Goal: Task Accomplishment & Management: Use online tool/utility

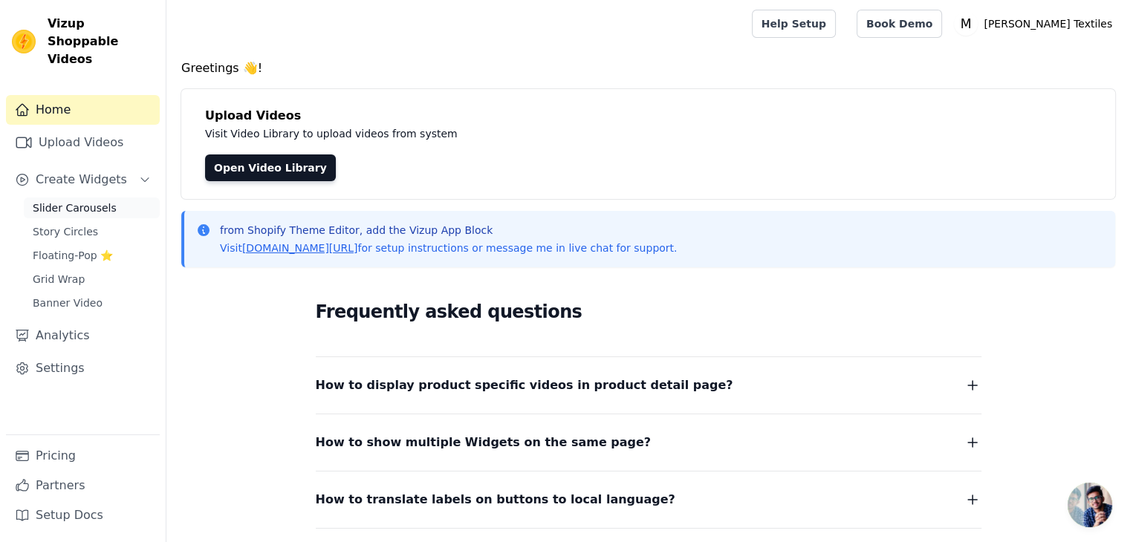
click at [82, 201] on span "Slider Carousels" at bounding box center [75, 208] width 84 height 15
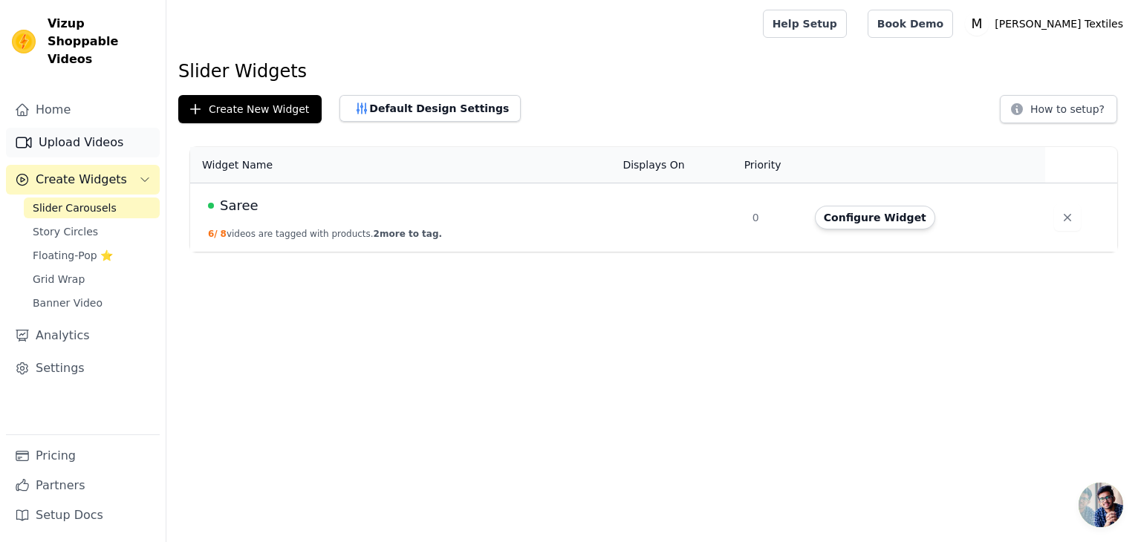
click at [89, 128] on link "Upload Videos" at bounding box center [83, 143] width 154 height 30
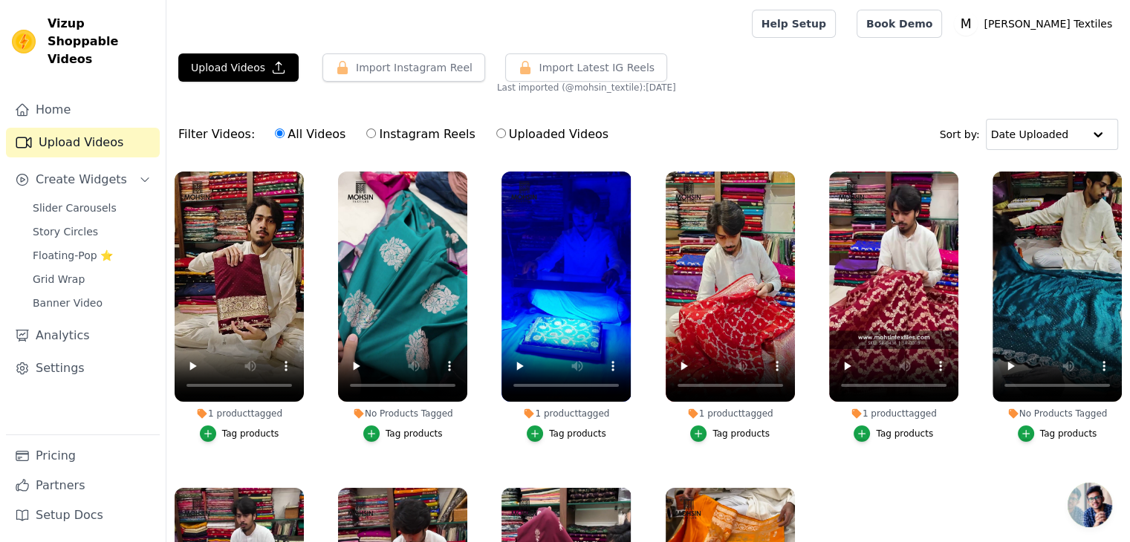
click at [395, 134] on label "Instagram Reels" at bounding box center [420, 134] width 110 height 19
click at [376, 134] on input "Instagram Reels" at bounding box center [371, 133] width 10 height 10
radio input "true"
click at [415, 73] on button "Import Instagram Reel" at bounding box center [403, 67] width 163 height 28
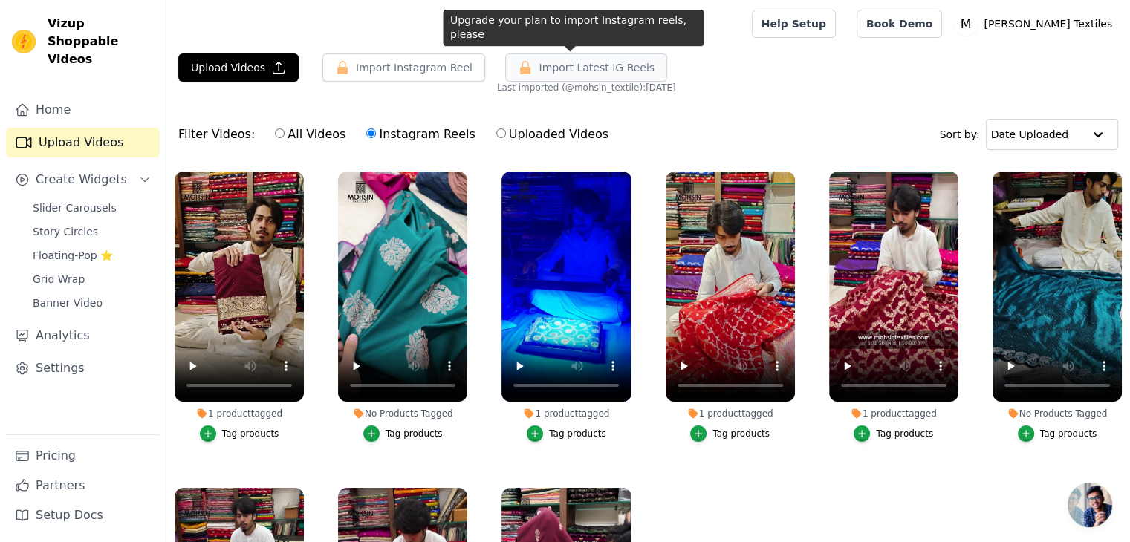
click at [584, 60] on span "Import Latest IG Reels" at bounding box center [596, 67] width 116 height 15
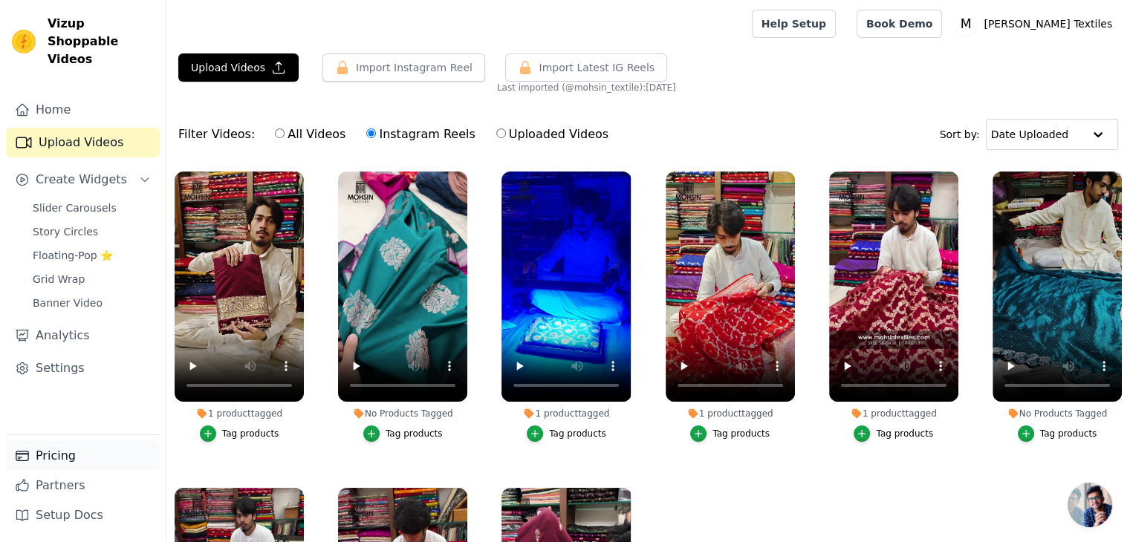
click at [62, 454] on link "Pricing" at bounding box center [83, 456] width 154 height 30
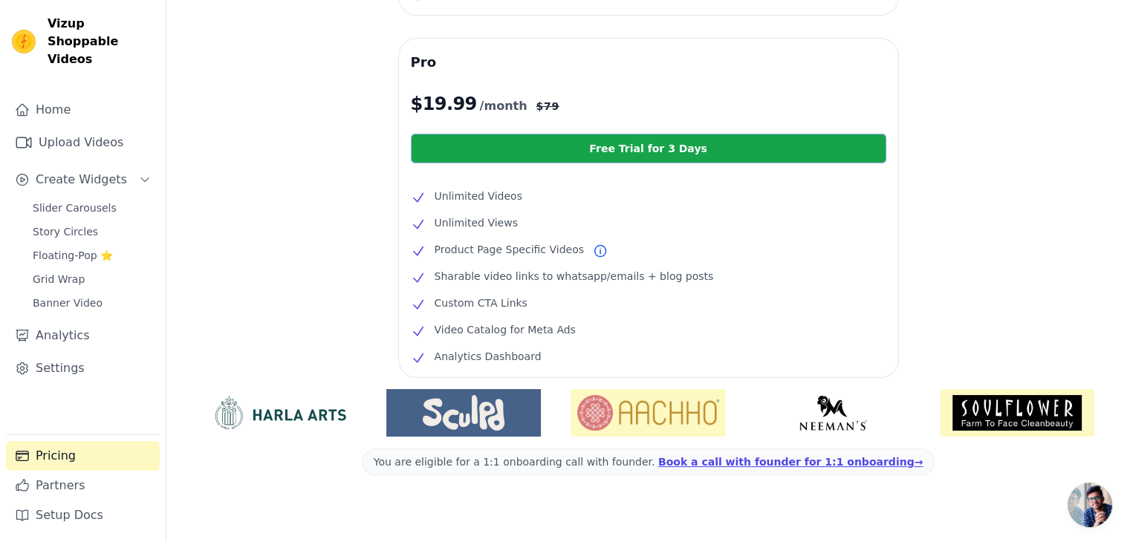
scroll to position [333, 0]
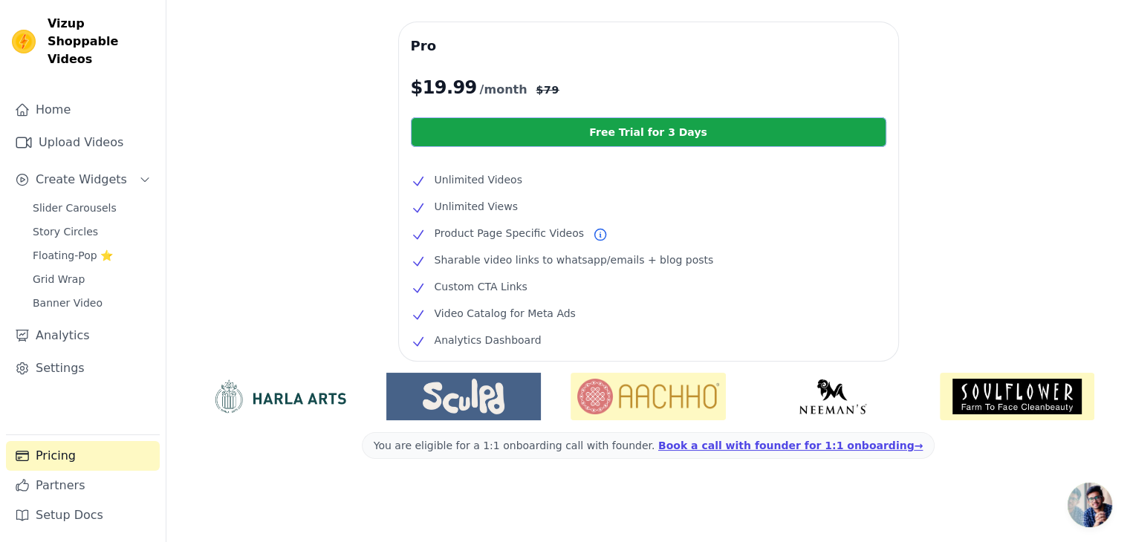
click at [651, 131] on link "Free Trial for 3 Days" at bounding box center [648, 132] width 475 height 30
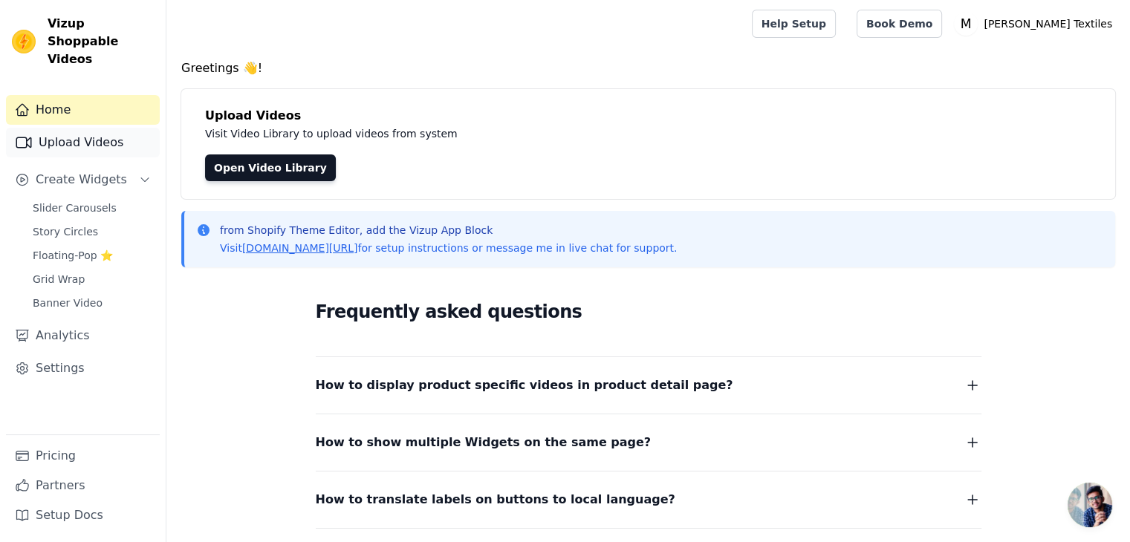
click at [88, 128] on link "Upload Videos" at bounding box center [83, 143] width 154 height 30
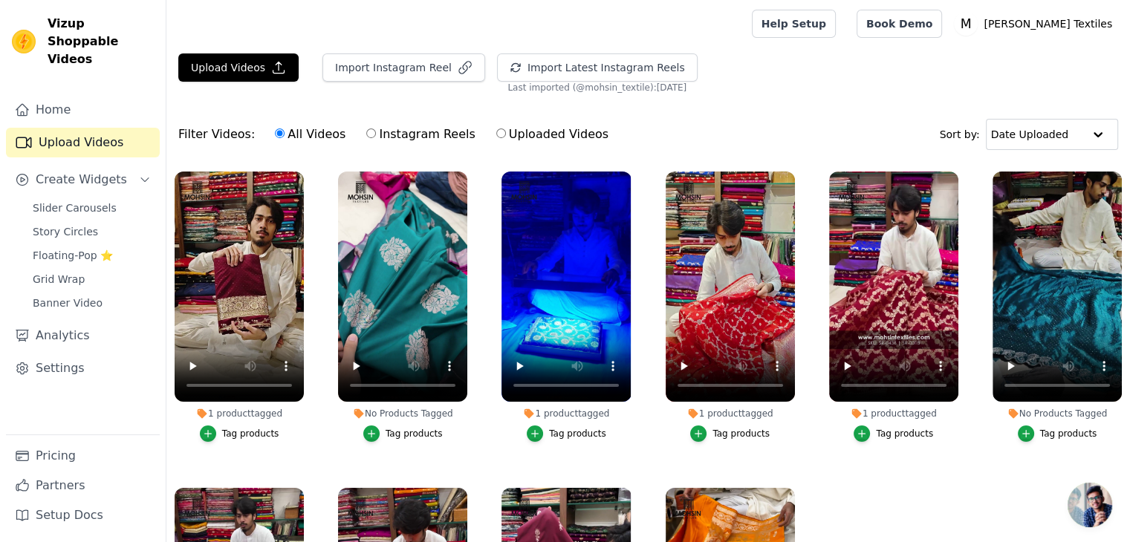
click at [792, 79] on div "Upload Videos Import Instagram Reel Import Latest Instagram Reels Import Latest…" at bounding box center [647, 73] width 963 height 40
click at [610, 66] on button "Import Latest Instagram Reels" at bounding box center [597, 67] width 201 height 28
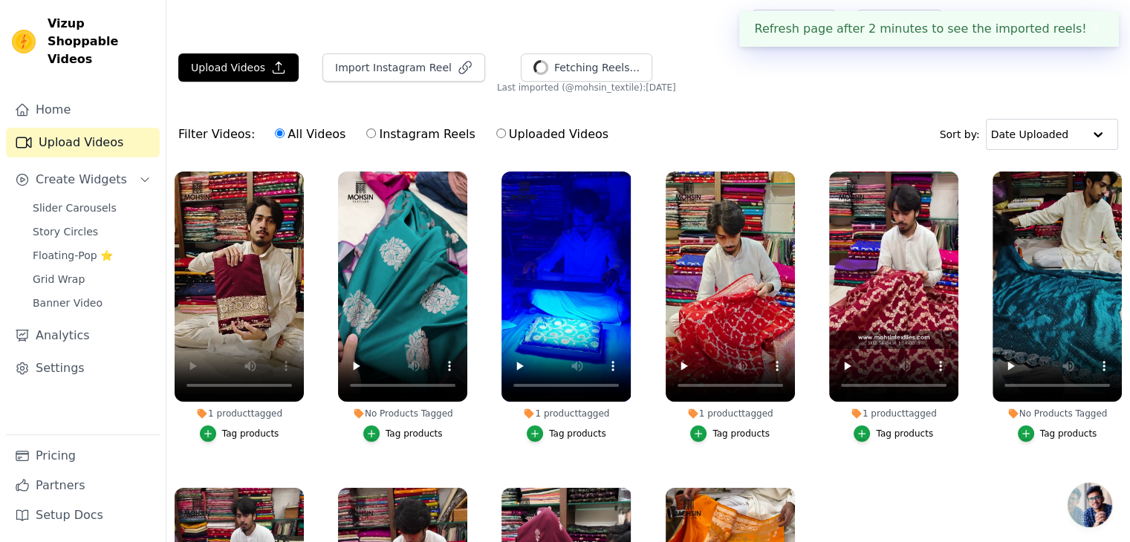
click at [404, 132] on label "Instagram Reels" at bounding box center [420, 134] width 110 height 19
click at [376, 132] on input "Instagram Reels" at bounding box center [371, 133] width 10 height 10
radio input "true"
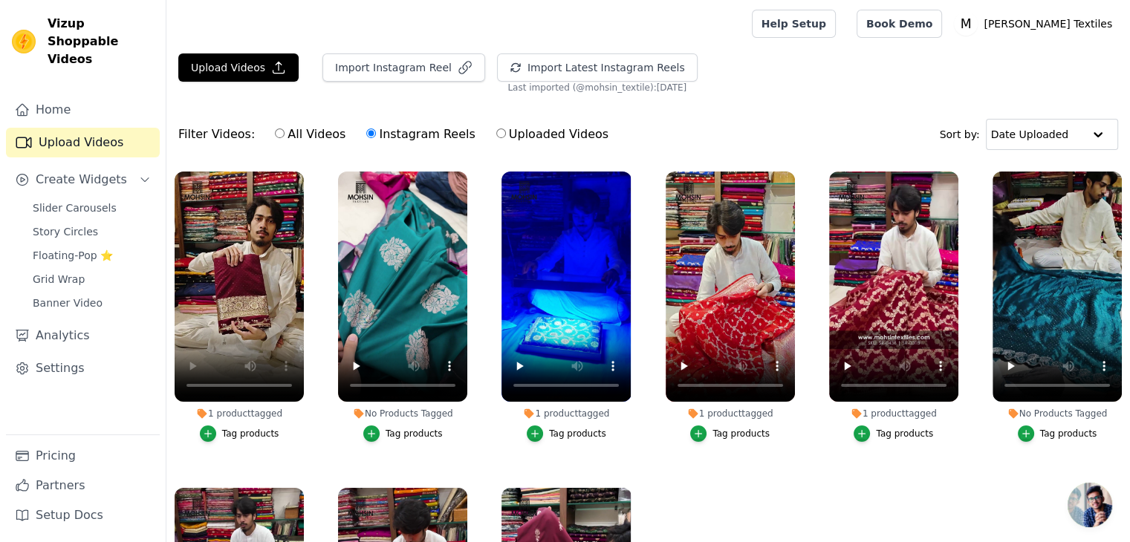
click at [284, 134] on label "All Videos" at bounding box center [310, 134] width 72 height 19
click at [284, 134] on input "All Videos" at bounding box center [280, 133] width 10 height 10
radio input "true"
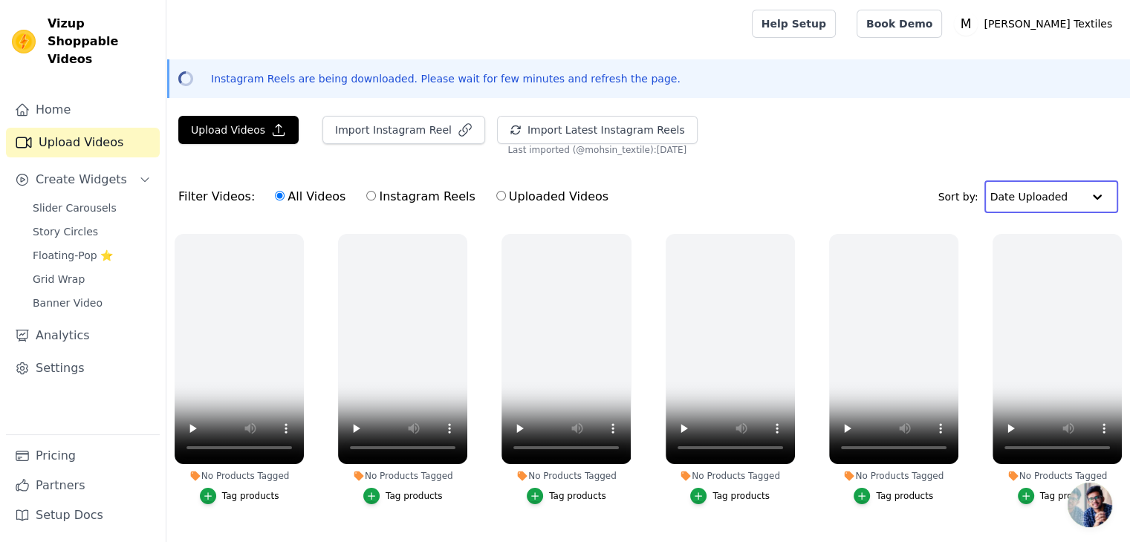
click at [1058, 198] on input "text" at bounding box center [1036, 197] width 92 height 30
click at [1060, 241] on div "Date Created" at bounding box center [1046, 243] width 125 height 18
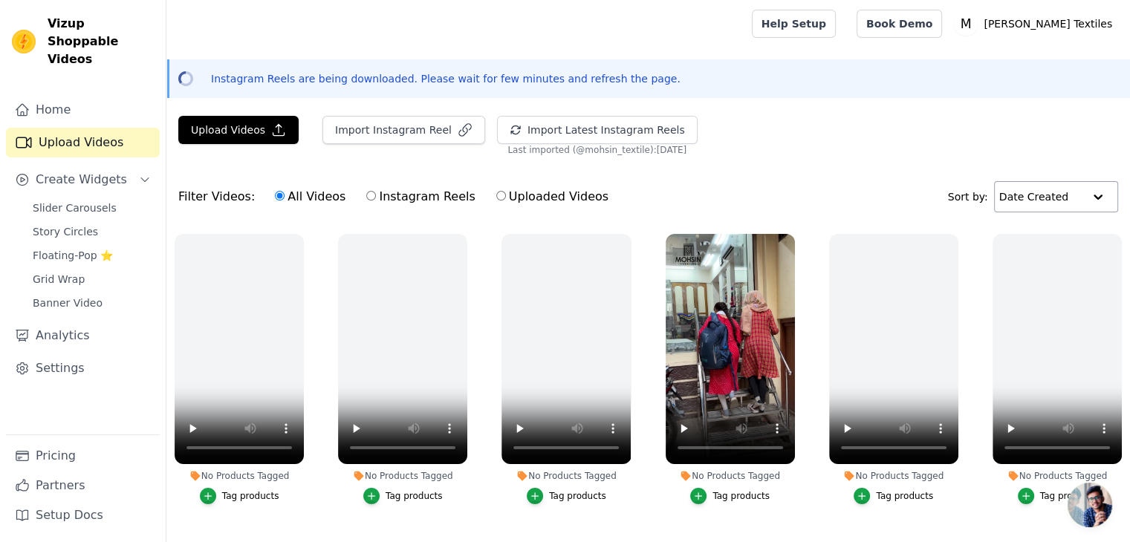
click at [1072, 191] on input "text" at bounding box center [1041, 197] width 84 height 30
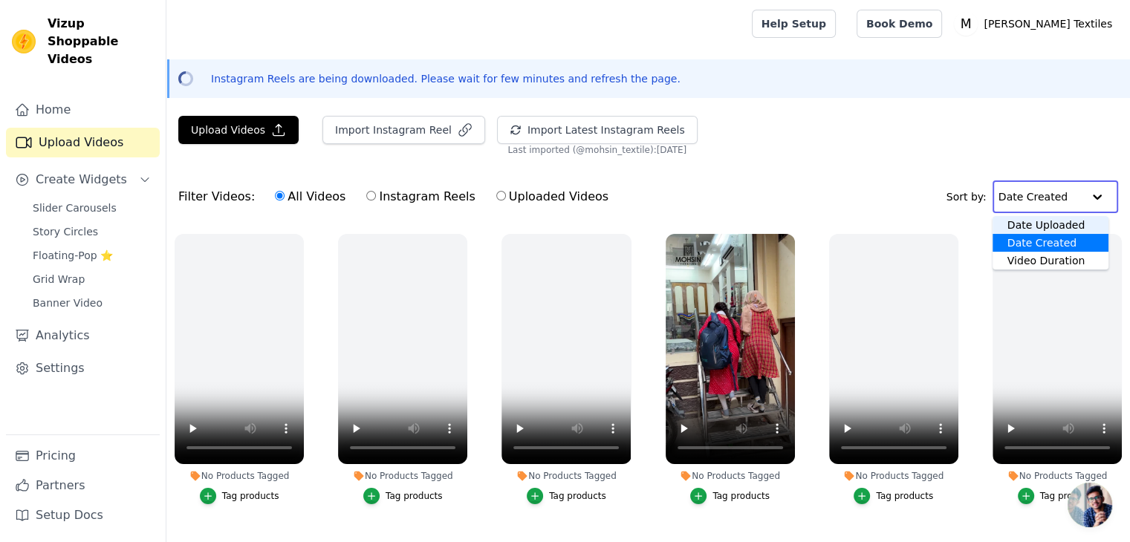
click at [1052, 222] on div "Date Uploaded" at bounding box center [1050, 225] width 116 height 18
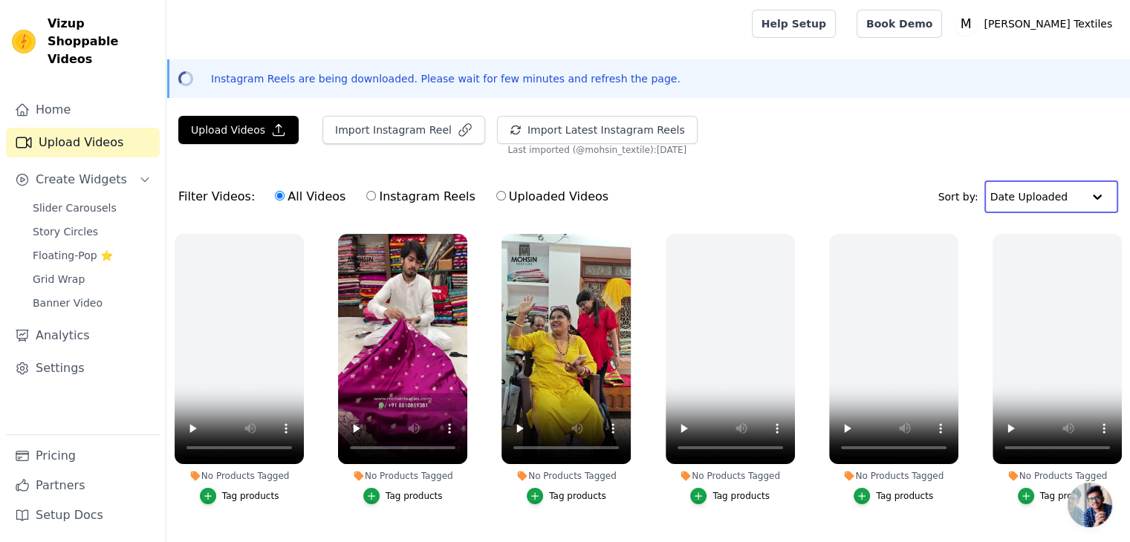
click at [1053, 195] on input "text" at bounding box center [1036, 197] width 92 height 30
click at [1042, 240] on div "Date Created" at bounding box center [1046, 243] width 125 height 18
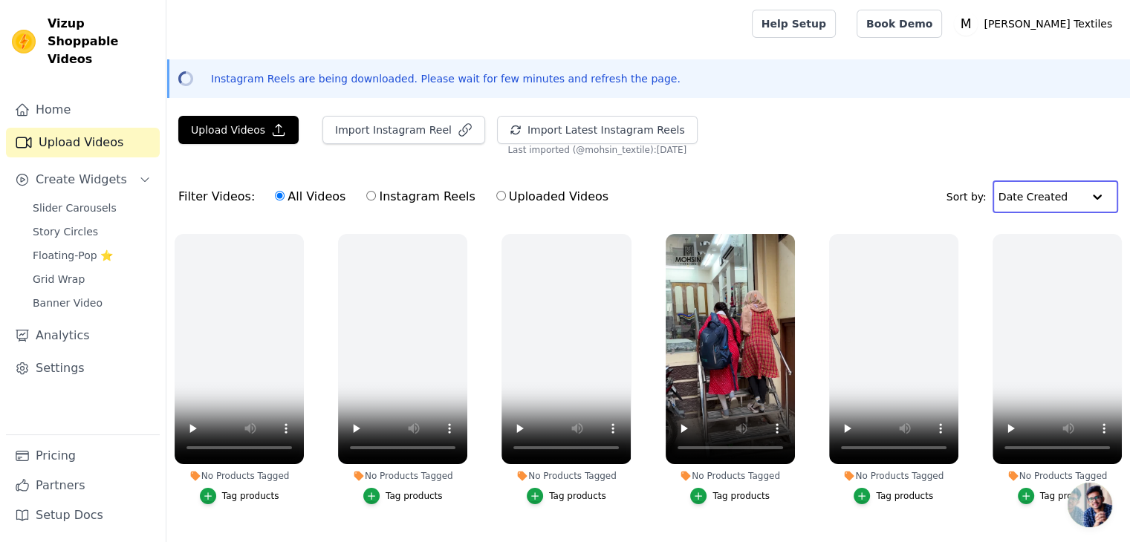
click at [1055, 196] on input "text" at bounding box center [1040, 197] width 84 height 30
click at [1055, 225] on div "Date Uploaded" at bounding box center [1050, 225] width 116 height 18
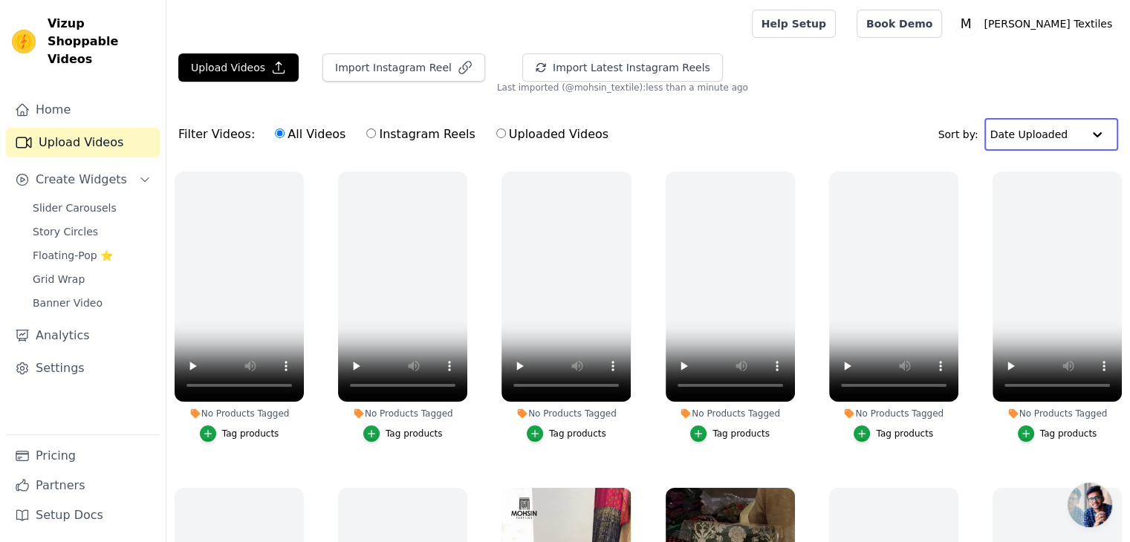
click at [1052, 136] on input "text" at bounding box center [1036, 135] width 92 height 30
click at [1037, 179] on div "Date Created" at bounding box center [1046, 181] width 125 height 18
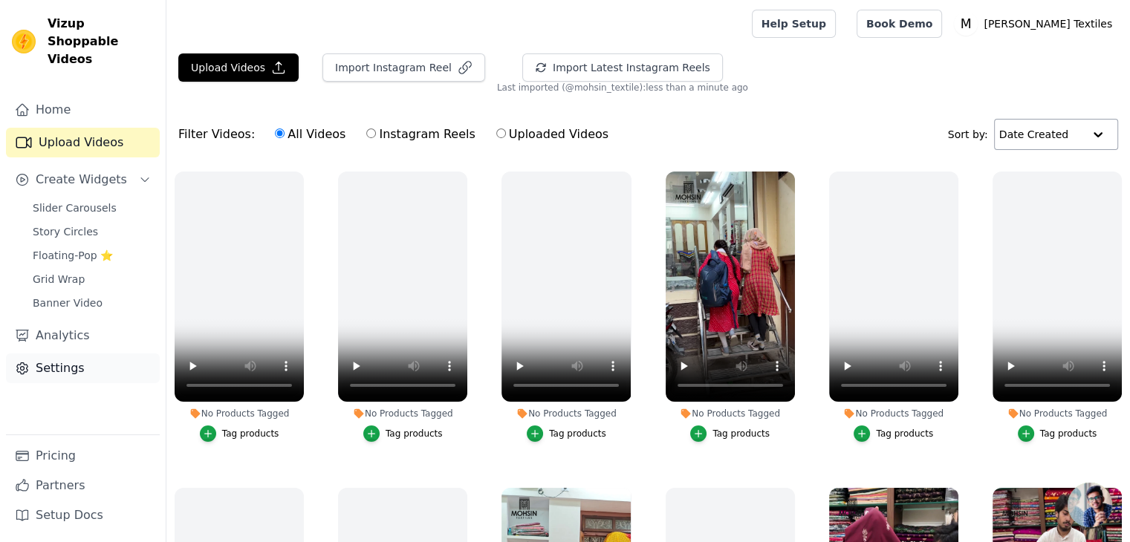
drag, startPoint x: 72, startPoint y: 348, endPoint x: 77, endPoint y: 342, distance: 8.5
click at [72, 353] on link "Settings" at bounding box center [83, 368] width 154 height 30
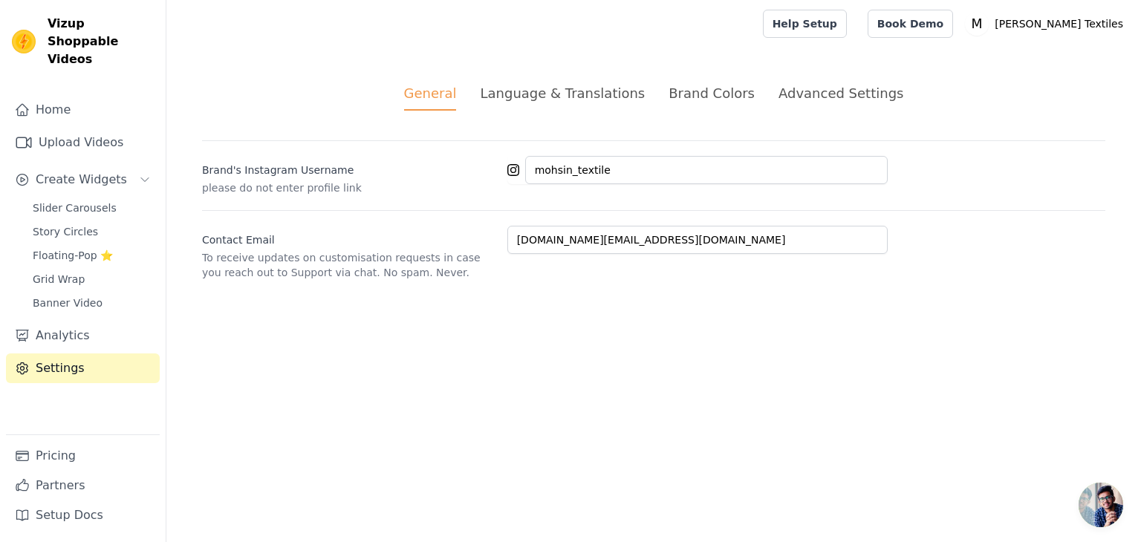
click at [570, 93] on div "Language & Translations" at bounding box center [562, 93] width 165 height 20
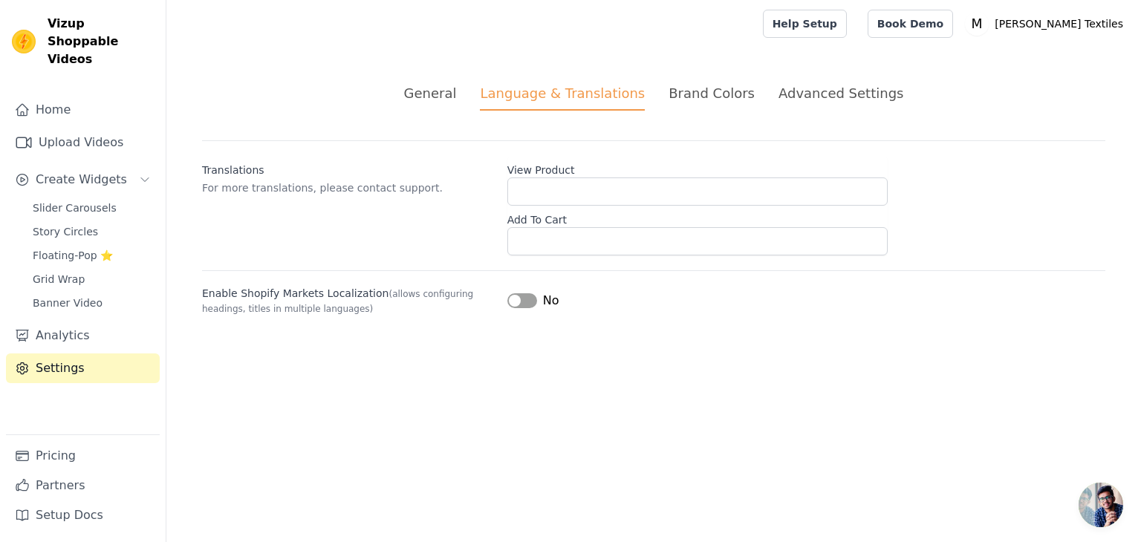
click at [717, 89] on div "Brand Colors" at bounding box center [711, 93] width 86 height 20
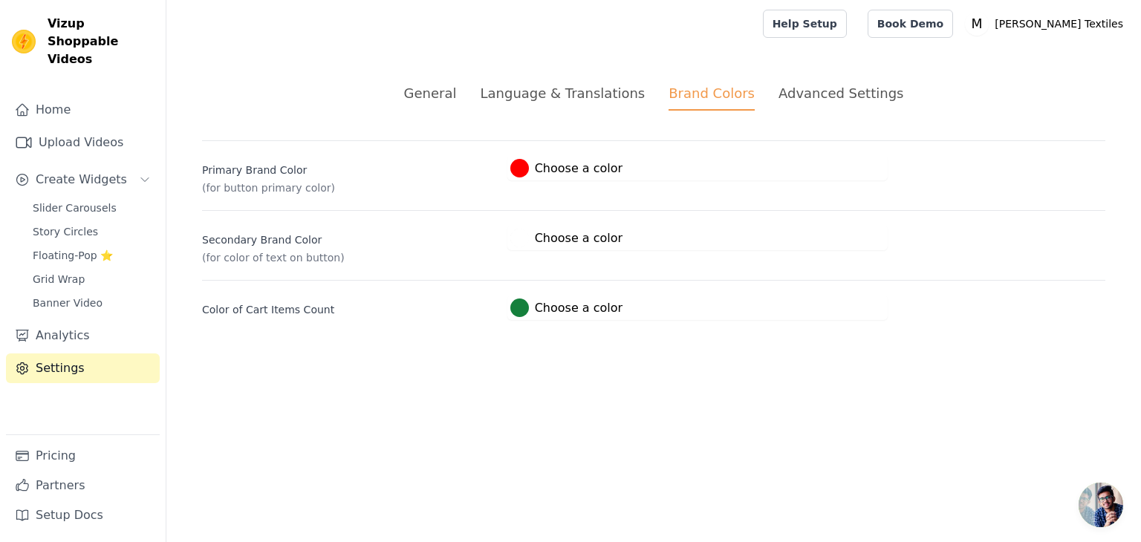
click at [830, 85] on div "Advanced Settings" at bounding box center [840, 93] width 125 height 20
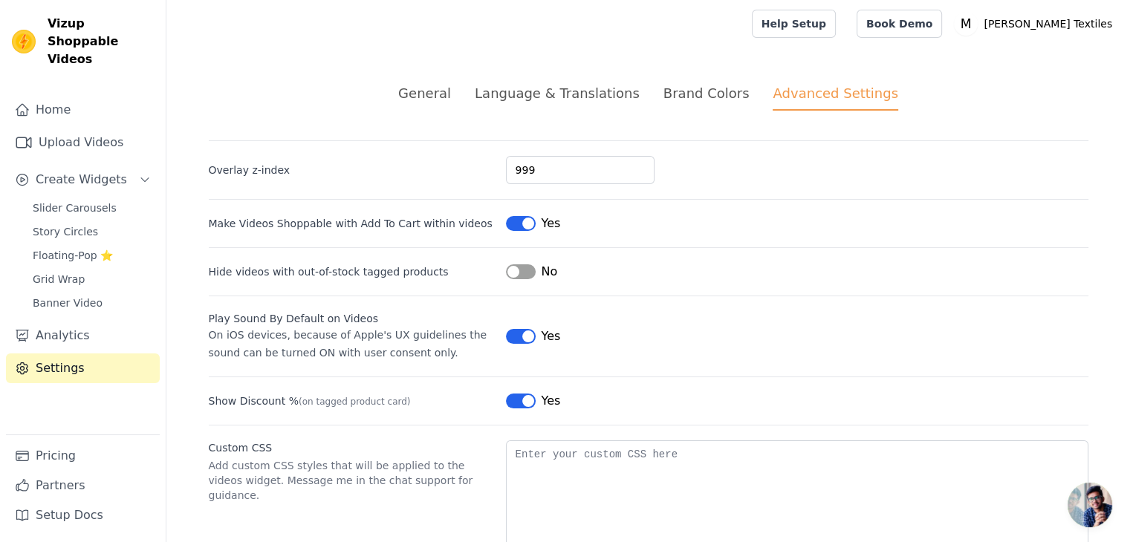
click at [445, 86] on div "General" at bounding box center [424, 93] width 53 height 20
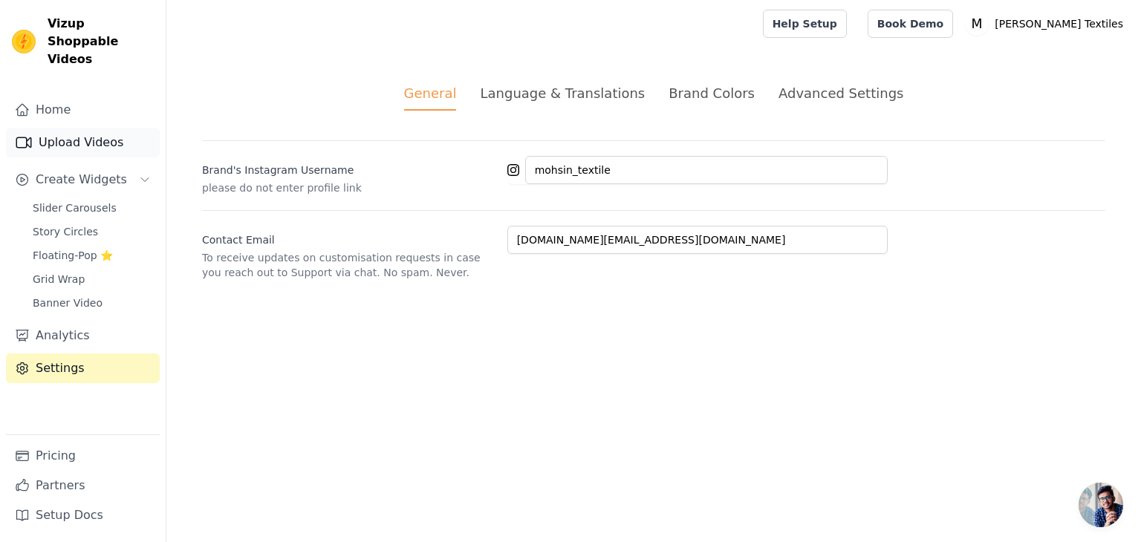
click at [91, 128] on link "Upload Videos" at bounding box center [83, 143] width 154 height 30
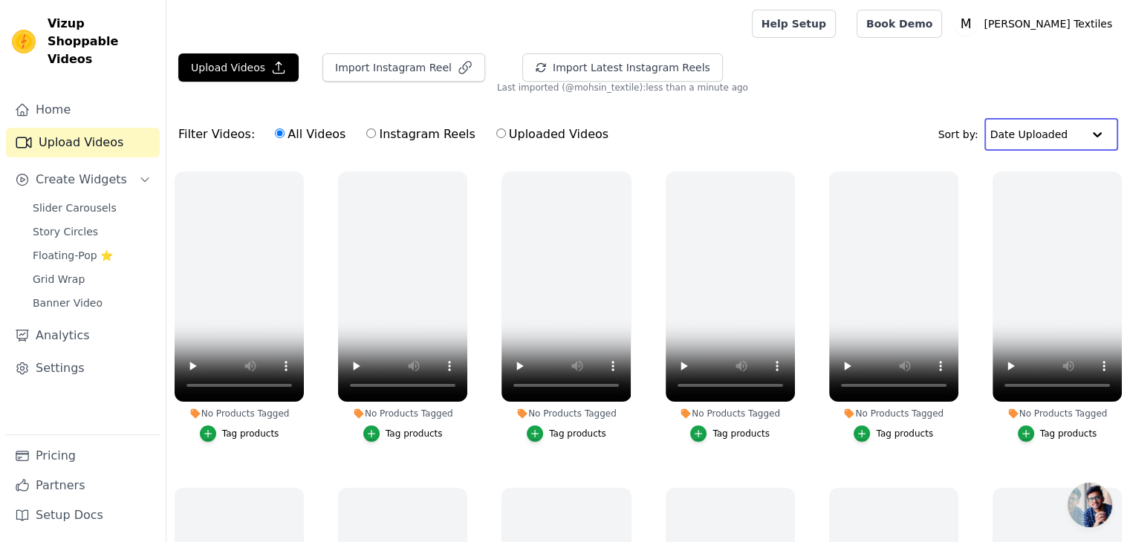
click at [1061, 134] on input "text" at bounding box center [1036, 135] width 92 height 30
click at [1049, 184] on div "Date Created" at bounding box center [1046, 181] width 125 height 18
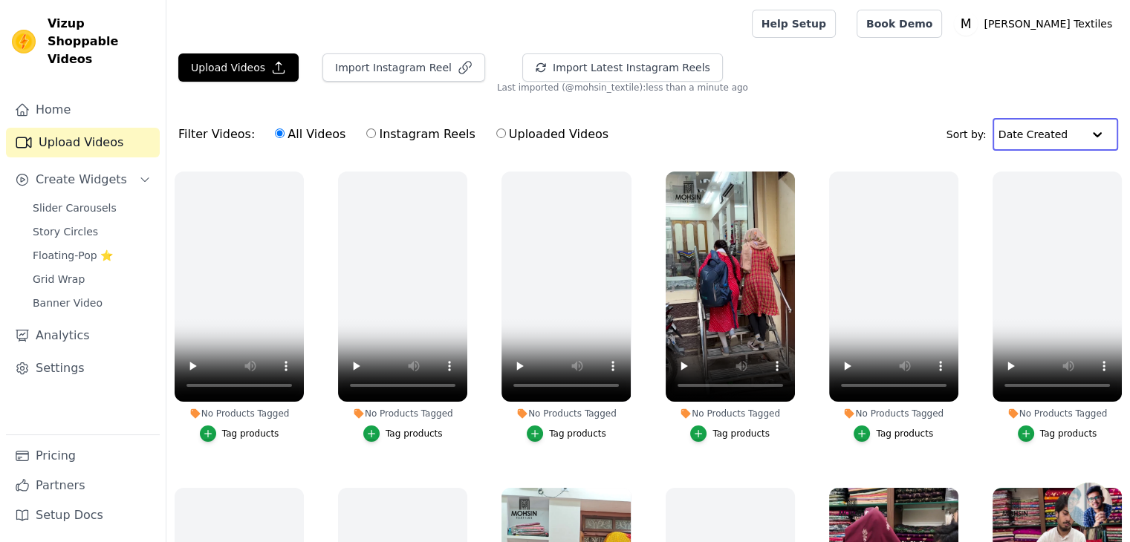
click at [1049, 137] on input "text" at bounding box center [1040, 135] width 84 height 30
click at [1040, 192] on div "Video Duration" at bounding box center [1050, 198] width 116 height 18
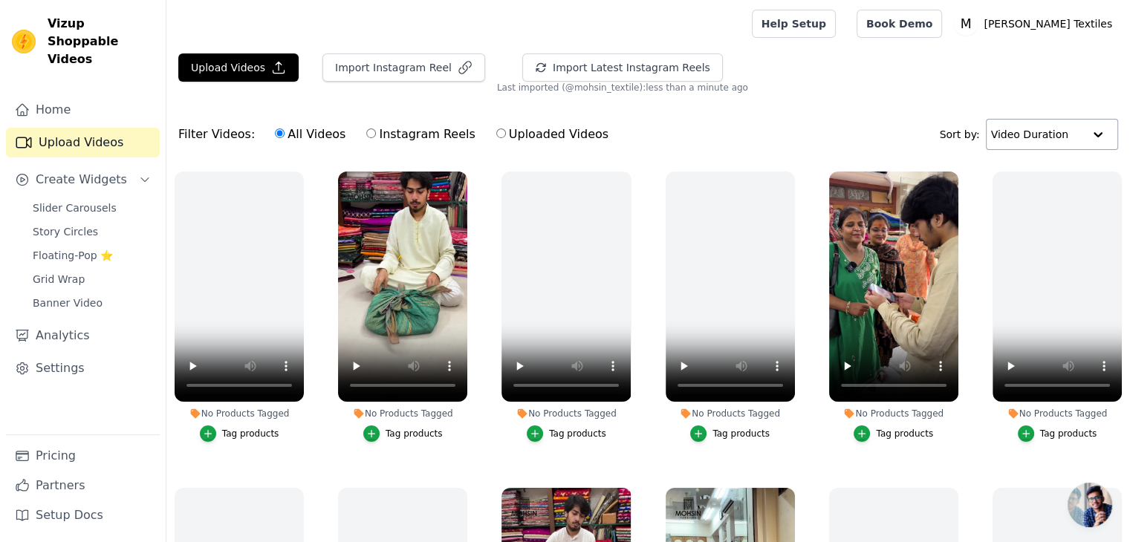
click at [1049, 134] on input "text" at bounding box center [1037, 135] width 92 height 30
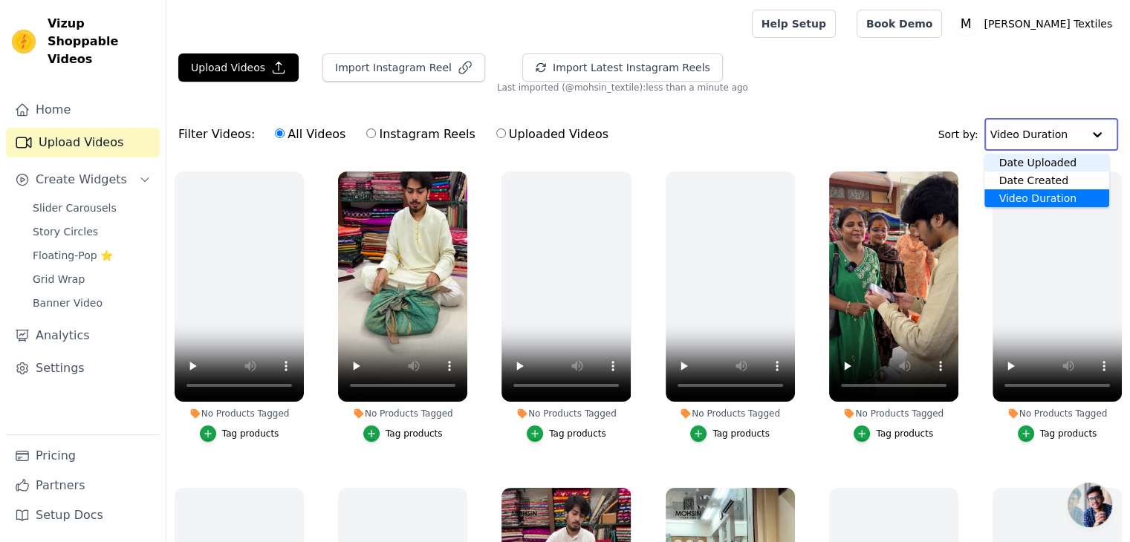
click at [1025, 160] on div "Date Uploaded" at bounding box center [1047, 163] width 126 height 18
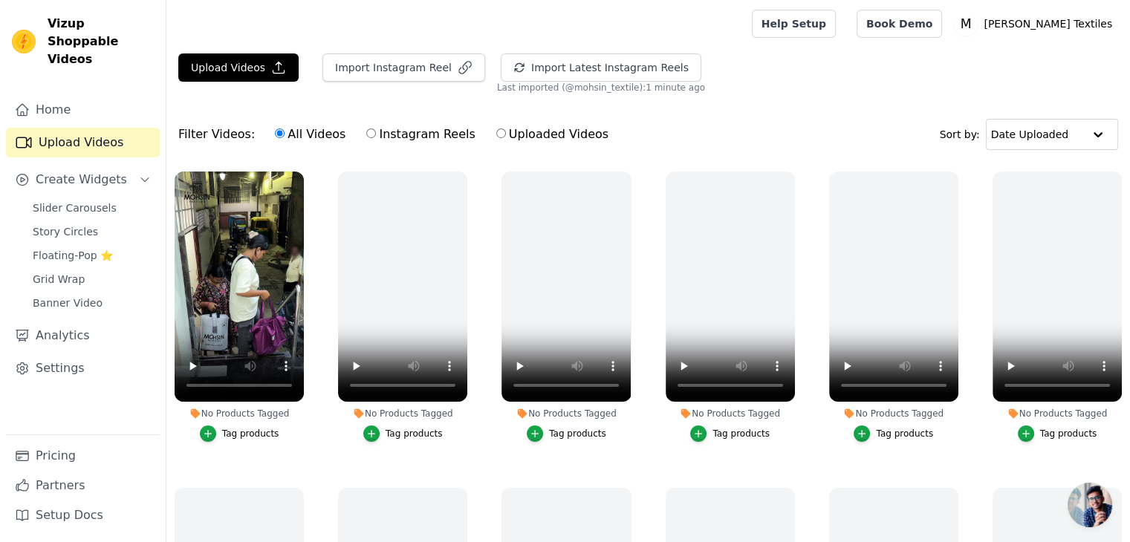
click at [420, 139] on label "Instagram Reels" at bounding box center [420, 134] width 110 height 19
click at [376, 138] on input "Instagram Reels" at bounding box center [371, 133] width 10 height 10
radio input "true"
click at [305, 133] on label "All Videos" at bounding box center [310, 134] width 72 height 19
click at [284, 133] on input "All Videos" at bounding box center [280, 133] width 10 height 10
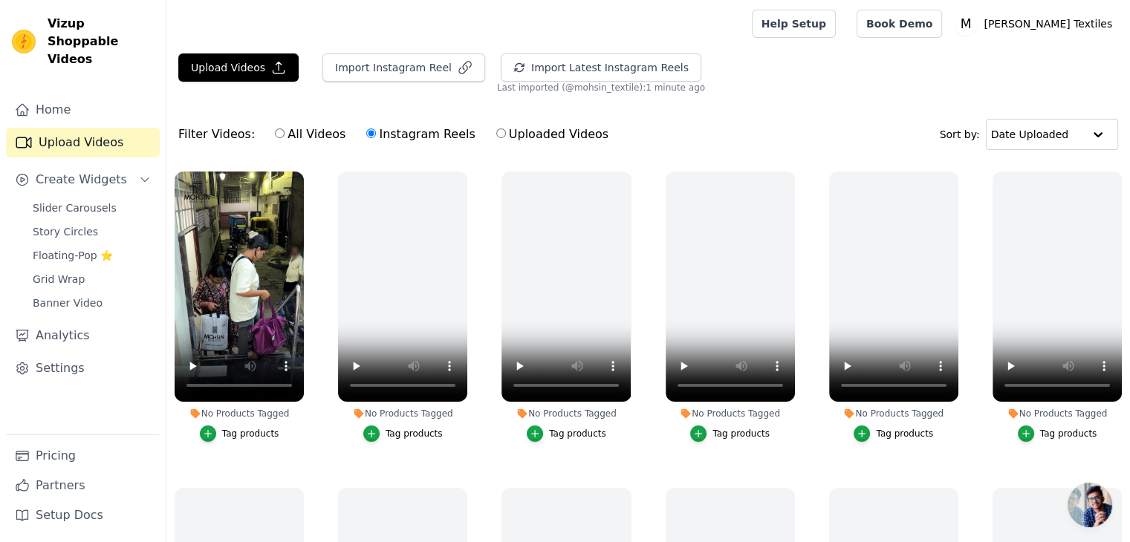
radio input "true"
click at [395, 131] on label "Instagram Reels" at bounding box center [420, 134] width 110 height 19
click at [376, 131] on input "Instagram Reels" at bounding box center [371, 133] width 10 height 10
radio input "true"
click at [545, 134] on label "Uploaded Videos" at bounding box center [552, 134] width 114 height 19
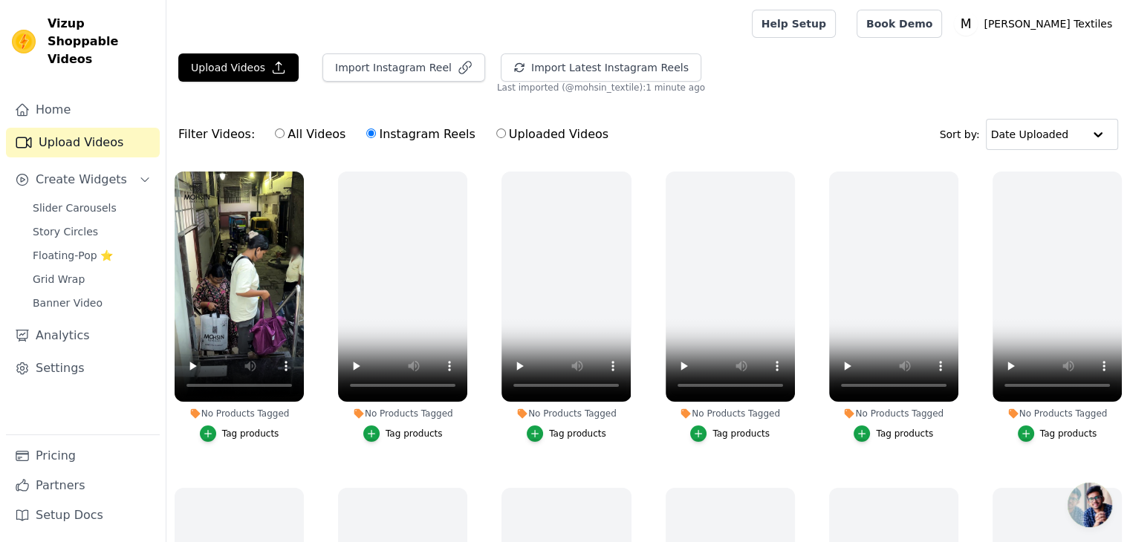
click at [506, 134] on input "Uploaded Videos" at bounding box center [501, 133] width 10 height 10
radio input "true"
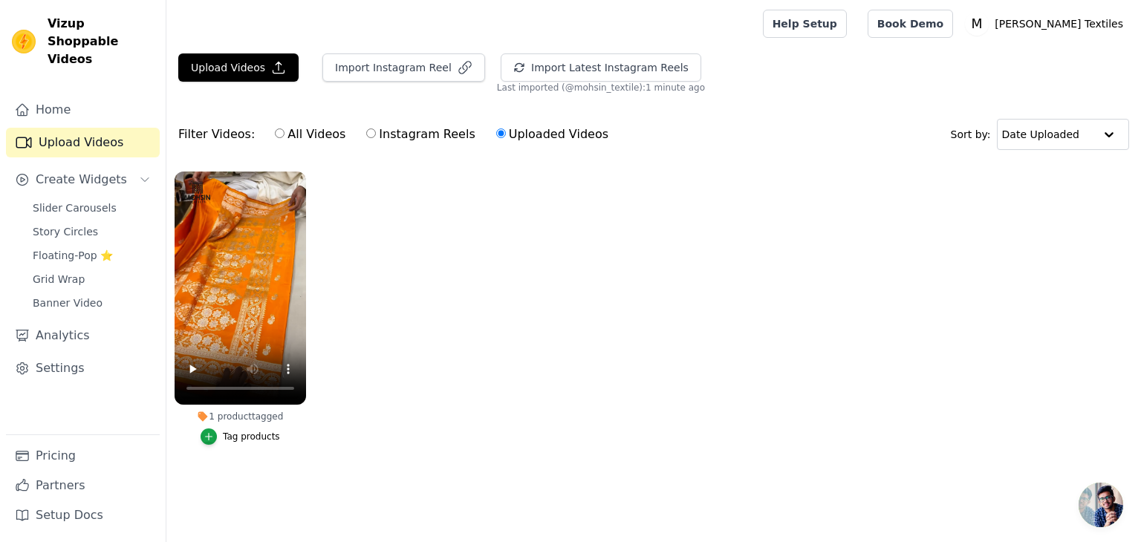
click at [410, 134] on label "Instagram Reels" at bounding box center [420, 134] width 110 height 19
click at [376, 134] on input "Instagram Reels" at bounding box center [371, 133] width 10 height 10
radio input "true"
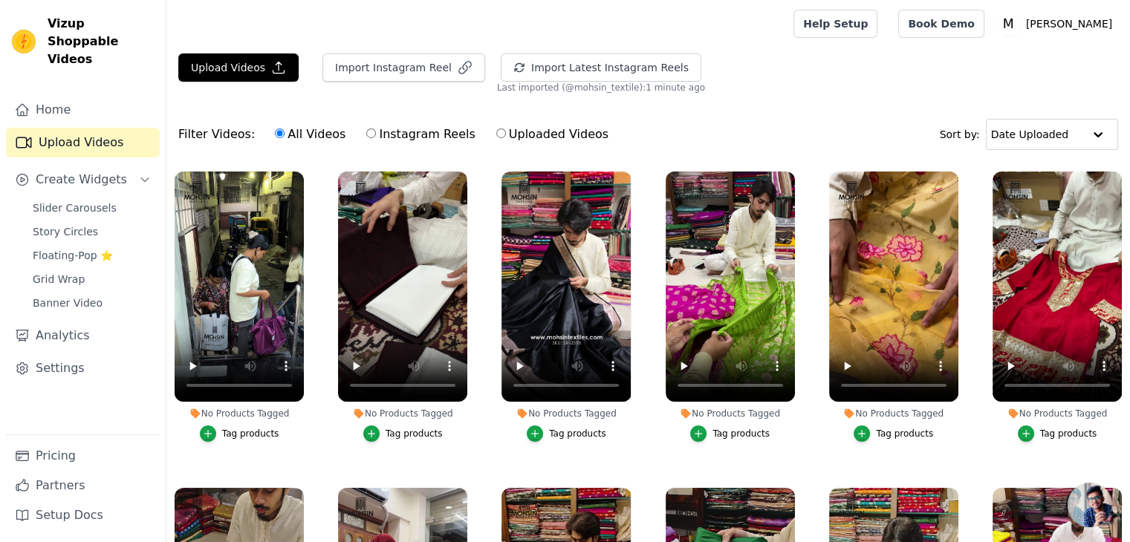
click at [407, 131] on label "Instagram Reels" at bounding box center [420, 134] width 110 height 19
click at [376, 131] on input "Instagram Reels" at bounding box center [371, 133] width 10 height 10
radio input "true"
click at [295, 134] on label "All Videos" at bounding box center [310, 134] width 72 height 19
click at [284, 134] on input "All Videos" at bounding box center [280, 133] width 10 height 10
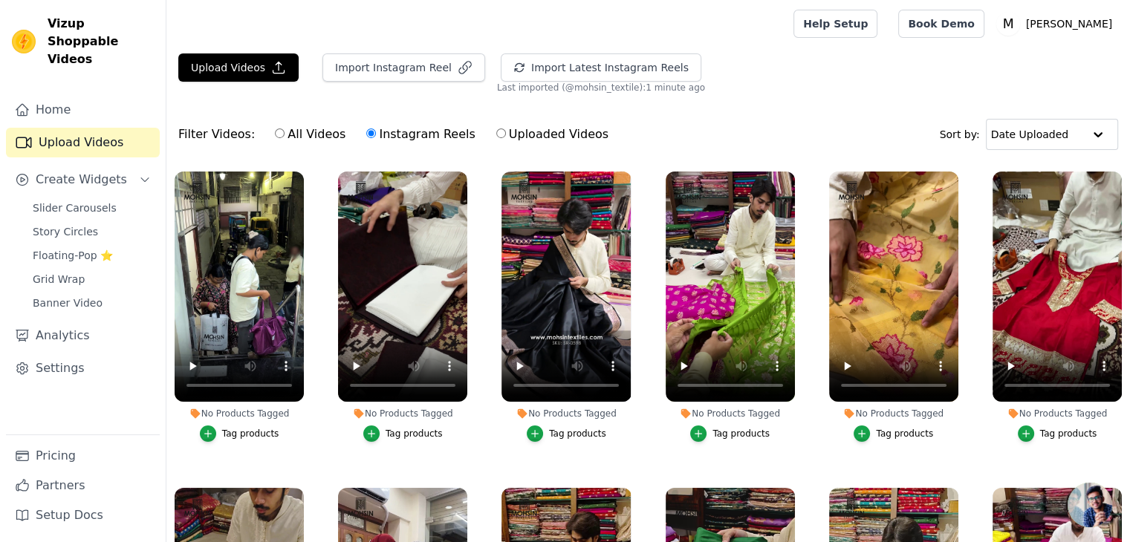
radio input "true"
click at [841, 87] on div "Upload Videos Import Instagram Reel Import Latest Instagram Reels Import Latest…" at bounding box center [647, 73] width 963 height 40
click at [1055, 136] on input "text" at bounding box center [1037, 135] width 92 height 30
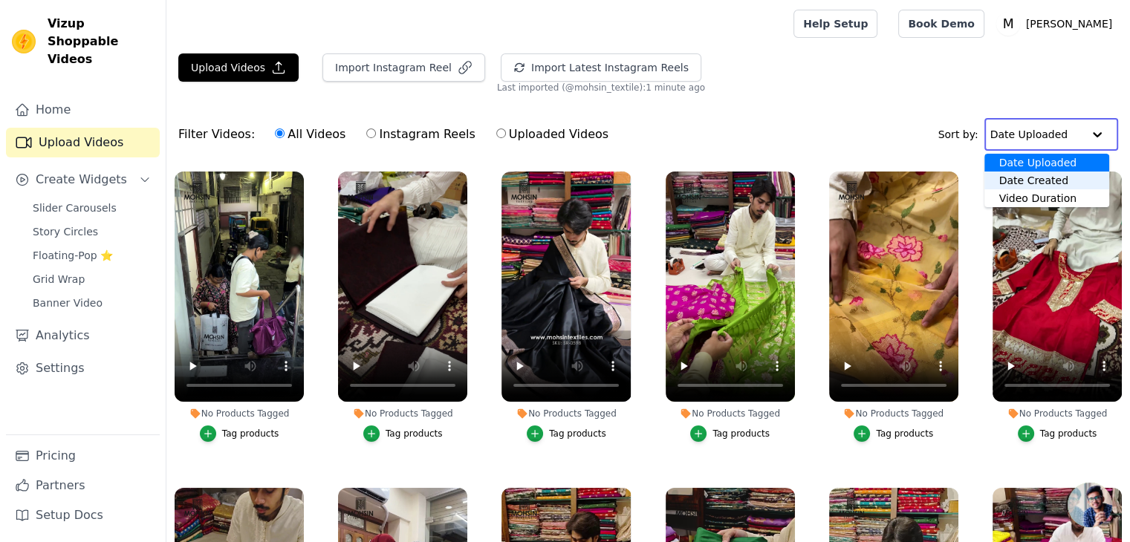
click at [1043, 183] on div "Date Created" at bounding box center [1046, 181] width 125 height 18
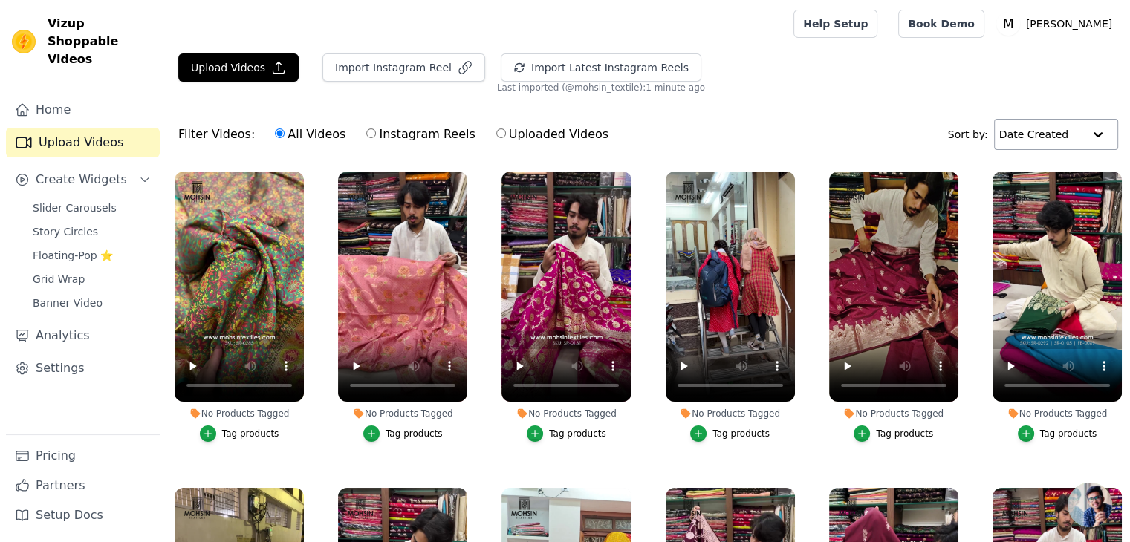
click at [252, 431] on div "Tag products" at bounding box center [250, 434] width 57 height 12
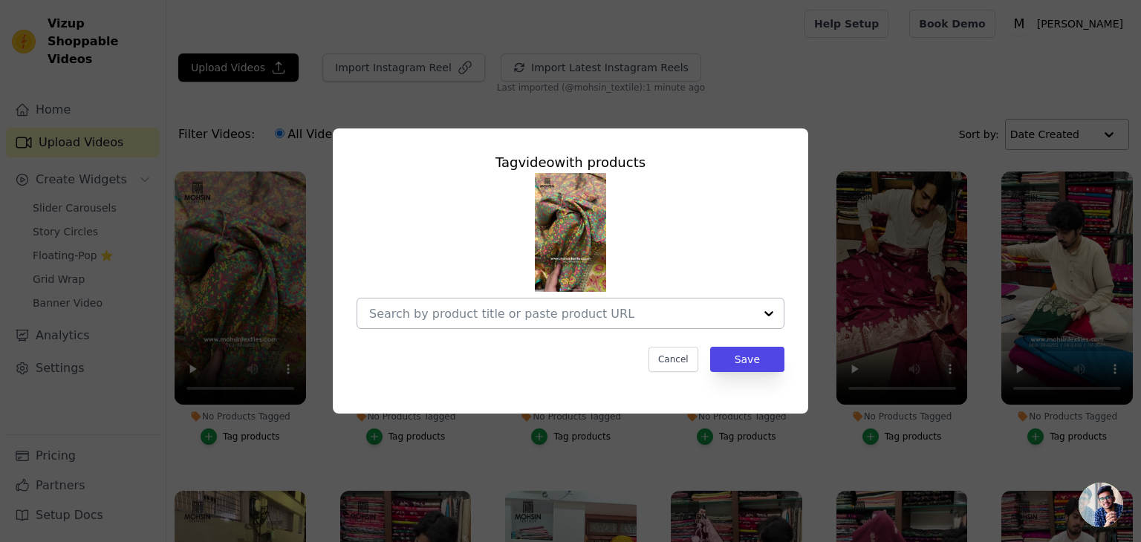
click at [556, 311] on input "No Products Tagged Tag video with products Cancel Save Tag products" at bounding box center [561, 314] width 385 height 14
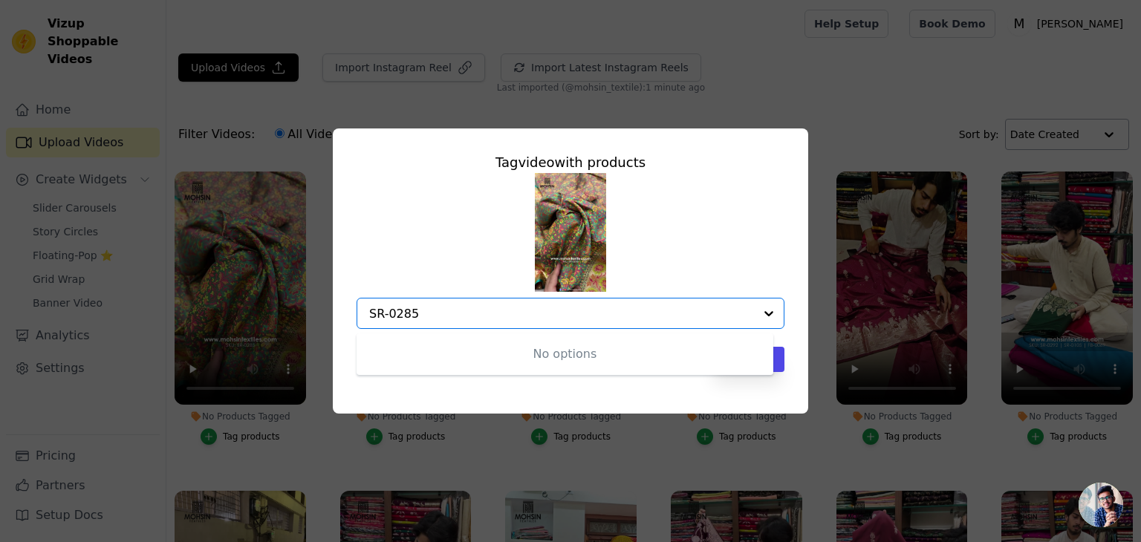
type input "SR-0285"
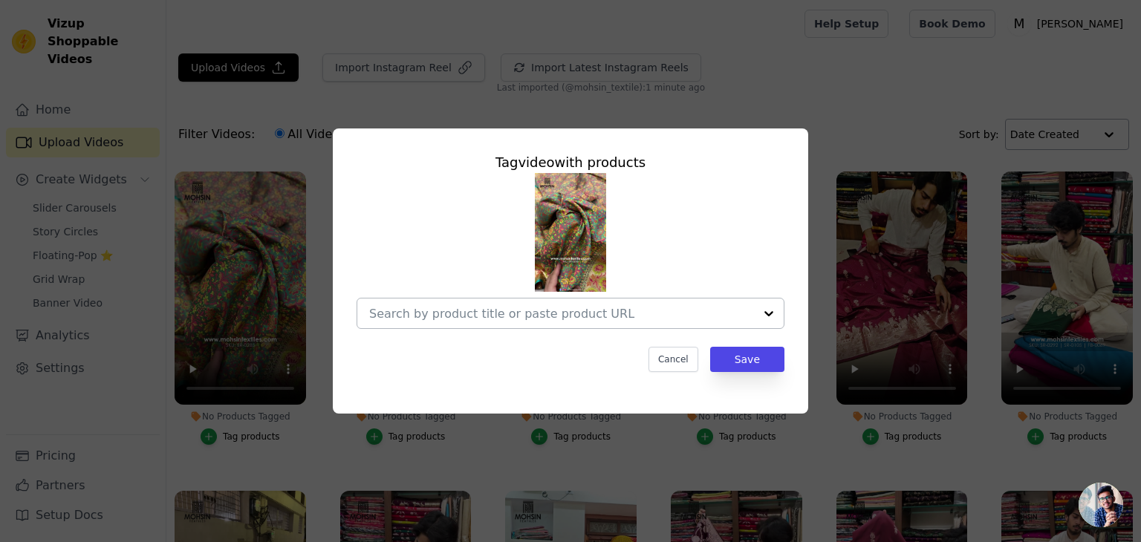
click at [769, 309] on div at bounding box center [769, 314] width 30 height 30
click at [769, 309] on div at bounding box center [753, 314] width 59 height 30
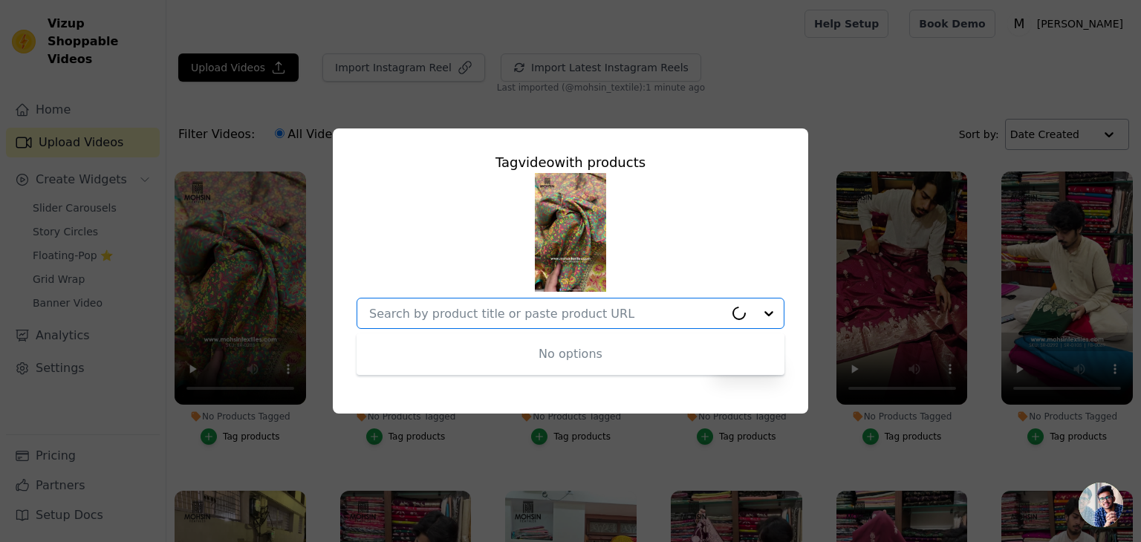
click at [769, 309] on div at bounding box center [753, 314] width 59 height 30
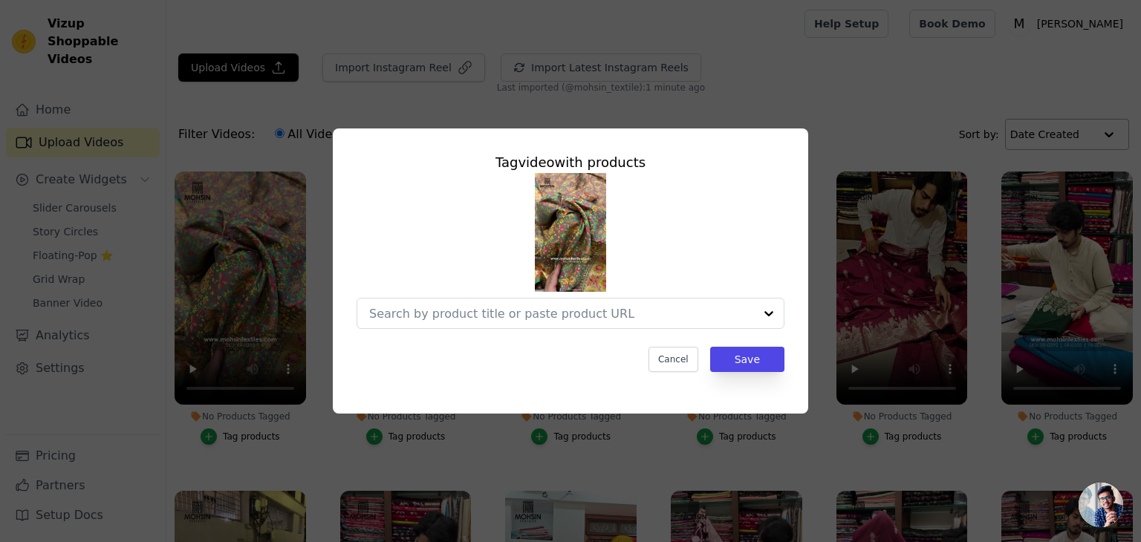
click at [713, 238] on div at bounding box center [570, 251] width 428 height 156
click at [550, 309] on input "No Products Tagged Tag video with products Option undefined, selected. Select i…" at bounding box center [561, 314] width 385 height 14
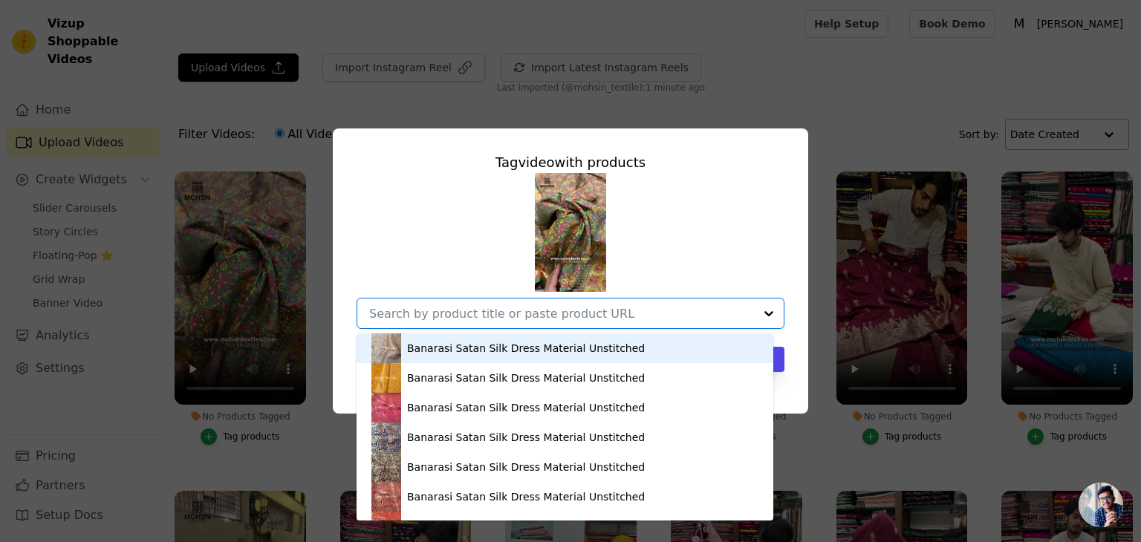
paste input "Turquoise and Grey Jungli Jaal Katan Silk Banarasi Saree"
type input "Turquoise and Grey Jungli Jaal Katan Silk Banarasi Saree"
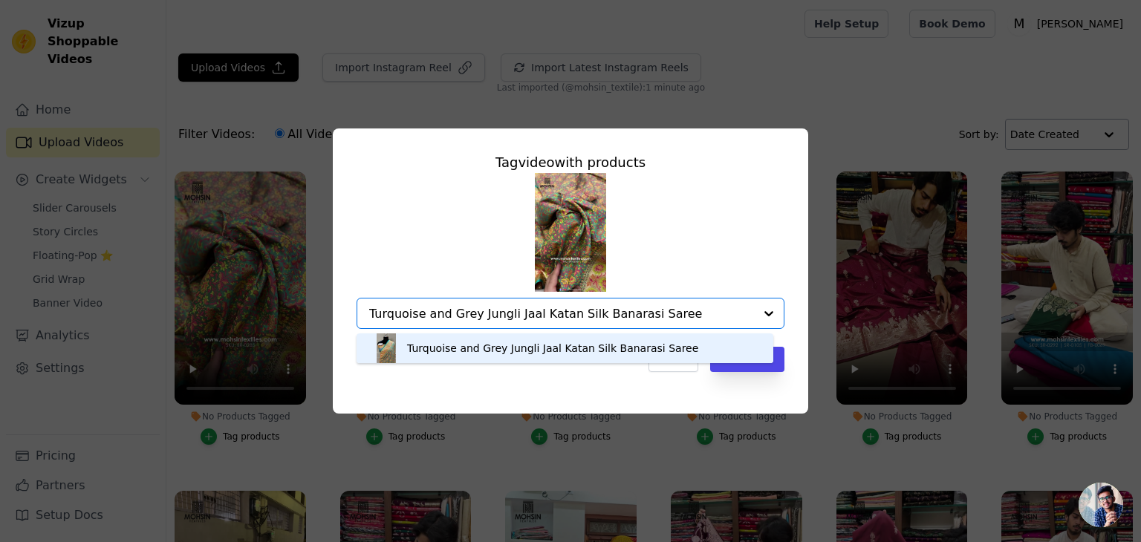
click at [480, 349] on div "Turquoise and Grey Jungli Jaal Katan Silk Banarasi Saree" at bounding box center [552, 348] width 291 height 15
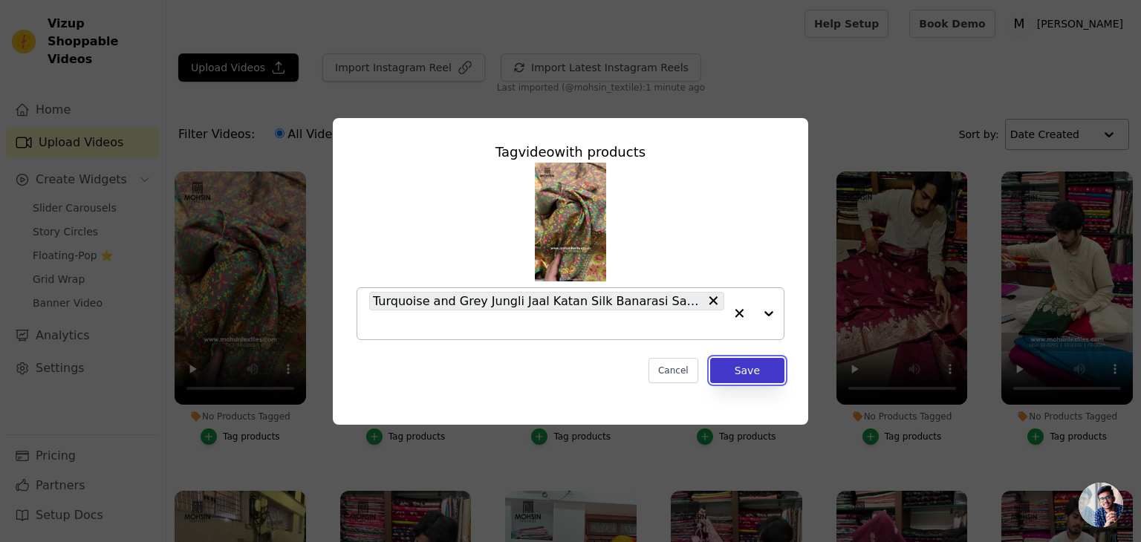
click at [749, 362] on button "Save" at bounding box center [747, 370] width 74 height 25
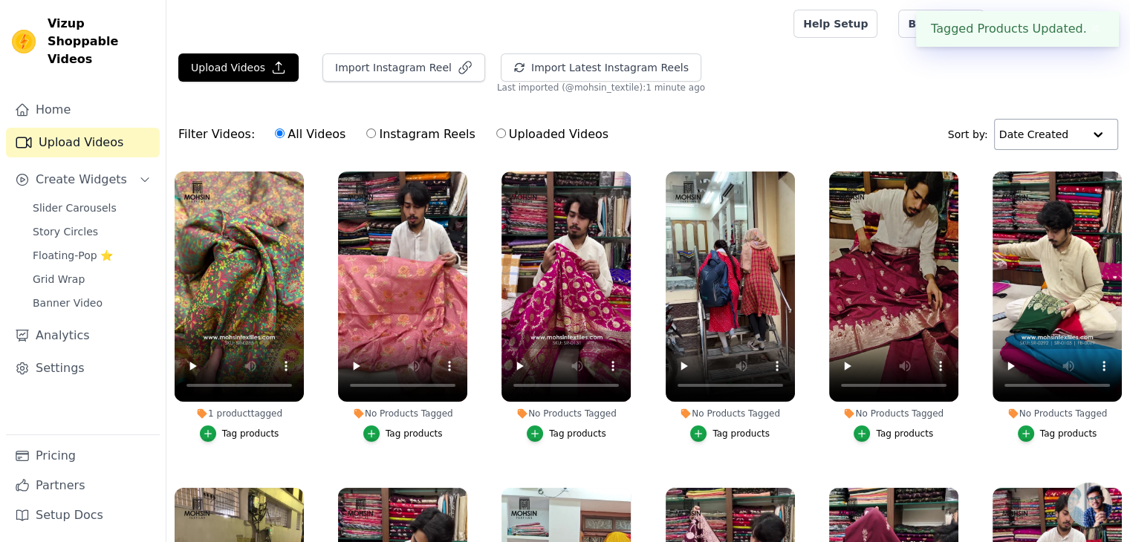
click at [827, 102] on div "Upload Videos Import Instagram Reel Import Latest Instagram Reels Import Latest…" at bounding box center [647, 355] width 963 height 605
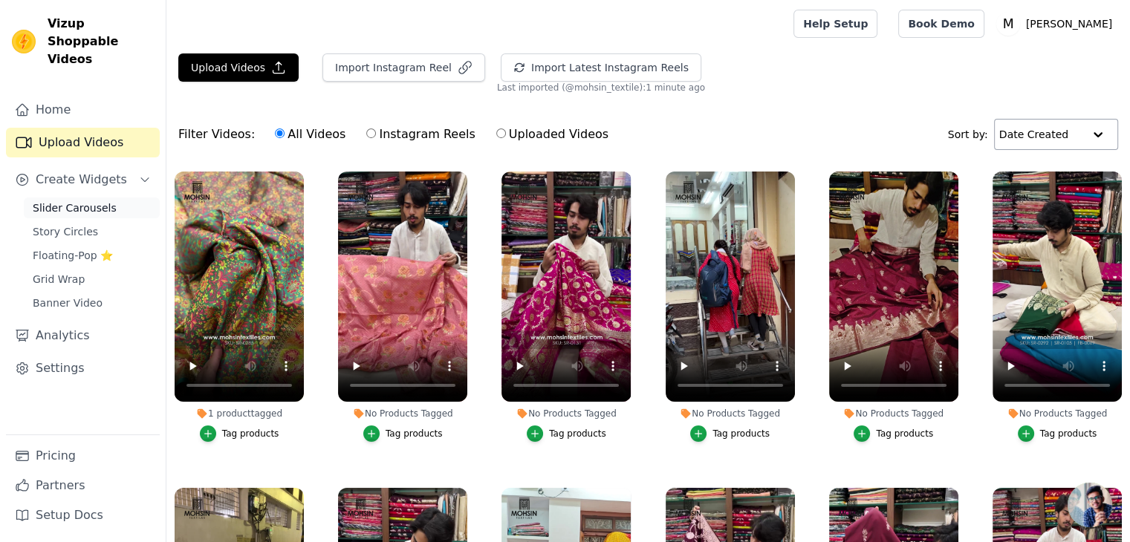
click at [86, 201] on span "Slider Carousels" at bounding box center [75, 208] width 84 height 15
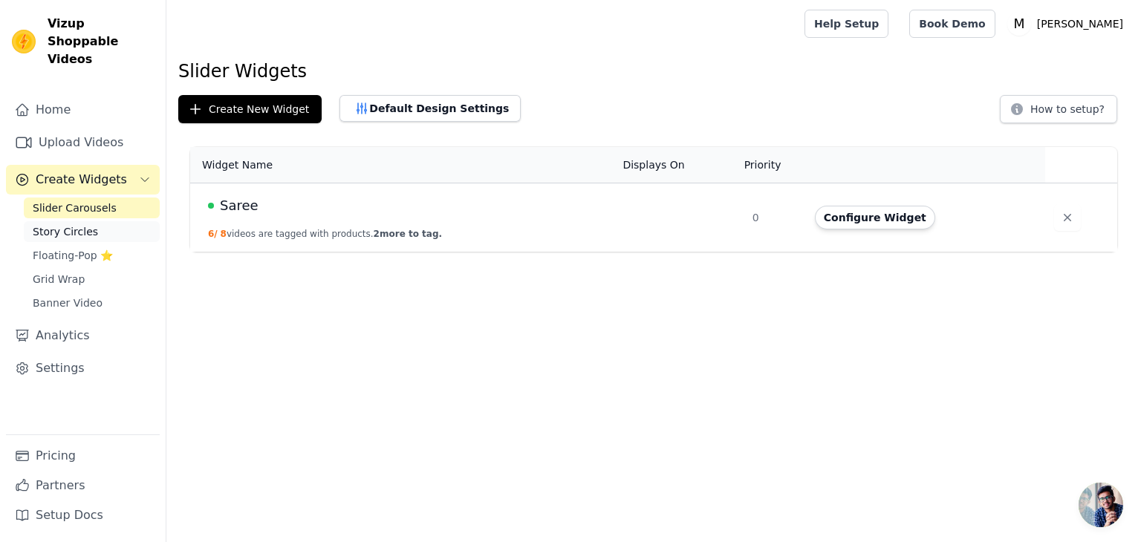
click at [71, 224] on span "Story Circles" at bounding box center [65, 231] width 65 height 15
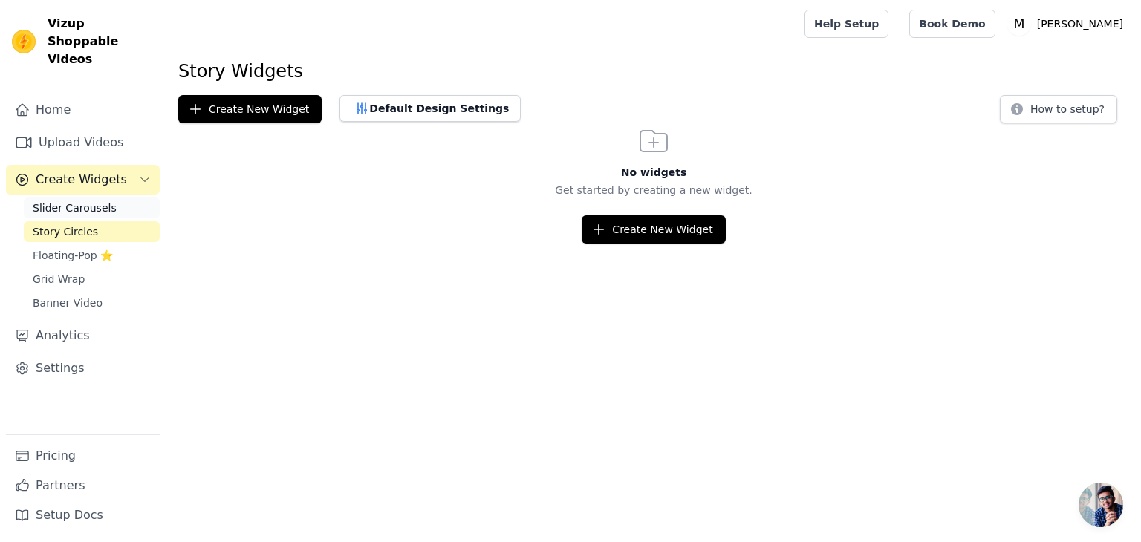
click at [82, 199] on link "Slider Carousels" at bounding box center [92, 208] width 136 height 21
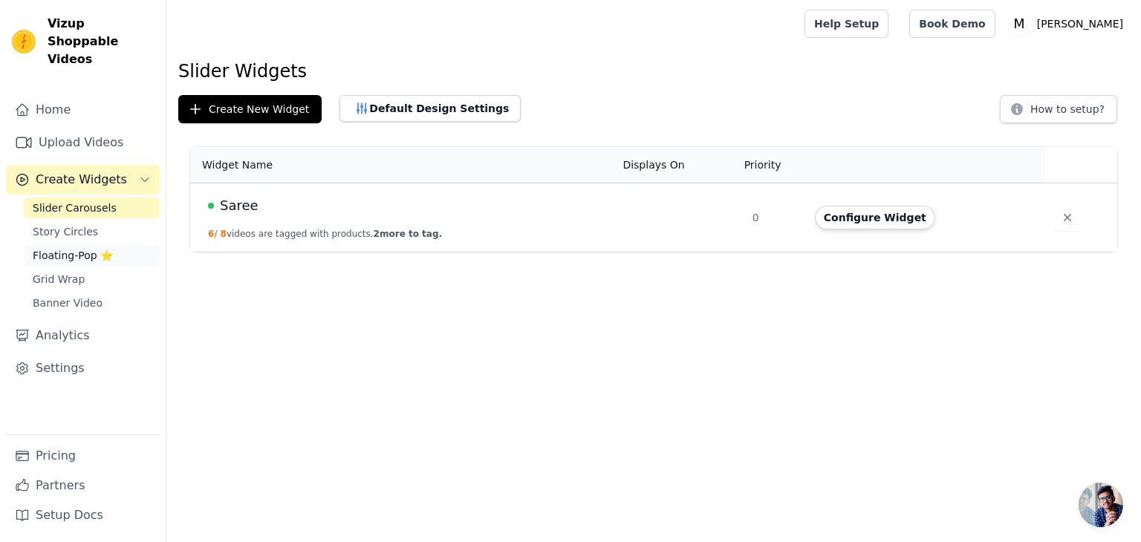
click at [71, 248] on span "Floating-Pop ⭐" at bounding box center [73, 255] width 80 height 15
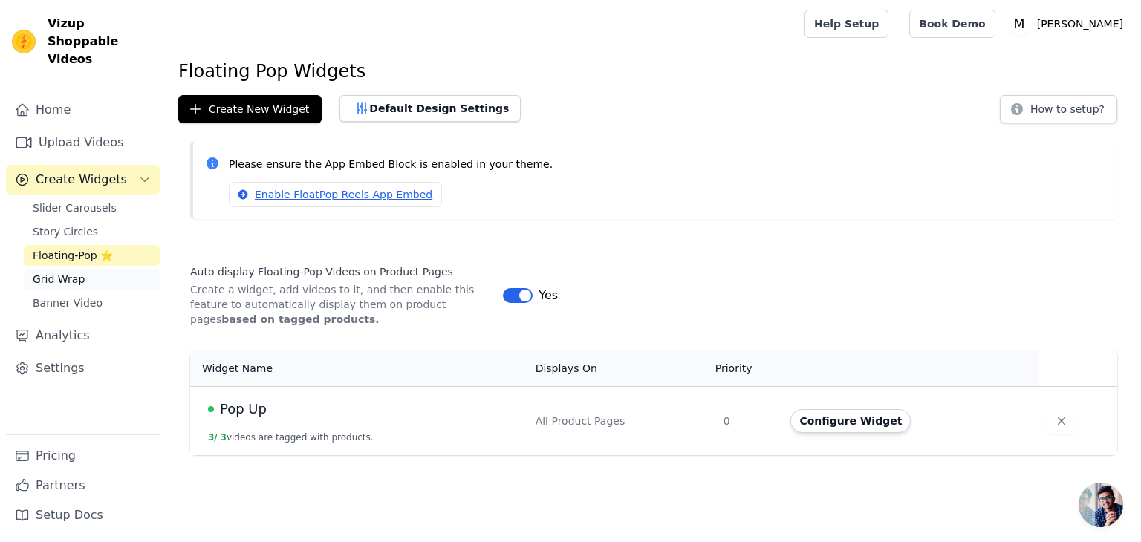
click at [74, 272] on span "Grid Wrap" at bounding box center [59, 279] width 52 height 15
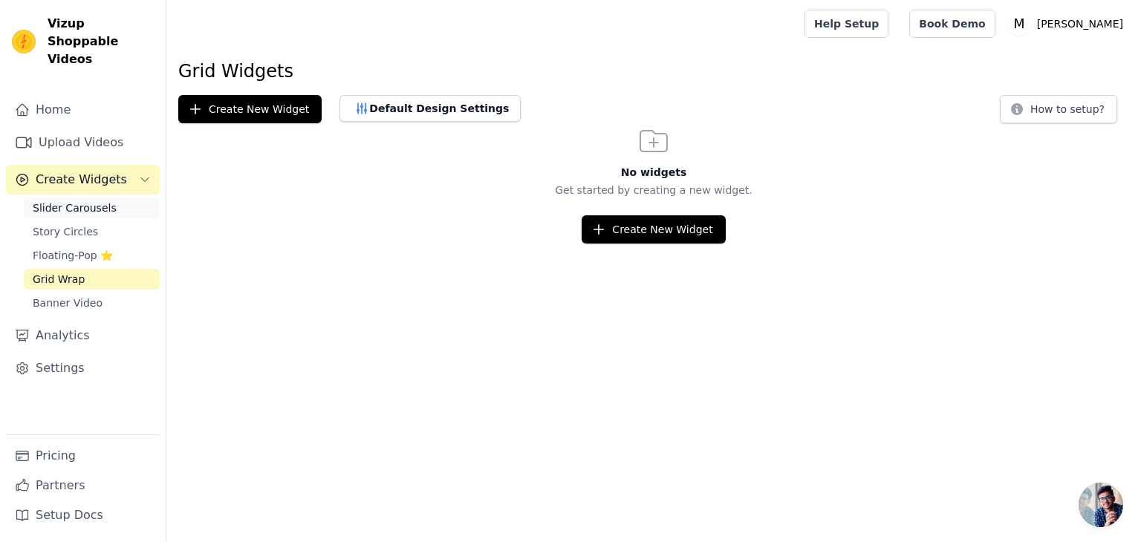
click at [83, 201] on span "Slider Carousels" at bounding box center [75, 208] width 84 height 15
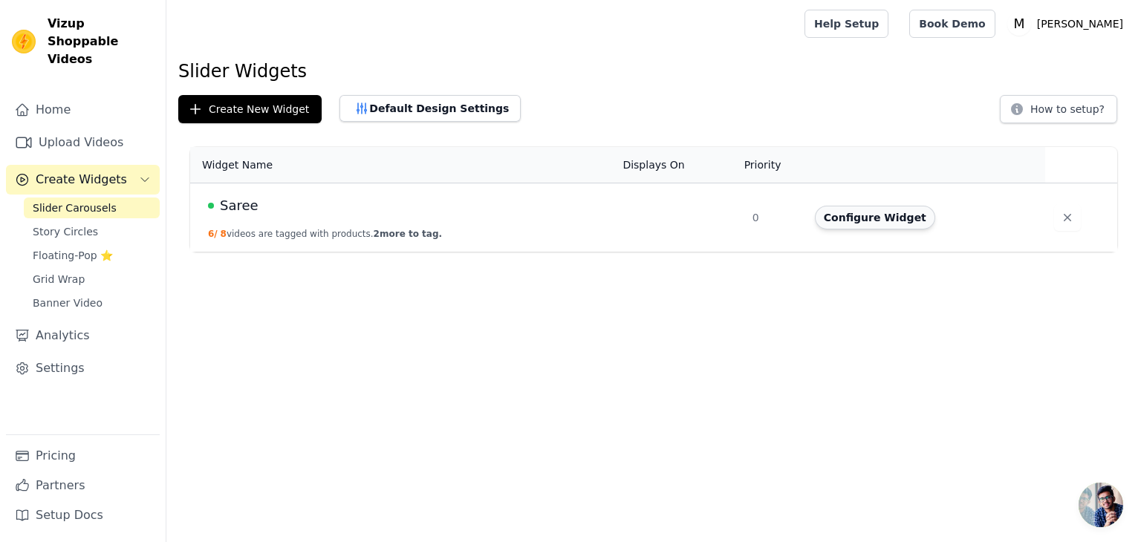
click at [855, 219] on button "Configure Widget" at bounding box center [875, 218] width 120 height 24
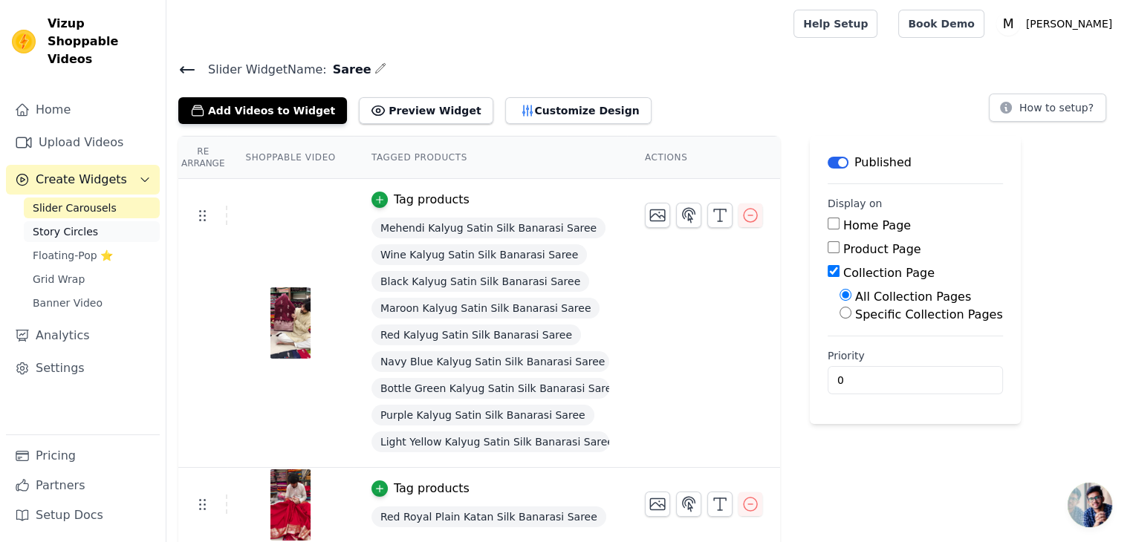
click at [56, 224] on span "Story Circles" at bounding box center [65, 231] width 65 height 15
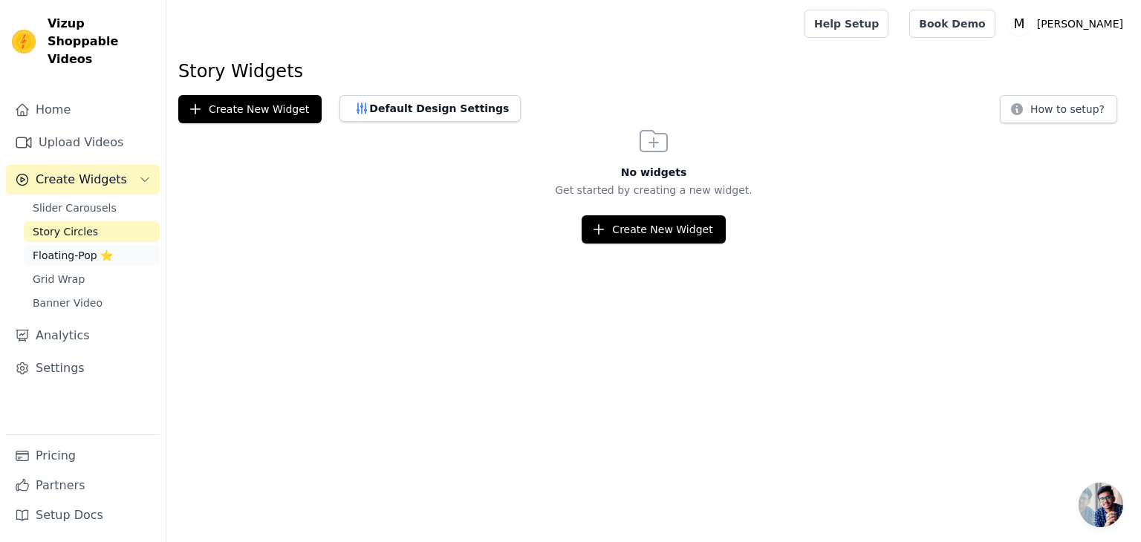
click at [53, 248] on span "Floating-Pop ⭐" at bounding box center [73, 255] width 80 height 15
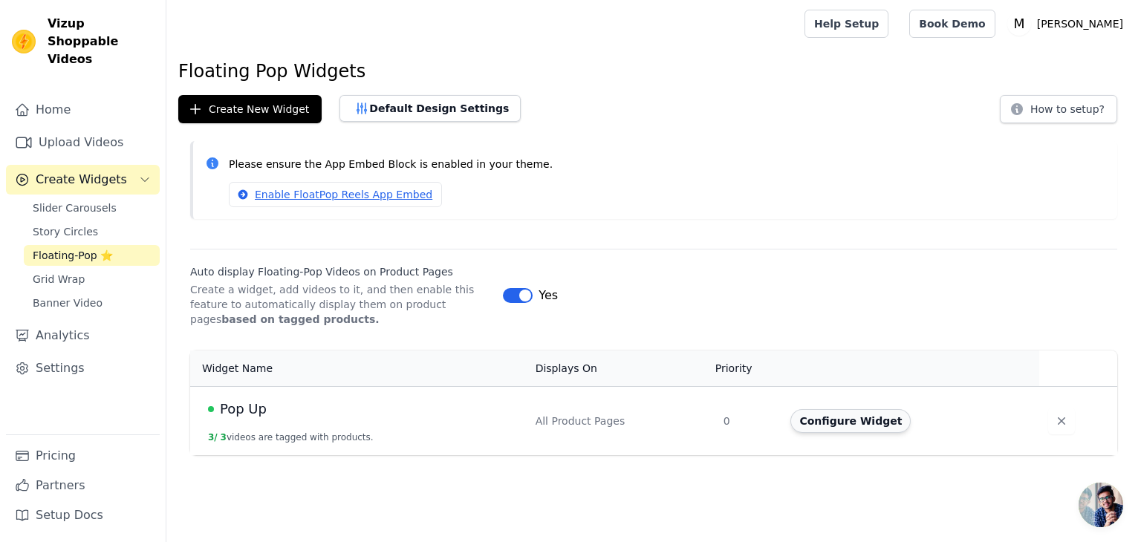
click at [861, 429] on button "Configure Widget" at bounding box center [850, 421] width 120 height 24
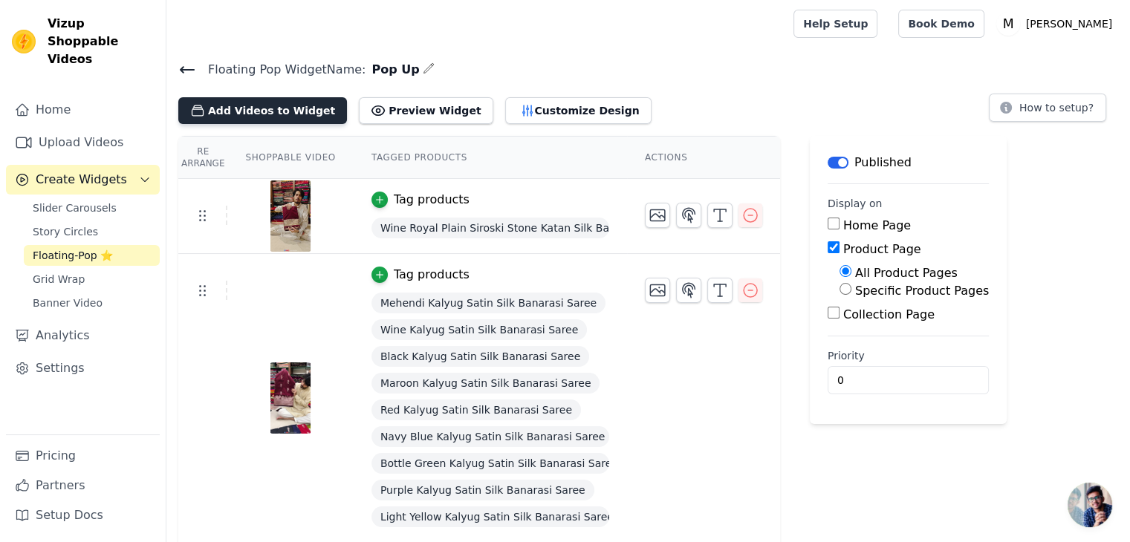
click at [300, 105] on button "Add Videos to Widget" at bounding box center [262, 110] width 169 height 27
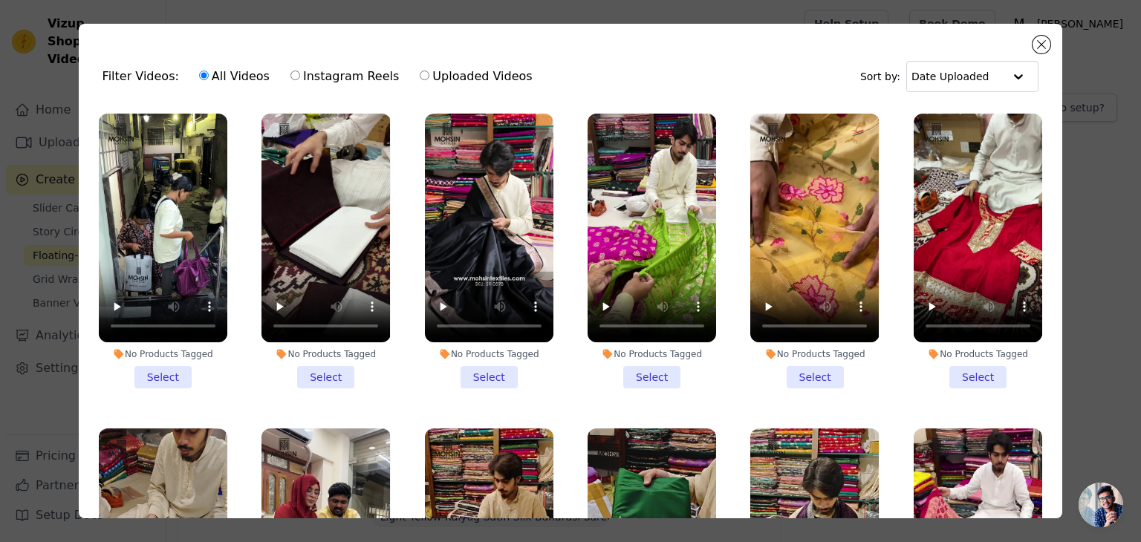
click at [333, 81] on label "Instagram Reels" at bounding box center [345, 76] width 110 height 19
click at [300, 80] on input "Instagram Reels" at bounding box center [295, 76] width 10 height 10
radio input "true"
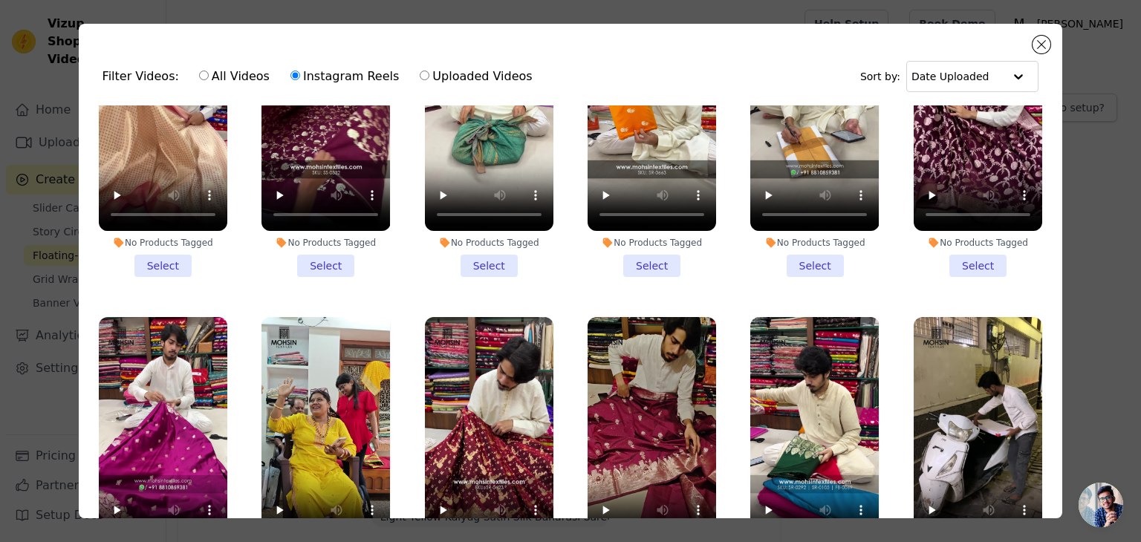
scroll to position [1188, 0]
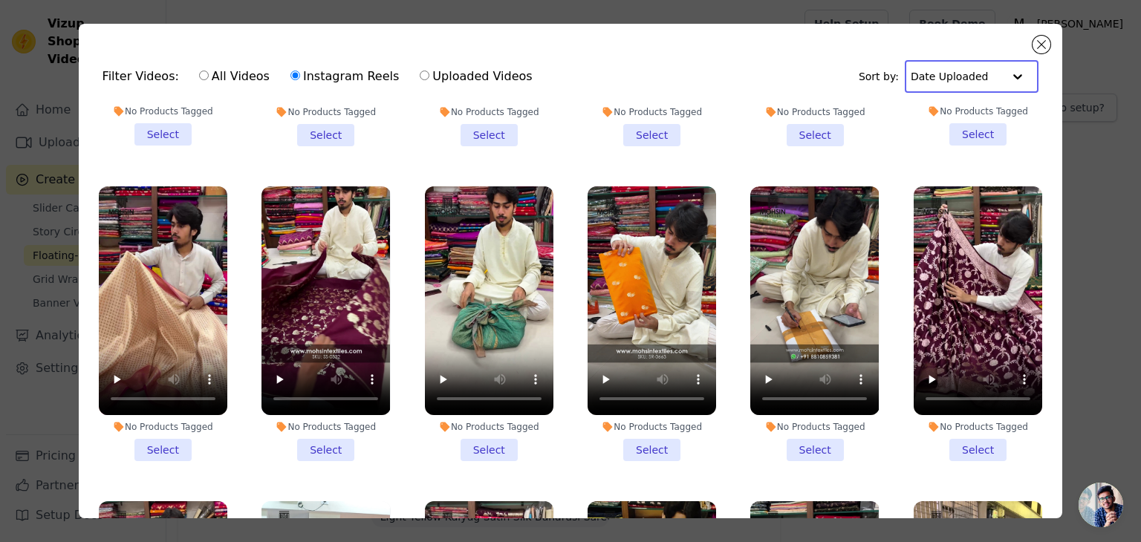
click at [957, 77] on input "text" at bounding box center [956, 77] width 92 height 30
click at [974, 123] on div "Date Created" at bounding box center [967, 123] width 125 height 18
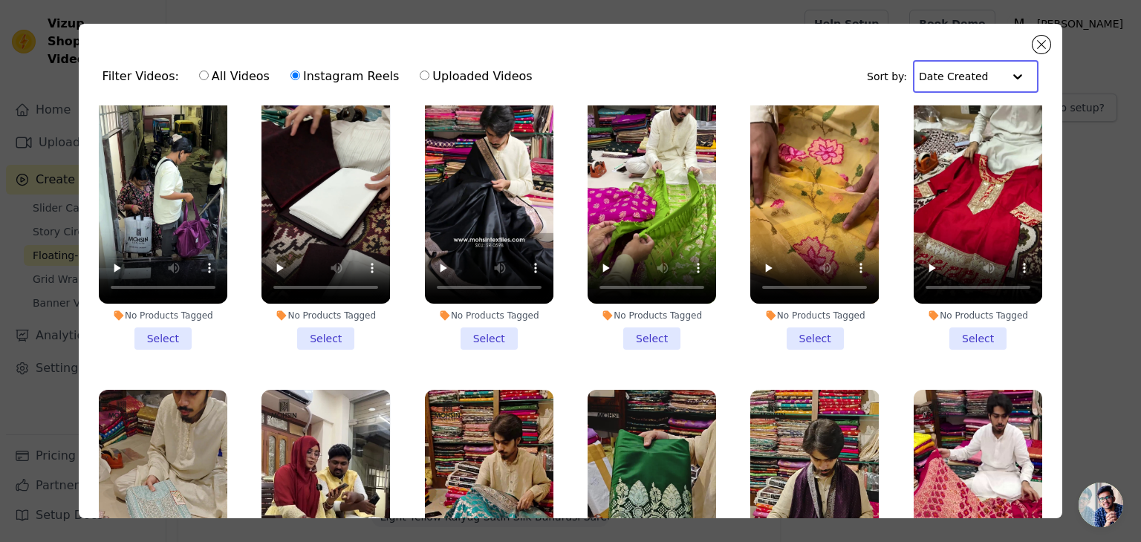
scroll to position [0, 0]
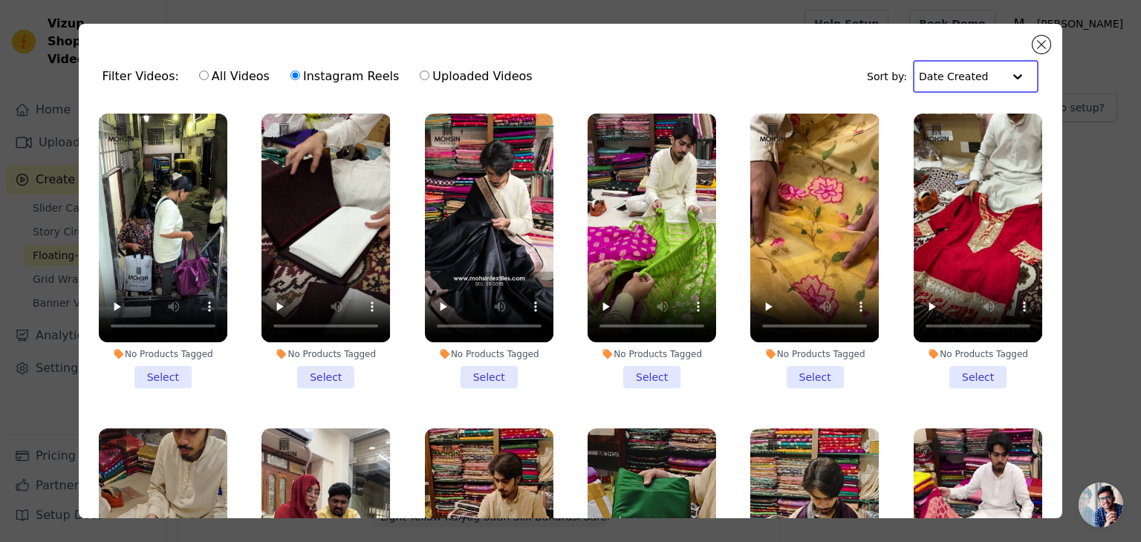
click at [985, 82] on input "text" at bounding box center [961, 77] width 84 height 30
click at [968, 136] on div "Video Duration" at bounding box center [971, 140] width 116 height 18
click at [788, 56] on div "Filter Videos: All Videos Instagram Reels Uploaded Videos Sort by: Video Durati…" at bounding box center [571, 77] width 960 height 58
click at [235, 73] on label "All Videos" at bounding box center [234, 76] width 72 height 19
click at [209, 73] on input "All Videos" at bounding box center [204, 76] width 10 height 10
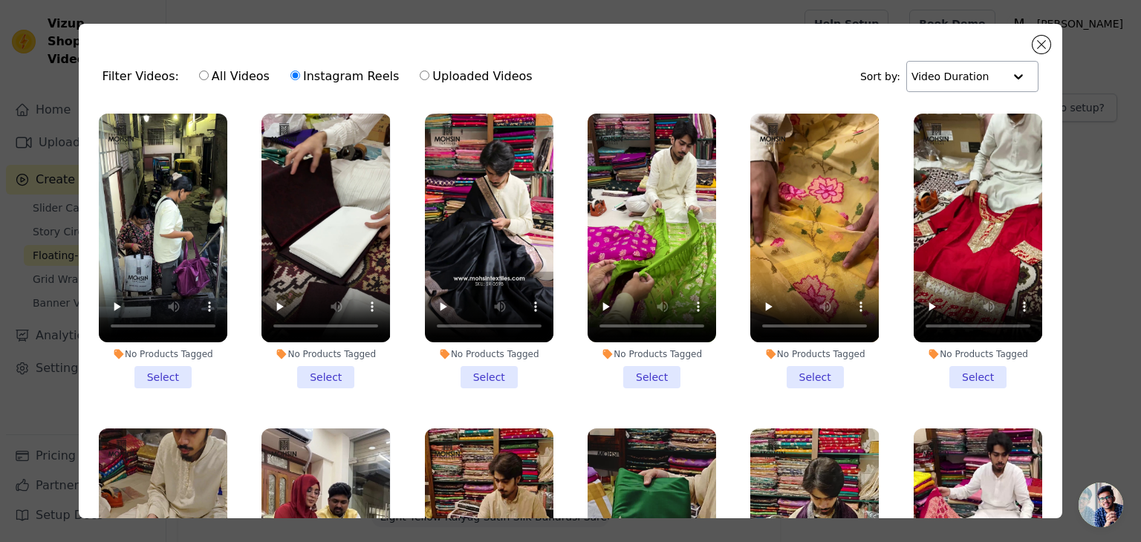
radio input "true"
click at [1003, 74] on div at bounding box center [1018, 77] width 30 height 30
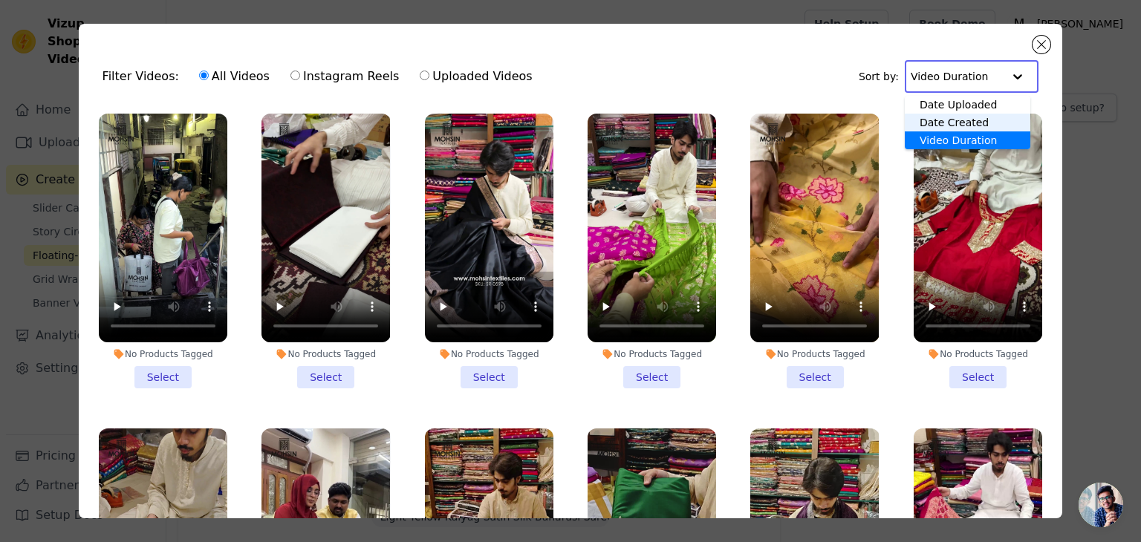
click at [957, 114] on div "Date Created" at bounding box center [968, 123] width 126 height 18
click at [909, 82] on div "Sort by: Option Date Created, selected. Select is focused, type to refine list,…" at bounding box center [953, 76] width 172 height 33
click at [977, 82] on input "text" at bounding box center [961, 77] width 84 height 30
click at [977, 105] on div "Date Uploaded" at bounding box center [971, 105] width 116 height 18
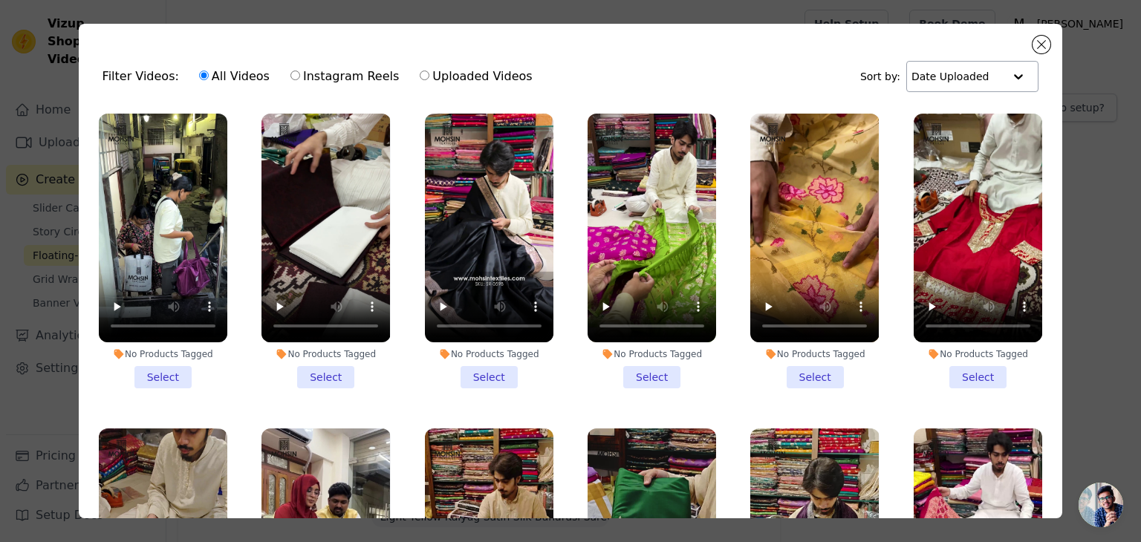
click at [808, 53] on div "Filter Videos: All Videos Instagram Reels Uploaded Videos Sort by: Date Uploaded" at bounding box center [571, 77] width 960 height 58
click at [1039, 46] on button "Close modal" at bounding box center [1041, 45] width 18 height 18
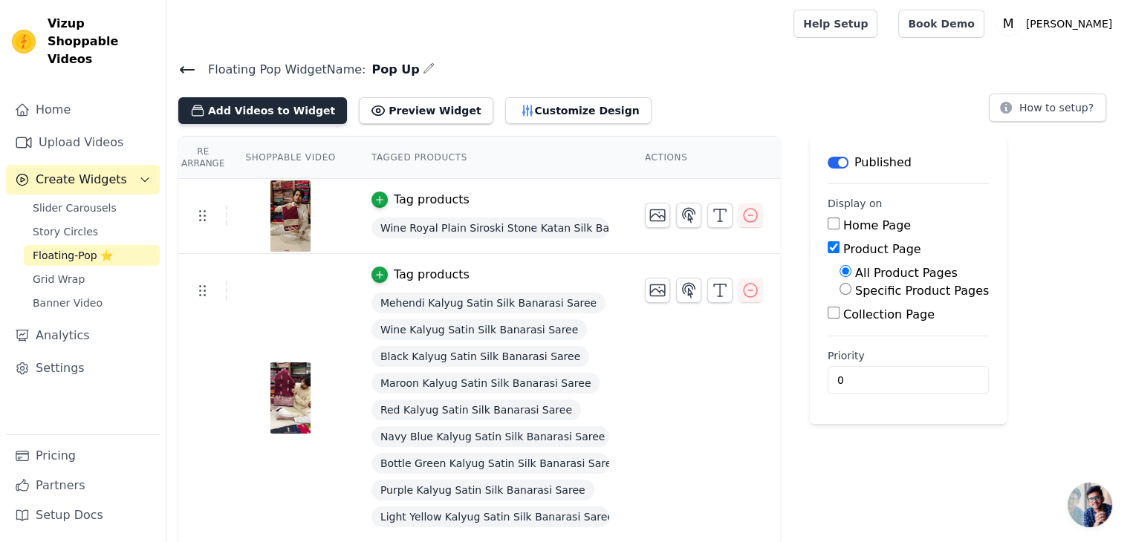
click at [297, 116] on button "Add Videos to Widget" at bounding box center [262, 110] width 169 height 27
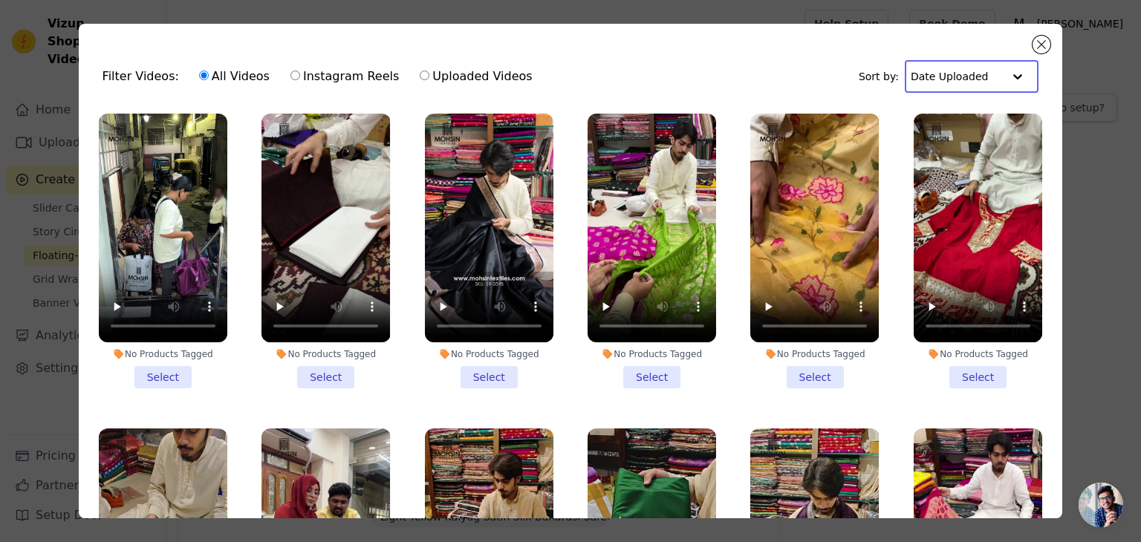
click at [975, 83] on input "text" at bounding box center [956, 77] width 92 height 30
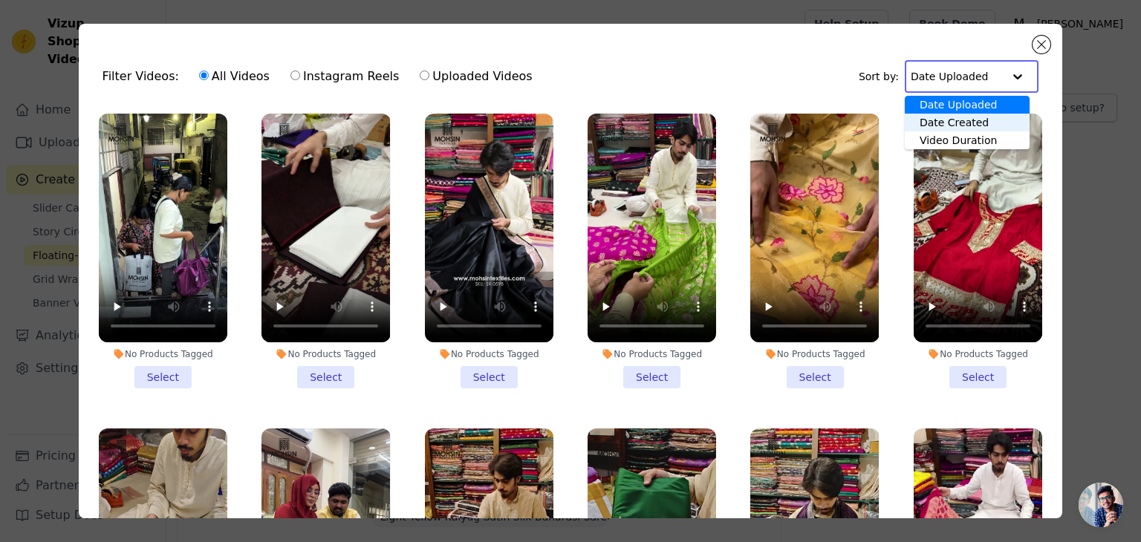
click at [955, 125] on div "Date Created" at bounding box center [967, 123] width 125 height 18
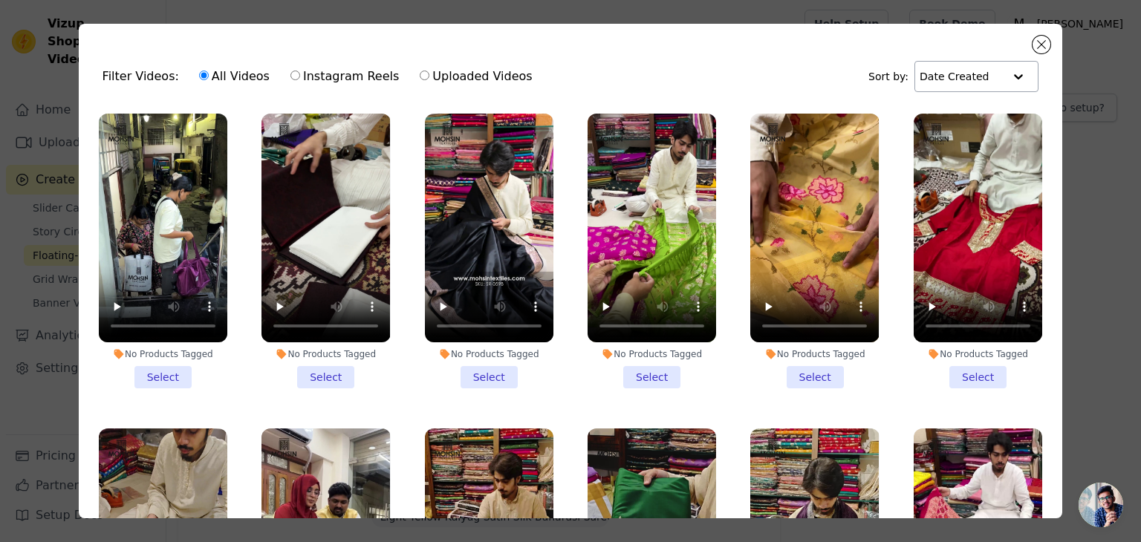
click at [793, 74] on div "Filter Videos: All Videos Instagram Reels Uploaded Videos Sort by: Date Created" at bounding box center [571, 77] width 960 height 58
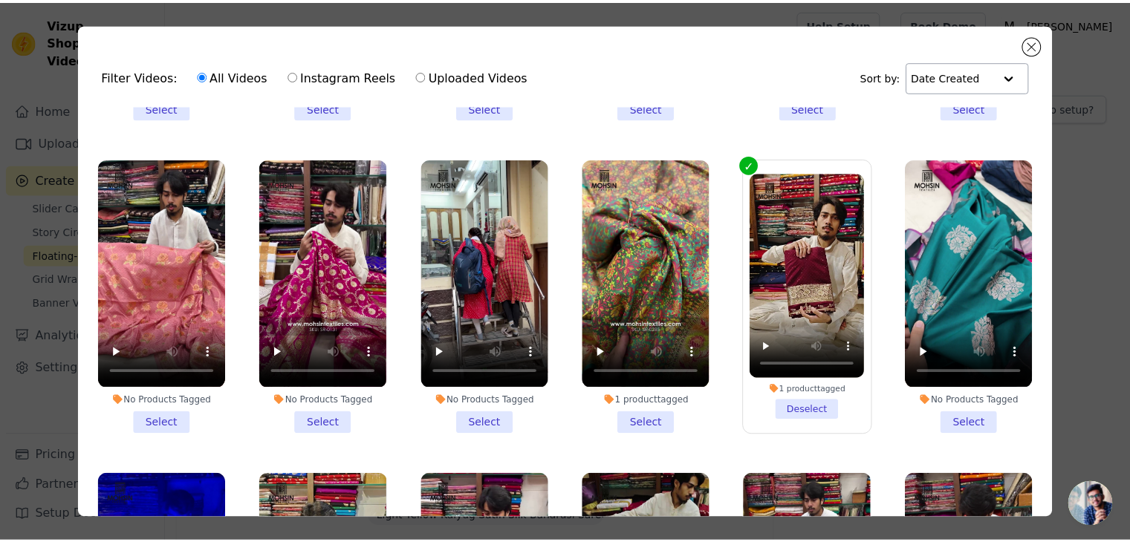
scroll to position [1835, 0]
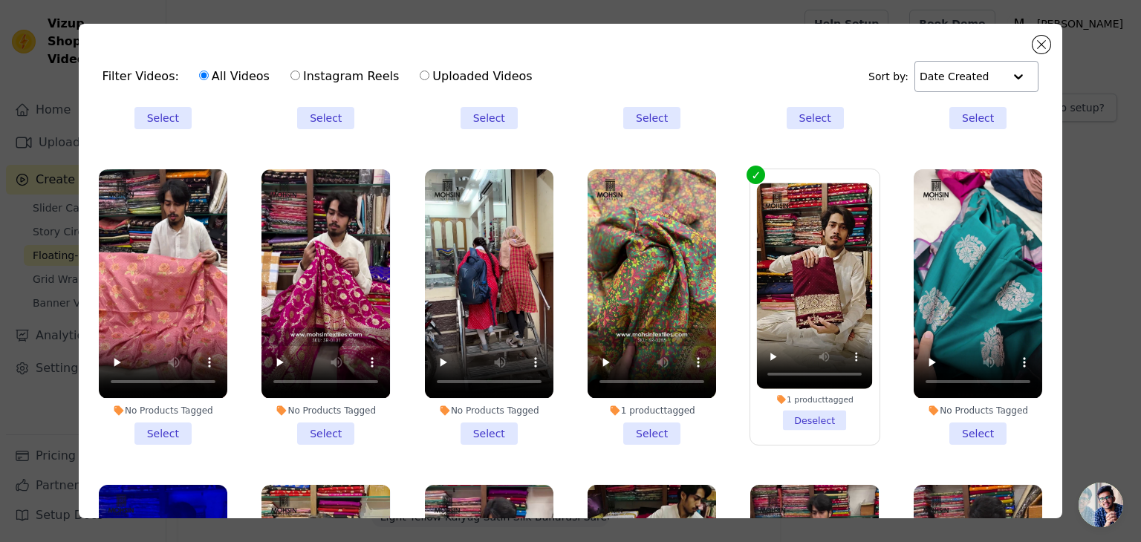
click at [641, 385] on li "1 product tagged Select" at bounding box center [651, 306] width 128 height 275
click at [0, 0] on input "1 product tagged Select" at bounding box center [0, 0] width 0 height 0
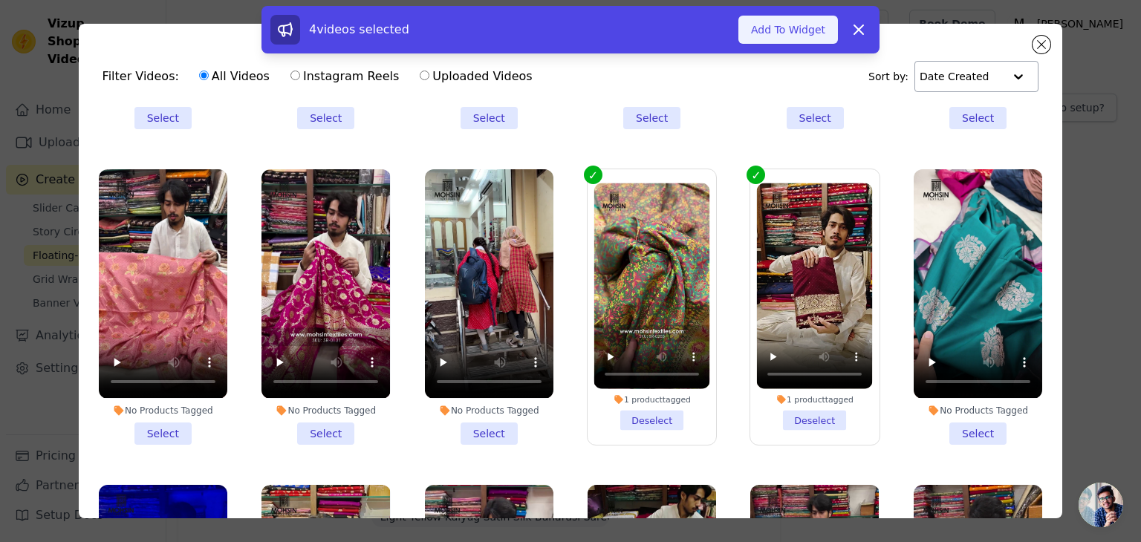
click at [805, 23] on button "Add To Widget" at bounding box center [788, 30] width 100 height 28
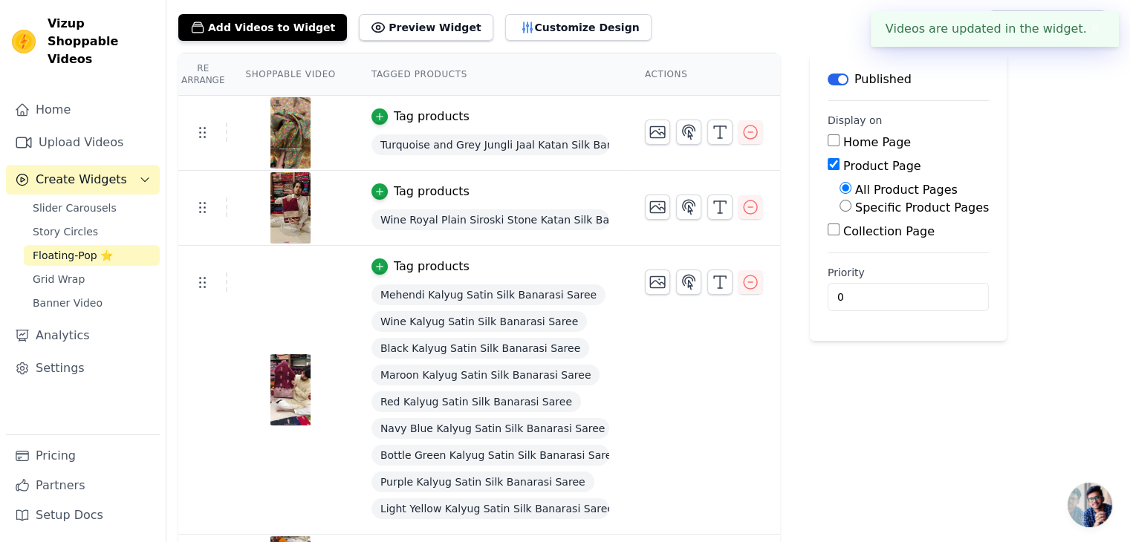
scroll to position [149, 0]
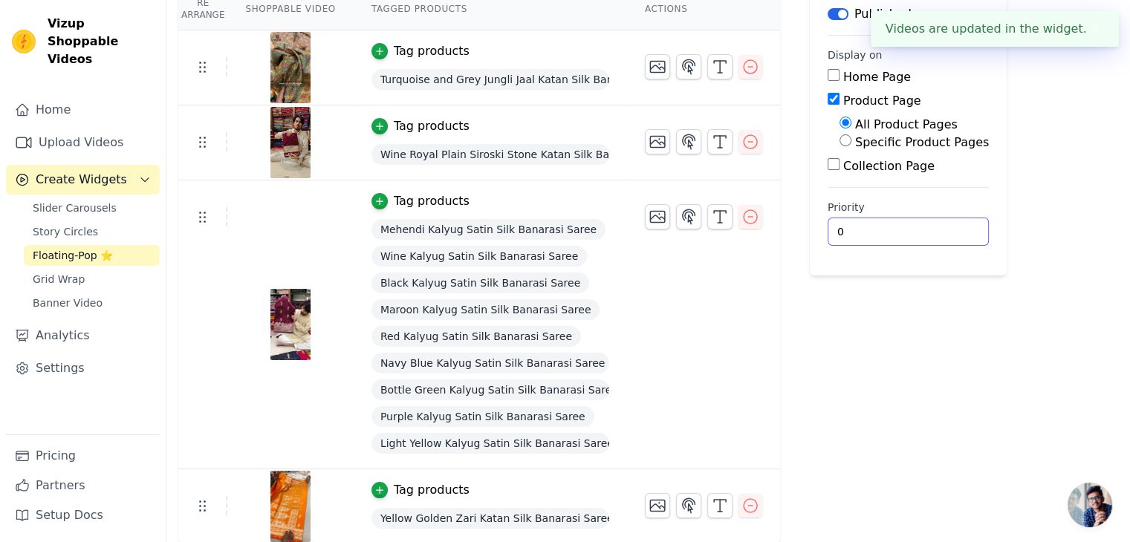
click at [985, 362] on div "Re Arrange Shoppable Video Tagged Products Actions Tag products Turquoise and G…" at bounding box center [647, 265] width 963 height 557
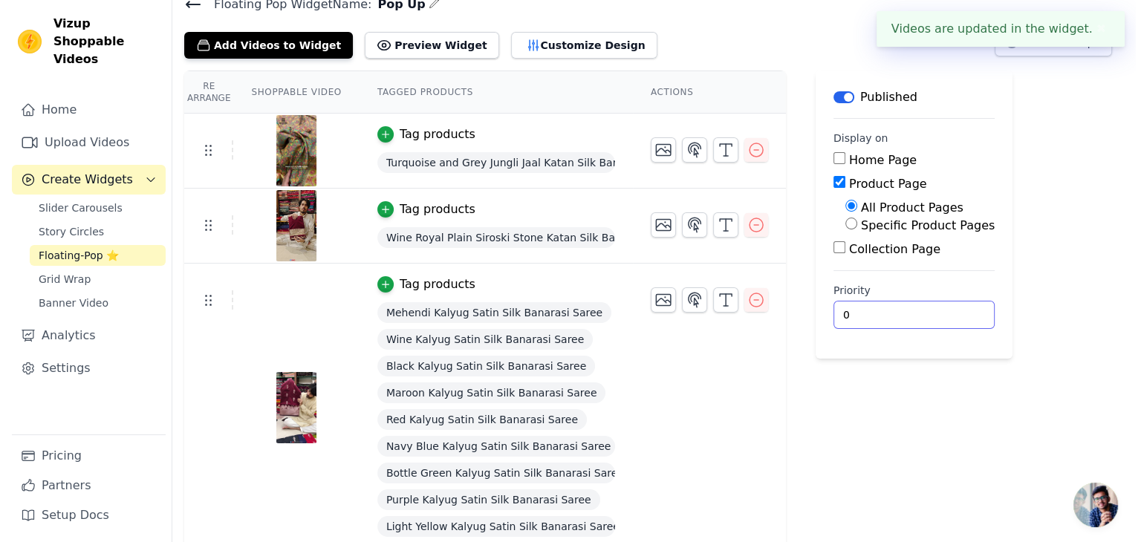
scroll to position [0, 0]
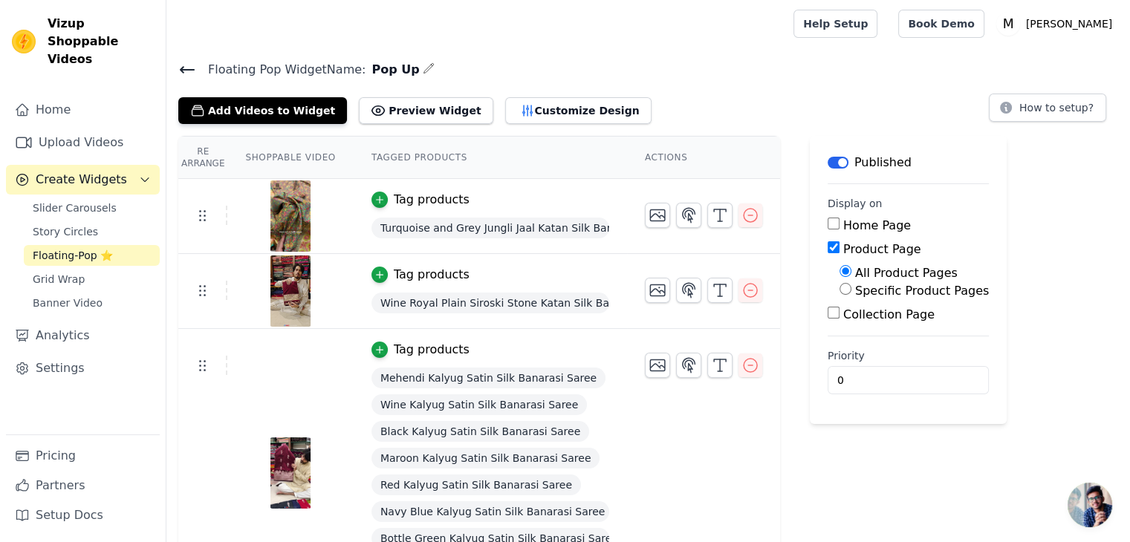
click at [179, 62] on icon at bounding box center [187, 70] width 18 height 18
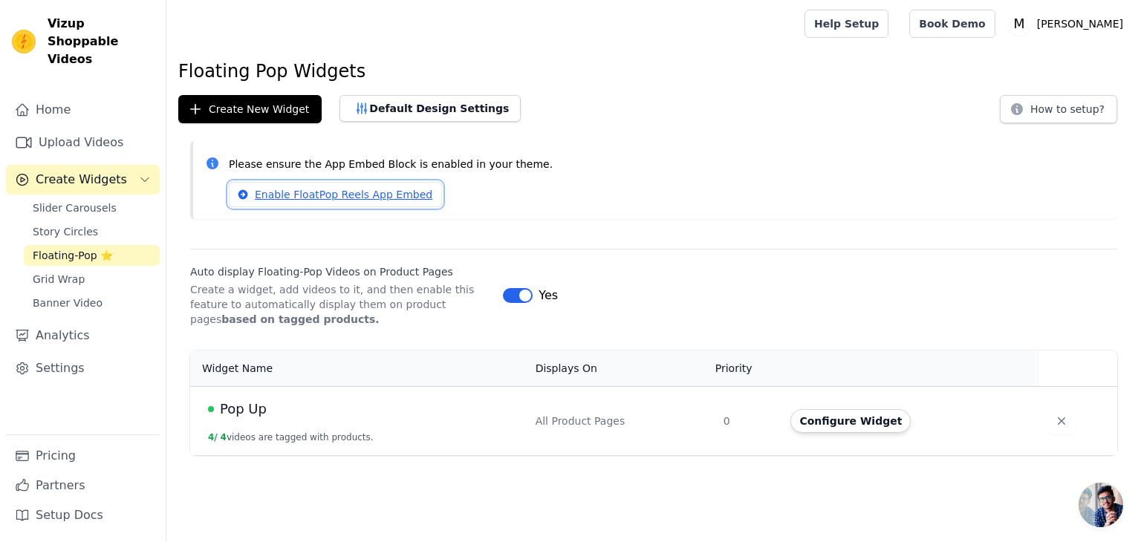
click at [385, 196] on link "Enable FloatPop Reels App Embed" at bounding box center [335, 194] width 213 height 25
click at [371, 102] on button "Default Design Settings" at bounding box center [429, 108] width 181 height 27
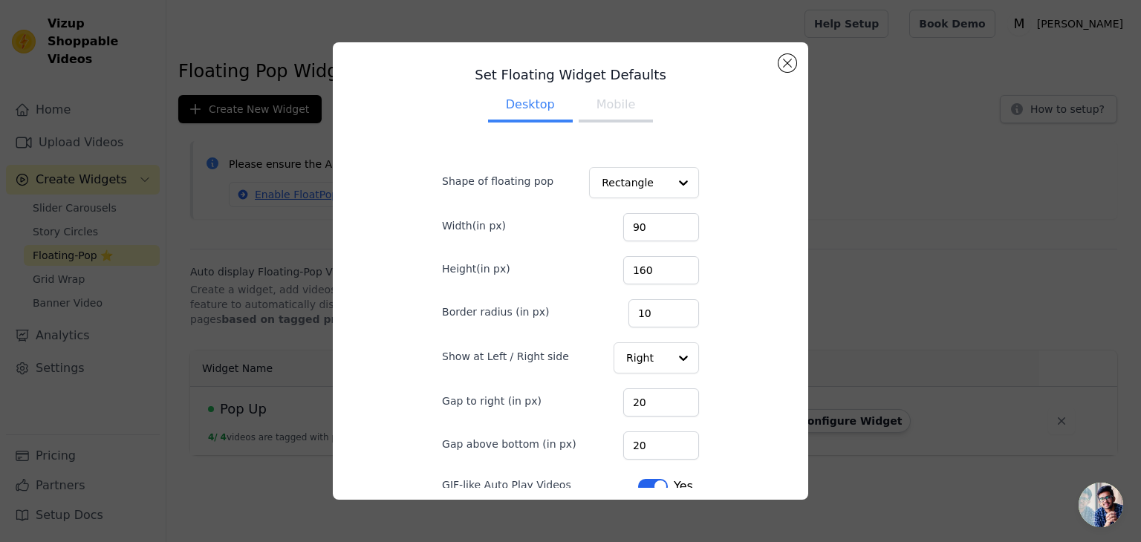
click at [609, 101] on button "Mobile" at bounding box center [616, 106] width 74 height 33
click at [542, 103] on button "Desktop" at bounding box center [530, 106] width 85 height 33
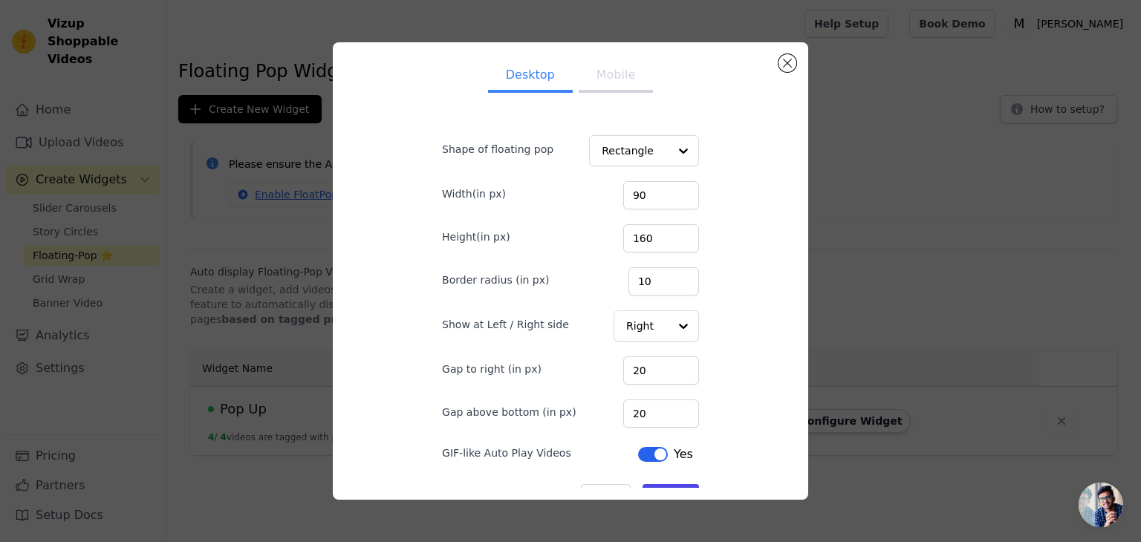
scroll to position [63, 0]
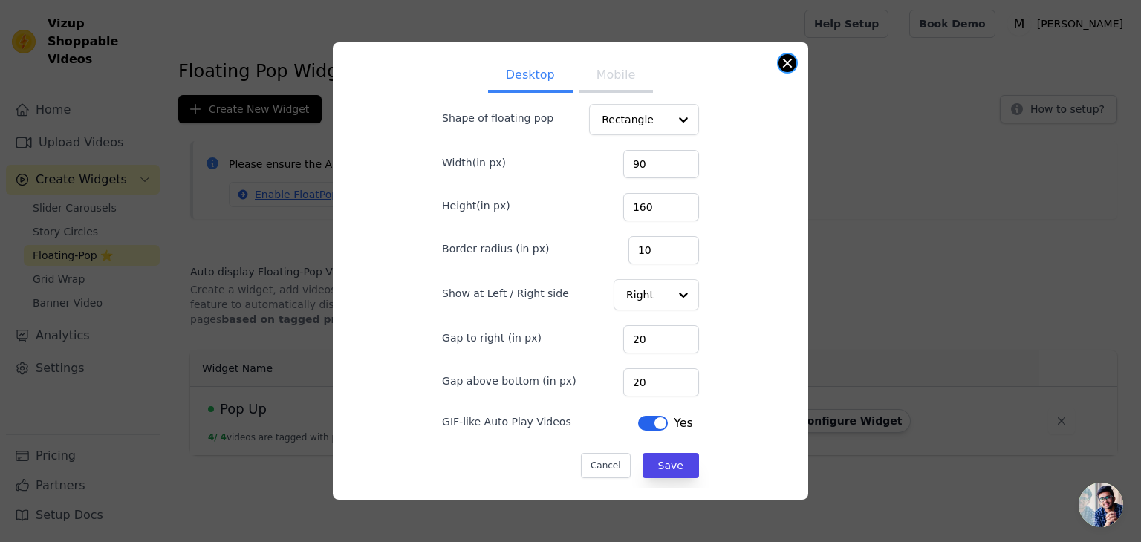
click at [788, 64] on button "Close modal" at bounding box center [787, 63] width 18 height 18
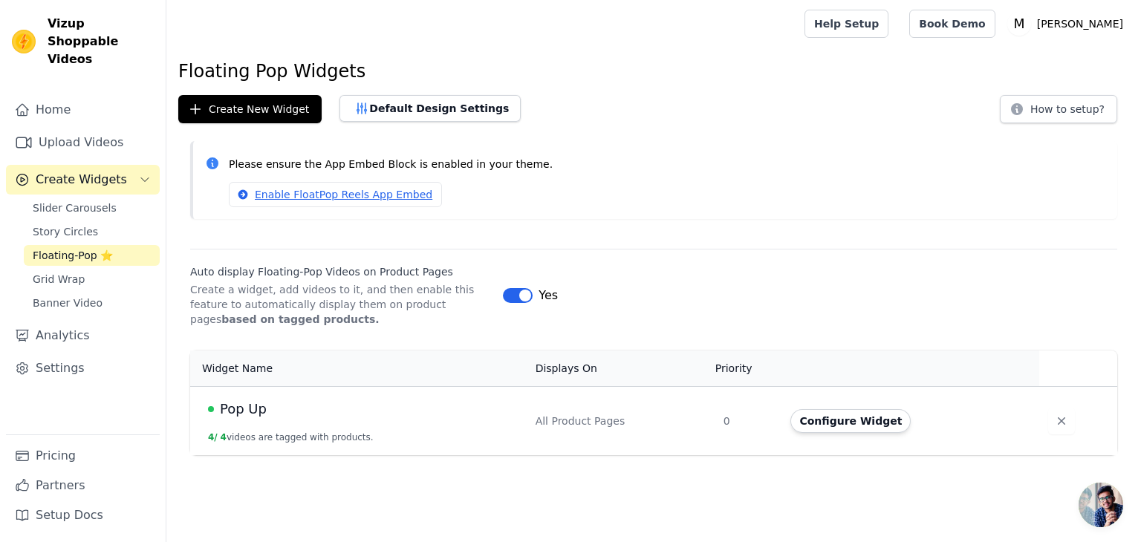
click at [67, 248] on span "Floating-Pop ⭐" at bounding box center [73, 255] width 80 height 15
click at [72, 248] on span "Floating-Pop ⭐" at bounding box center [73, 255] width 80 height 15
click at [82, 201] on span "Slider Carousels" at bounding box center [75, 208] width 84 height 15
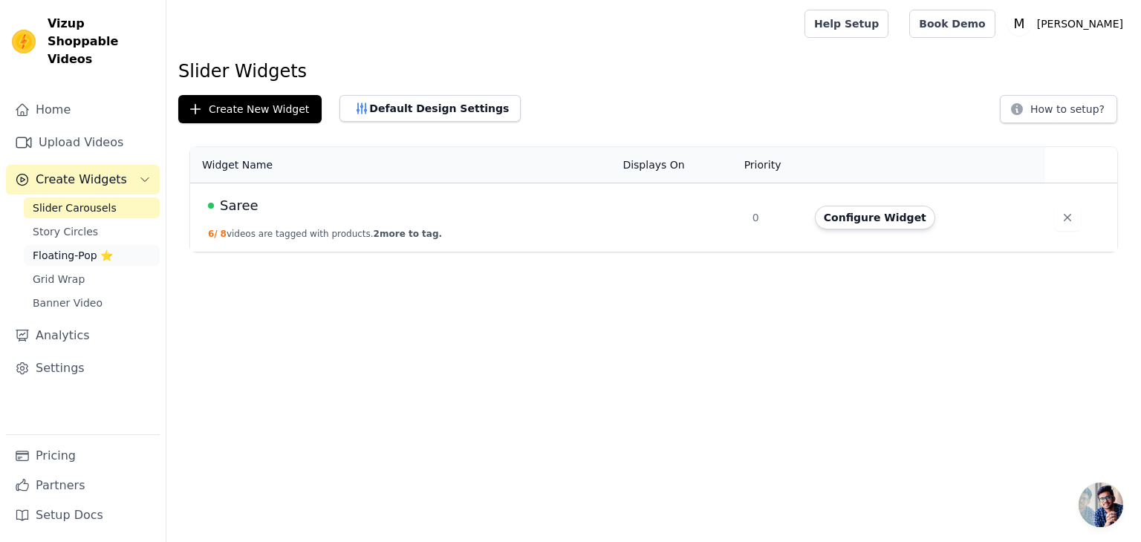
click at [70, 248] on span "Floating-Pop ⭐" at bounding box center [73, 255] width 80 height 15
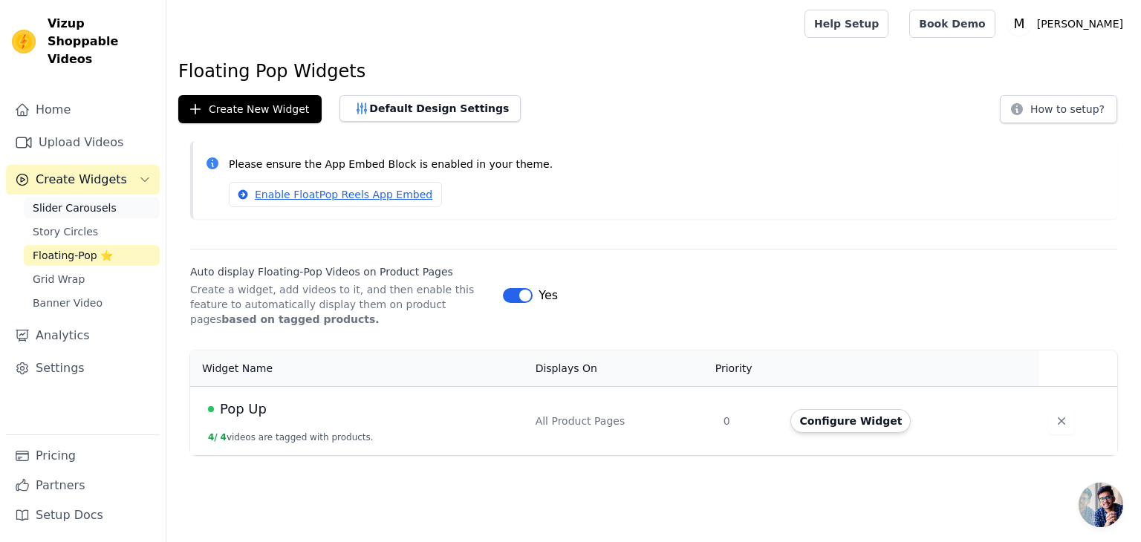
click at [95, 201] on span "Slider Carousels" at bounding box center [75, 208] width 84 height 15
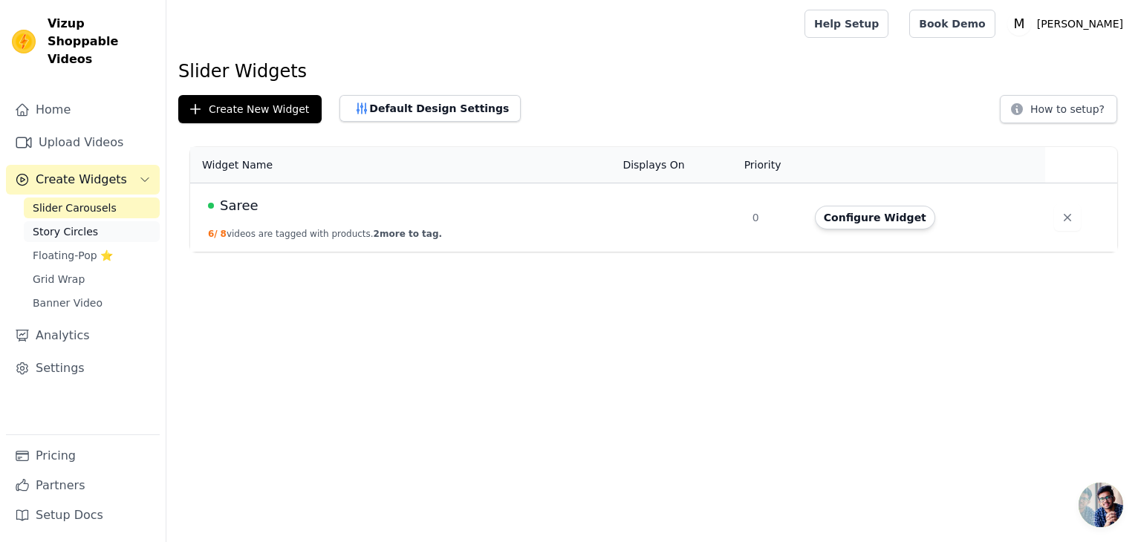
click at [104, 221] on link "Story Circles" at bounding box center [92, 231] width 136 height 21
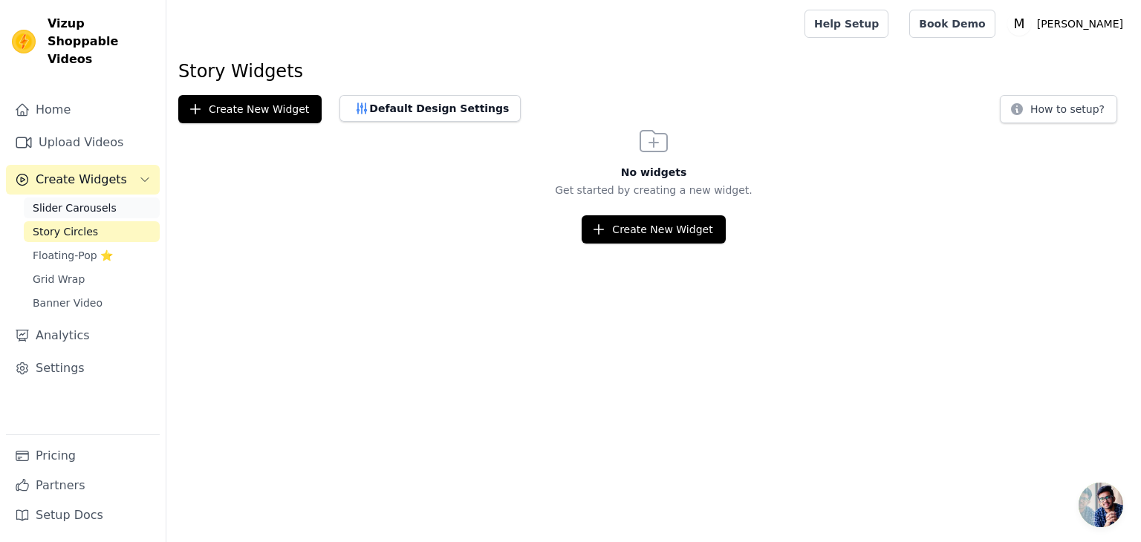
click at [103, 198] on link "Slider Carousels" at bounding box center [92, 208] width 136 height 21
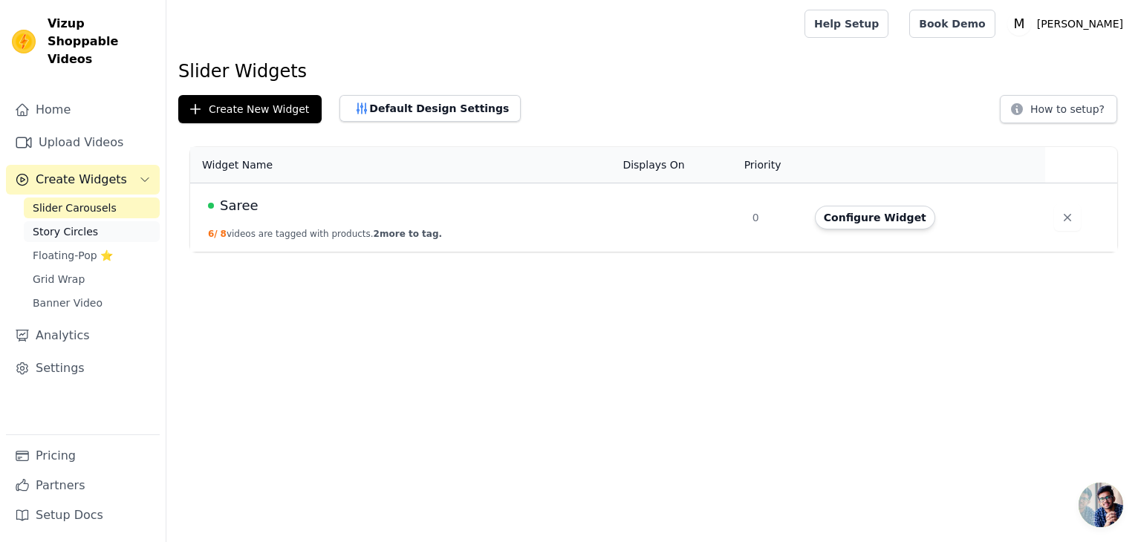
click at [76, 224] on span "Story Circles" at bounding box center [65, 231] width 65 height 15
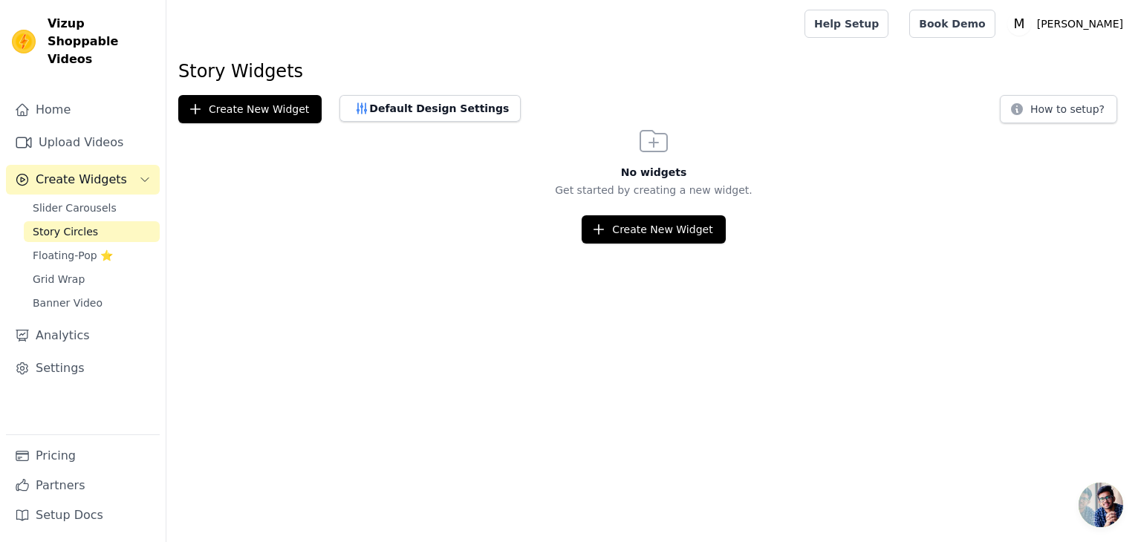
click at [81, 171] on span "Create Widgets" at bounding box center [81, 180] width 91 height 18
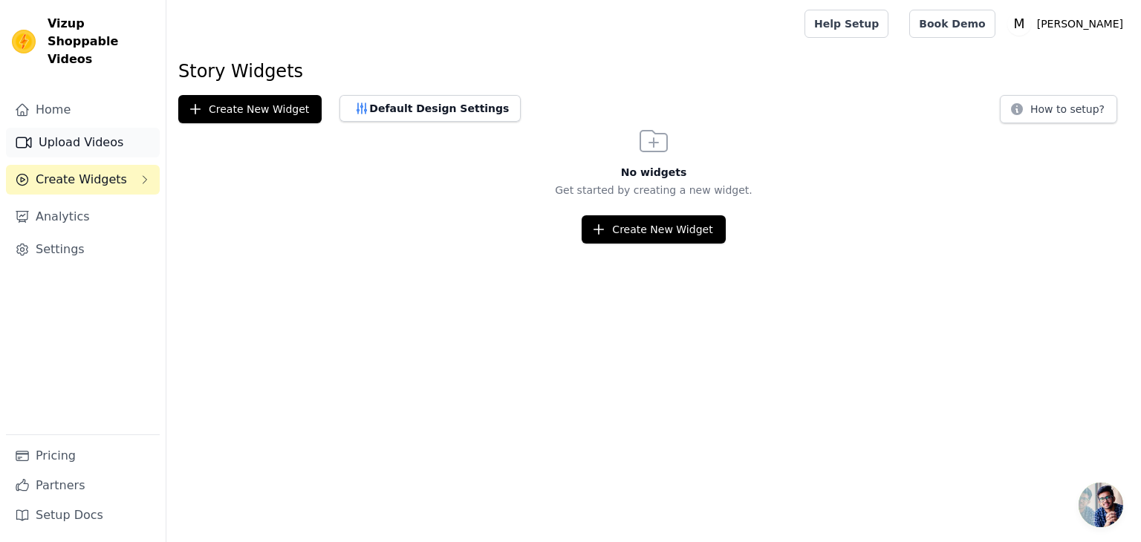
click at [81, 128] on link "Upload Videos" at bounding box center [83, 143] width 154 height 30
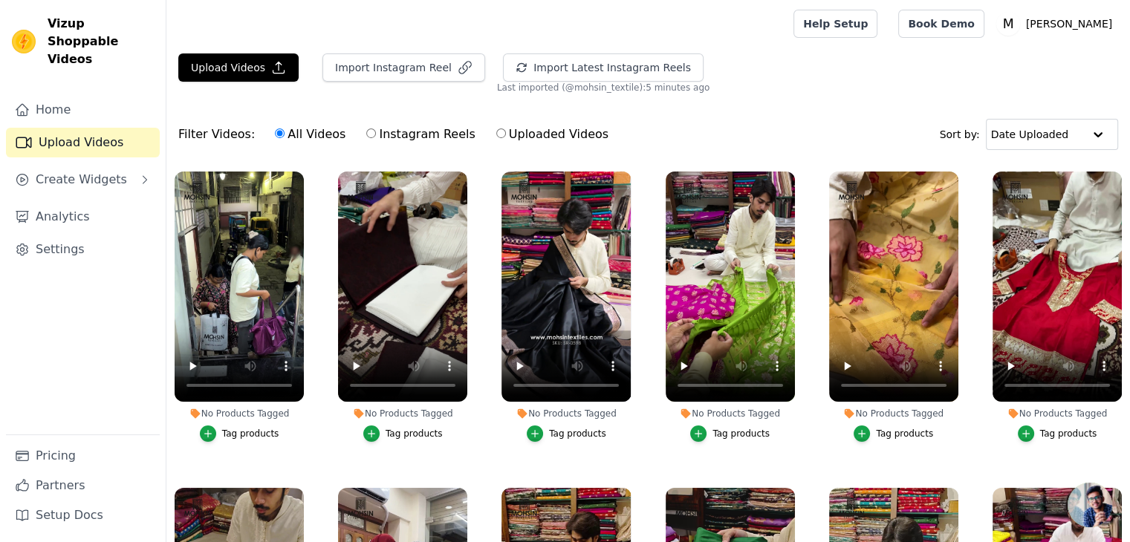
click at [386, 128] on label "Instagram Reels" at bounding box center [420, 134] width 110 height 19
click at [376, 128] on input "Instagram Reels" at bounding box center [371, 133] width 10 height 10
radio input "true"
click at [1059, 132] on input "text" at bounding box center [1037, 135] width 92 height 30
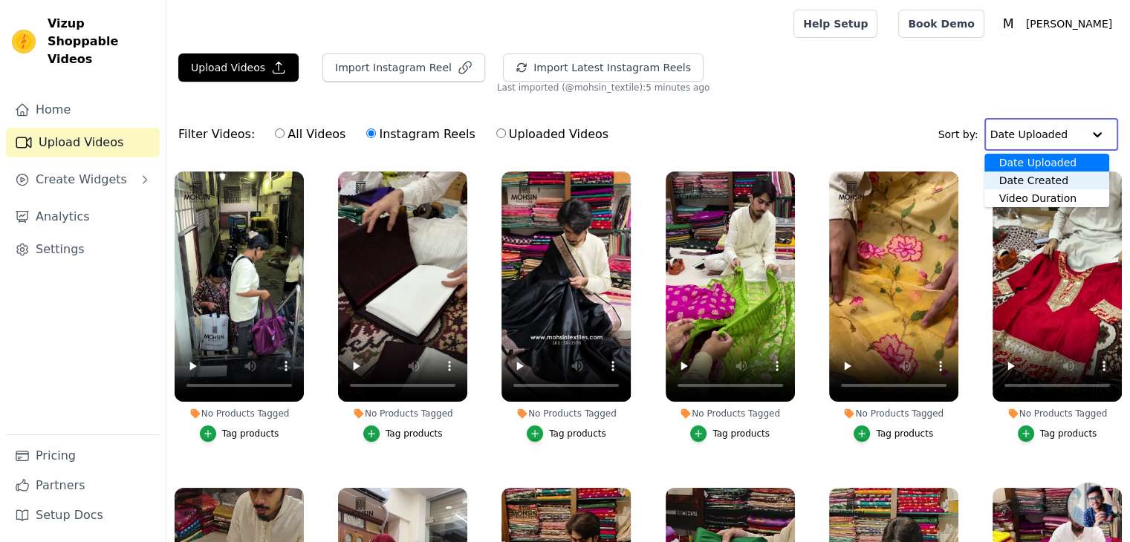
click at [1043, 176] on div "Date Created" at bounding box center [1046, 181] width 125 height 18
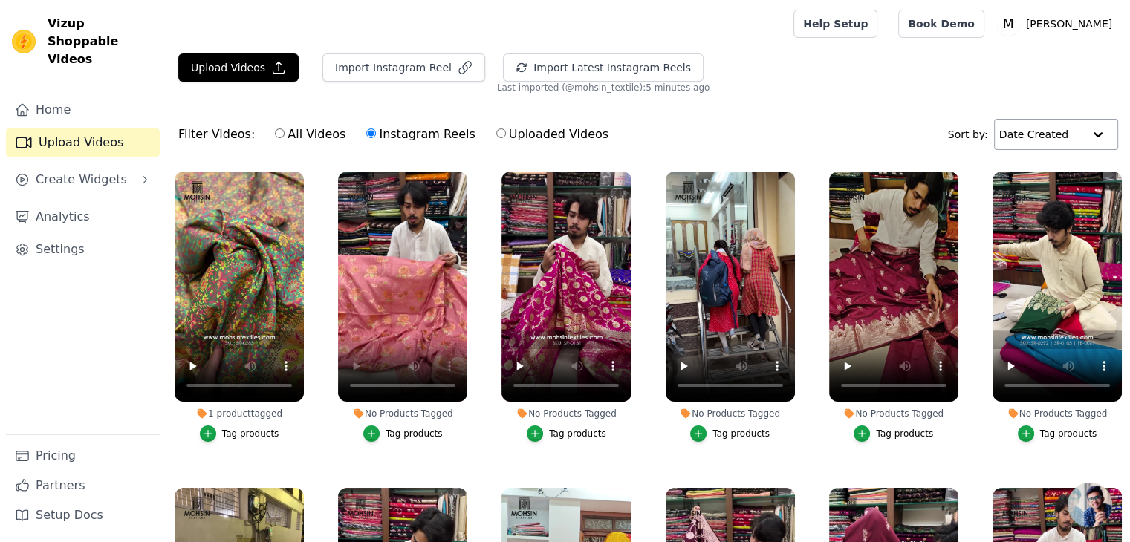
click at [388, 428] on div "Tag products" at bounding box center [413, 434] width 57 height 12
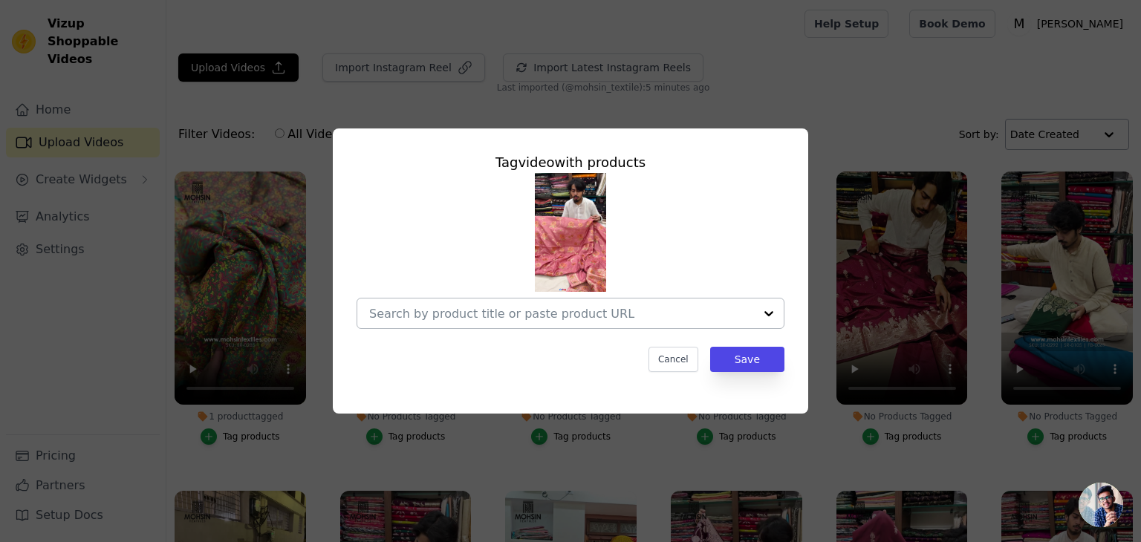
click at [567, 313] on input "No Products Tagged Tag video with products Cancel Save Tag products" at bounding box center [561, 314] width 385 height 14
click at [564, 319] on input "No Products Tagged Tag video with products Cancel Save Tag products" at bounding box center [561, 314] width 385 height 14
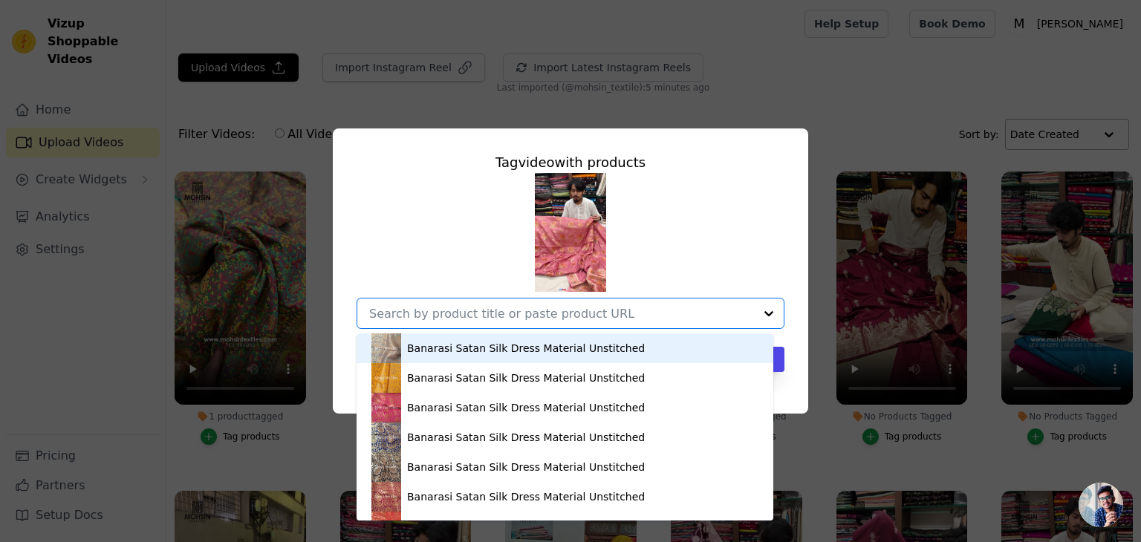
paste input "Light Peach Rosy Jaal [PERSON_NAME]"
type input "Light Peach Rosy Jaal [PERSON_NAME]"
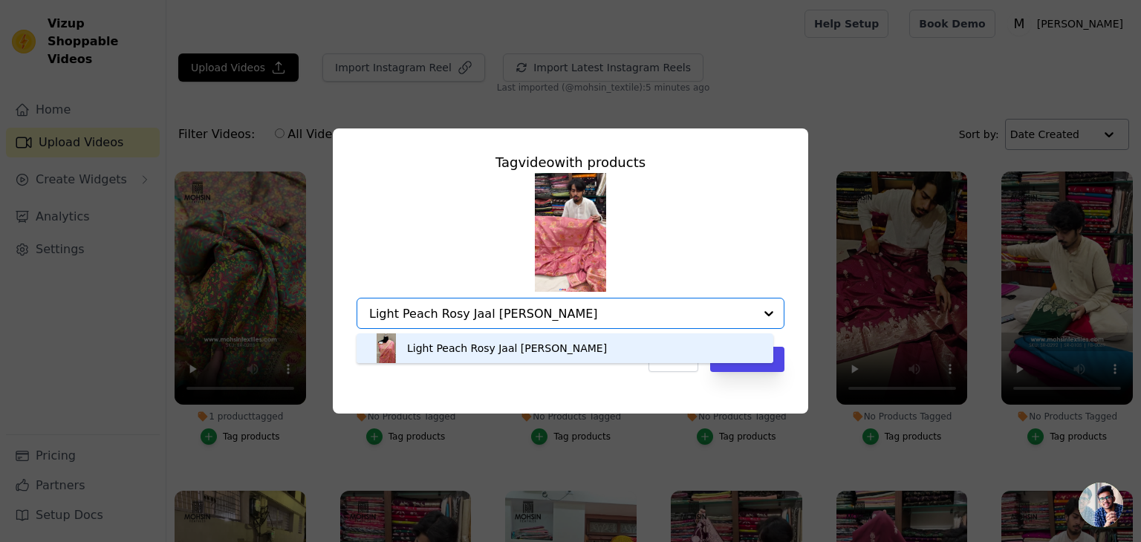
click at [455, 348] on div "Light Peach Rosy Jaal [PERSON_NAME]" at bounding box center [507, 348] width 200 height 15
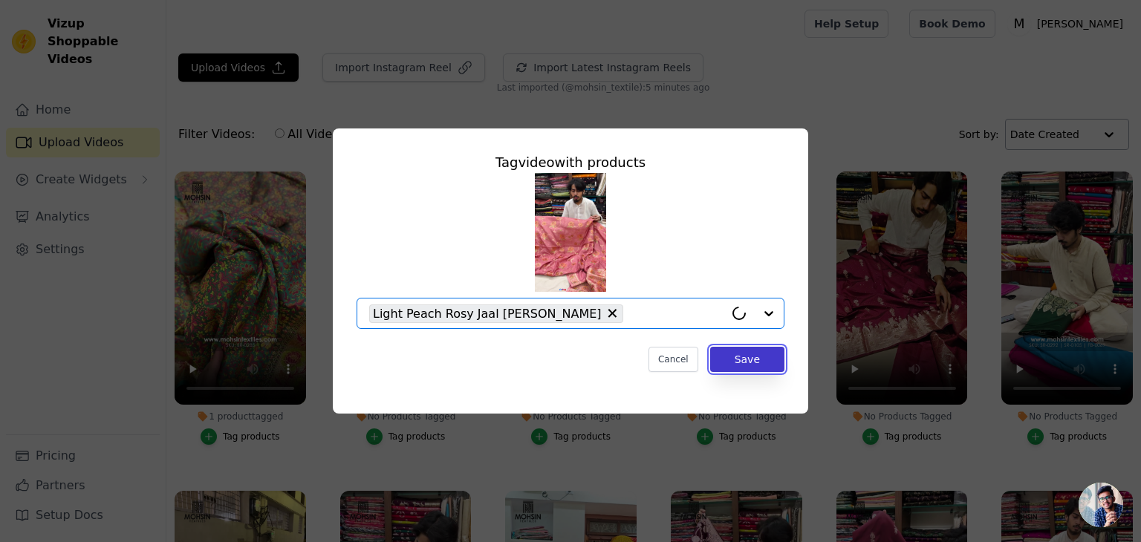
click at [755, 354] on button "Save" at bounding box center [747, 359] width 74 height 25
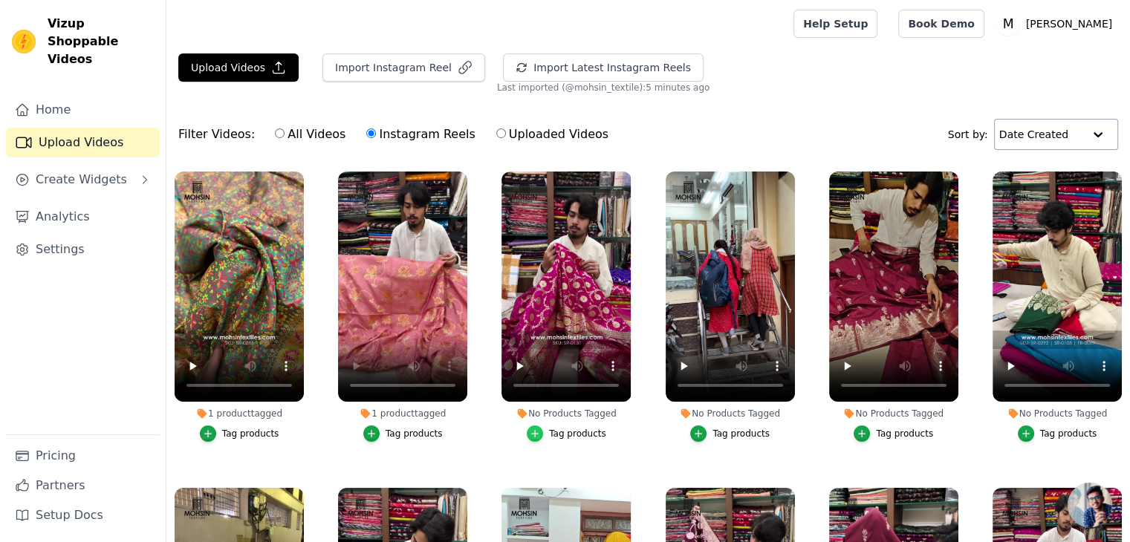
click at [540, 429] on div "button" at bounding box center [535, 434] width 16 height 16
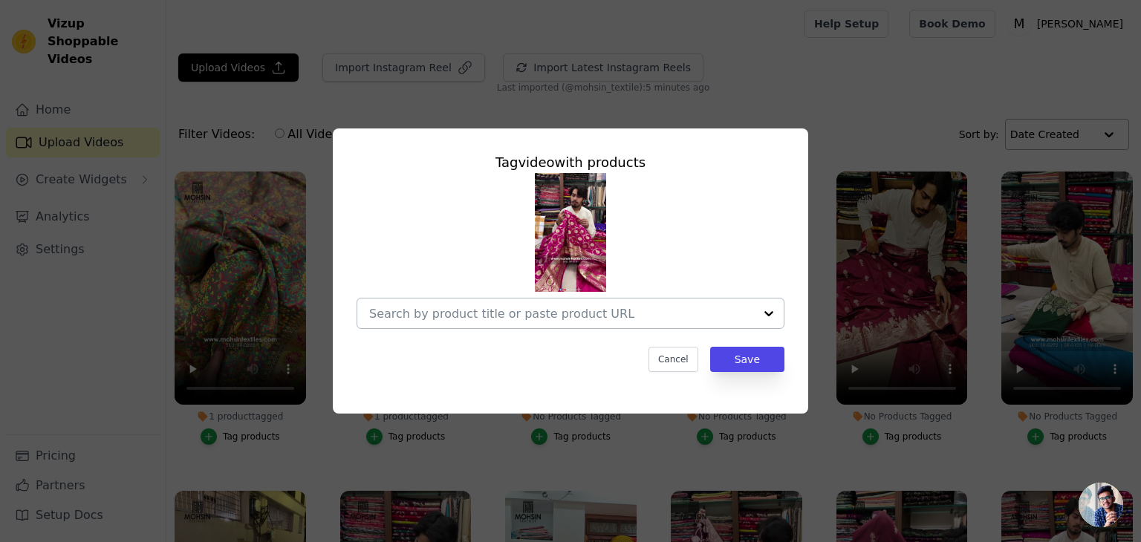
click at [583, 311] on input "No Products Tagged Tag video with products Cancel Save Tag products" at bounding box center [561, 314] width 385 height 14
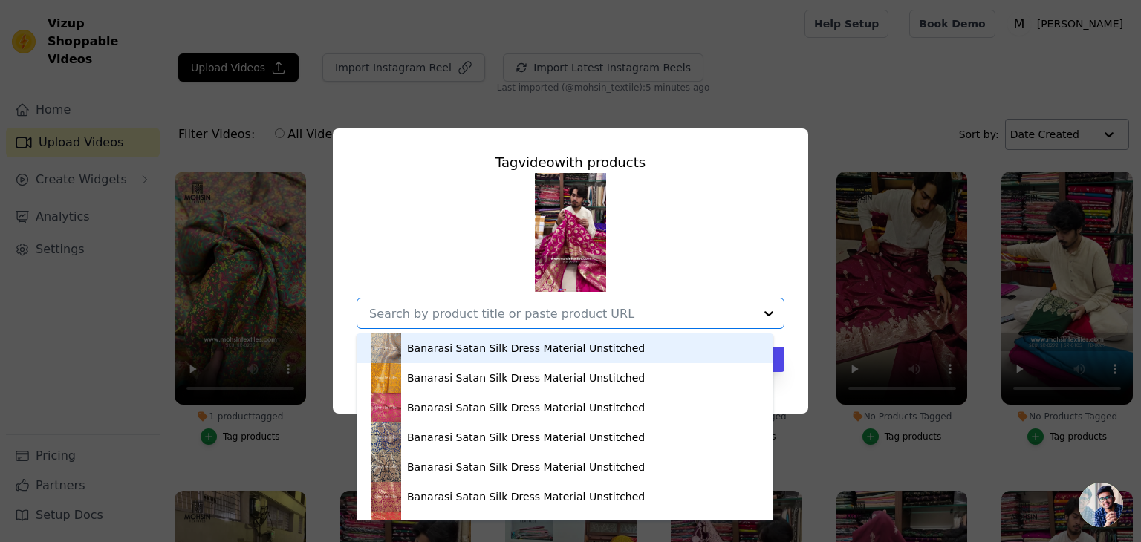
paste input "Pink Golden Zari Katan Silk Banarasi Saree"
type input "Pink Golden Zari Katan Silk Banarasi Saree"
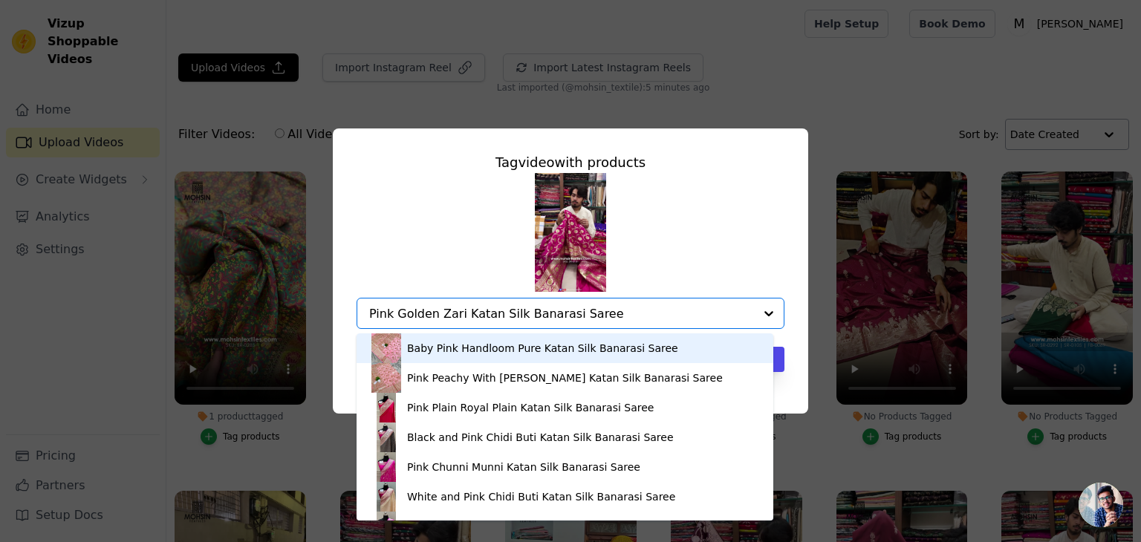
click at [648, 307] on input "Pink Golden Zari Katan Silk Banarasi Saree" at bounding box center [561, 314] width 385 height 14
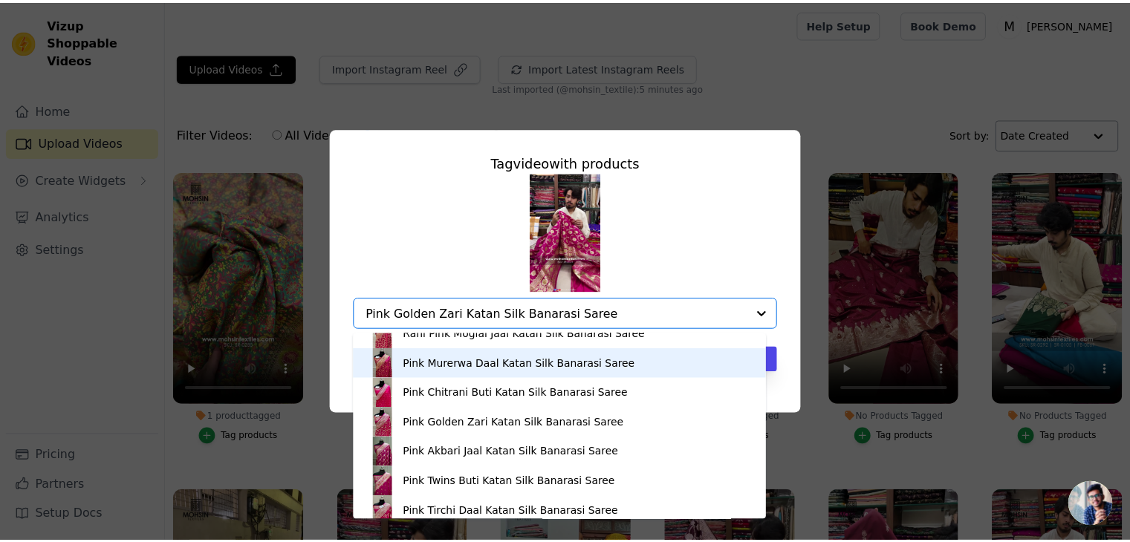
scroll to position [208, 0]
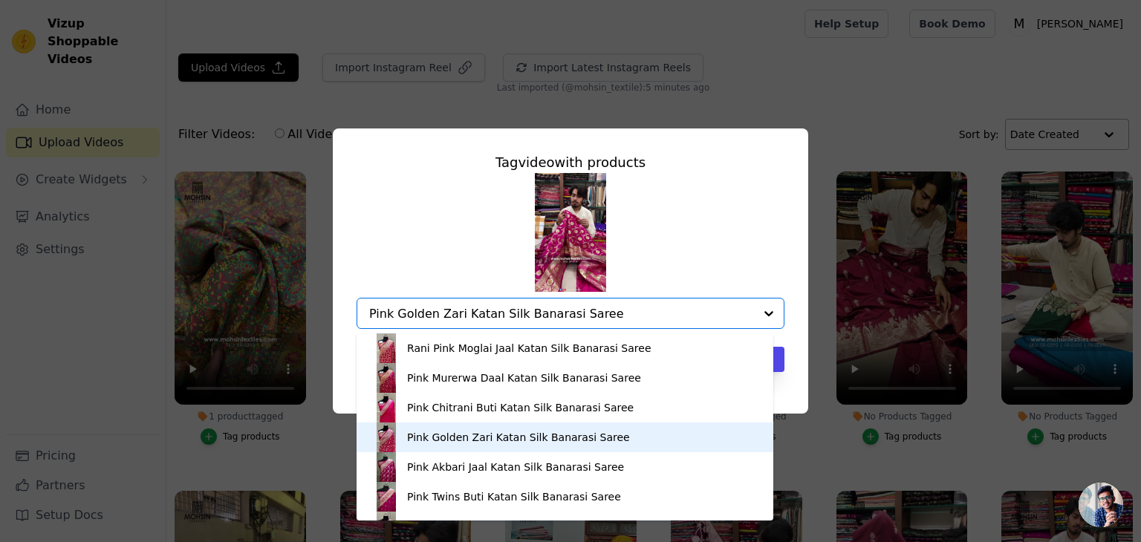
click at [483, 437] on div "Pink Golden Zari Katan Silk Banarasi Saree" at bounding box center [518, 437] width 223 height 15
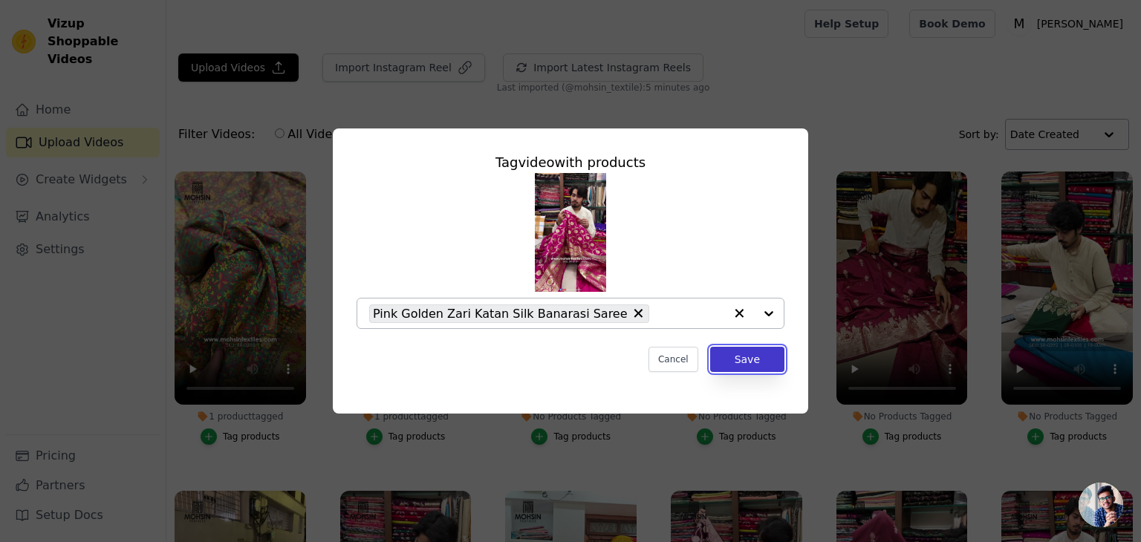
click at [754, 359] on button "Save" at bounding box center [747, 359] width 74 height 25
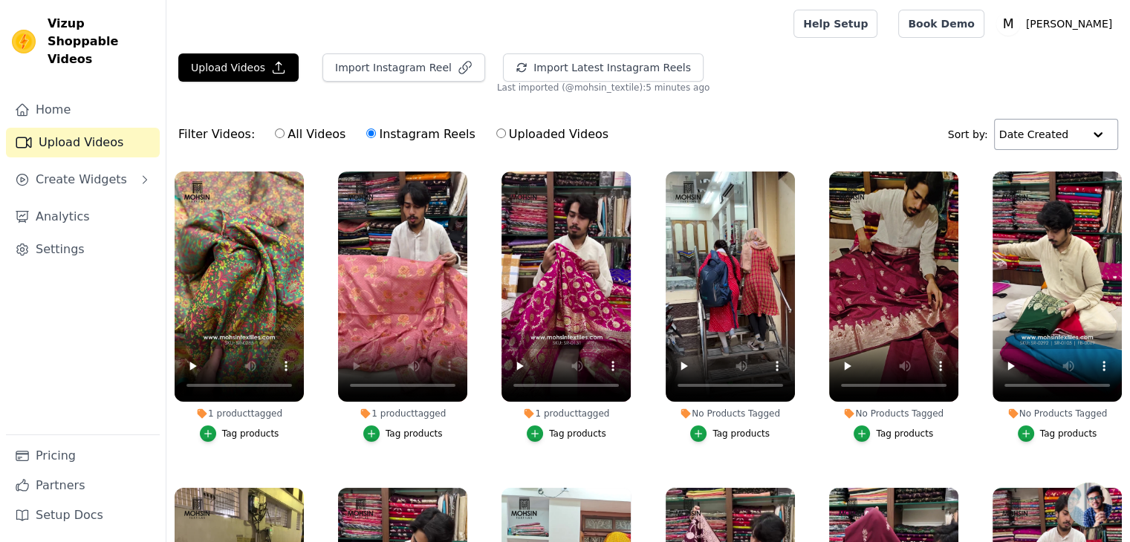
click at [884, 430] on div "Tag products" at bounding box center [904, 434] width 57 height 12
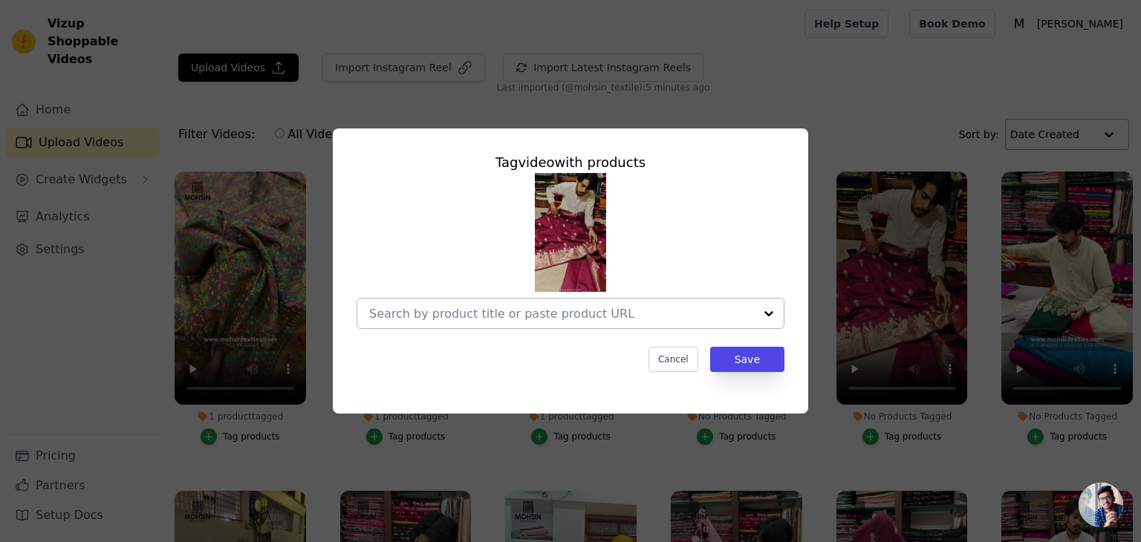
click at [628, 307] on input "No Products Tagged Tag video with products Cancel Save Tag products" at bounding box center [561, 314] width 385 height 14
click at [667, 247] on div at bounding box center [570, 251] width 428 height 156
drag, startPoint x: 682, startPoint y: 365, endPoint x: 740, endPoint y: 236, distance: 141.2
click at [682, 365] on button "Cancel" at bounding box center [673, 359] width 50 height 25
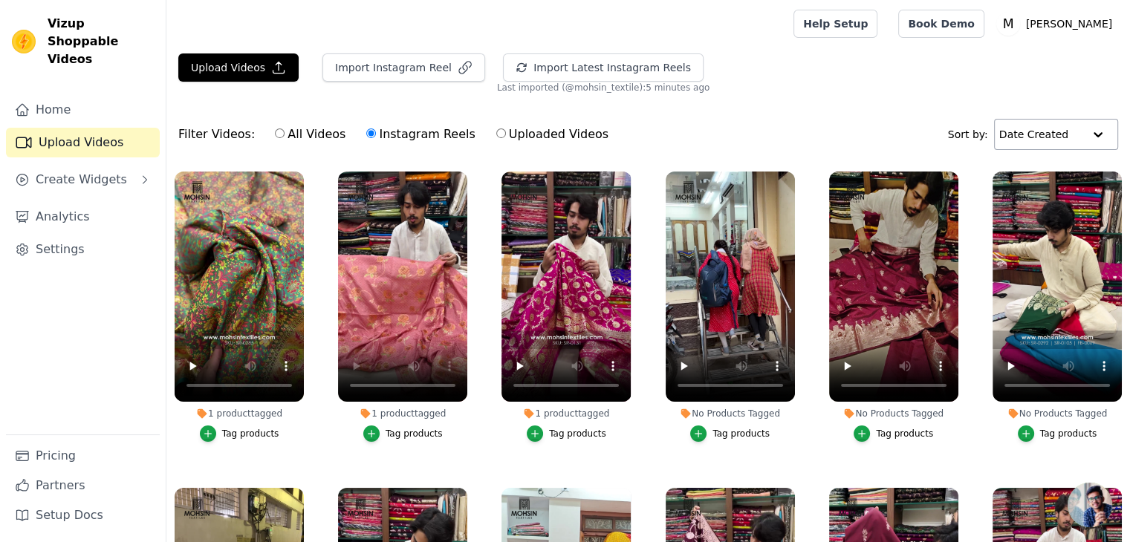
click at [879, 436] on div "Tag products" at bounding box center [904, 434] width 57 height 12
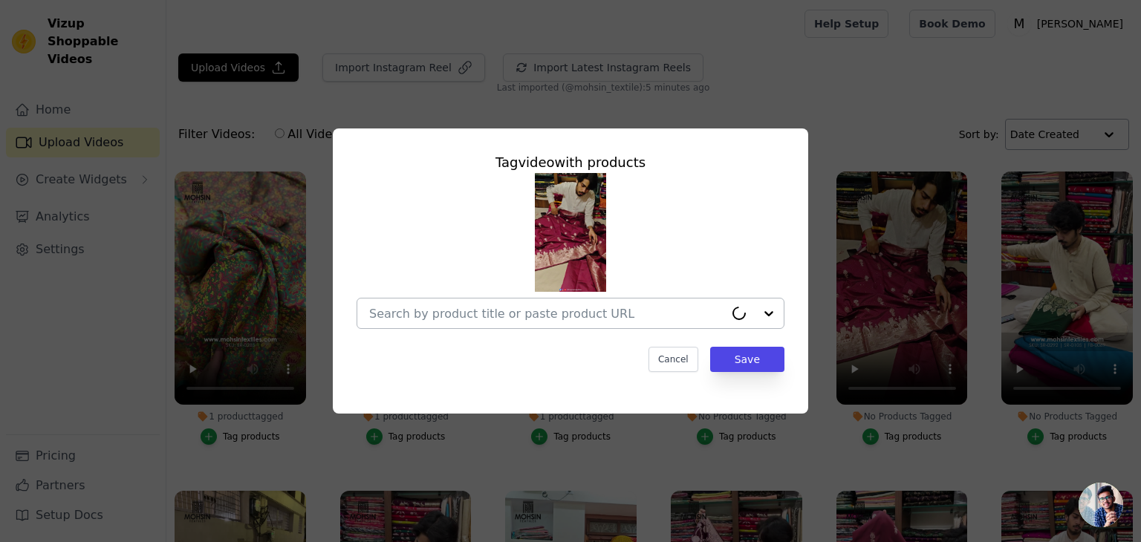
click at [525, 316] on input "No Products Tagged Tag video with products Cancel Save Tag products" at bounding box center [546, 314] width 355 height 14
click at [547, 308] on input "No Products Tagged Tag video with products Cancel Save Tag products" at bounding box center [561, 314] width 385 height 14
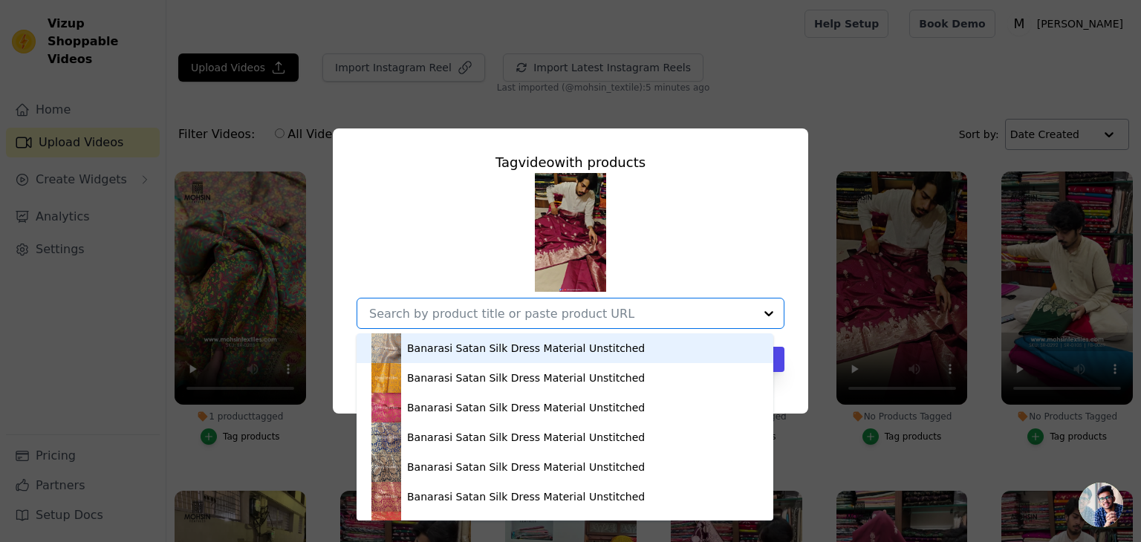
paste input "MT-SR-0708-WN"
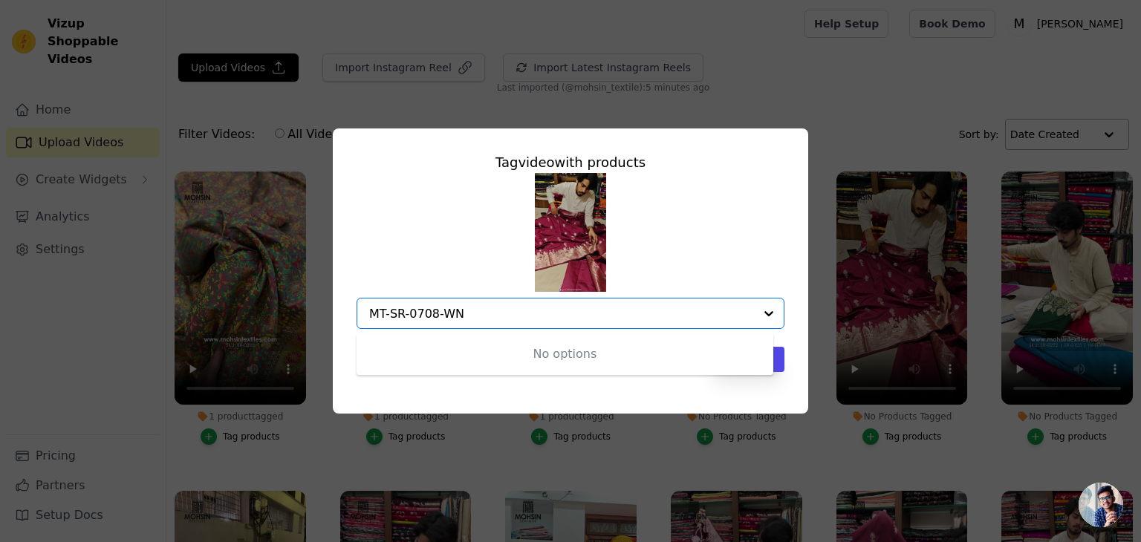
drag, startPoint x: 489, startPoint y: 314, endPoint x: 356, endPoint y: 309, distance: 133.8
click at [356, 309] on div "Tag video with products No options Option undefined, selected. MT-SR-0708-WN Ca…" at bounding box center [571, 262] width 452 height 244
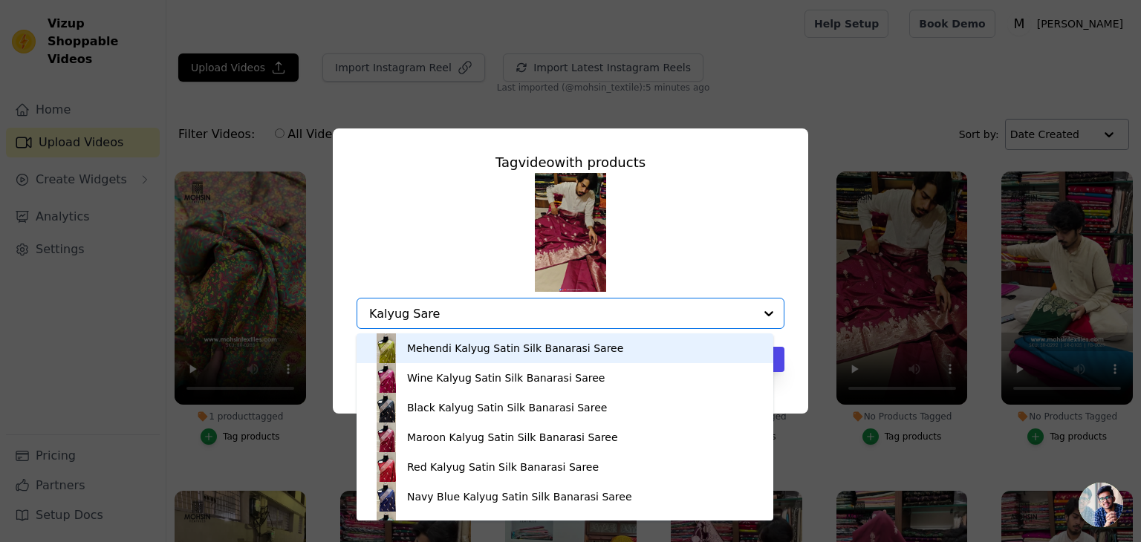
type input "Kalyug Saree"
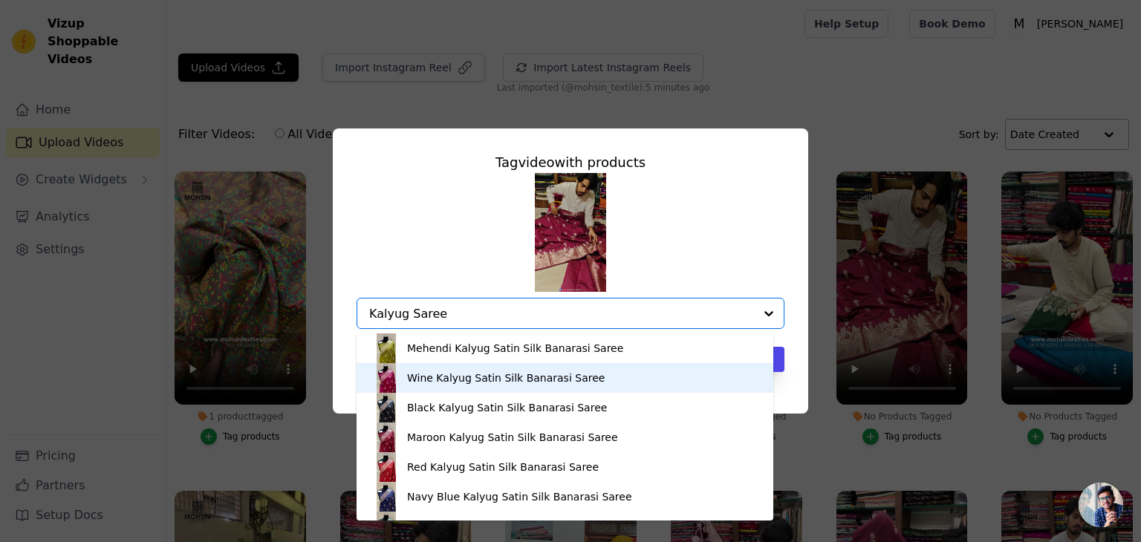
click at [459, 379] on div "Wine Kalyug Satin Silk Banarasi Saree" at bounding box center [506, 378] width 198 height 15
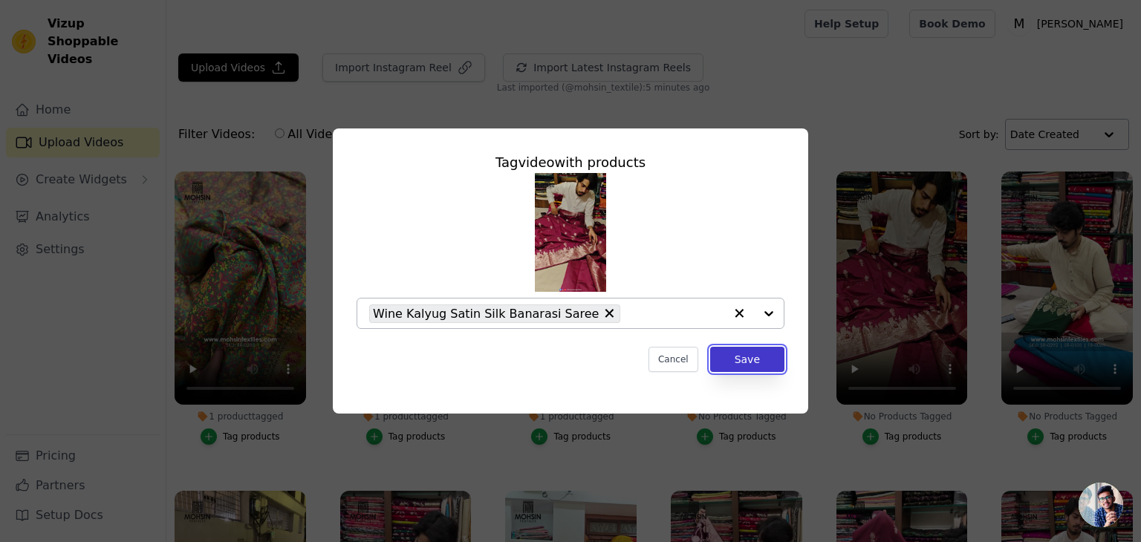
click at [755, 365] on button "Save" at bounding box center [747, 359] width 74 height 25
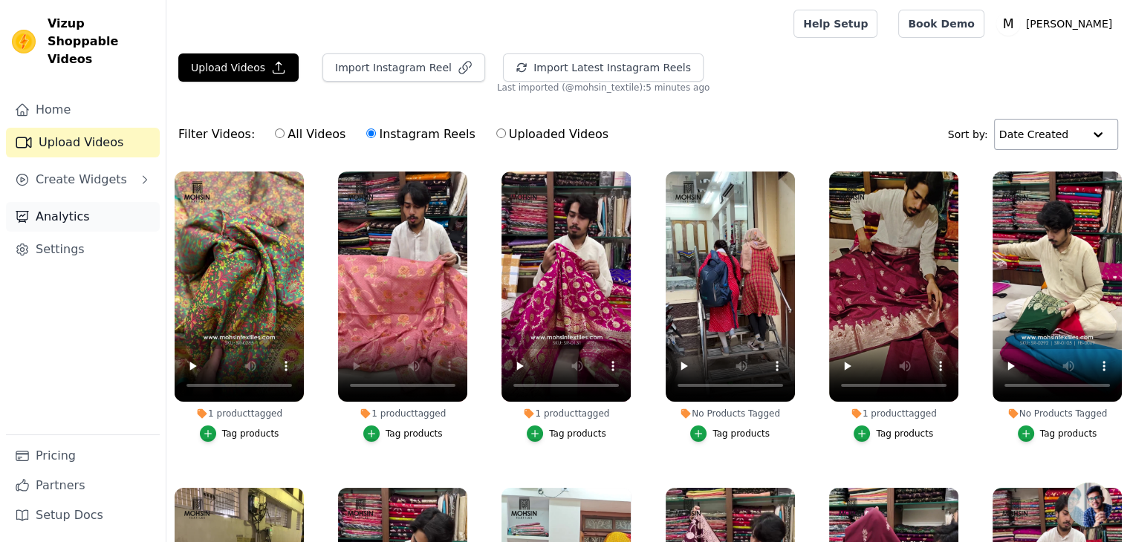
click at [80, 202] on link "Analytics" at bounding box center [83, 217] width 154 height 30
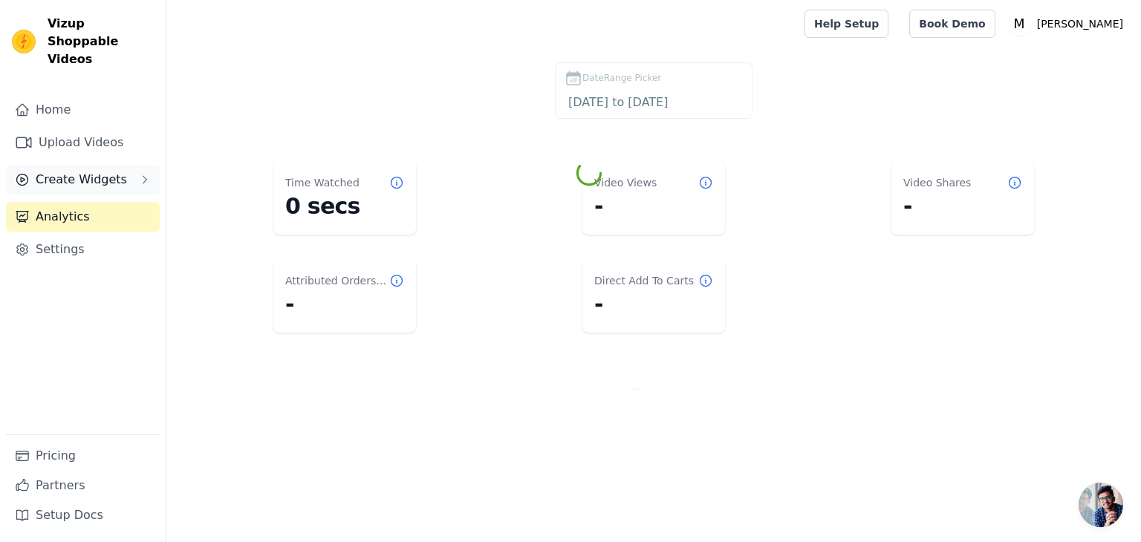
click at [70, 171] on span "Create Widgets" at bounding box center [81, 180] width 91 height 18
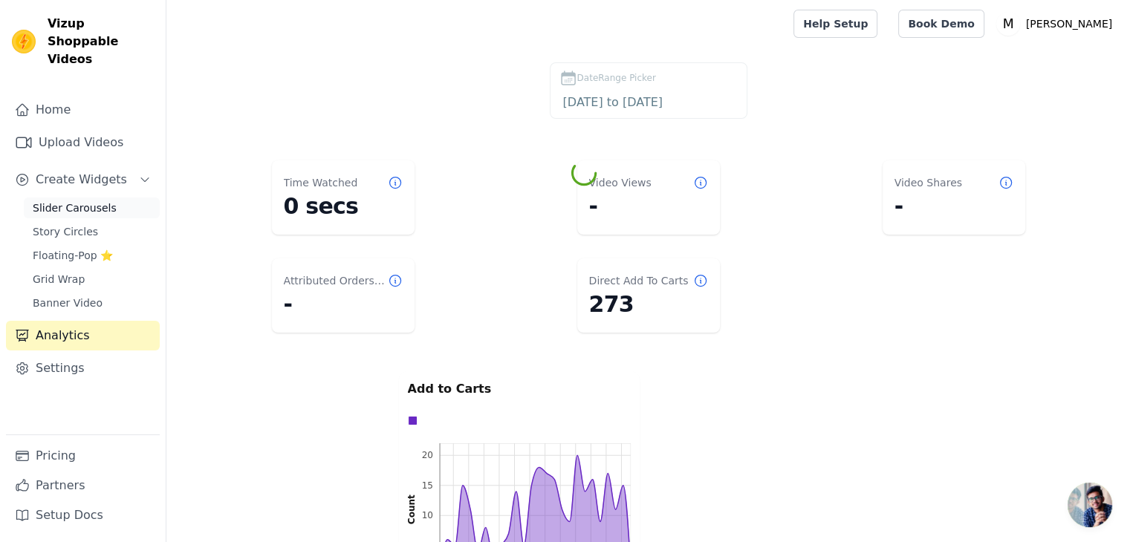
click at [91, 201] on span "Slider Carousels" at bounding box center [75, 208] width 84 height 15
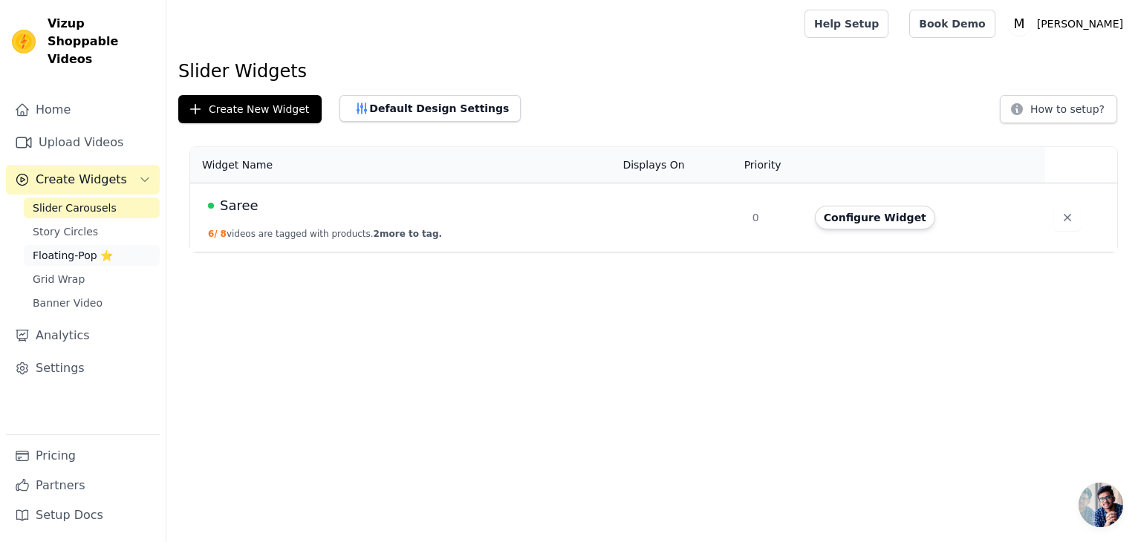
click at [63, 248] on span "Floating-Pop ⭐" at bounding box center [73, 255] width 80 height 15
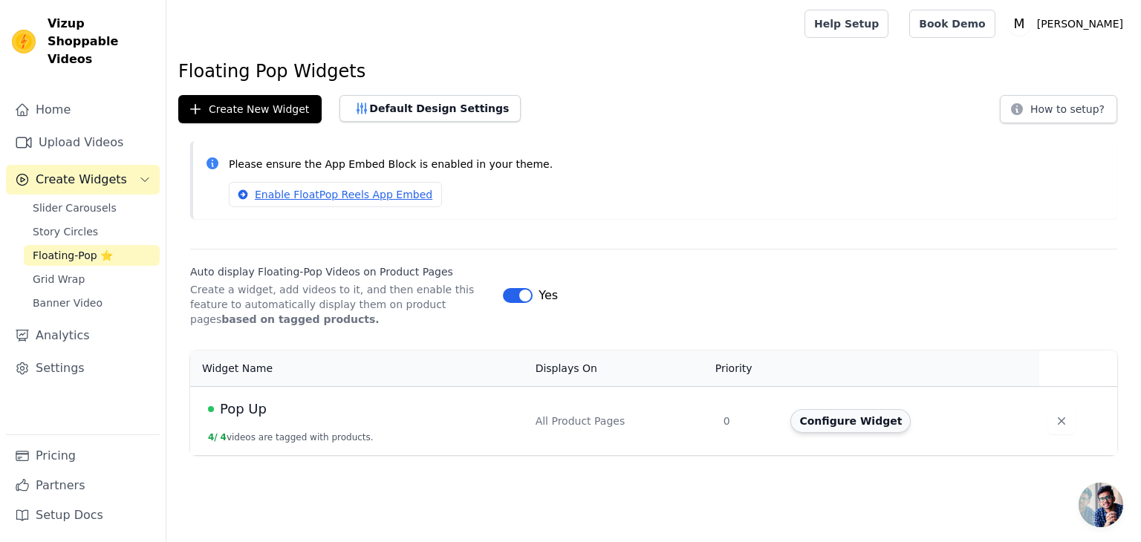
click at [837, 429] on button "Configure Widget" at bounding box center [850, 421] width 120 height 24
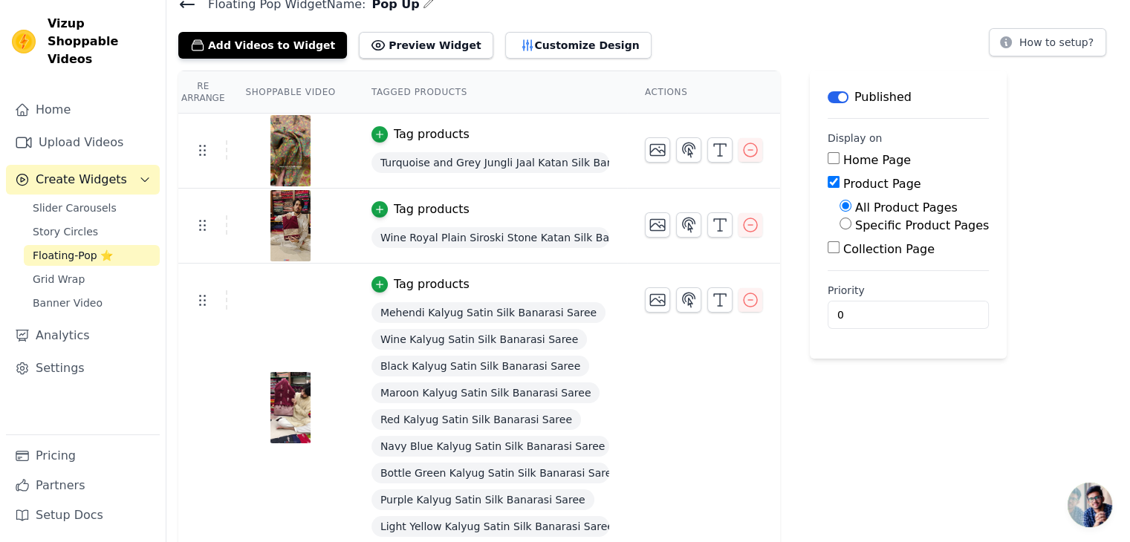
scroll to position [149, 0]
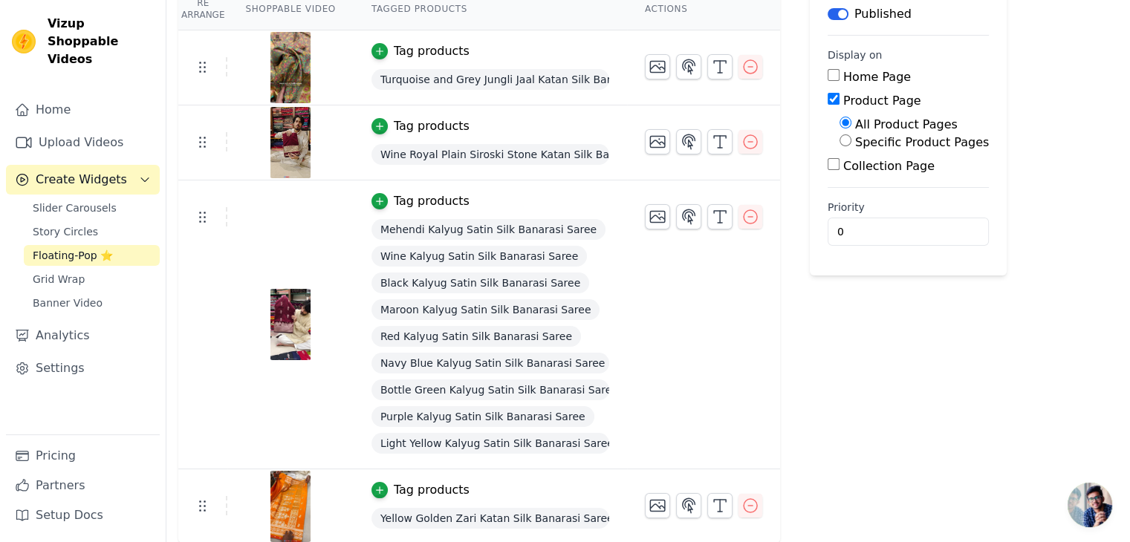
click at [439, 232] on span "Mehendi Kalyug Satin Silk Banarasi Saree" at bounding box center [488, 229] width 234 height 21
click at [382, 203] on button "Tag products" at bounding box center [420, 201] width 98 height 18
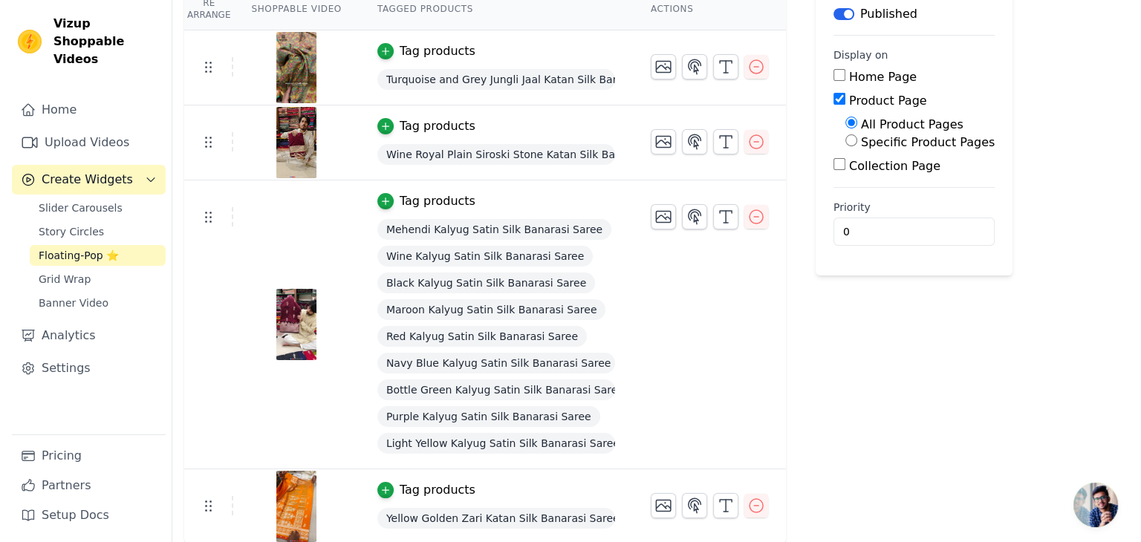
scroll to position [0, 0]
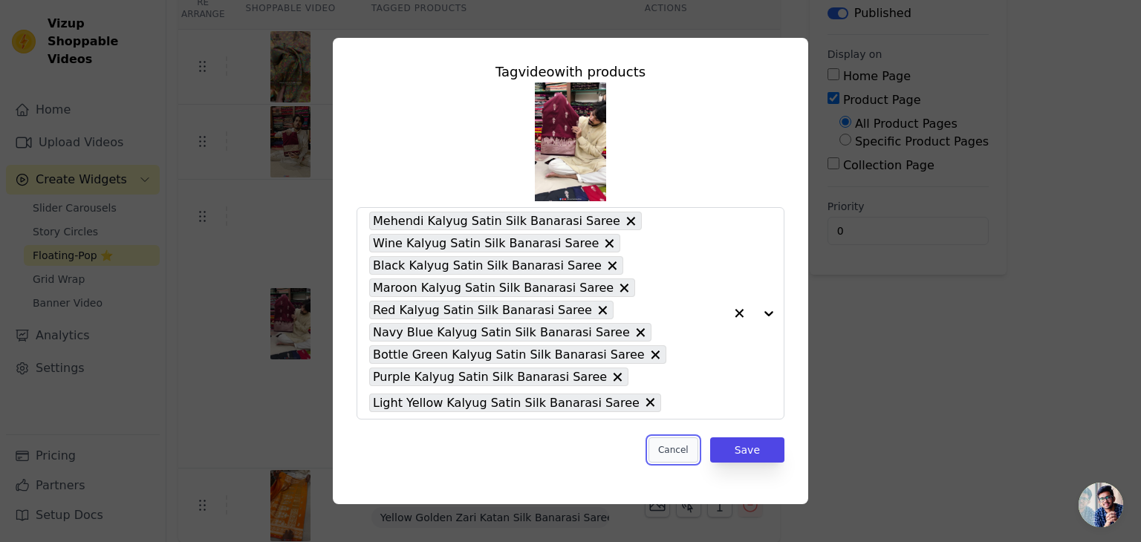
click at [680, 447] on button "Cancel" at bounding box center [673, 449] width 50 height 25
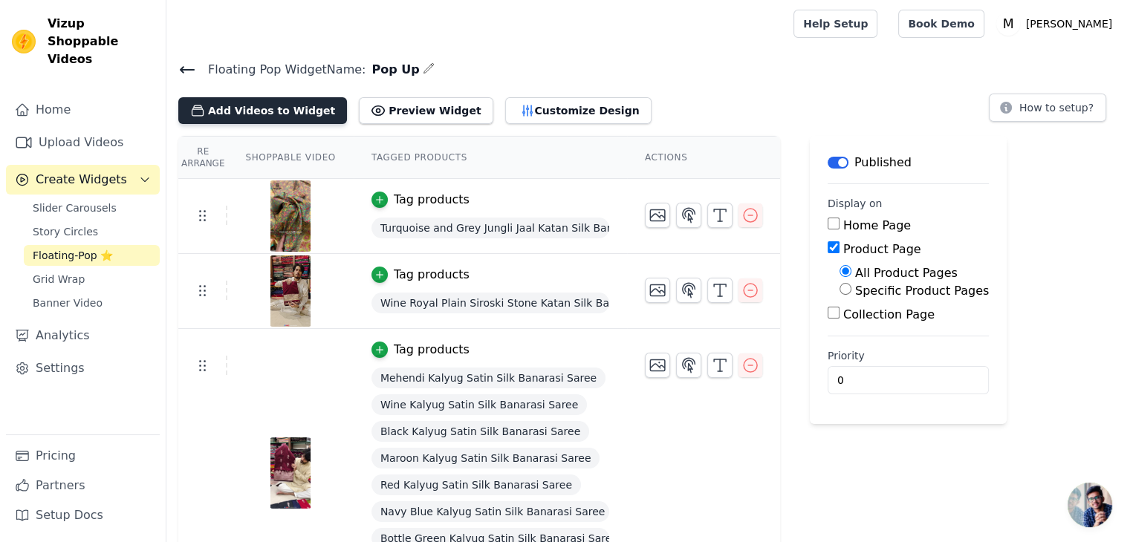
click at [251, 110] on button "Add Videos to Widget" at bounding box center [262, 110] width 169 height 27
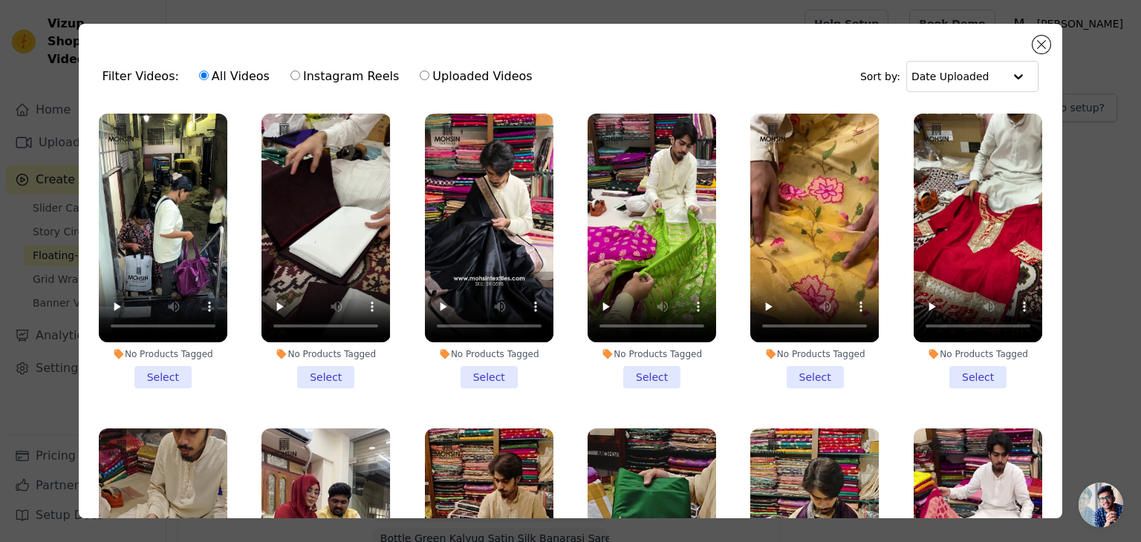
click at [324, 75] on label "Instagram Reels" at bounding box center [345, 76] width 110 height 19
click at [300, 75] on input "Instagram Reels" at bounding box center [295, 76] width 10 height 10
radio input "true"
click at [443, 74] on label "Uploaded Videos" at bounding box center [476, 76] width 114 height 19
click at [429, 74] on input "Uploaded Videos" at bounding box center [425, 76] width 10 height 10
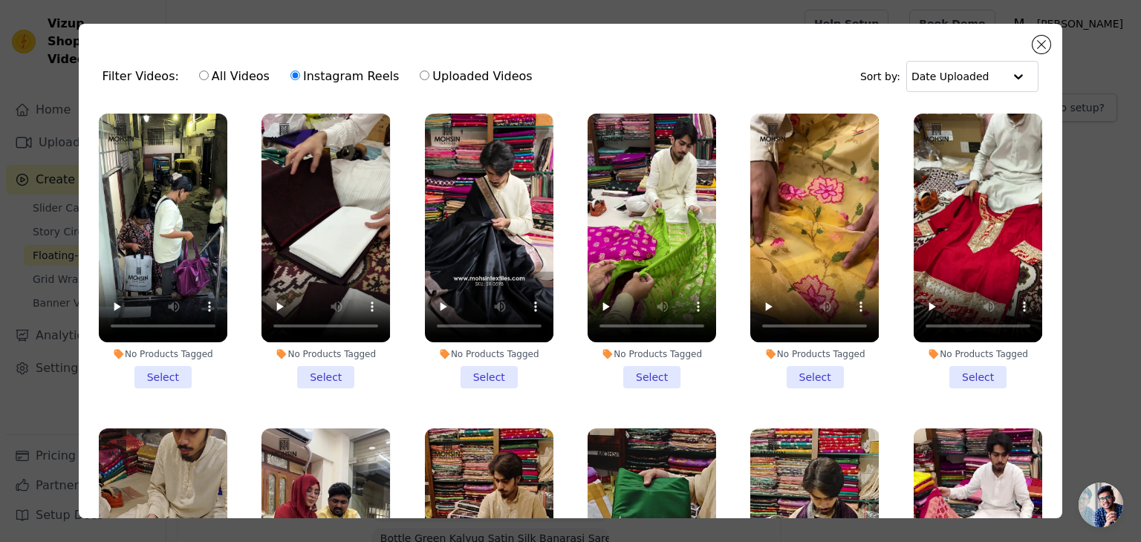
radio input "true"
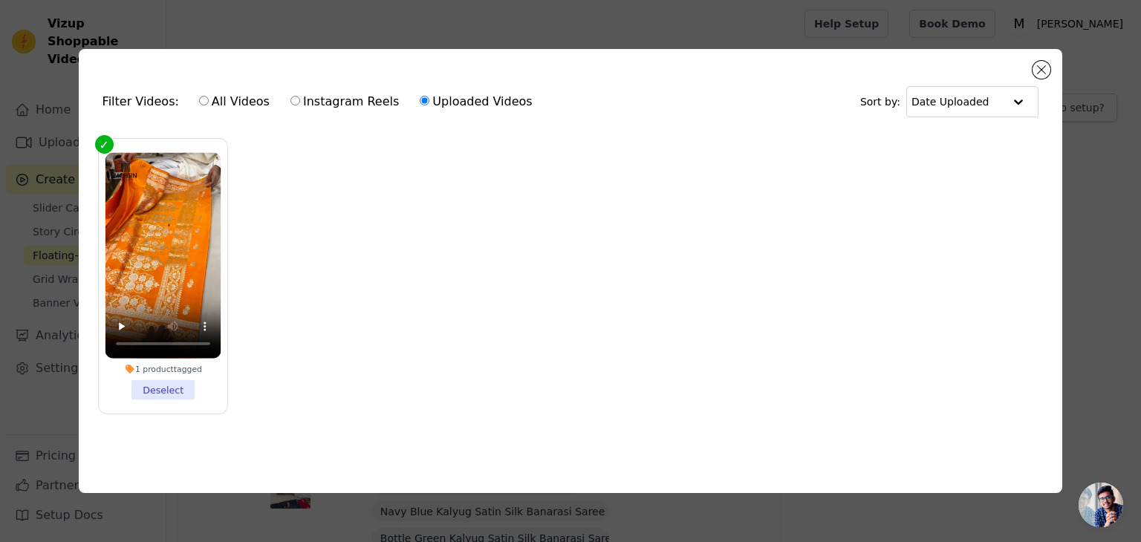
click at [312, 94] on label "Instagram Reels" at bounding box center [345, 101] width 110 height 19
click at [300, 96] on input "Instagram Reels" at bounding box center [295, 101] width 10 height 10
radio input "true"
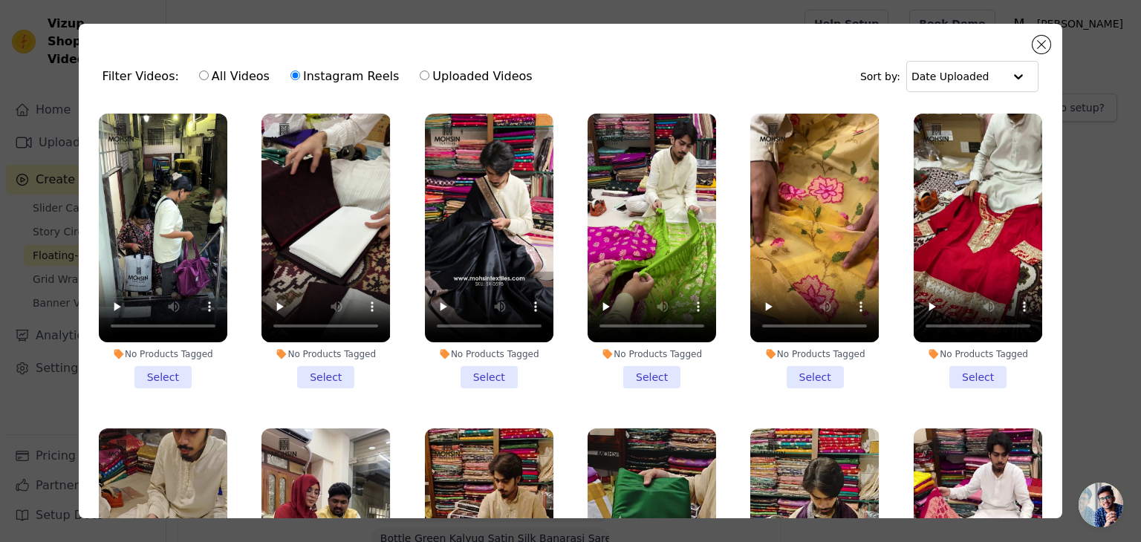
click at [238, 79] on label "All Videos" at bounding box center [234, 76] width 72 height 19
click at [209, 79] on input "All Videos" at bounding box center [204, 76] width 10 height 10
radio input "true"
click at [970, 83] on input "text" at bounding box center [957, 77] width 92 height 30
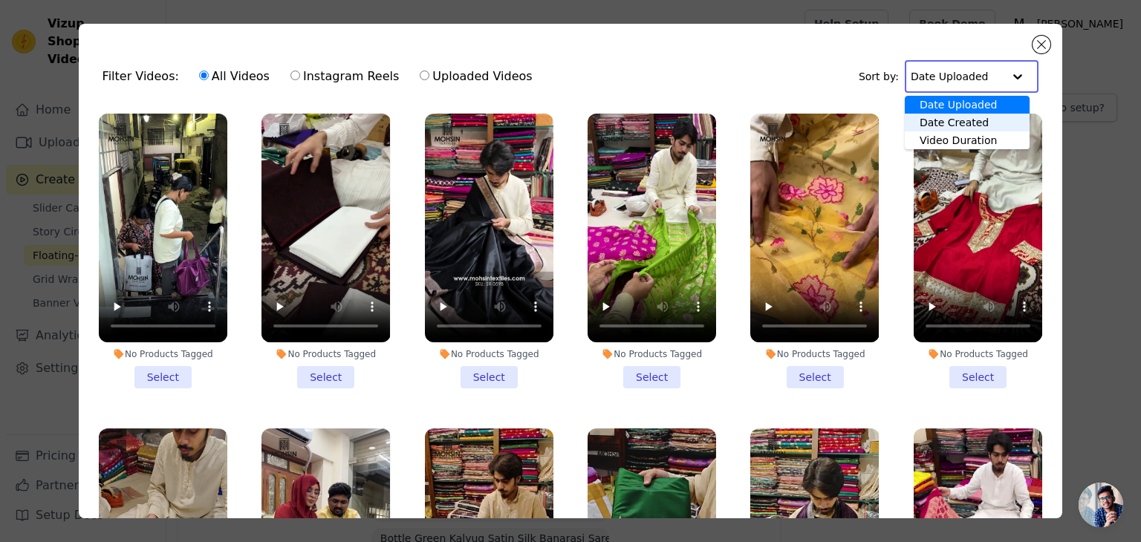
click at [958, 120] on div "Date Created" at bounding box center [967, 123] width 125 height 18
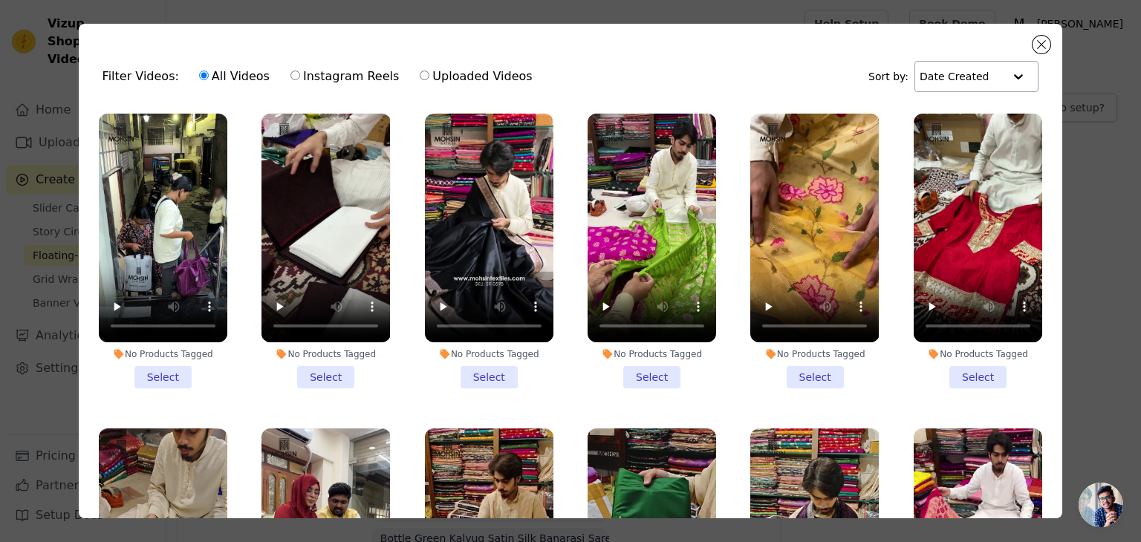
click at [1028, 149] on div "No Products Tagged Select" at bounding box center [977, 250] width 145 height 291
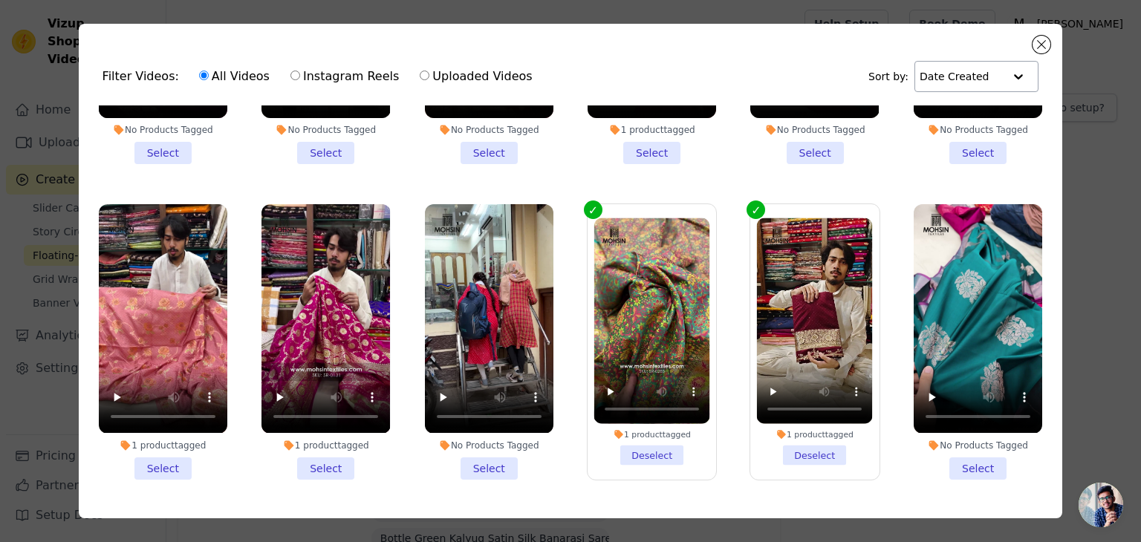
scroll to position [1793, 0]
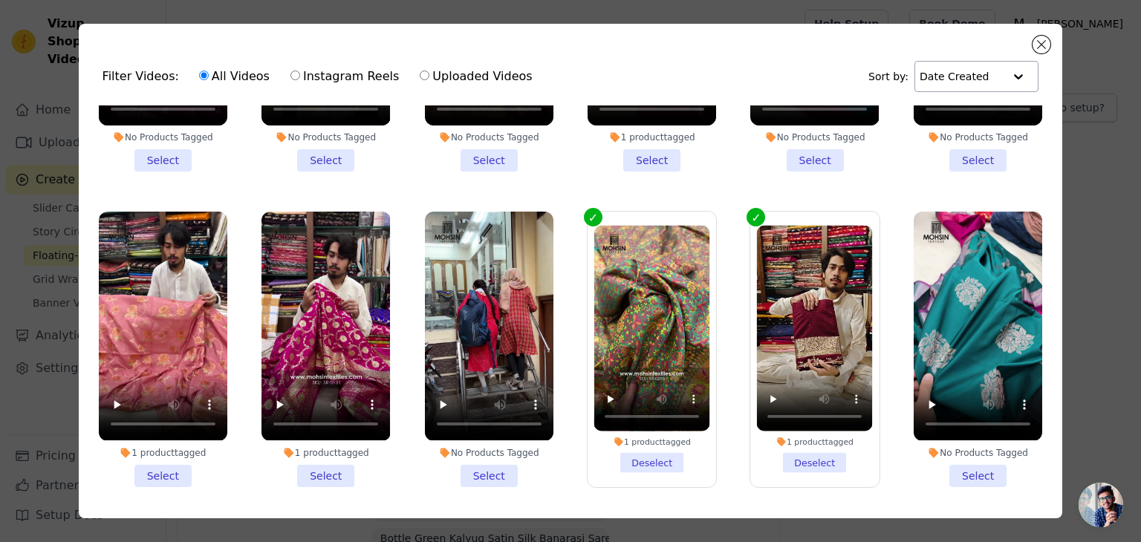
click at [311, 432] on li "1 product tagged Select" at bounding box center [325, 349] width 128 height 275
click at [0, 0] on input "1 product tagged Select" at bounding box center [0, 0] width 0 height 0
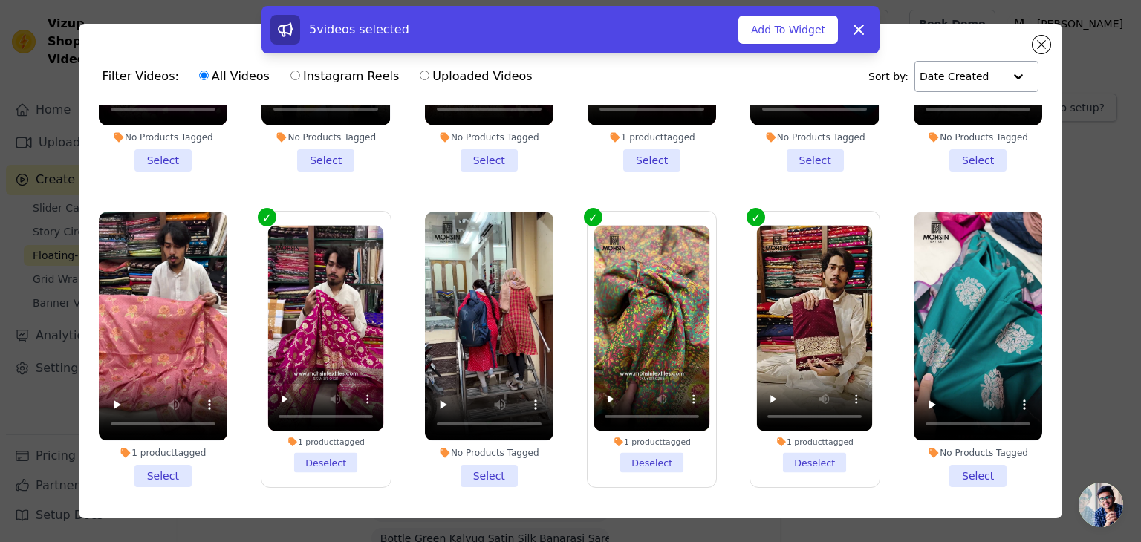
click at [161, 432] on li "1 product tagged Select" at bounding box center [163, 349] width 128 height 275
click at [0, 0] on input "1 product tagged Select" at bounding box center [0, 0] width 0 height 0
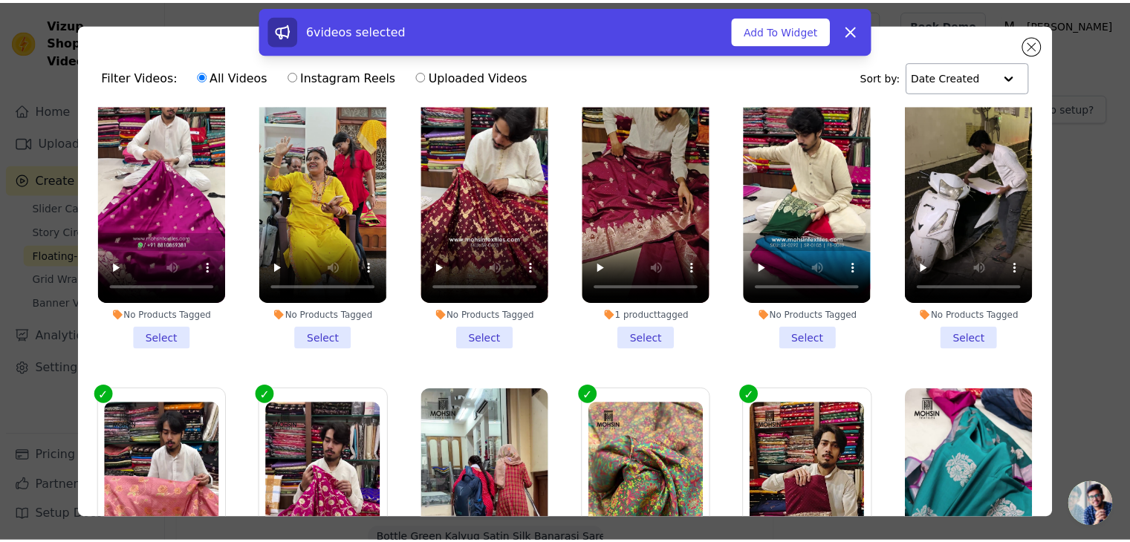
scroll to position [1496, 0]
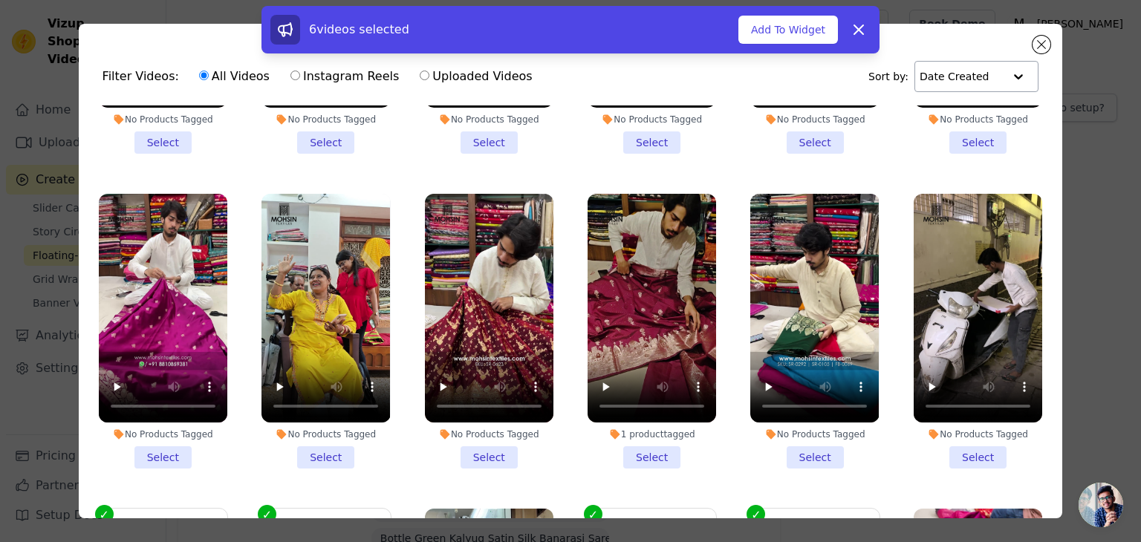
click at [648, 420] on li "1 product tagged Select" at bounding box center [651, 331] width 128 height 275
click at [0, 0] on input "1 product tagged Select" at bounding box center [0, 0] width 0 height 0
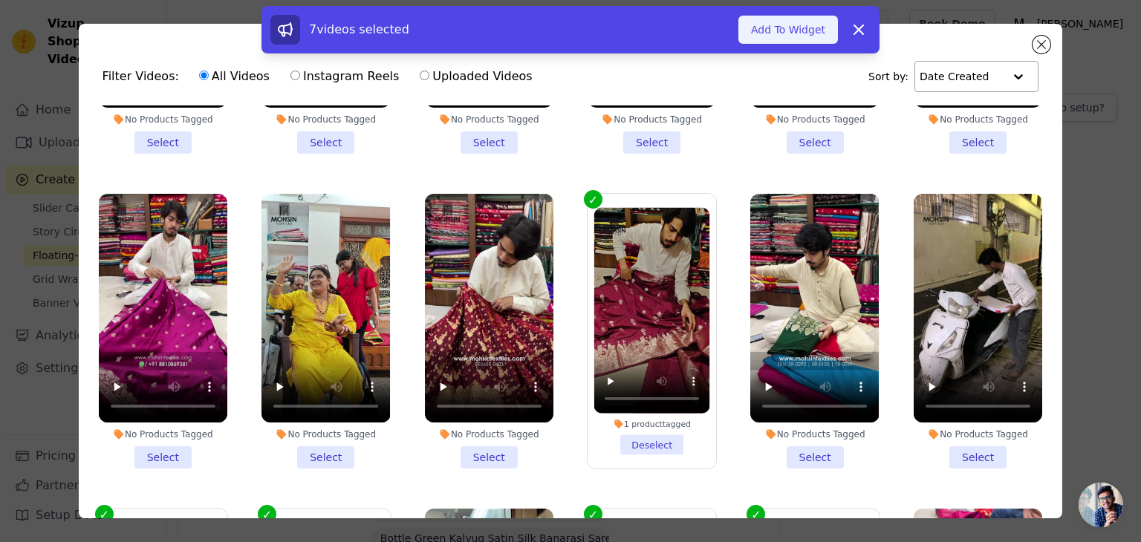
click at [798, 29] on button "Add To Widget" at bounding box center [788, 30] width 100 height 28
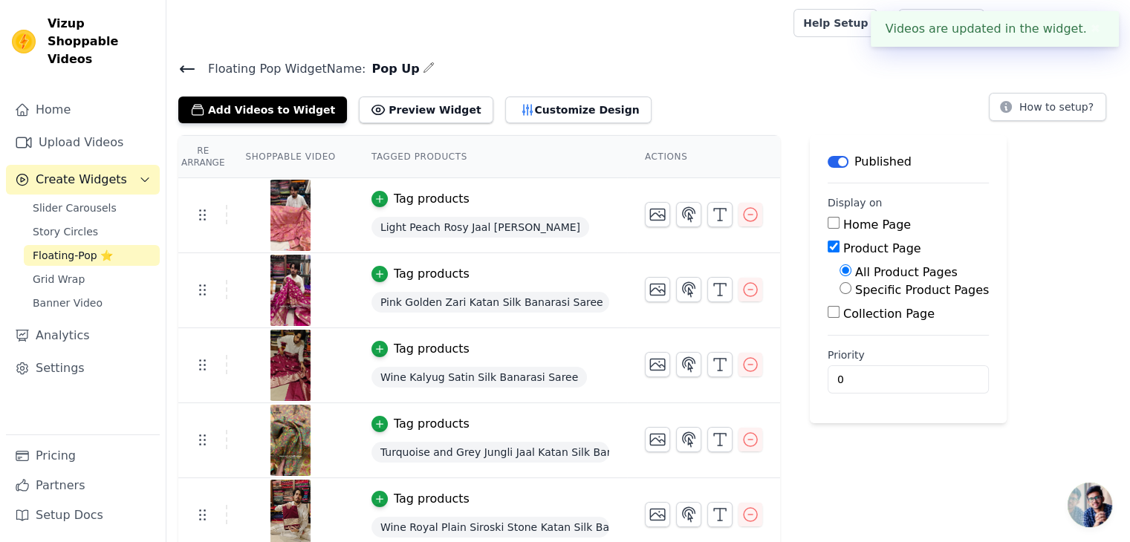
scroll to position [374, 0]
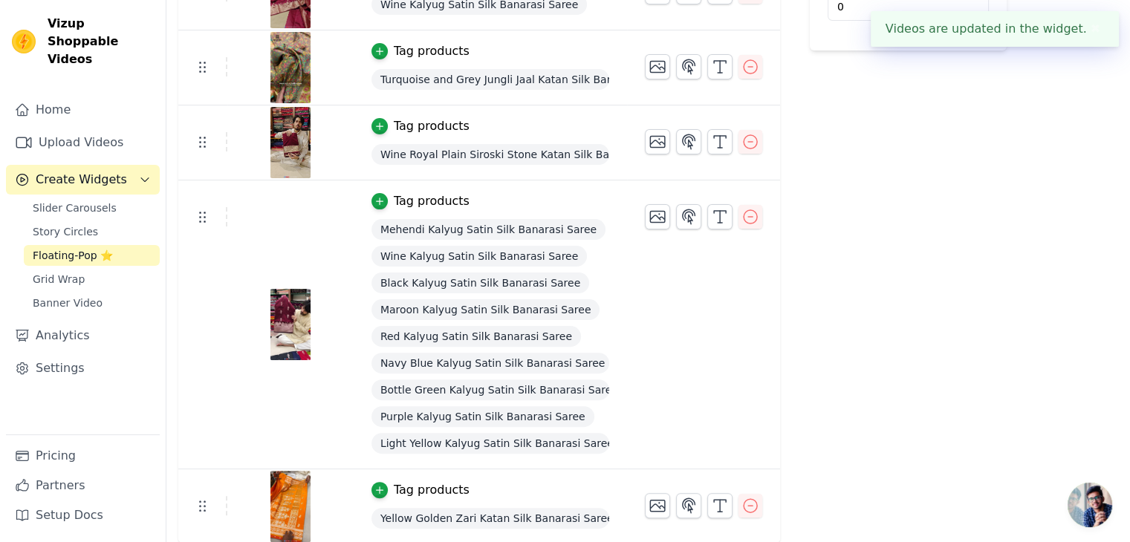
click at [853, 394] on div "Label Published Display on Home Page Product Page All Product Pages Specific Pr…" at bounding box center [907, 153] width 197 height 782
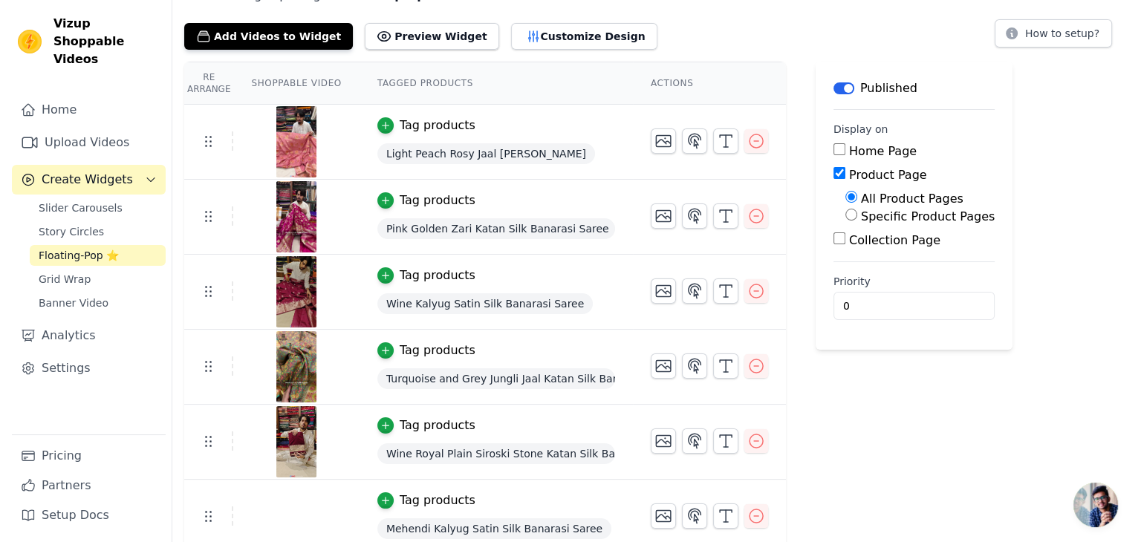
scroll to position [0, 0]
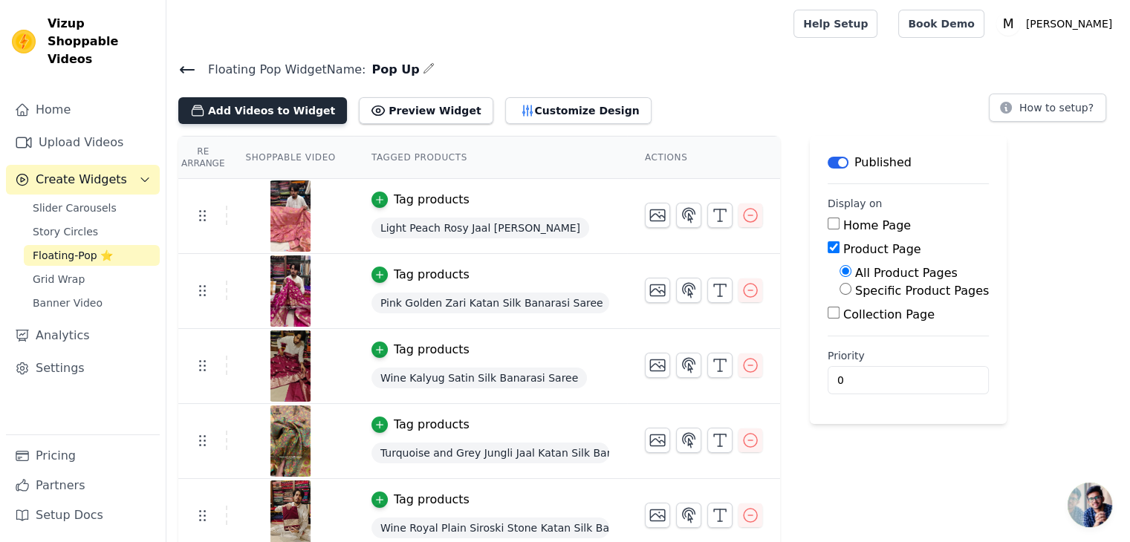
click at [255, 108] on button "Add Videos to Widget" at bounding box center [262, 110] width 169 height 27
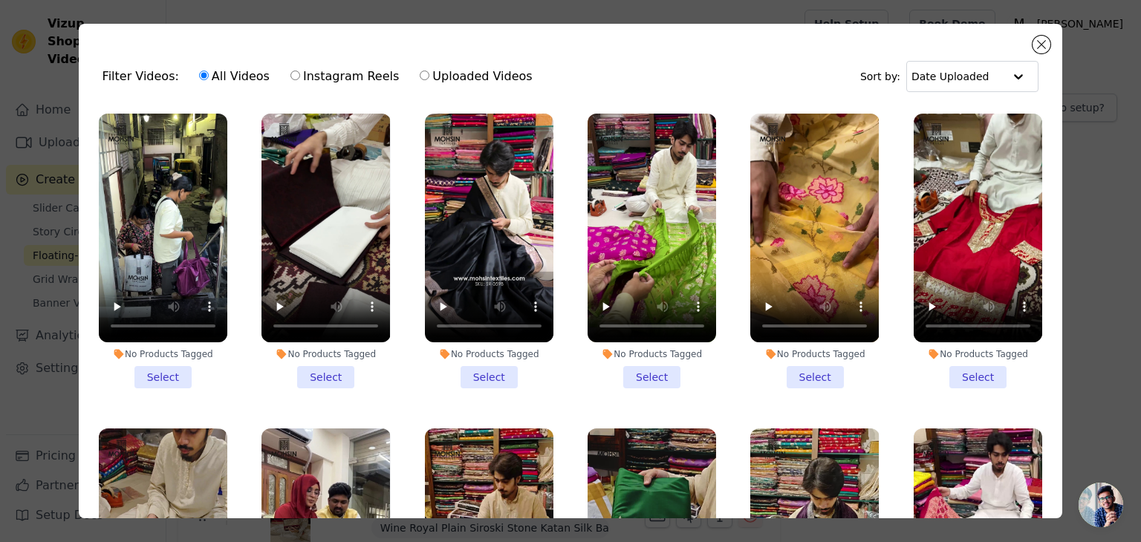
click at [320, 76] on label "Instagram Reels" at bounding box center [345, 76] width 110 height 19
click at [300, 76] on input "Instagram Reels" at bounding box center [295, 76] width 10 height 10
radio input "true"
click at [457, 79] on label "Uploaded Videos" at bounding box center [476, 76] width 114 height 19
click at [429, 79] on input "Uploaded Videos" at bounding box center [425, 76] width 10 height 10
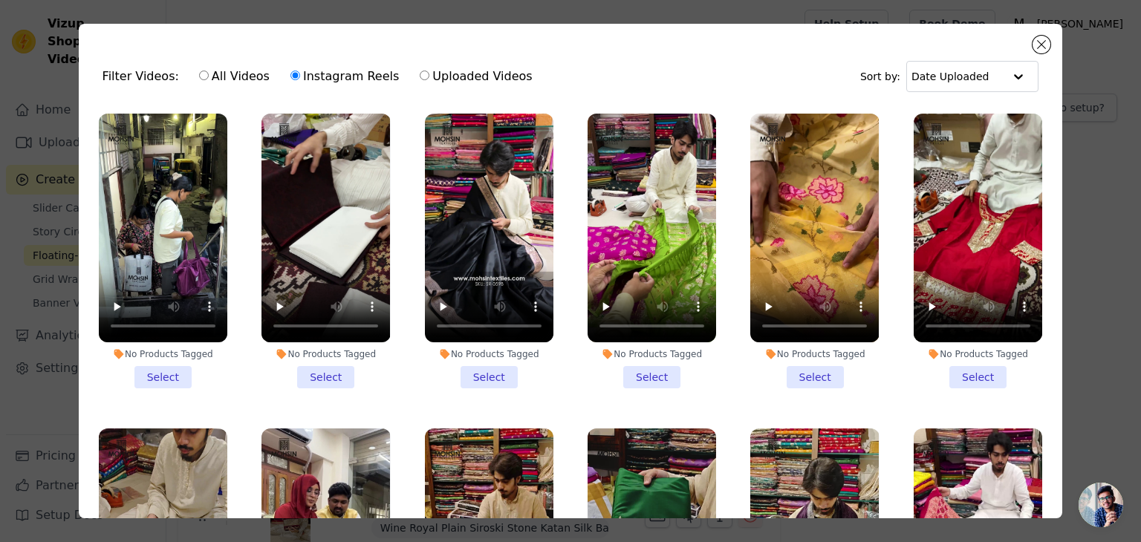
radio input "true"
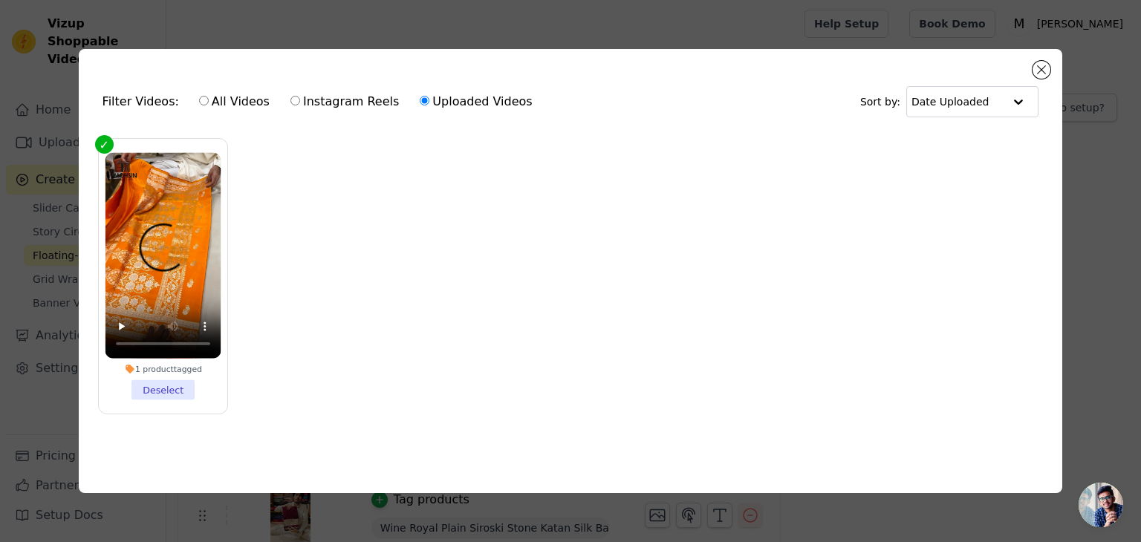
click at [333, 99] on label "Instagram Reels" at bounding box center [345, 101] width 110 height 19
click at [300, 99] on input "Instagram Reels" at bounding box center [295, 101] width 10 height 10
radio input "true"
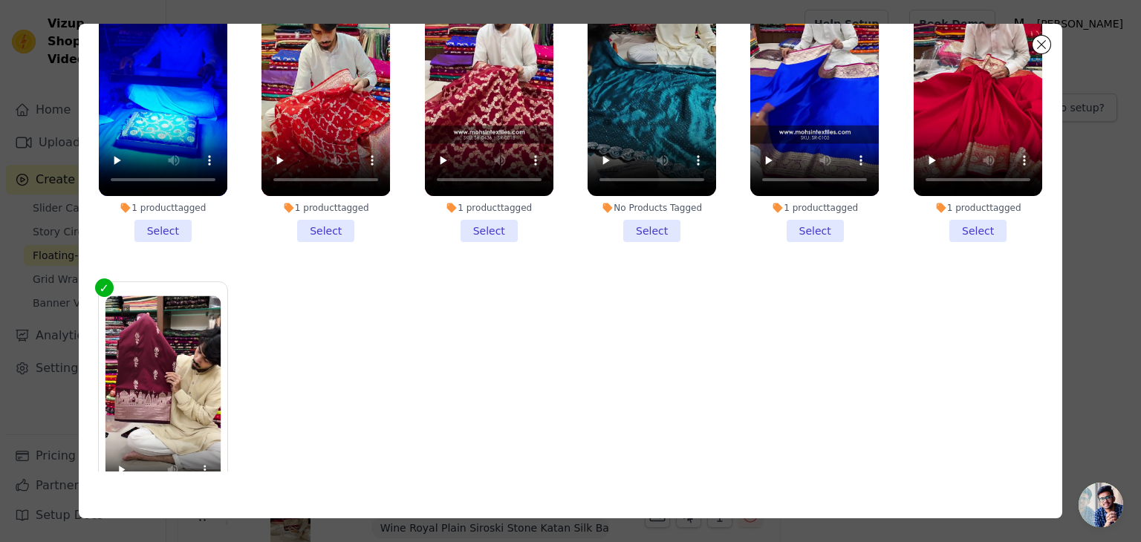
scroll to position [2076, 0]
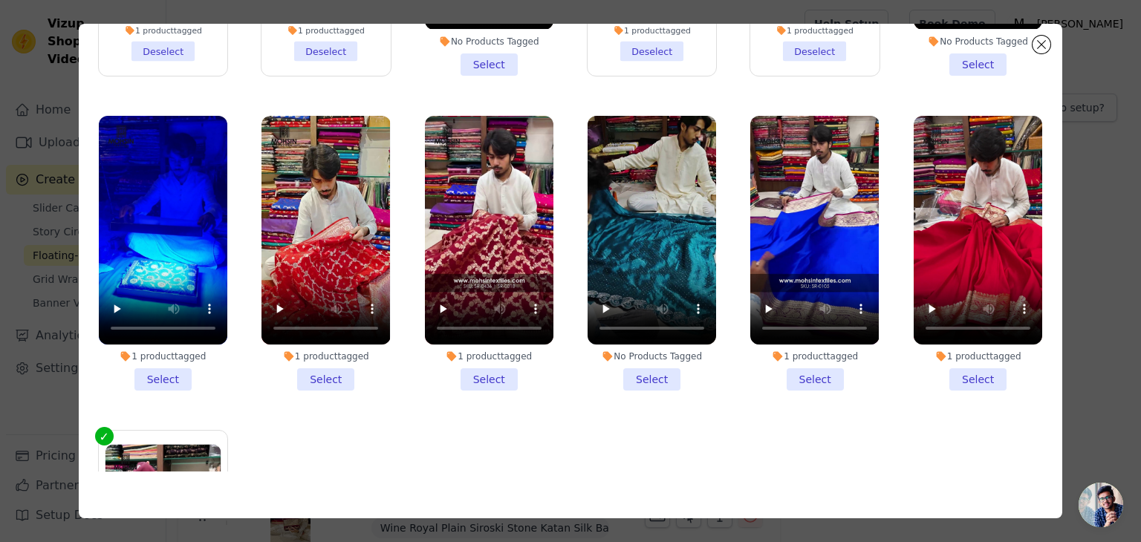
click at [160, 325] on li "1 product tagged Select" at bounding box center [163, 253] width 128 height 275
click at [0, 0] on input "1 product tagged Select" at bounding box center [0, 0] width 0 height 0
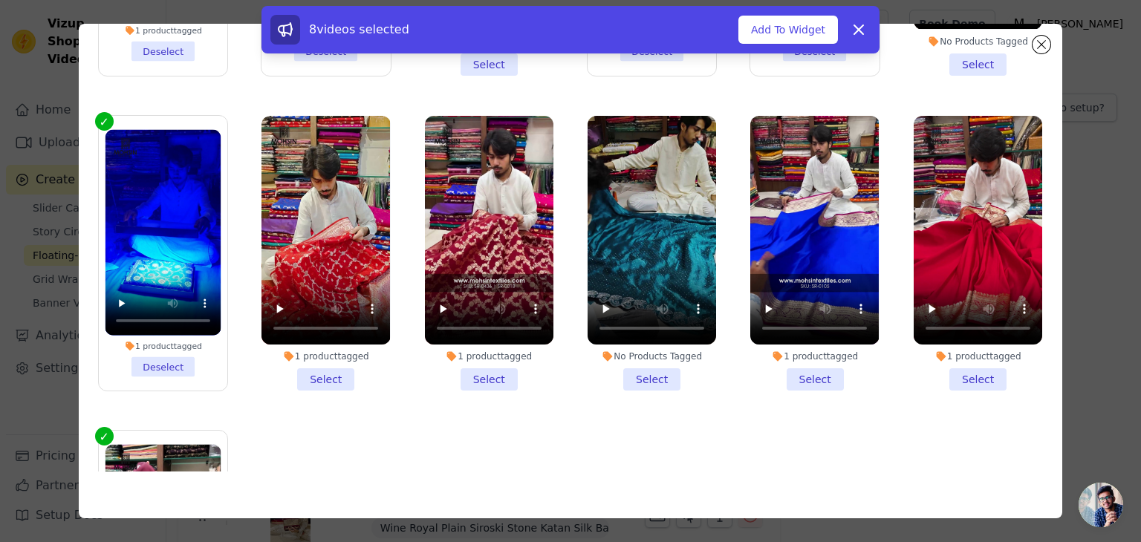
click at [327, 326] on li "1 product tagged Select" at bounding box center [325, 253] width 128 height 275
click at [0, 0] on input "1 product tagged Select" at bounding box center [0, 0] width 0 height 0
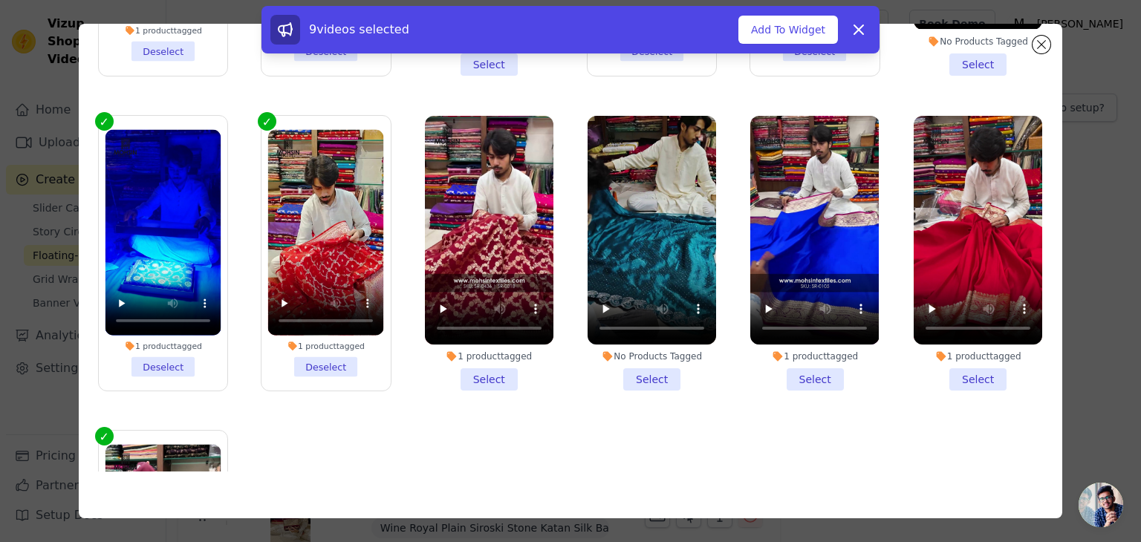
click at [493, 333] on li "1 product tagged Select" at bounding box center [489, 253] width 128 height 275
click at [0, 0] on input "1 product tagged Select" at bounding box center [0, 0] width 0 height 0
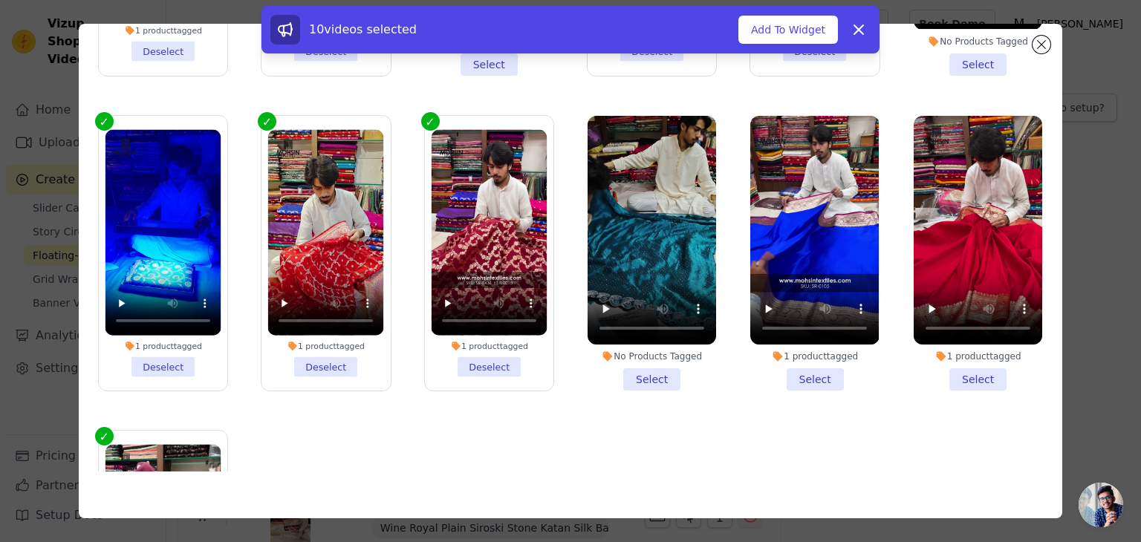
click at [655, 335] on li "No Products Tagged Select" at bounding box center [651, 253] width 128 height 275
click at [0, 0] on input "No Products Tagged Select" at bounding box center [0, 0] width 0 height 0
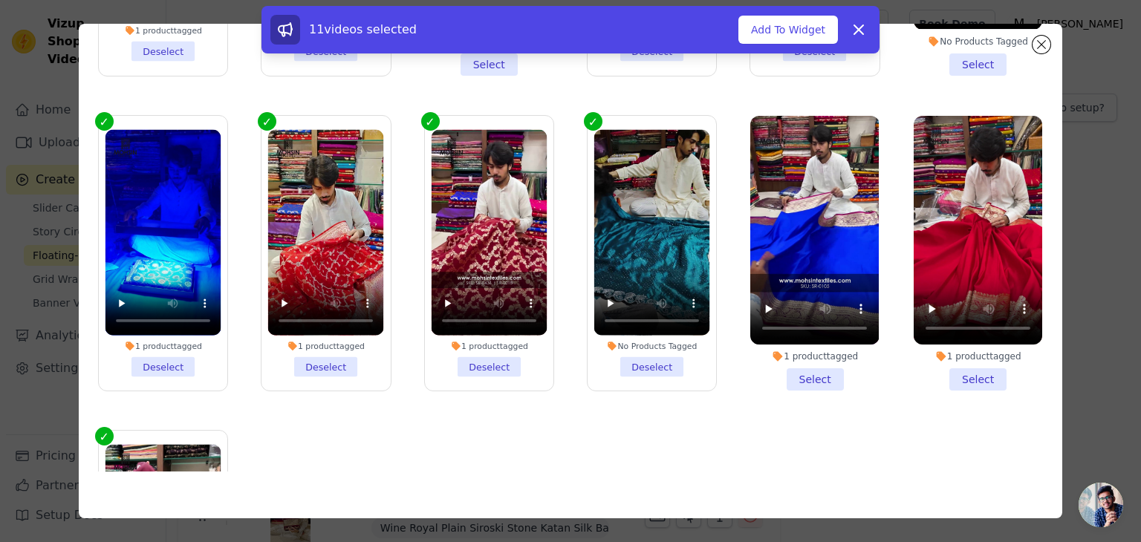
click at [809, 332] on li "1 product tagged Select" at bounding box center [814, 253] width 128 height 275
click at [0, 0] on input "1 product tagged Select" at bounding box center [0, 0] width 0 height 0
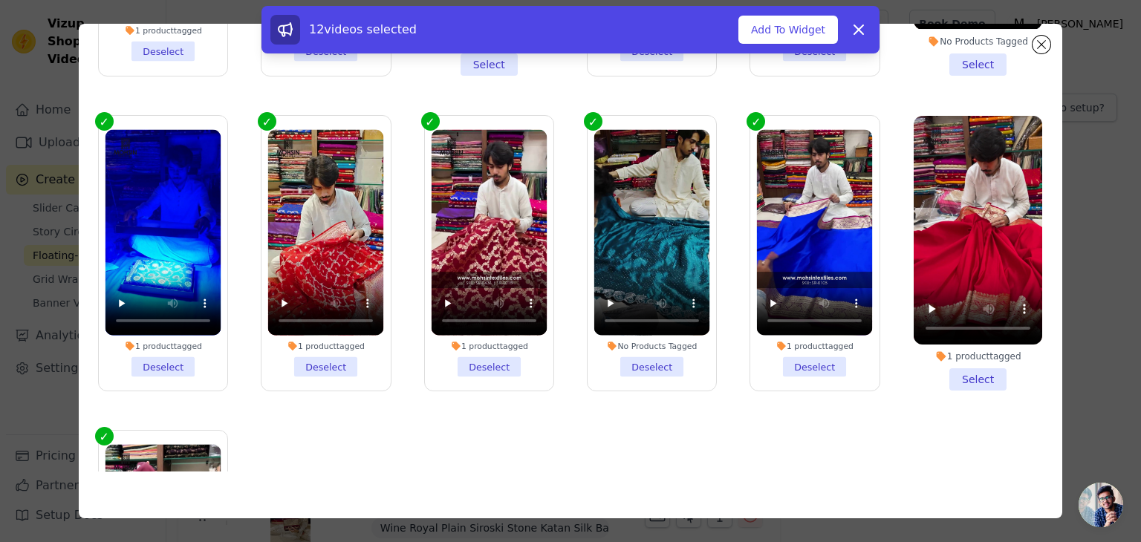
click at [965, 331] on li "1 product tagged Select" at bounding box center [977, 253] width 128 height 275
click at [0, 0] on input "1 product tagged Select" at bounding box center [0, 0] width 0 height 0
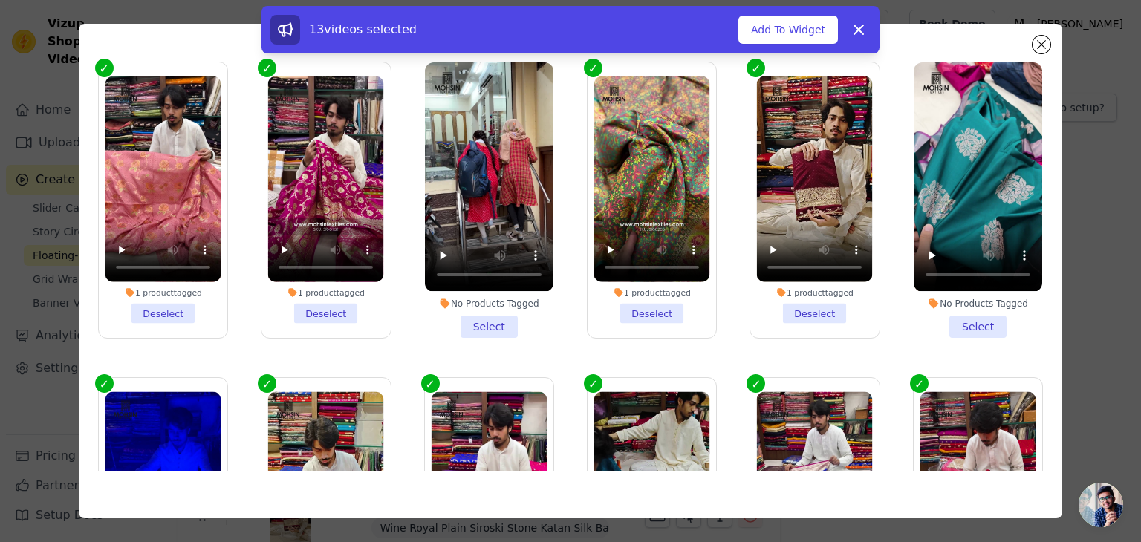
scroll to position [1704, 0]
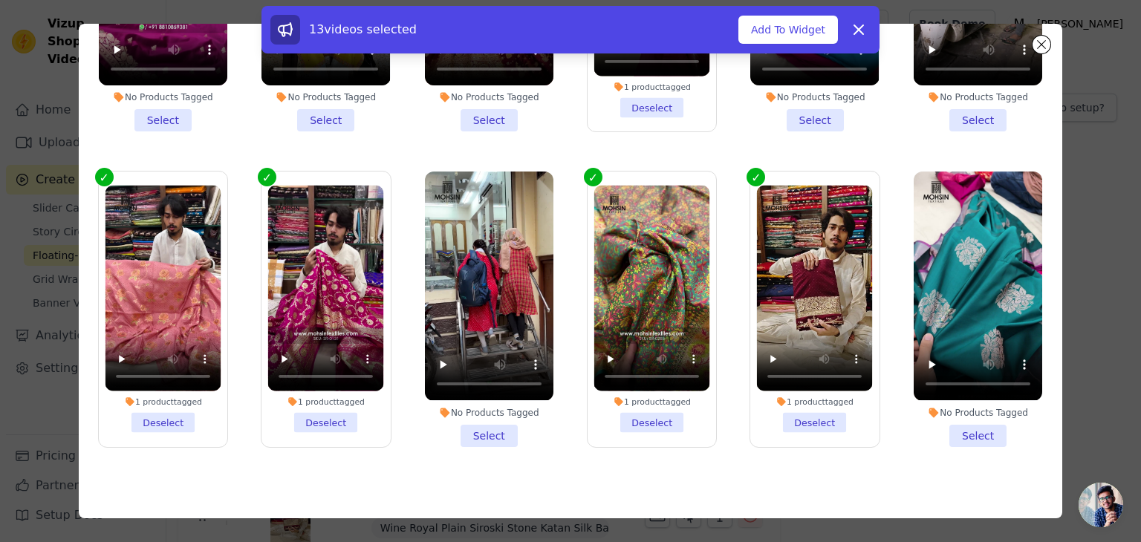
click at [970, 386] on li "No Products Tagged Select" at bounding box center [977, 309] width 128 height 275
click at [0, 0] on input "No Products Tagged Select" at bounding box center [0, 0] width 0 height 0
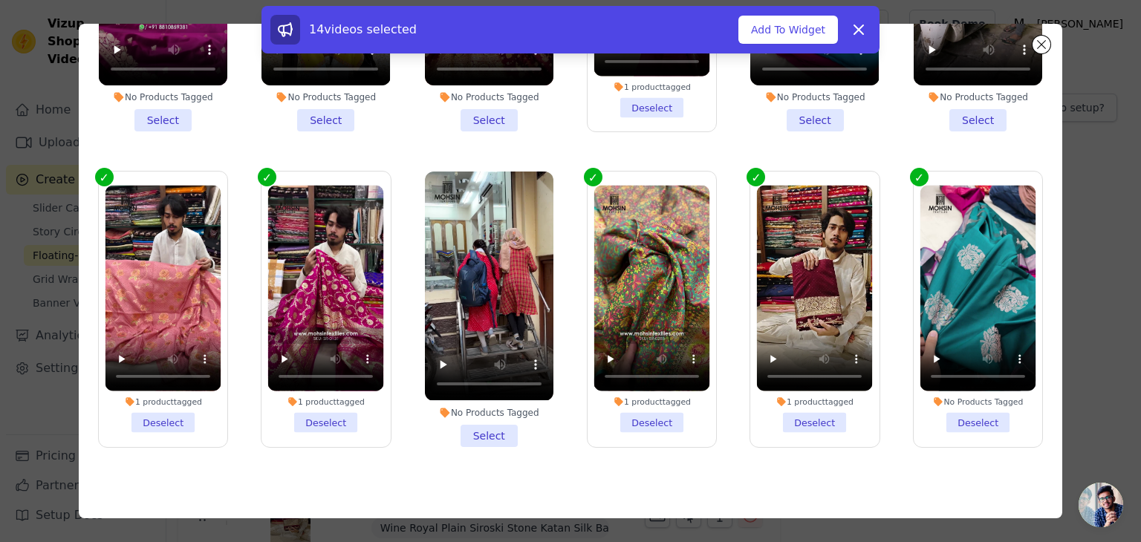
click at [793, 374] on li "1 product tagged Deselect" at bounding box center [815, 309] width 116 height 247
click at [0, 0] on input "1 product tagged Deselect" at bounding box center [0, 0] width 0 height 0
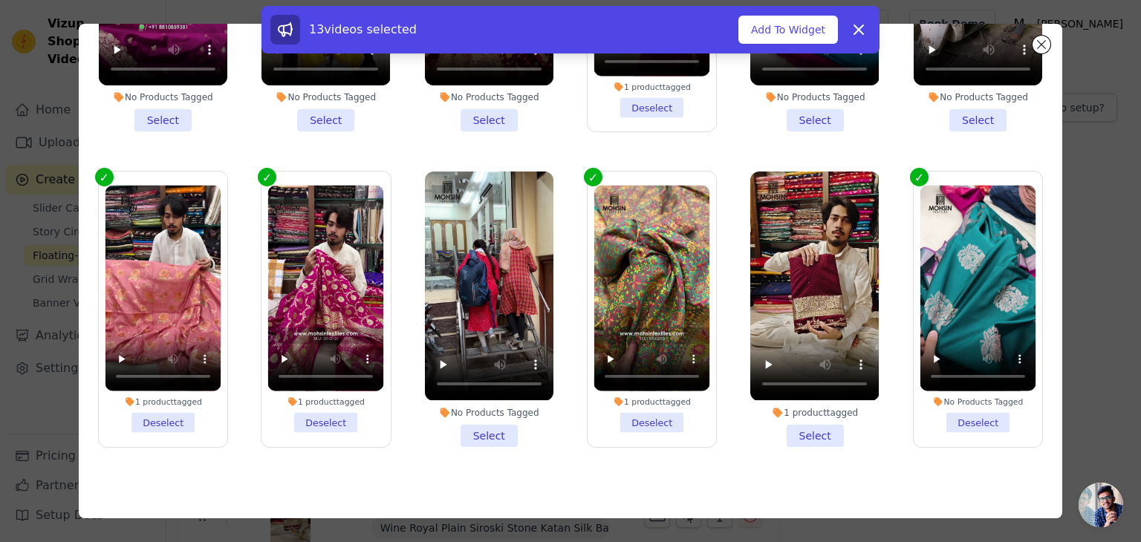
click at [805, 389] on li "1 product tagged Select" at bounding box center [814, 309] width 128 height 275
click at [0, 0] on input "1 product tagged Select" at bounding box center [0, 0] width 0 height 0
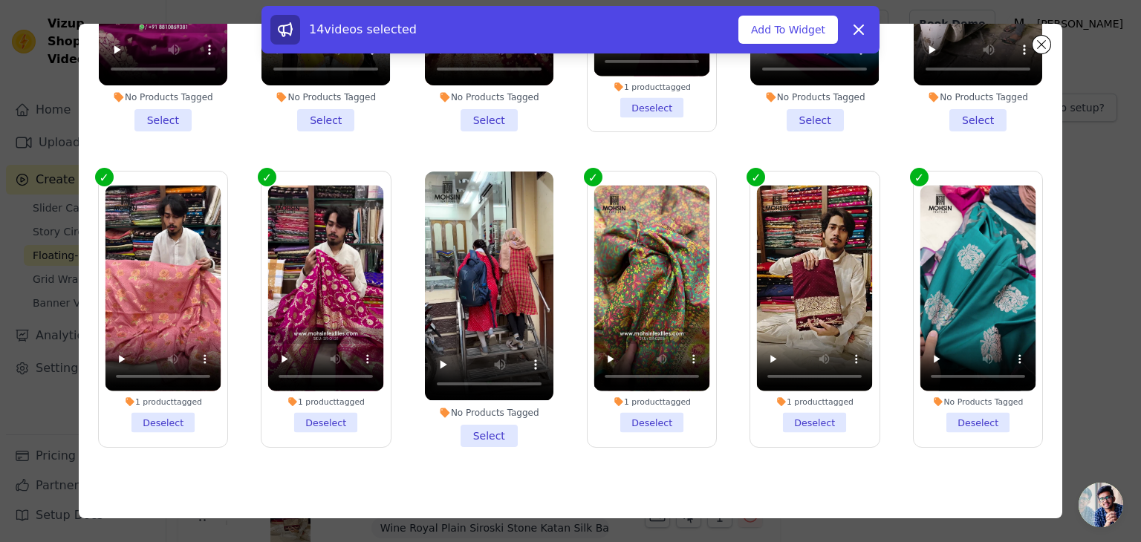
click at [479, 391] on li "No Products Tagged Select" at bounding box center [489, 309] width 128 height 275
click at [0, 0] on input "No Products Tagged Select" at bounding box center [0, 0] width 0 height 0
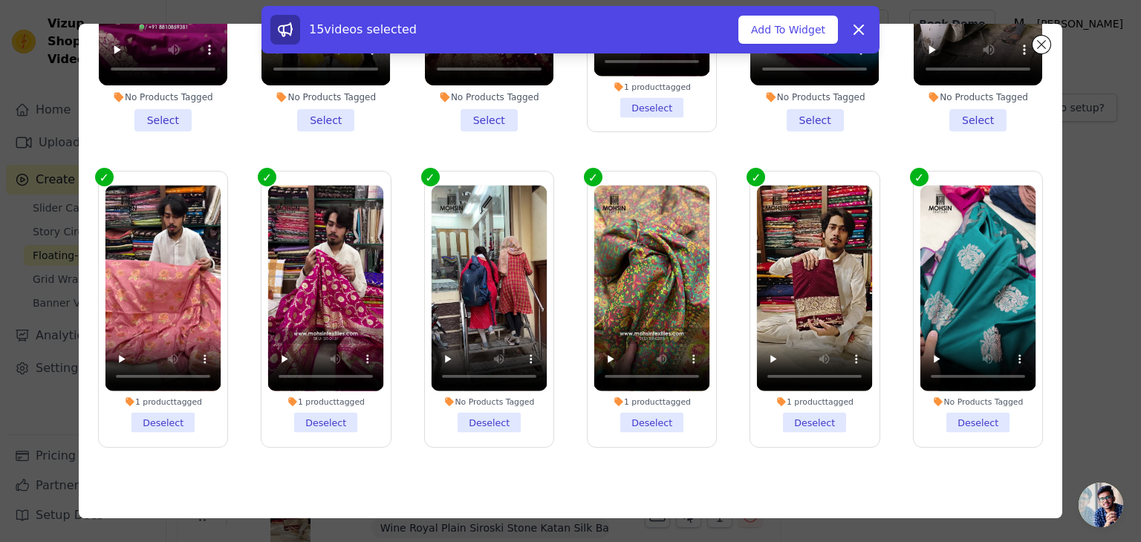
click at [316, 386] on li "1 product tagged Deselect" at bounding box center [326, 309] width 116 height 247
click at [0, 0] on input "1 product tagged Deselect" at bounding box center [0, 0] width 0 height 0
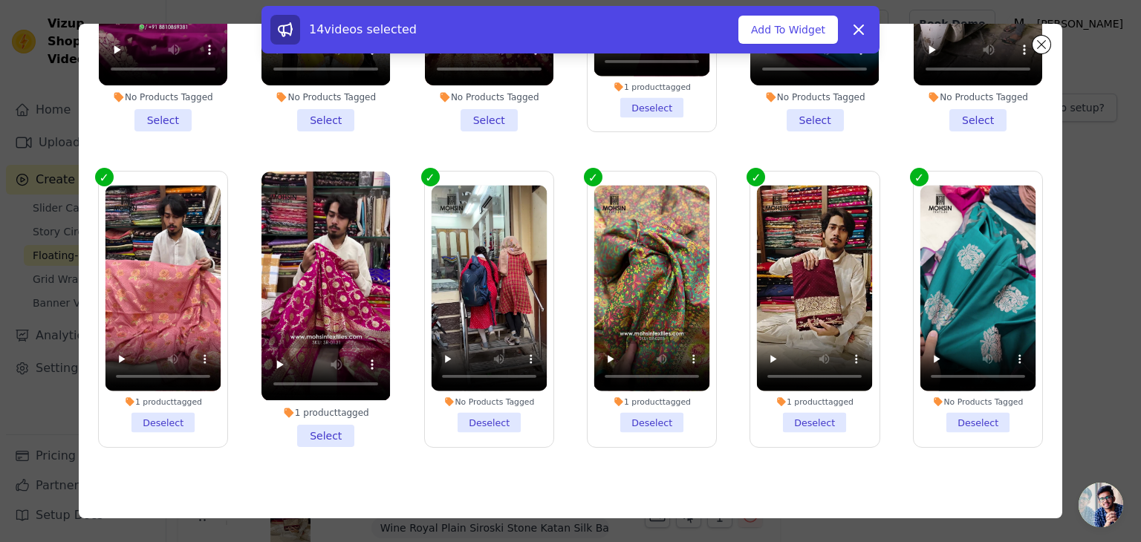
click at [309, 389] on li "1 product tagged Select" at bounding box center [325, 309] width 128 height 275
click at [0, 0] on input "1 product tagged Select" at bounding box center [0, 0] width 0 height 0
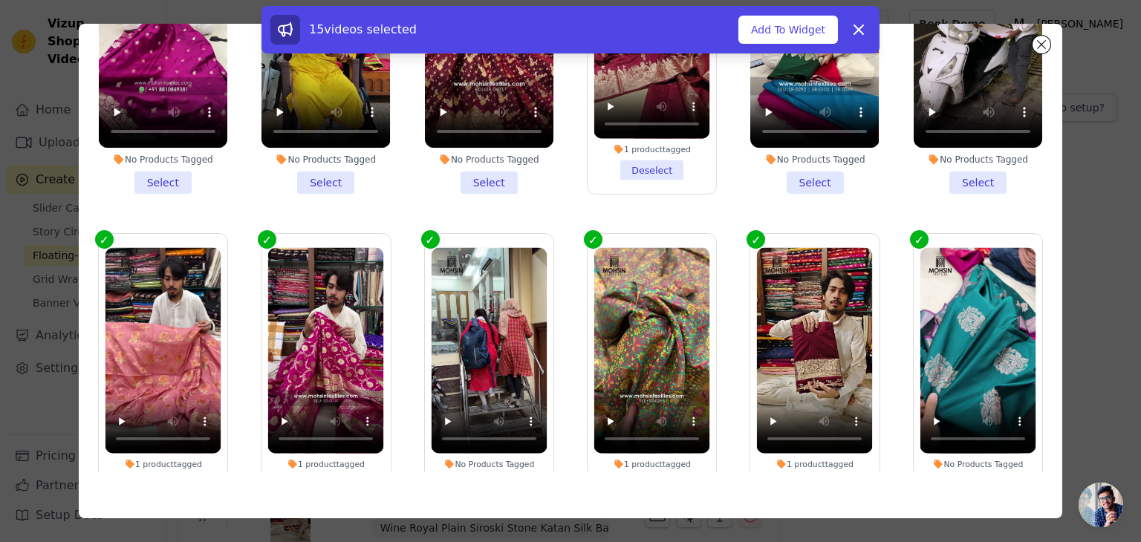
scroll to position [1482, 0]
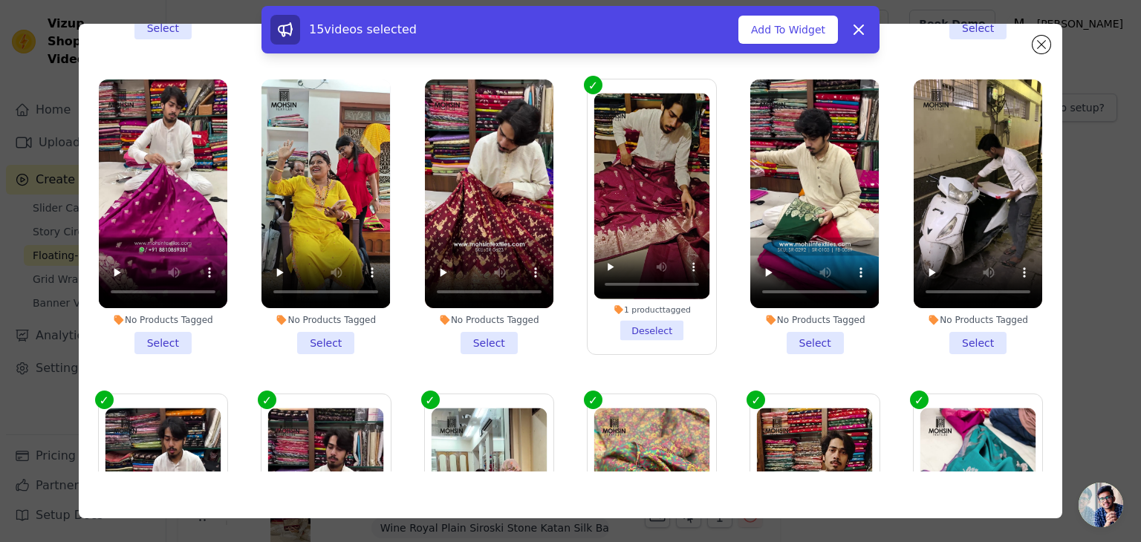
click at [164, 304] on li "No Products Tagged Select" at bounding box center [163, 216] width 128 height 275
click at [0, 0] on input "No Products Tagged Select" at bounding box center [0, 0] width 0 height 0
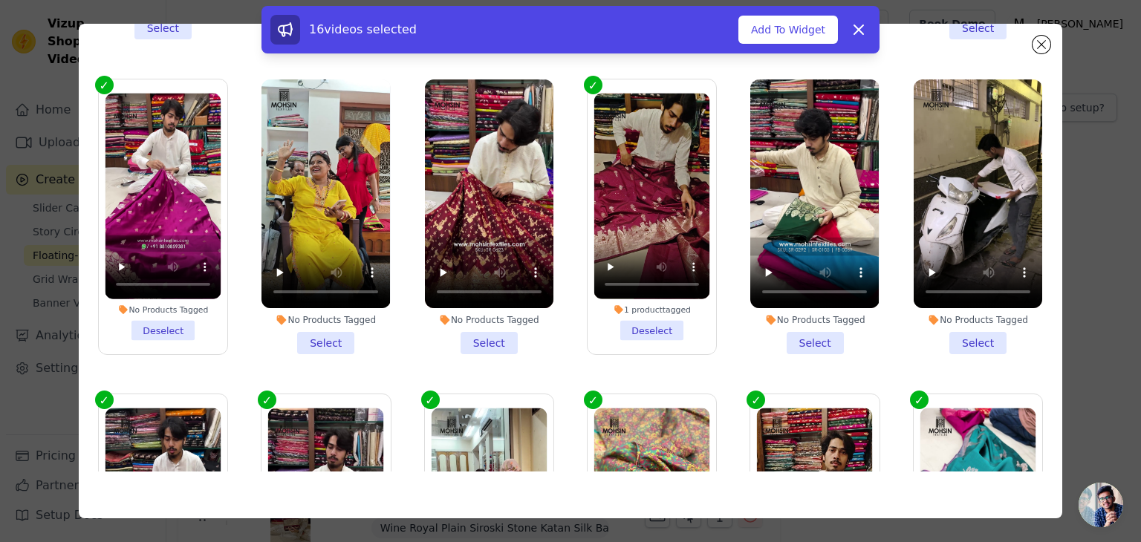
click at [322, 302] on li "No Products Tagged Select" at bounding box center [325, 216] width 128 height 275
click at [0, 0] on input "No Products Tagged Select" at bounding box center [0, 0] width 0 height 0
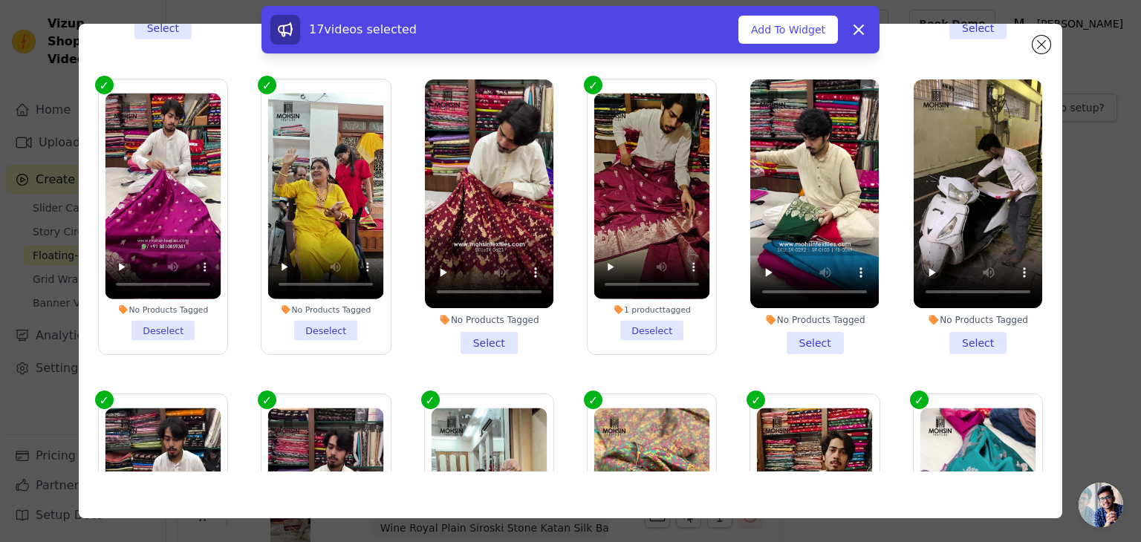
click at [488, 310] on li "No Products Tagged Select" at bounding box center [489, 216] width 128 height 275
click at [0, 0] on input "No Products Tagged Select" at bounding box center [0, 0] width 0 height 0
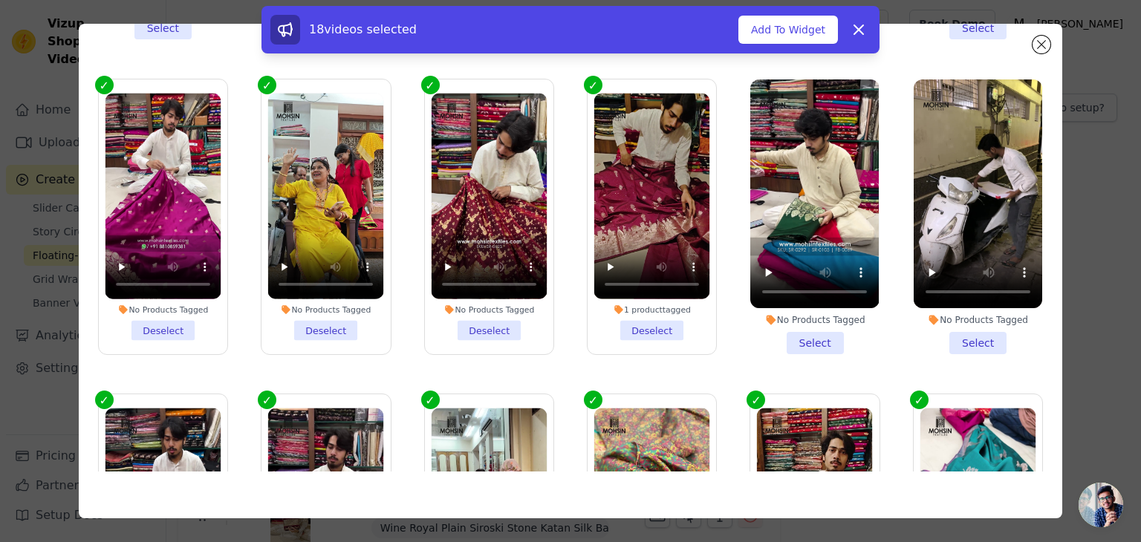
click at [644, 301] on li "1 product tagged Deselect" at bounding box center [652, 216] width 116 height 247
click at [0, 0] on input "1 product tagged Deselect" at bounding box center [0, 0] width 0 height 0
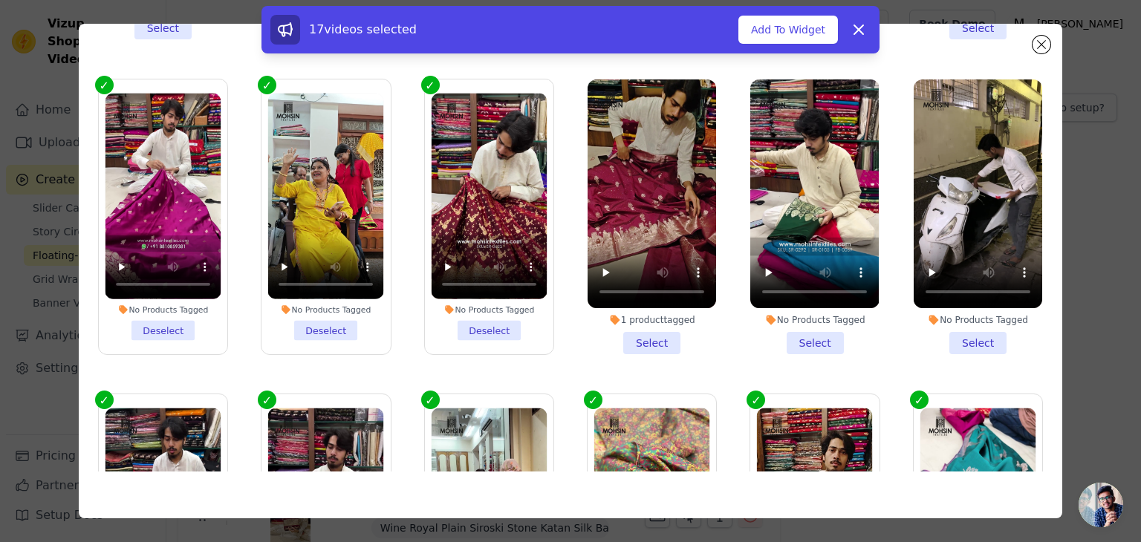
click at [656, 310] on li "1 product tagged Select" at bounding box center [651, 216] width 128 height 275
click at [0, 0] on input "1 product tagged Select" at bounding box center [0, 0] width 0 height 0
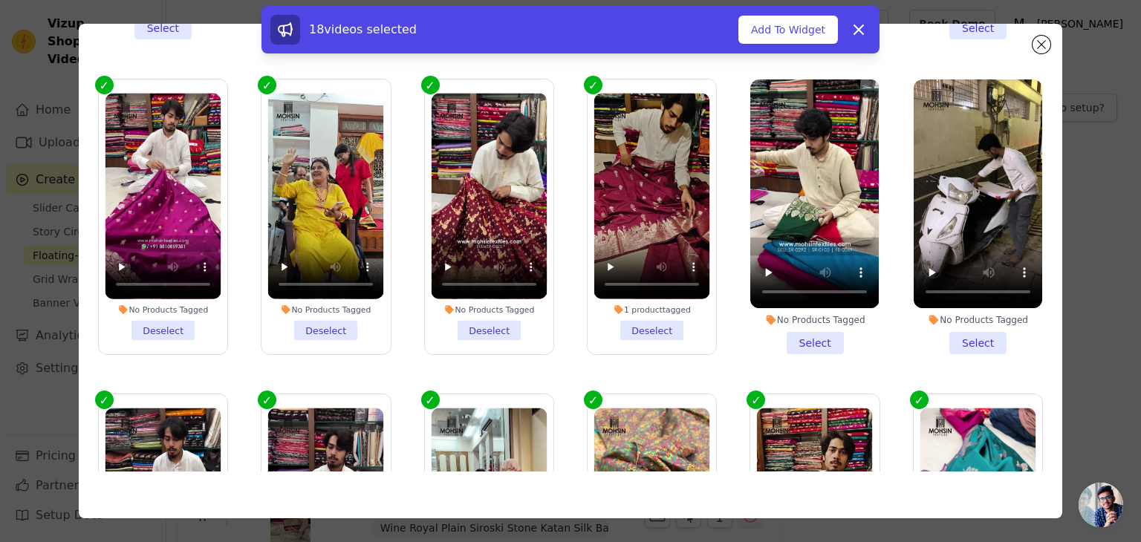
click at [809, 309] on li "No Products Tagged Select" at bounding box center [814, 216] width 128 height 275
click at [0, 0] on input "No Products Tagged Select" at bounding box center [0, 0] width 0 height 0
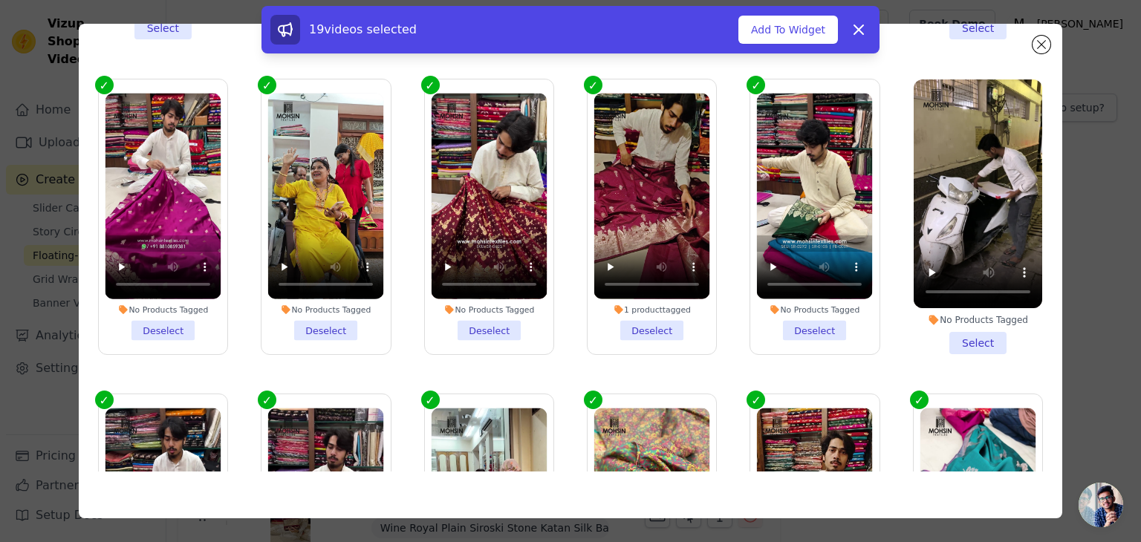
click at [947, 314] on li "No Products Tagged Select" at bounding box center [977, 216] width 128 height 275
click at [0, 0] on input "No Products Tagged Select" at bounding box center [0, 0] width 0 height 0
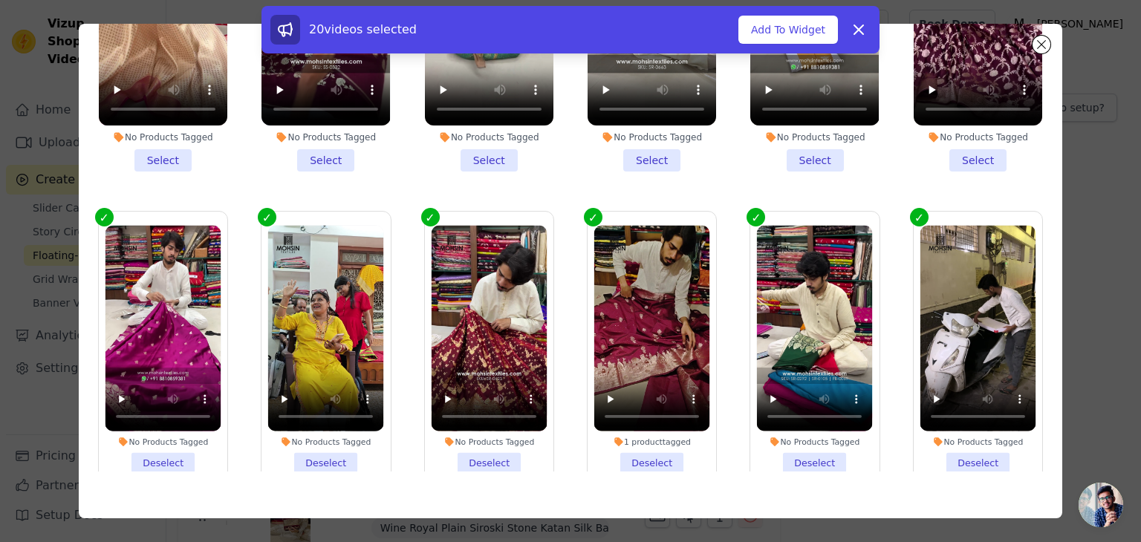
scroll to position [1185, 0]
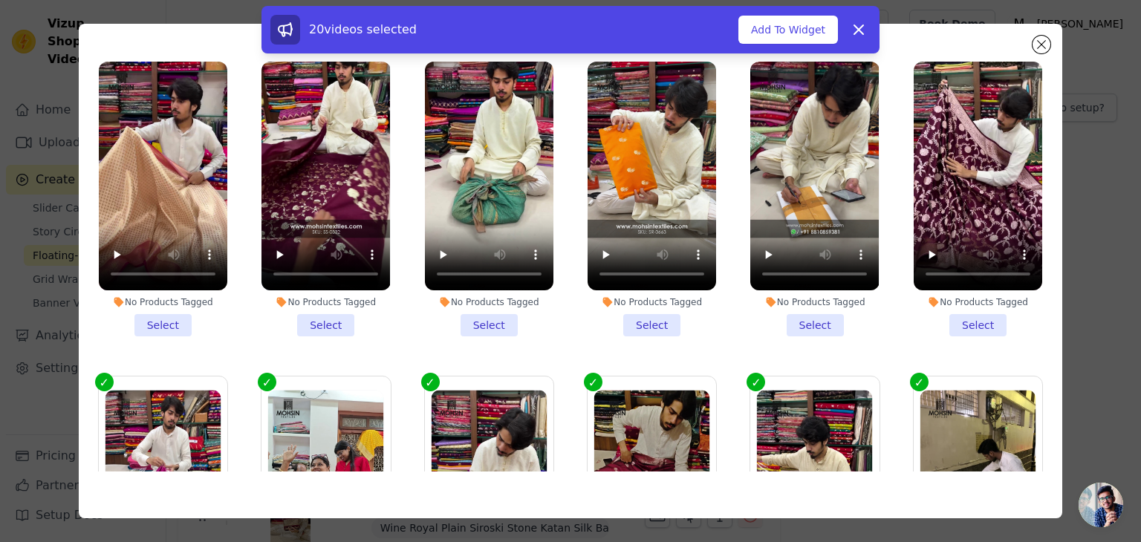
click at [960, 304] on li "No Products Tagged Select" at bounding box center [977, 199] width 128 height 275
click at [0, 0] on input "No Products Tagged Select" at bounding box center [0, 0] width 0 height 0
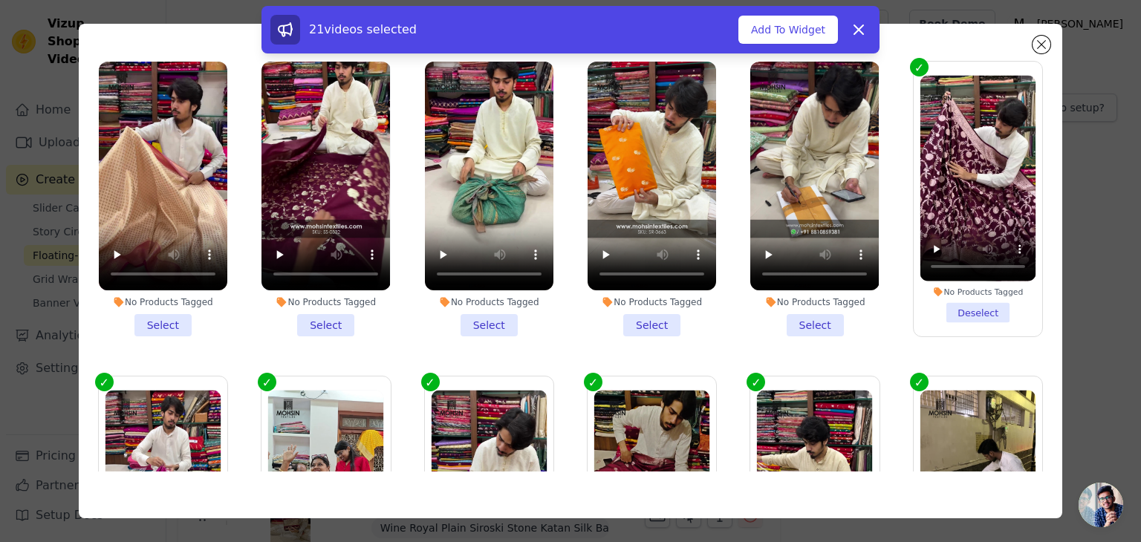
click at [804, 299] on li "No Products Tagged Select" at bounding box center [814, 199] width 128 height 275
click at [0, 0] on input "No Products Tagged Select" at bounding box center [0, 0] width 0 height 0
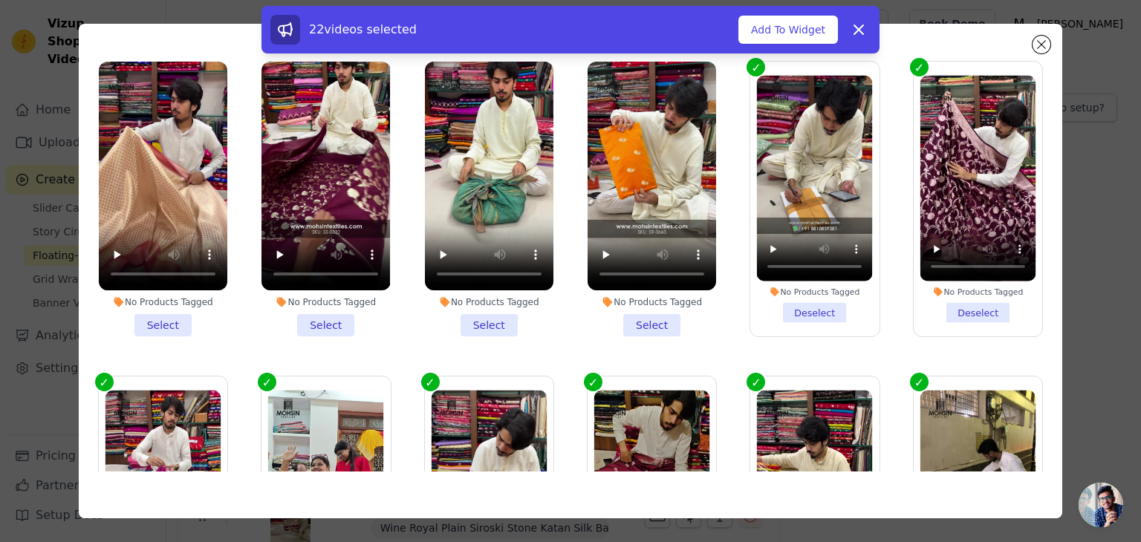
click at [630, 295] on li "No Products Tagged Select" at bounding box center [651, 199] width 128 height 275
click at [0, 0] on input "No Products Tagged Select" at bounding box center [0, 0] width 0 height 0
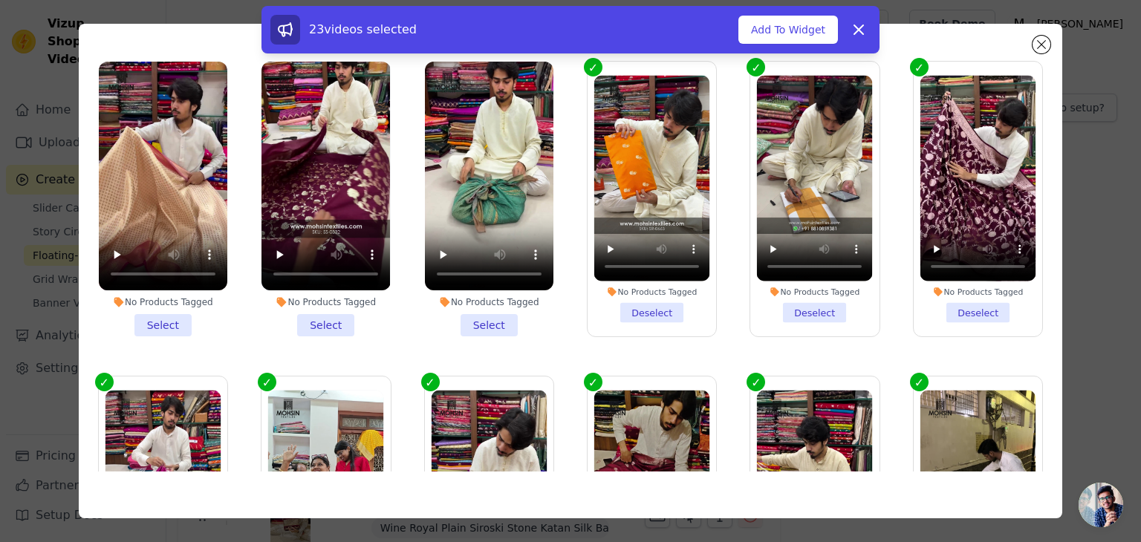
click at [475, 299] on li "No Products Tagged Select" at bounding box center [489, 199] width 128 height 275
click at [0, 0] on input "No Products Tagged Select" at bounding box center [0, 0] width 0 height 0
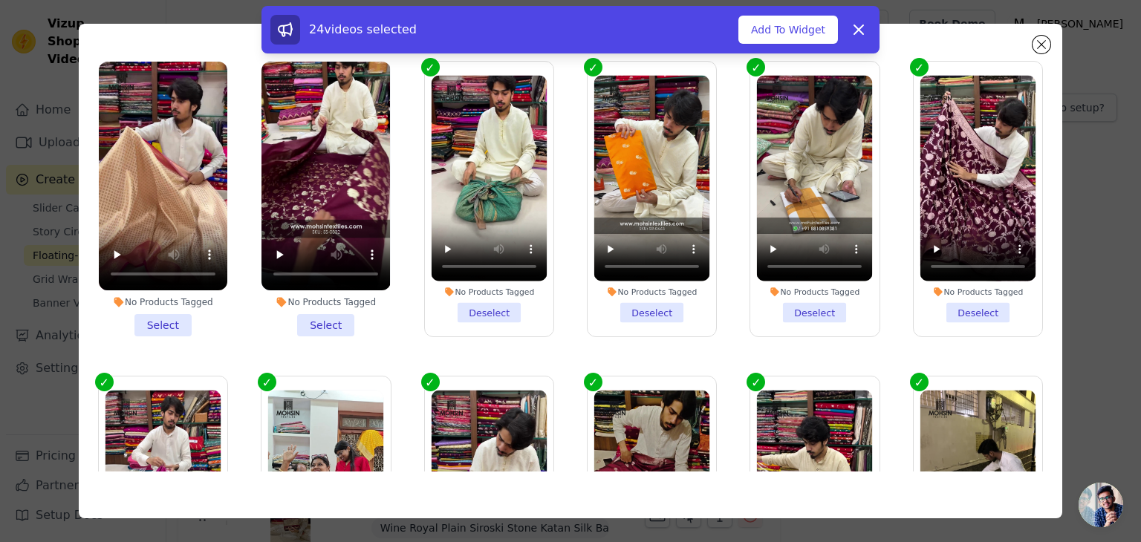
click at [302, 293] on li "No Products Tagged Select" at bounding box center [325, 199] width 128 height 275
click at [0, 0] on input "No Products Tagged Select" at bounding box center [0, 0] width 0 height 0
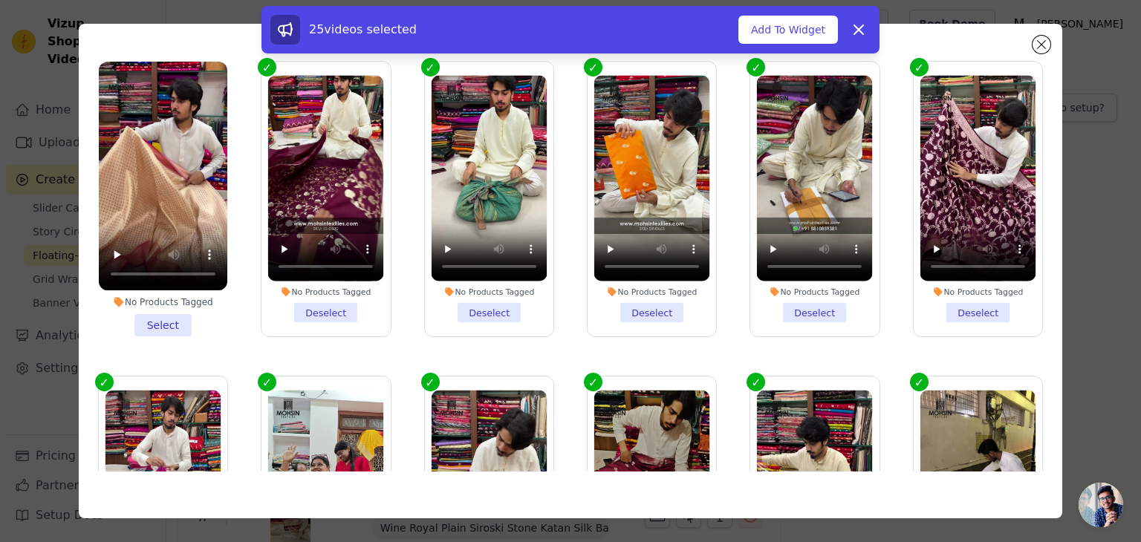
click at [171, 295] on li "No Products Tagged Select" at bounding box center [163, 199] width 128 height 275
click at [0, 0] on input "No Products Tagged Select" at bounding box center [0, 0] width 0 height 0
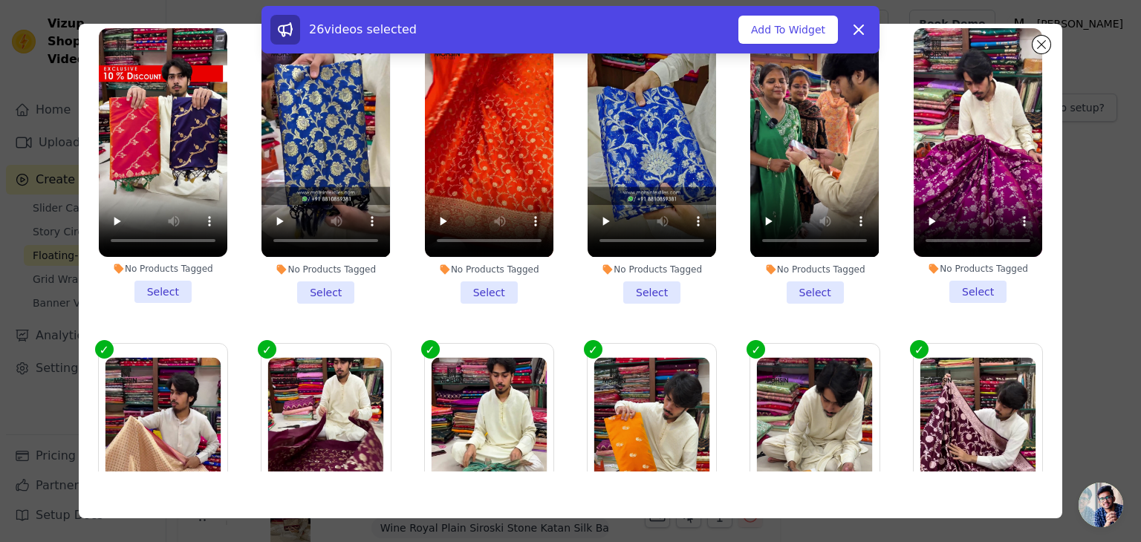
scroll to position [813, 0]
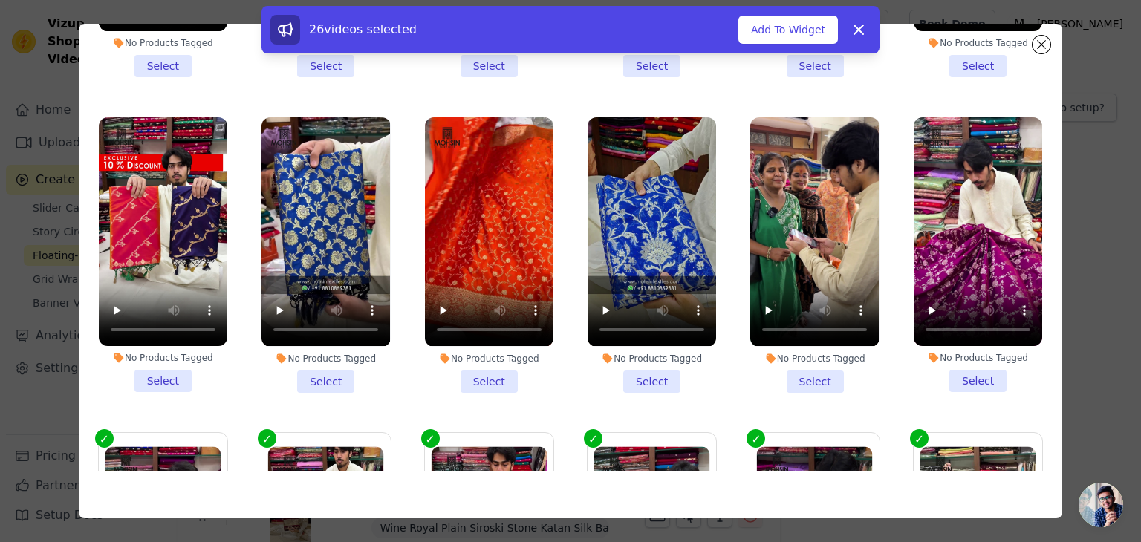
click at [165, 351] on li "No Products Tagged Select" at bounding box center [163, 254] width 128 height 275
click at [0, 0] on input "No Products Tagged Select" at bounding box center [0, 0] width 0 height 0
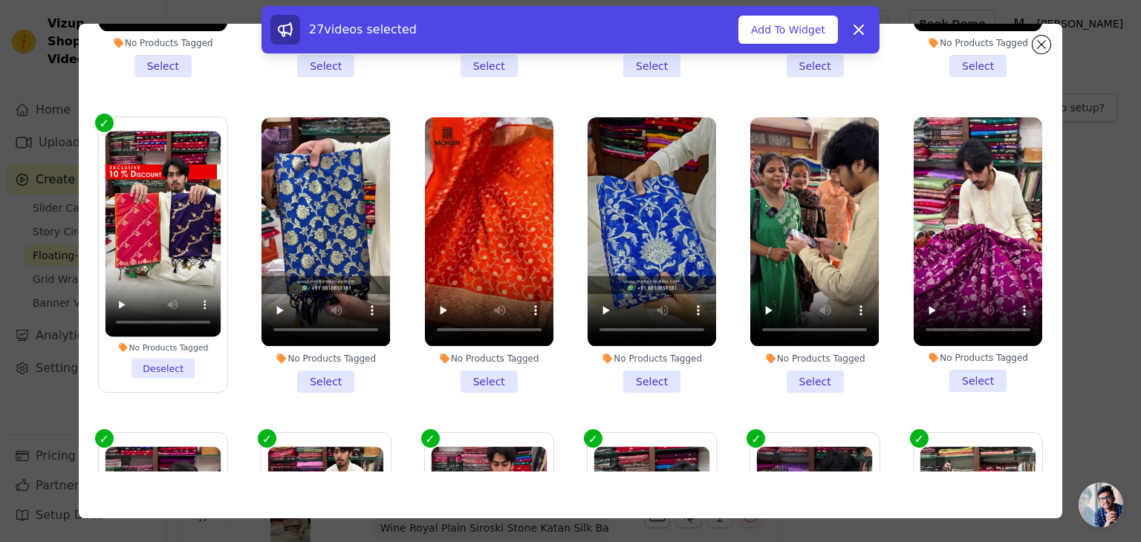
click at [306, 354] on li "No Products Tagged Select" at bounding box center [325, 254] width 128 height 275
click at [0, 0] on input "No Products Tagged Select" at bounding box center [0, 0] width 0 height 0
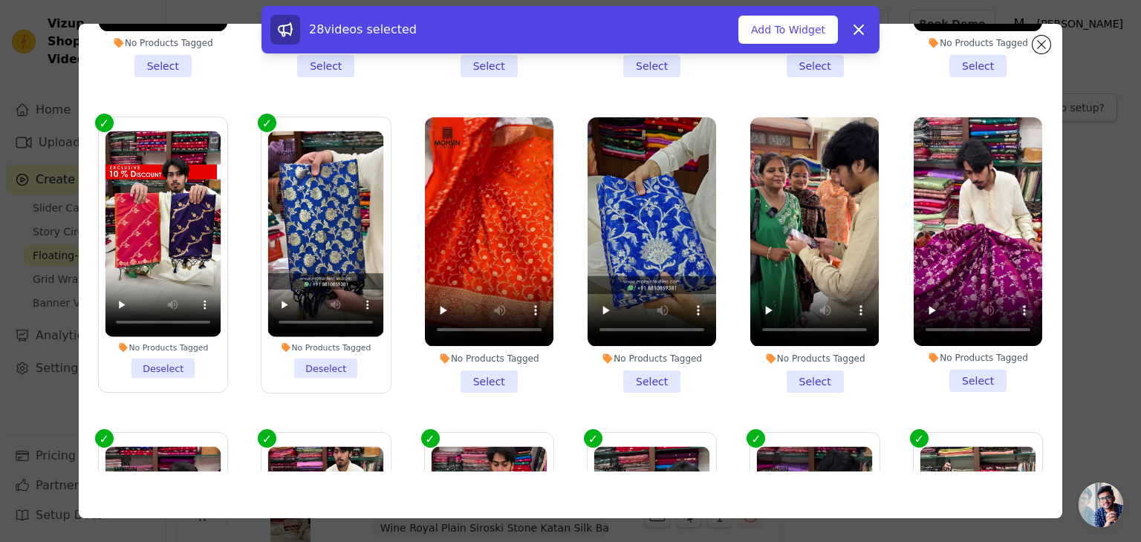
click at [484, 358] on li "No Products Tagged Select" at bounding box center [489, 254] width 128 height 275
click at [0, 0] on input "No Products Tagged Select" at bounding box center [0, 0] width 0 height 0
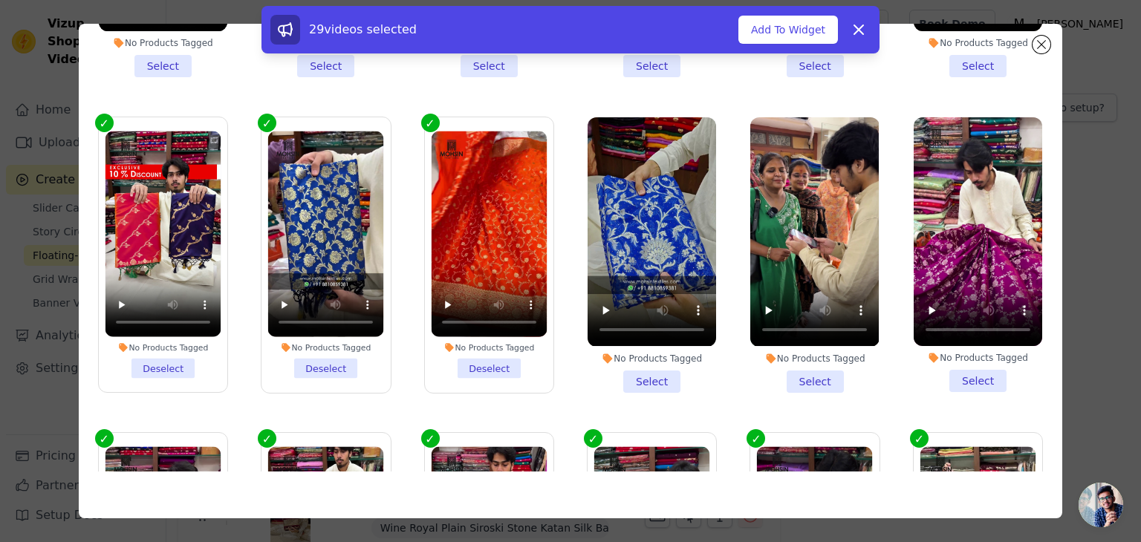
click at [642, 346] on li "No Products Tagged Select" at bounding box center [651, 254] width 128 height 275
click at [0, 0] on input "No Products Tagged Select" at bounding box center [0, 0] width 0 height 0
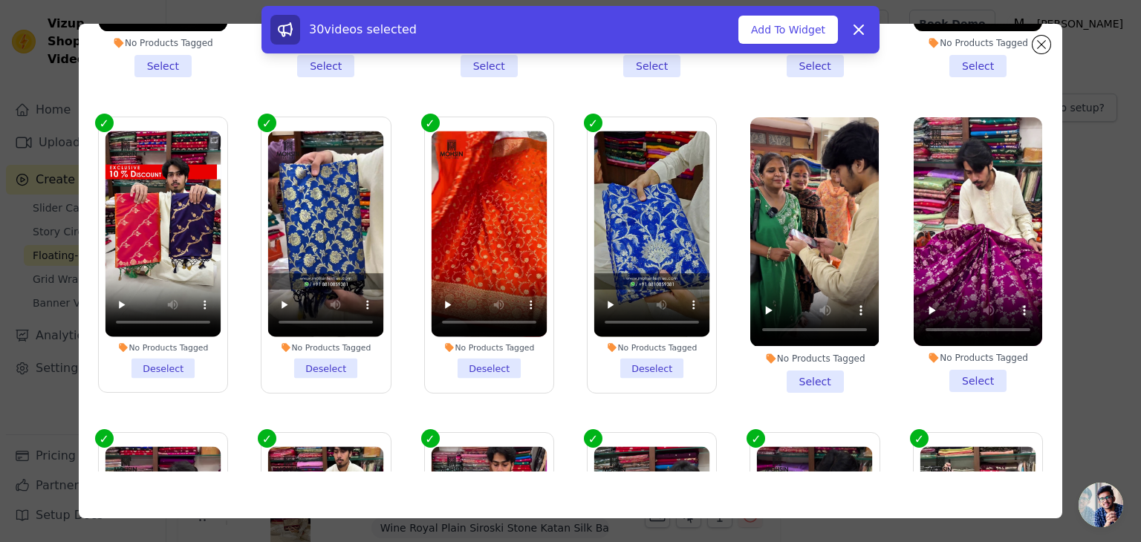
click at [825, 354] on li "No Products Tagged Select" at bounding box center [814, 254] width 128 height 275
click at [0, 0] on input "No Products Tagged Select" at bounding box center [0, 0] width 0 height 0
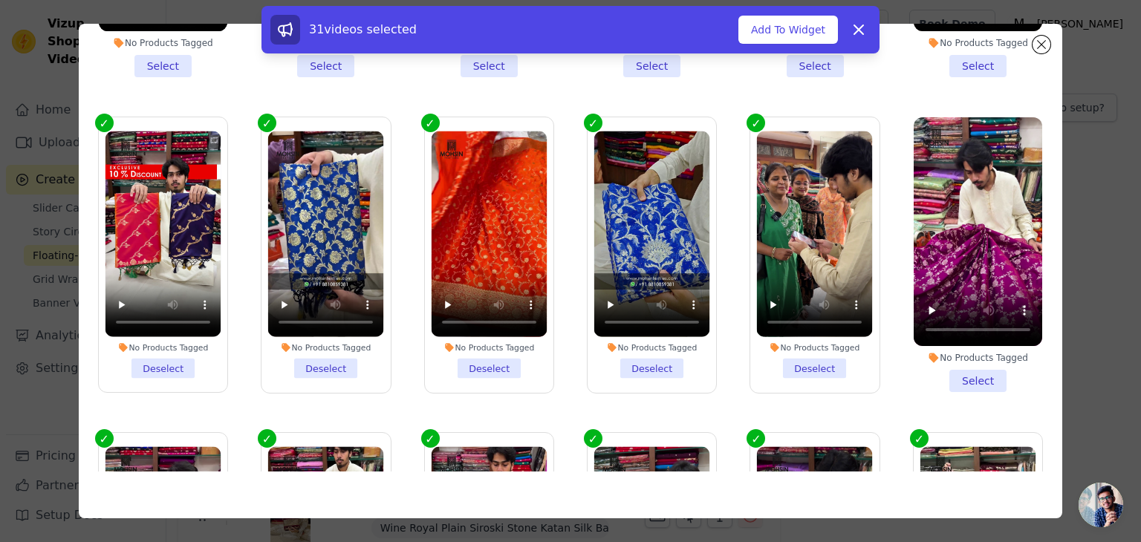
click at [956, 354] on li "No Products Tagged Select" at bounding box center [977, 254] width 128 height 275
click at [0, 0] on input "No Products Tagged Select" at bounding box center [0, 0] width 0 height 0
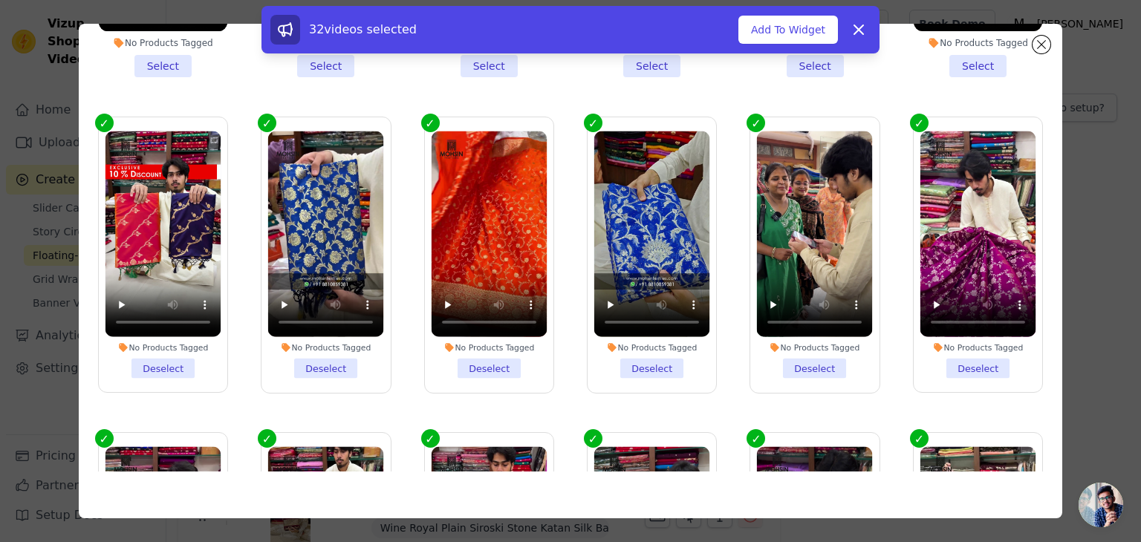
click at [811, 345] on li "No Products Tagged Deselect" at bounding box center [815, 254] width 116 height 247
click at [0, 0] on input "No Products Tagged Deselect" at bounding box center [0, 0] width 0 height 0
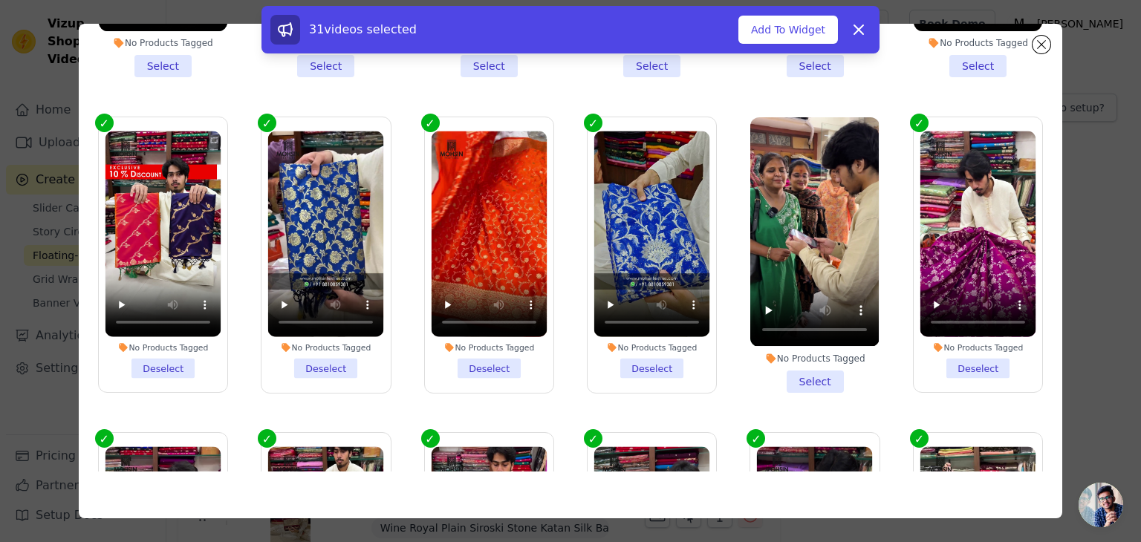
click at [795, 353] on li "No Products Tagged Select" at bounding box center [814, 254] width 128 height 275
click at [0, 0] on input "No Products Tagged Select" at bounding box center [0, 0] width 0 height 0
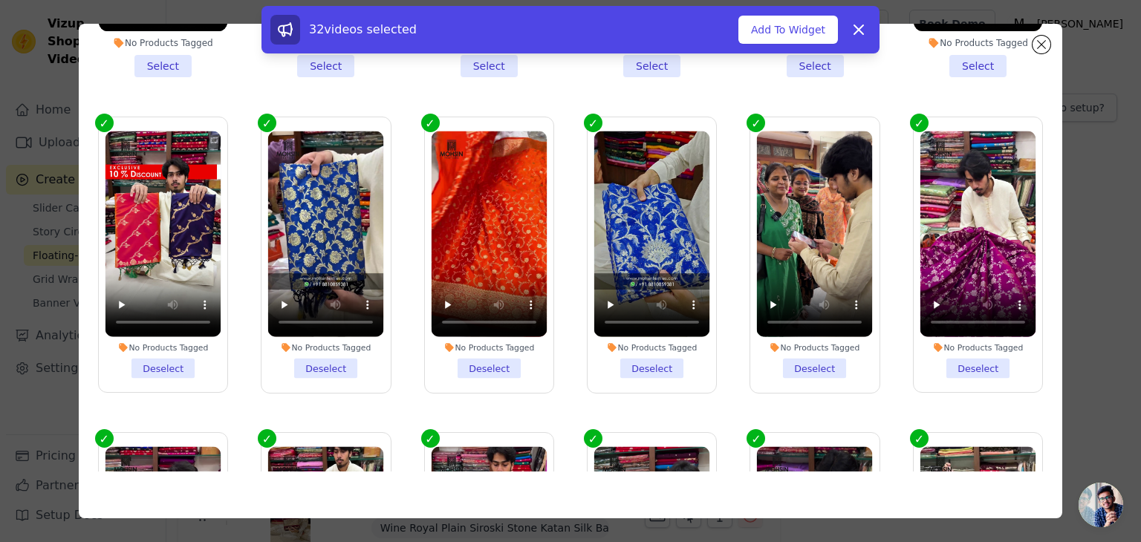
scroll to position [516, 0]
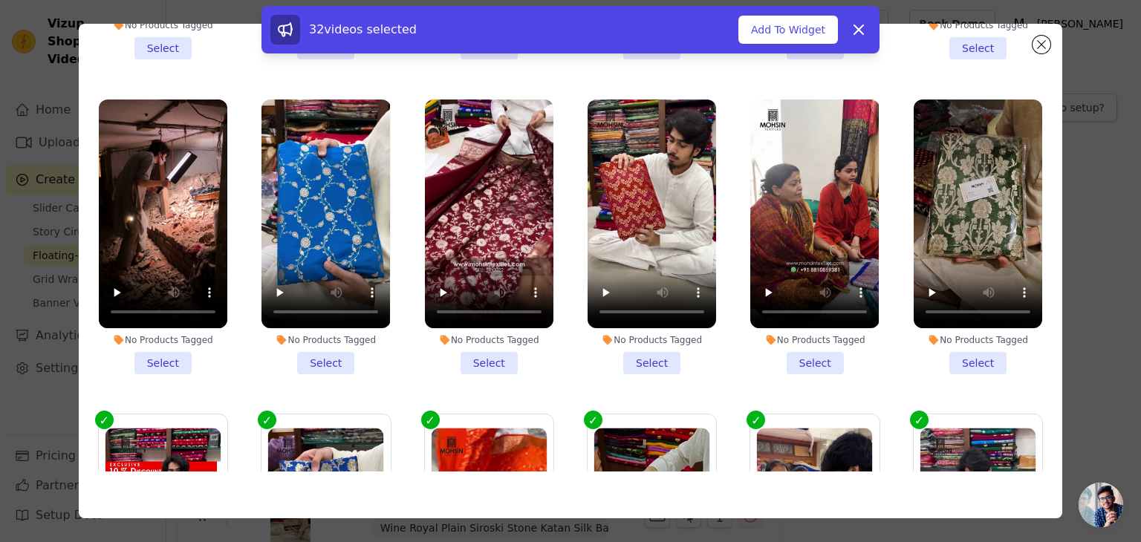
click at [954, 340] on li "No Products Tagged Select" at bounding box center [977, 237] width 128 height 275
click at [0, 0] on input "No Products Tagged Select" at bounding box center [0, 0] width 0 height 0
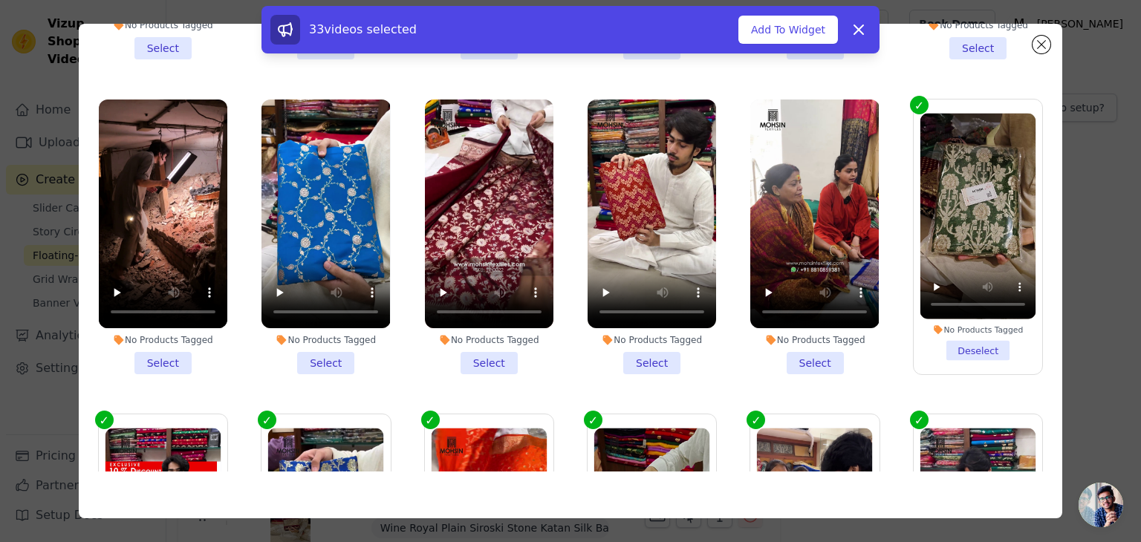
click at [783, 345] on li "No Products Tagged Select" at bounding box center [814, 237] width 128 height 275
click at [0, 0] on input "No Products Tagged Select" at bounding box center [0, 0] width 0 height 0
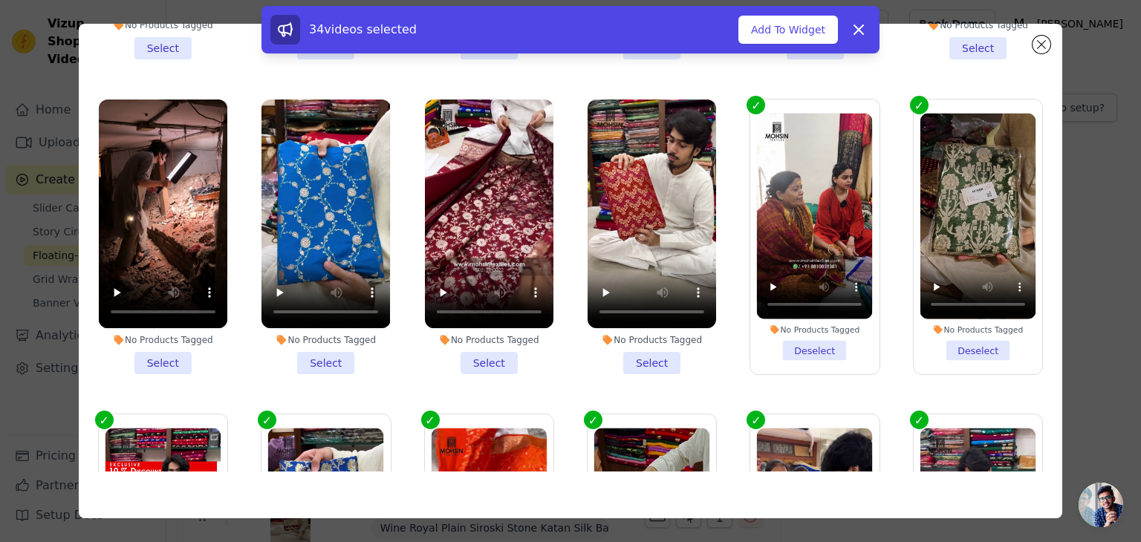
click at [645, 346] on li "No Products Tagged Select" at bounding box center [651, 237] width 128 height 275
click at [0, 0] on input "No Products Tagged Select" at bounding box center [0, 0] width 0 height 0
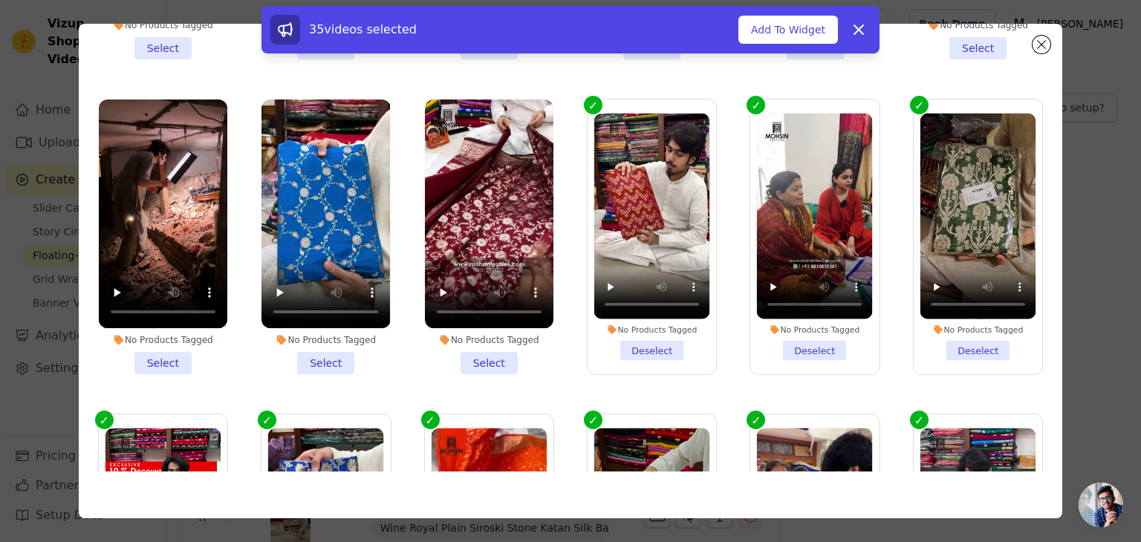
click at [472, 342] on li "No Products Tagged Select" at bounding box center [489, 237] width 128 height 275
click at [0, 0] on input "No Products Tagged Select" at bounding box center [0, 0] width 0 height 0
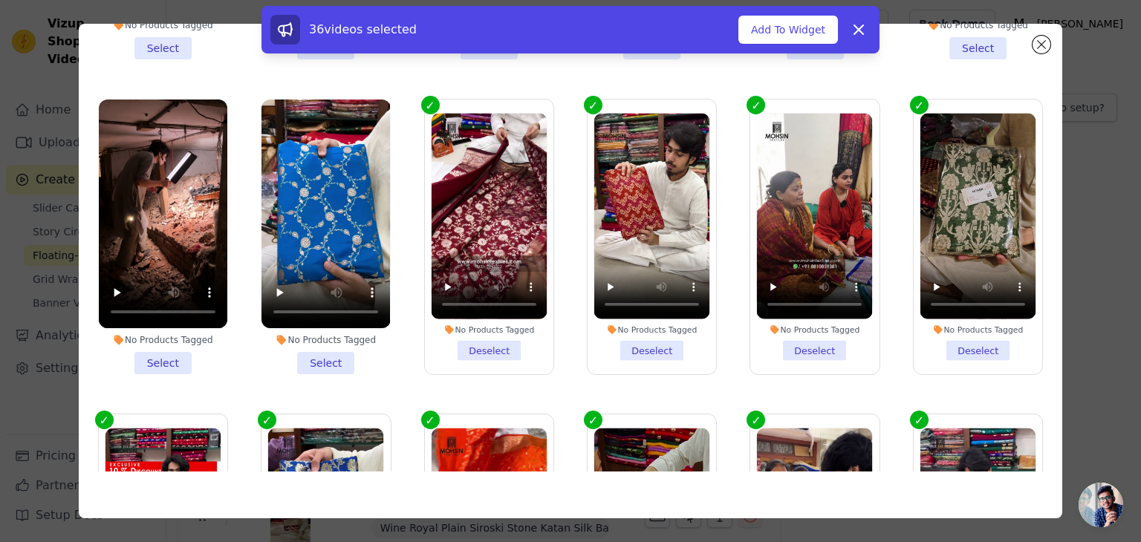
click at [323, 349] on li "No Products Tagged Select" at bounding box center [325, 237] width 128 height 275
click at [0, 0] on input "No Products Tagged Select" at bounding box center [0, 0] width 0 height 0
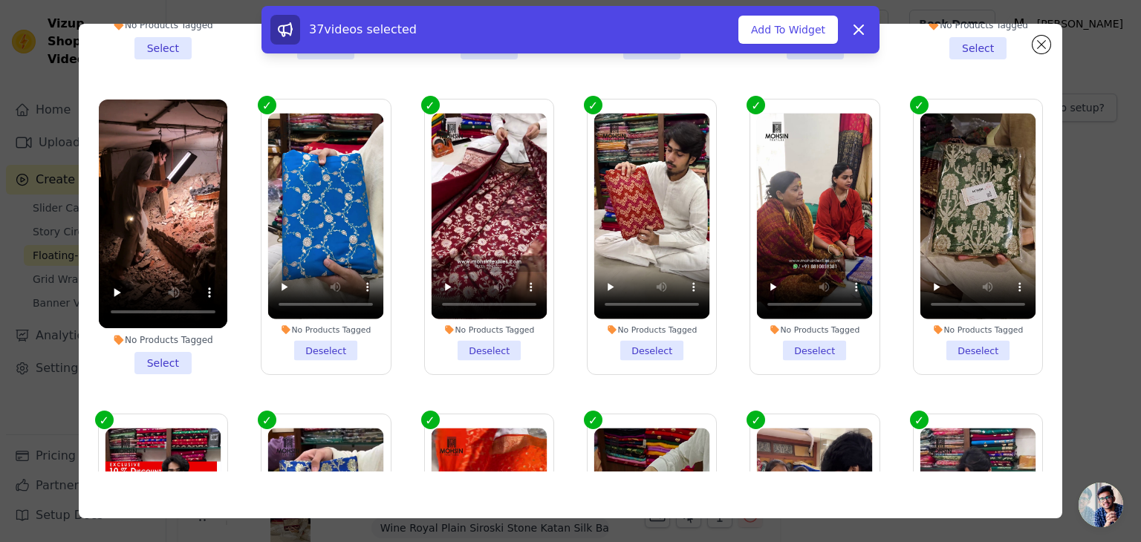
click at [160, 341] on li "No Products Tagged Select" at bounding box center [163, 237] width 128 height 275
click at [0, 0] on input "No Products Tagged Select" at bounding box center [0, 0] width 0 height 0
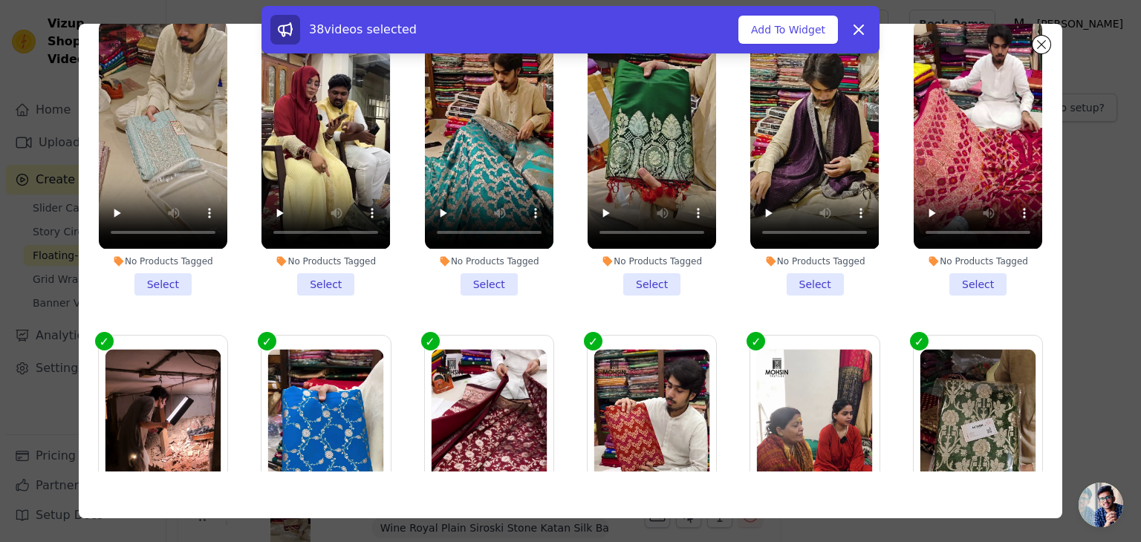
scroll to position [219, 0]
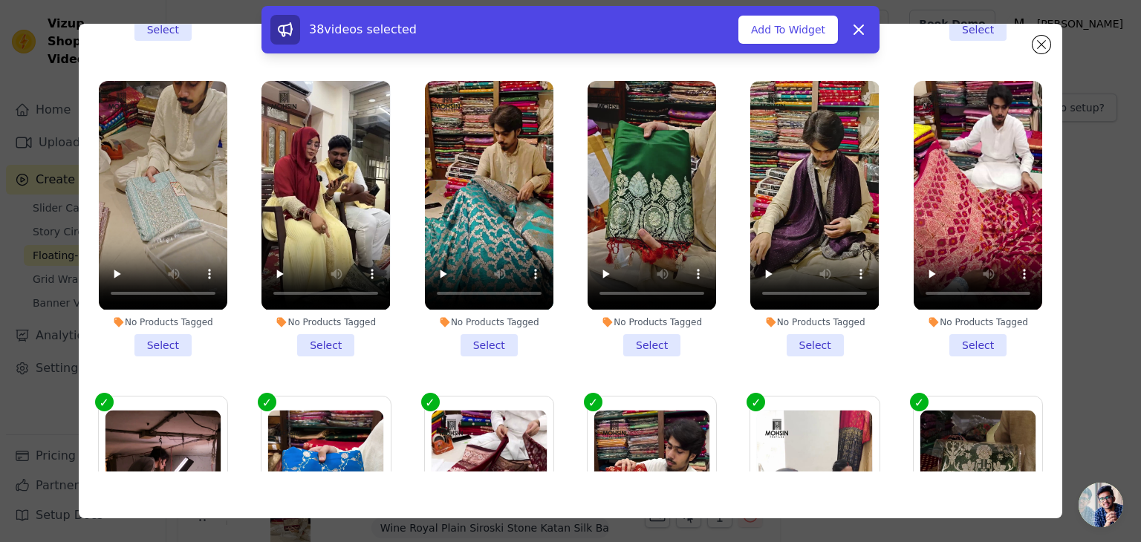
click at [165, 333] on li "No Products Tagged Select" at bounding box center [163, 218] width 128 height 275
click at [0, 0] on input "No Products Tagged Select" at bounding box center [0, 0] width 0 height 0
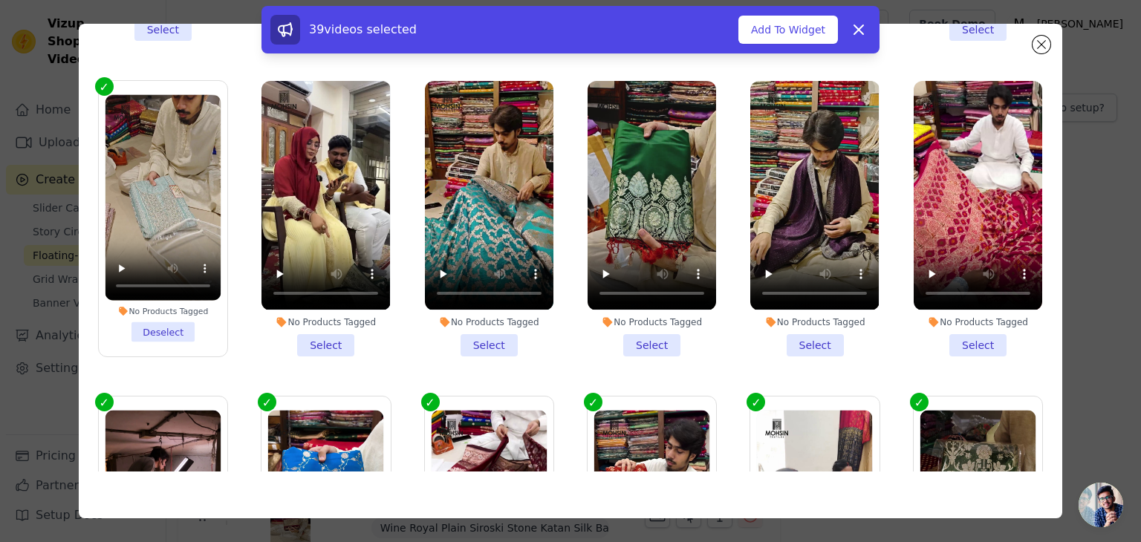
click at [340, 330] on li "No Products Tagged Select" at bounding box center [325, 218] width 128 height 275
click at [0, 0] on input "No Products Tagged Select" at bounding box center [0, 0] width 0 height 0
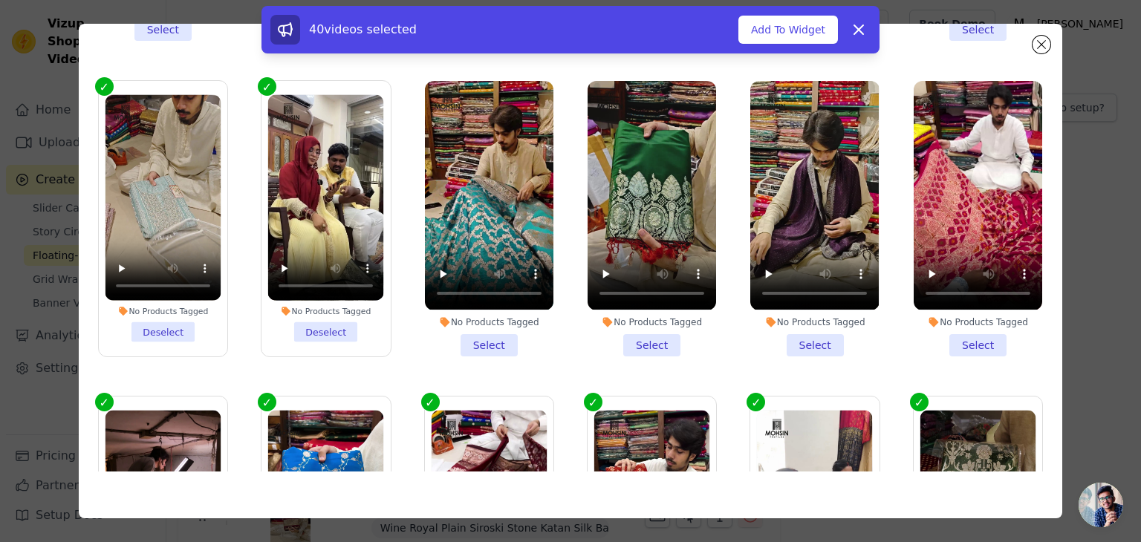
click at [475, 334] on li "No Products Tagged Select" at bounding box center [489, 218] width 128 height 275
click at [0, 0] on input "No Products Tagged Select" at bounding box center [0, 0] width 0 height 0
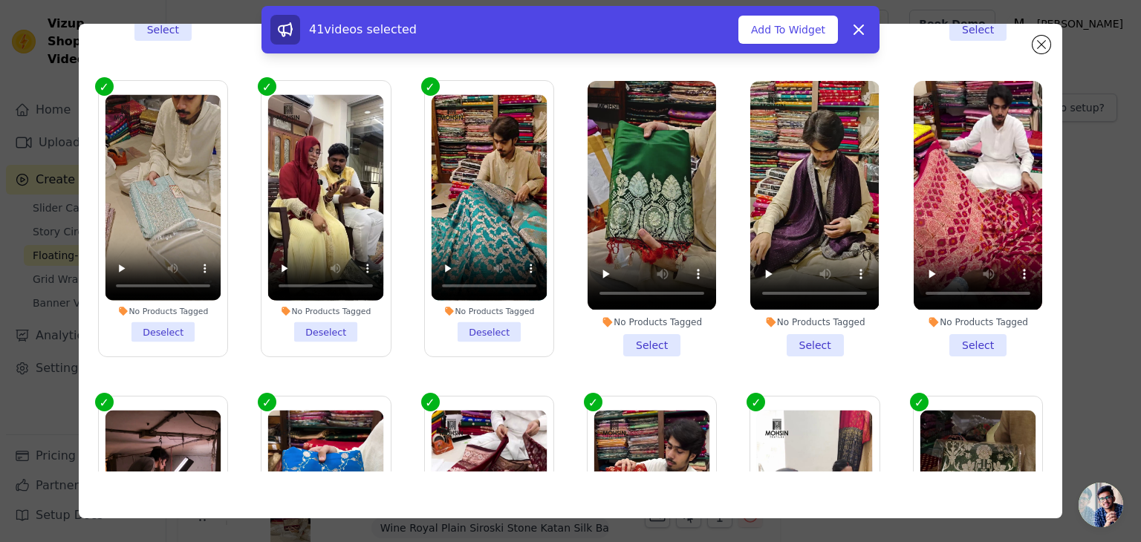
click at [657, 327] on li "No Products Tagged Select" at bounding box center [651, 218] width 128 height 275
click at [0, 0] on input "No Products Tagged Select" at bounding box center [0, 0] width 0 height 0
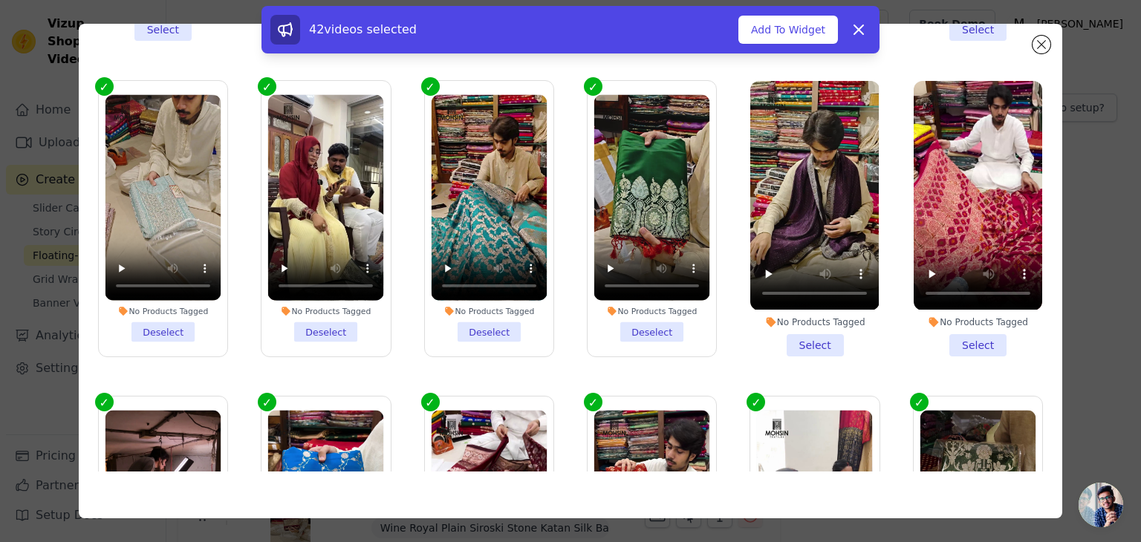
click at [790, 332] on li "No Products Tagged Select" at bounding box center [814, 218] width 128 height 275
click at [0, 0] on input "No Products Tagged Select" at bounding box center [0, 0] width 0 height 0
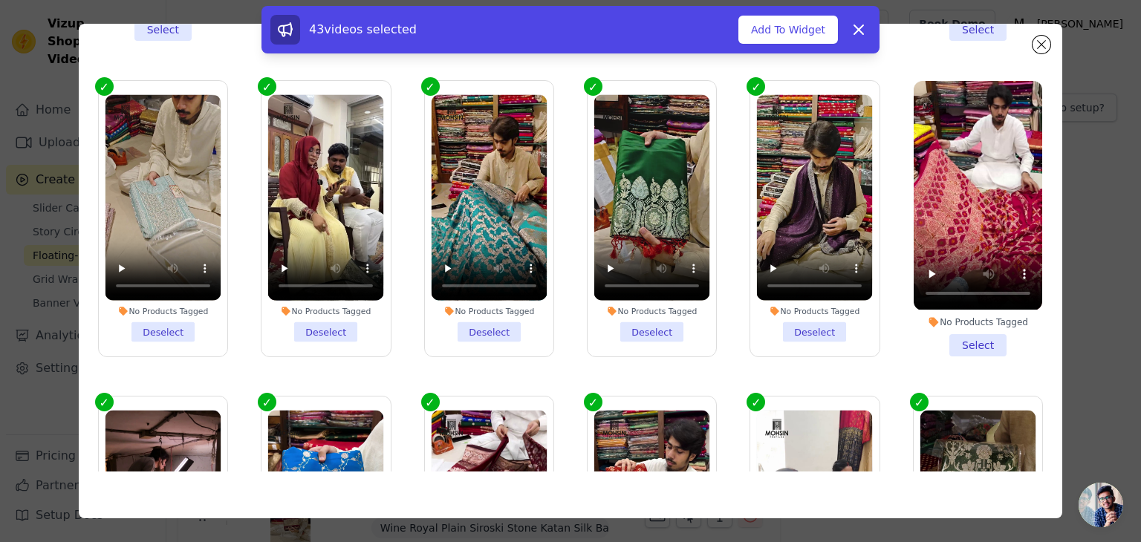
click at [936, 333] on li "No Products Tagged Select" at bounding box center [977, 218] width 128 height 275
click at [0, 0] on input "No Products Tagged Select" at bounding box center [0, 0] width 0 height 0
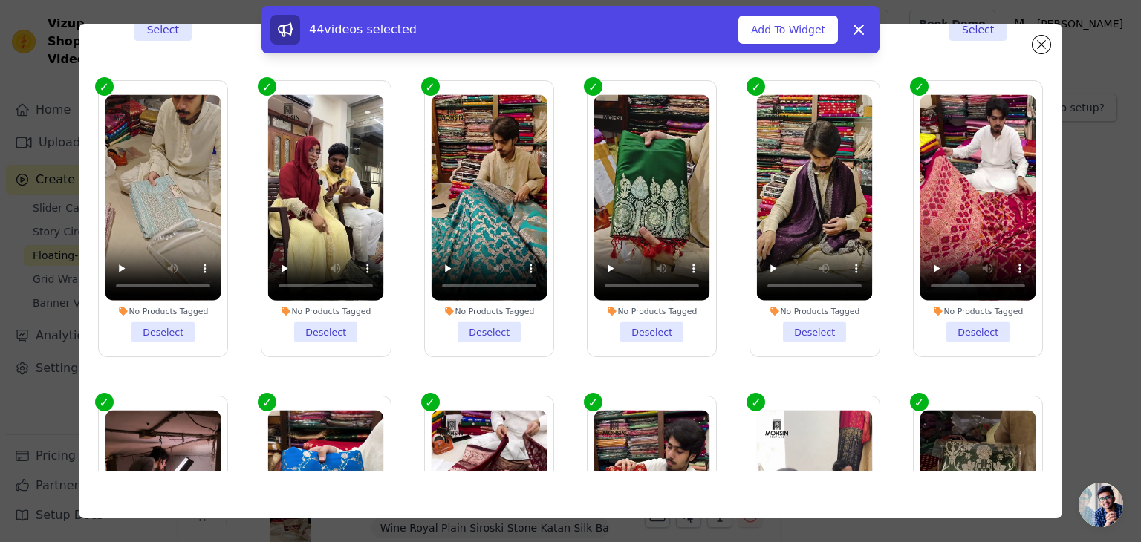
scroll to position [0, 0]
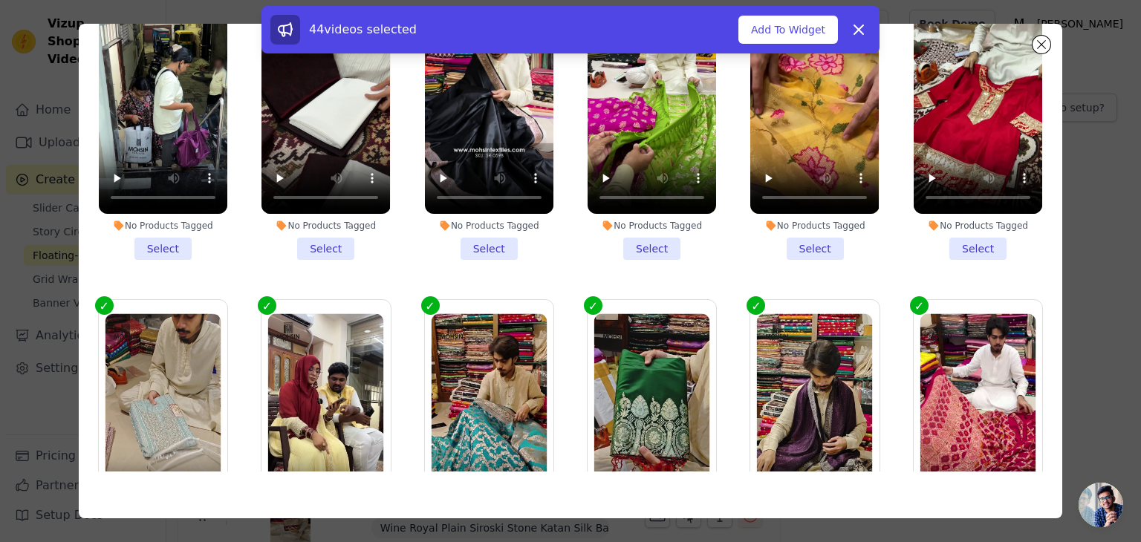
click at [948, 235] on li "No Products Tagged Select" at bounding box center [977, 122] width 128 height 275
click at [0, 0] on input "No Products Tagged Select" at bounding box center [0, 0] width 0 height 0
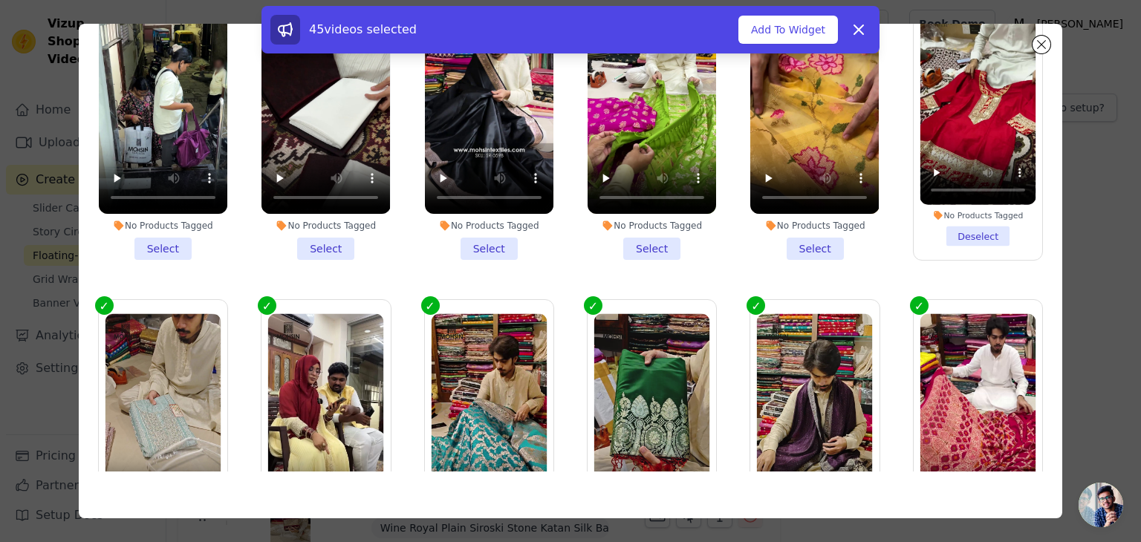
drag, startPoint x: 815, startPoint y: 246, endPoint x: 726, endPoint y: 248, distance: 89.1
click at [815, 246] on li "No Products Tagged Select" at bounding box center [814, 122] width 128 height 275
click at [0, 0] on input "No Products Tagged Select" at bounding box center [0, 0] width 0 height 0
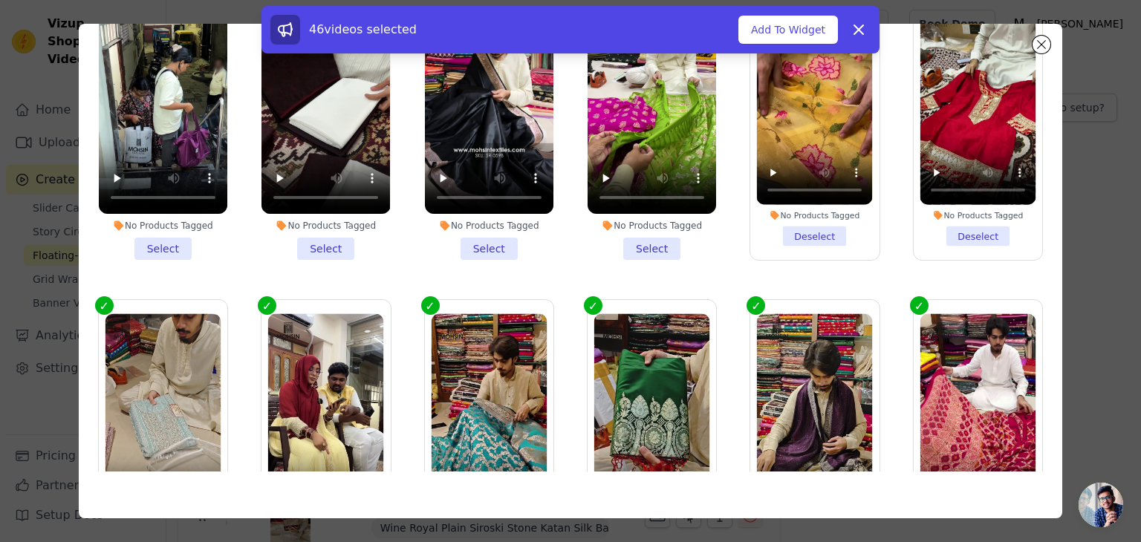
click at [605, 247] on li "No Products Tagged Select" at bounding box center [651, 122] width 128 height 275
click at [0, 0] on input "No Products Tagged Select" at bounding box center [0, 0] width 0 height 0
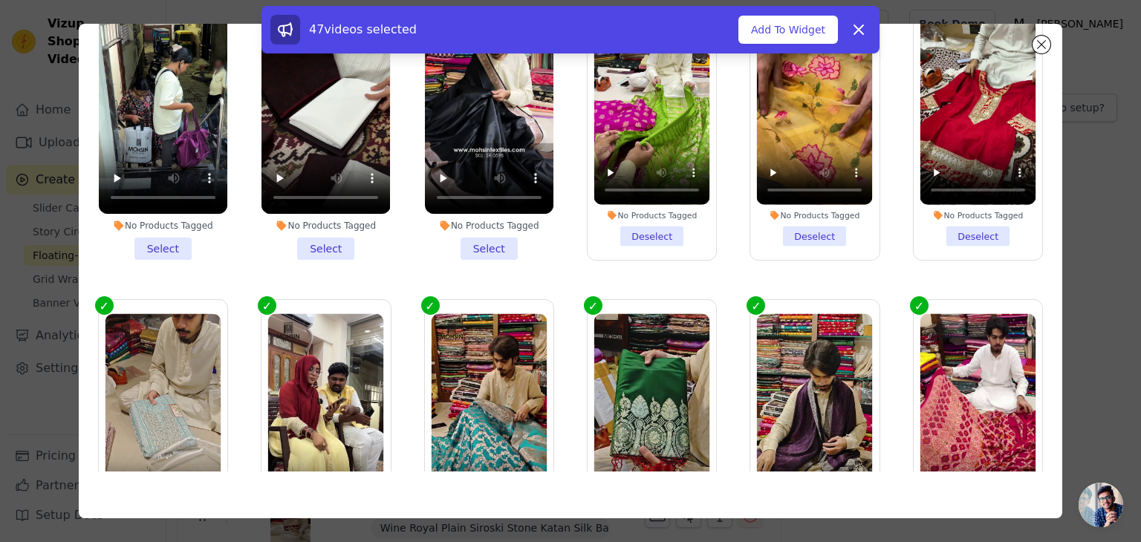
click at [470, 244] on li "No Products Tagged Select" at bounding box center [489, 122] width 128 height 275
click at [0, 0] on input "No Products Tagged Select" at bounding box center [0, 0] width 0 height 0
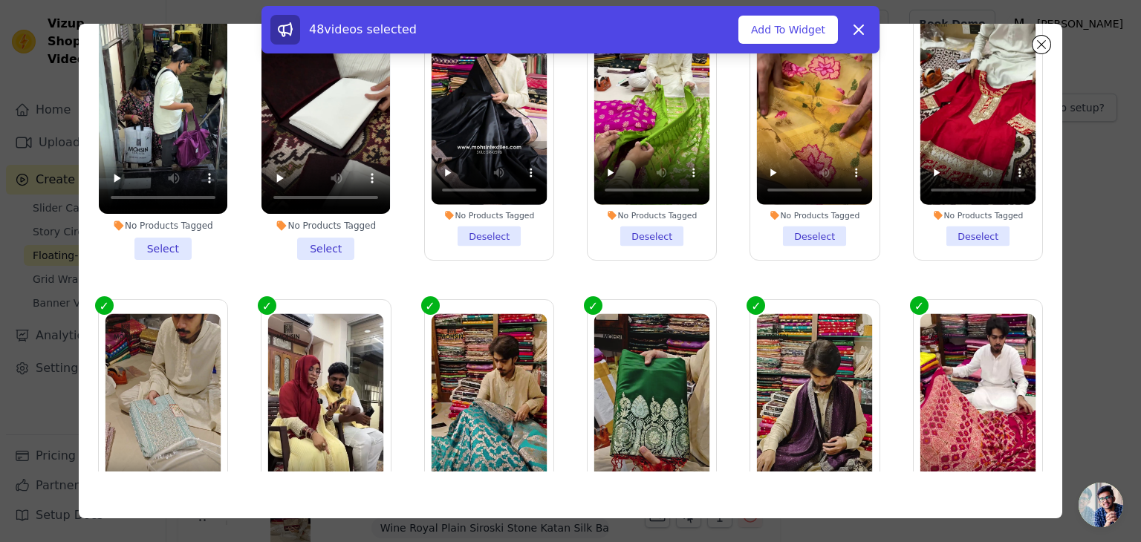
click at [333, 238] on li "No Products Tagged Select" at bounding box center [325, 122] width 128 height 275
click at [0, 0] on input "No Products Tagged Select" at bounding box center [0, 0] width 0 height 0
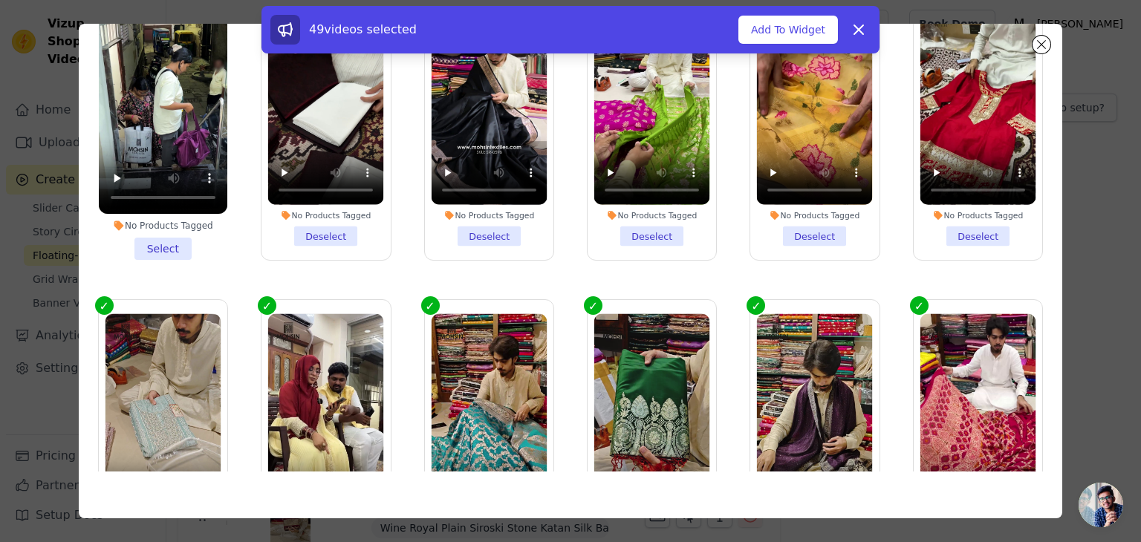
click at [199, 235] on li "No Products Tagged Select" at bounding box center [163, 122] width 128 height 275
click at [0, 0] on input "No Products Tagged Select" at bounding box center [0, 0] width 0 height 0
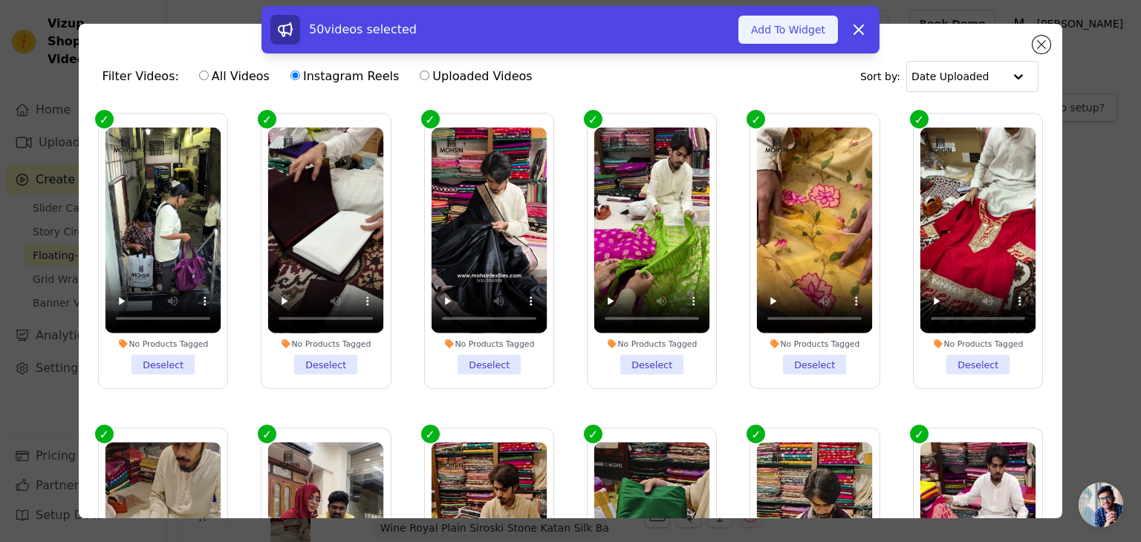
click at [793, 25] on button "Add To Widget" at bounding box center [788, 30] width 100 height 28
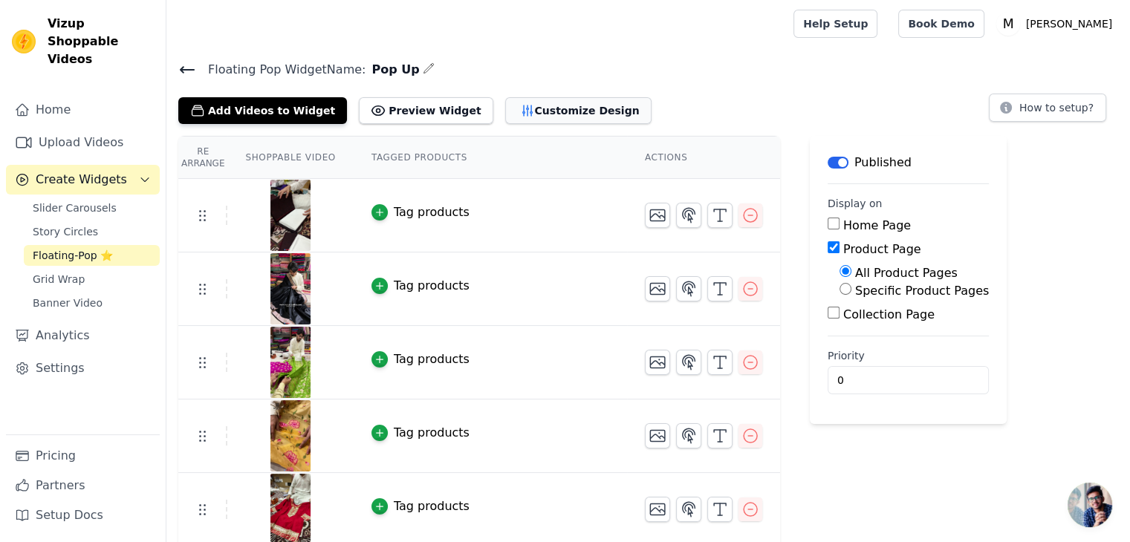
click at [551, 108] on button "Customize Design" at bounding box center [578, 110] width 146 height 27
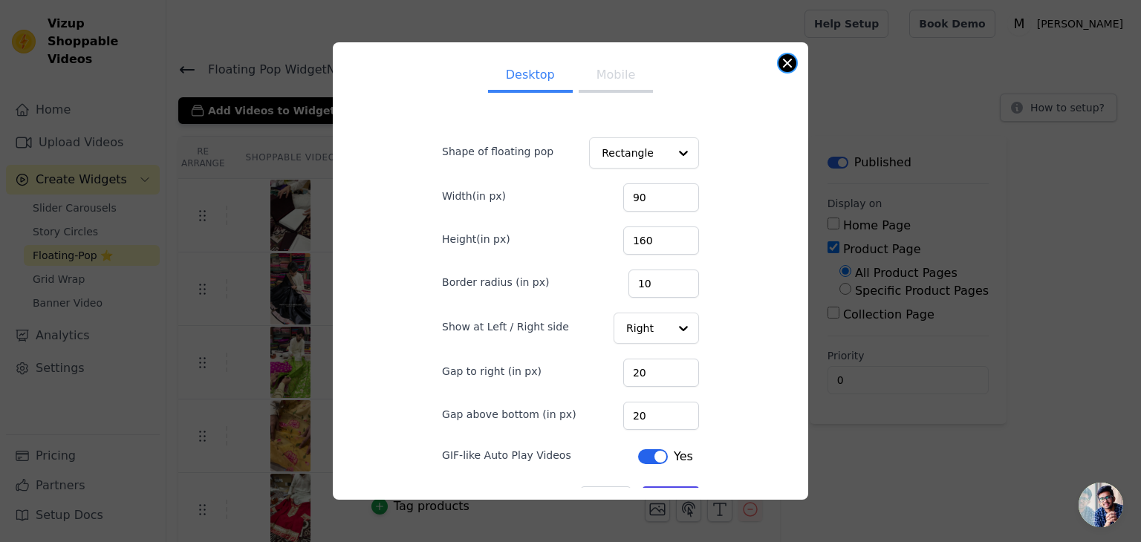
click at [788, 60] on button "Close modal" at bounding box center [787, 63] width 18 height 18
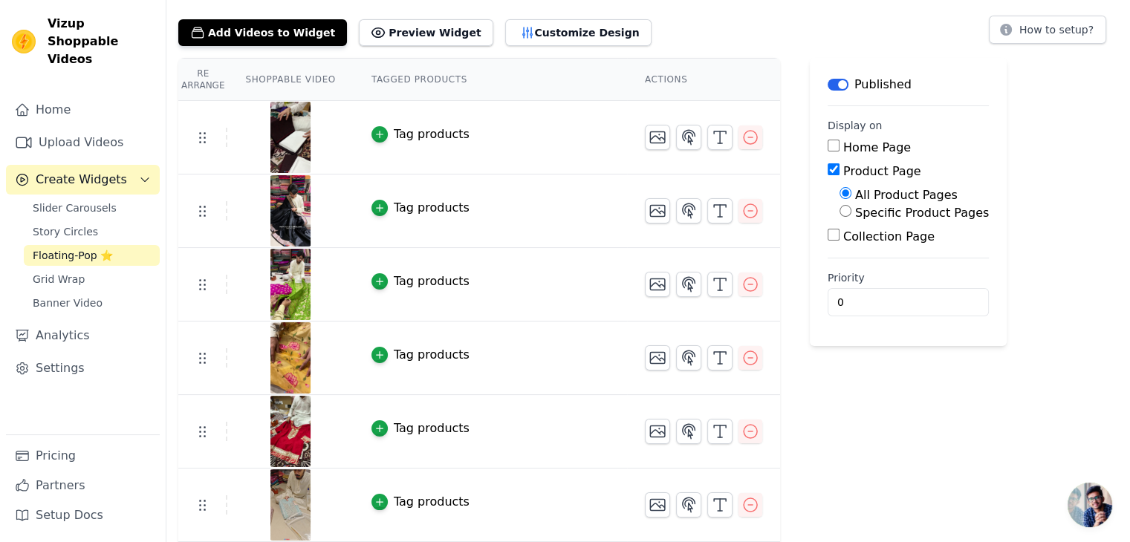
scroll to position [371, 0]
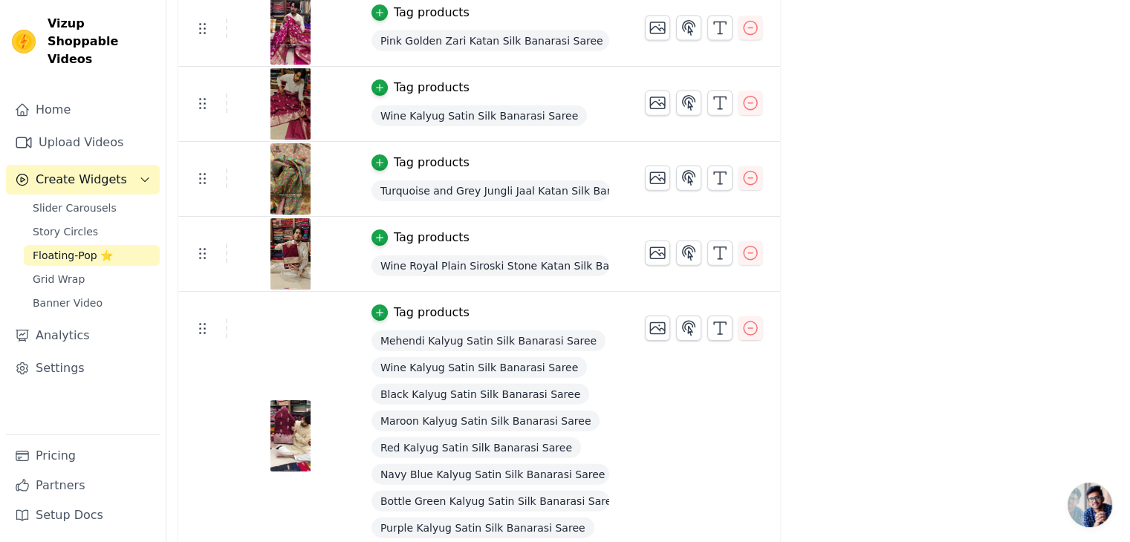
scroll to position [3313, 0]
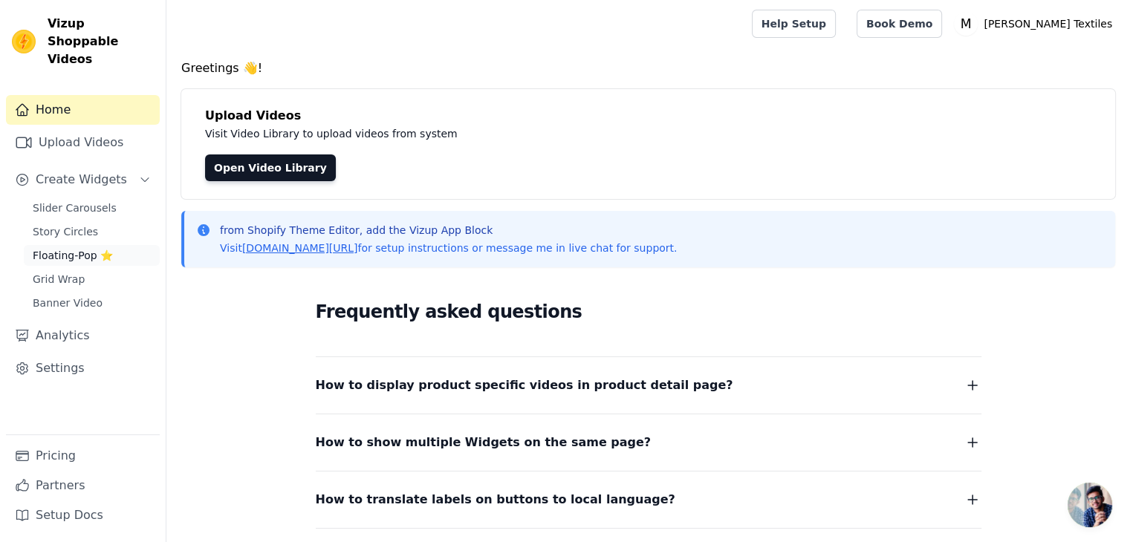
drag, startPoint x: 59, startPoint y: 235, endPoint x: 68, endPoint y: 233, distance: 9.2
click at [59, 248] on span "Floating-Pop ⭐" at bounding box center [73, 255] width 80 height 15
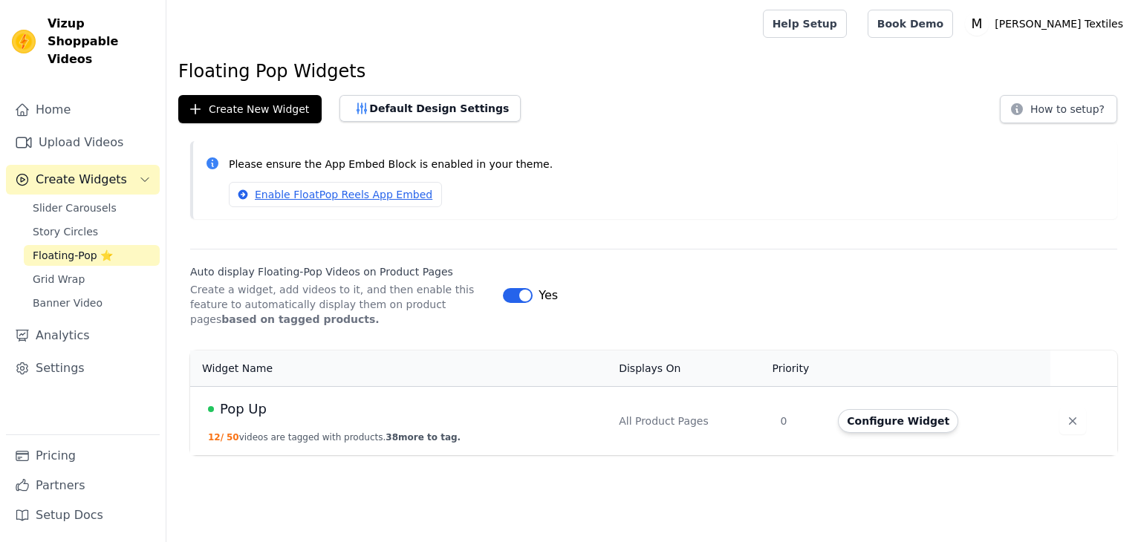
click at [273, 411] on div "Pop Up" at bounding box center [404, 409] width 393 height 21
click at [882, 425] on button "Configure Widget" at bounding box center [898, 421] width 120 height 24
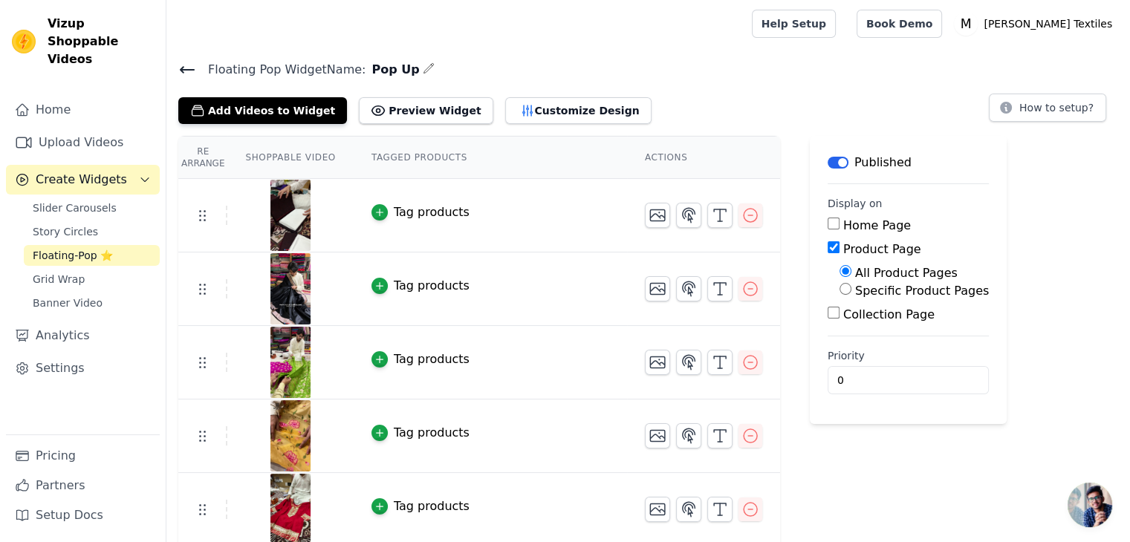
click at [286, 286] on img at bounding box center [291, 288] width 42 height 71
click at [374, 283] on icon "button" at bounding box center [379, 286] width 10 height 10
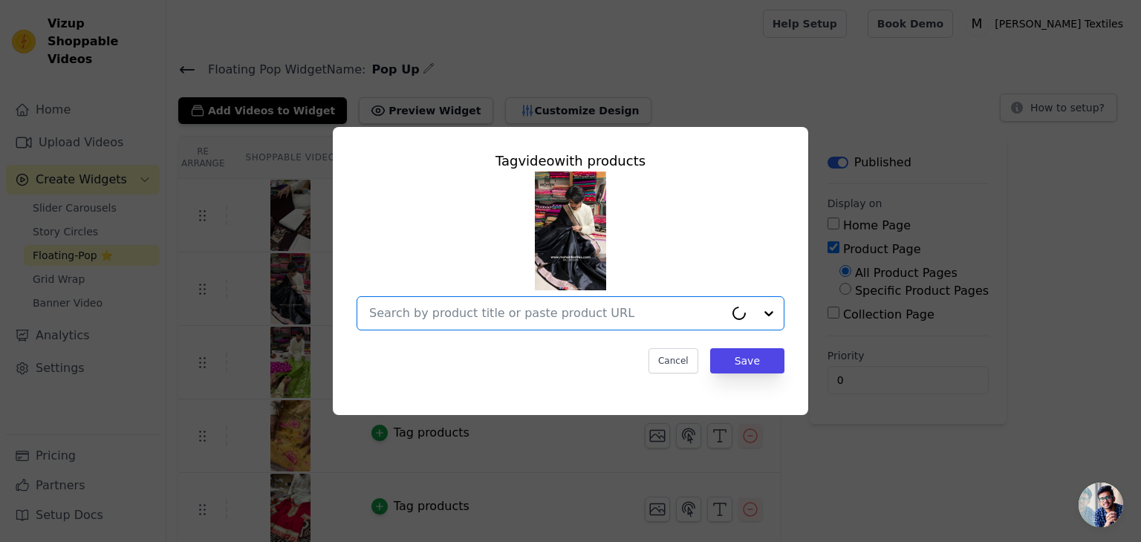
click at [501, 311] on input "text" at bounding box center [546, 313] width 355 height 18
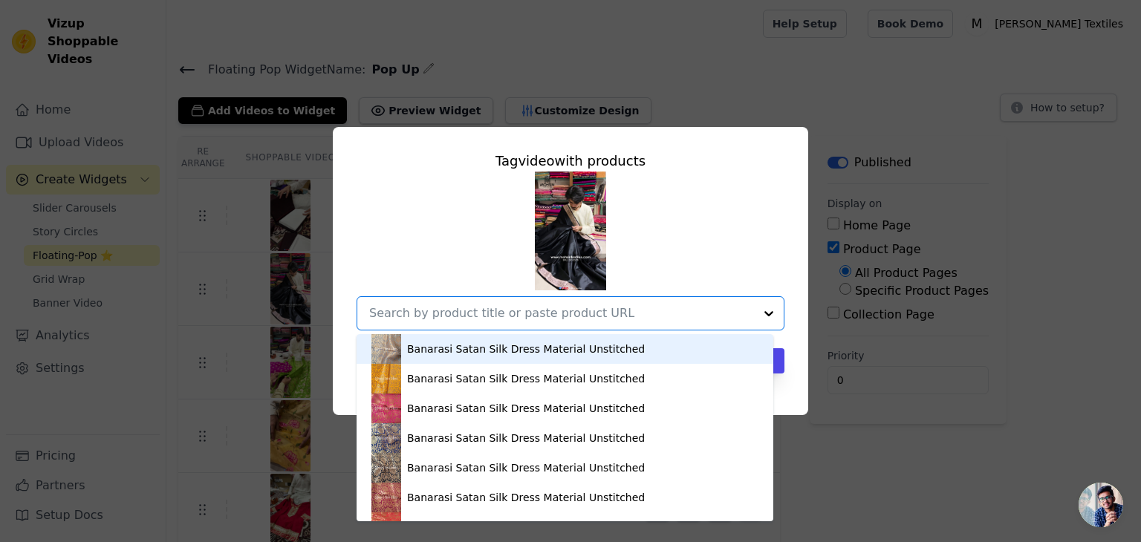
paste input "MT-SR-0598-BK"
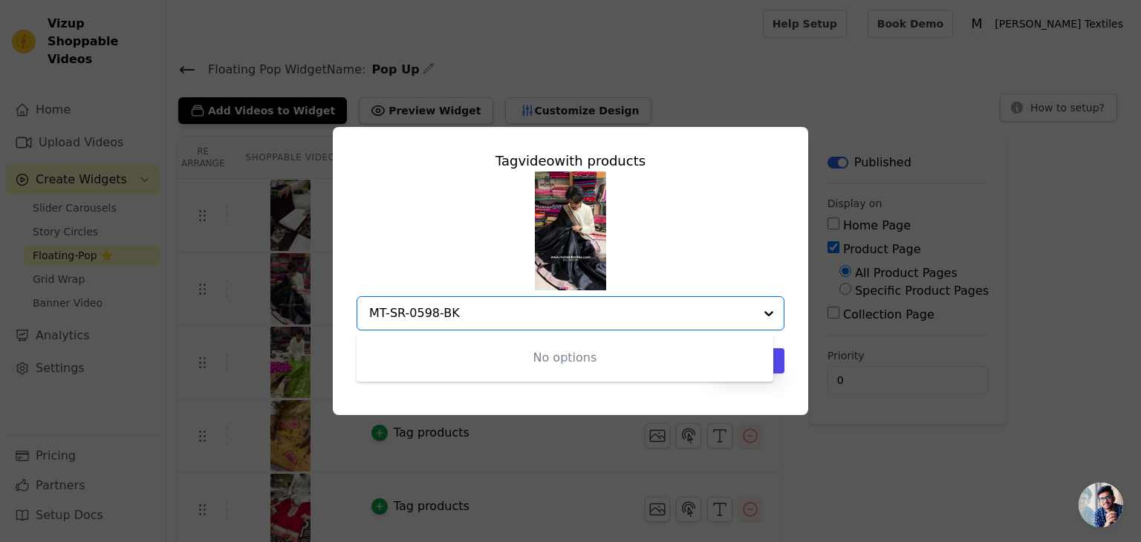
type input "MT-SR-0598-BK"
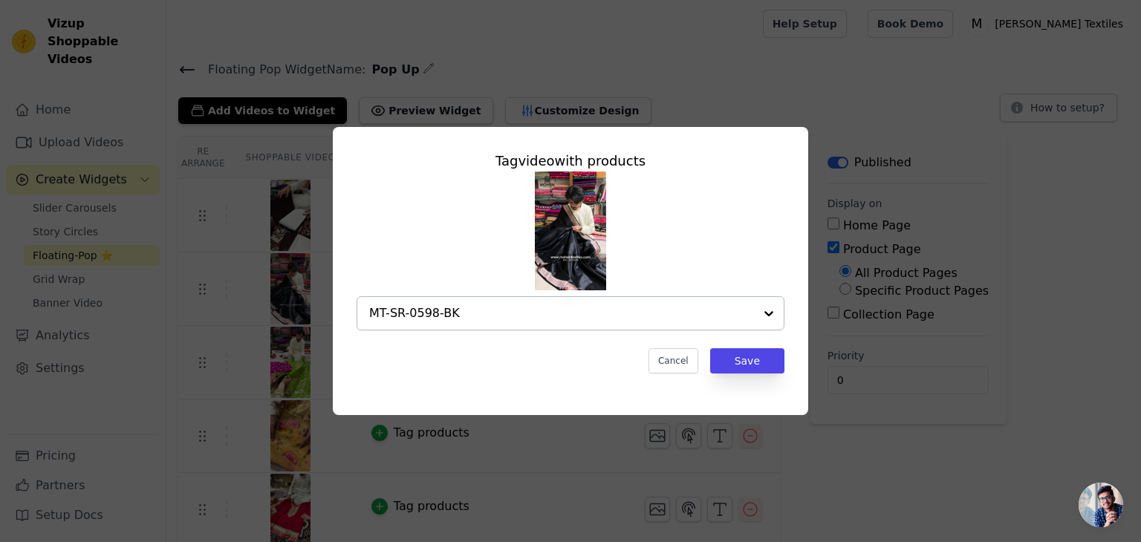
click at [465, 314] on input "MT-SR-0598-BK" at bounding box center [561, 313] width 385 height 18
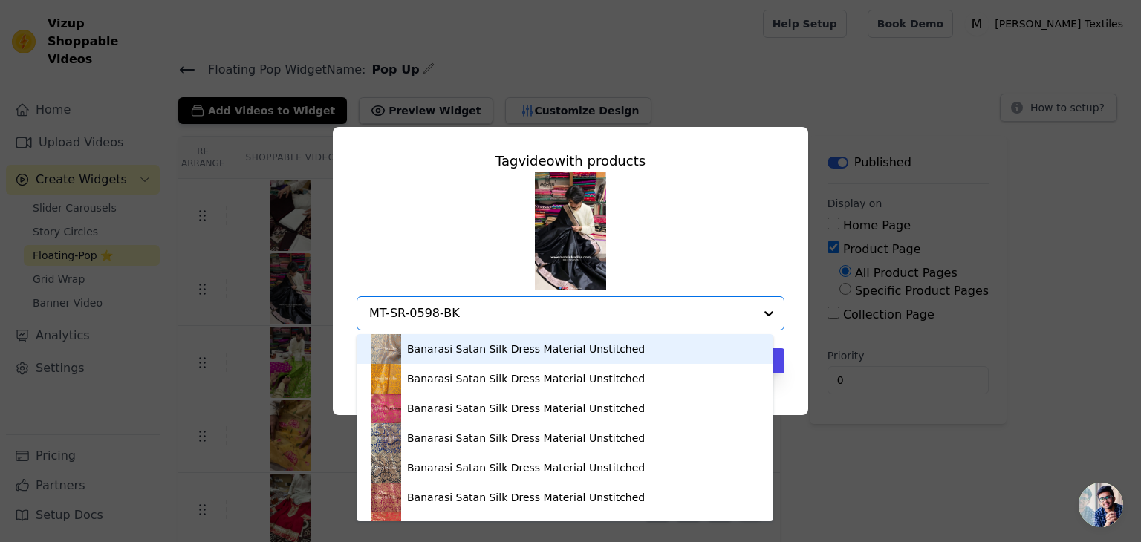
paste input "Zari Border"
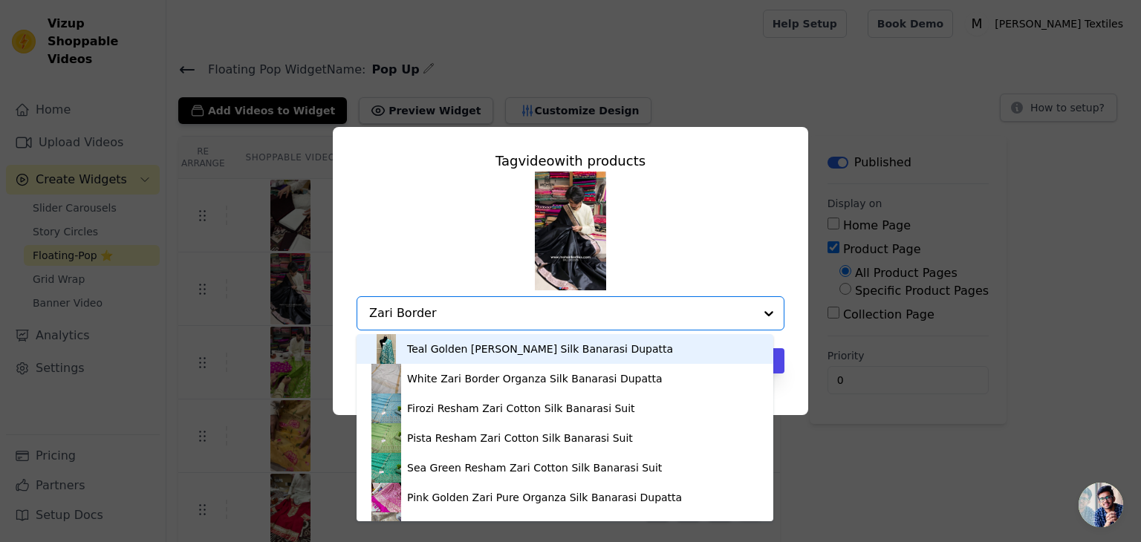
type input "Zari Border"
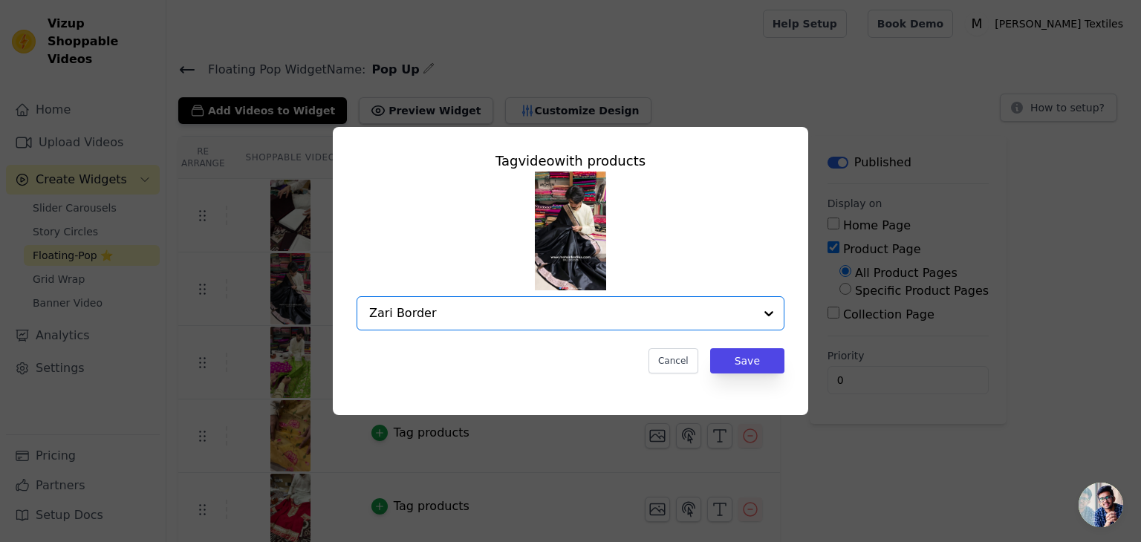
click at [483, 312] on input "Zari Border" at bounding box center [561, 313] width 385 height 18
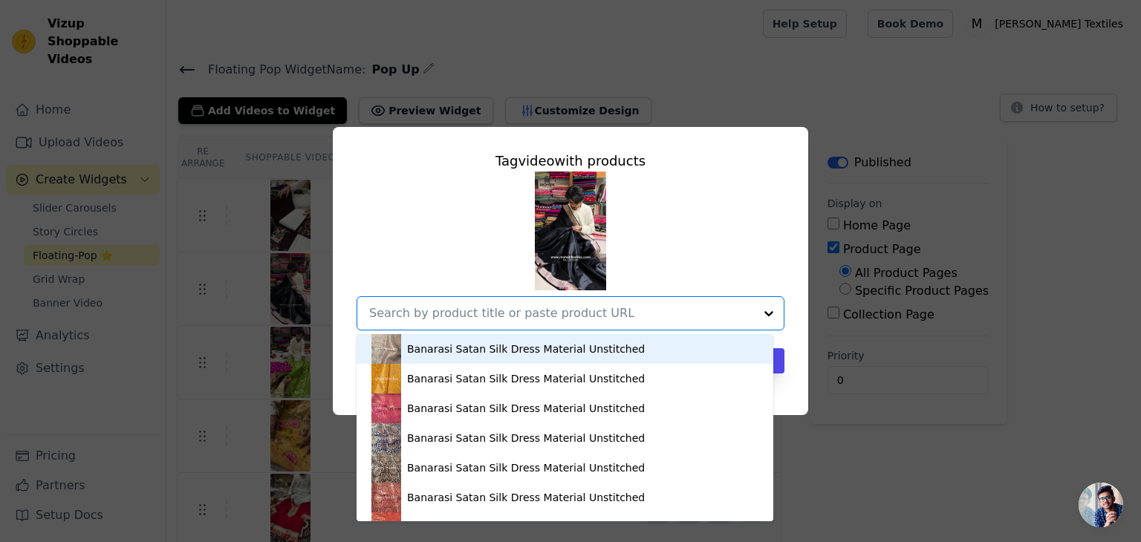
paste input "Zari Border"
type input "Zari Border"
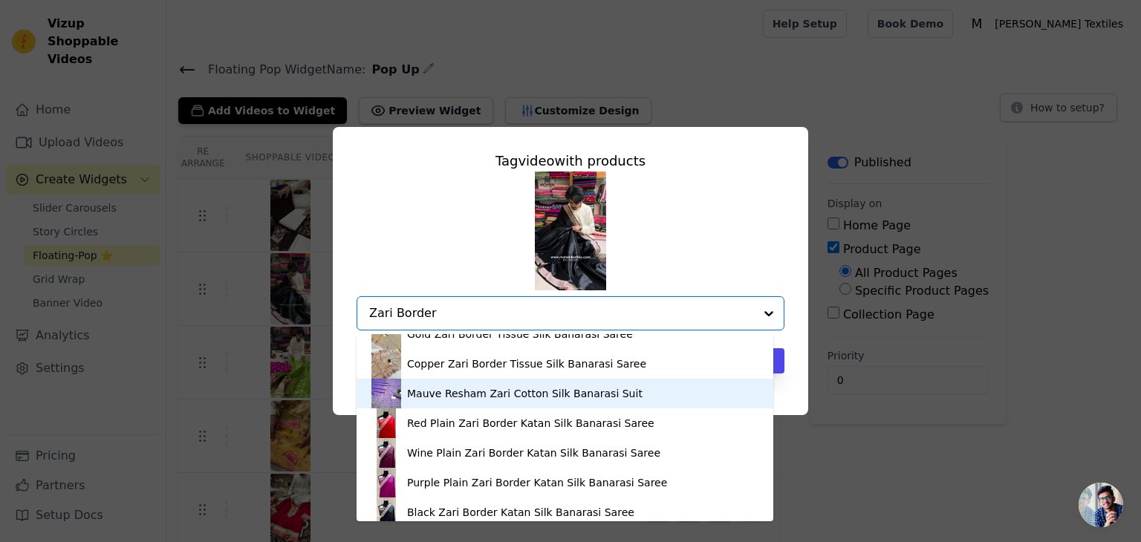
scroll to position [297, 0]
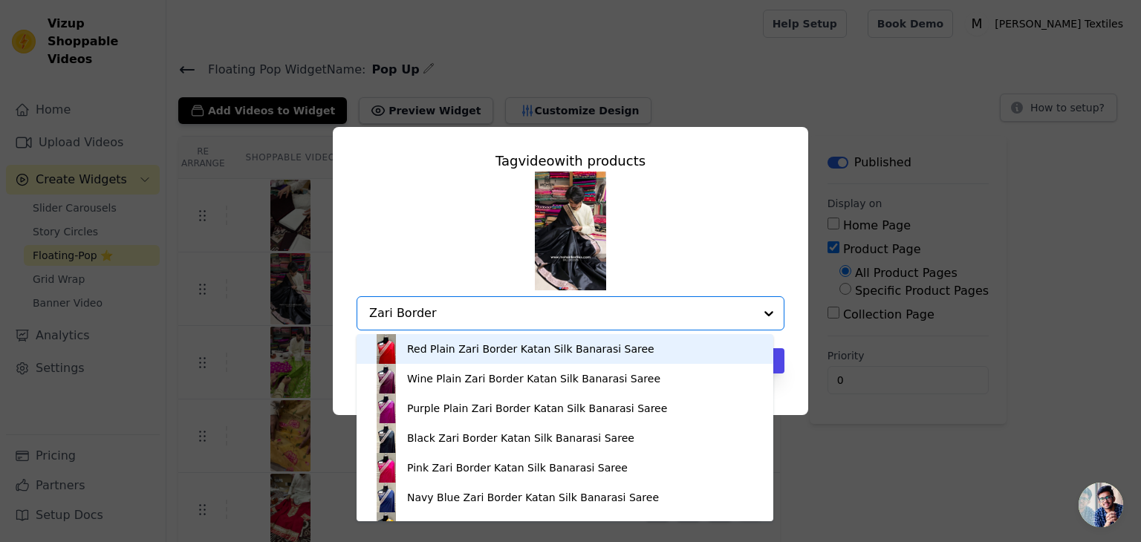
click at [466, 351] on div "Red Plain Zari Border Katan Silk Banarasi Saree" at bounding box center [530, 349] width 247 height 15
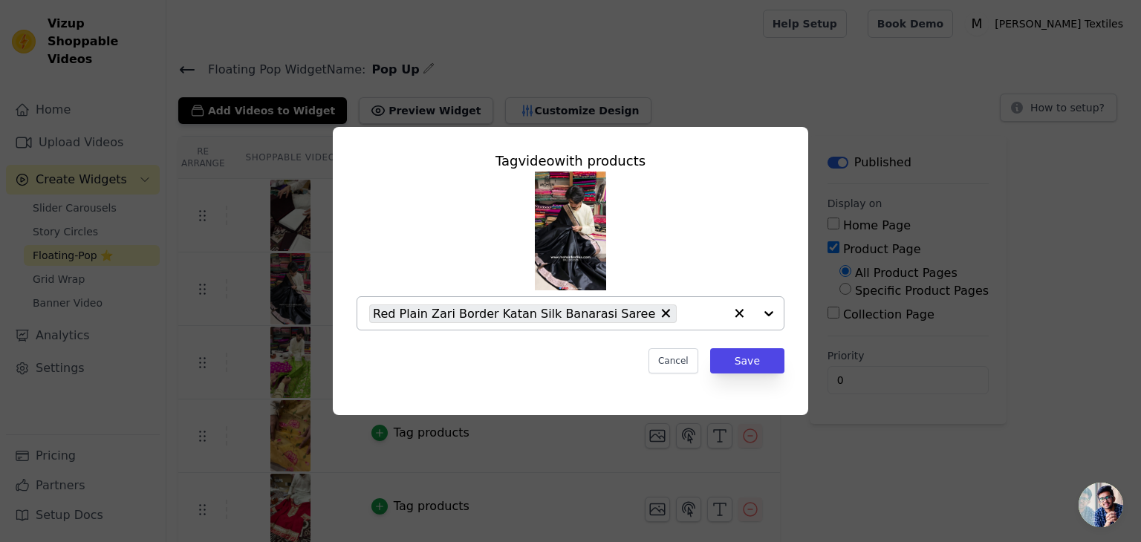
paste input "Zari Border"
type input "Zari Border"
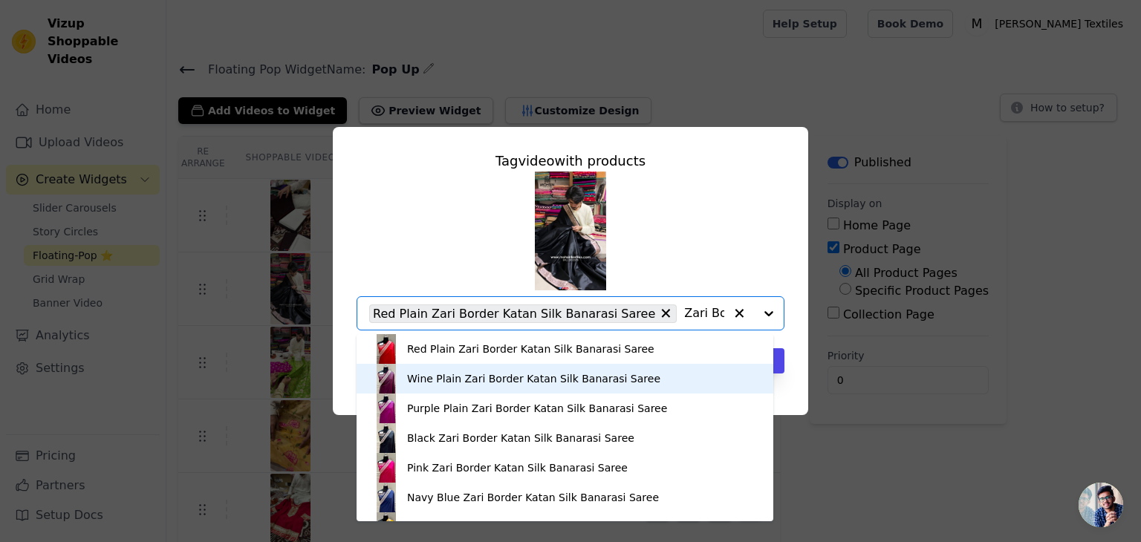
click at [449, 381] on div "Wine Plain Zari Border Katan Silk Banarasi Saree" at bounding box center [533, 378] width 253 height 15
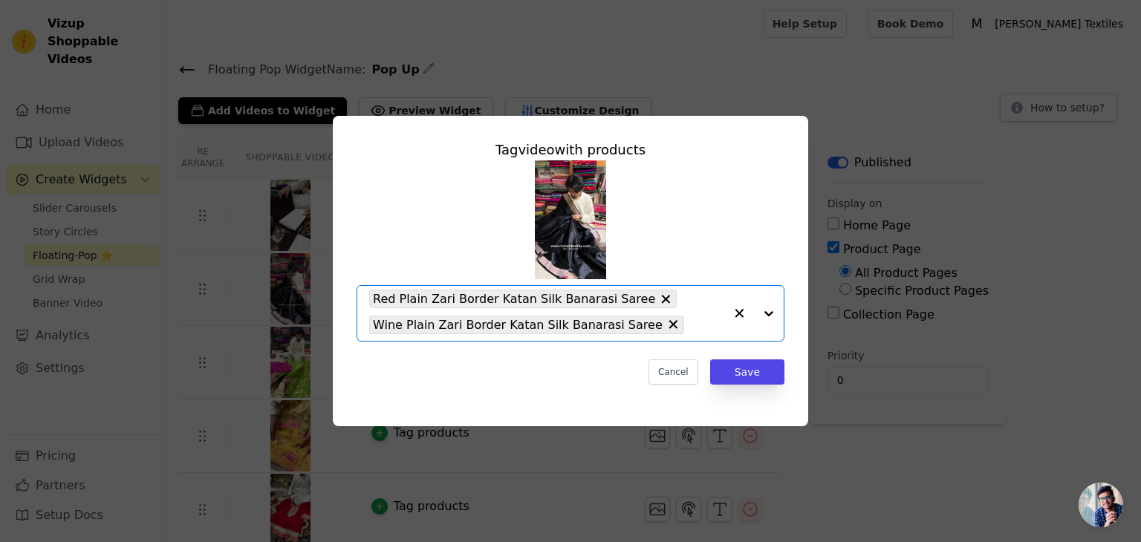
paste input "Zari Border"
type input "Zari Border"
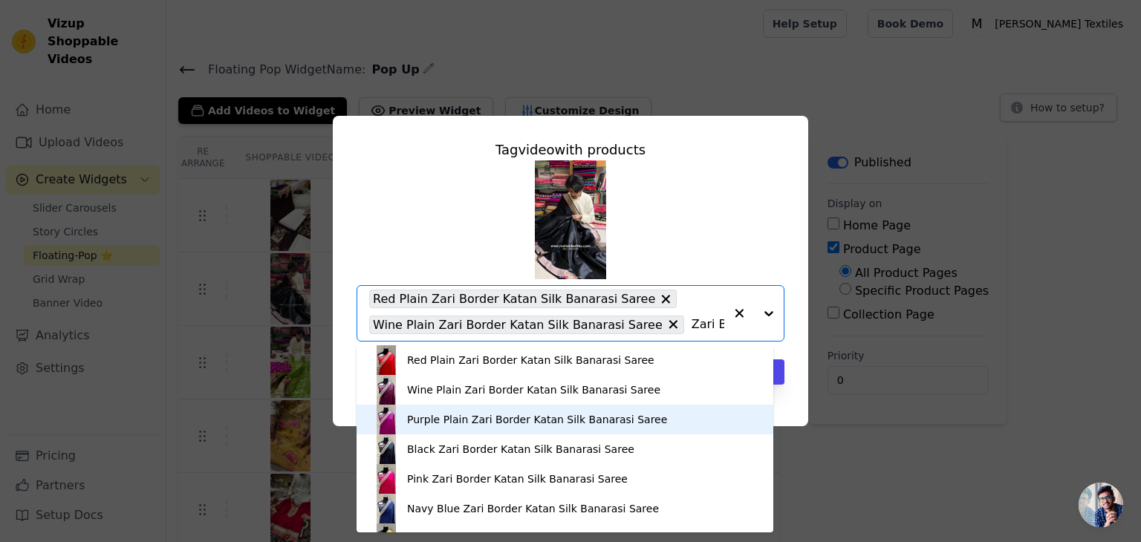
click at [452, 420] on div "Purple Plain Zari Border Katan Silk Banarasi Saree" at bounding box center [537, 419] width 260 height 15
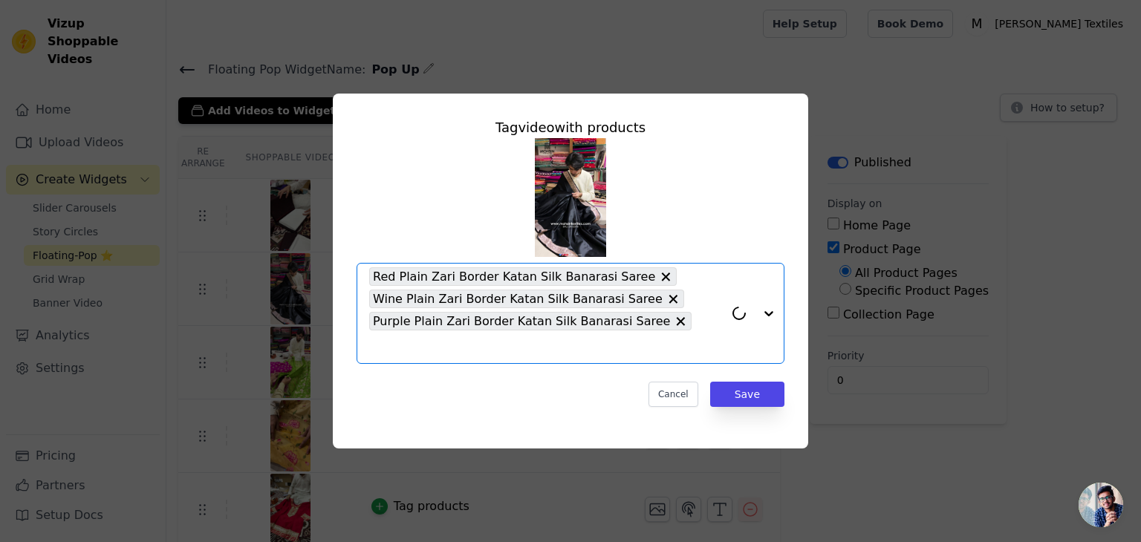
paste input "Zari Border"
type input "Zari Border"
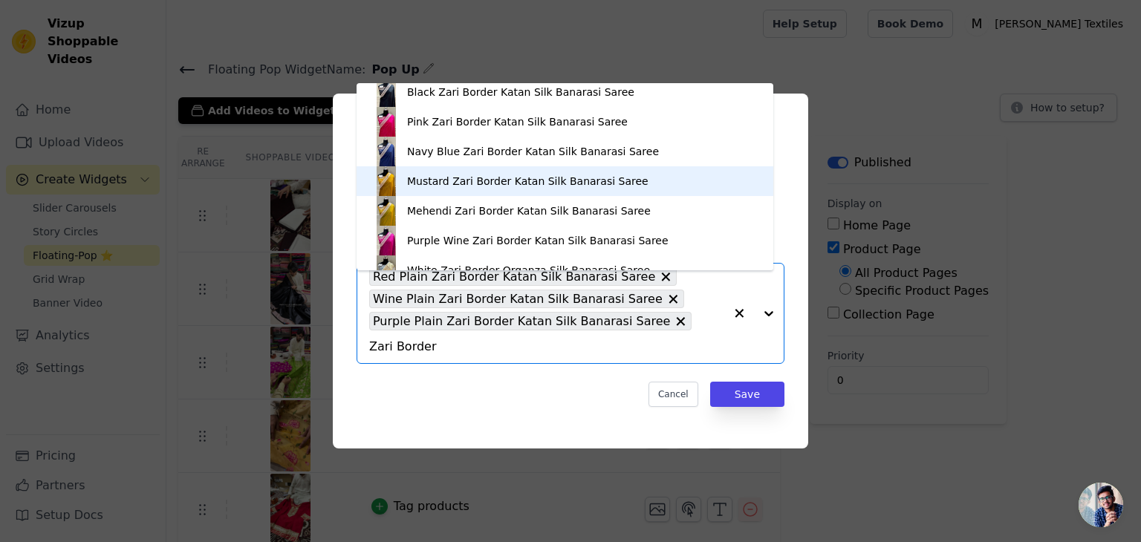
scroll to position [244, 0]
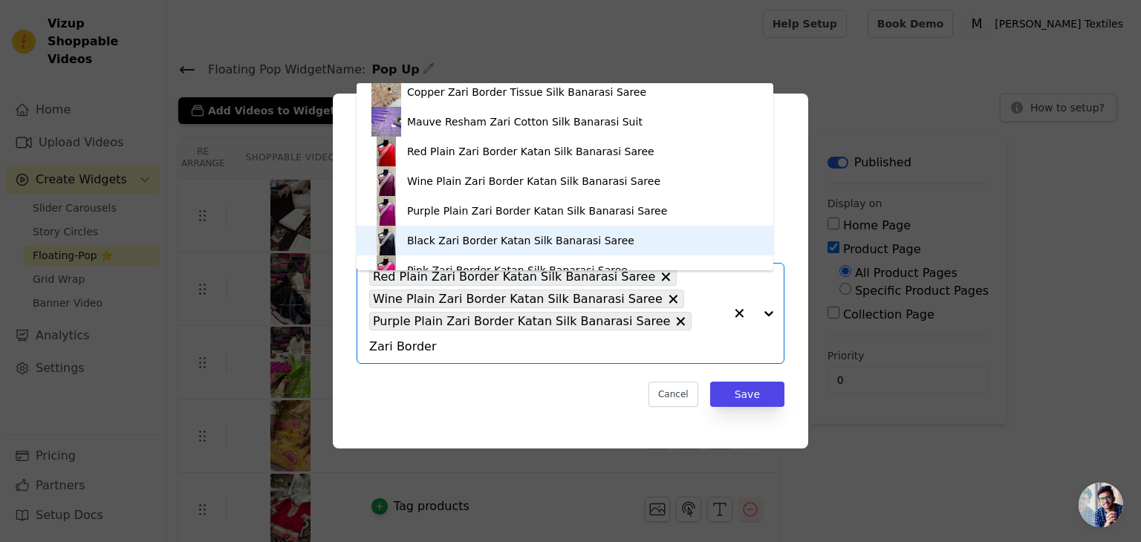
click at [476, 241] on div "Black Zari Border Katan Silk Banarasi Saree" at bounding box center [520, 240] width 227 height 15
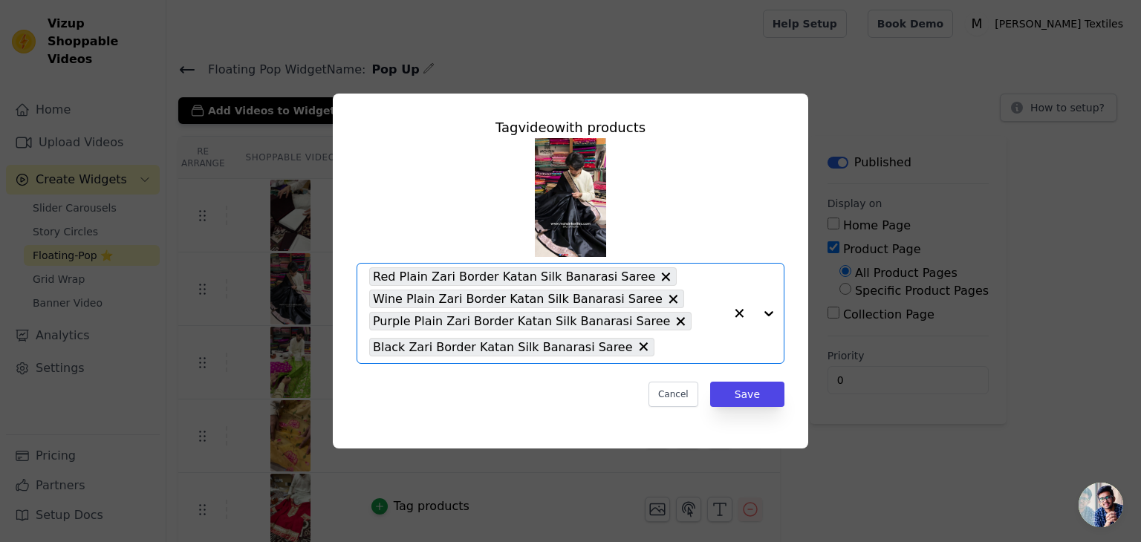
paste input "Zari Border"
type input "Zari Border"
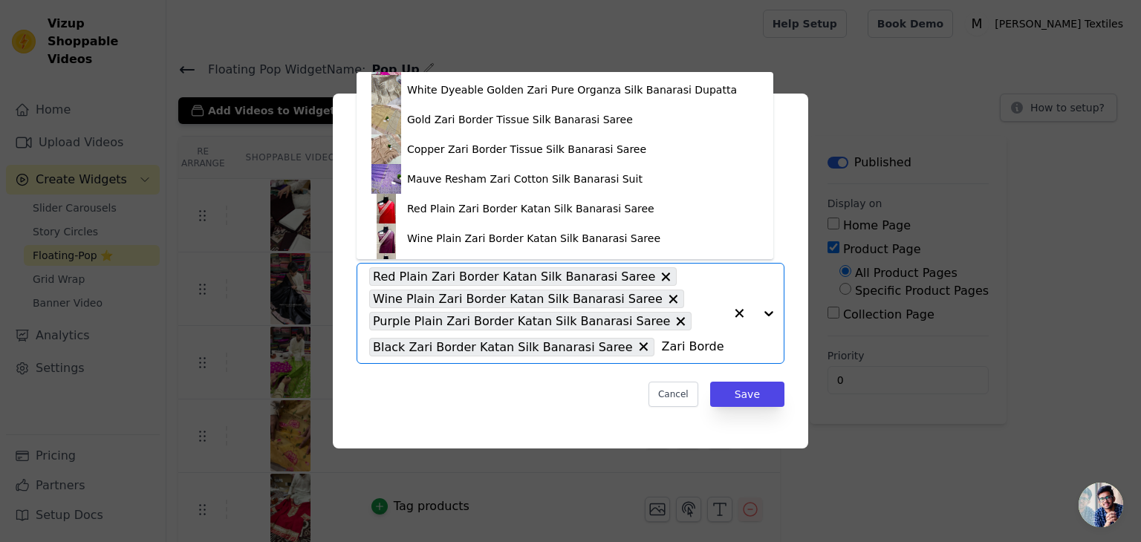
scroll to position [297, 0]
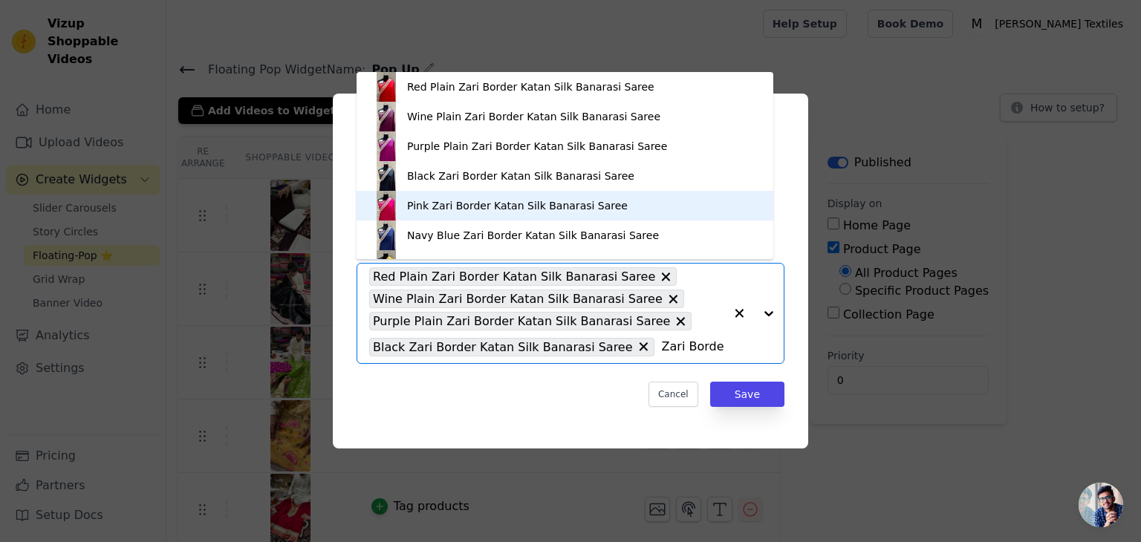
click at [473, 207] on div "Pink Zari Border Katan Silk Banarasi Saree" at bounding box center [517, 205] width 221 height 15
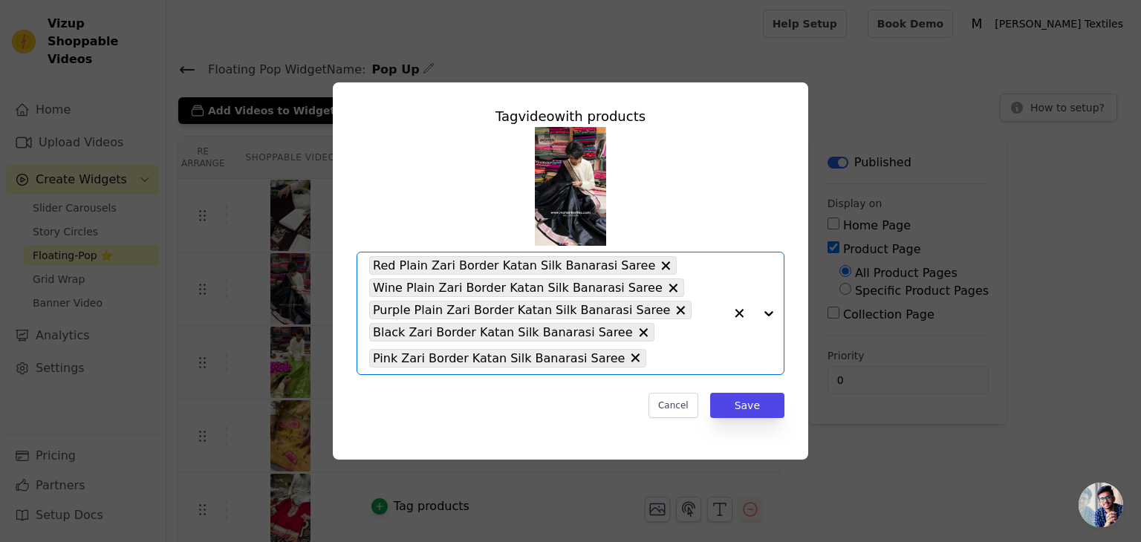
paste input "Zari Border"
type input "Zari Border"
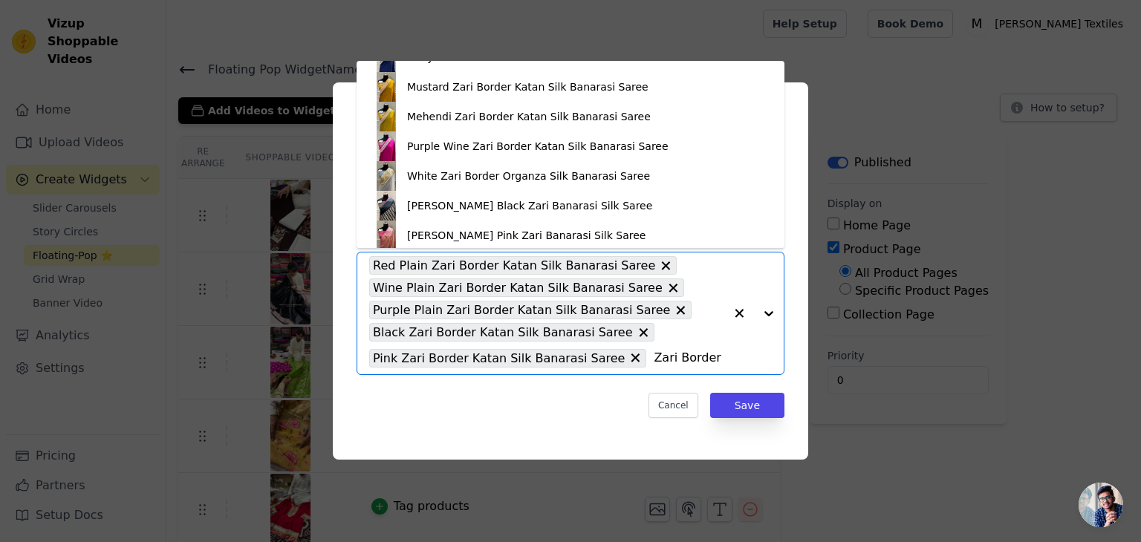
scroll to position [371, 0]
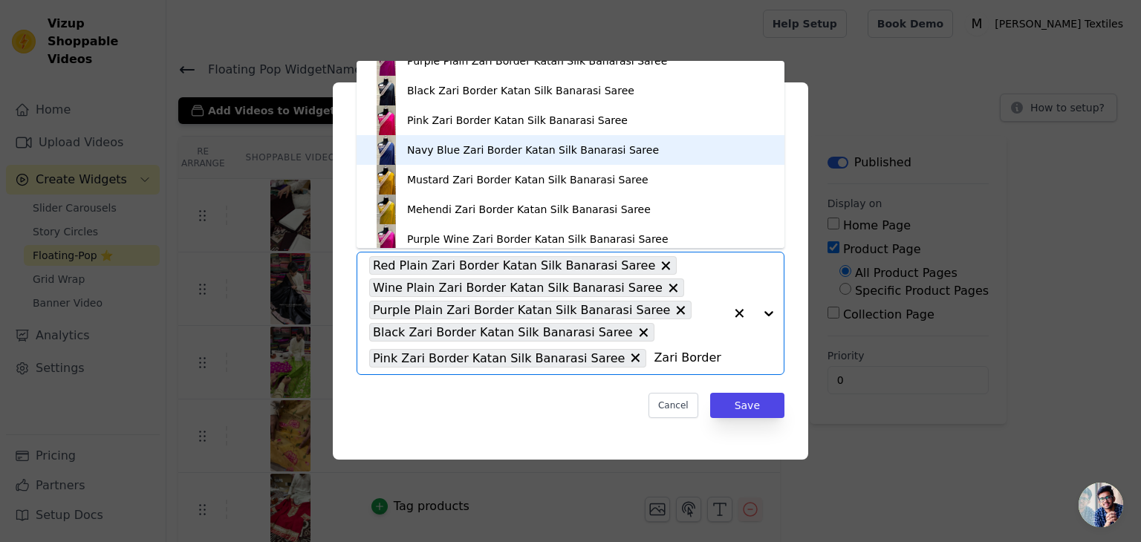
click at [493, 140] on div "Navy Blue Zari Border Katan Silk Banarasi Saree" at bounding box center [570, 150] width 398 height 30
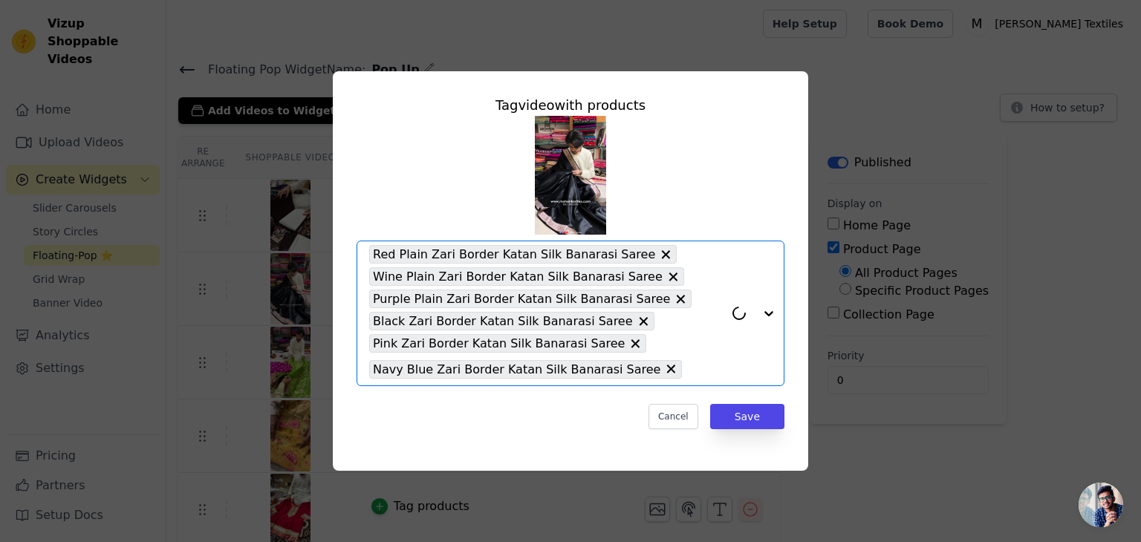
paste input "Zari Border"
type input "Zari Border"
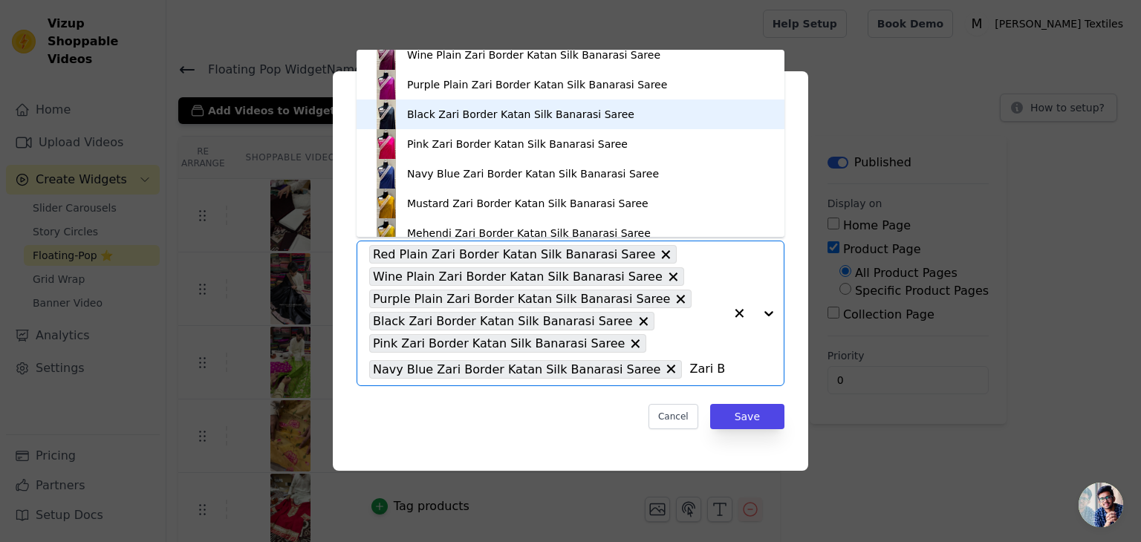
scroll to position [411, 0]
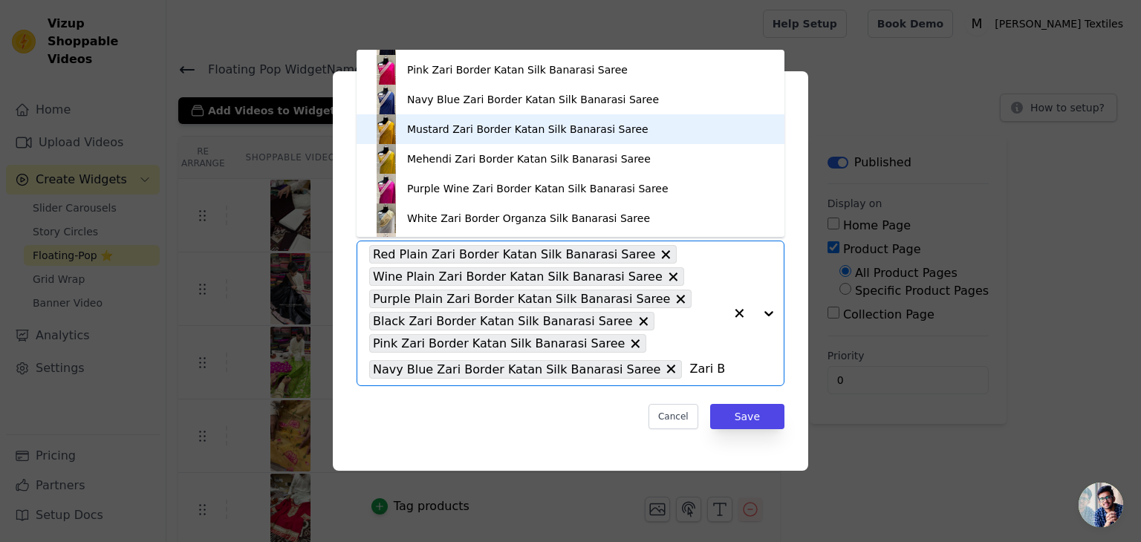
click at [525, 128] on div "Mustard Zari Border Katan Silk Banarasi Saree" at bounding box center [527, 129] width 241 height 15
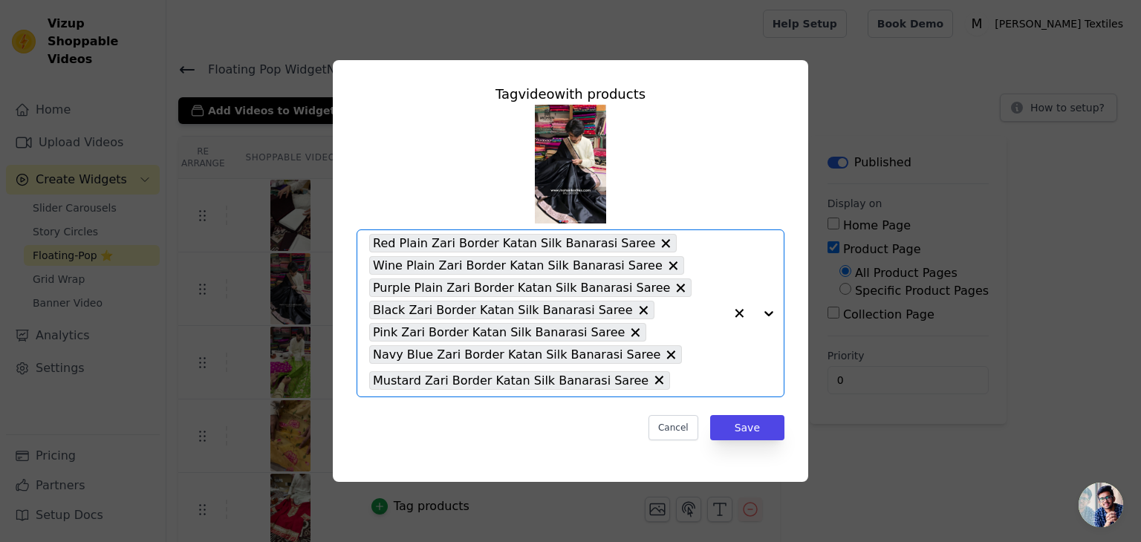
paste input "Zari Border"
type input "Zari Border"
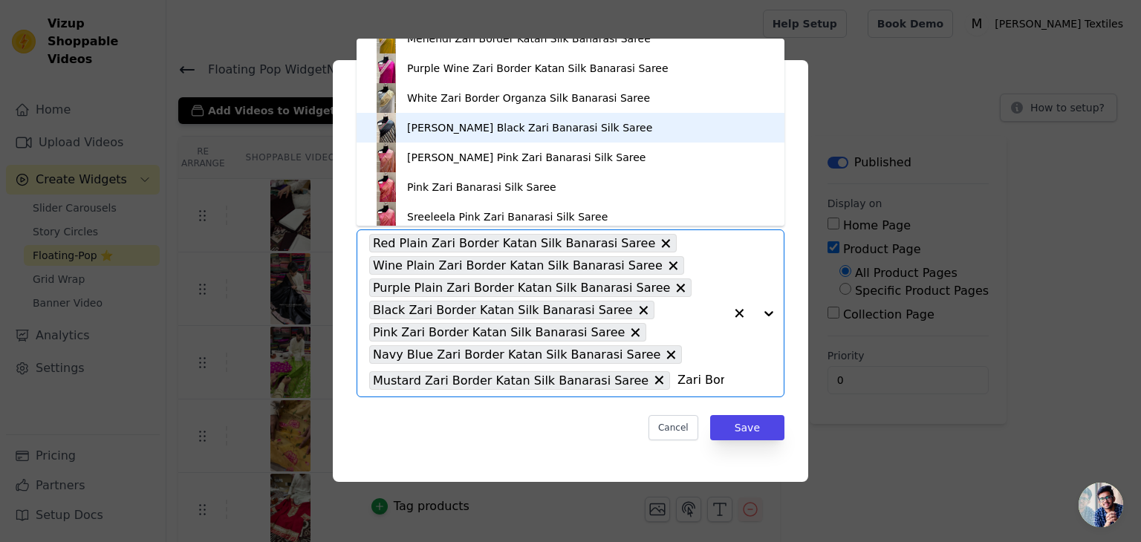
scroll to position [446, 0]
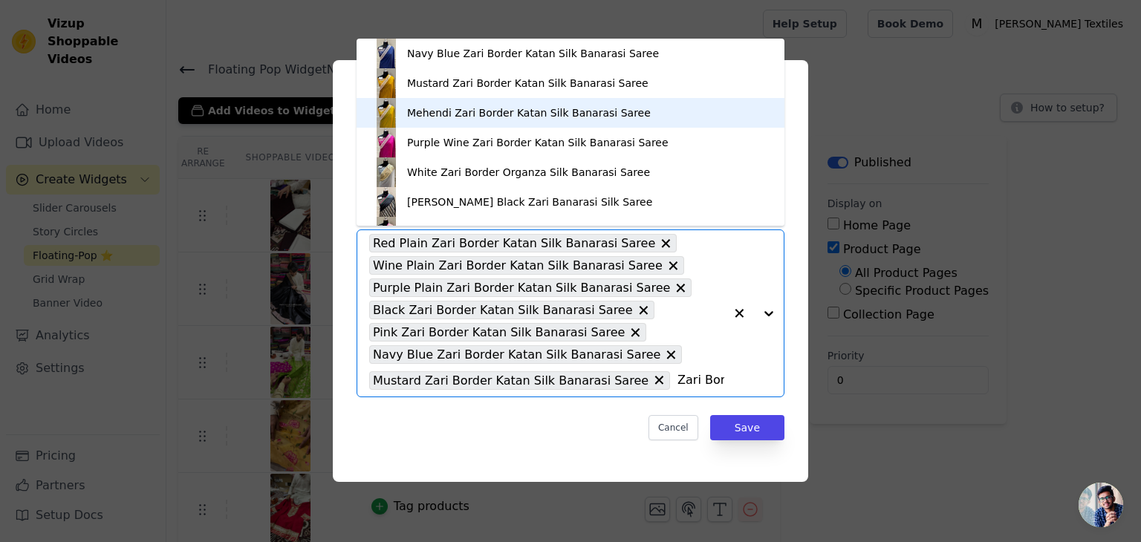
click at [464, 107] on div "Mehendi Zari Border Katan Silk Banarasi Saree" at bounding box center [529, 112] width 244 height 15
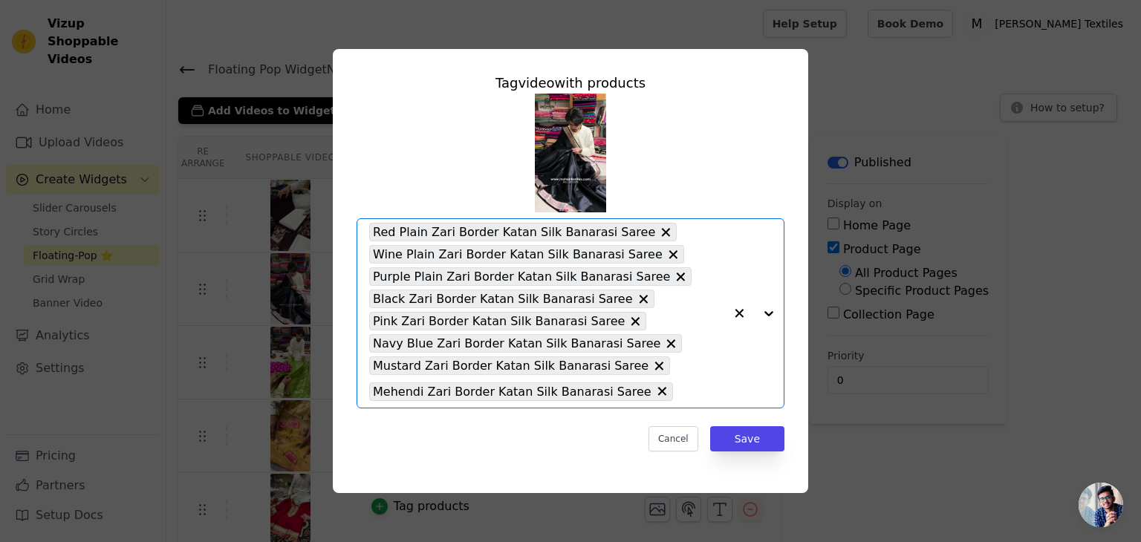
paste input "Zari Border"
type input "Zari Border"
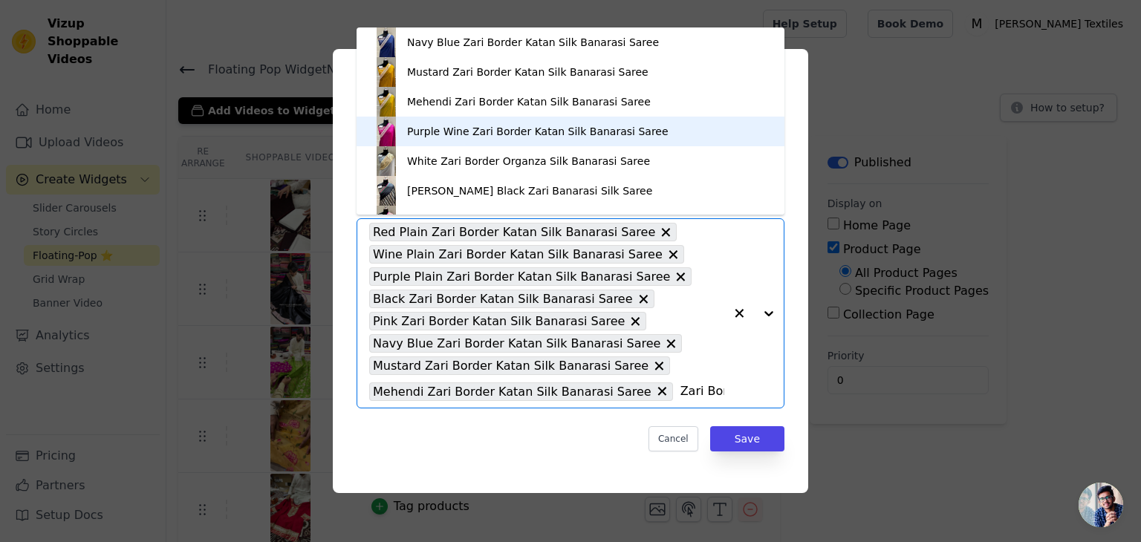
click at [501, 130] on div "Purple Wine Zari Border Katan Silk Banarasi Saree" at bounding box center [537, 131] width 261 height 15
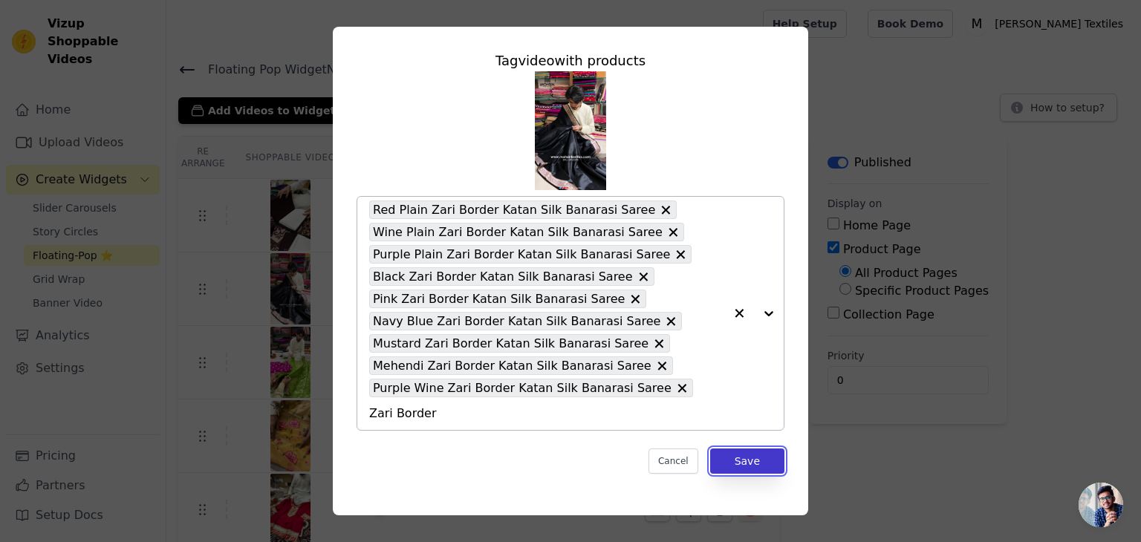
click at [758, 458] on button "Save" at bounding box center [747, 461] width 74 height 25
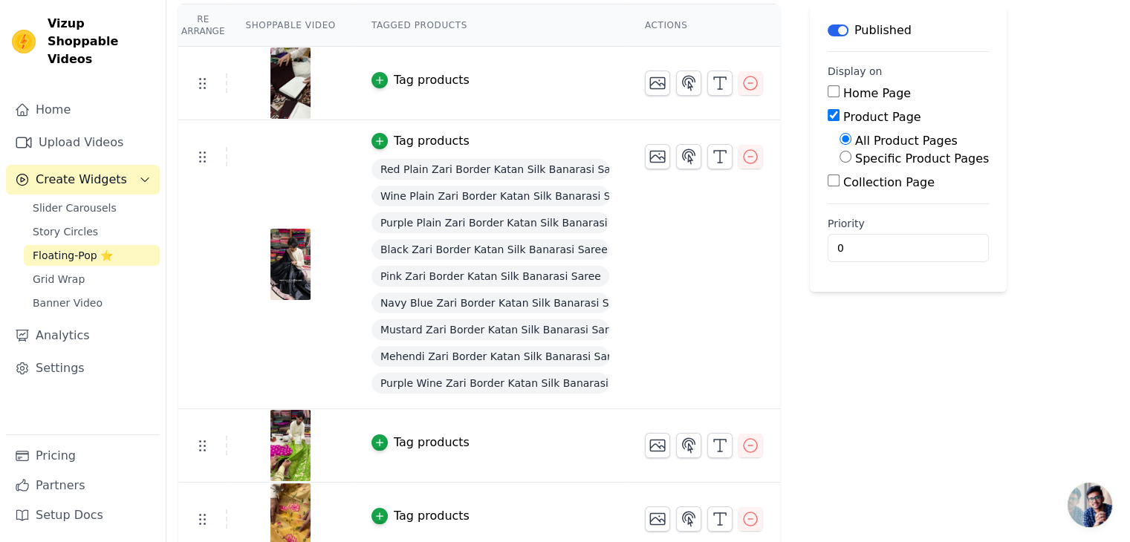
scroll to position [0, 0]
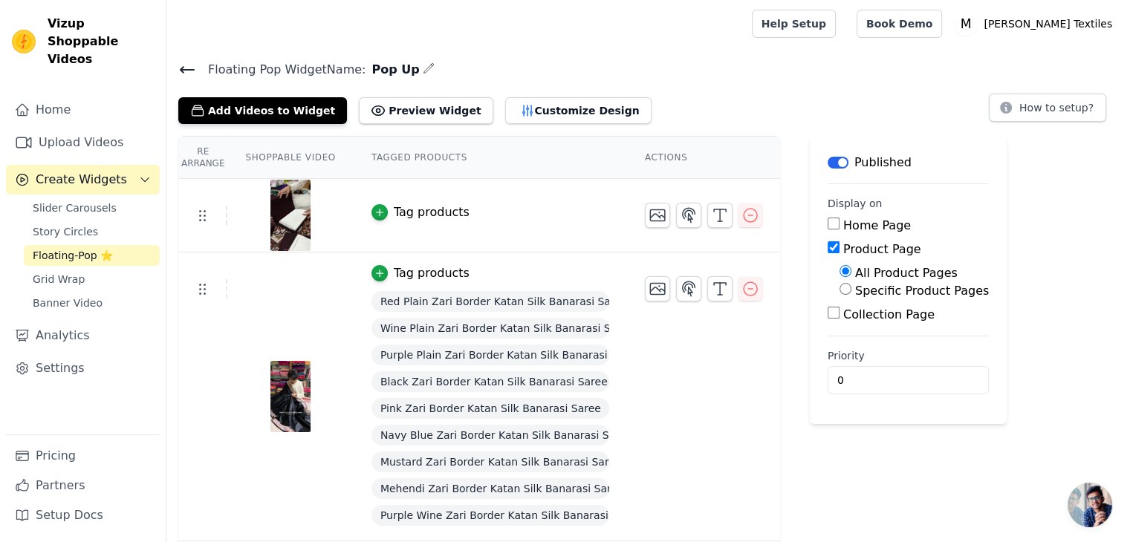
click at [270, 158] on th "Shoppable Video" at bounding box center [290, 158] width 126 height 42
click at [682, 284] on icon "button" at bounding box center [688, 288] width 13 height 14
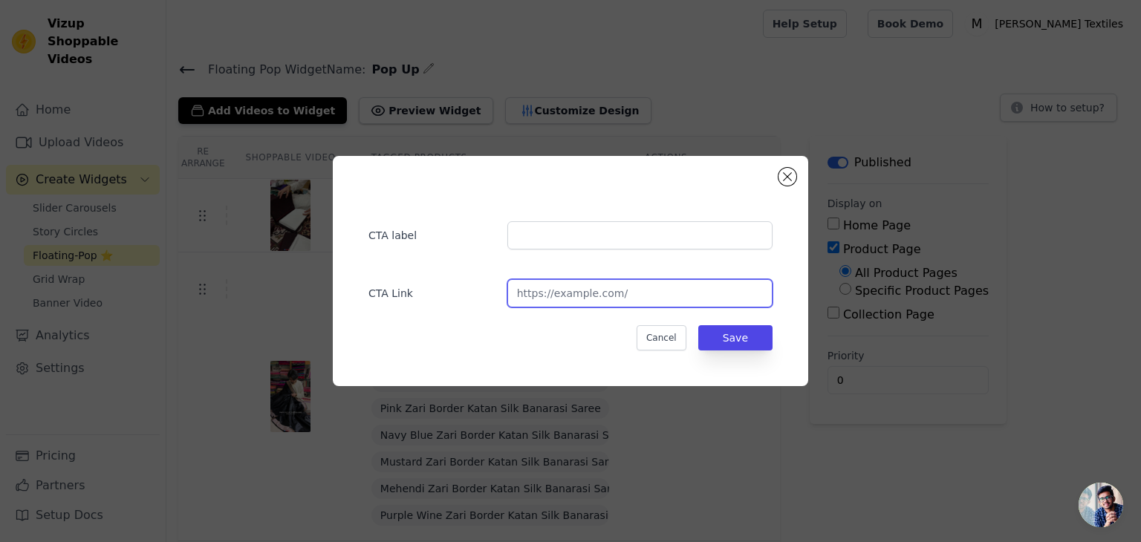
click at [618, 295] on input "url" at bounding box center [639, 293] width 265 height 28
click at [665, 336] on button "Cancel" at bounding box center [661, 337] width 50 height 25
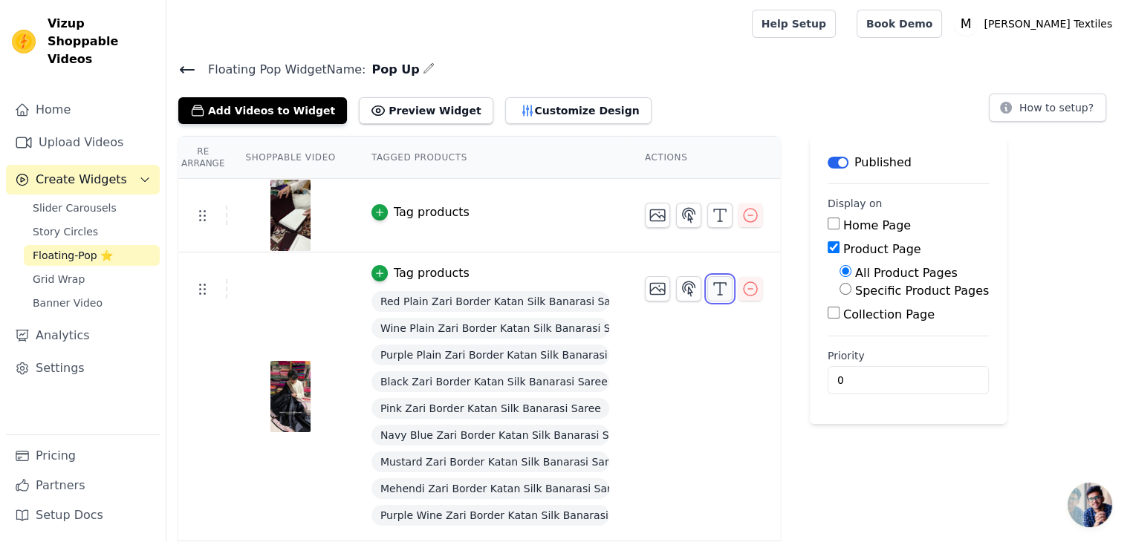
click at [716, 289] on icon "button" at bounding box center [720, 289] width 18 height 18
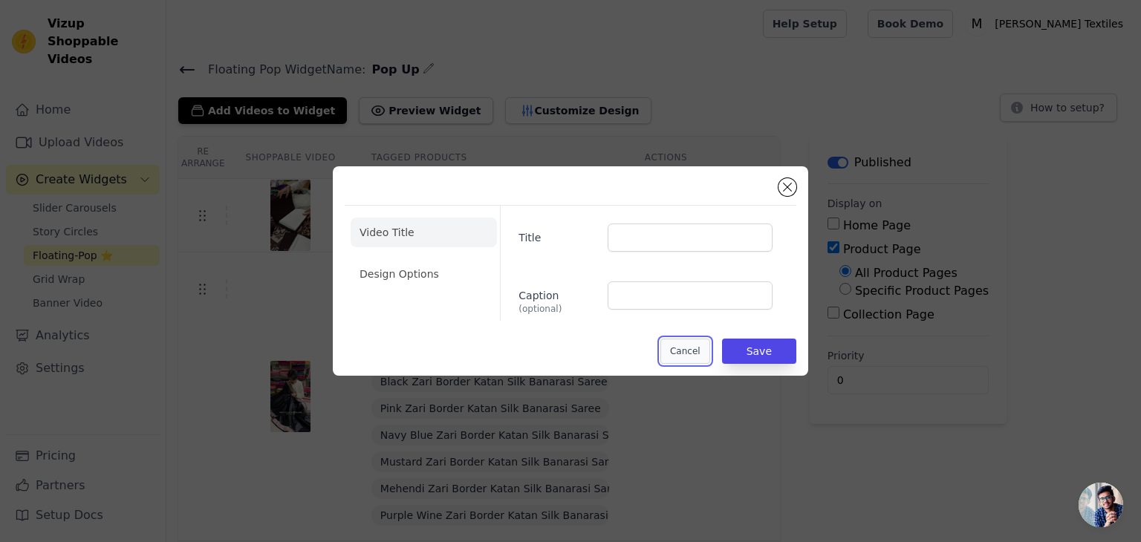
click at [700, 347] on button "Cancel" at bounding box center [685, 351] width 50 height 25
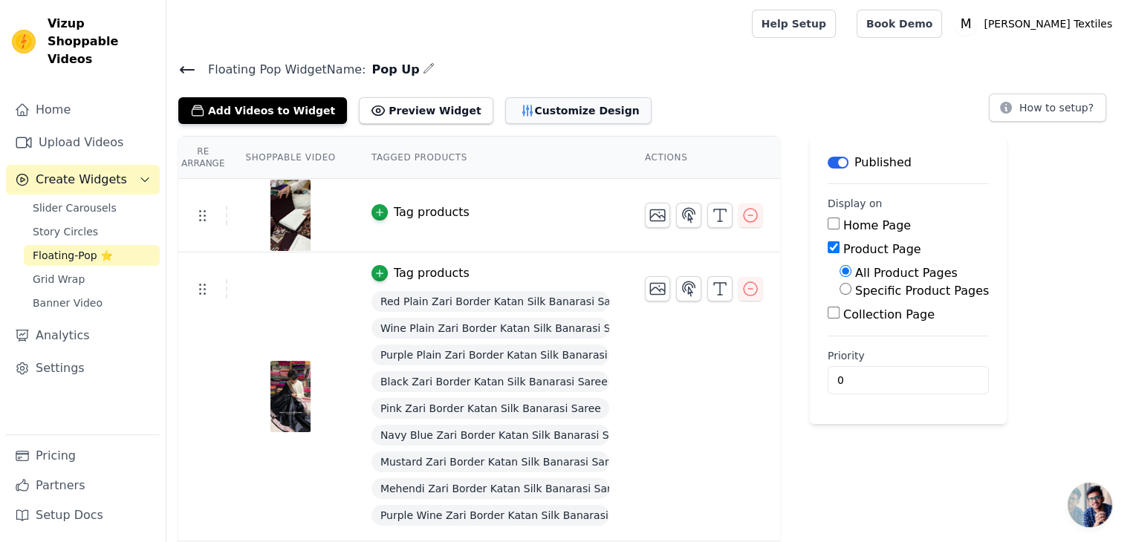
click at [561, 111] on button "Customize Design" at bounding box center [578, 110] width 146 height 27
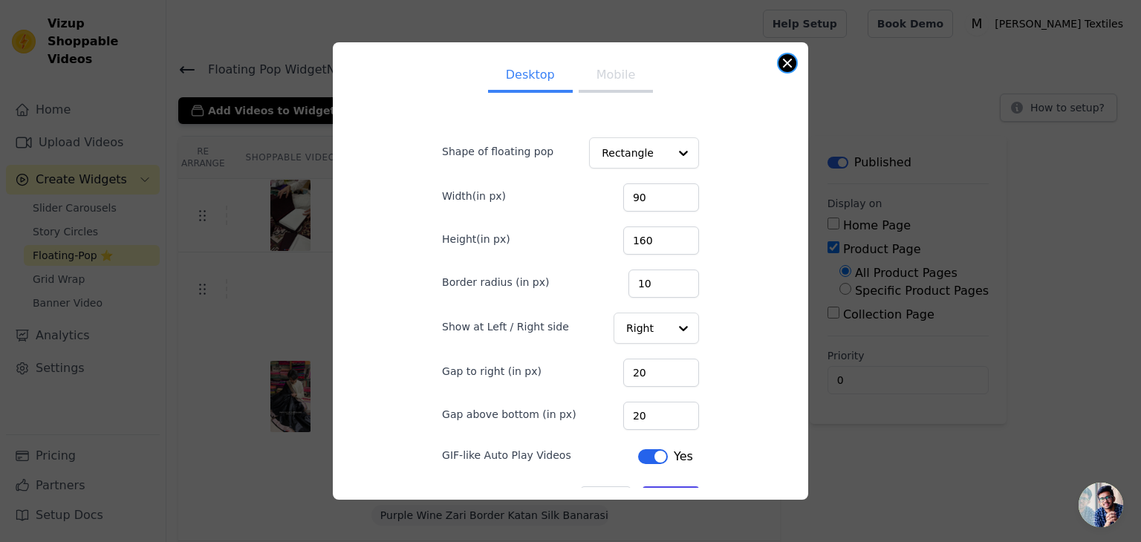
click at [789, 61] on button "Close modal" at bounding box center [787, 63] width 18 height 18
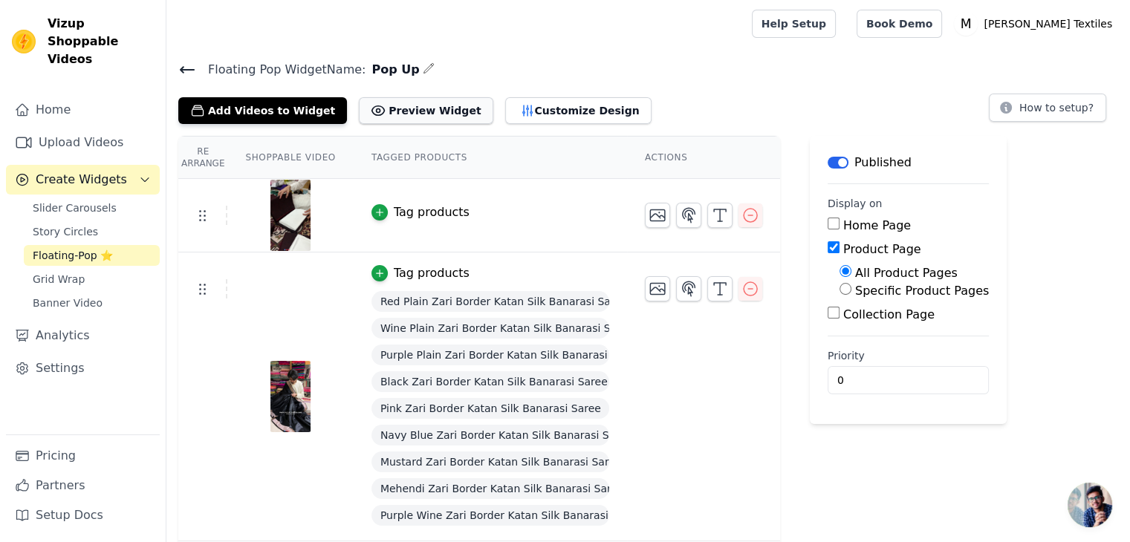
click at [407, 108] on button "Preview Widget" at bounding box center [426, 110] width 134 height 27
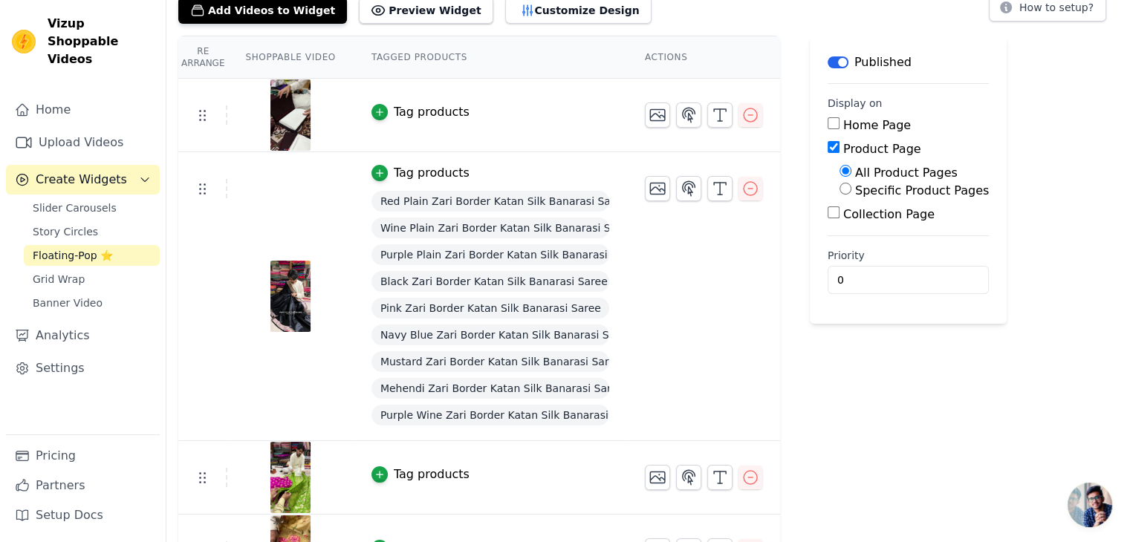
scroll to position [223, 0]
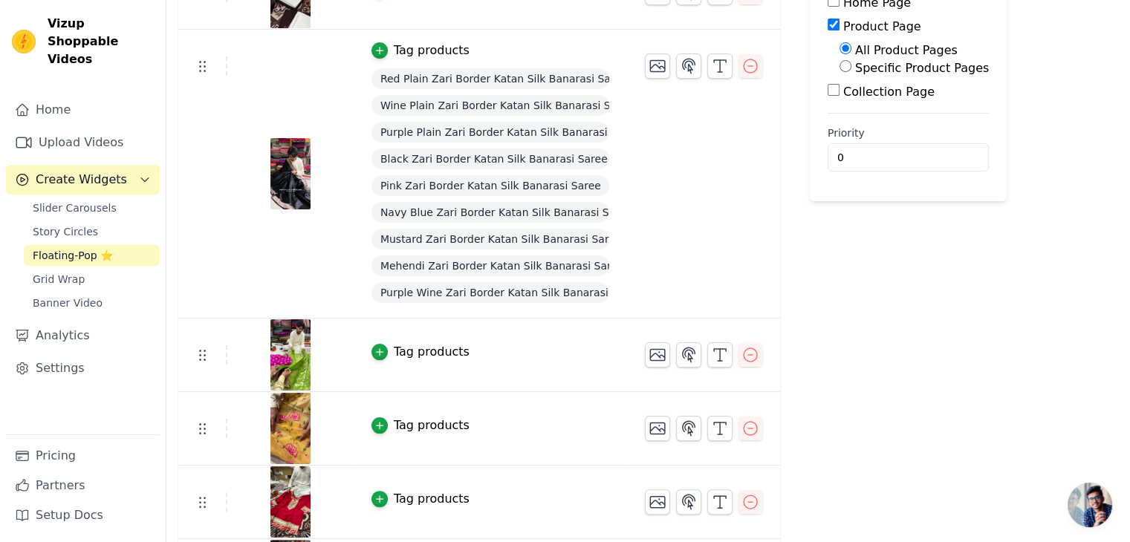
click at [433, 50] on div "Tag products" at bounding box center [432, 51] width 76 height 18
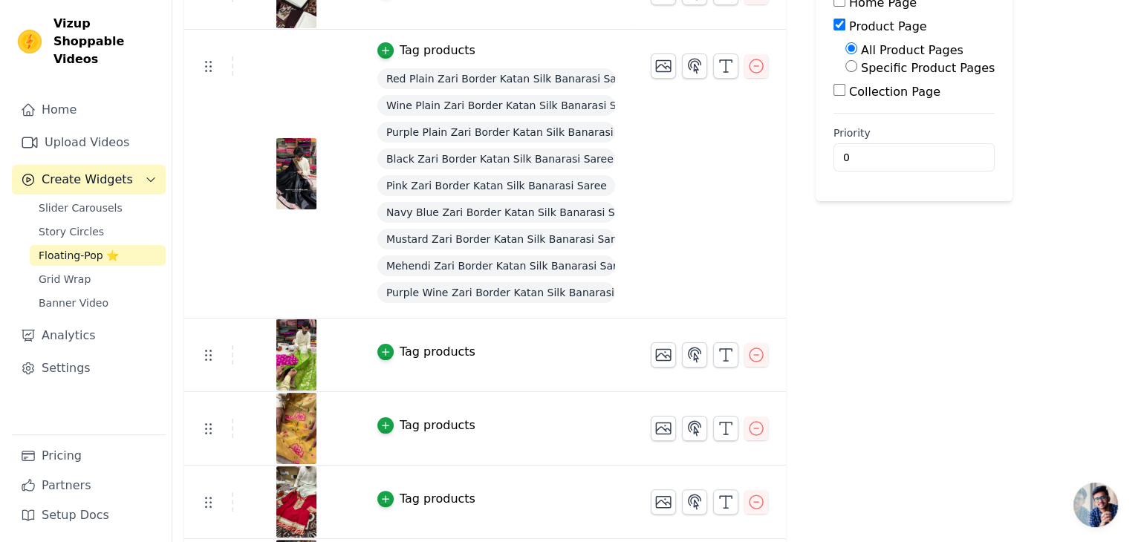
scroll to position [0, 0]
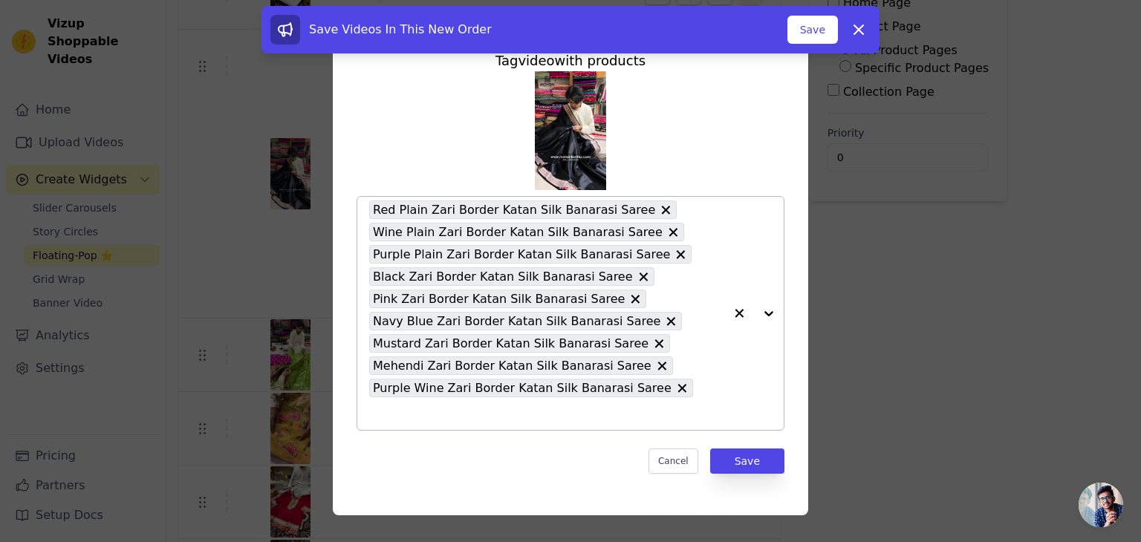
click at [772, 310] on div at bounding box center [753, 313] width 59 height 233
click at [769, 312] on div at bounding box center [753, 313] width 59 height 233
click at [407, 348] on span "Mustard Zari Border Katan Silk Banarasi Saree" at bounding box center [511, 343] width 276 height 19
click at [404, 304] on span "Pink Zari Border Katan Silk Banarasi Saree" at bounding box center [499, 299] width 252 height 19
click at [408, 286] on span "Black Zari Border Katan Silk Banarasi Saree" at bounding box center [503, 276] width 260 height 19
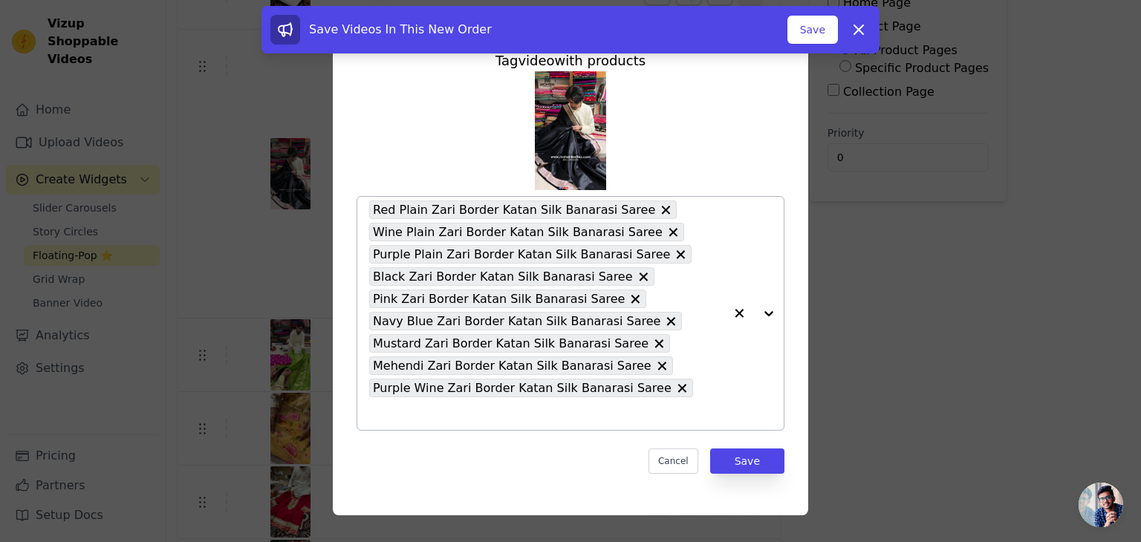
drag, startPoint x: 409, startPoint y: 288, endPoint x: 416, endPoint y: 218, distance: 70.1
click at [416, 218] on div "Red Plain Zari Border Katan Silk Banarasi Saree Wine Plain Zari Border Katan Si…" at bounding box center [546, 313] width 355 height 233
click at [431, 297] on div "Red Plain Zari Border Katan Silk Banarasi Saree Wine Plain Zari Border Katan Si…" at bounding box center [546, 313] width 355 height 233
click at [431, 286] on span "Black Zari Border Katan Silk Banarasi Saree" at bounding box center [503, 276] width 260 height 19
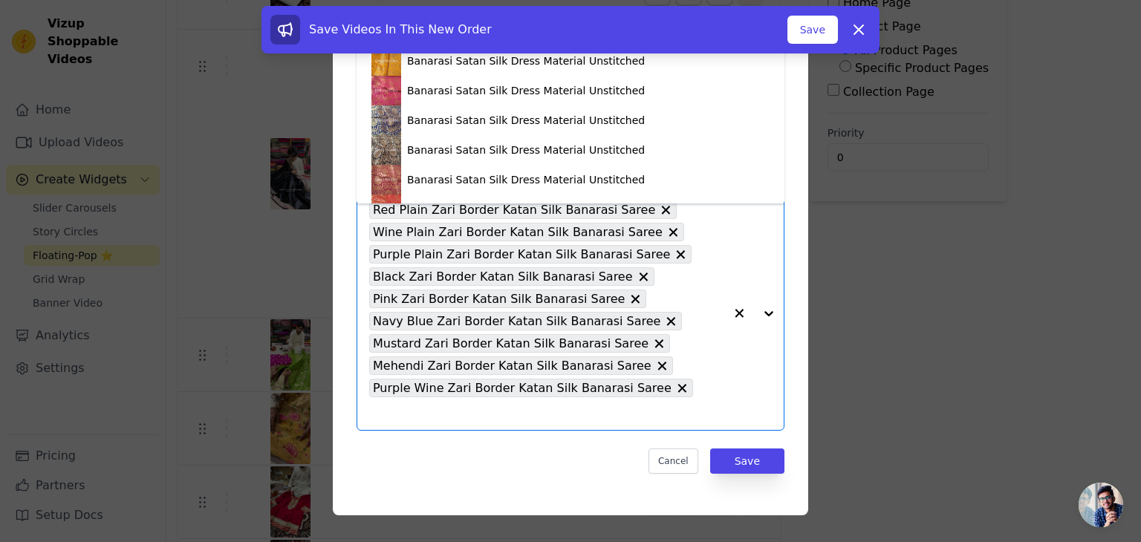
click at [431, 286] on span "Black Zari Border Katan Silk Banarasi Saree" at bounding box center [503, 276] width 260 height 19
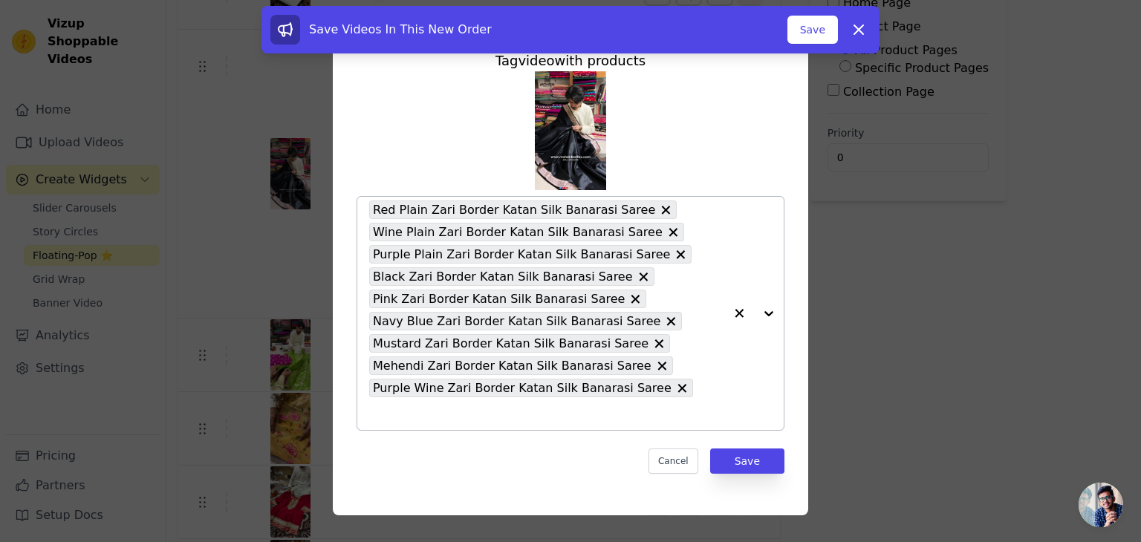
click at [428, 308] on span "Pink Zari Border Katan Silk Banarasi Saree" at bounding box center [499, 299] width 252 height 19
click at [430, 330] on span "Navy Blue Zari Border Katan Silk Banarasi Saree" at bounding box center [516, 321] width 287 height 19
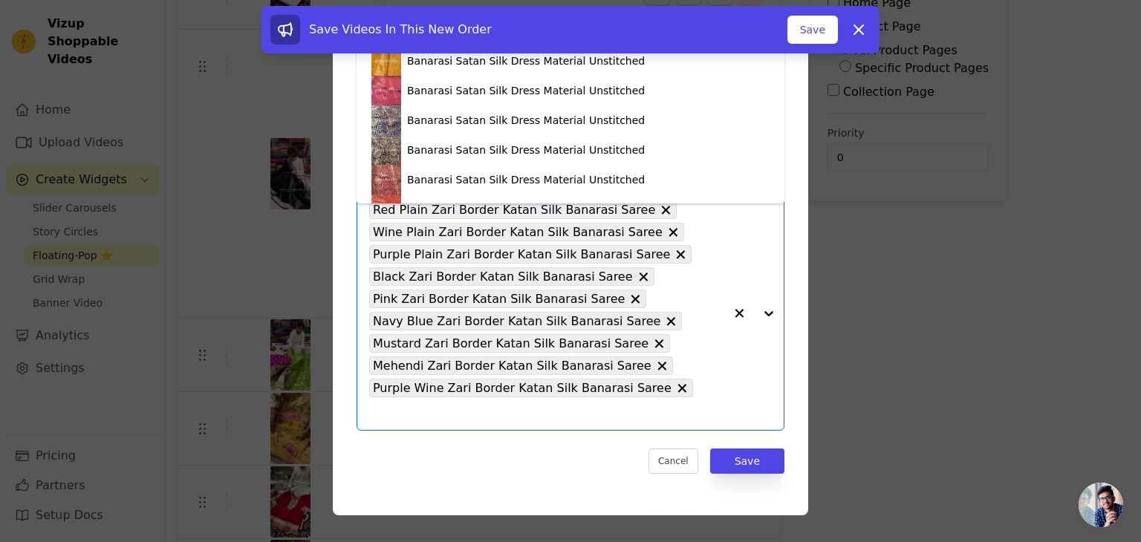
click at [955, 371] on div "Tag video with products Banarasi Satan Silk Dress Material Unstitched Banarasi …" at bounding box center [570, 271] width 1093 height 536
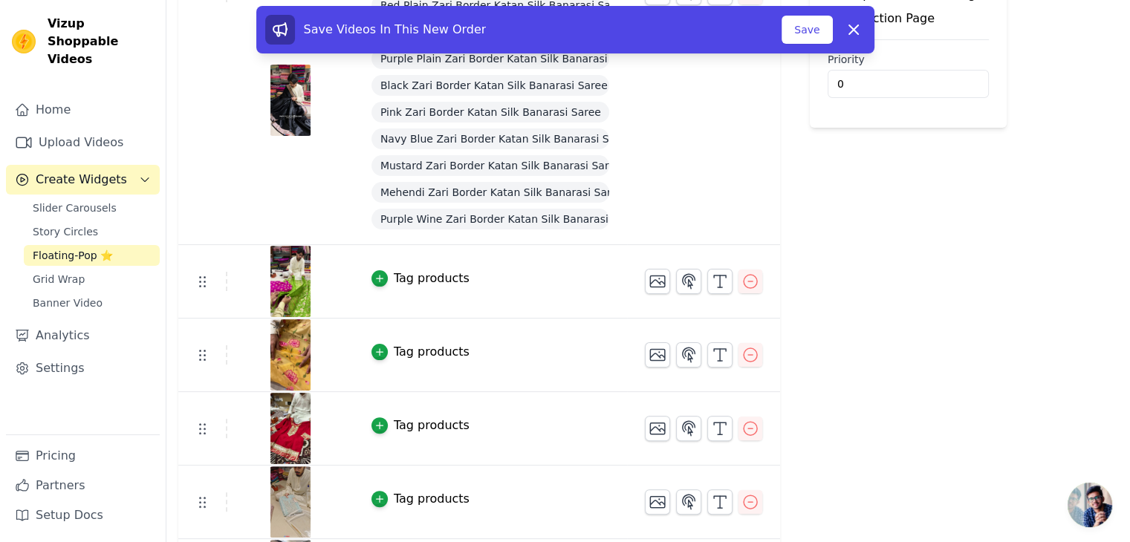
scroll to position [297, 0]
click at [374, 352] on icon "button" at bounding box center [379, 351] width 10 height 10
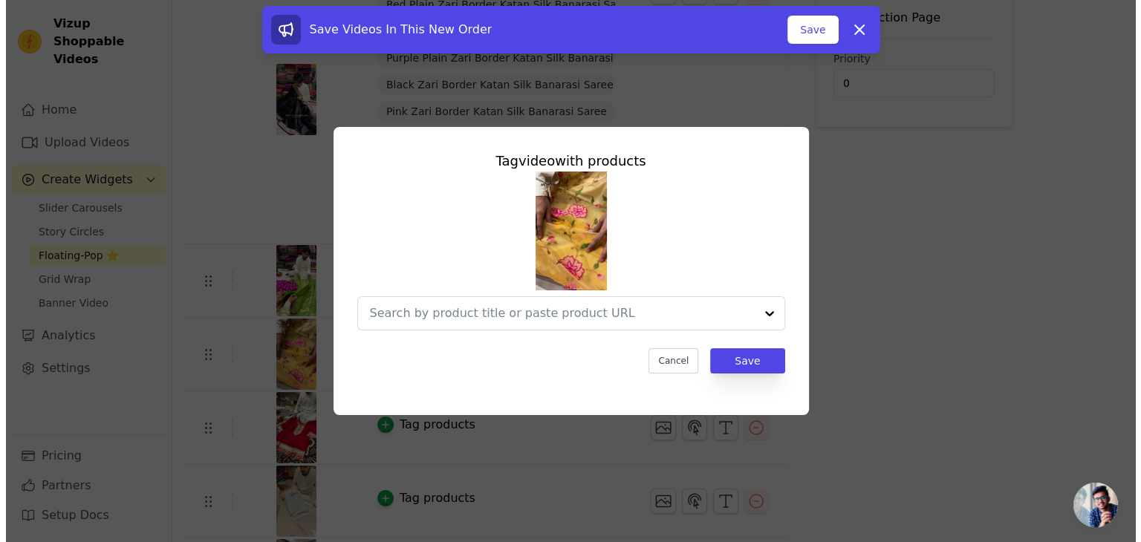
scroll to position [0, 0]
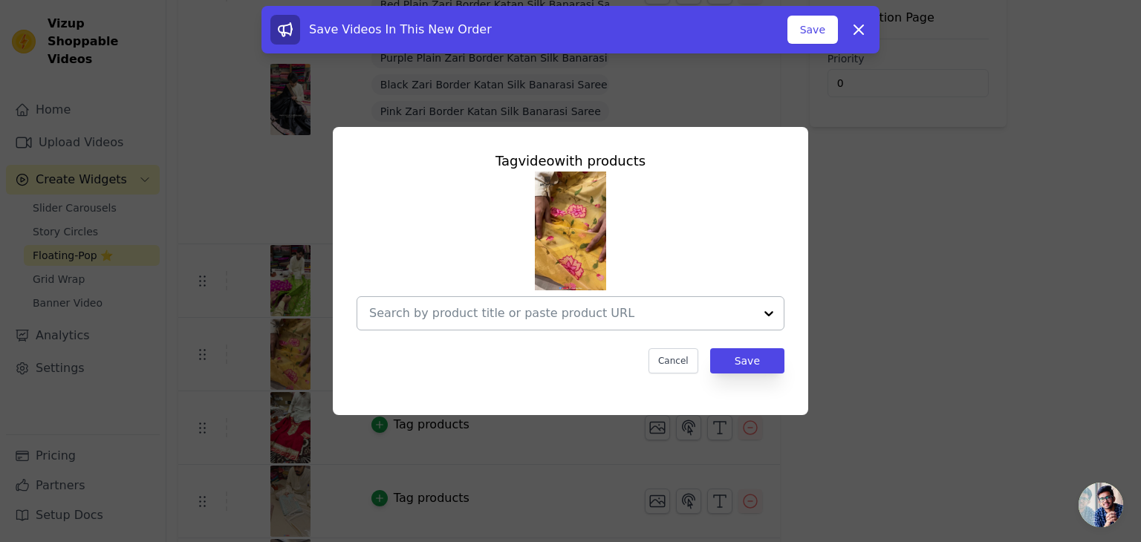
click at [622, 310] on input "text" at bounding box center [561, 313] width 385 height 18
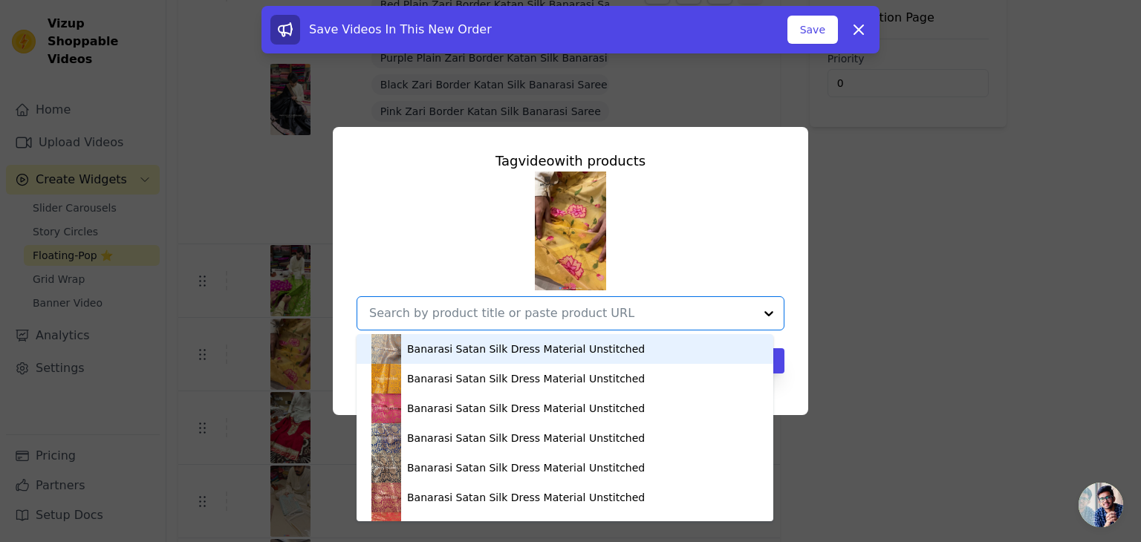
paste input "https://mohsintextiles.com/products/yellow-embroidery-tissue-silk-banarasi-sare…"
type input "https://mohsintextiles.com/products/yellow-embroidery-tissue-silk-banarasi-sare…"
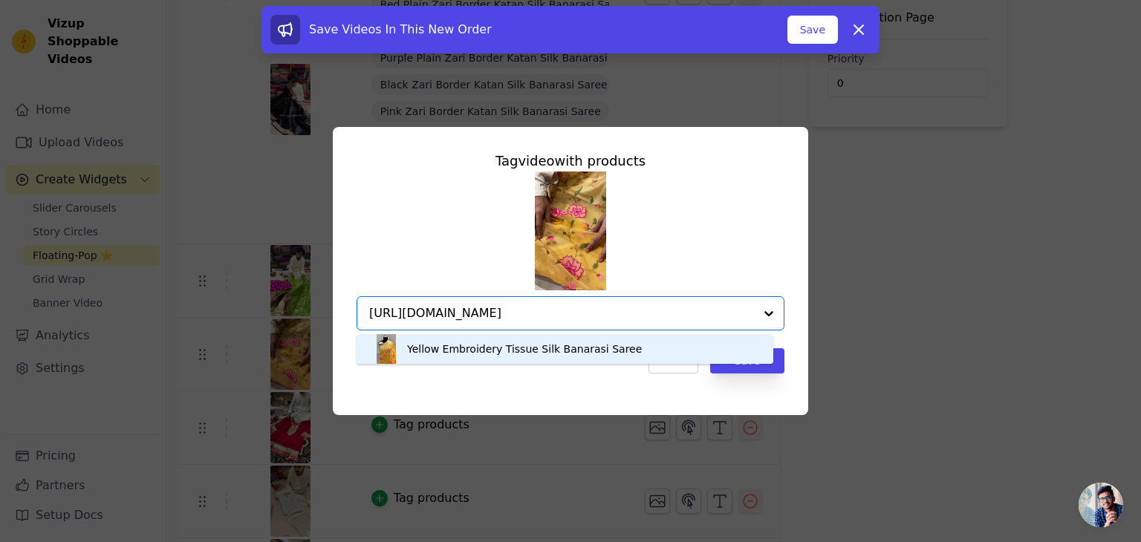
click at [486, 353] on div "Yellow Embroidery Tissue Silk Banarasi Saree" at bounding box center [524, 349] width 235 height 15
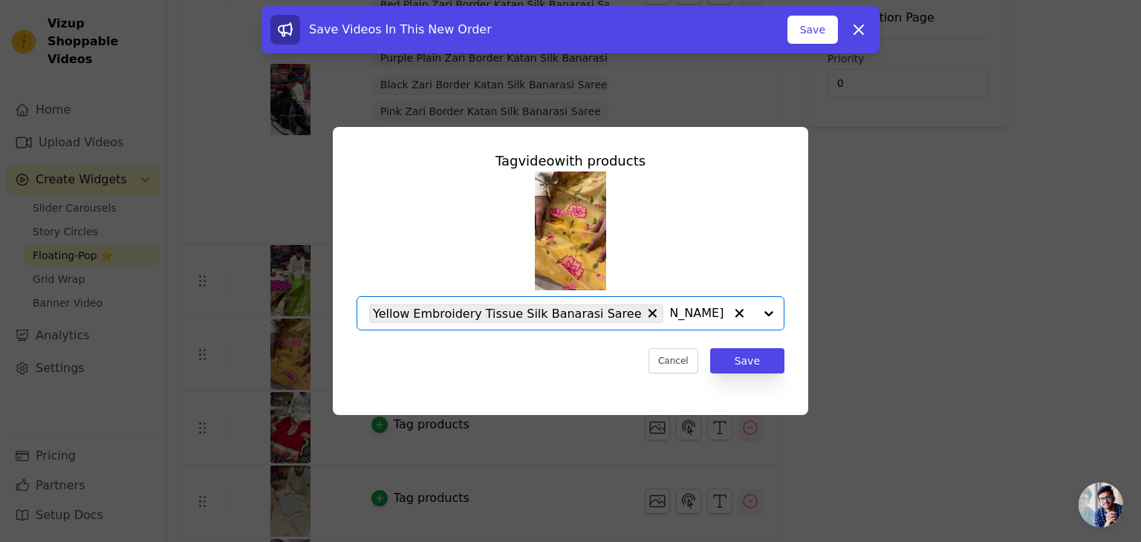
scroll to position [0, 0]
click at [749, 360] on button "Save" at bounding box center [747, 360] width 74 height 25
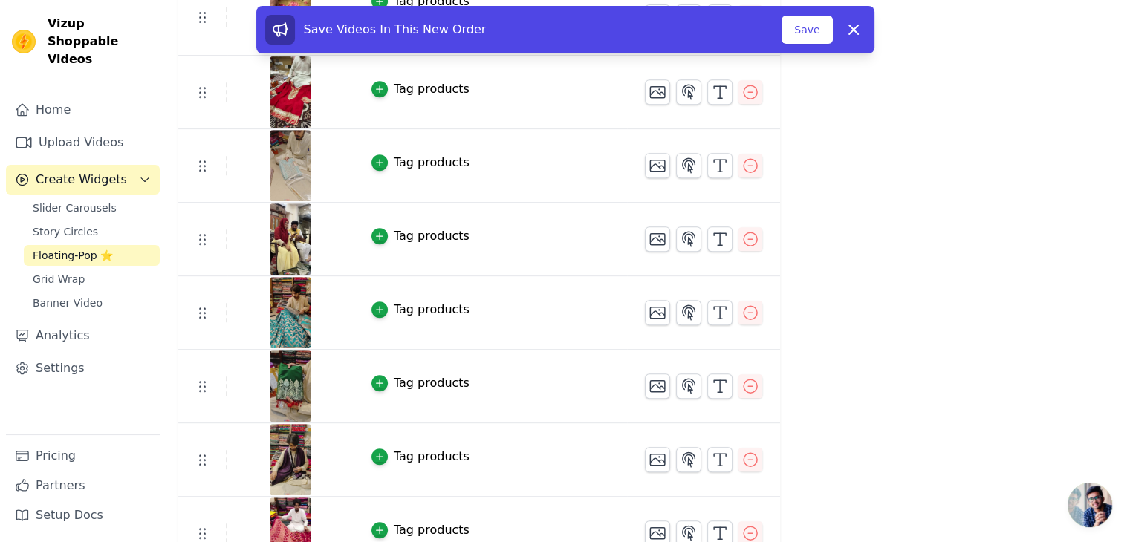
scroll to position [668, 0]
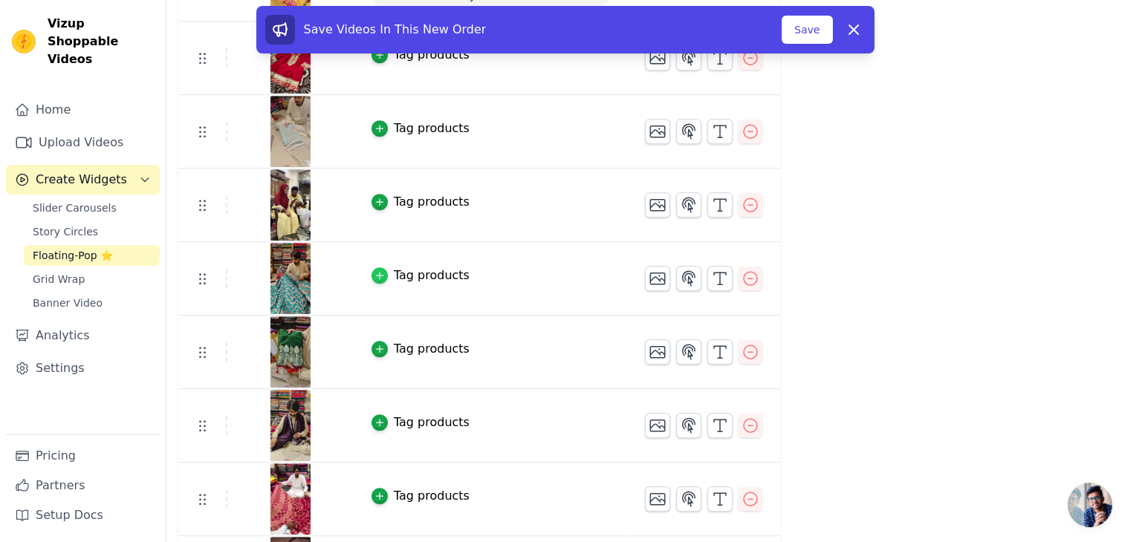
click at [376, 273] on icon "button" at bounding box center [379, 276] width 7 height 7
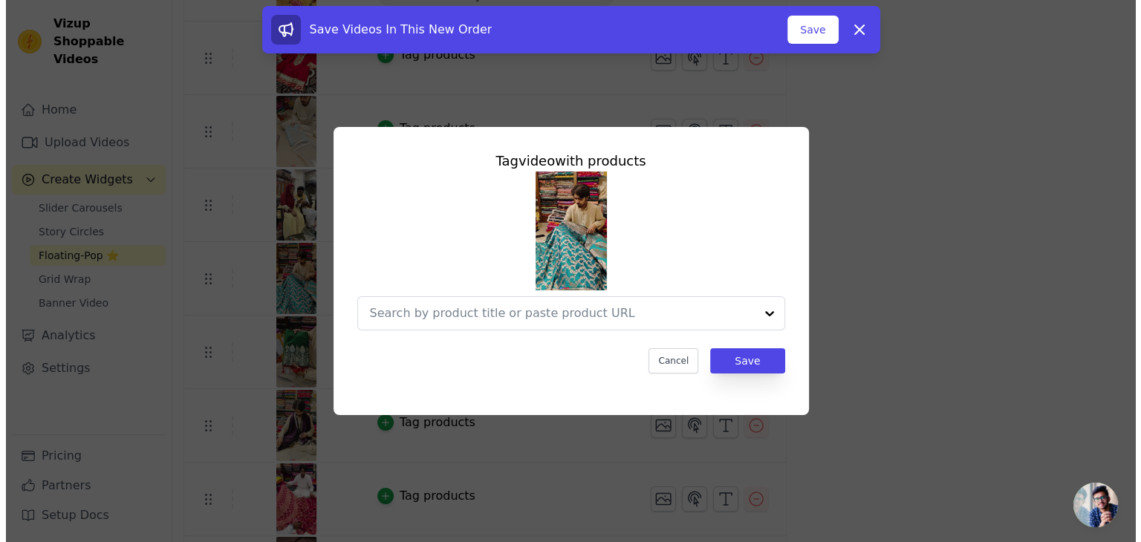
scroll to position [0, 0]
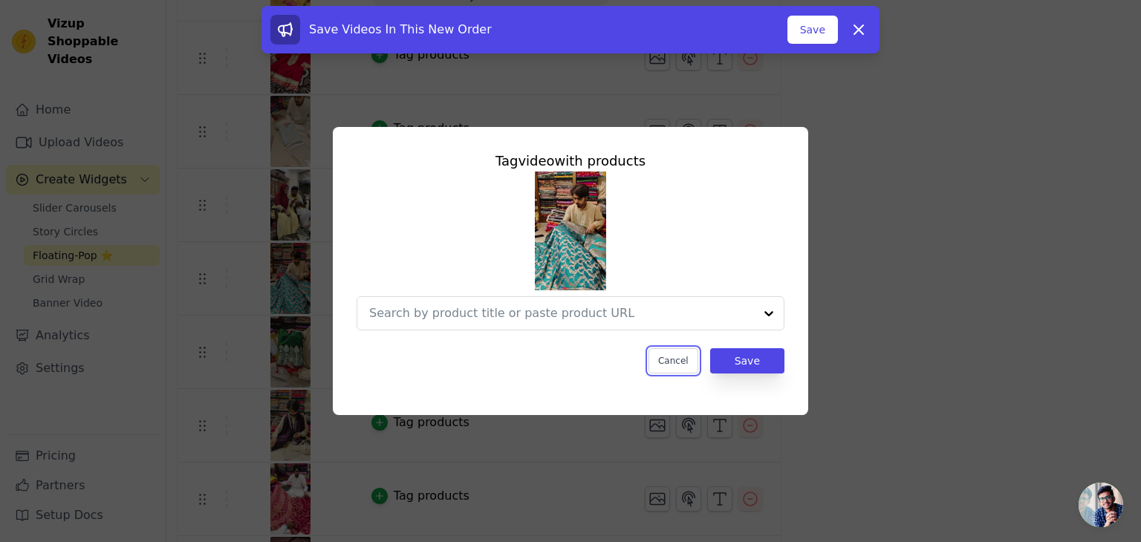
click at [671, 362] on button "Cancel" at bounding box center [673, 360] width 50 height 25
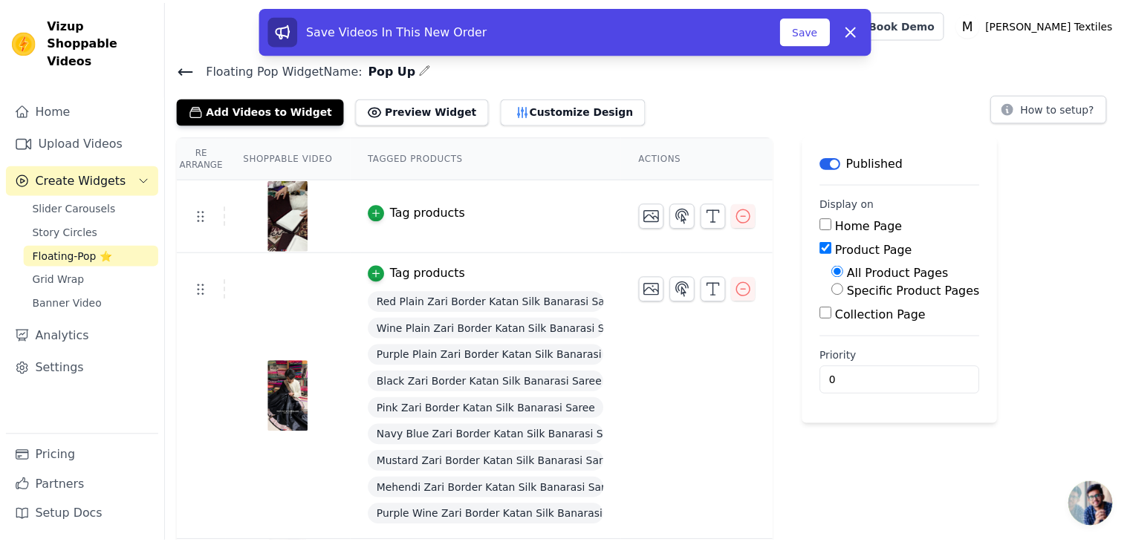
scroll to position [668, 0]
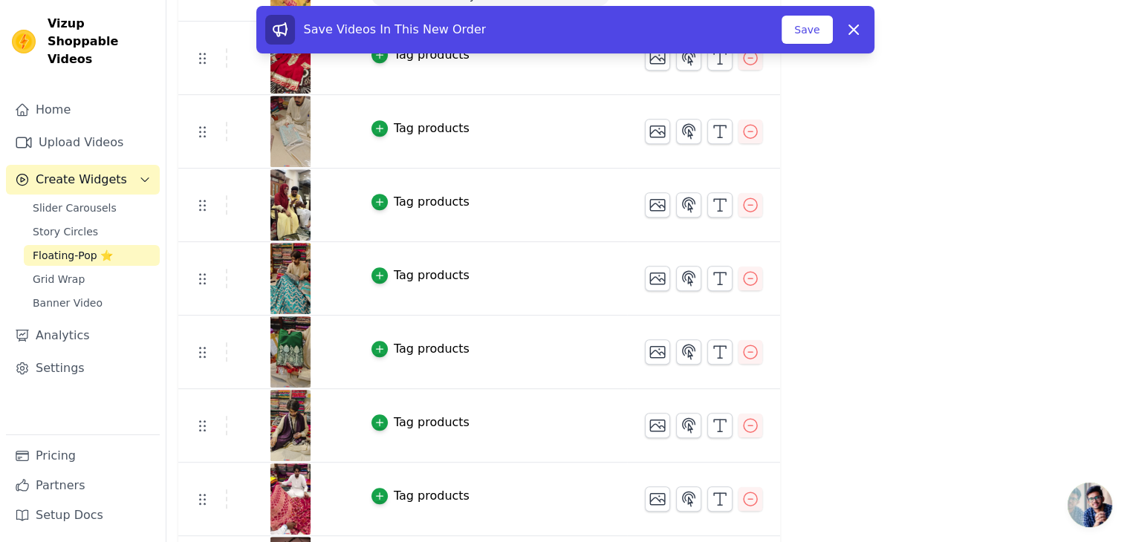
click at [295, 273] on img at bounding box center [291, 278] width 42 height 71
click at [374, 271] on icon "button" at bounding box center [379, 275] width 10 height 10
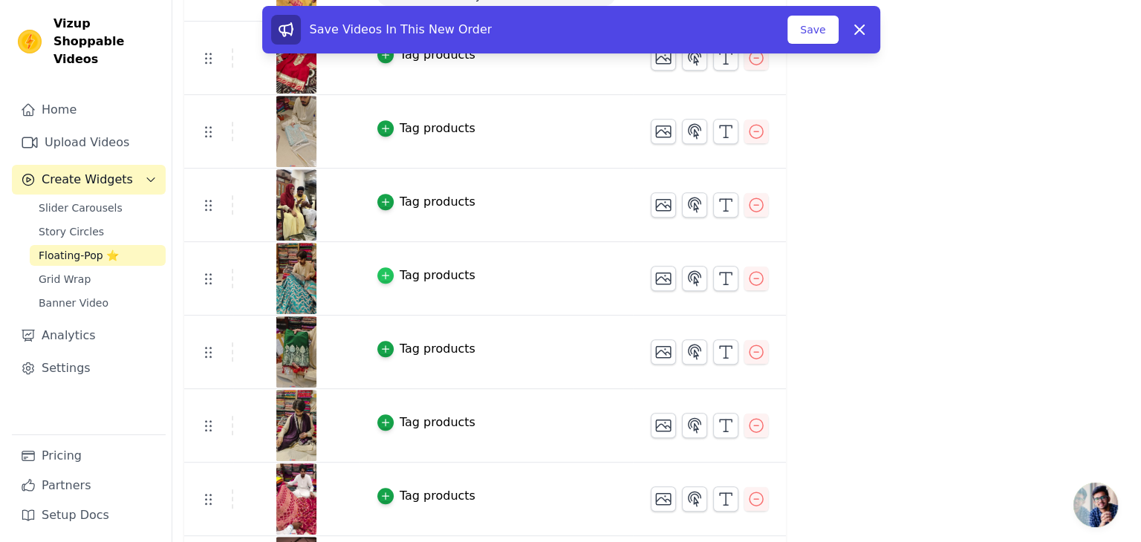
scroll to position [0, 0]
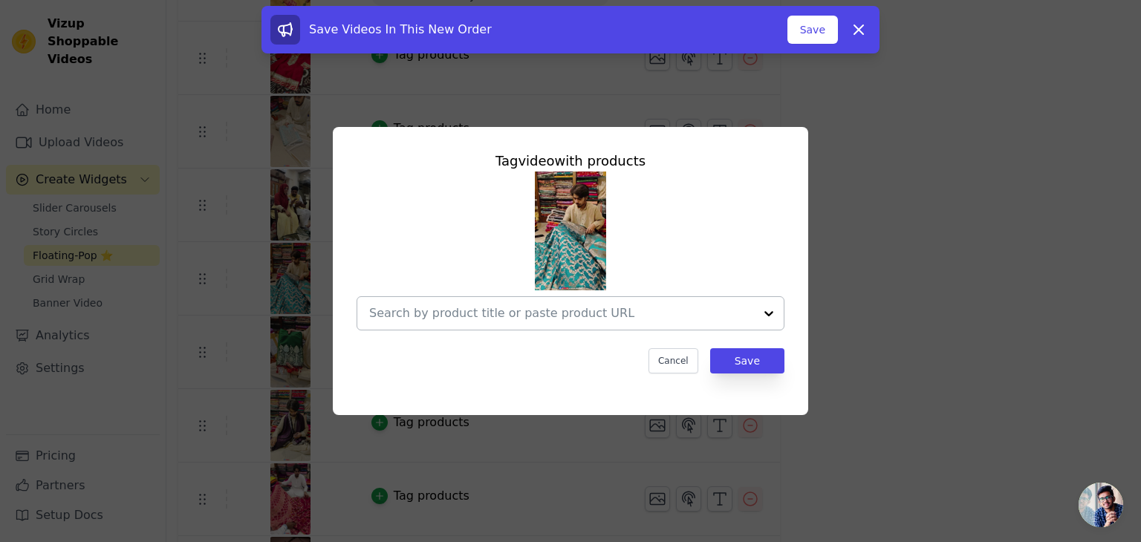
click at [518, 304] on div at bounding box center [561, 313] width 385 height 33
click at [568, 316] on input "text" at bounding box center [561, 313] width 385 height 18
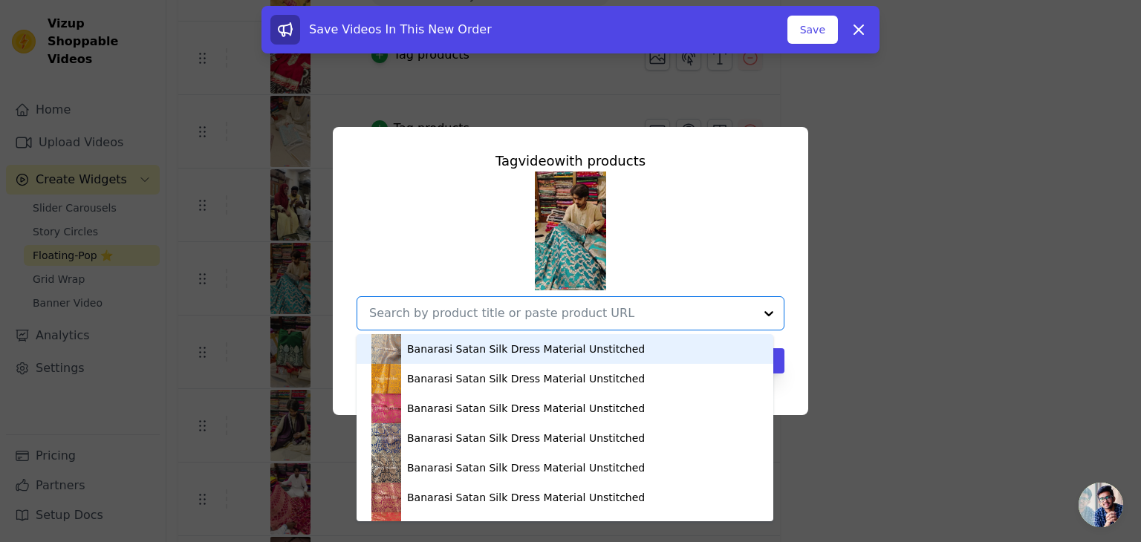
paste input "https://mohsintextiles.com/products/teal-moglai-jaal-katan-silk-banarasi-saree?…"
type input "https://mohsintextiles.com/products/teal-moglai-jaal-katan-silk-banarasi-saree?…"
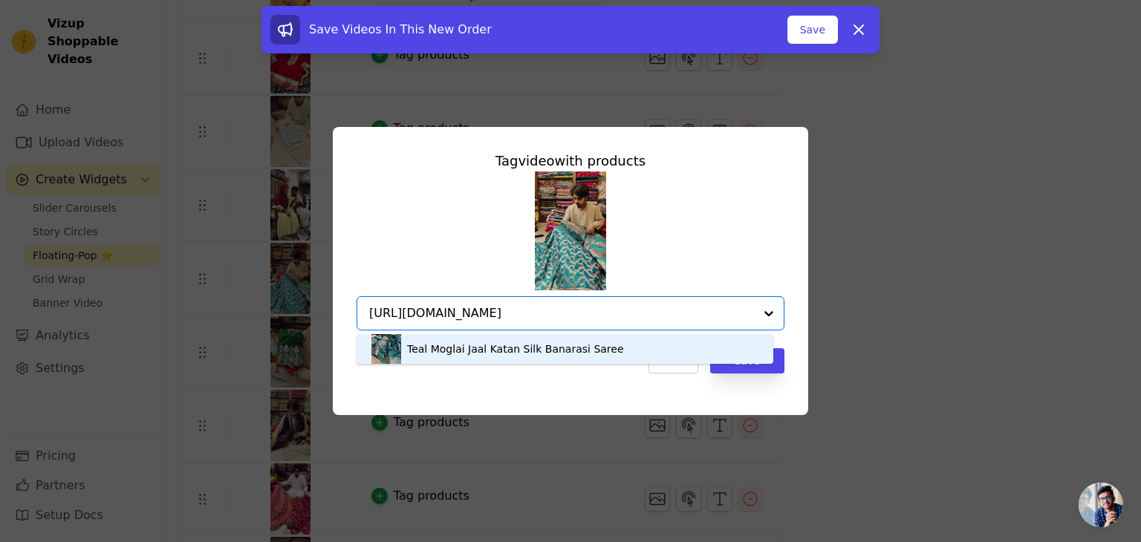
click at [457, 352] on div "Teal Moglai Jaal Katan Silk Banarasi Saree" at bounding box center [515, 349] width 217 height 15
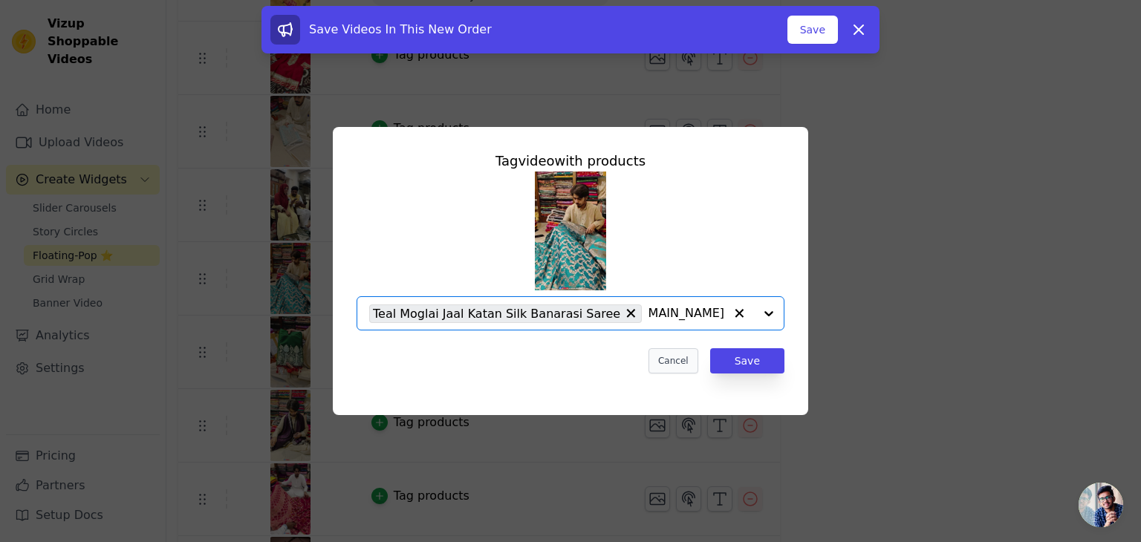
scroll to position [0, 0]
click at [769, 359] on button "Save" at bounding box center [747, 360] width 74 height 25
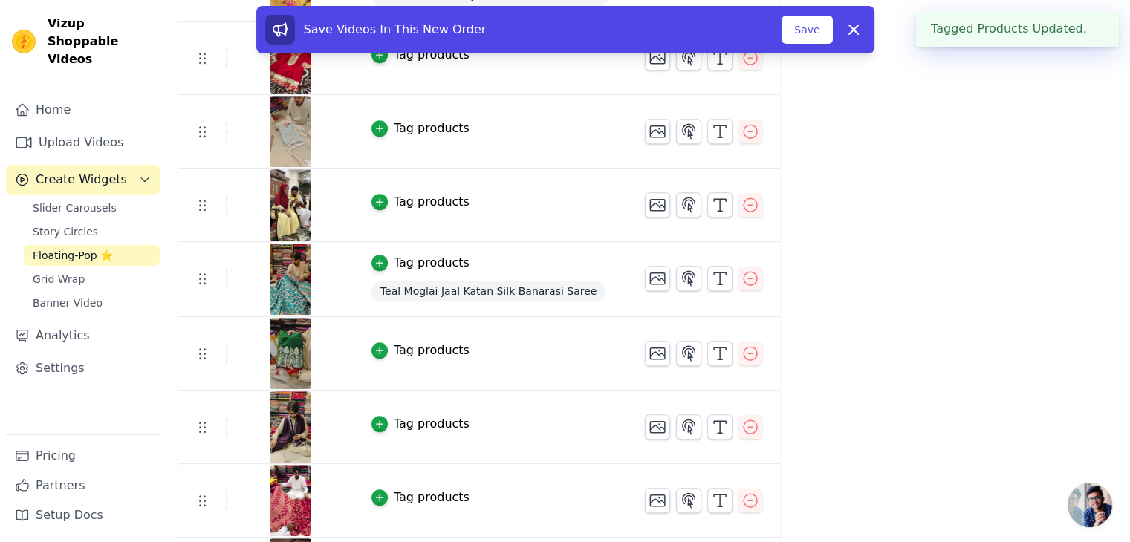
scroll to position [817, 0]
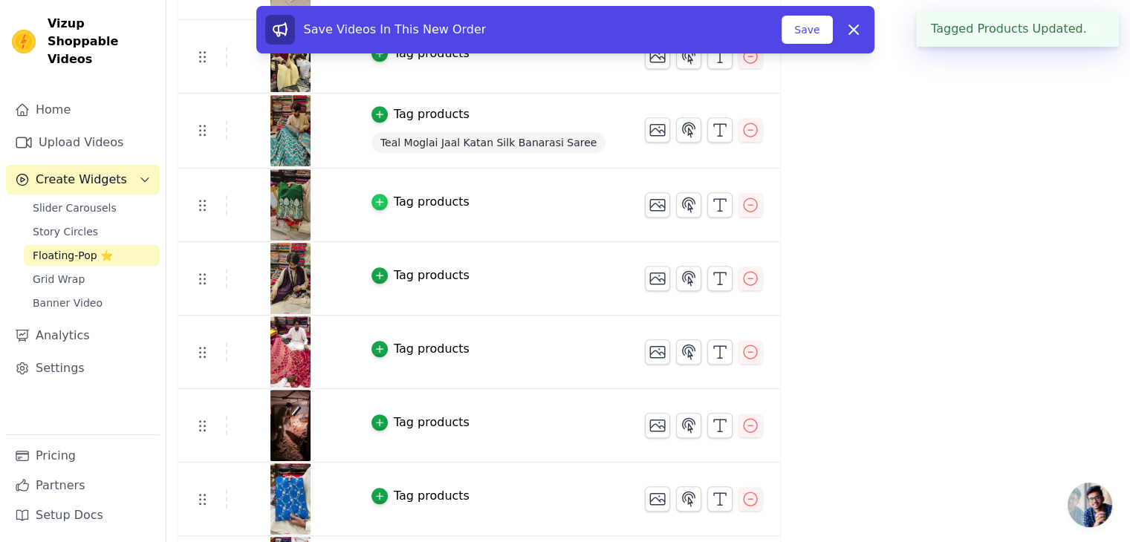
click at [374, 197] on icon "button" at bounding box center [379, 202] width 10 height 10
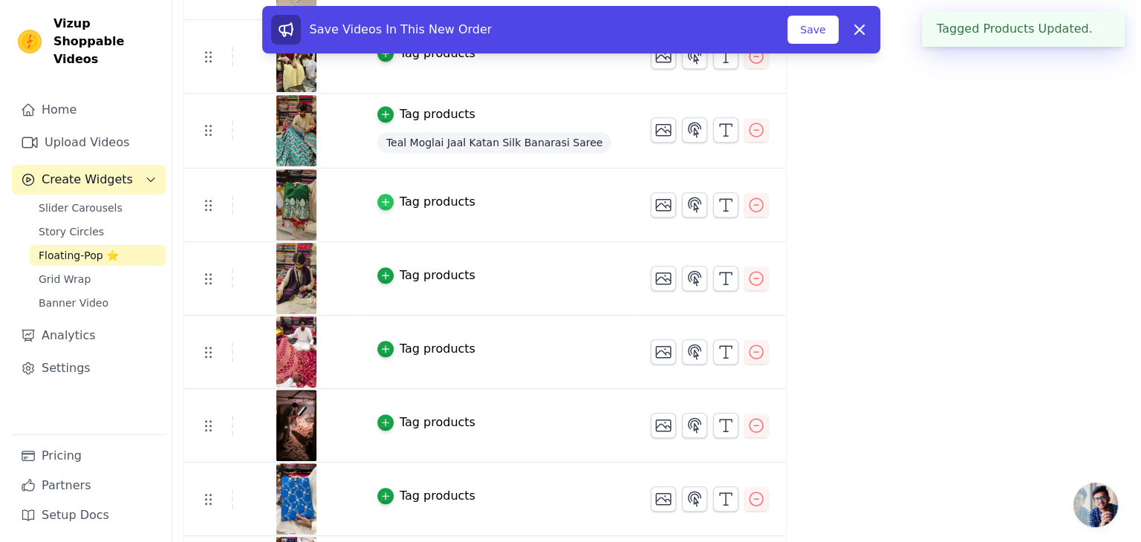
scroll to position [0, 0]
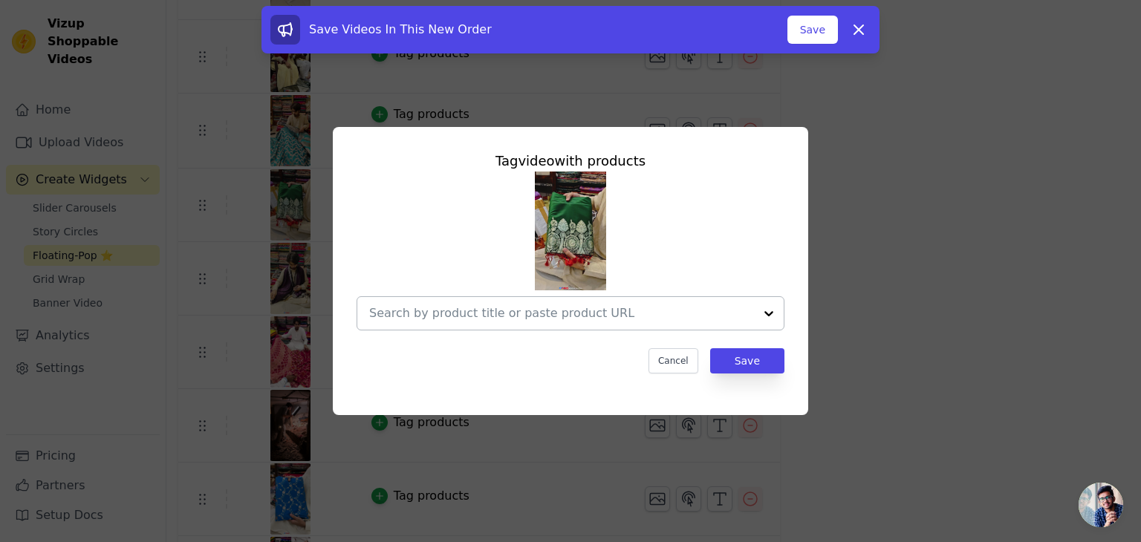
click at [501, 313] on input "text" at bounding box center [561, 313] width 385 height 18
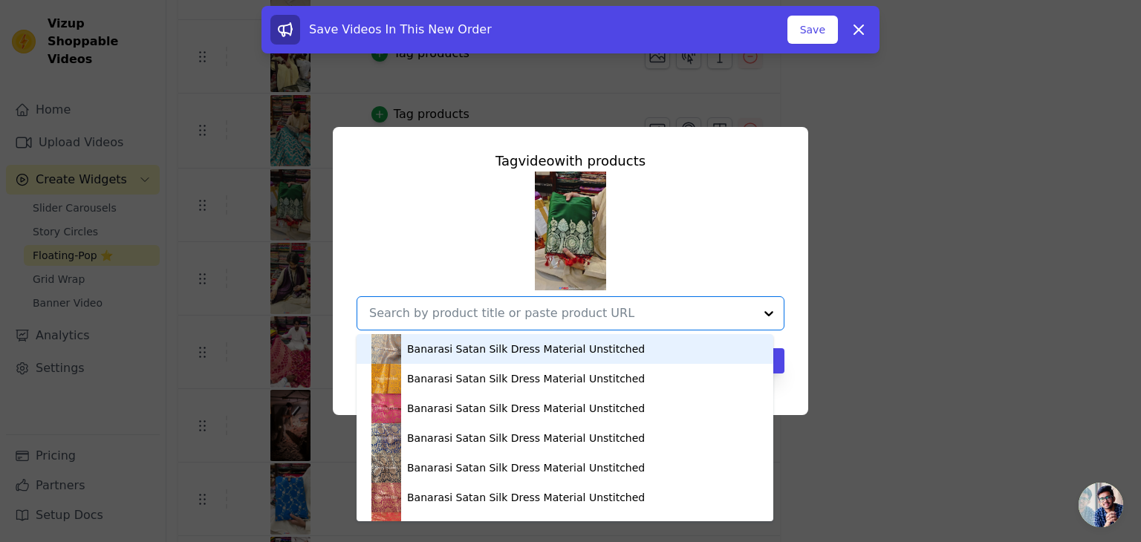
paste input "https://mohsintextiles.com/products/botte-green-and-red-royal-plain-katan-silk-…"
type input "https://mohsintextiles.com/products/botte-green-and-red-royal-plain-katan-silk-…"
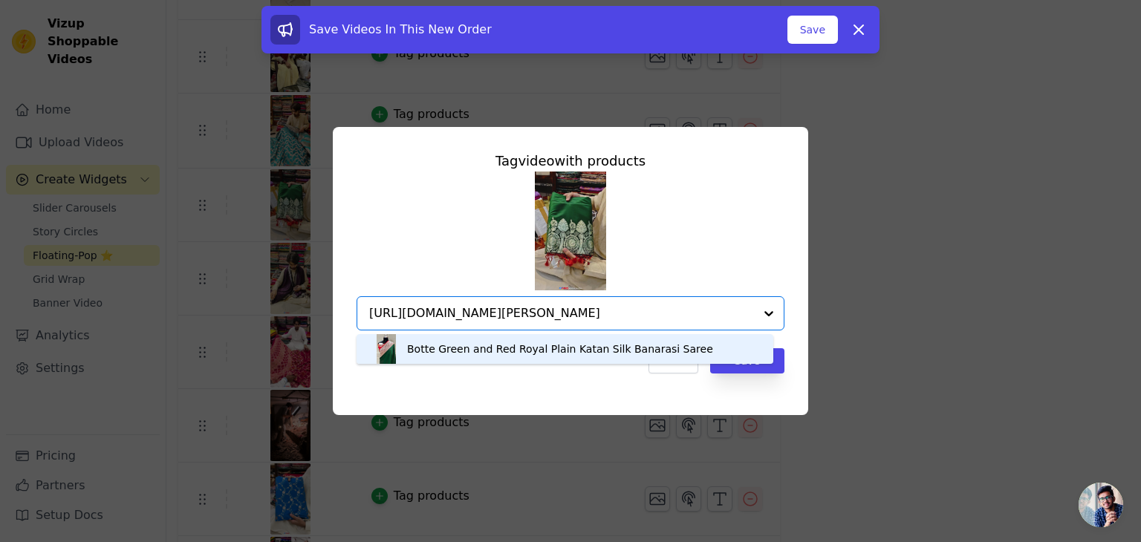
click at [445, 349] on div "Botte Green and Red Royal Plain Katan Silk Banarasi Saree" at bounding box center [560, 349] width 306 height 15
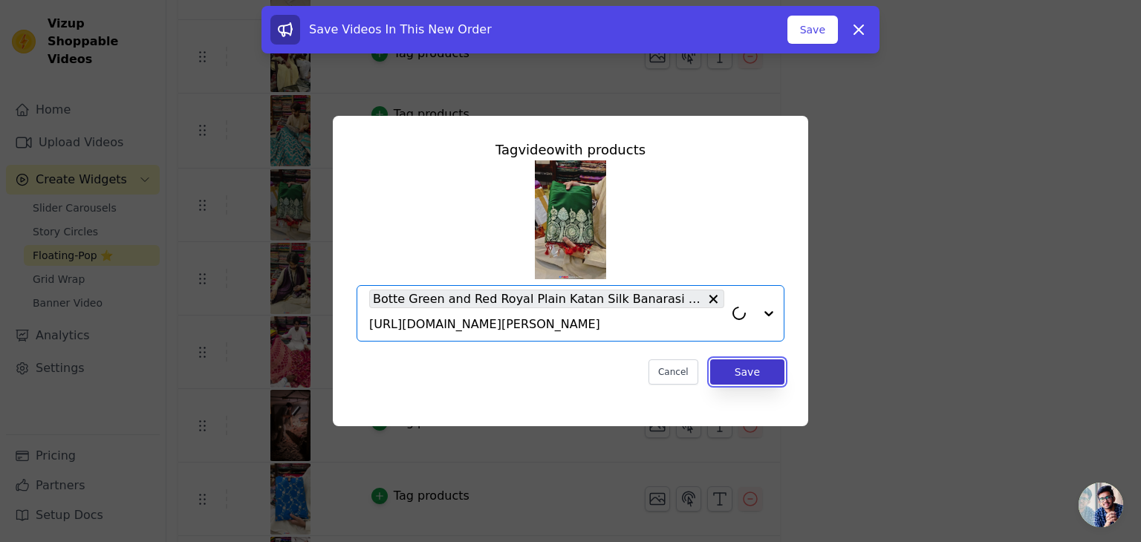
click at [751, 368] on button "Save" at bounding box center [747, 371] width 74 height 25
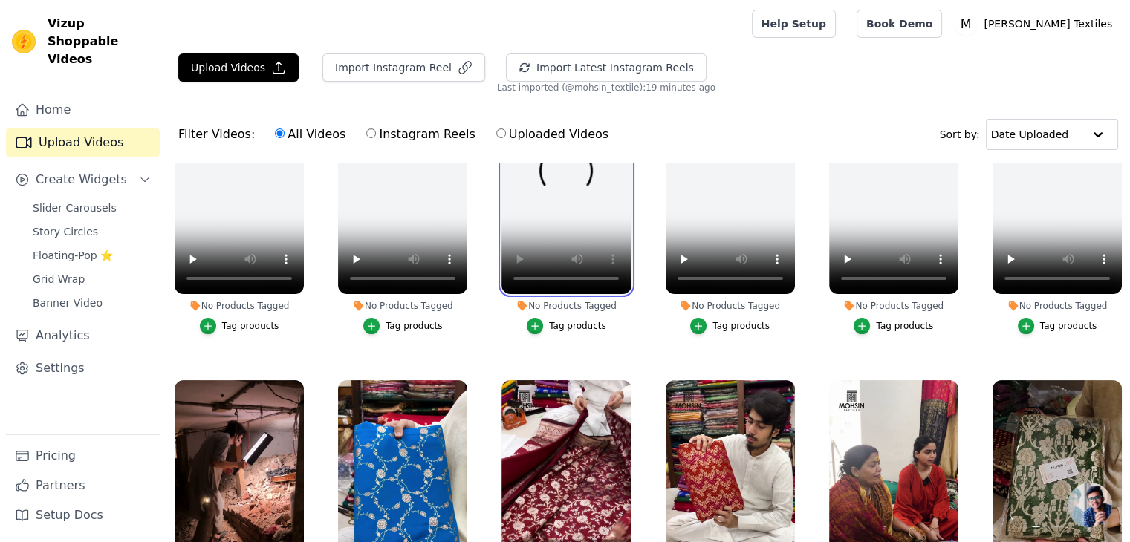
scroll to position [297, 0]
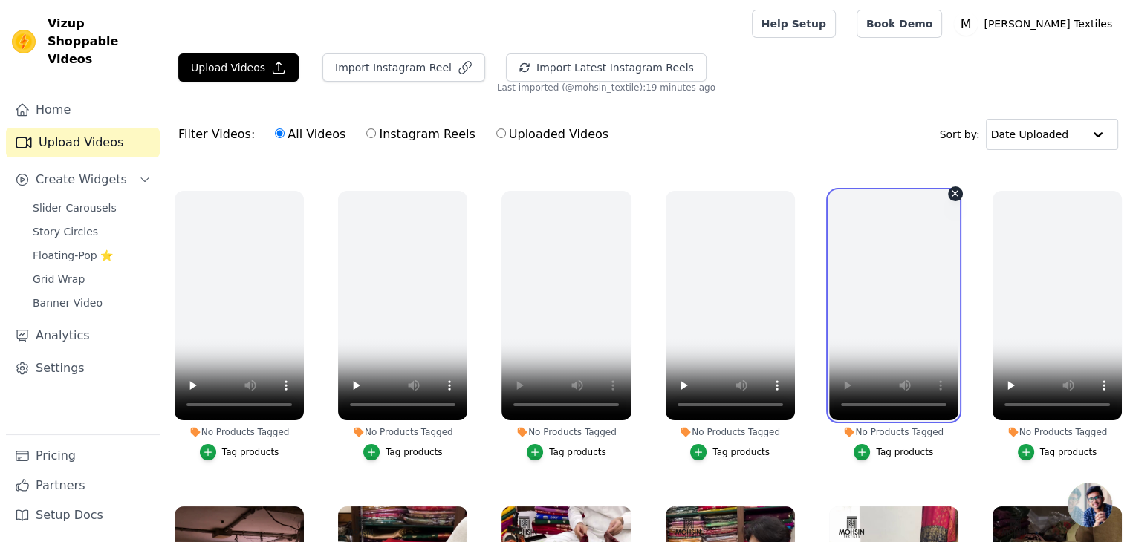
click at [829, 394] on video at bounding box center [893, 306] width 129 height 230
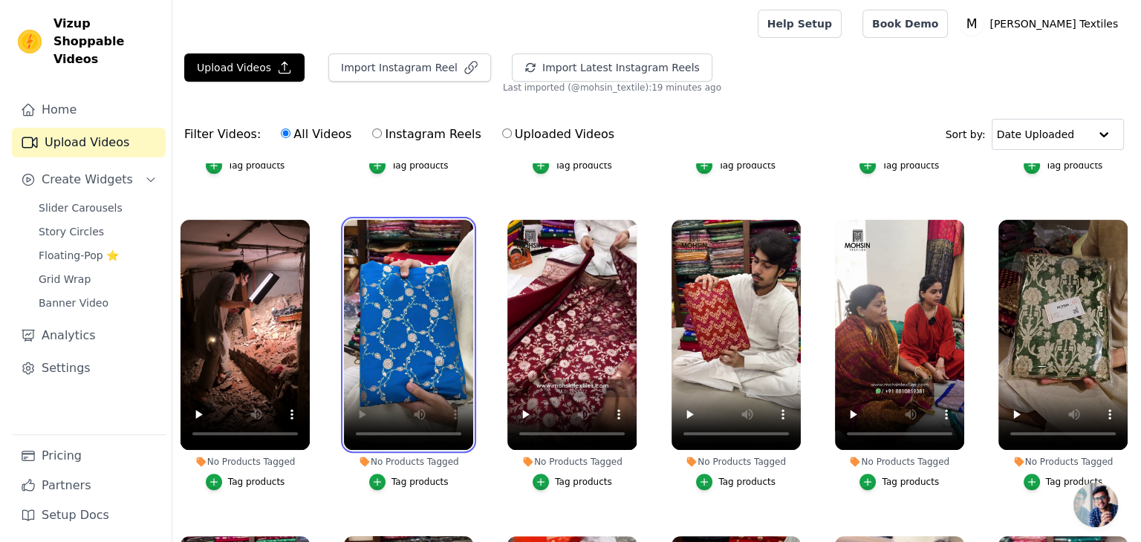
scroll to position [743, 0]
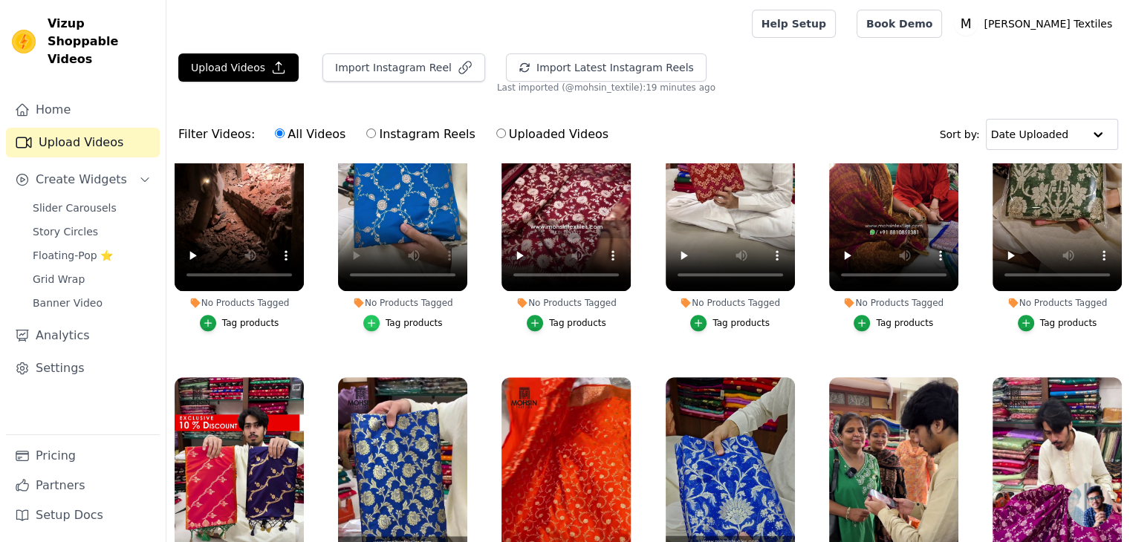
click at [368, 318] on icon "button" at bounding box center [371, 323] width 10 height 10
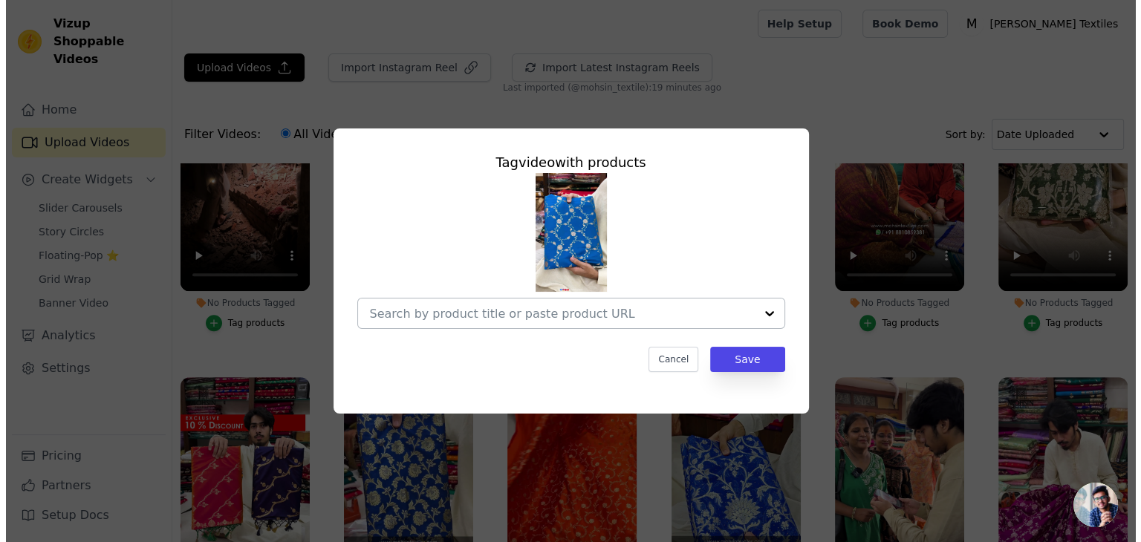
scroll to position [749, 0]
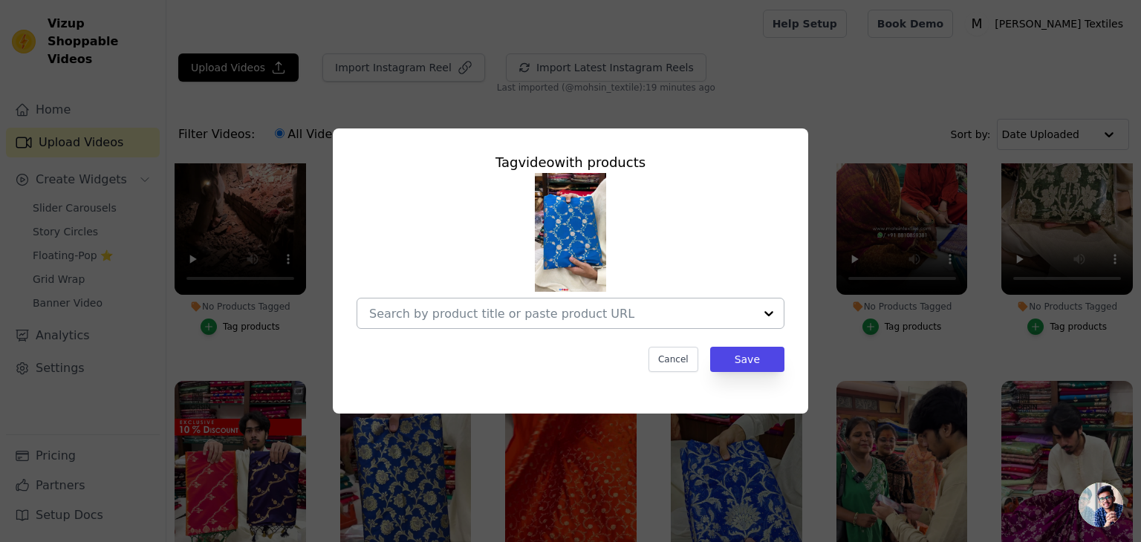
click at [576, 312] on input "No Products Tagged Tag video with products Cancel Save Tag products" at bounding box center [561, 314] width 385 height 14
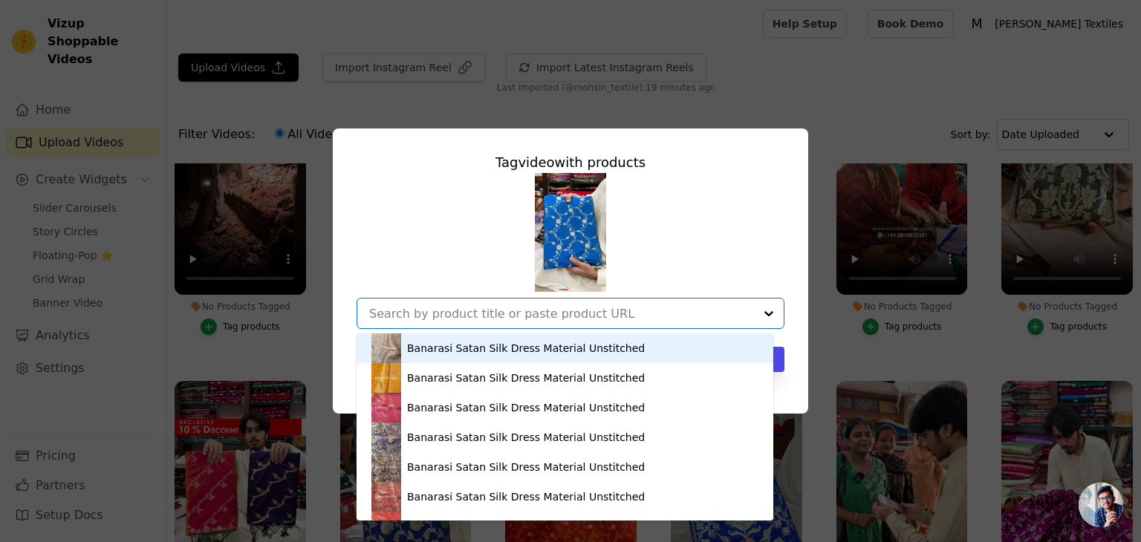
paste input "https://mohsintextiles.com/products/firozi-albeli-jaal-katan-silk-banarasi-sare…"
type input "https://mohsintextiles.com/products/firozi-albeli-jaal-katan-silk-banarasi-sare…"
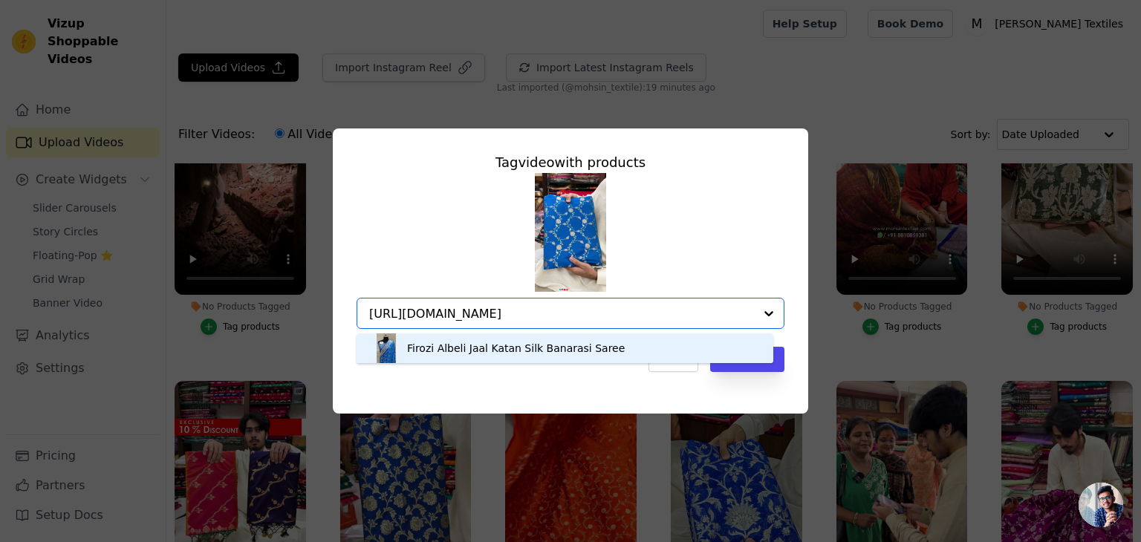
click at [463, 351] on div "Firozi Albeli Jaal Katan Silk Banarasi Saree" at bounding box center [516, 348] width 218 height 15
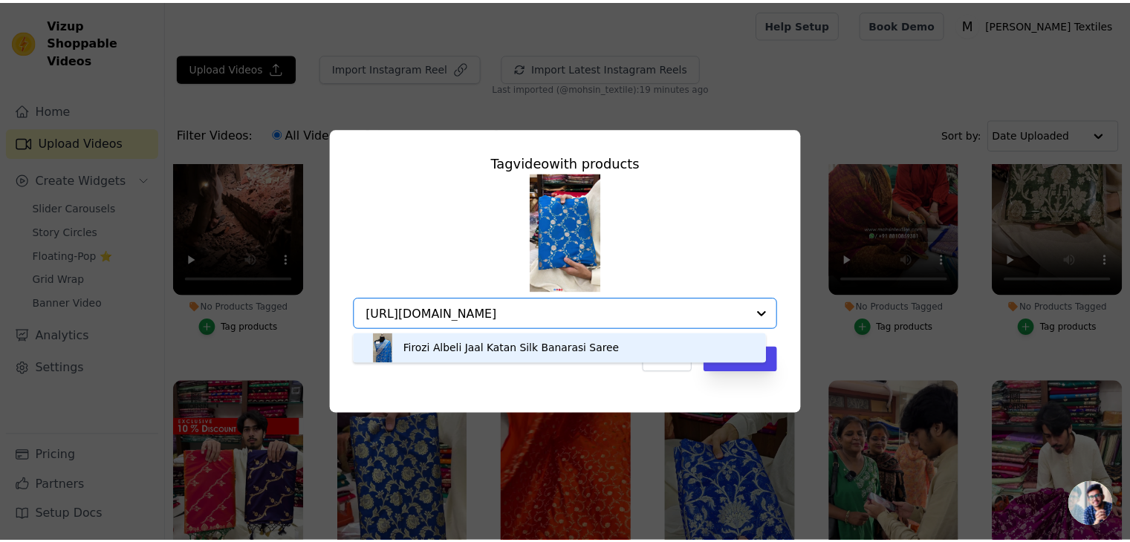
scroll to position [0, 0]
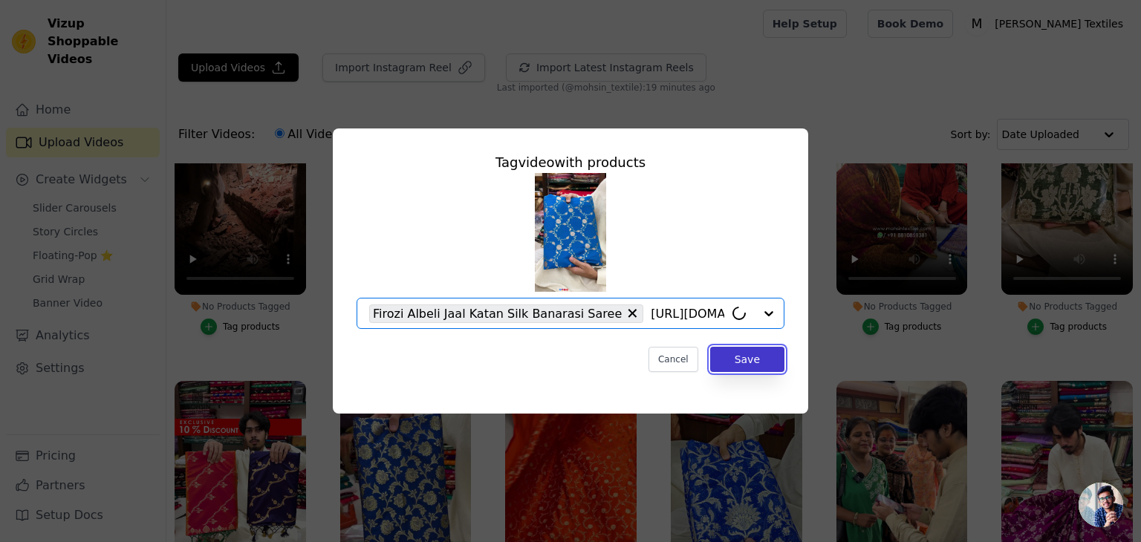
click at [753, 365] on button "Save" at bounding box center [747, 359] width 74 height 25
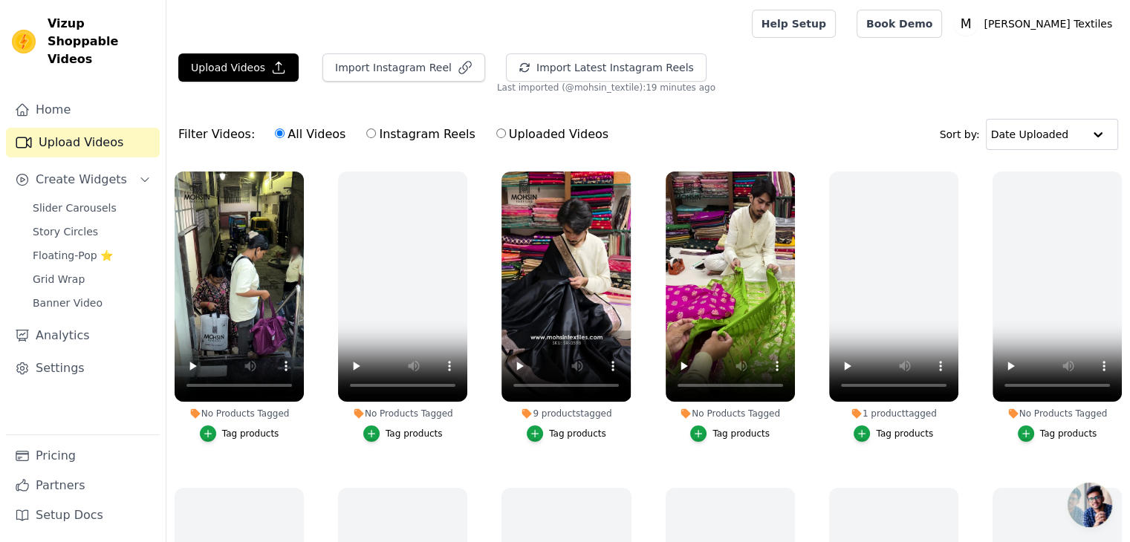
click at [552, 430] on div "Tag products" at bounding box center [577, 434] width 57 height 12
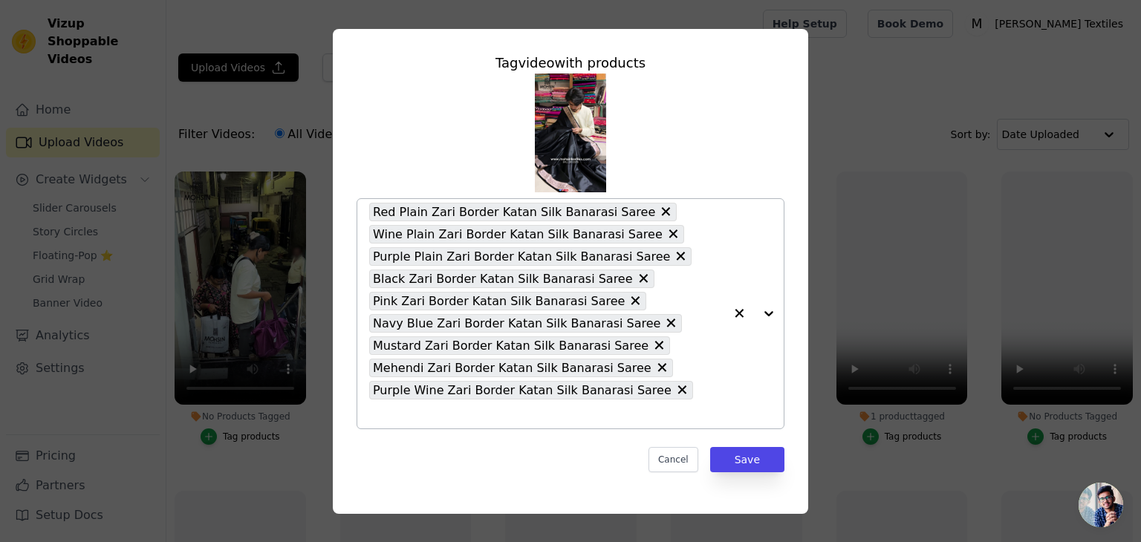
click at [658, 219] on icon at bounding box center [665, 211] width 15 height 15
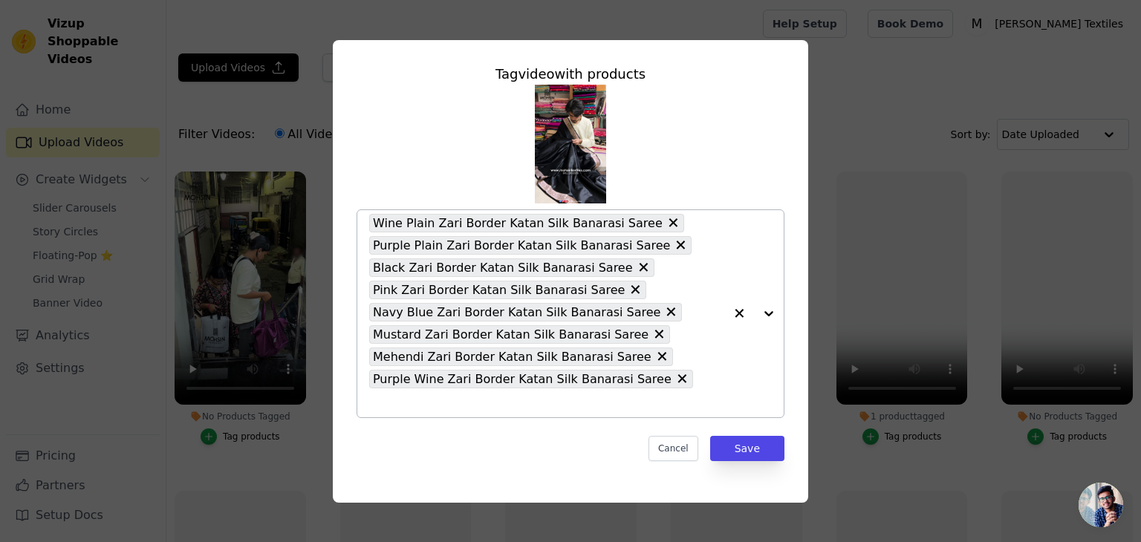
click at [665, 230] on icon at bounding box center [672, 222] width 15 height 15
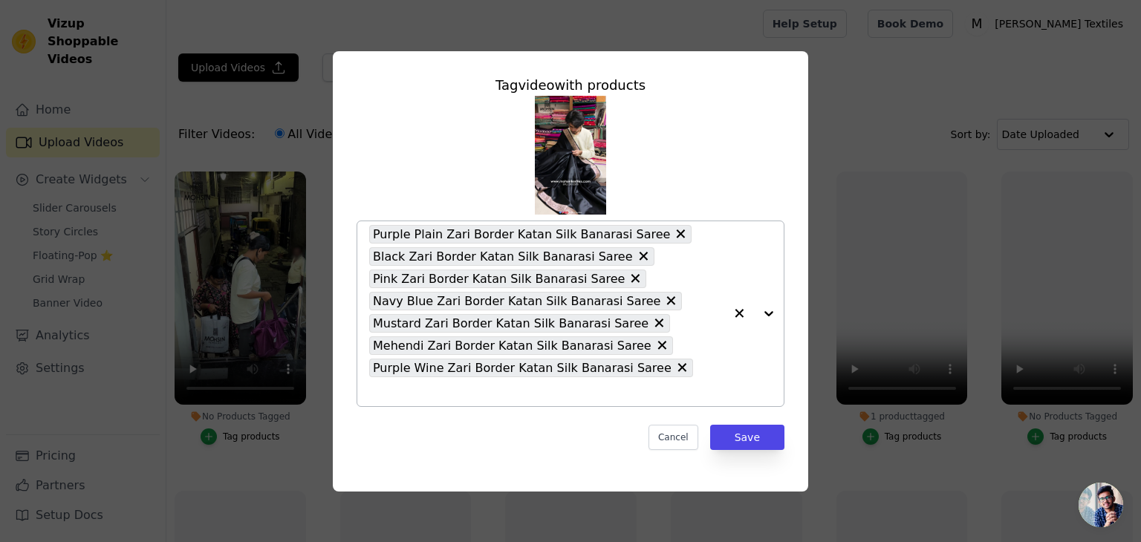
click at [673, 241] on icon at bounding box center [680, 234] width 15 height 15
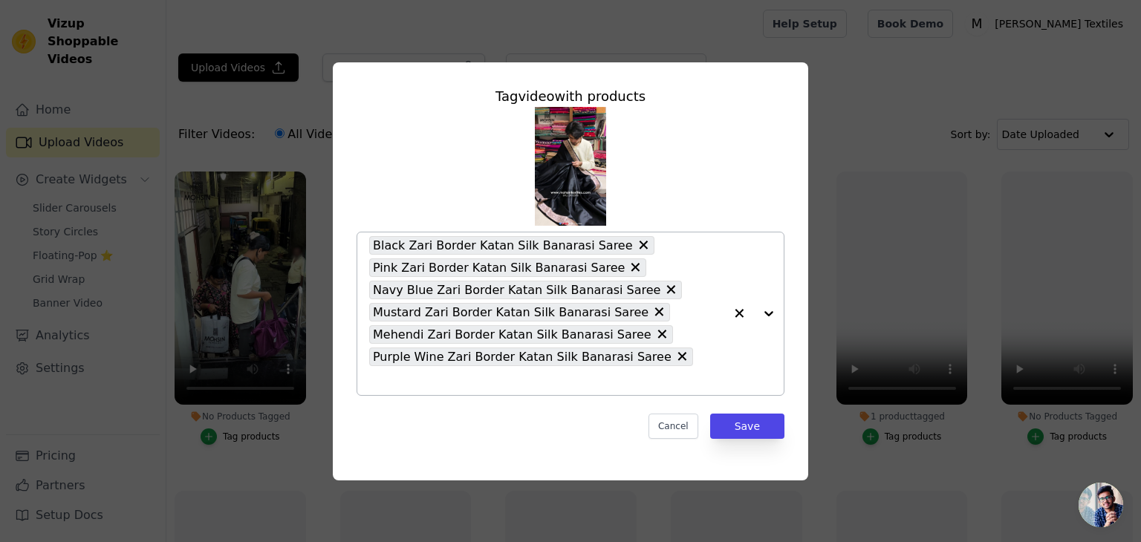
click at [628, 275] on icon at bounding box center [635, 267] width 15 height 15
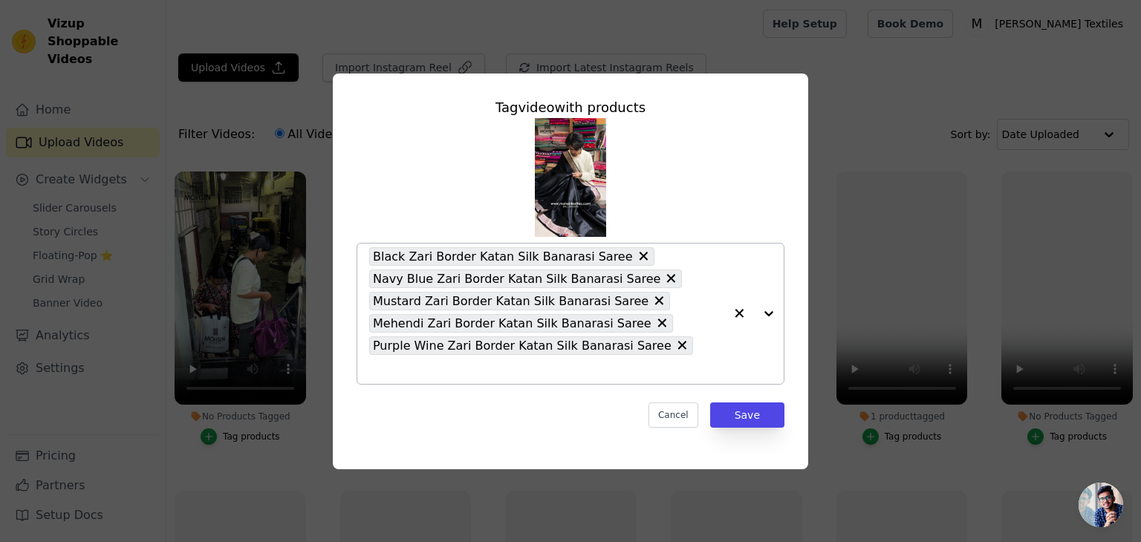
click at [667, 283] on icon at bounding box center [671, 278] width 9 height 9
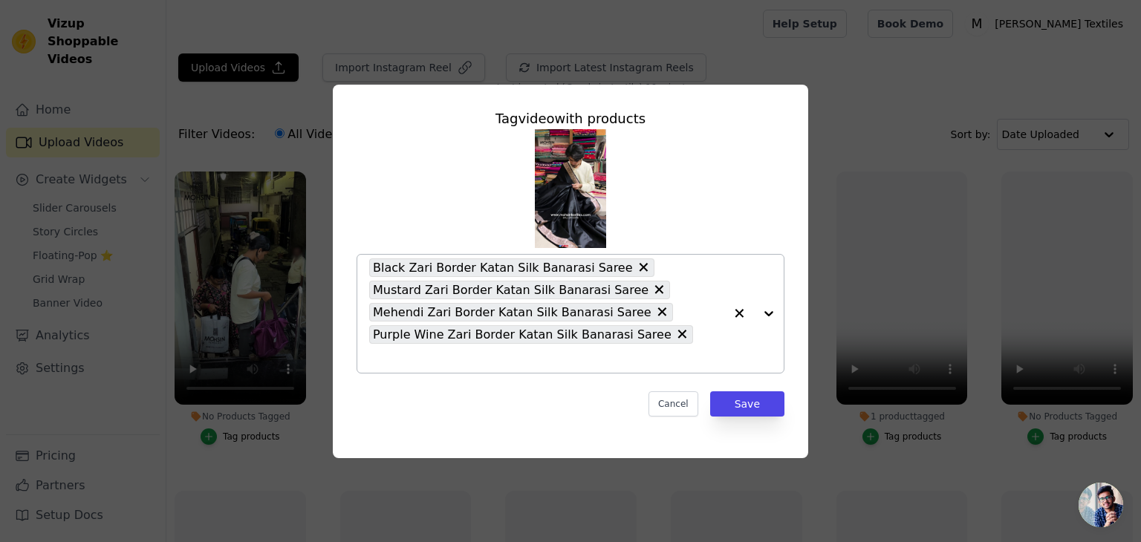
click at [655, 294] on icon at bounding box center [659, 289] width 9 height 9
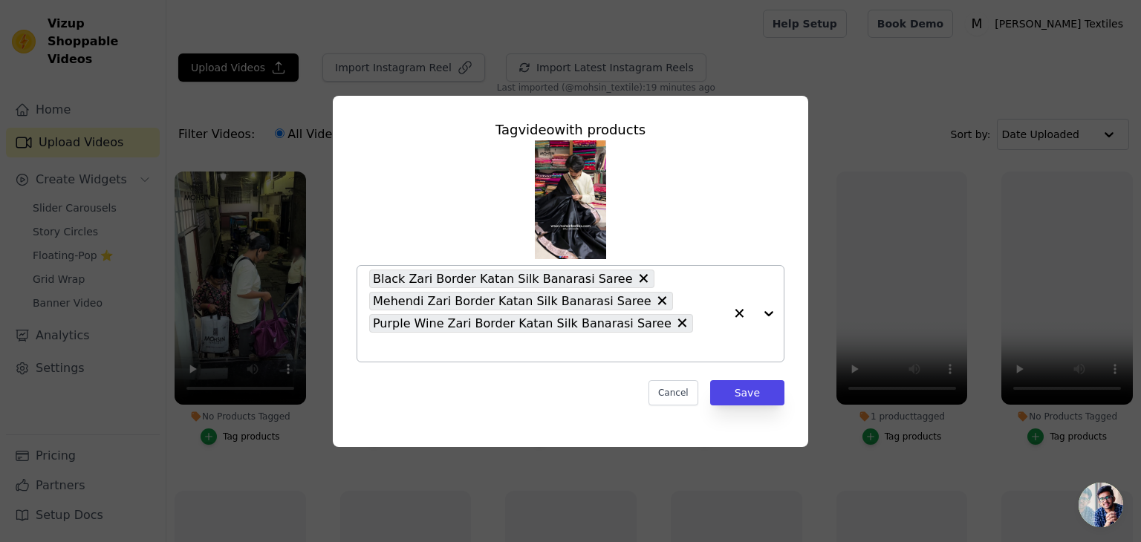
click at [654, 308] on icon at bounding box center [661, 300] width 15 height 15
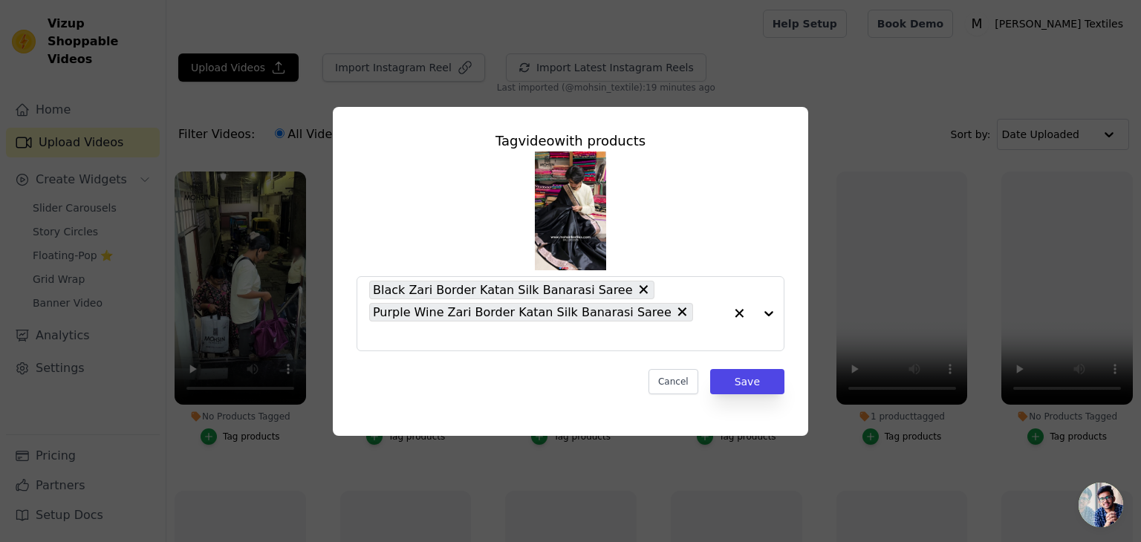
drag, startPoint x: 645, startPoint y: 325, endPoint x: 712, endPoint y: 374, distance: 83.9
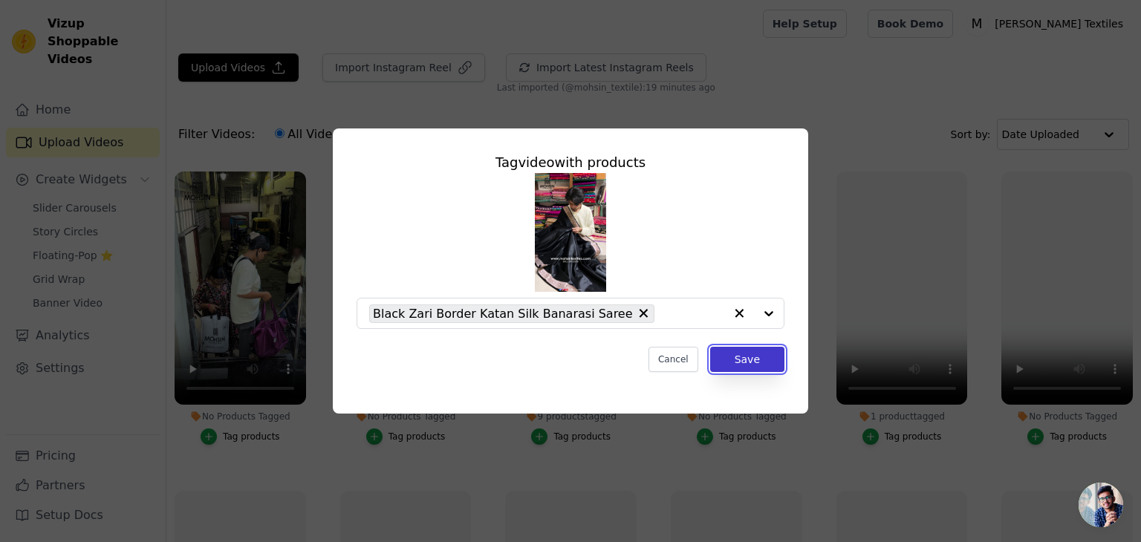
click at [755, 365] on button "Save" at bounding box center [747, 359] width 74 height 25
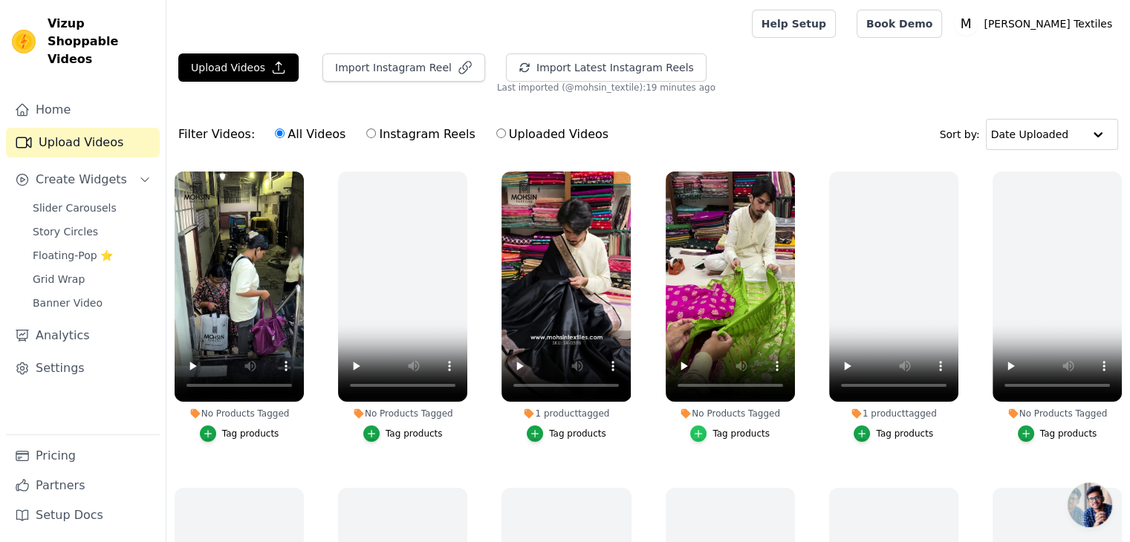
click at [698, 433] on icon "button" at bounding box center [698, 434] width 10 height 10
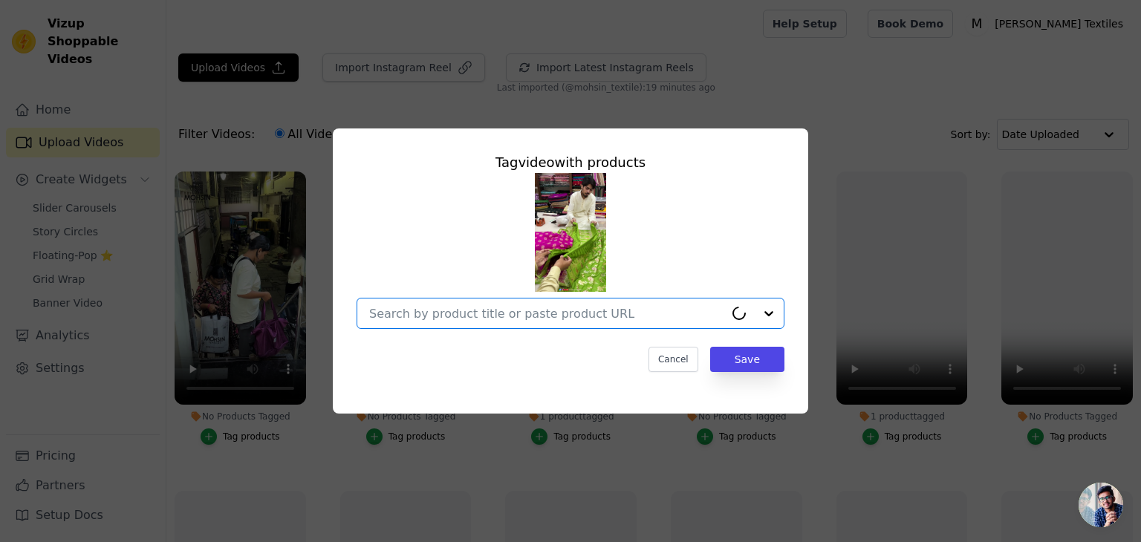
click at [528, 316] on input "No Products Tagged Tag video with products Option undefined, selected. Select i…" at bounding box center [546, 314] width 355 height 14
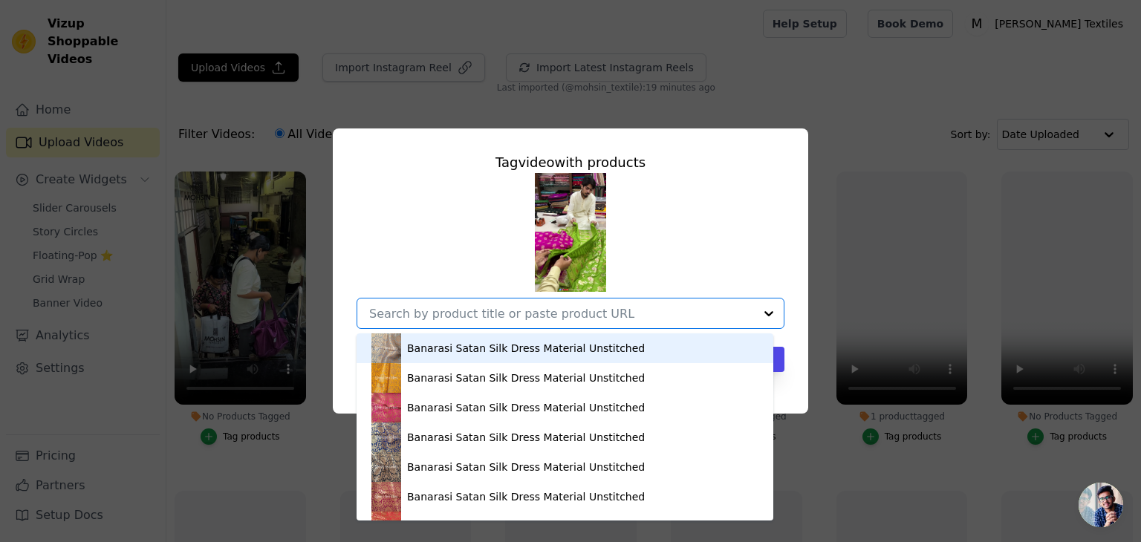
paste input "https://mohsintextiles.com/products/pista-and-pink-golden-zari-katan-silk-banar…"
type input "https://mohsintextiles.com/products/pista-and-pink-golden-zari-katan-silk-banar…"
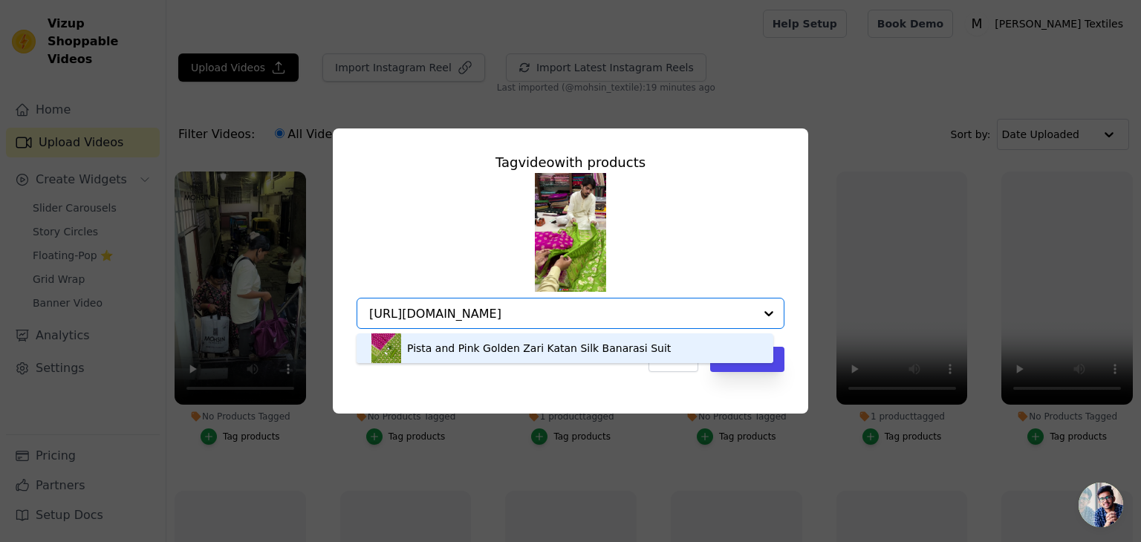
click at [582, 339] on div "Pista and Pink Golden Zari Katan Silk Banarasi Suit" at bounding box center [564, 348] width 387 height 30
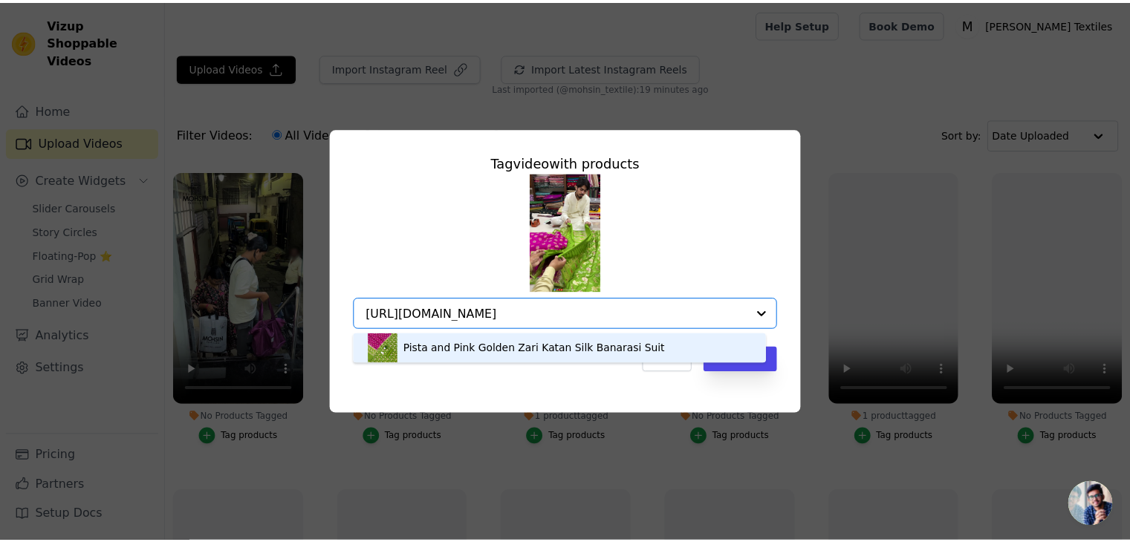
scroll to position [0, 0]
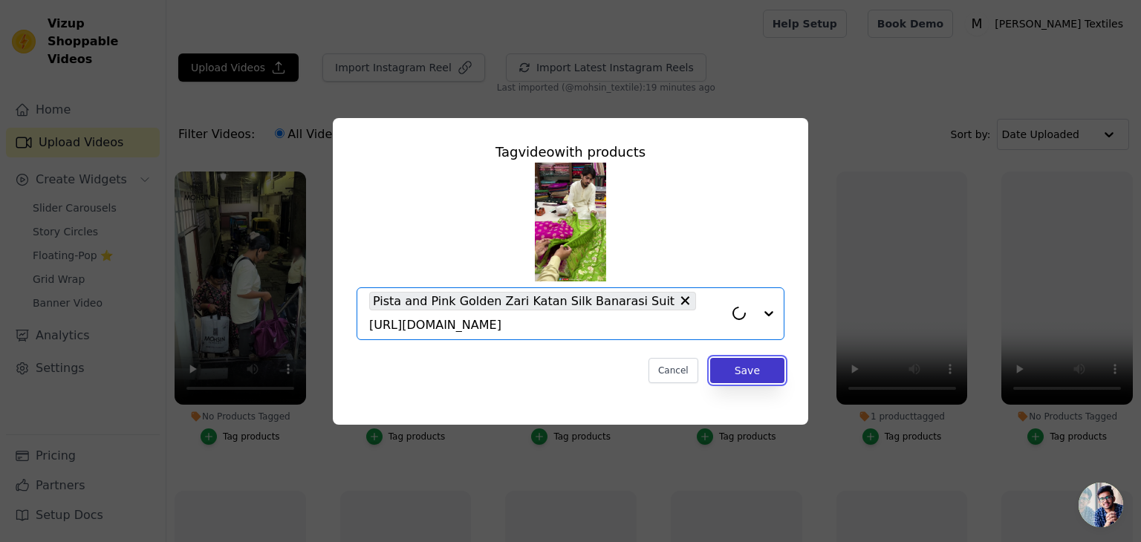
drag, startPoint x: 755, startPoint y: 362, endPoint x: 755, endPoint y: 351, distance: 11.2
click at [755, 362] on button "Save" at bounding box center [747, 370] width 74 height 25
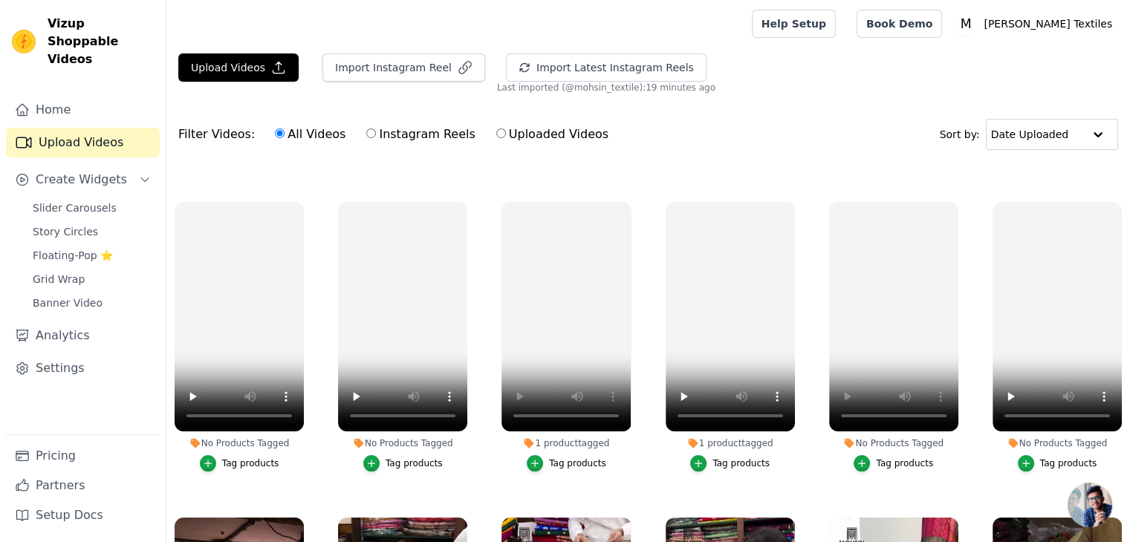
scroll to position [297, 0]
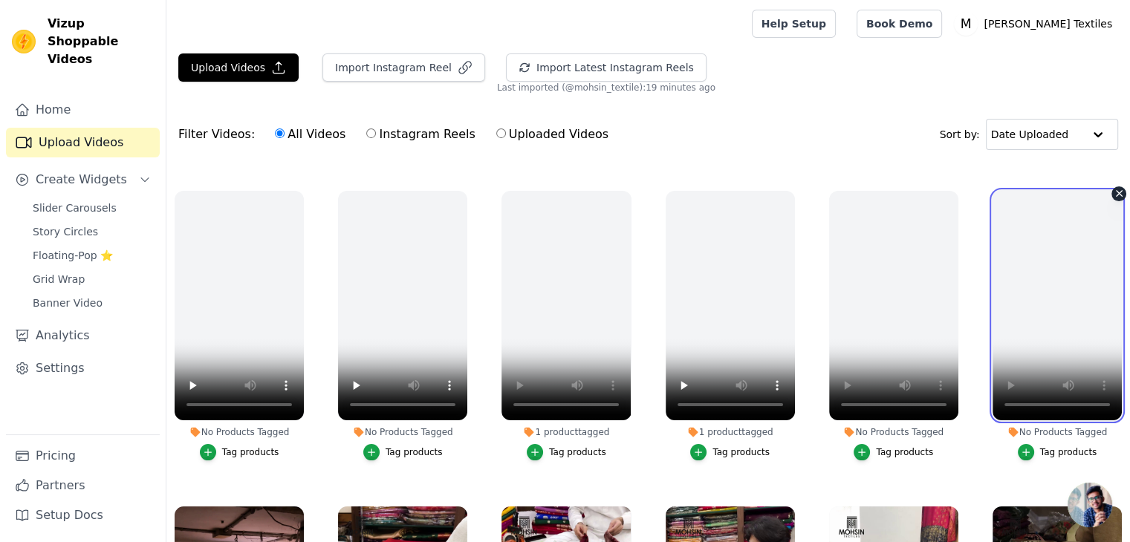
click at [1068, 303] on video at bounding box center [1056, 306] width 129 height 230
click at [1084, 330] on video at bounding box center [1056, 306] width 129 height 230
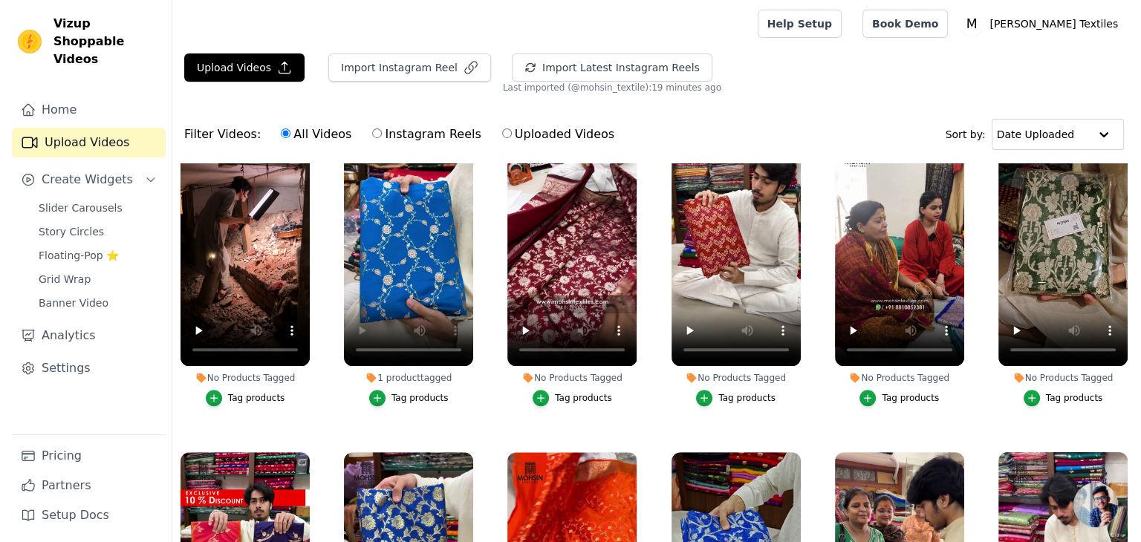
scroll to position [668, 0]
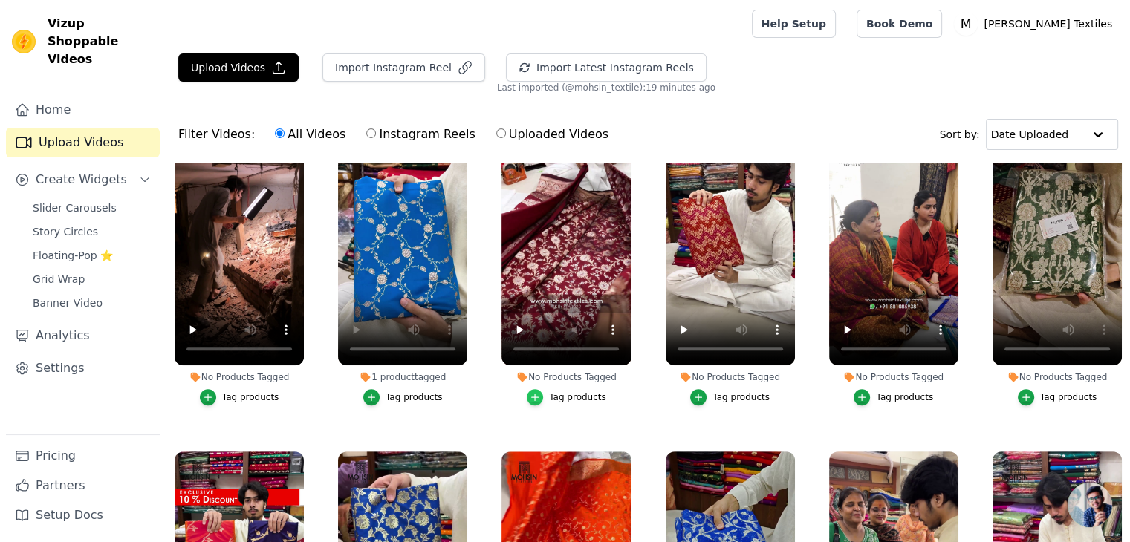
click at [534, 389] on div "button" at bounding box center [535, 397] width 16 height 16
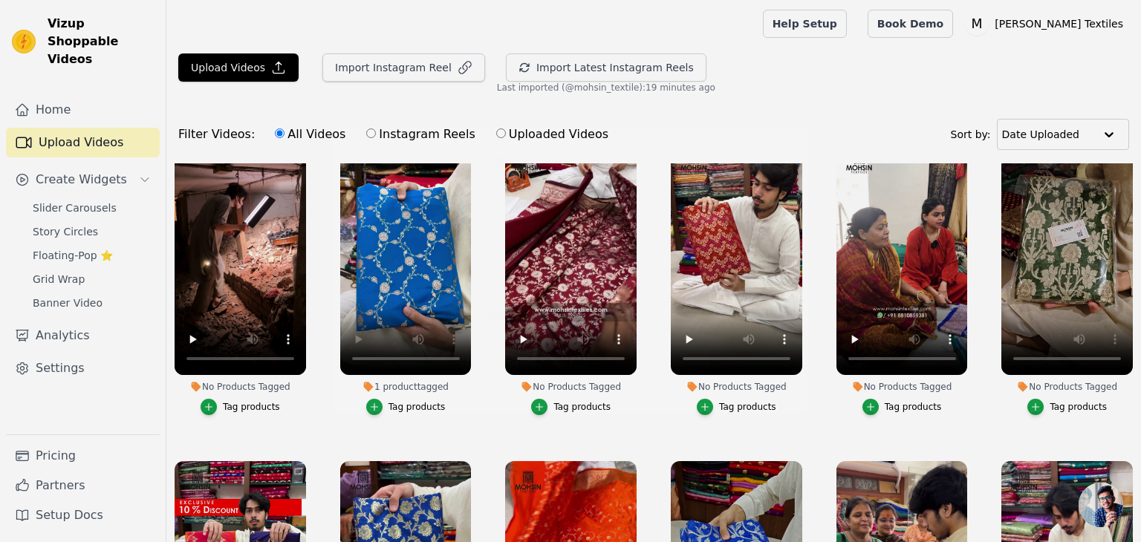
scroll to position [674, 0]
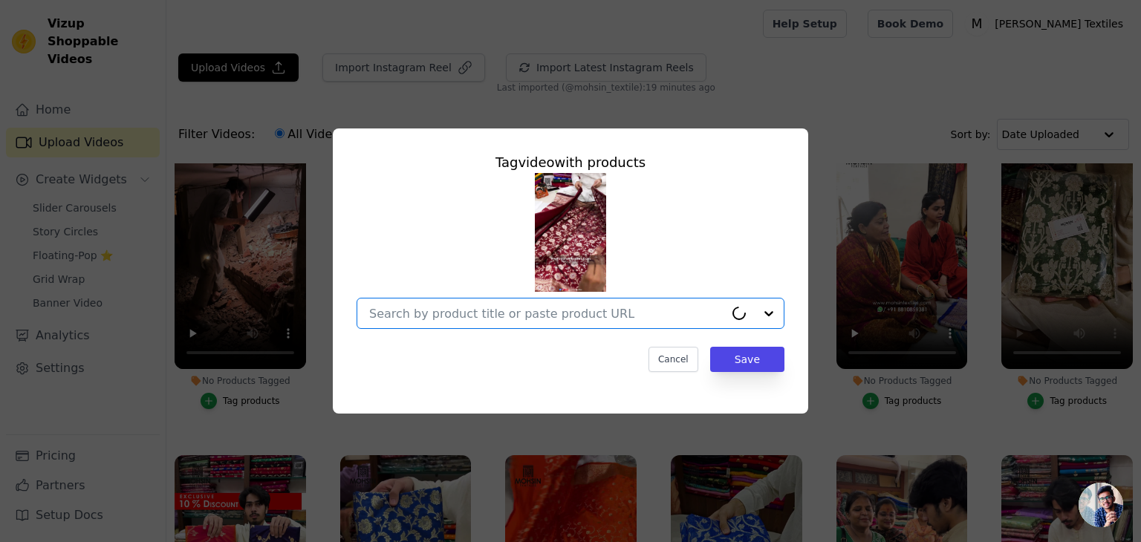
click at [547, 314] on input "No Products Tagged Tag video with products Option undefined, selected. Select i…" at bounding box center [546, 314] width 355 height 14
paste input "https://mohsintextiles.com/products/maroon-ganga-jamuna-crepe-silk-banarasi-sar…"
type input "https://mohsintextiles.com/products/maroon-ganga-jamuna-crepe-silk-banarasi-sar…"
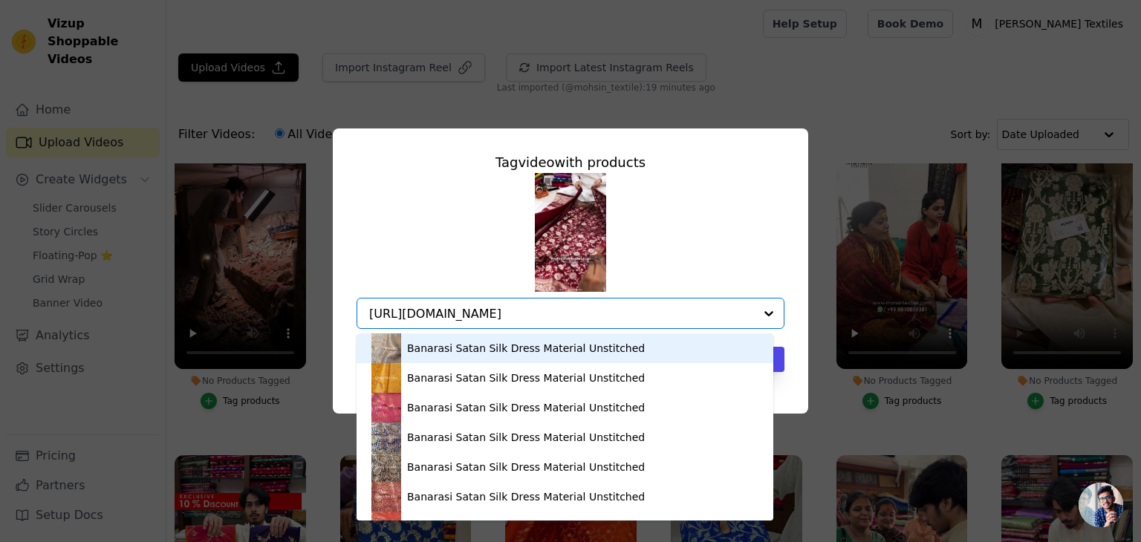
scroll to position [0, 244]
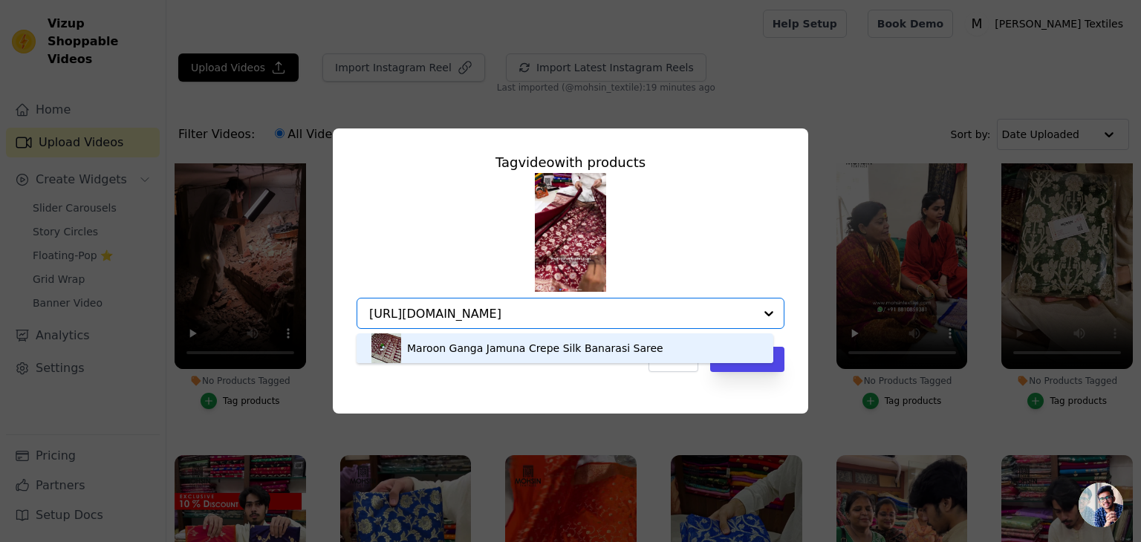
click at [578, 345] on div "Maroon Ganga Jamuna Crepe Silk Banarasi Saree" at bounding box center [535, 348] width 256 height 15
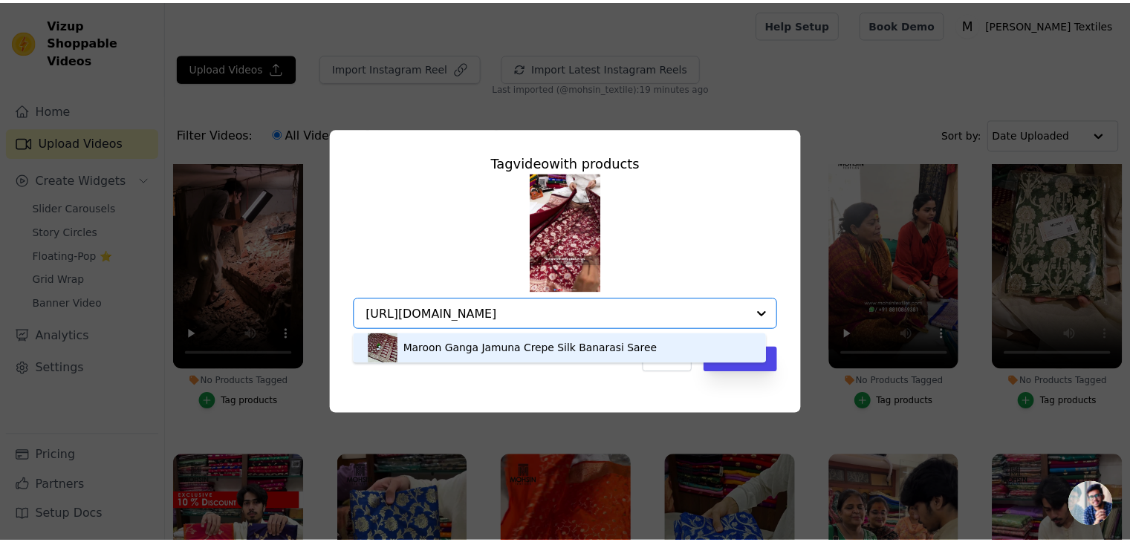
scroll to position [0, 0]
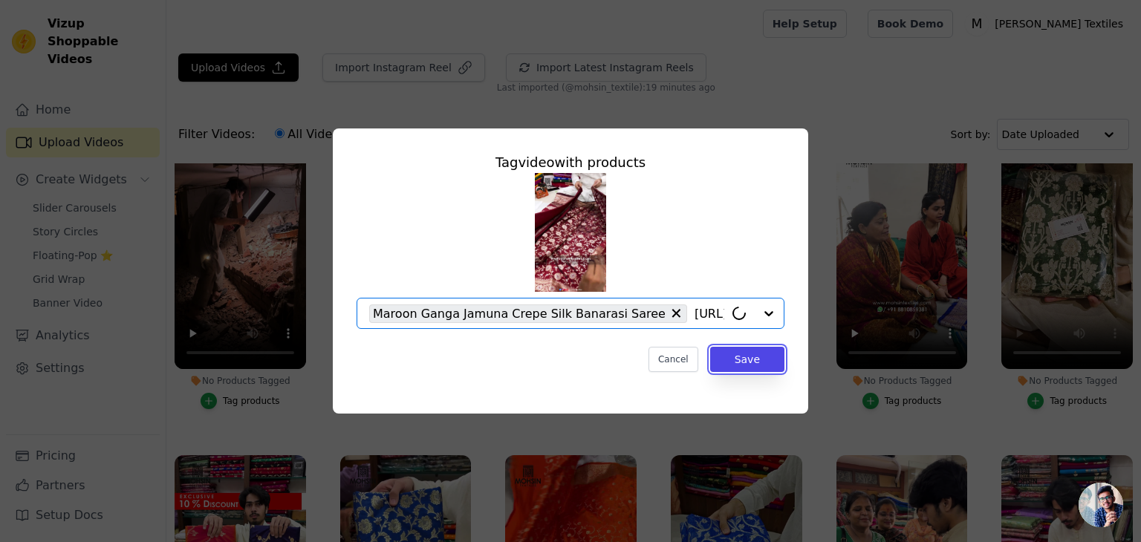
drag, startPoint x: 744, startPoint y: 360, endPoint x: 707, endPoint y: 316, distance: 58.0
click at [744, 360] on button "Save" at bounding box center [747, 359] width 74 height 25
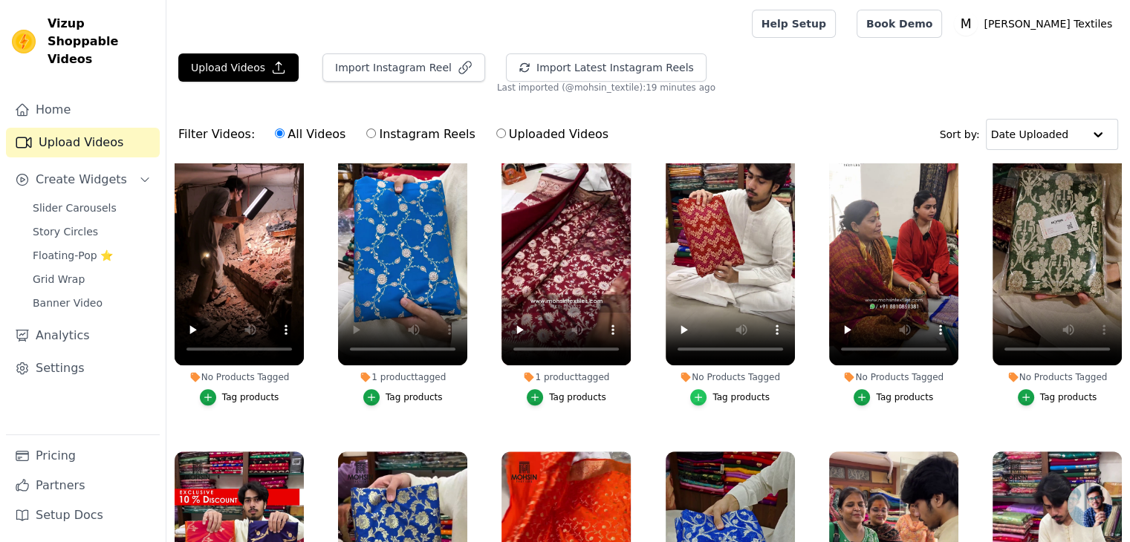
click at [698, 392] on icon "button" at bounding box center [698, 397] width 10 height 10
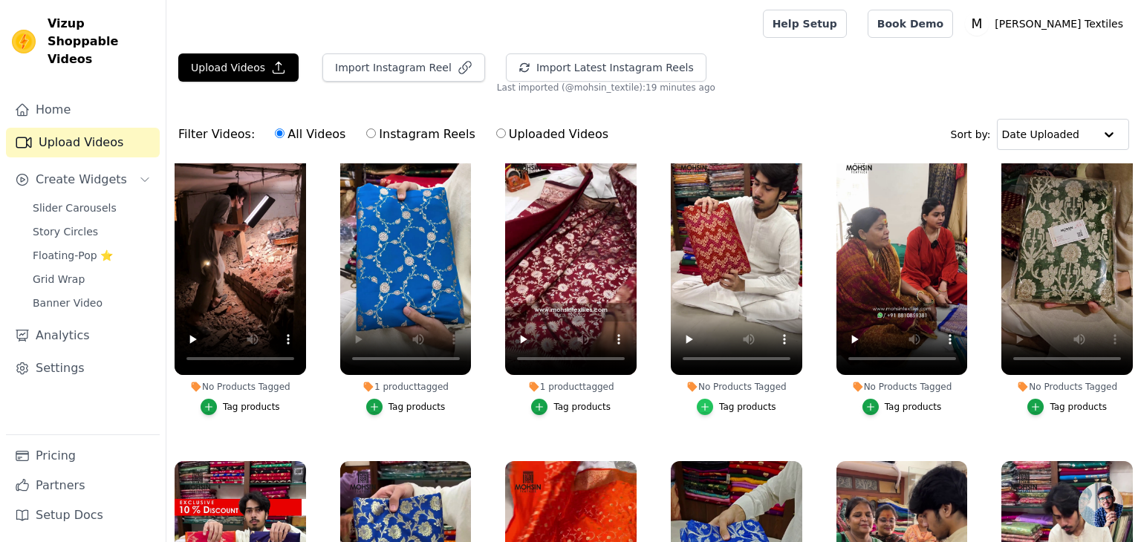
scroll to position [674, 0]
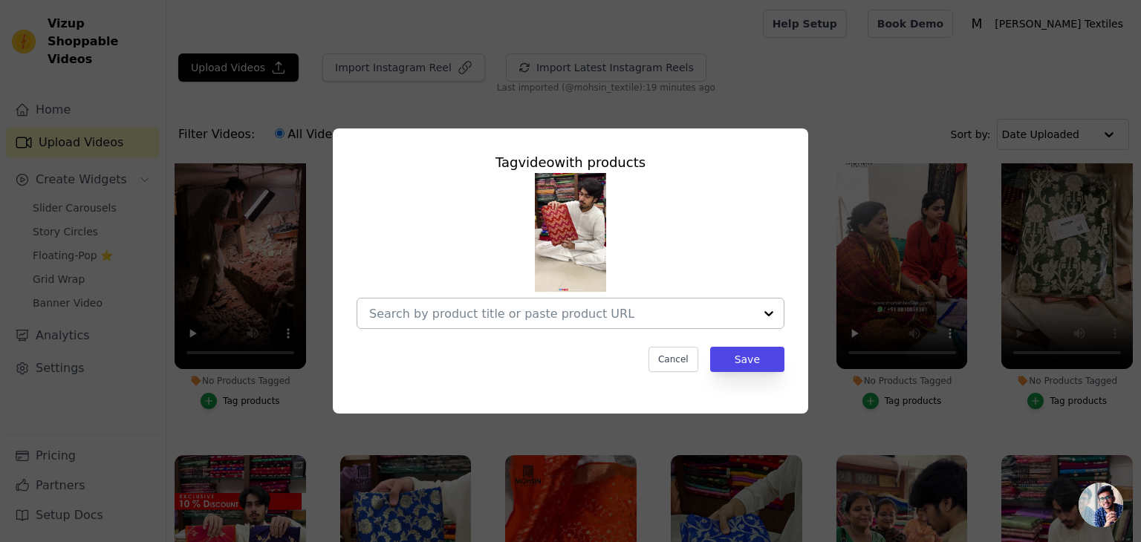
click at [549, 313] on input "No Products Tagged Tag video with products Cancel Save Tag products" at bounding box center [561, 314] width 385 height 14
click at [551, 320] on input "No Products Tagged Tag video with products Cancel Save Tag products" at bounding box center [561, 314] width 385 height 14
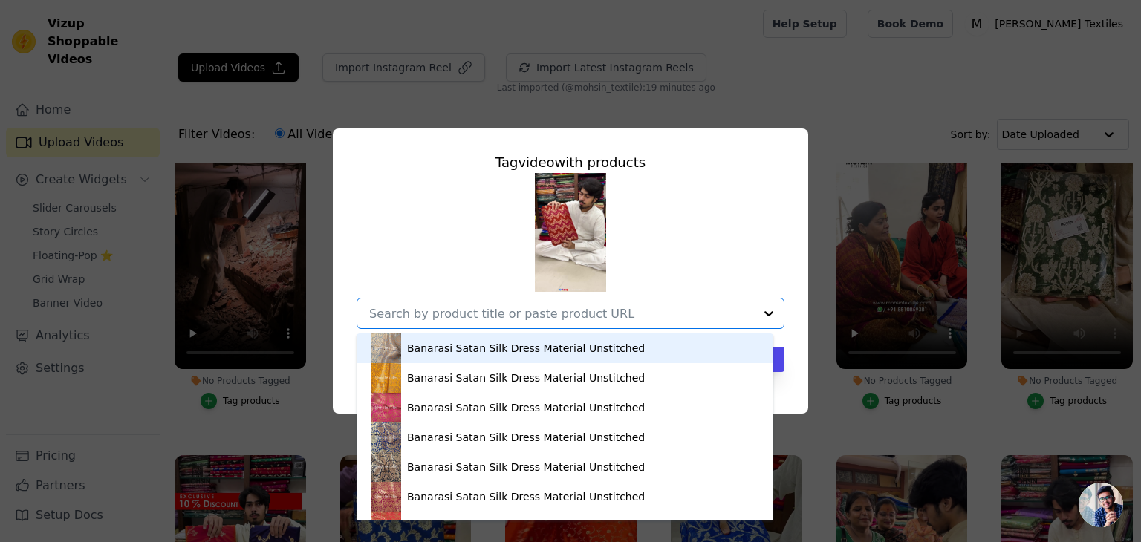
paste input "https://mohsintextiles.com/products/red-bandhej-georgette-silk-banarasi-saree?_…"
type input "https://mohsintextiles.com/products/red-bandhej-georgette-silk-banarasi-saree?_…"
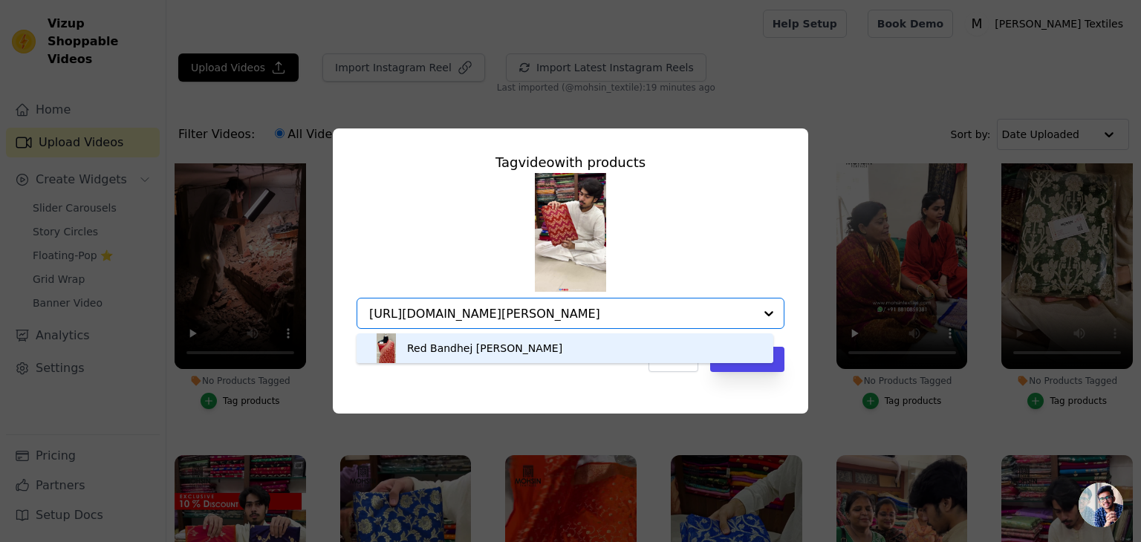
click at [489, 353] on div "Red Bandhej Georgette Silk Banarasi Saree" at bounding box center [484, 348] width 155 height 15
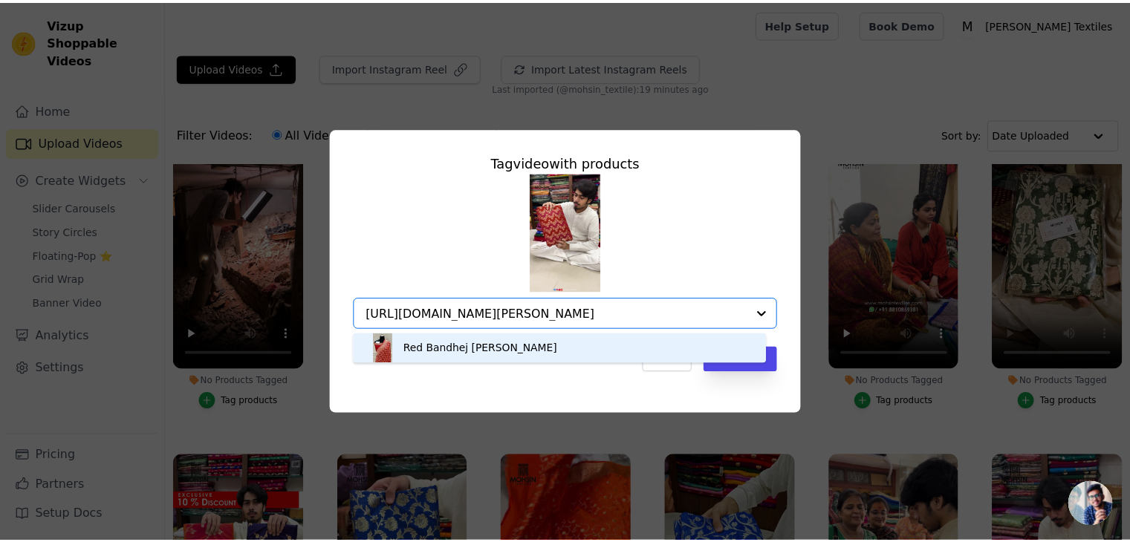
scroll to position [0, 0]
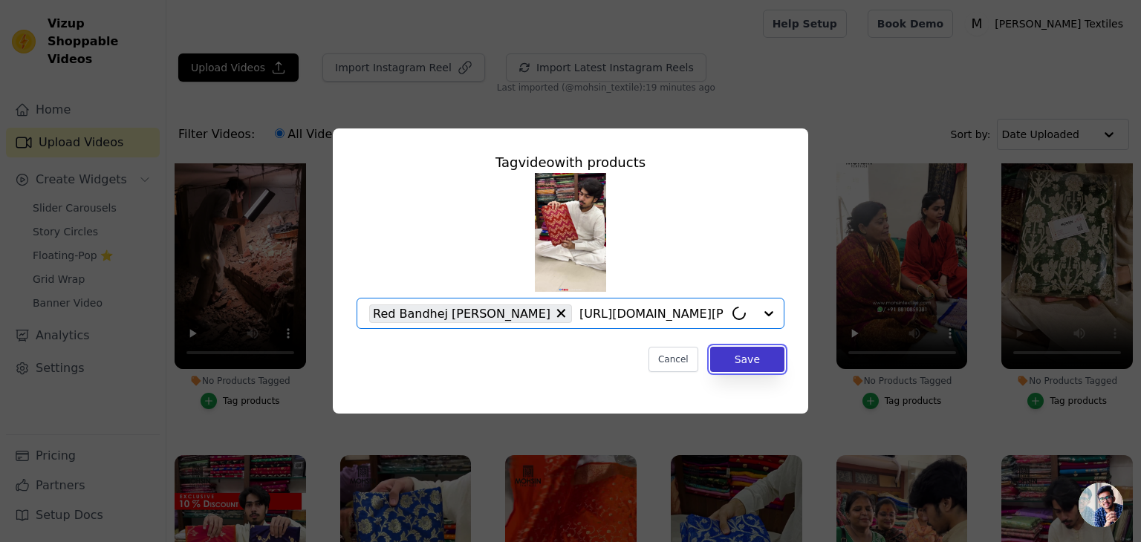
drag, startPoint x: 746, startPoint y: 362, endPoint x: 738, endPoint y: 356, distance: 10.0
click at [746, 362] on button "Save" at bounding box center [747, 359] width 74 height 25
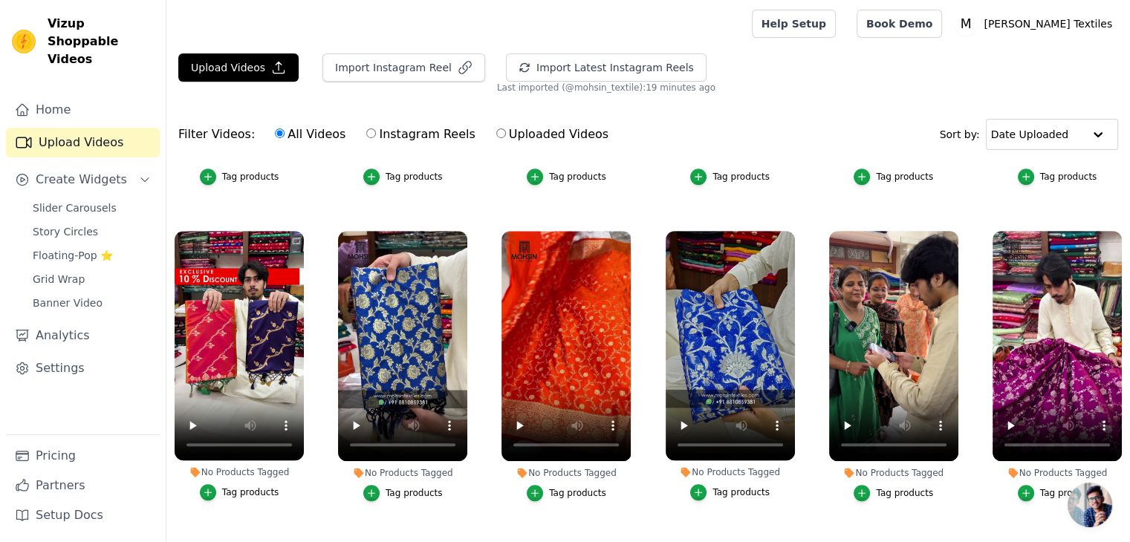
scroll to position [965, 0]
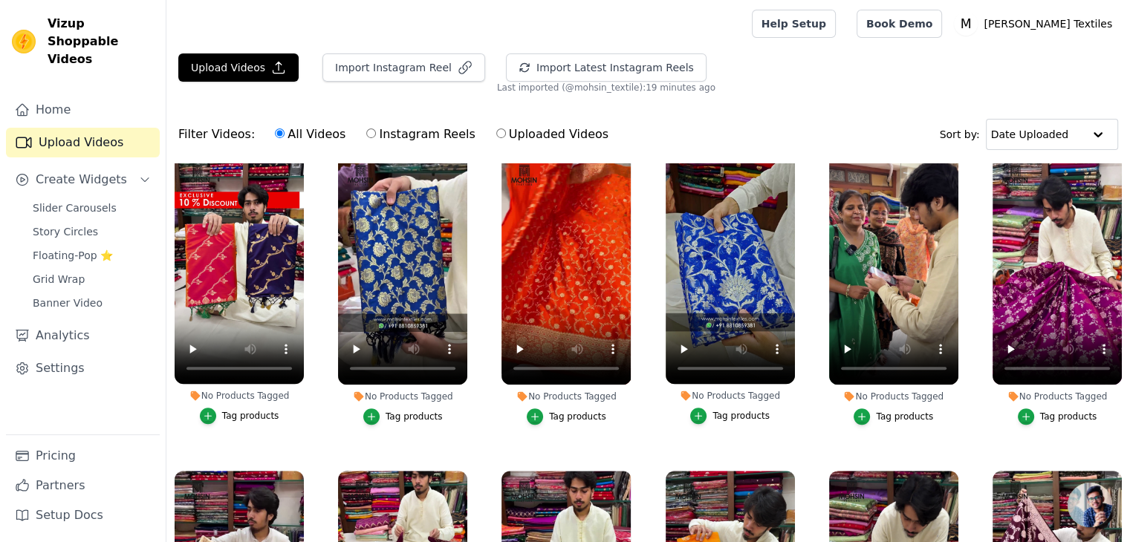
click at [1040, 411] on div "Tag products" at bounding box center [1068, 417] width 57 height 12
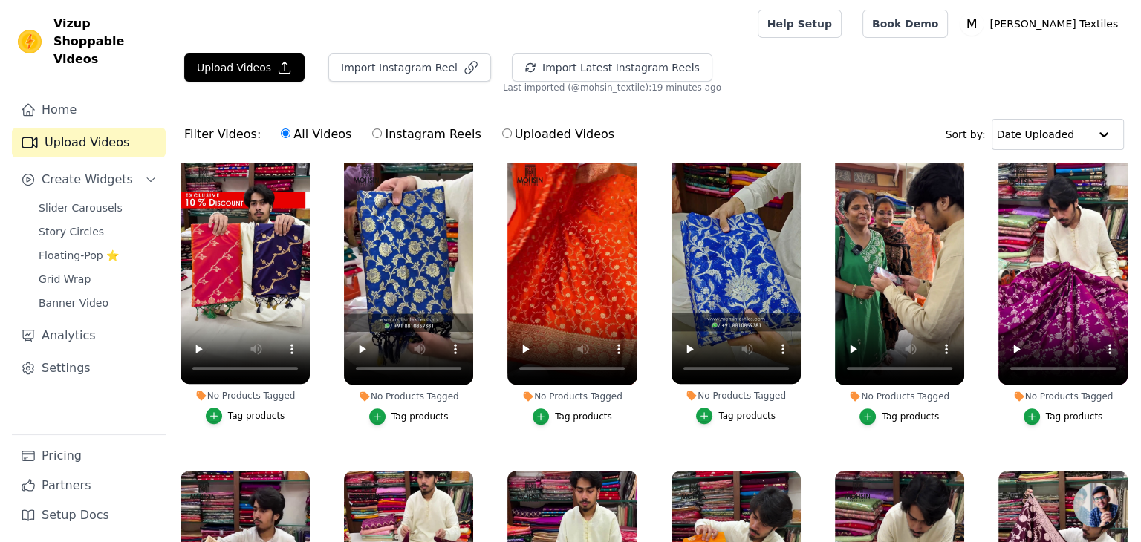
scroll to position [975, 0]
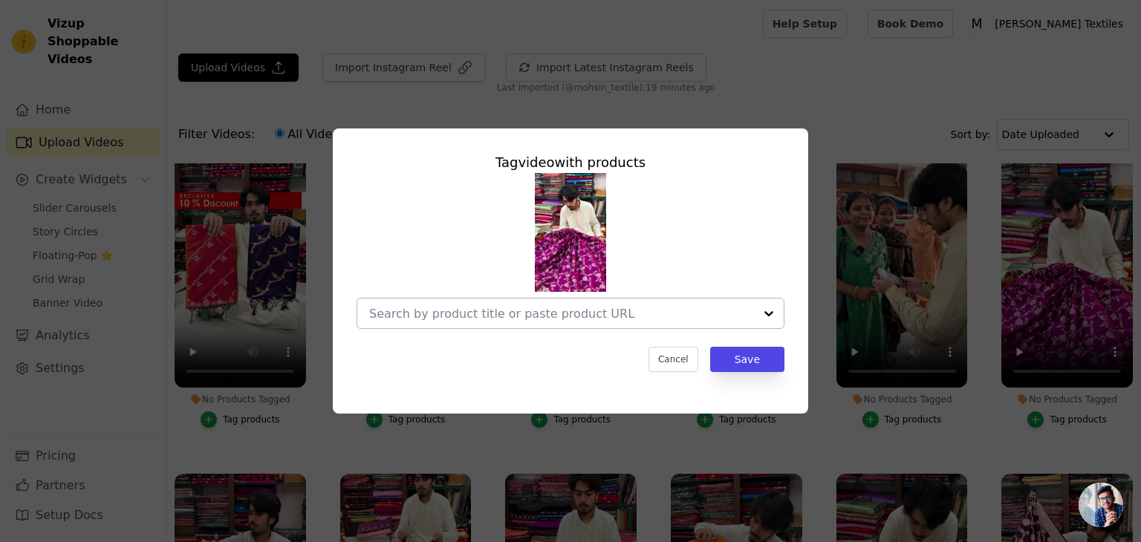
click at [563, 313] on input "No Products Tagged Tag video with products Cancel Save Tag products" at bounding box center [561, 314] width 385 height 14
paste input "https://mohsintextiles.com/products/purple-jhanjaal-katan-silk-banarasi-saree?_…"
type input "https://mohsintextiles.com/products/purple-jhanjaal-katan-silk-banarasi-saree?_…"
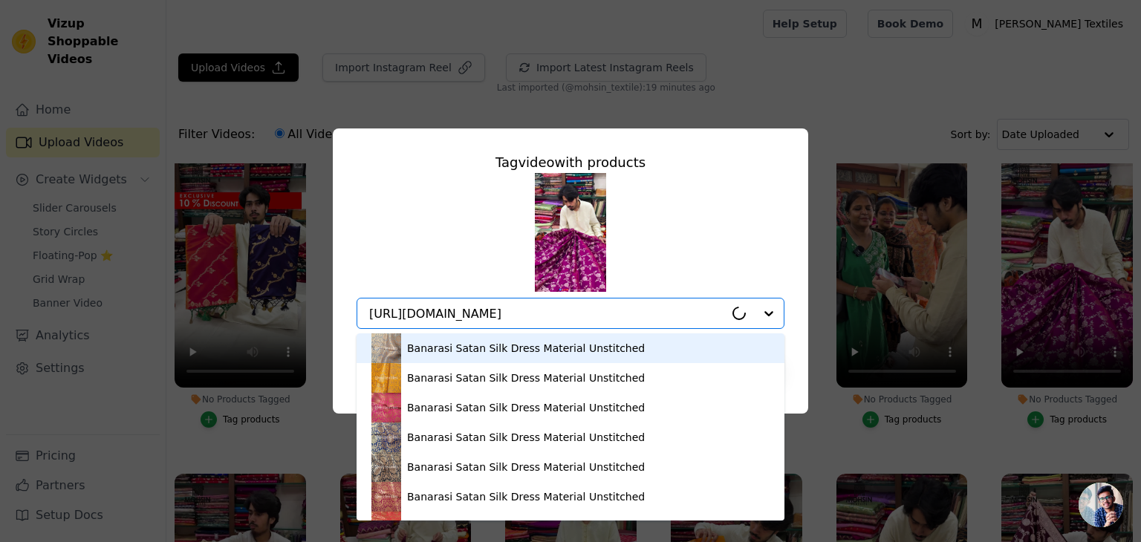
scroll to position [0, 199]
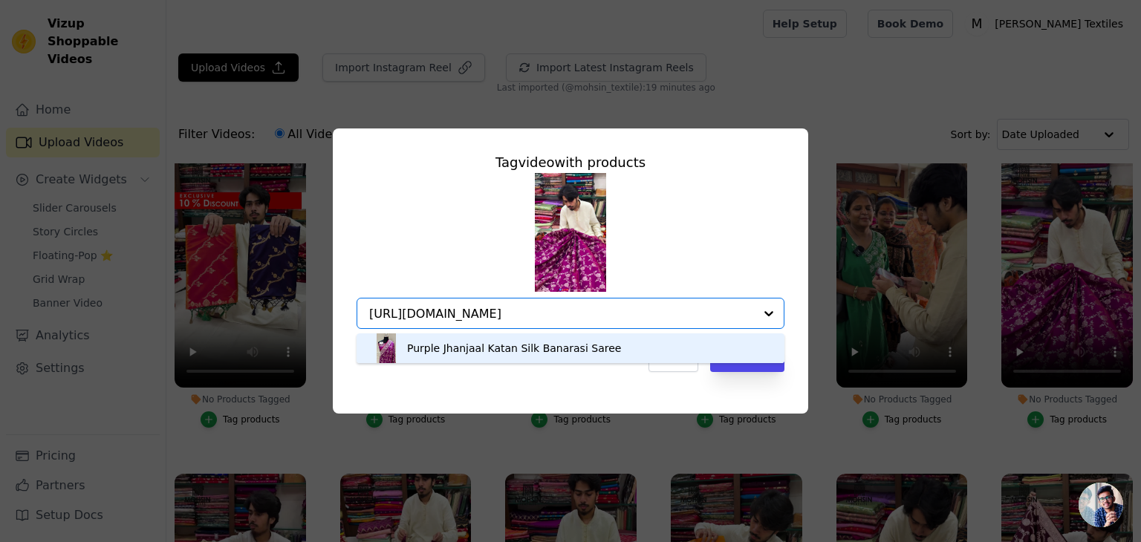
click at [553, 348] on div "Purple Jhanjaal Katan Silk Banarasi Saree" at bounding box center [514, 348] width 214 height 15
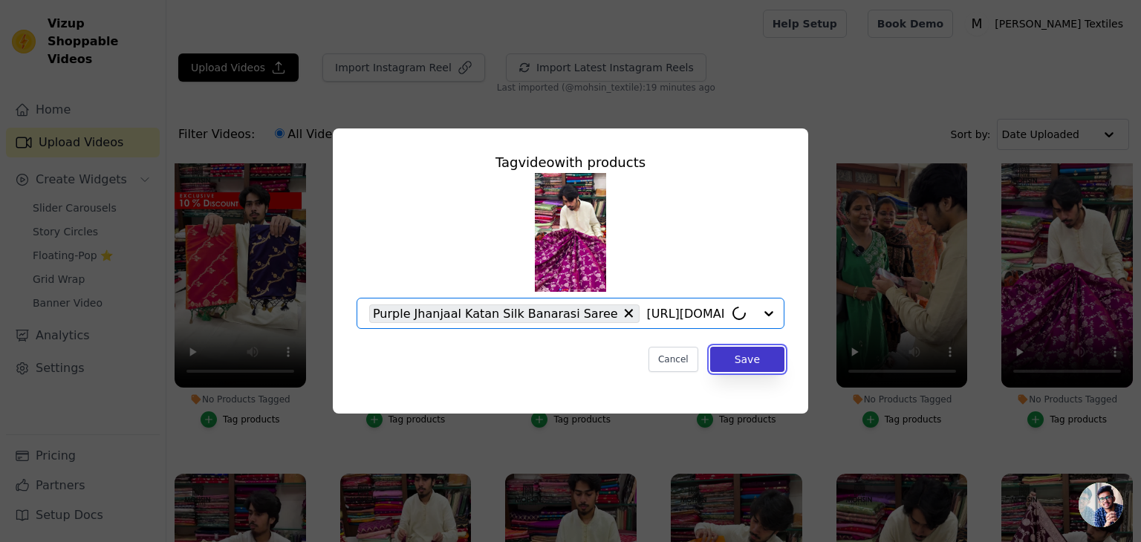
click at [731, 359] on button "Save" at bounding box center [747, 359] width 74 height 25
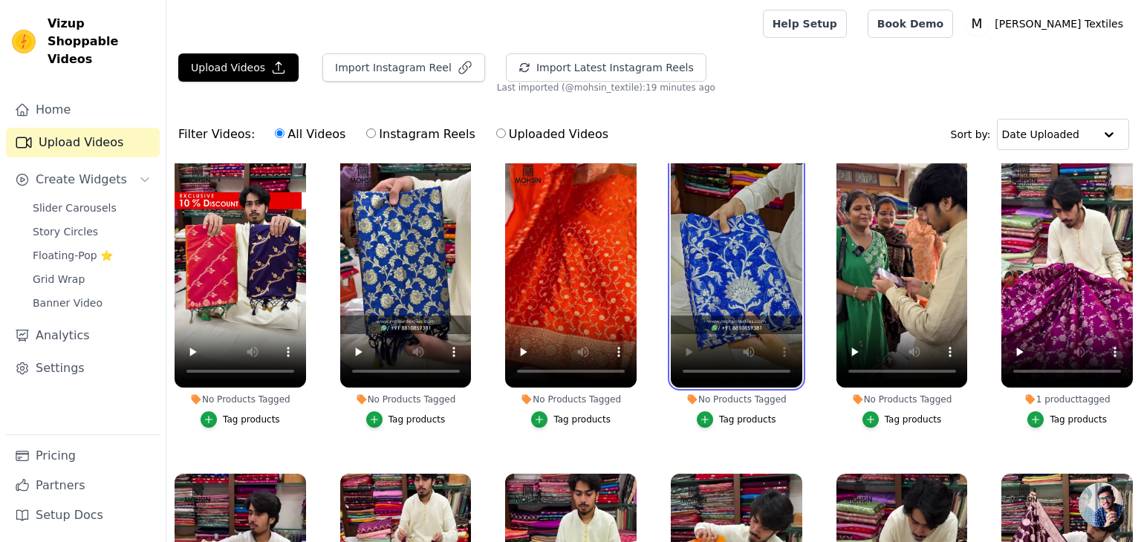
click at [746, 295] on video at bounding box center [736, 270] width 131 height 233
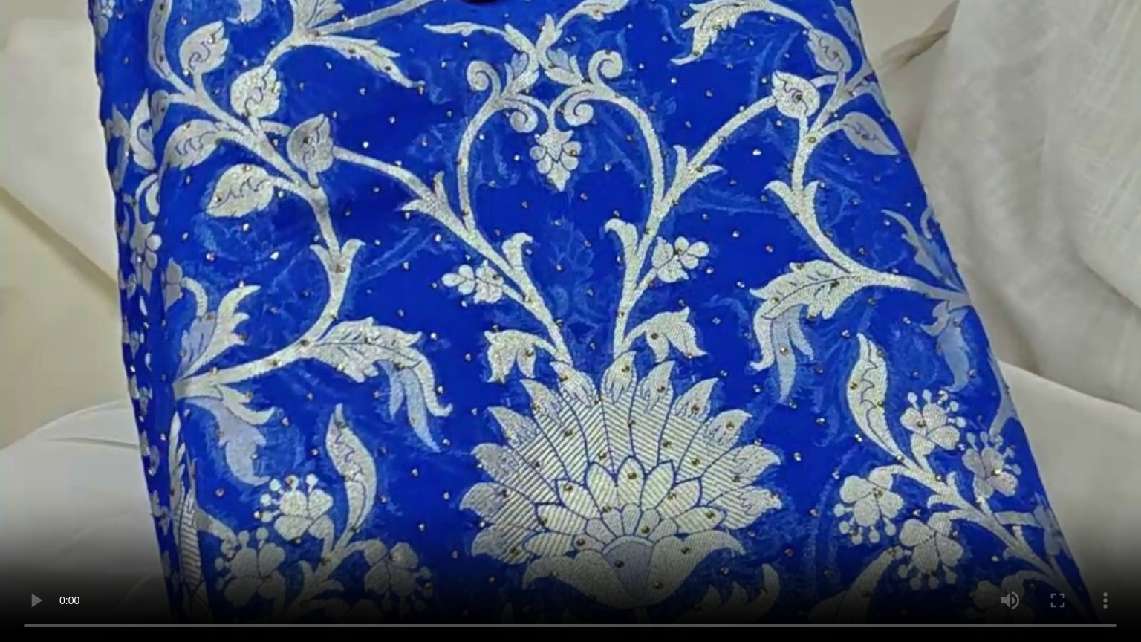
click at [814, 496] on video at bounding box center [570, 321] width 1141 height 642
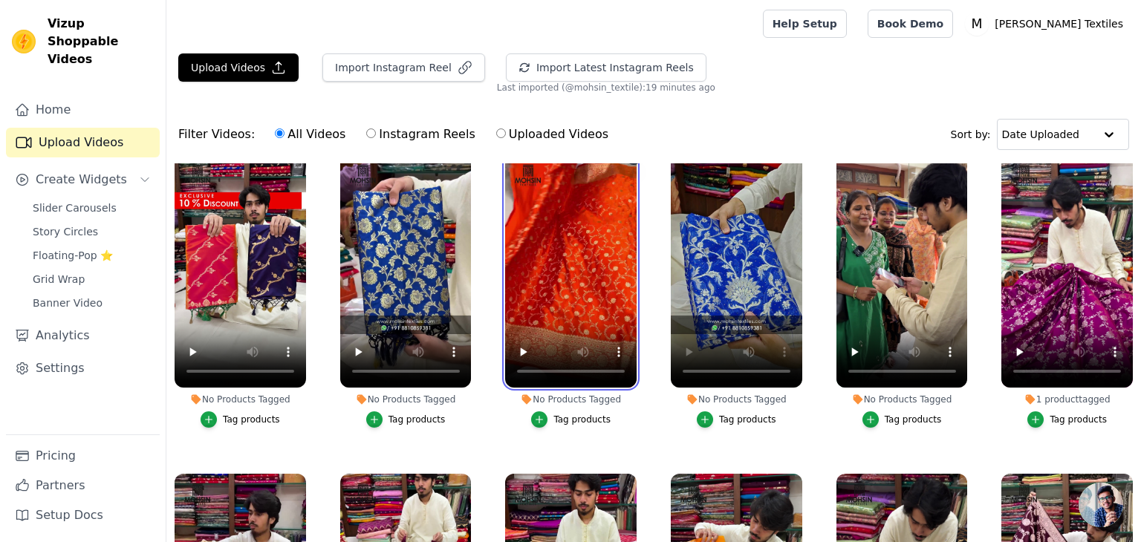
click at [555, 270] on video at bounding box center [570, 270] width 131 height 233
click at [555, 414] on div "Tag products" at bounding box center [581, 420] width 57 height 12
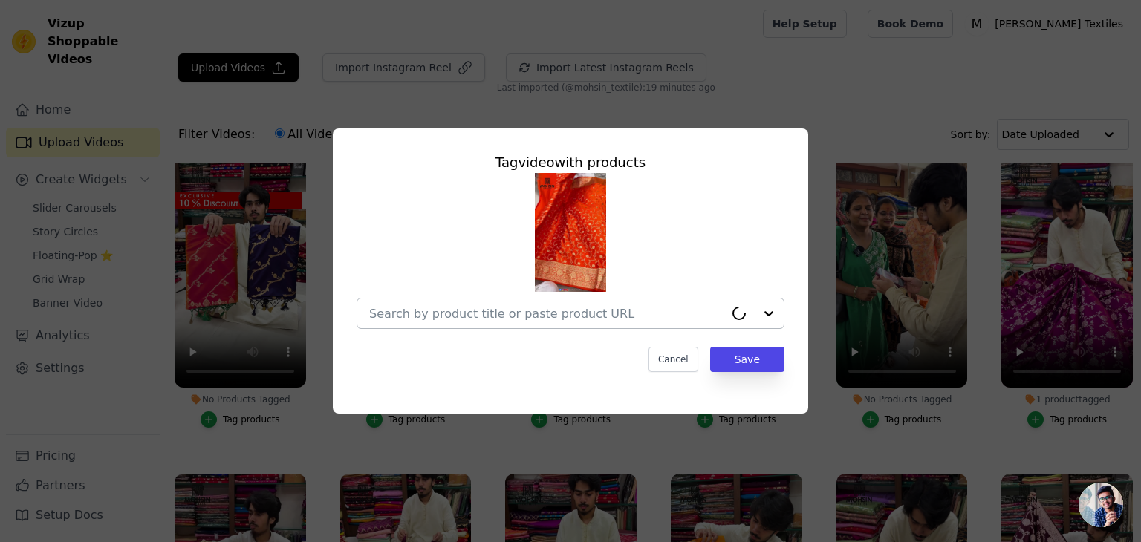
click at [615, 316] on input "No Products Tagged Tag video with products Cancel Save Tag products" at bounding box center [546, 314] width 355 height 14
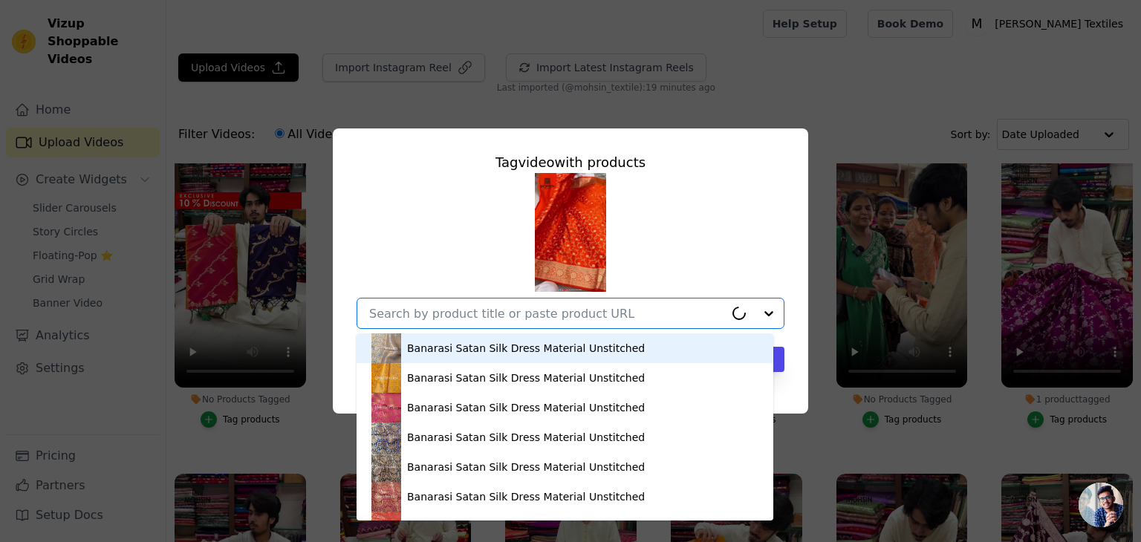
paste input "https://mohsintextiles.com/products/orange-eragon-jaal-katan-silk-banarasi-sare…"
type input "https://mohsintextiles.com/products/orange-eragon-jaal-katan-silk-banarasi-sare…"
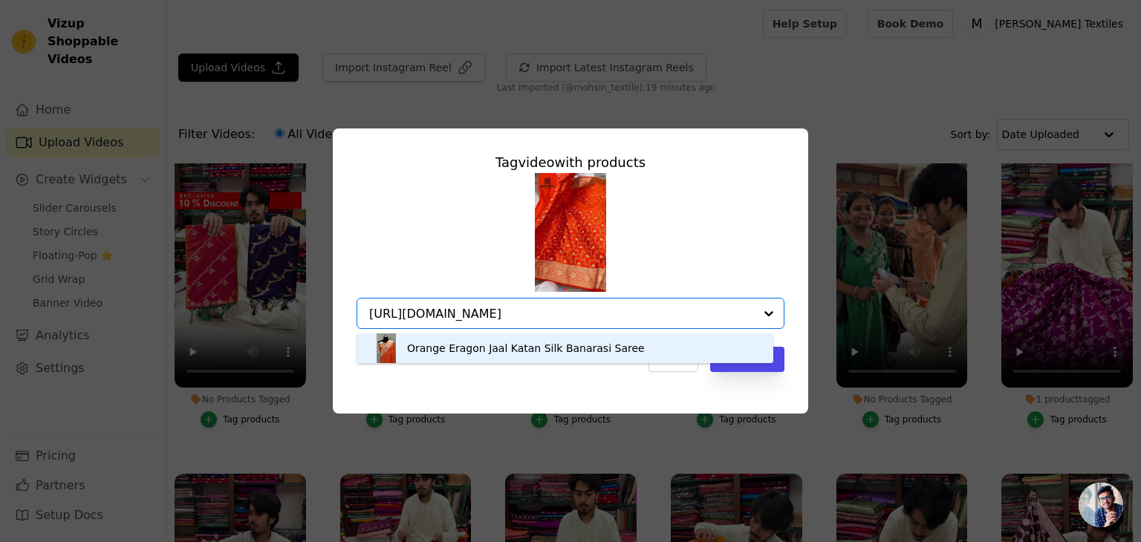
click at [592, 345] on div "Orange Eragon Jaal Katan Silk Banarasi Saree" at bounding box center [526, 348] width 238 height 15
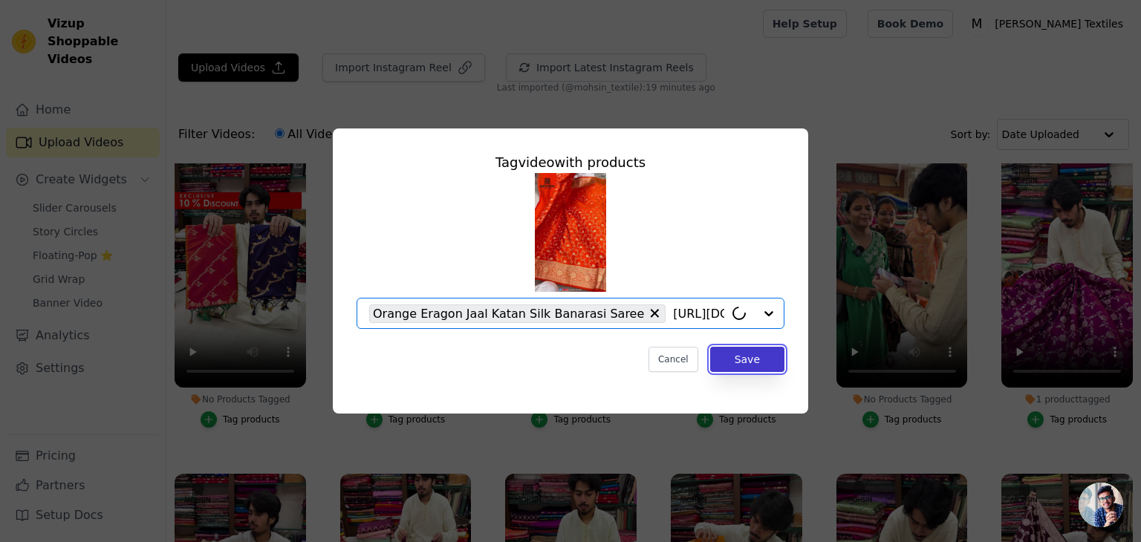
drag, startPoint x: 749, startPoint y: 365, endPoint x: 716, endPoint y: 357, distance: 34.2
click at [749, 365] on button "Save" at bounding box center [747, 359] width 74 height 25
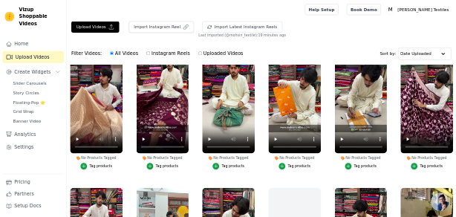
scroll to position [1272, 0]
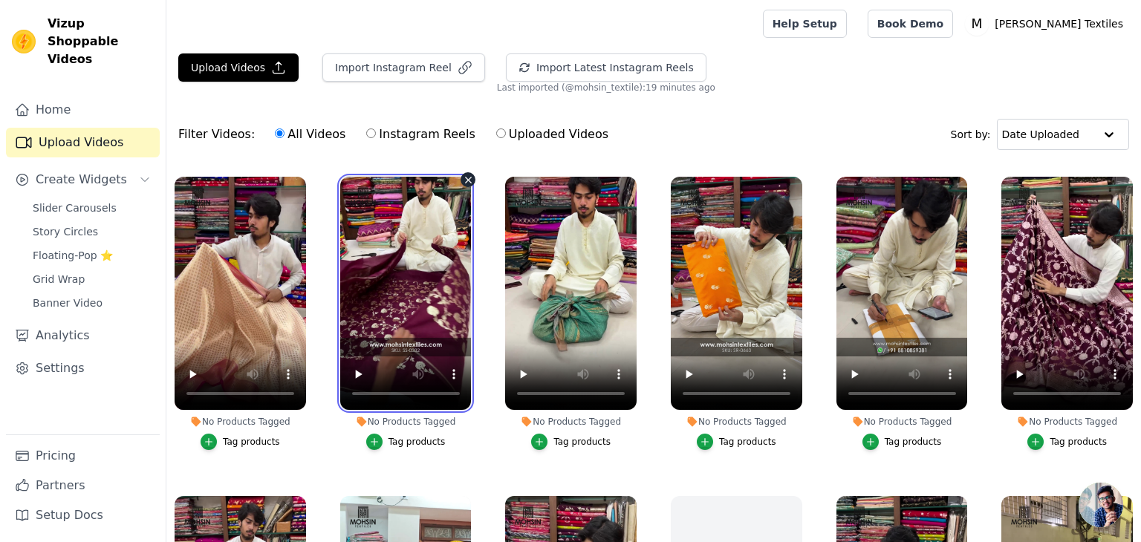
click at [425, 309] on video at bounding box center [405, 293] width 131 height 233
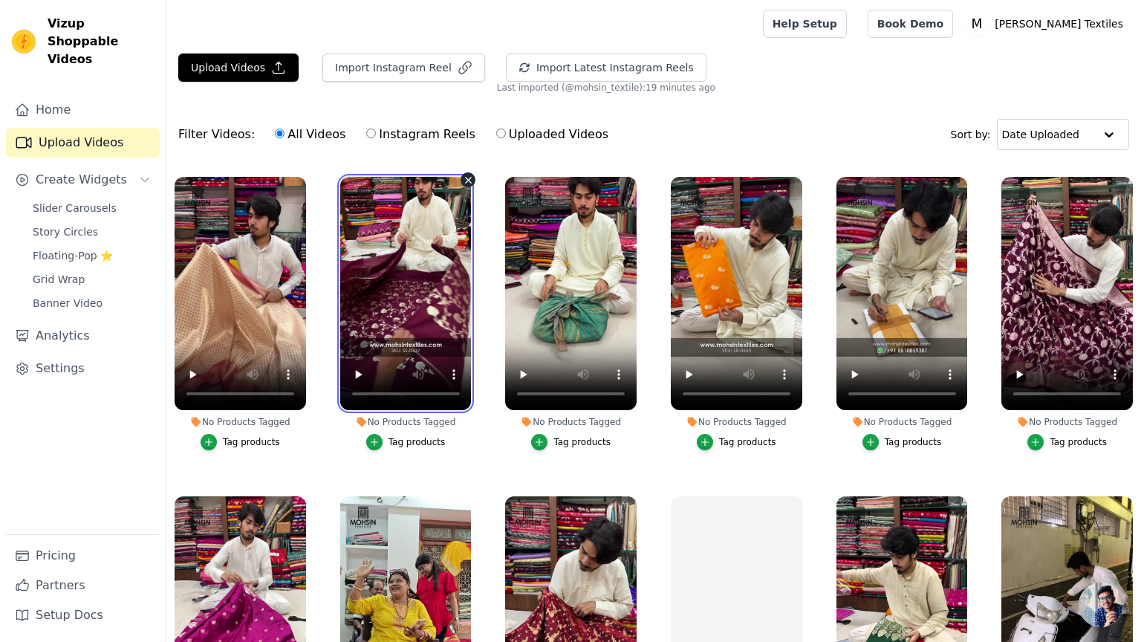
click at [472, 407] on video at bounding box center [405, 293] width 131 height 233
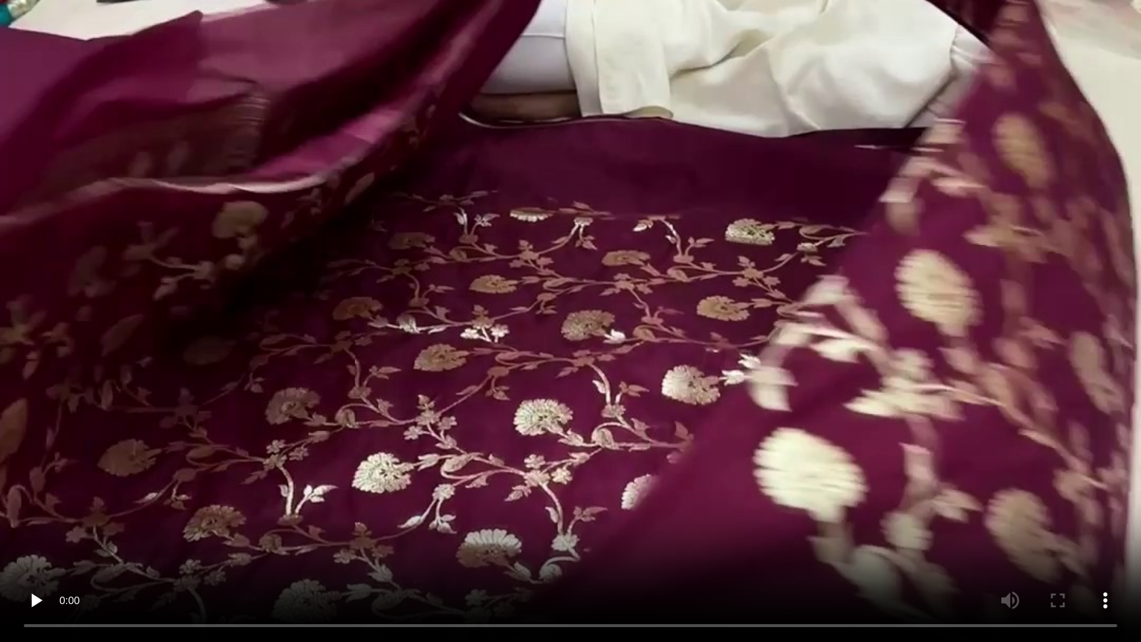
click at [571, 407] on video at bounding box center [570, 321] width 1141 height 642
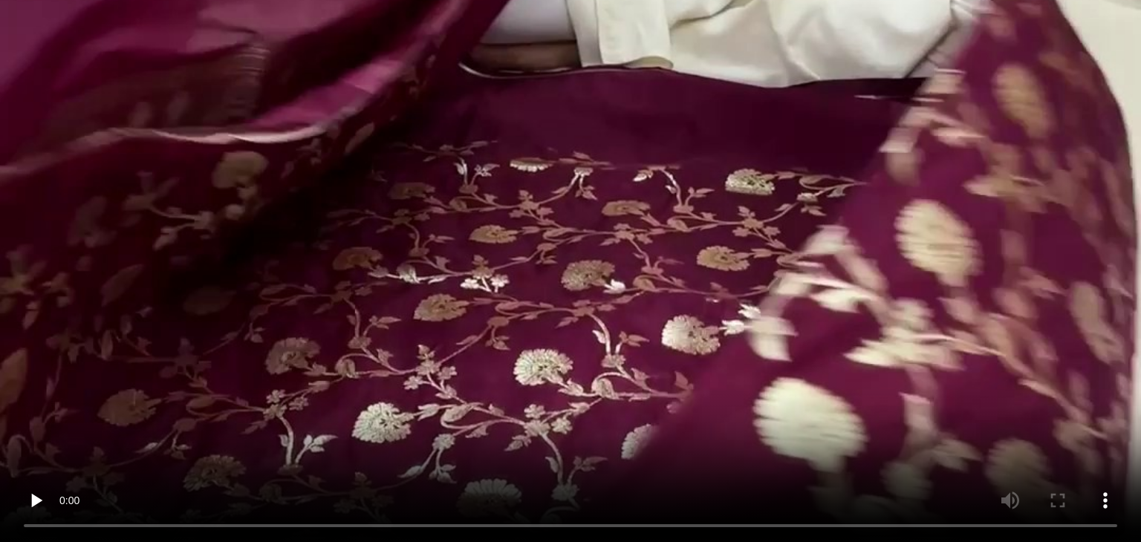
scroll to position [1595, 0]
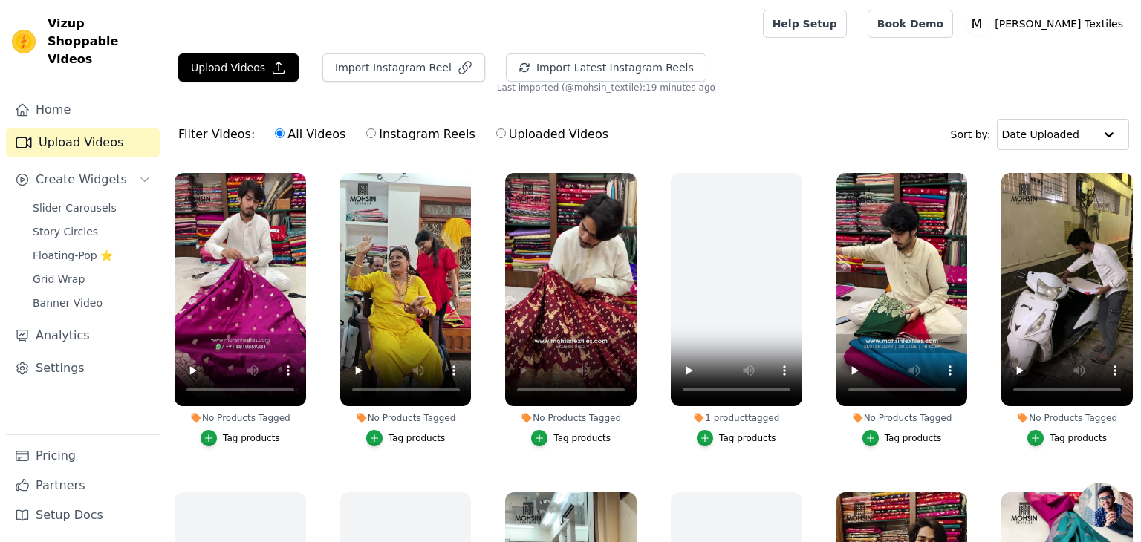
click at [573, 432] on div "Tag products" at bounding box center [581, 438] width 57 height 12
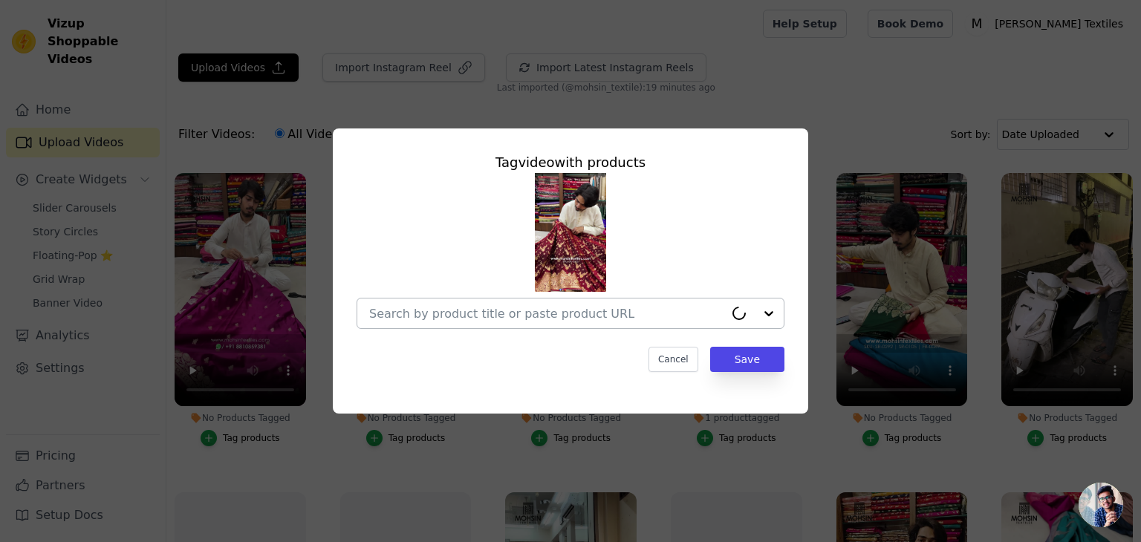
click at [584, 314] on input "No Products Tagged Tag video with products Cancel Save Tag products" at bounding box center [546, 314] width 355 height 14
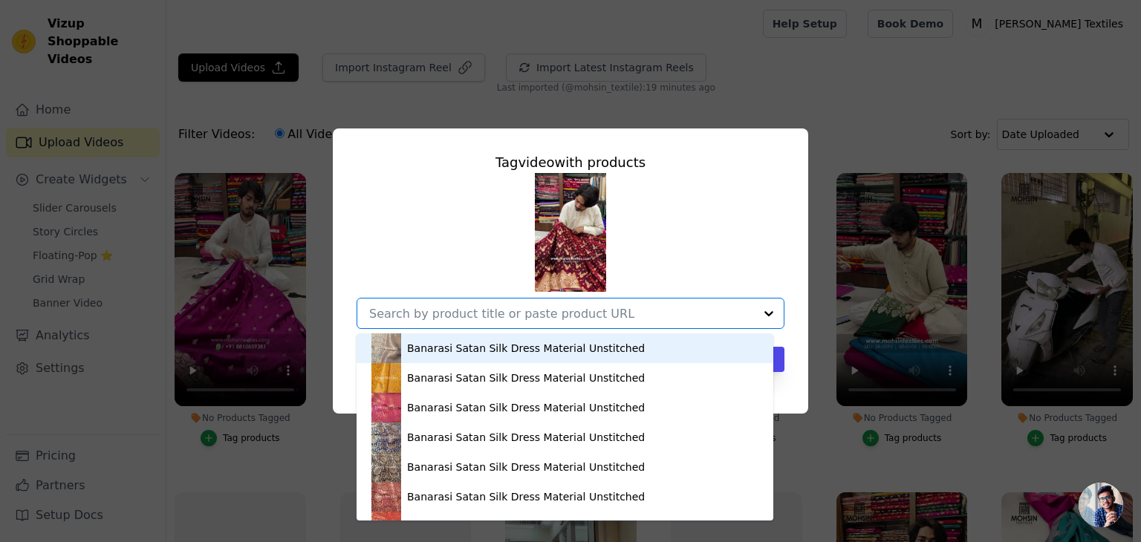
paste input "https://mohsintextiles.com/products/maroon-victory-katan-silk-banarasi-saree?_p…"
type input "https://mohsintextiles.com/products/maroon-victory-katan-silk-banarasi-saree?_p…"
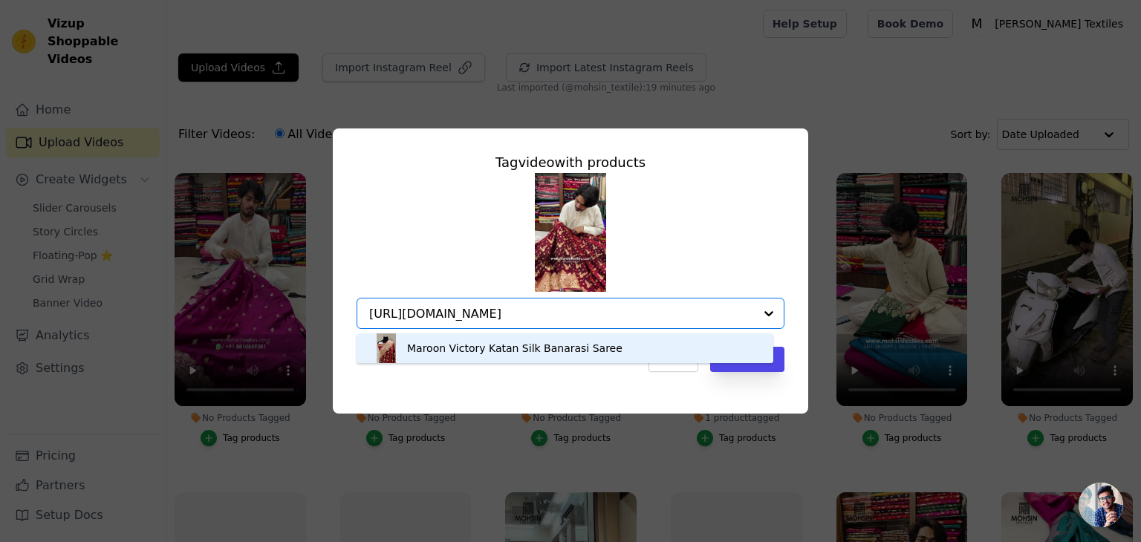
click at [520, 351] on div "Maroon Victory Katan Silk Banarasi Saree" at bounding box center [514, 348] width 215 height 15
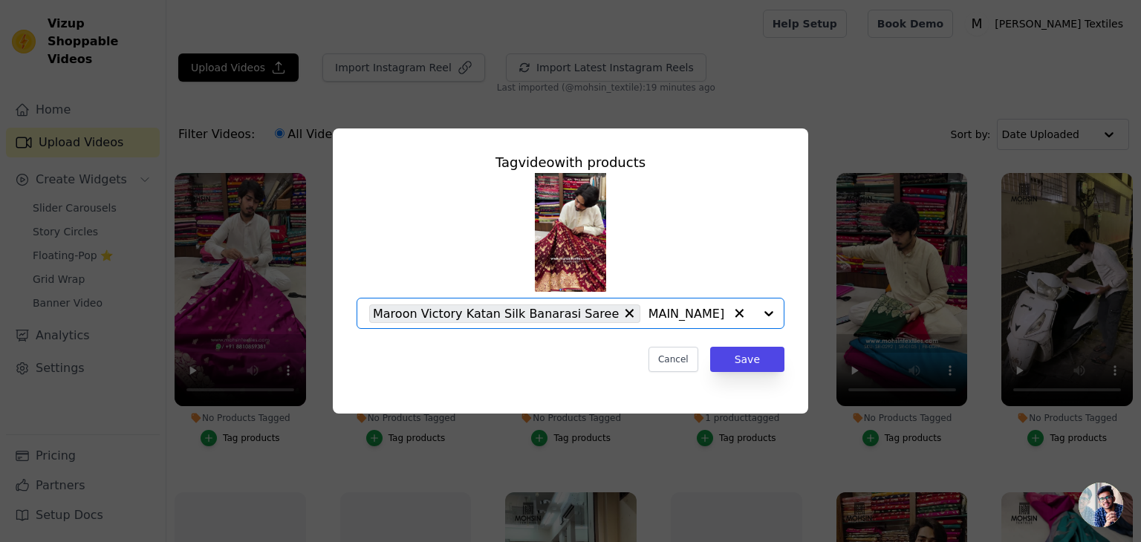
scroll to position [0, 0]
click at [752, 363] on button "Save" at bounding box center [747, 359] width 74 height 25
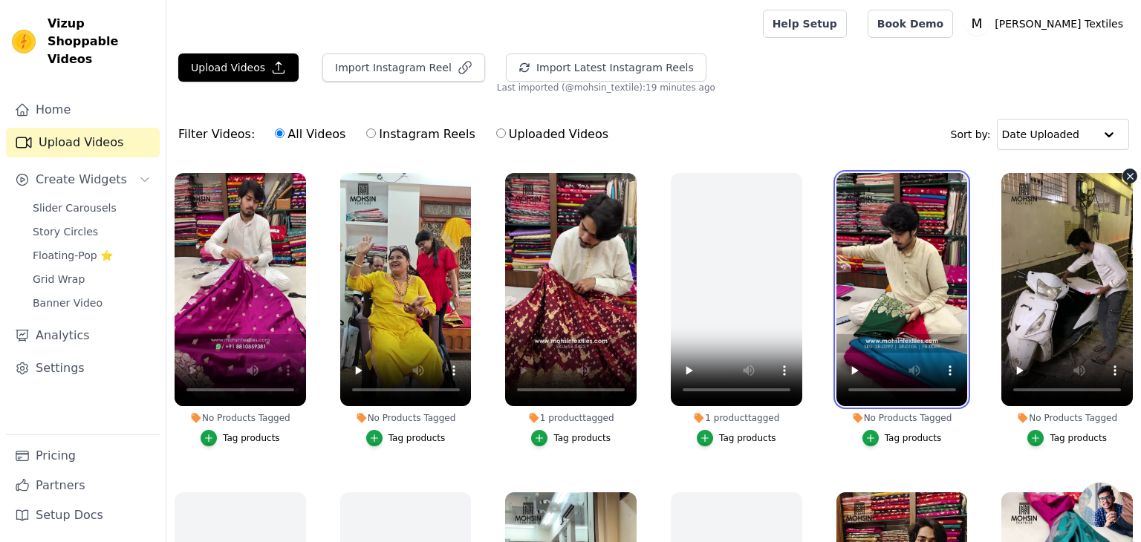
scroll to position [1892, 0]
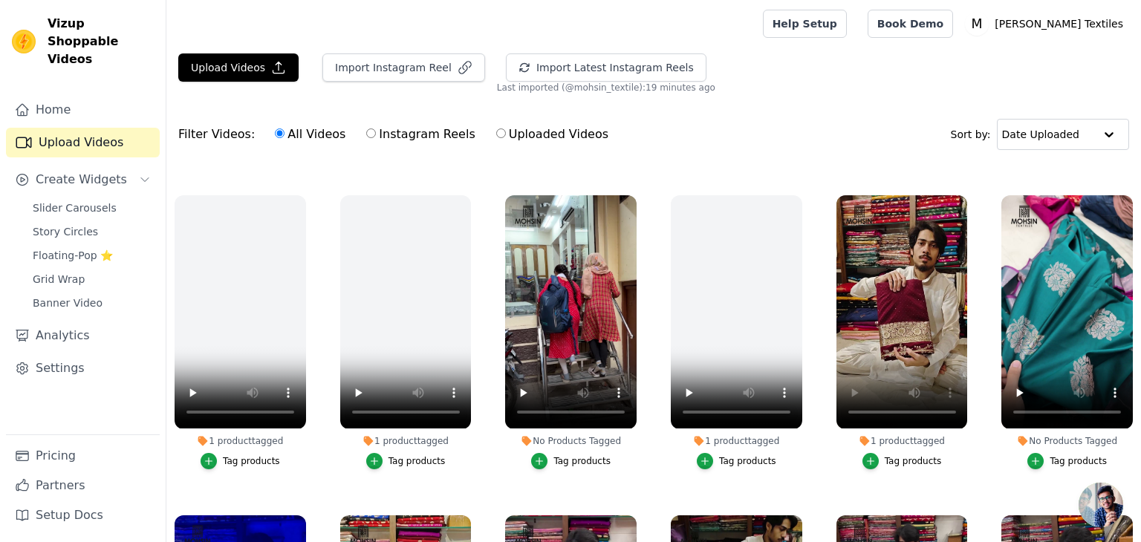
click at [1050, 455] on div "Tag products" at bounding box center [1077, 461] width 57 height 12
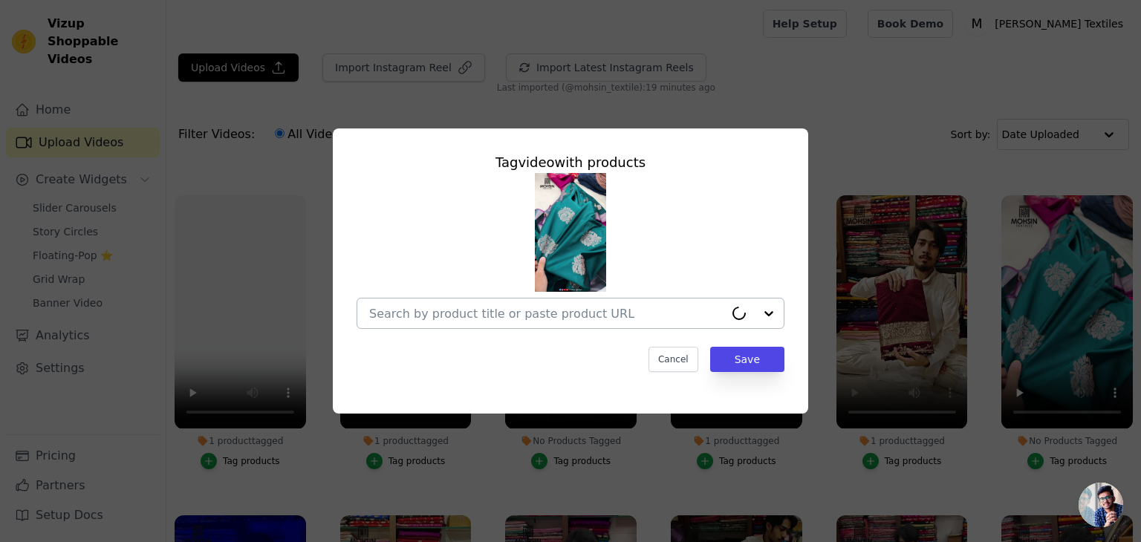
click at [526, 307] on input "No Products Tagged Tag video with products Cancel Save Tag products" at bounding box center [546, 314] width 355 height 14
click at [555, 313] on input "No Products Tagged Tag video with products Cancel Save Tag products" at bounding box center [561, 314] width 385 height 14
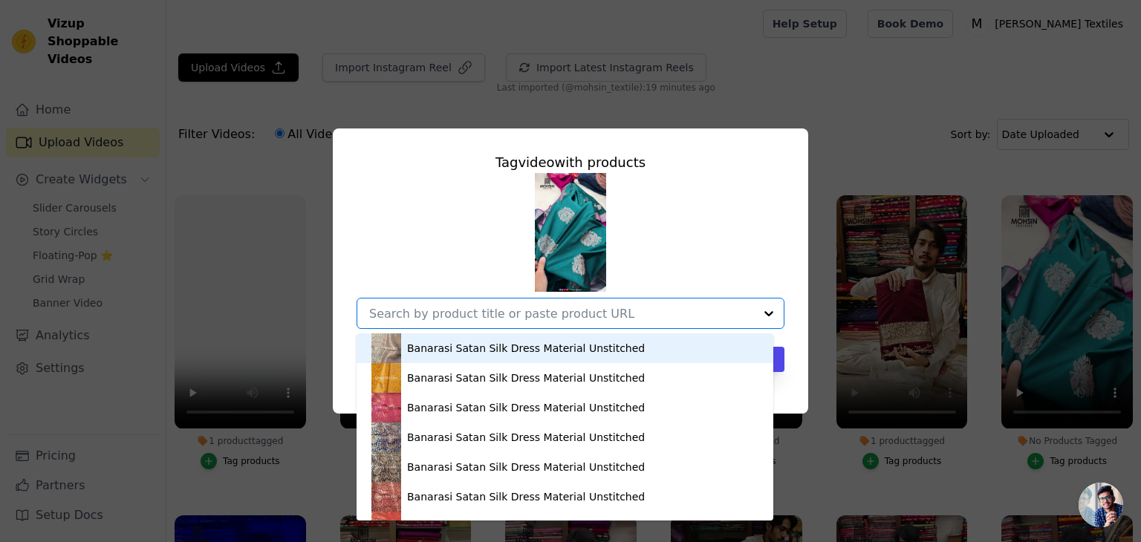
paste input "https://mohsintextiles.com/products/teal-and-pink-golden-zari-banarasi-silk-sar…"
type input "https://mohsintextiles.com/products/teal-and-pink-golden-zari-banarasi-silk-sar…"
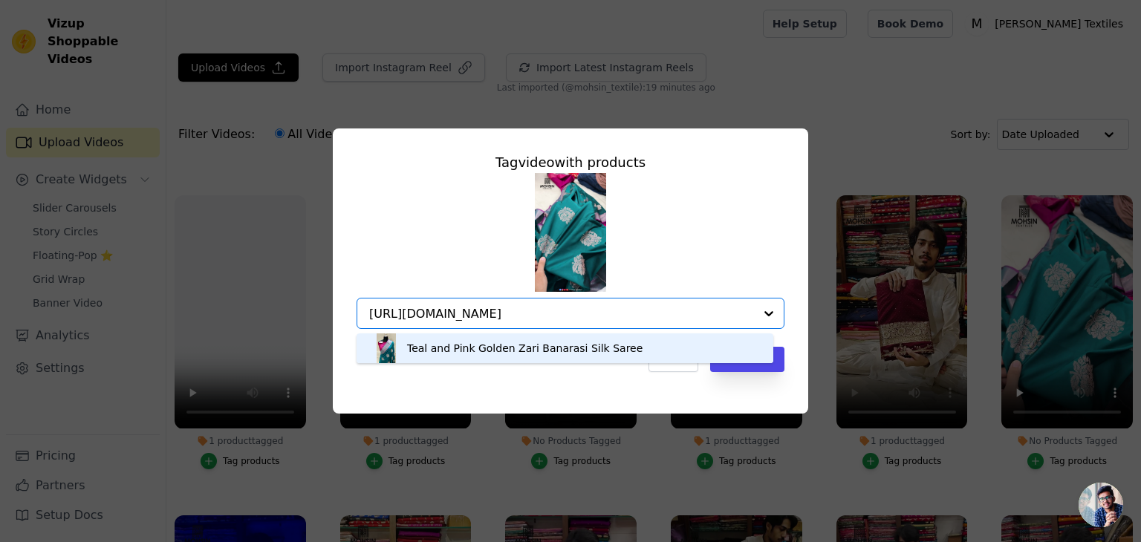
click at [523, 342] on div "Teal and Pink Golden Zari Banarasi Silk Saree" at bounding box center [524, 348] width 235 height 15
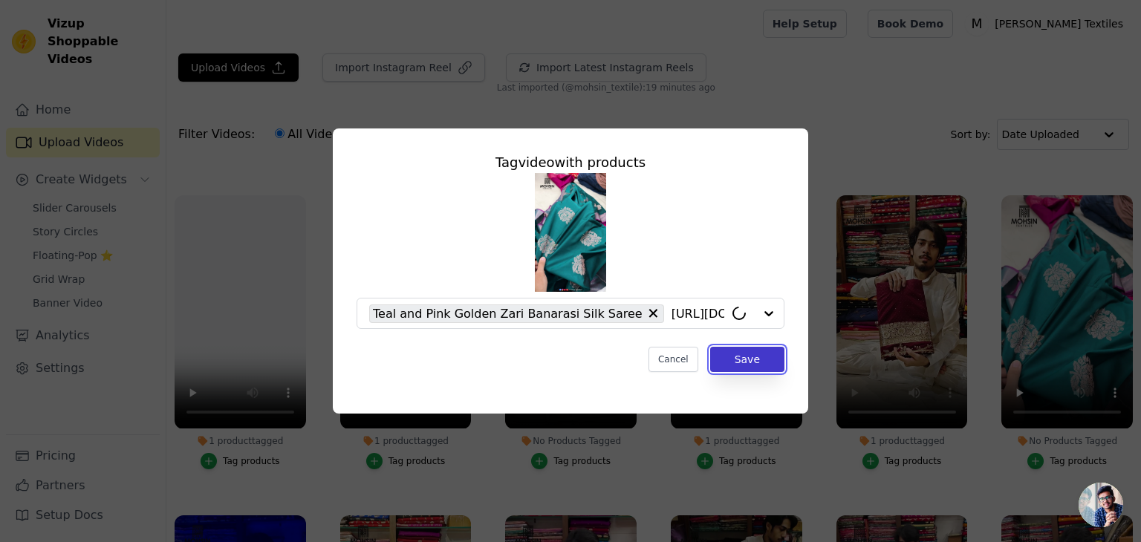
click at [743, 366] on button "Save" at bounding box center [747, 359] width 74 height 25
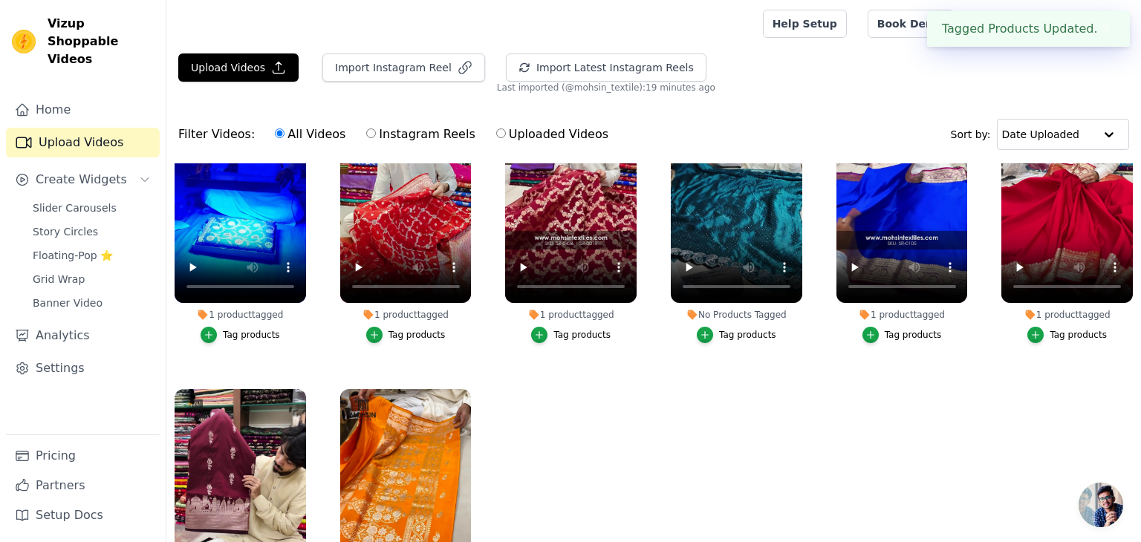
scroll to position [2264, 0]
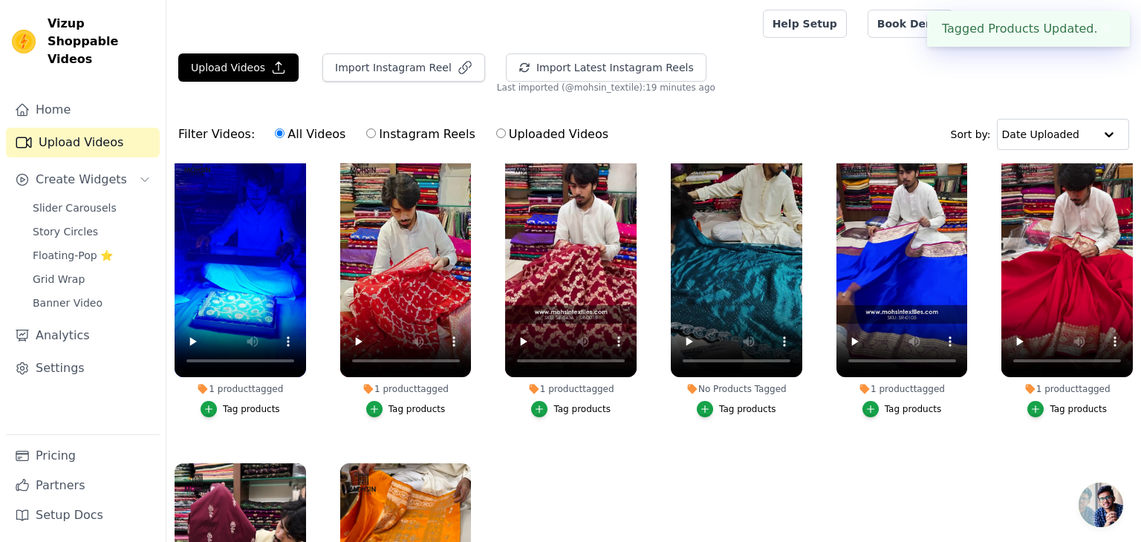
click at [891, 403] on div "Tag products" at bounding box center [912, 409] width 57 height 12
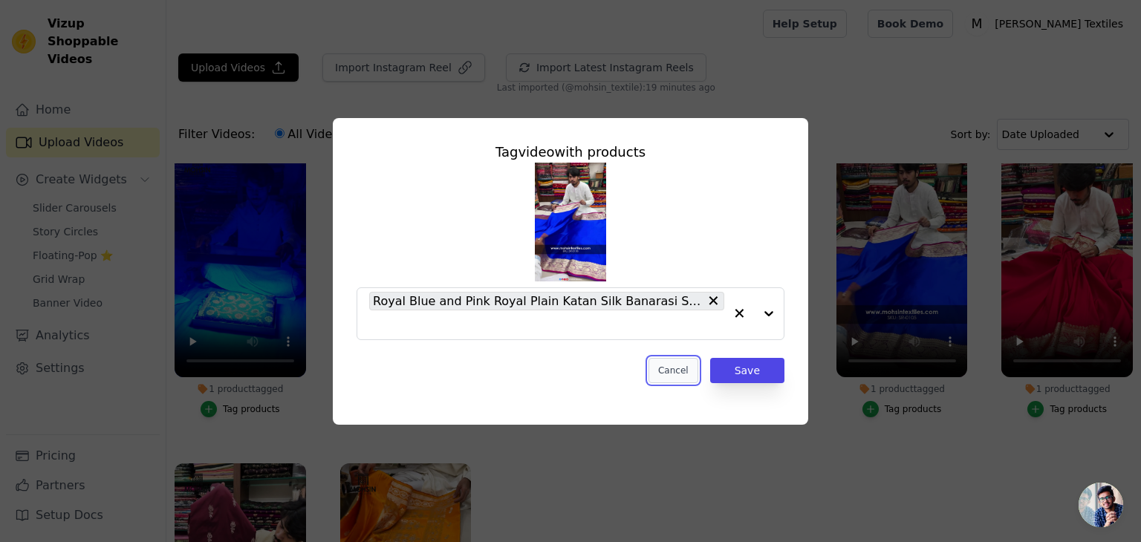
click at [678, 371] on button "Cancel" at bounding box center [673, 370] width 50 height 25
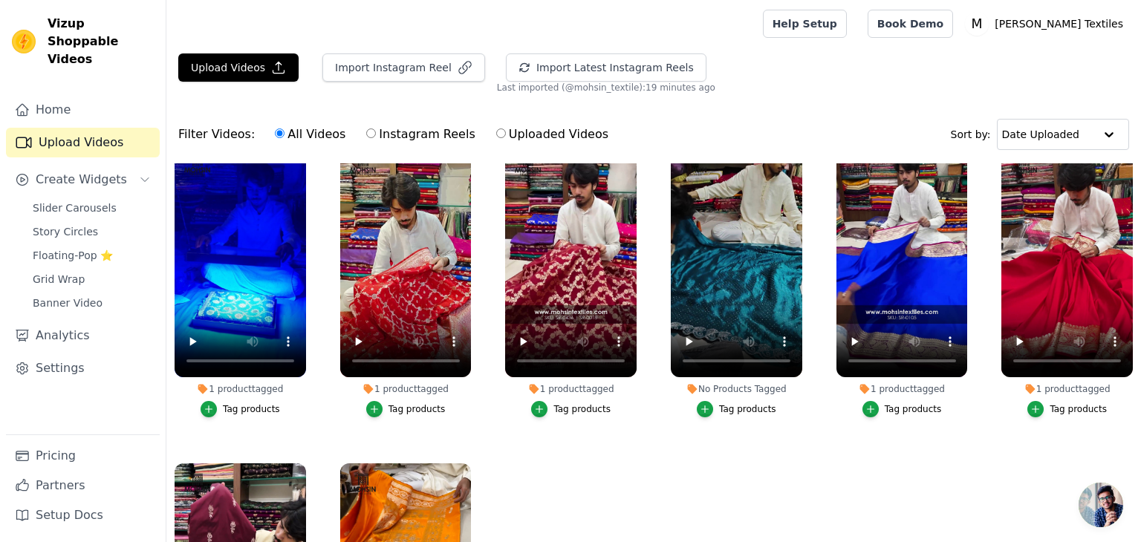
click at [920, 452] on ul "No Products Tagged Tag products No Products Tagged Tag products 1 product tagge…" at bounding box center [653, 410] width 974 height 495
click at [737, 464] on ul "No Products Tagged Tag products No Products Tagged Tag products 1 product tagge…" at bounding box center [653, 410] width 974 height 495
click at [731, 403] on div "Tag products" at bounding box center [747, 409] width 57 height 12
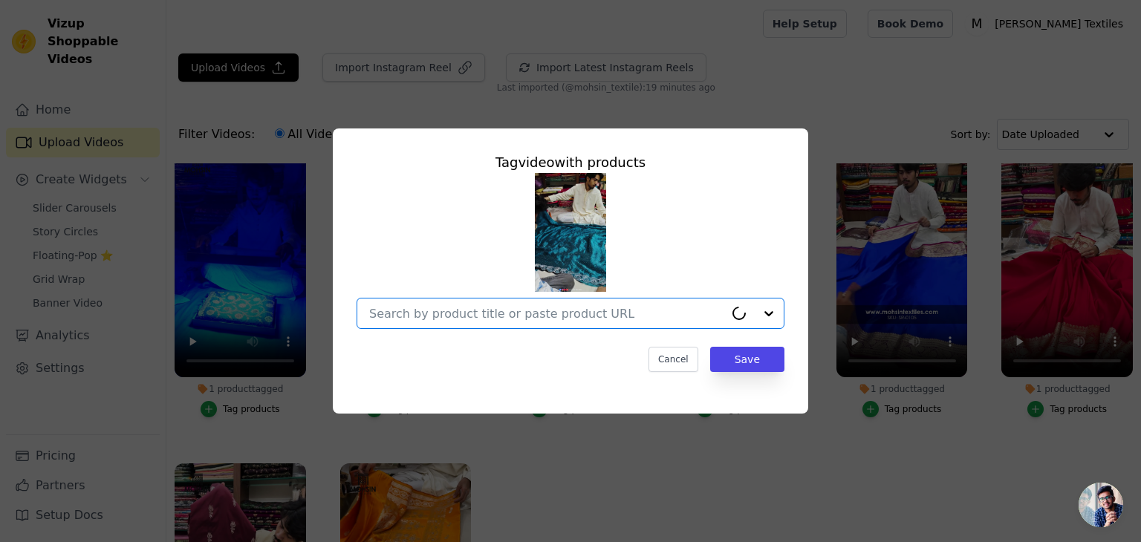
click at [475, 307] on input "No Products Tagged Tag video with products Option undefined, selected. Select i…" at bounding box center [546, 314] width 355 height 14
paste input "https://mohsintextiles.com/products/teal-green-siroski-stone-jimmy-choo-saree?_…"
type input "https://mohsintextiles.com/products/teal-green-siroski-stone-jimmy-choo-saree?_…"
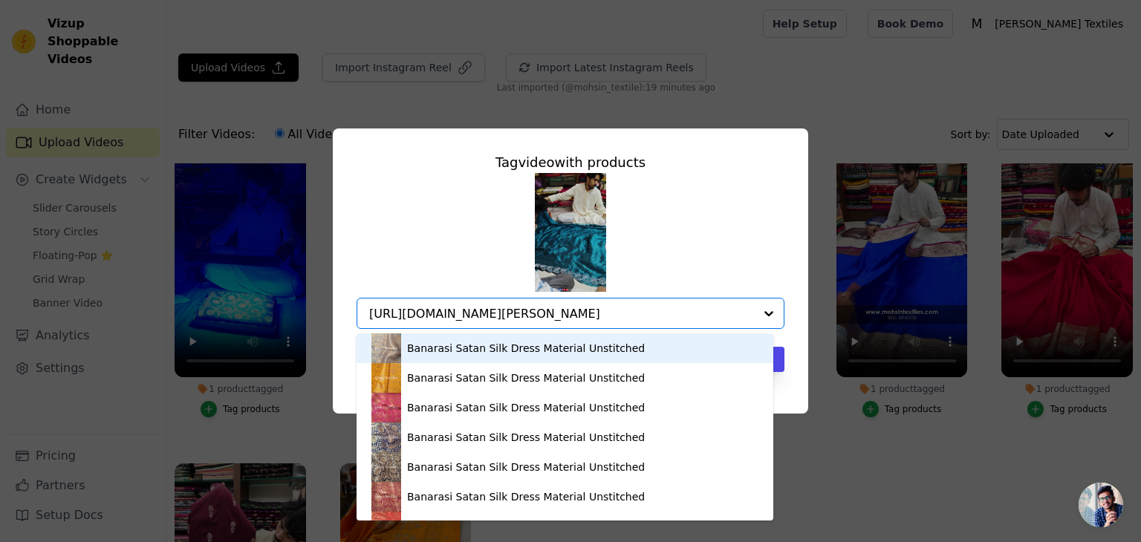
scroll to position [0, 209]
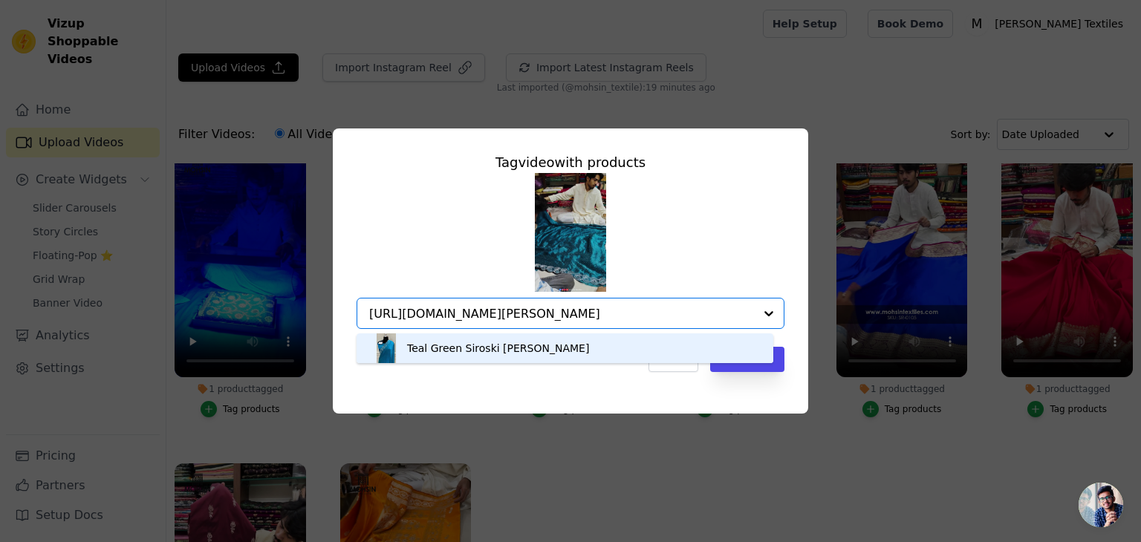
click at [483, 344] on div "Teal Green Siroski Stone Jimmy Choo Saree" at bounding box center [498, 348] width 182 height 15
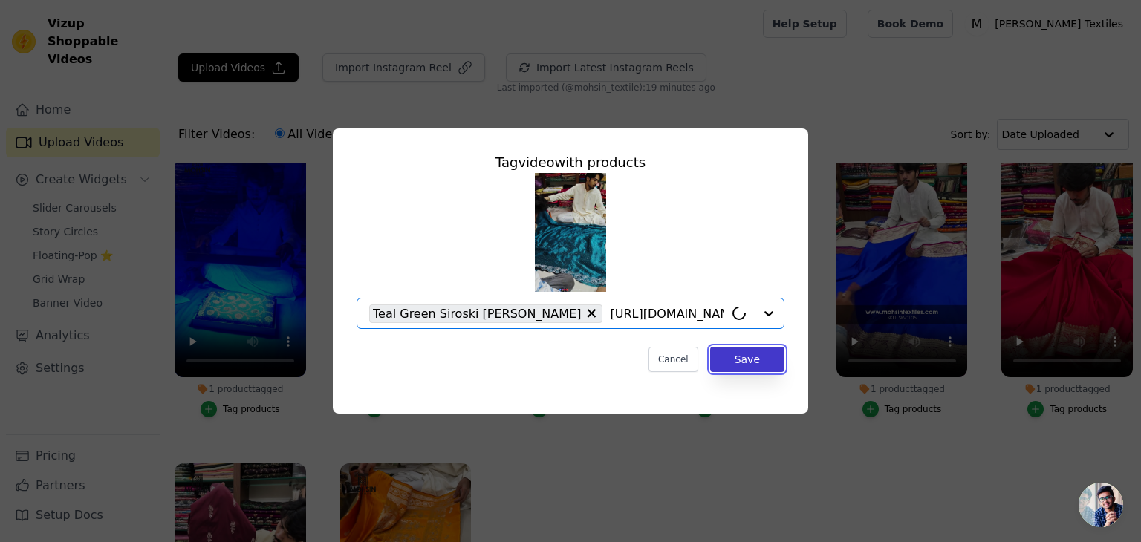
click at [766, 358] on button "Save" at bounding box center [747, 359] width 74 height 25
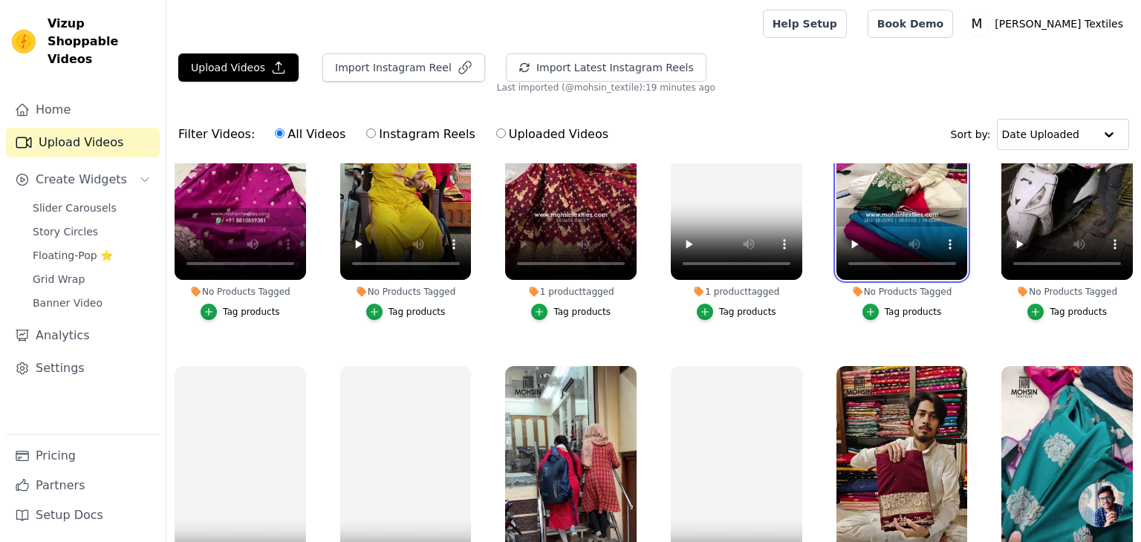
scroll to position [1626, 0]
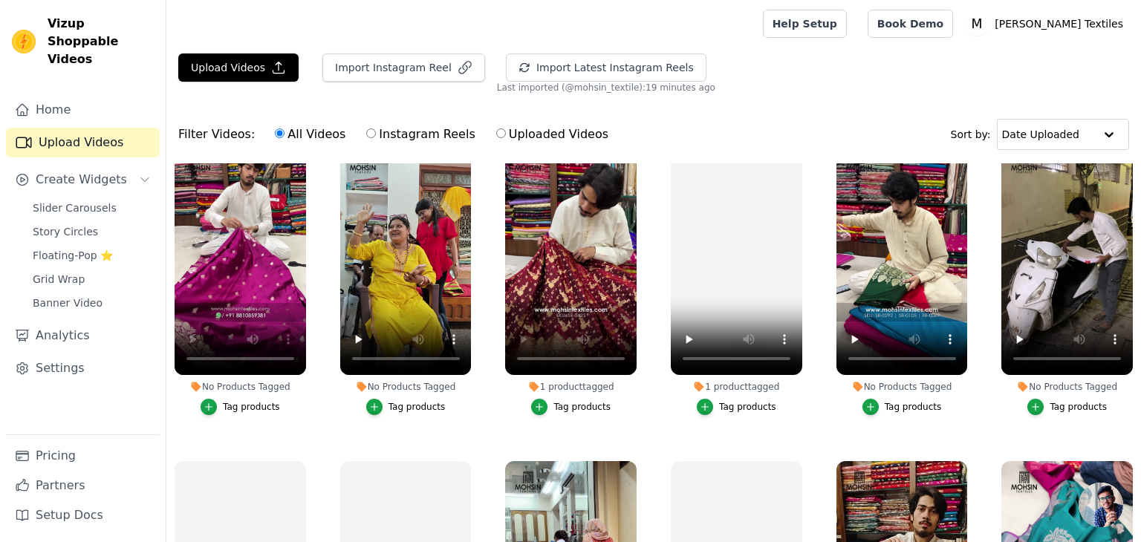
click at [1065, 401] on div "Tag products" at bounding box center [1077, 407] width 57 height 12
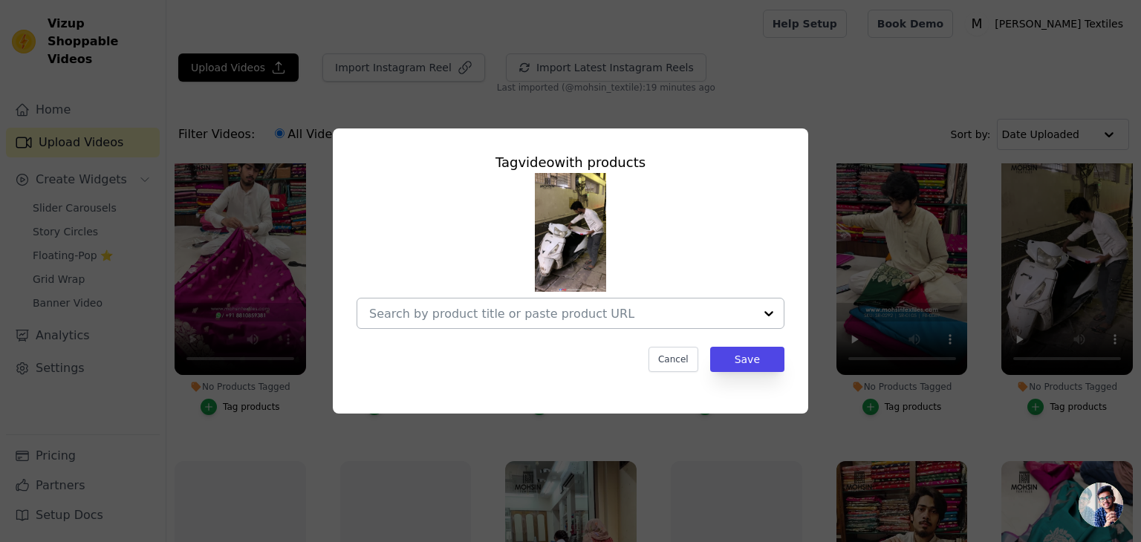
click at [485, 304] on div at bounding box center [561, 314] width 385 height 30
paste input "https://mohsintextiles.com/products/beige-and-red-handloom-pure-katan-silk-bana…"
type input "https://mohsintextiles.com/products/beige-and-red-handloom-pure-katan-silk-bana…"
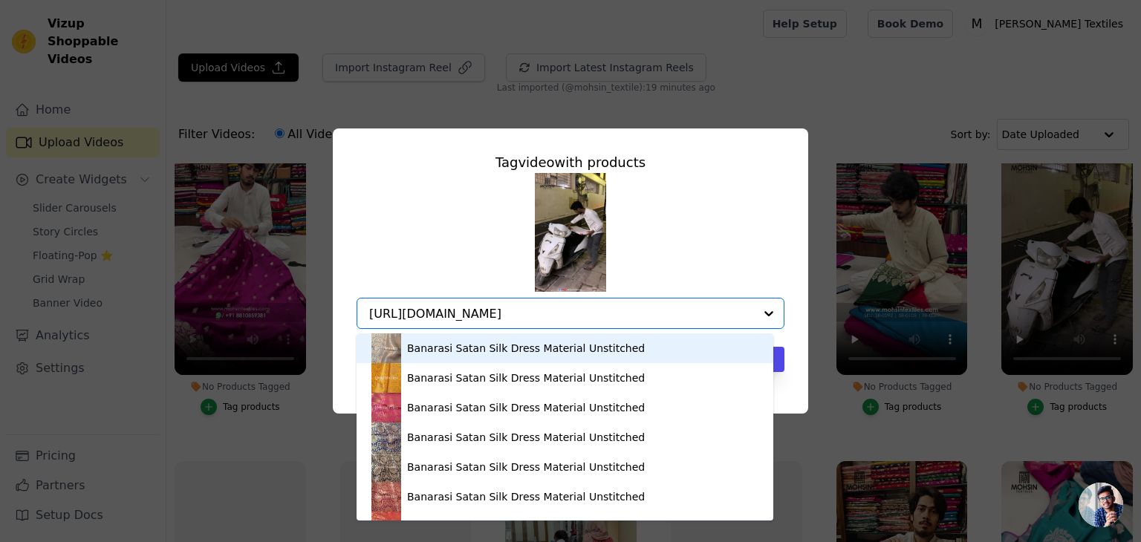
scroll to position [0, 365]
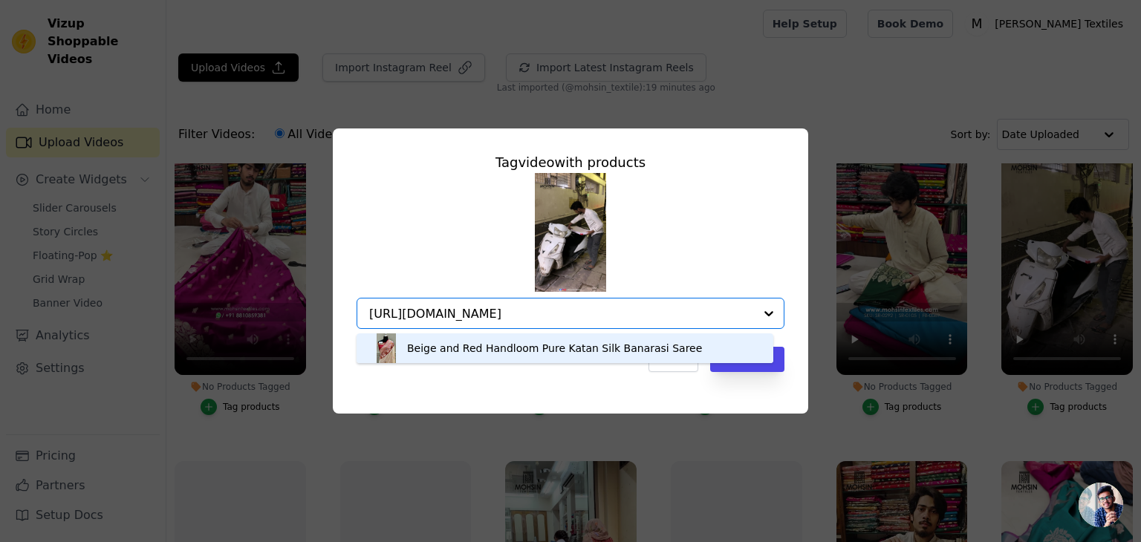
drag, startPoint x: 466, startPoint y: 345, endPoint x: 642, endPoint y: 345, distance: 175.3
click at [466, 345] on div "Beige and Red Handloom Pure Katan Silk Banarasi Saree" at bounding box center [554, 348] width 295 height 15
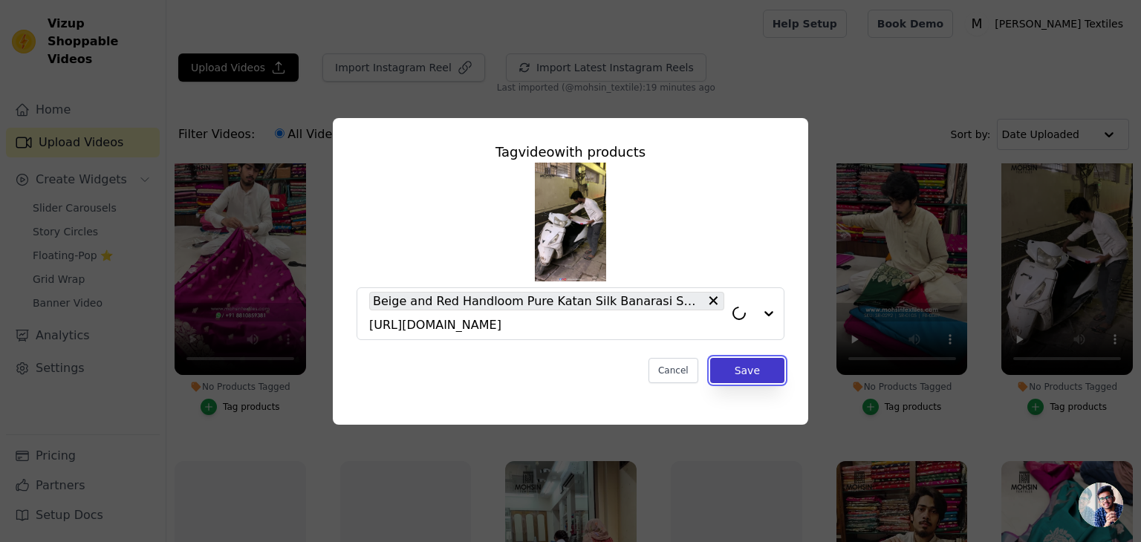
drag, startPoint x: 749, startPoint y: 372, endPoint x: 914, endPoint y: 355, distance: 166.5
click at [749, 372] on button "Save" at bounding box center [747, 370] width 74 height 25
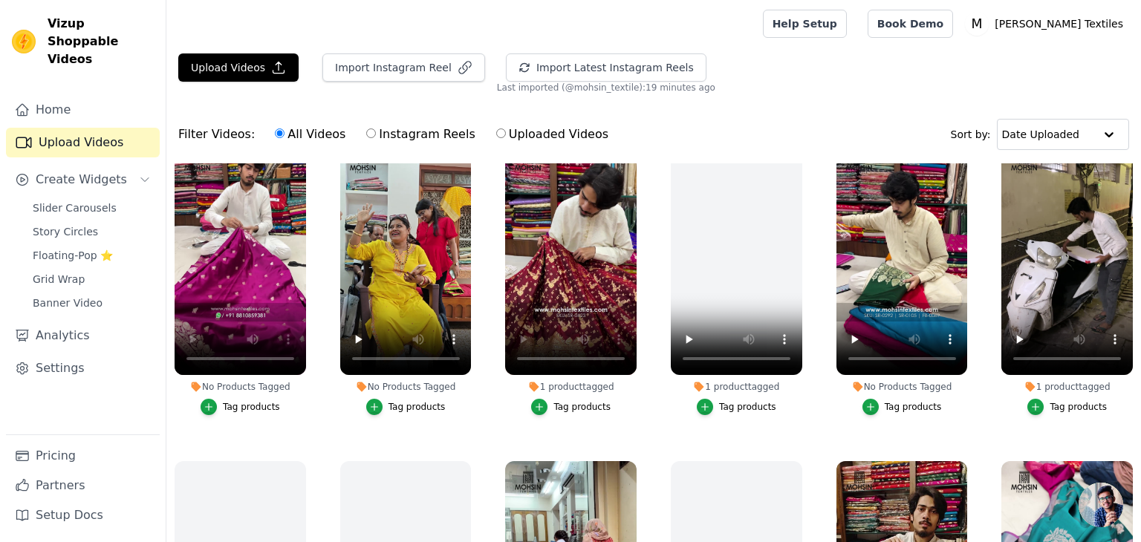
click at [890, 401] on div "Tag products" at bounding box center [912, 407] width 57 height 12
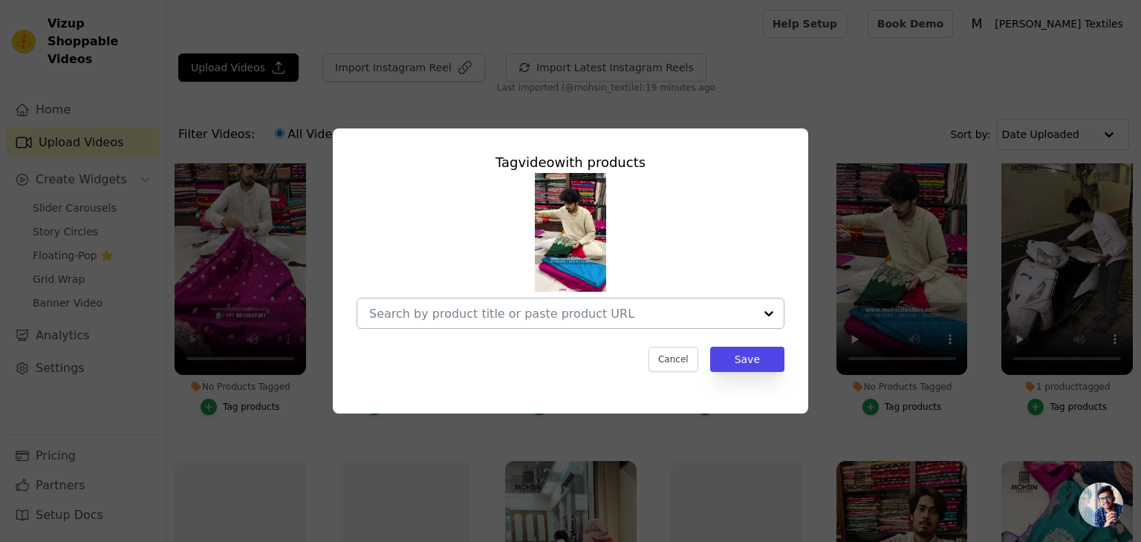
click at [555, 313] on input "No Products Tagged Tag video with products Cancel Save Tag products" at bounding box center [561, 314] width 385 height 14
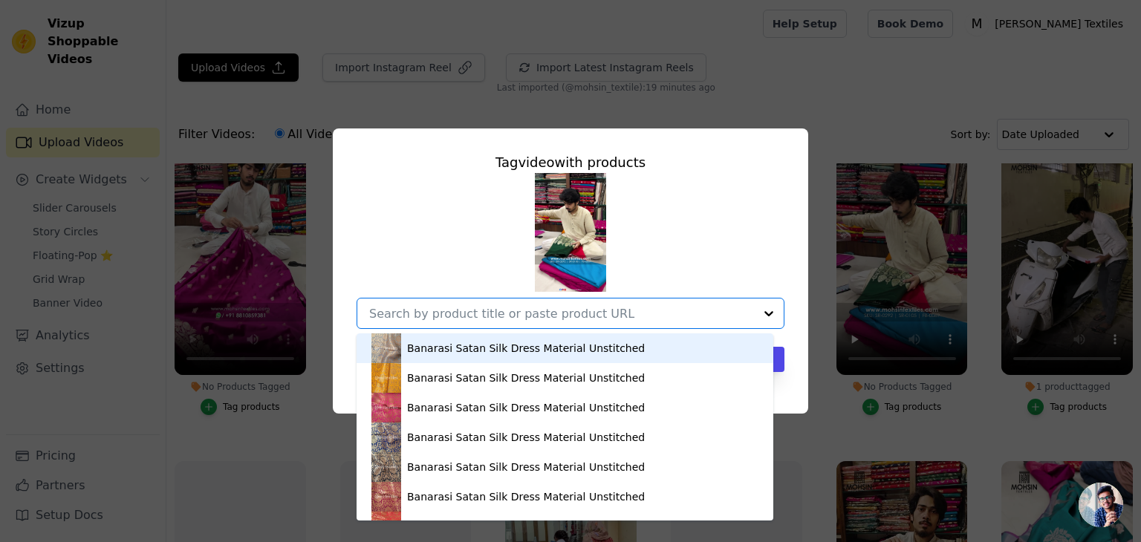
paste input "https://mohsintextiles.com/products/sonakshi-sinha-red-chand-tara-katan-silk-ba…"
type input "https://mohsintextiles.com/products/sonakshi-sinha-red-chand-tara-katan-silk-ba…"
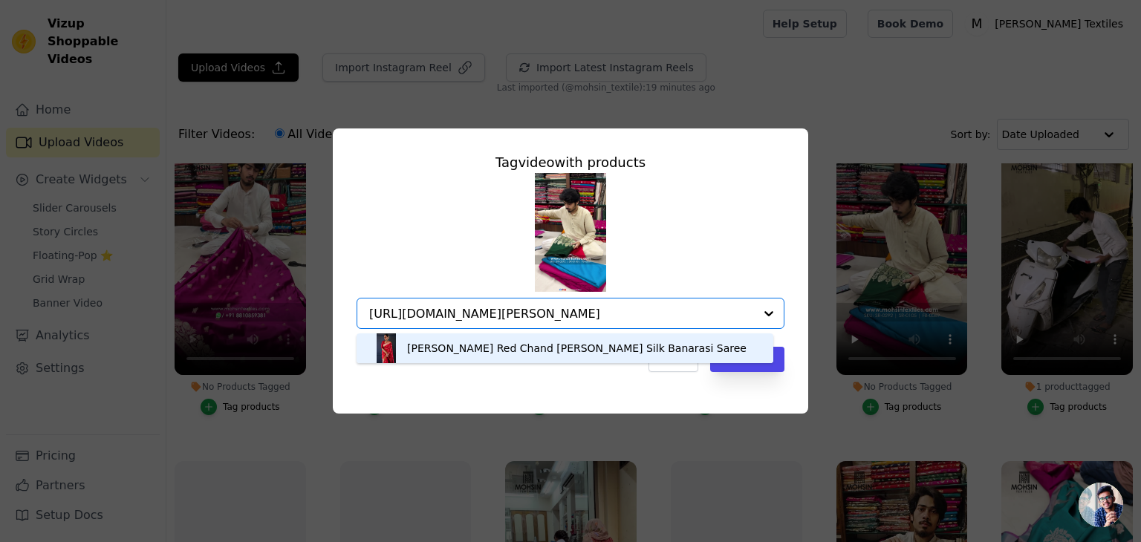
drag, startPoint x: 486, startPoint y: 349, endPoint x: 597, endPoint y: 241, distance: 154.9
click at [486, 349] on div "Sonakshi Sinha Red Chand Tara Katan Silk Banarasi Saree" at bounding box center [576, 348] width 339 height 15
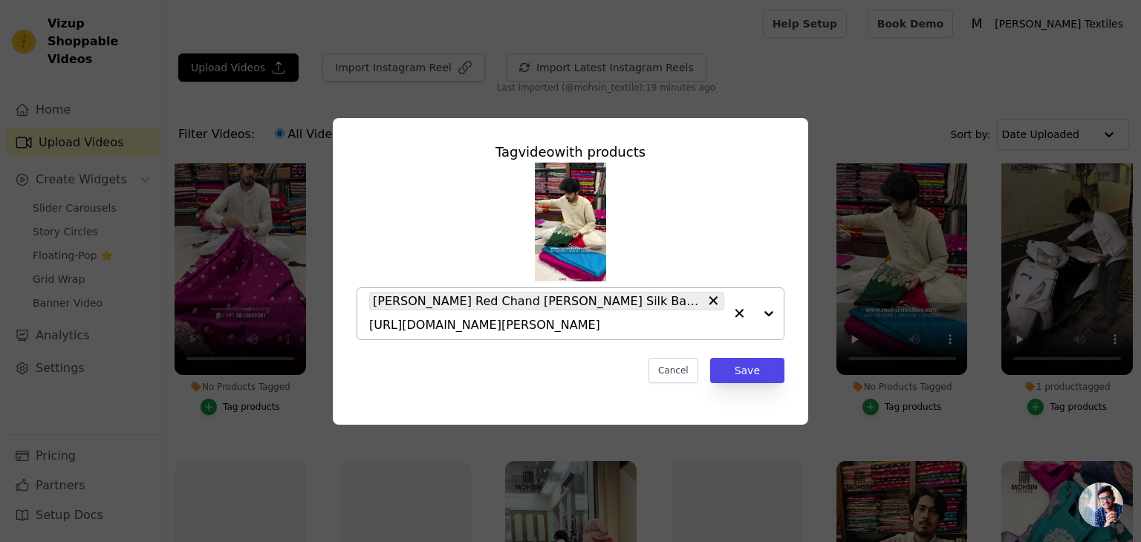
click at [612, 330] on input "https://mohsintextiles.com/products/sonakshi-sinha-red-chand-tara-katan-silk-ba…" at bounding box center [546, 325] width 355 height 14
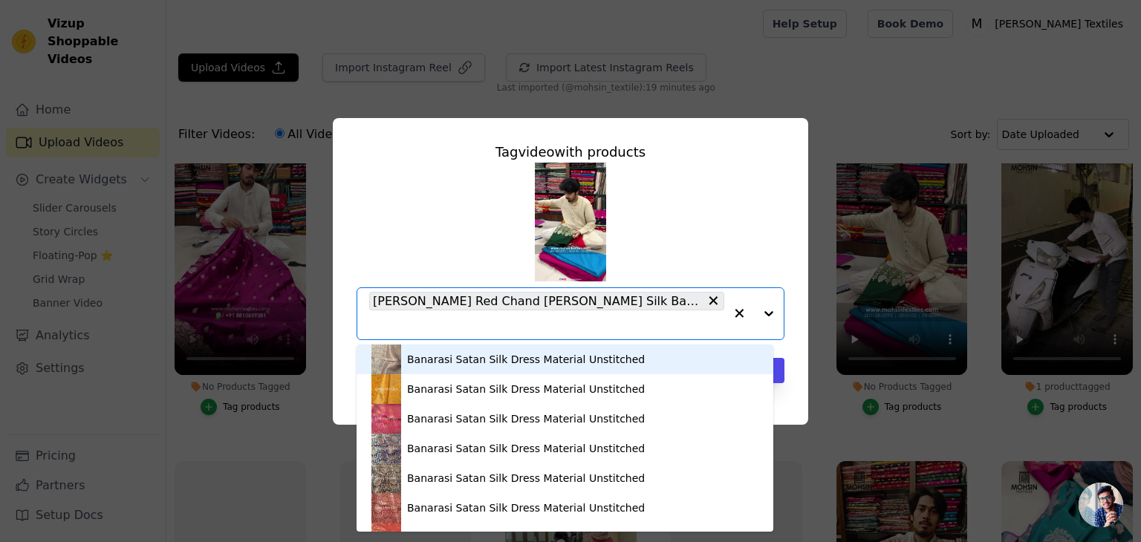
paste input "https://mohsintextiles.com/products/bottle-green-plain-golden-zari-katan-silk-b…"
type input "https://mohsintextiles.com/products/bottle-green-plain-golden-zari-katan-silk-b…"
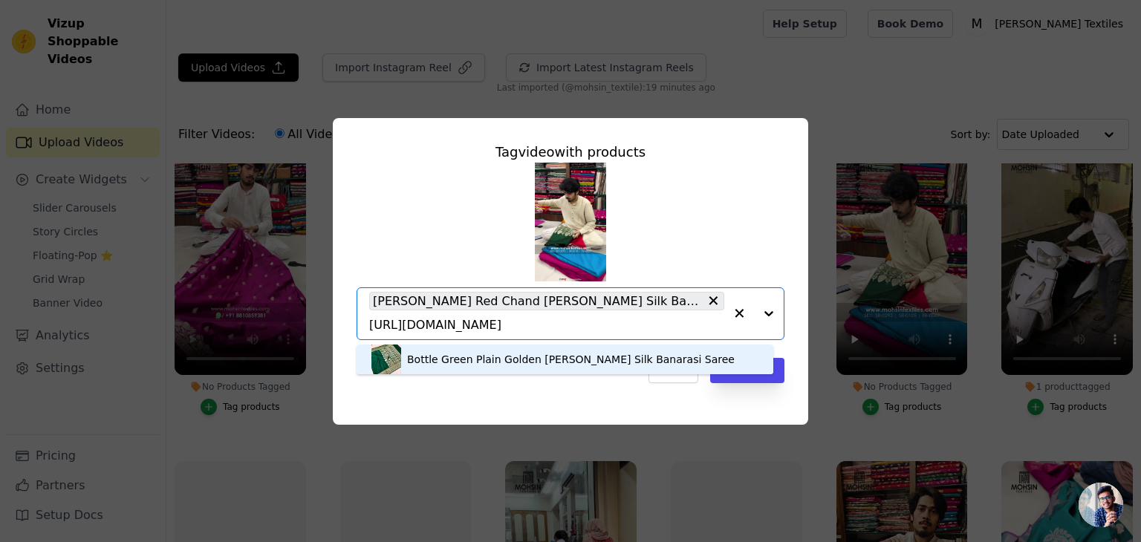
click at [518, 359] on div "Bottle Green Plain Golden Zari Katan Silk Banarasi Saree" at bounding box center [571, 359] width 328 height 15
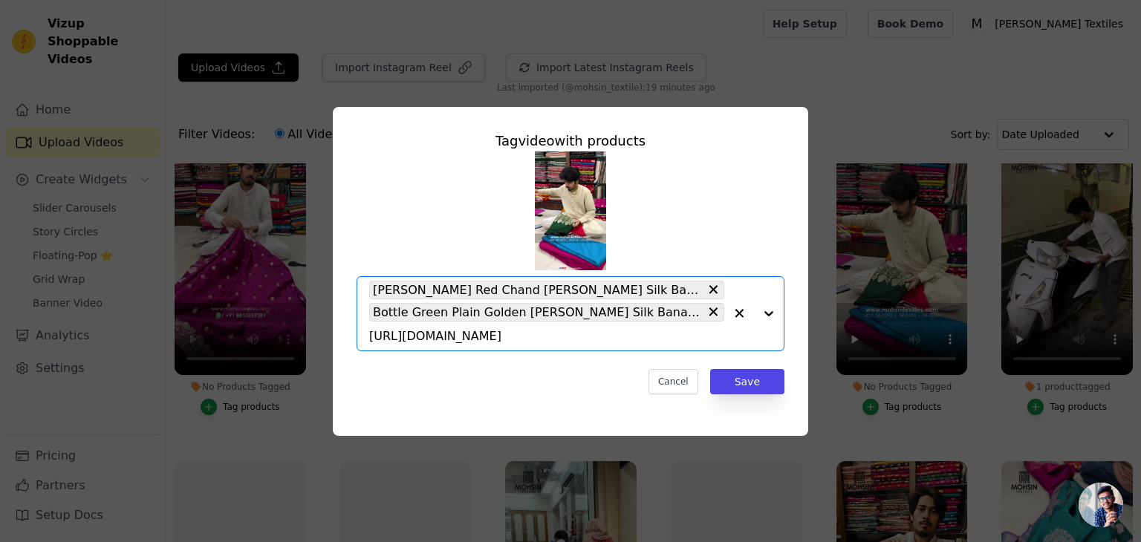
scroll to position [0, 0]
drag, startPoint x: 740, startPoint y: 365, endPoint x: 816, endPoint y: 331, distance: 83.8
click at [740, 369] on button "Save" at bounding box center [747, 381] width 74 height 25
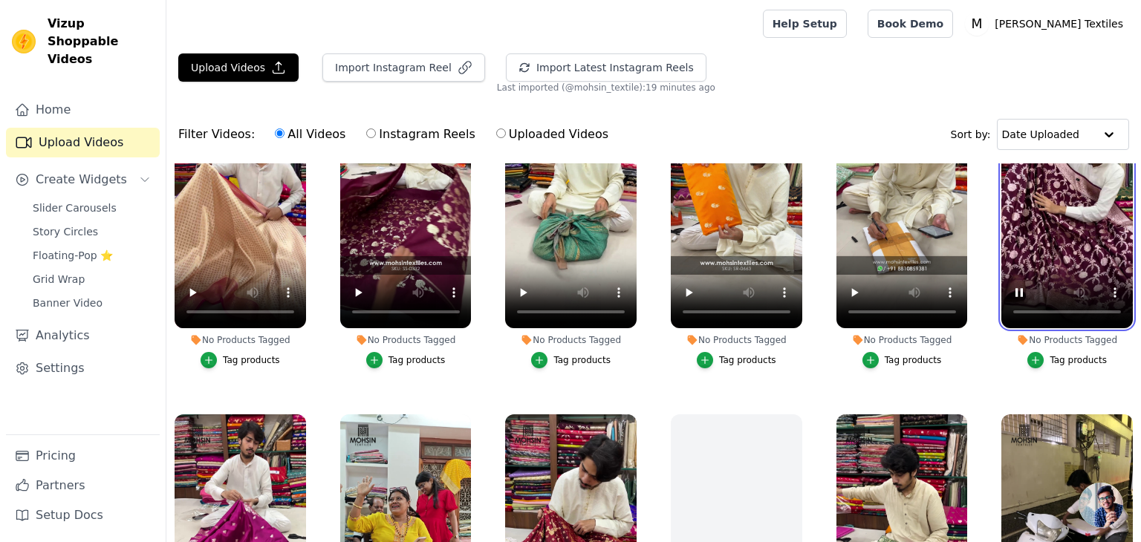
scroll to position [1255, 0]
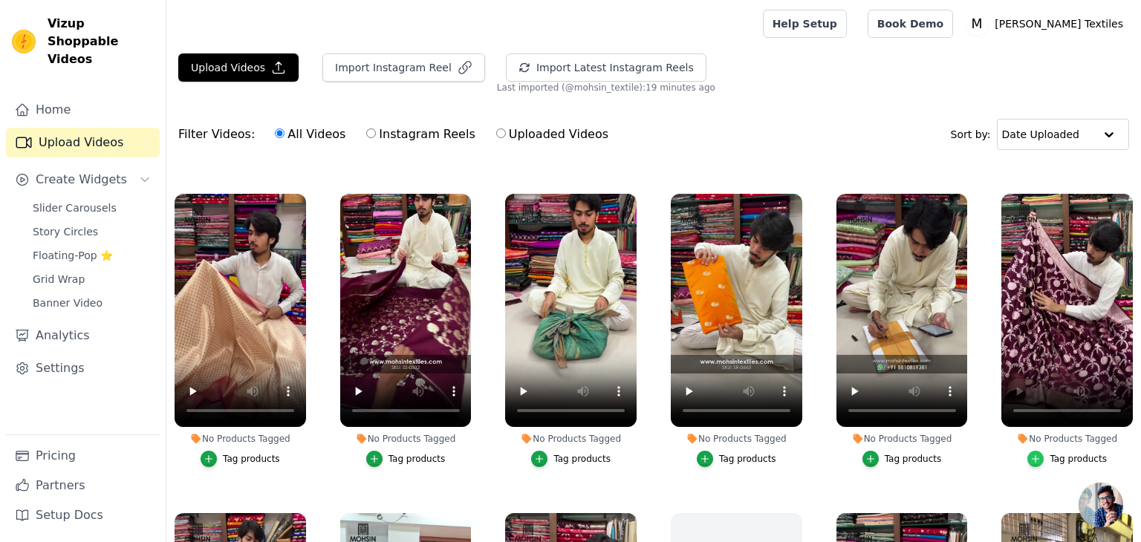
click at [1034, 454] on icon "button" at bounding box center [1035, 459] width 10 height 10
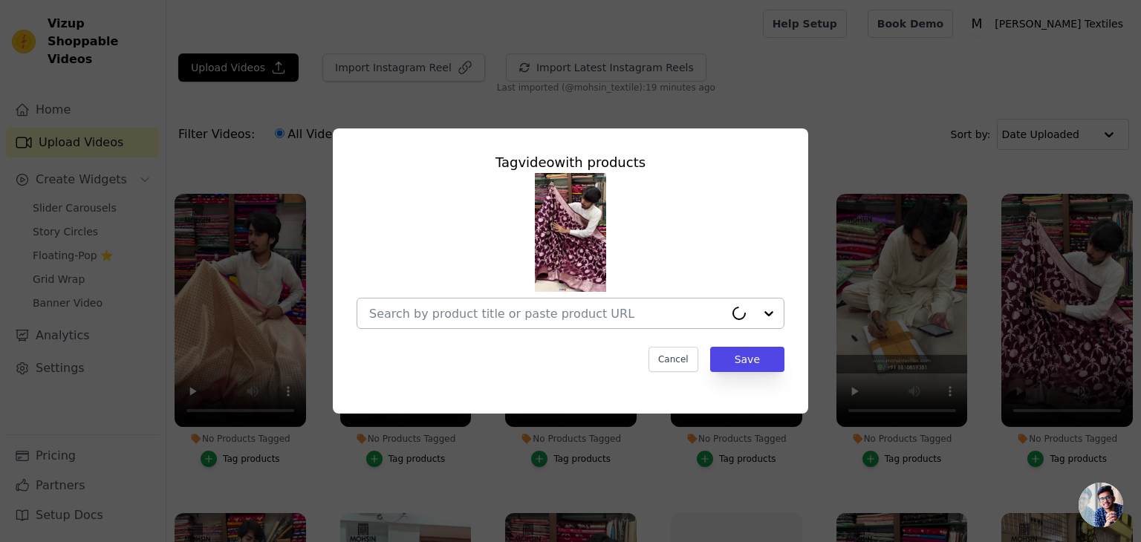
click at [535, 316] on input "No Products Tagged Tag video with products Cancel Save Tag products" at bounding box center [546, 314] width 355 height 14
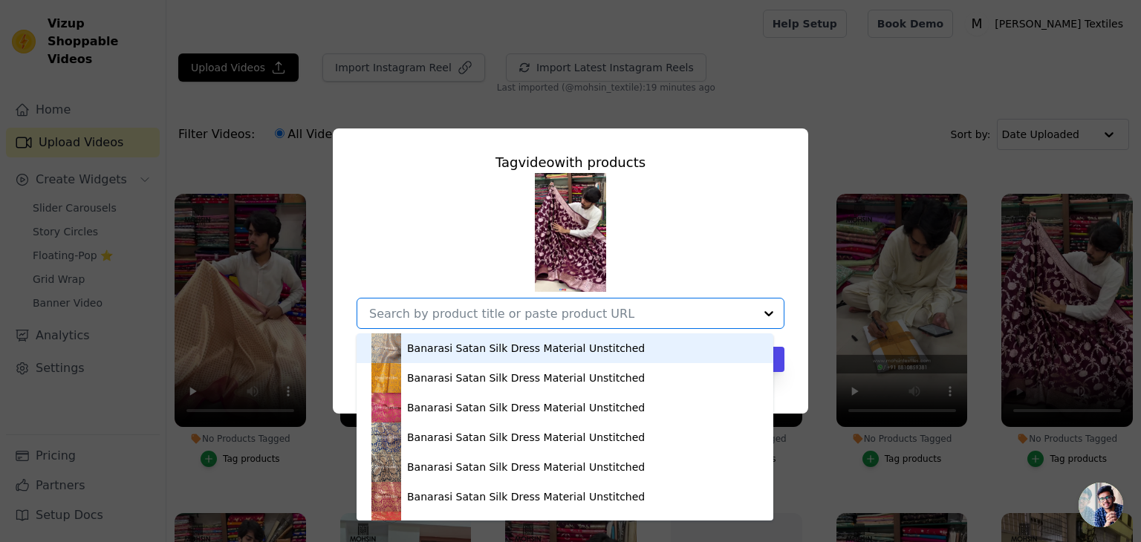
paste input "https://mohsintextiles.com/products/wine-laabela-jaal-katan-silk-banarasi-saree…"
type input "https://mohsintextiles.com/products/wine-laabela-jaal-katan-silk-banarasi-saree…"
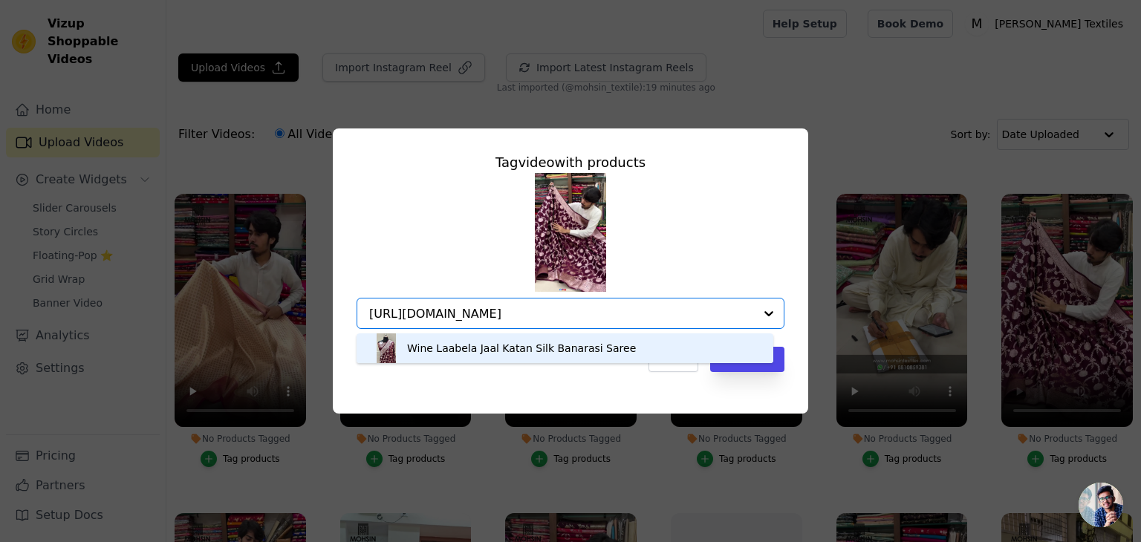
click at [492, 349] on div "Wine Laabela Jaal Katan Silk Banarasi Saree" at bounding box center [521, 348] width 229 height 15
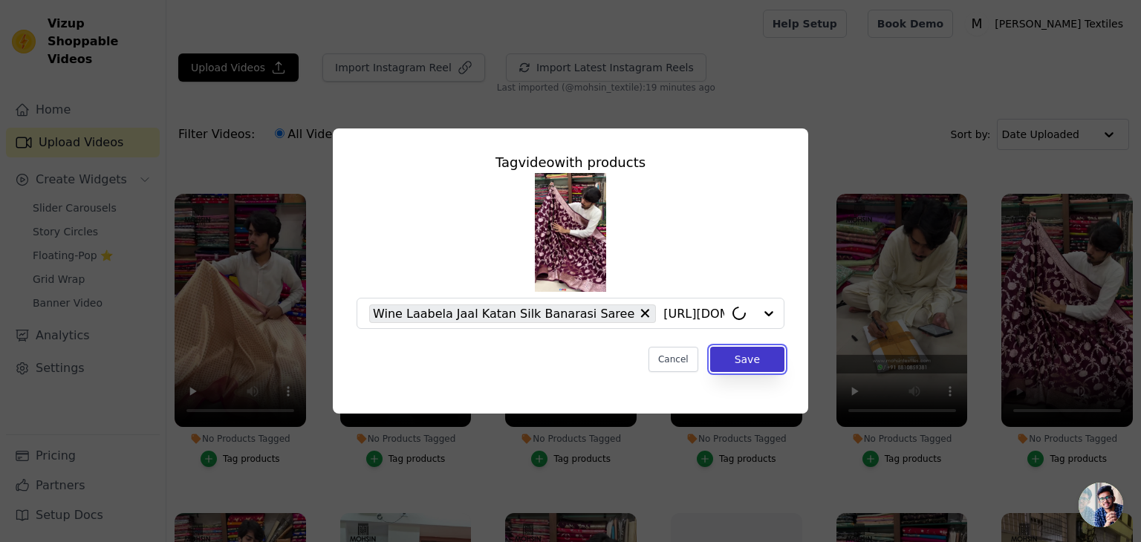
click at [761, 362] on button "Save" at bounding box center [747, 359] width 74 height 25
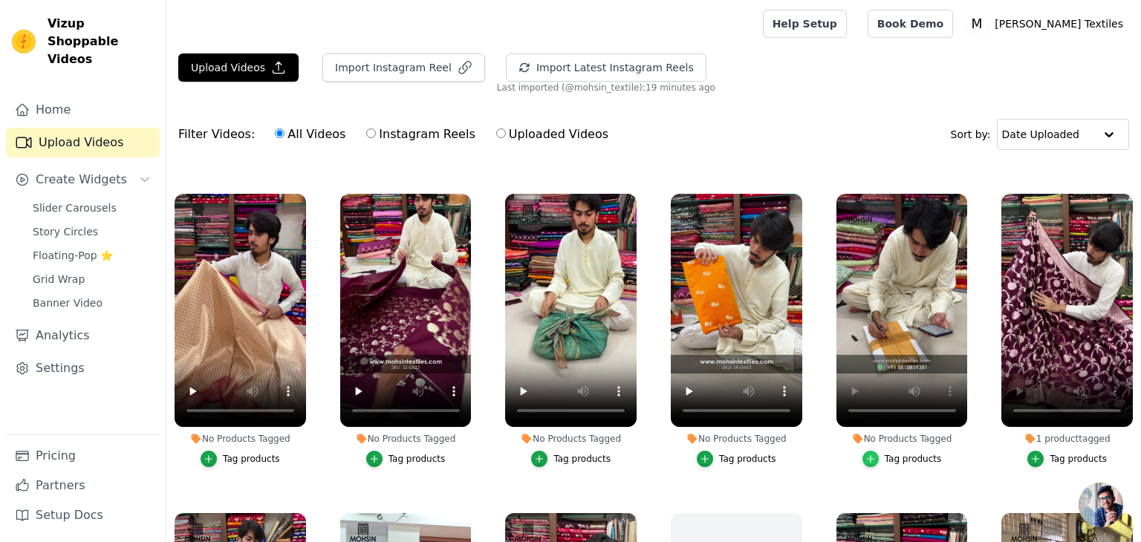
click at [862, 451] on div "button" at bounding box center [870, 459] width 16 height 16
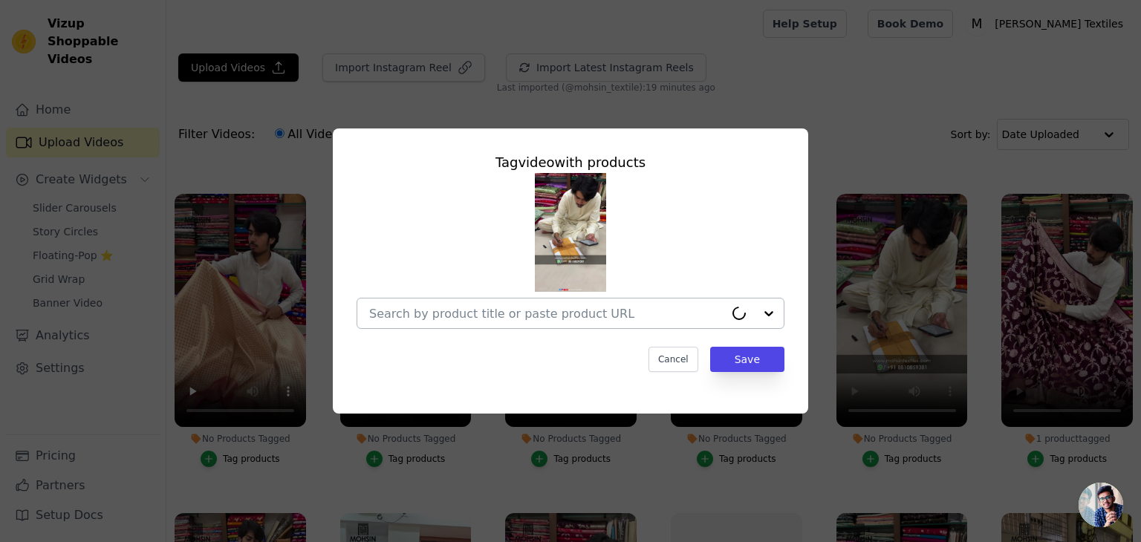
click at [501, 322] on div at bounding box center [546, 314] width 355 height 30
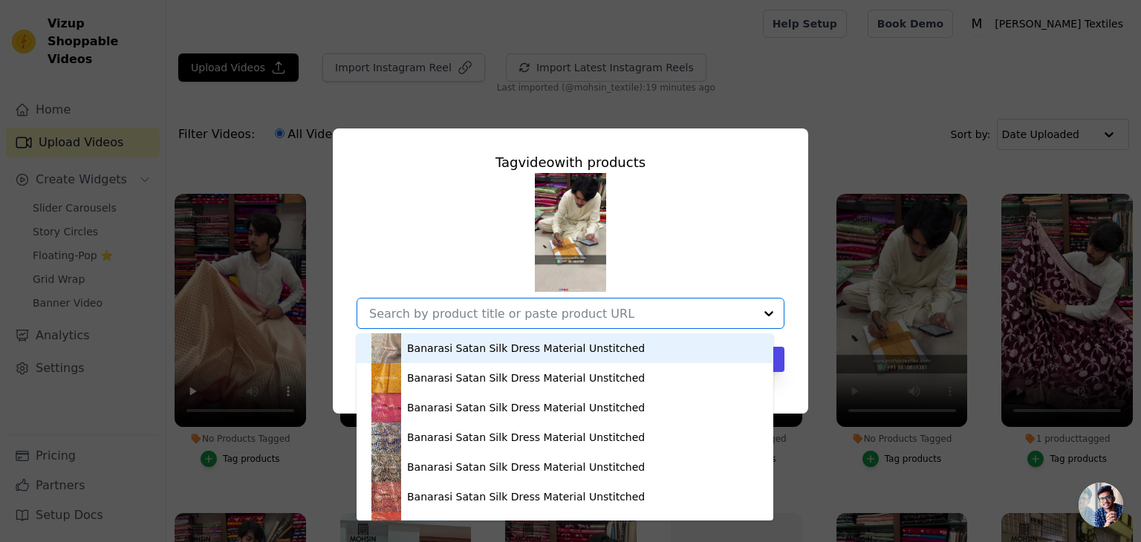
paste input "https://mohsintextiles.com/products/navy-blue-kashmiri-jaal-katan-silk-banarasi…"
type input "https://mohsintextiles.com/products/navy-blue-kashmiri-jaal-katan-silk-banarasi…"
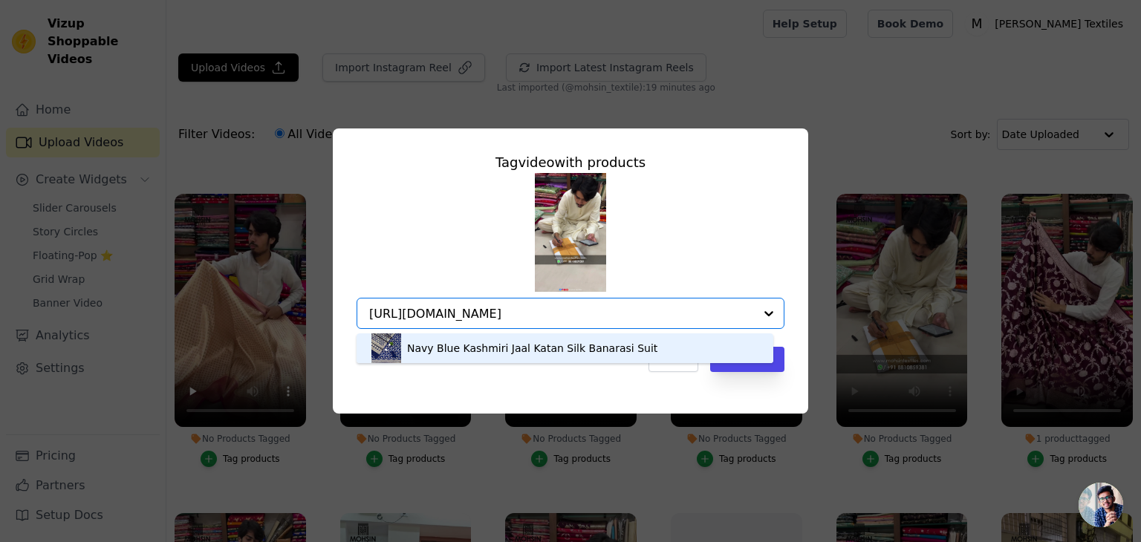
click at [539, 346] on div "Navy Blue Kashmiri Jaal Katan Silk Banarasi Suit" at bounding box center [532, 348] width 250 height 15
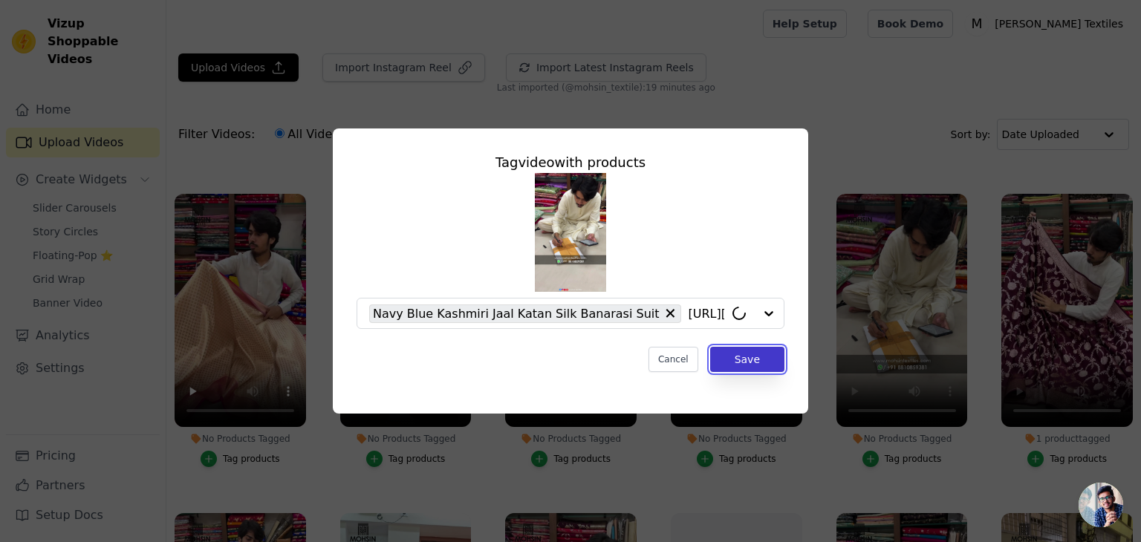
click at [755, 360] on button "Save" at bounding box center [747, 359] width 74 height 25
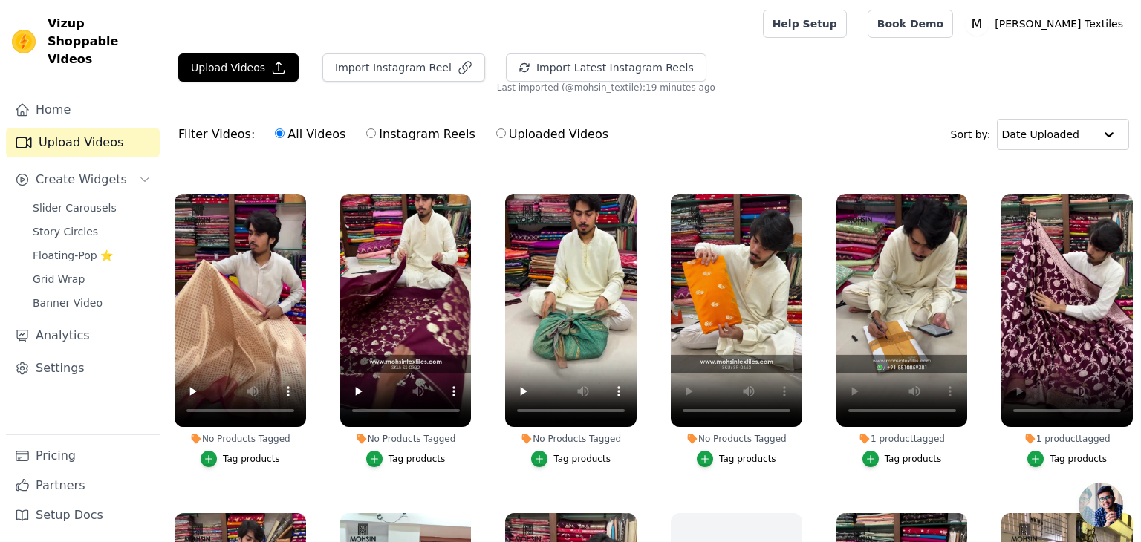
click at [734, 453] on div "Tag products" at bounding box center [747, 459] width 57 height 12
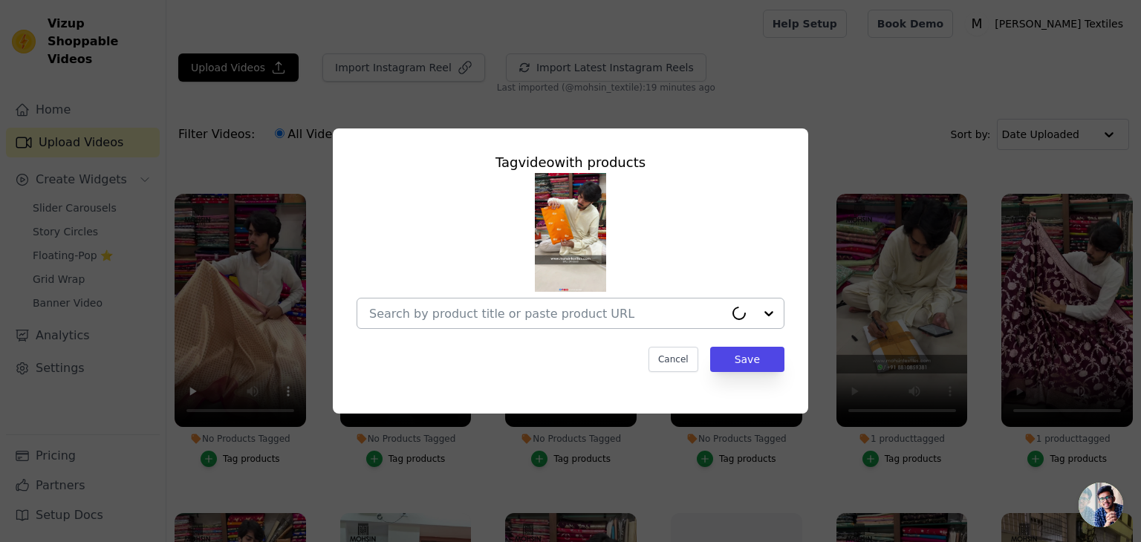
click at [469, 318] on input "No Products Tagged Tag video with products Cancel Save Tag products" at bounding box center [546, 314] width 355 height 14
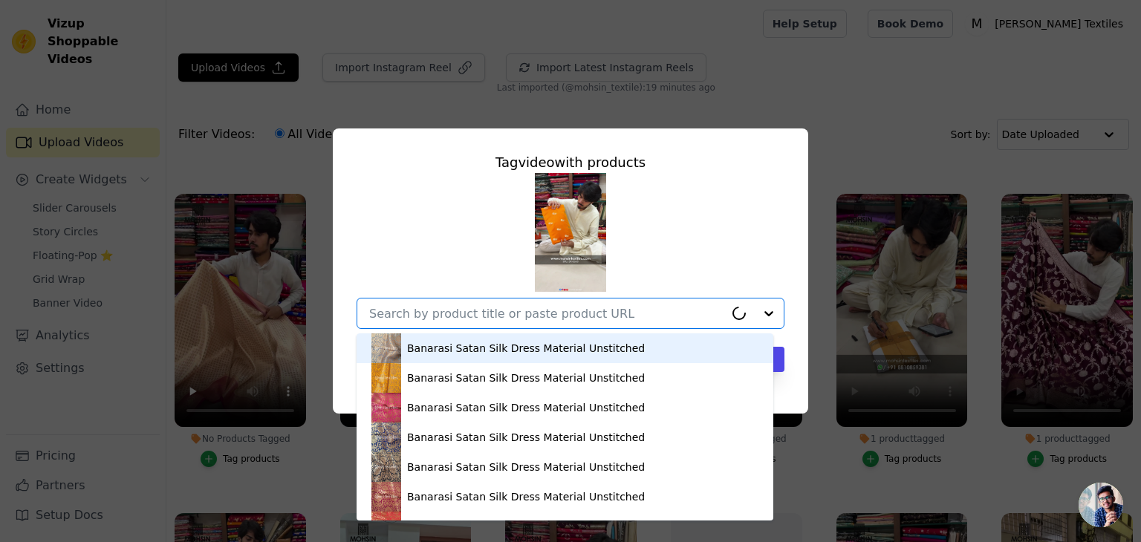
paste input "https://mohsintextiles.com/products/yellow-golden-zari-katan-silk-banarasi-sare…"
type input "https://mohsintextiles.com/products/yellow-golden-zari-katan-silk-banarasi-sare…"
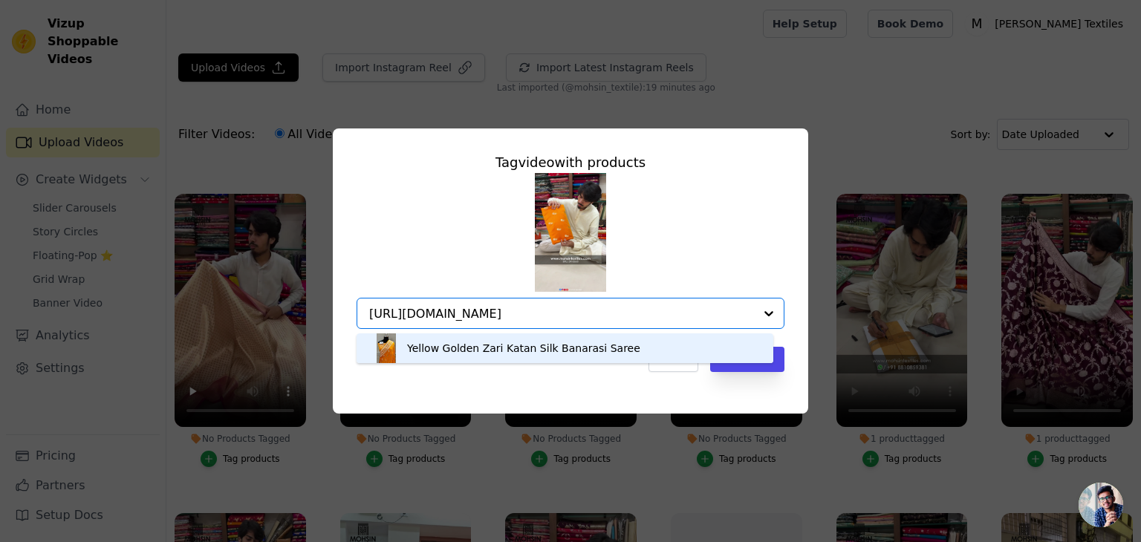
drag, startPoint x: 502, startPoint y: 348, endPoint x: 707, endPoint y: 358, distance: 205.2
click at [502, 348] on div "Yellow Golden Zari Katan Silk Banarasi Saree" at bounding box center [523, 348] width 233 height 15
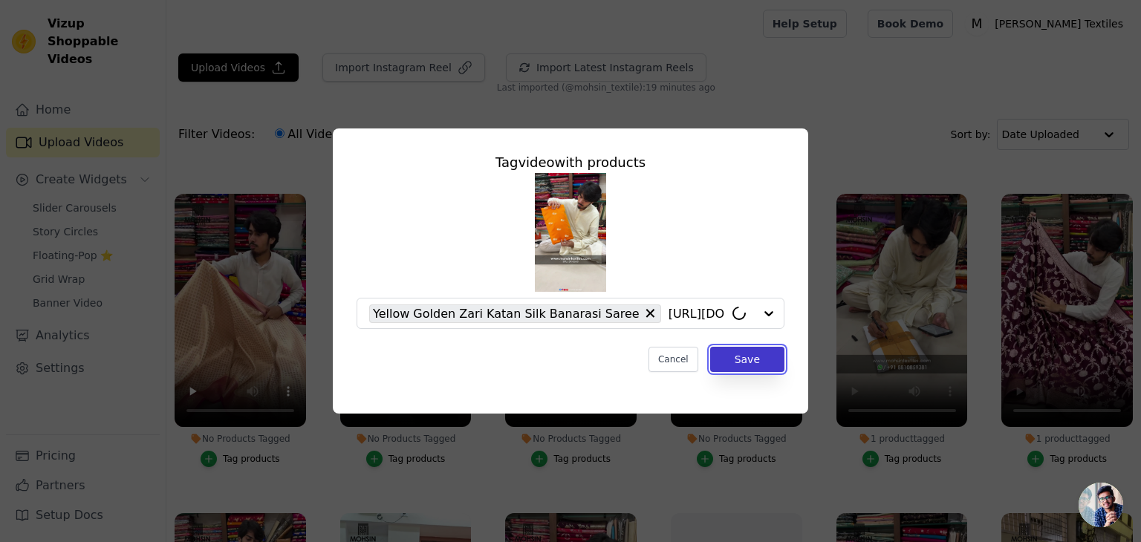
click at [771, 354] on button "Save" at bounding box center [747, 359] width 74 height 25
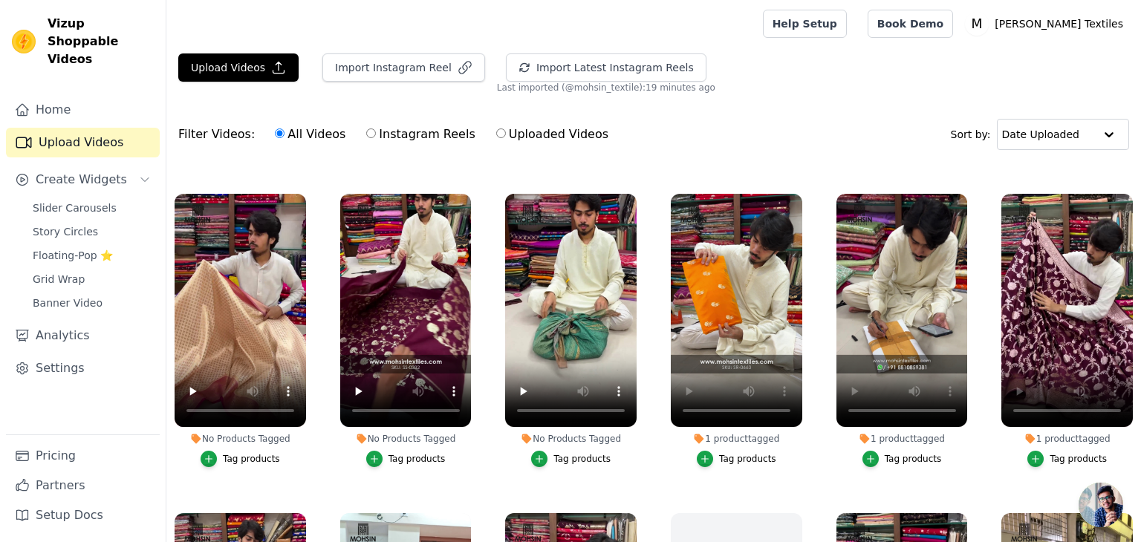
click at [386, 451] on button "Tag products" at bounding box center [405, 459] width 79 height 16
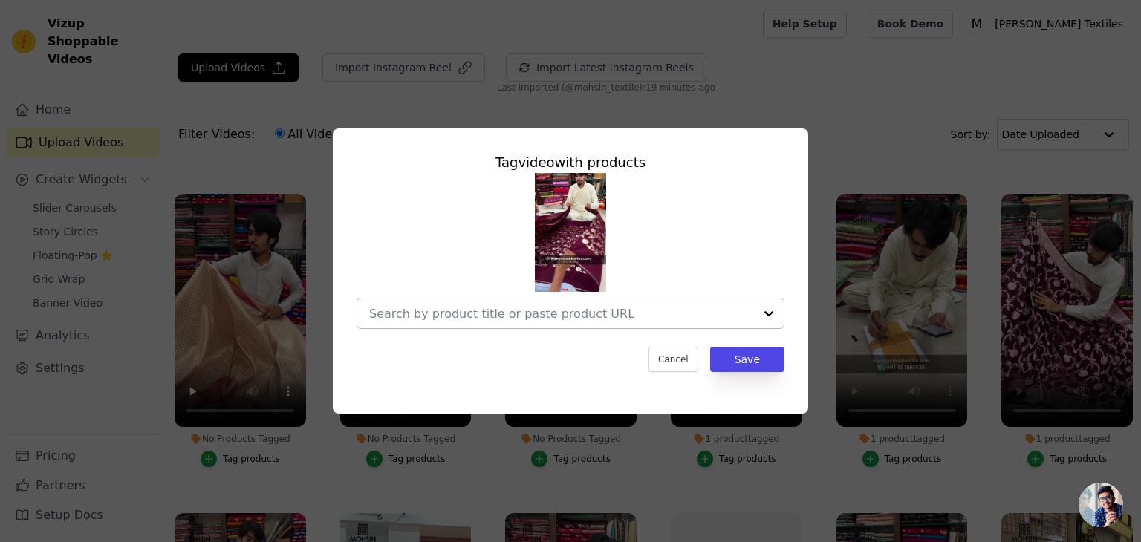
click at [523, 312] on input "No Products Tagged Tag video with products Cancel Save Tag products" at bounding box center [561, 314] width 385 height 14
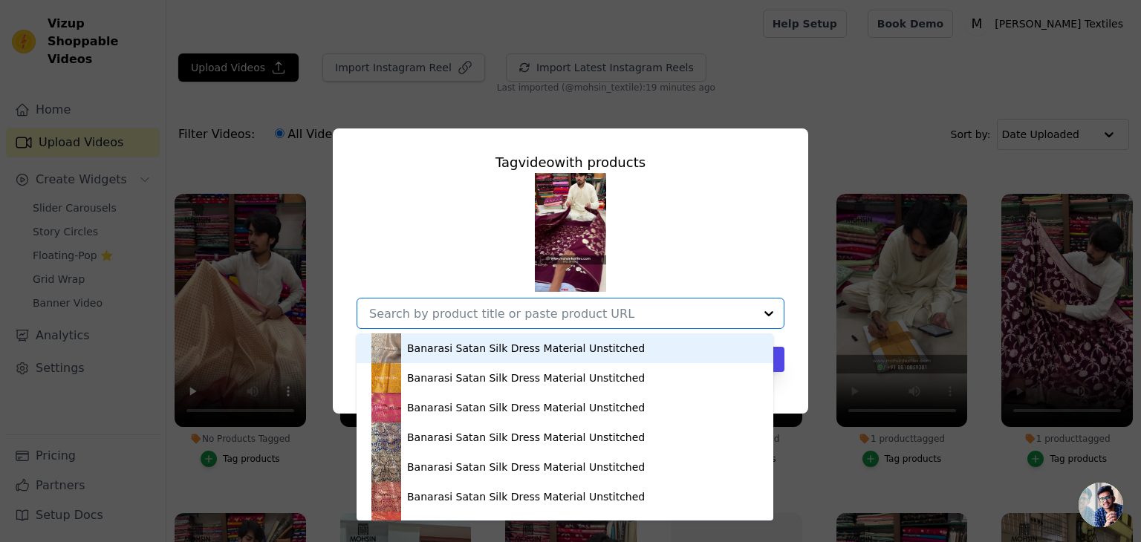
paste input "https://mohsintextiles.com/products/wine-golden-zari-katan-silk-banarasi-suit-4…"
type input "https://mohsintextiles.com/products/wine-golden-zari-katan-silk-banarasi-suit-4…"
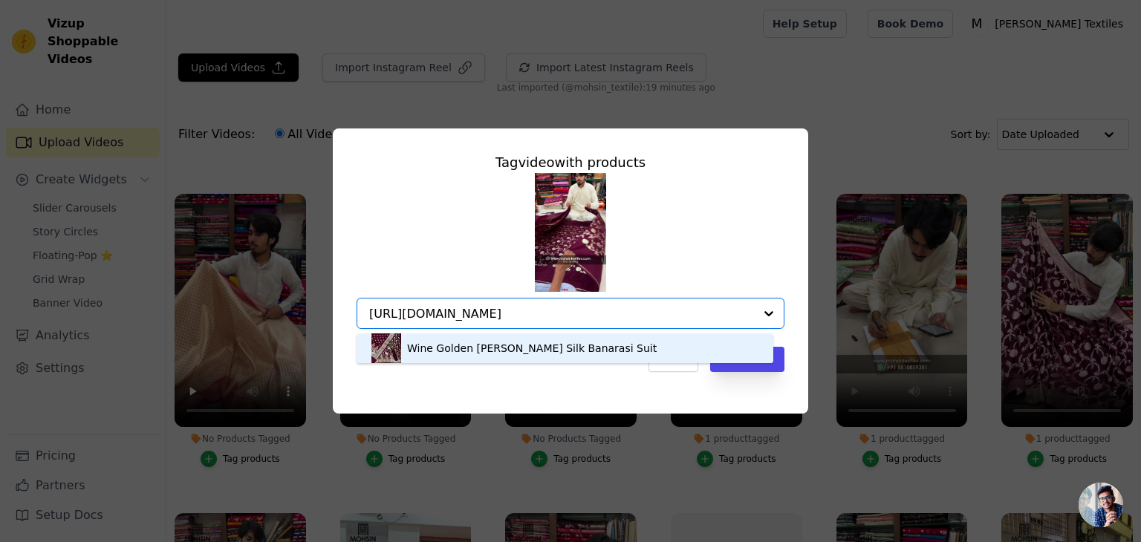
drag, startPoint x: 517, startPoint y: 348, endPoint x: 556, endPoint y: 345, distance: 39.5
click at [517, 348] on div "Wine Golden Zari Katan Silk Banarasi Suit" at bounding box center [532, 348] width 250 height 15
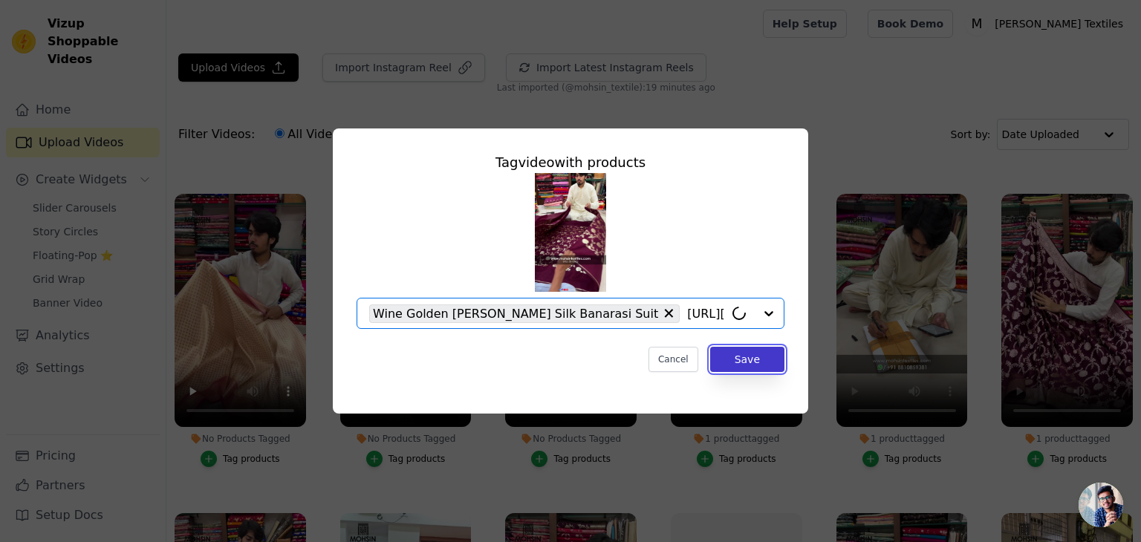
click at [743, 368] on button "Save" at bounding box center [747, 359] width 74 height 25
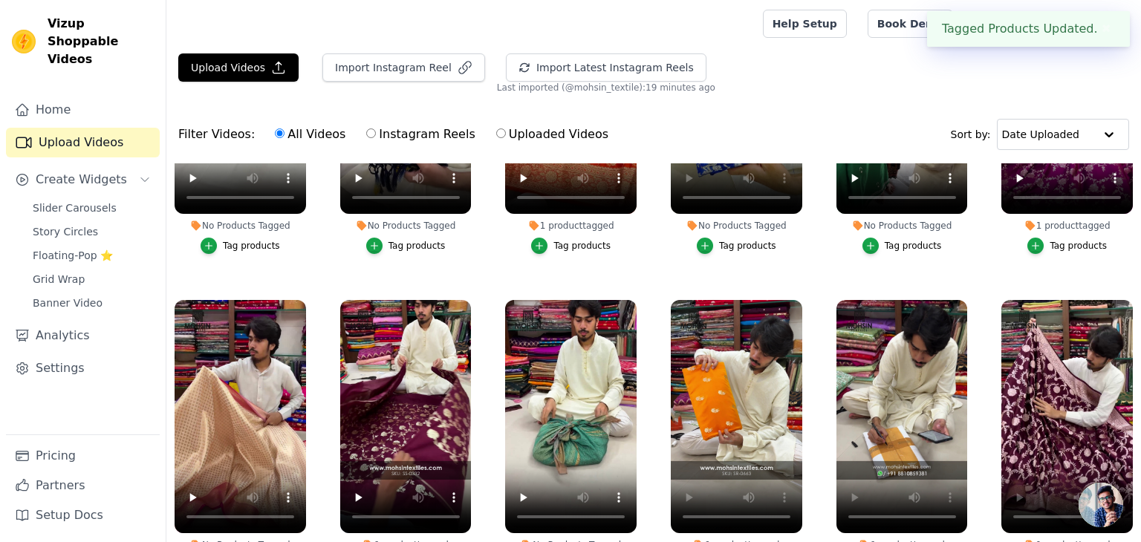
scroll to position [958, 0]
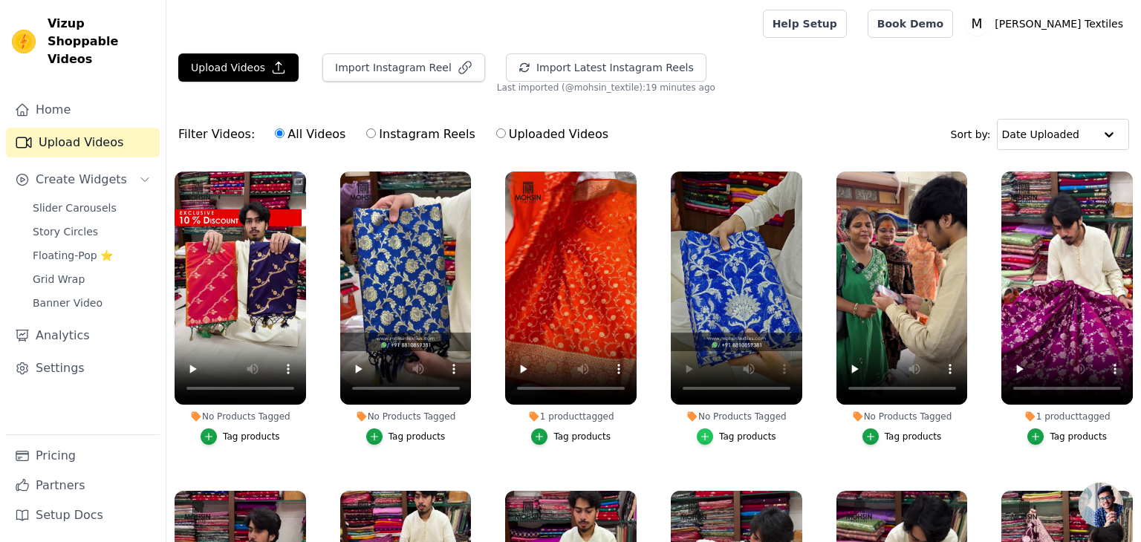
click at [708, 430] on div "button" at bounding box center [705, 437] width 16 height 16
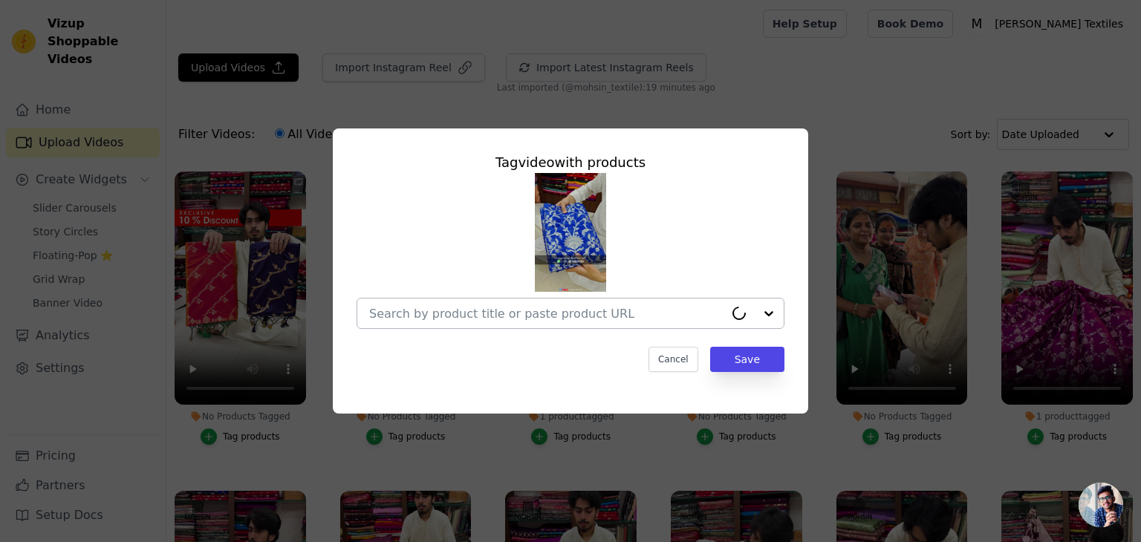
drag, startPoint x: 502, startPoint y: 304, endPoint x: 509, endPoint y: 307, distance: 8.3
click at [501, 304] on div at bounding box center [546, 314] width 355 height 30
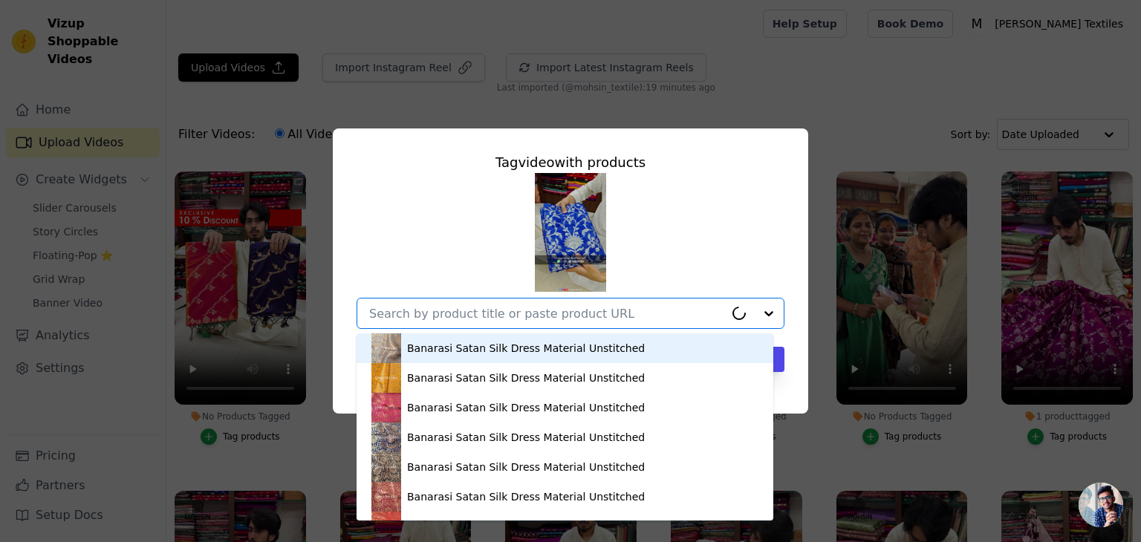
paste input "https://mohsintextiles.com/products/mustard-jaalnuma-georgette-silk-banarasi-su…"
type input "https://mohsintextiles.com/products/mustard-jaalnuma-georgette-silk-banarasi-su…"
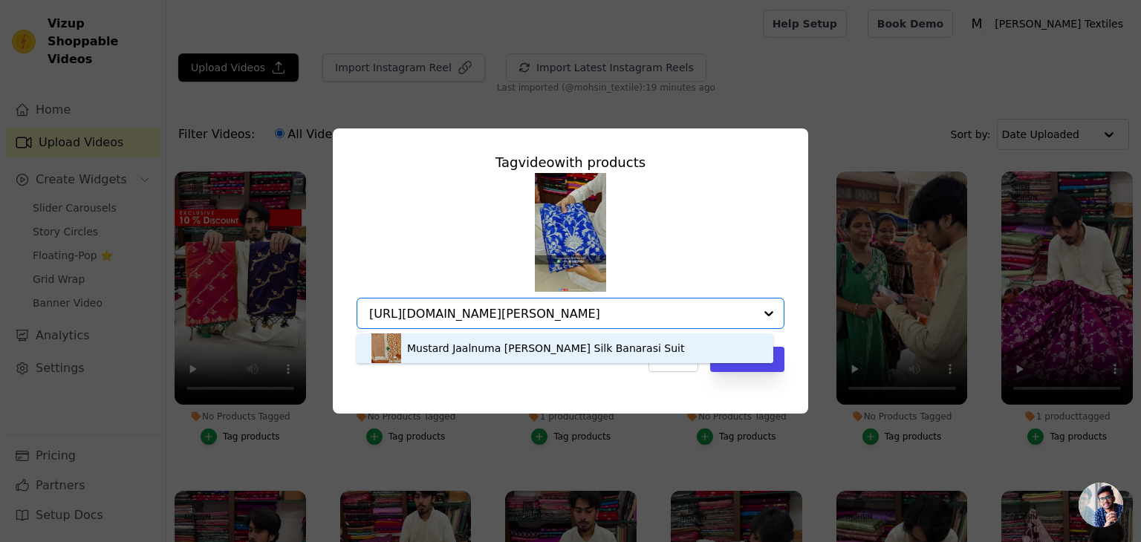
click at [504, 345] on div "Mustard Jaalnuma Georgette Silk Banarasi Suit" at bounding box center [545, 348] width 277 height 15
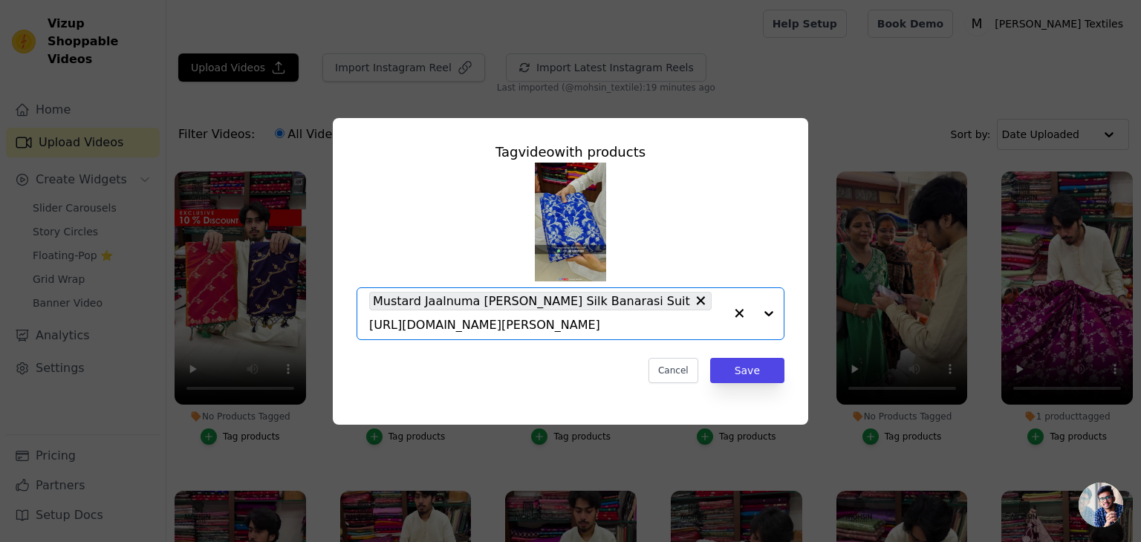
scroll to position [0, 0]
click at [740, 358] on button "Save" at bounding box center [747, 370] width 74 height 25
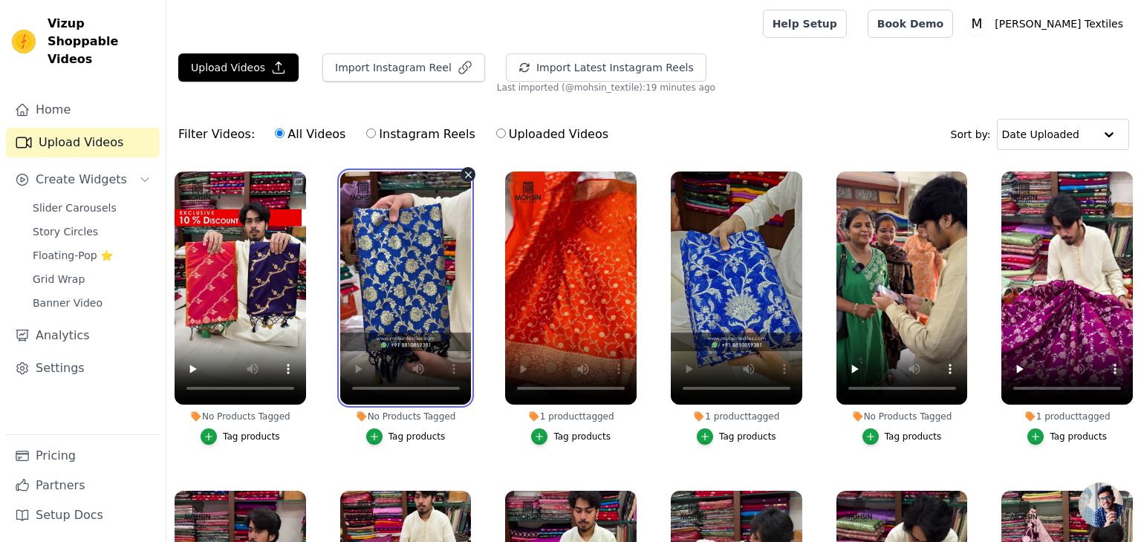
click at [419, 262] on video at bounding box center [405, 288] width 131 height 233
click at [410, 417] on li "No Products Tagged Tag products" at bounding box center [405, 308] width 131 height 273
click at [408, 431] on div "Tag products" at bounding box center [416, 437] width 57 height 12
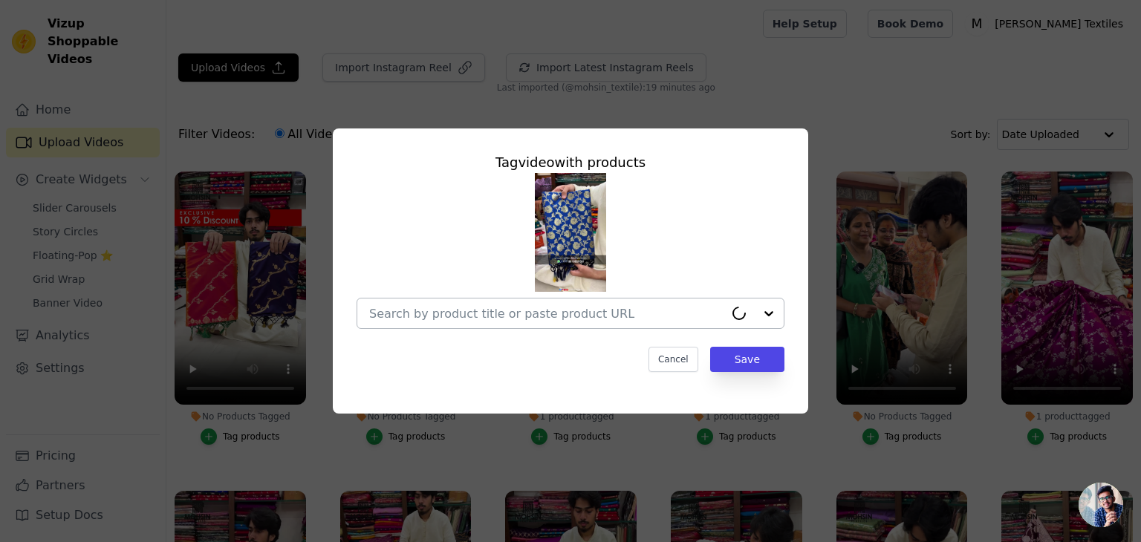
click at [479, 325] on div at bounding box center [546, 314] width 355 height 30
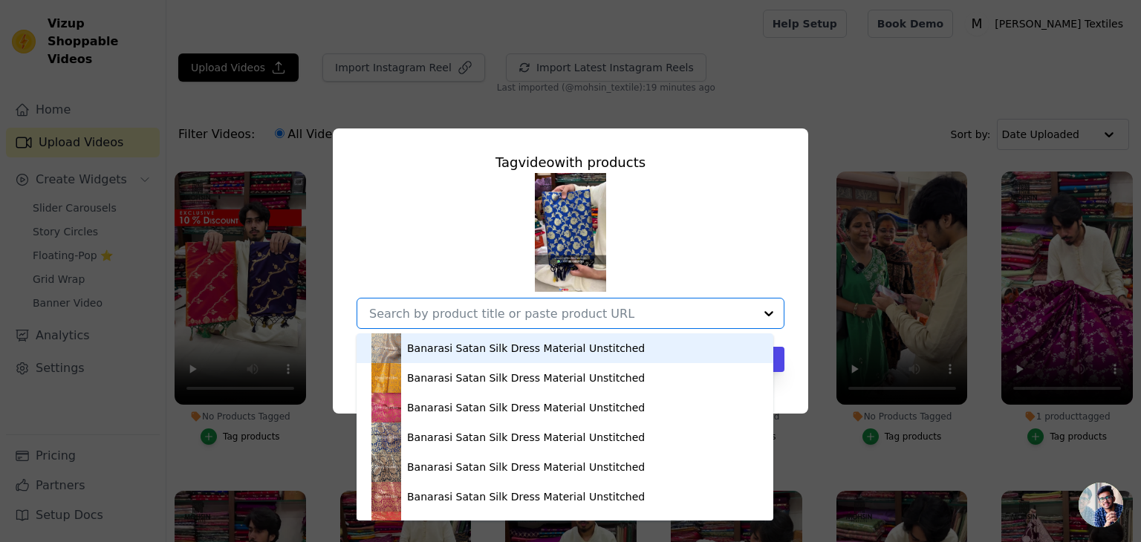
paste input "https://mohsintextiles.com/products/royal-blue-golden-zari-katan-silk-banarasi-…"
type input "https://mohsintextiles.com/products/royal-blue-golden-zari-katan-silk-banarasi-…"
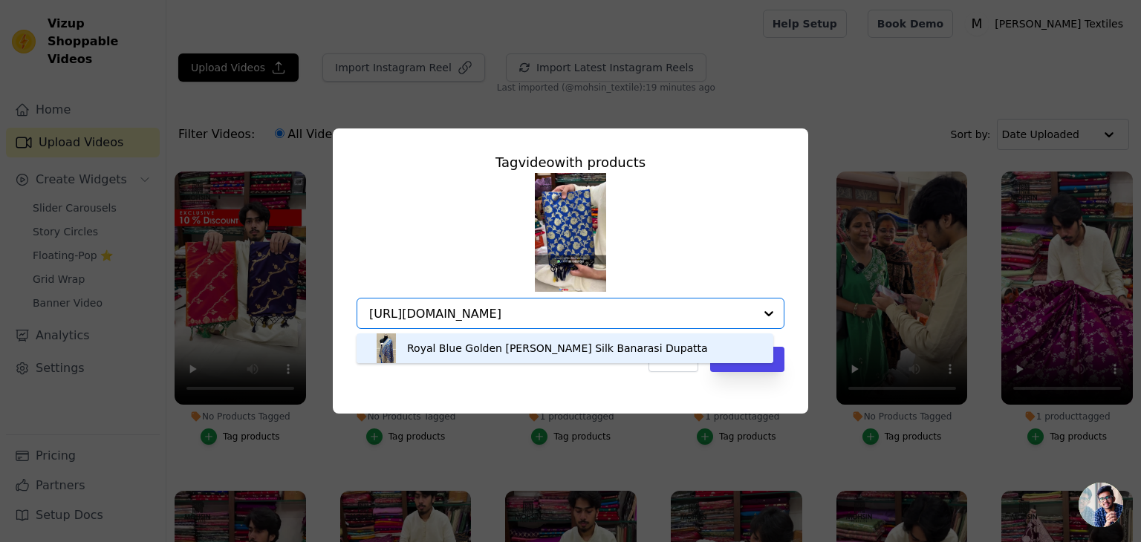
click at [520, 345] on div "Royal Blue Golden Zari Katan Silk Banarasi Dupatta" at bounding box center [557, 348] width 301 height 15
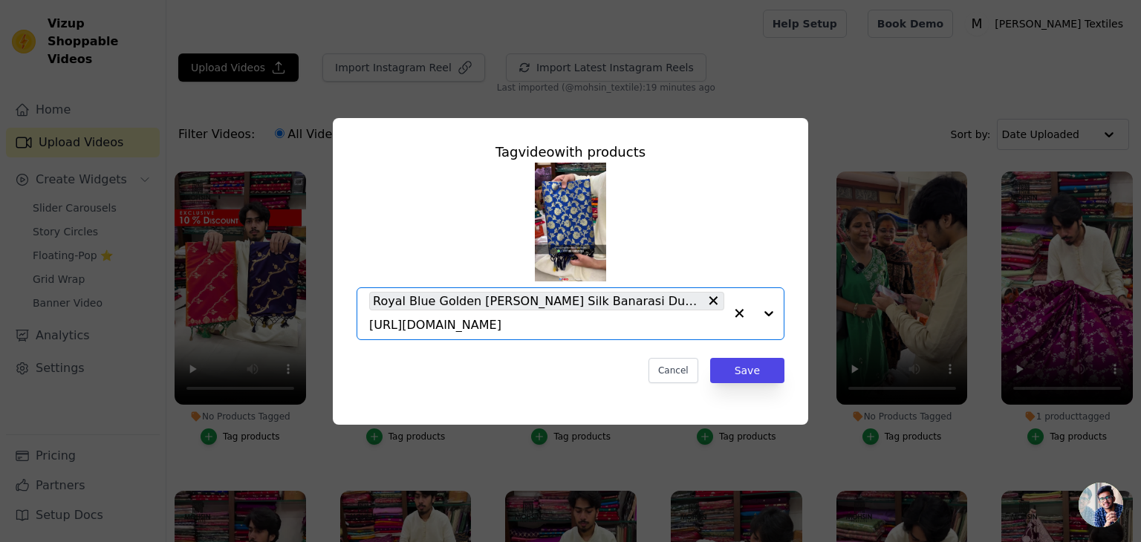
scroll to position [0, 0]
paste input "https://mohsintextiles.com/products/yellow-golden-zari-katan-silk-banarasi-dupa…"
type input "https://mohsintextiles.com/products/yellow-golden-zari-katan-silk-banarasi-dupa…"
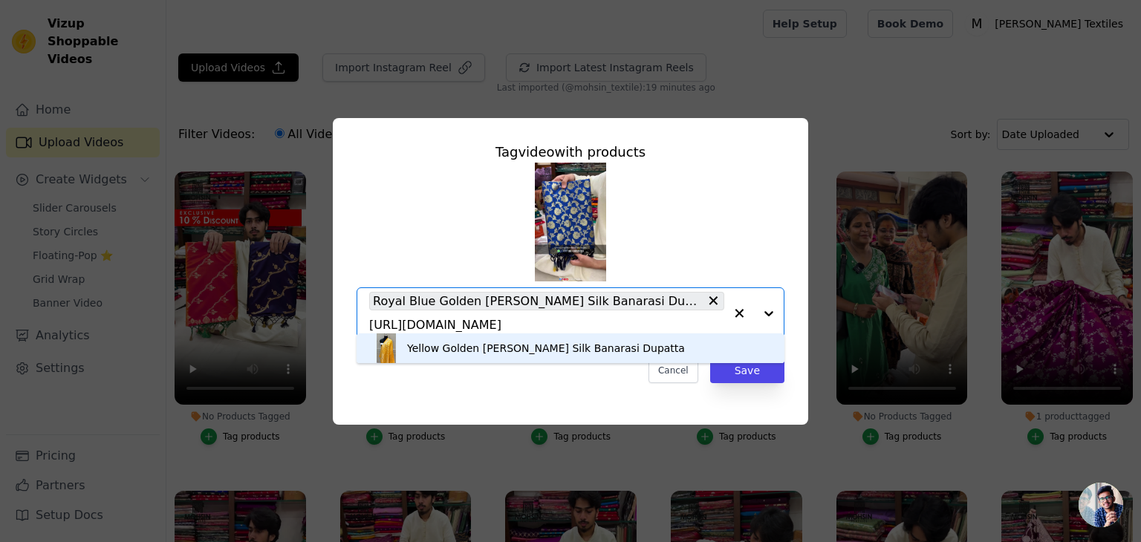
click at [561, 354] on div "Yellow Golden Zari Katan Silk Banarasi Dupatta" at bounding box center [546, 348] width 278 height 15
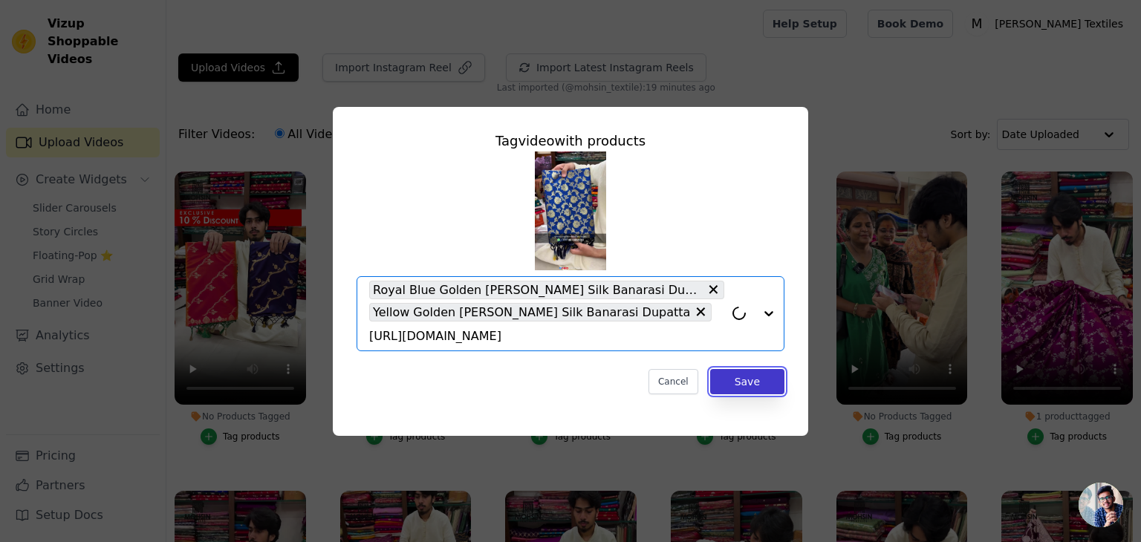
click at [769, 377] on button "Save" at bounding box center [747, 381] width 74 height 25
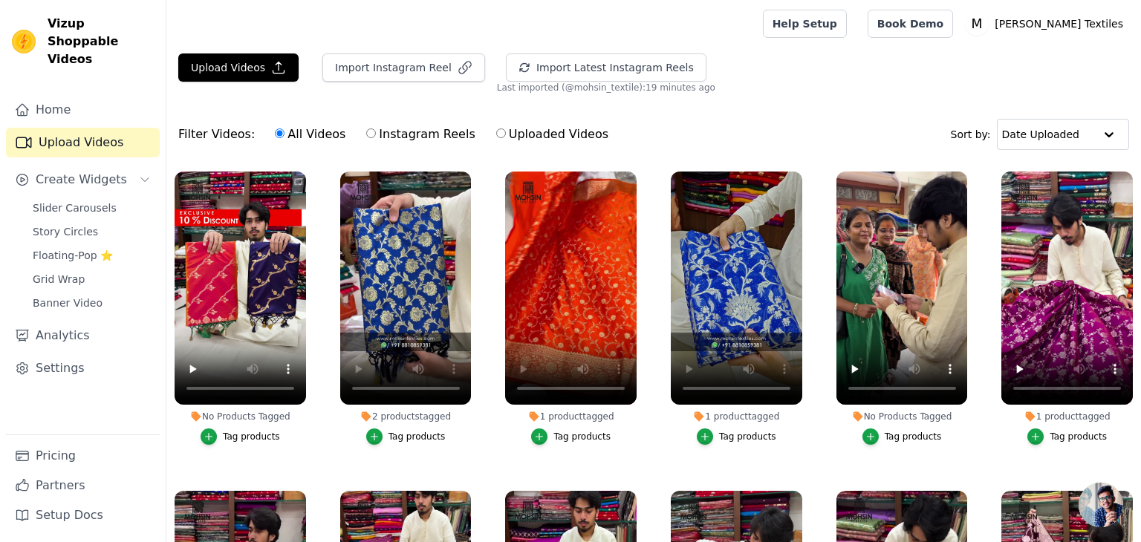
click at [264, 431] on div "Tag products" at bounding box center [251, 437] width 57 height 12
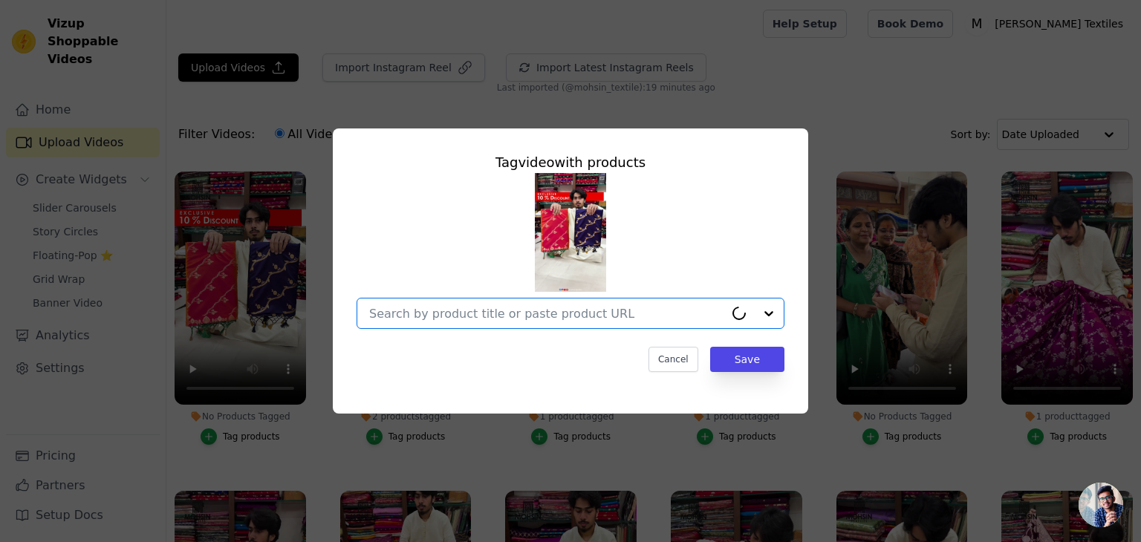
click at [518, 308] on input "No Products Tagged Tag video with products Option undefined, selected. Select i…" at bounding box center [546, 314] width 355 height 14
paste input "https://mohsintextiles.com/products/auda-rowa-laher-katan-silk-banarasi-saree?_…"
type input "https://mohsintextiles.com/products/auda-rowa-laher-katan-silk-banarasi-saree?_…"
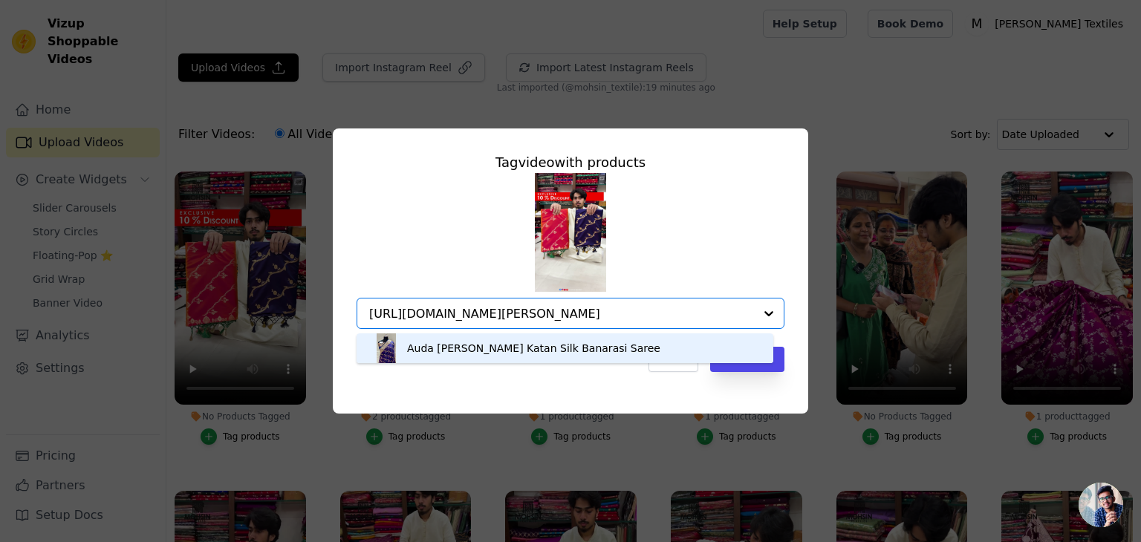
click at [476, 345] on div "Auda Rowa Laher Katan Silk Banarasi Saree" at bounding box center [533, 348] width 253 height 15
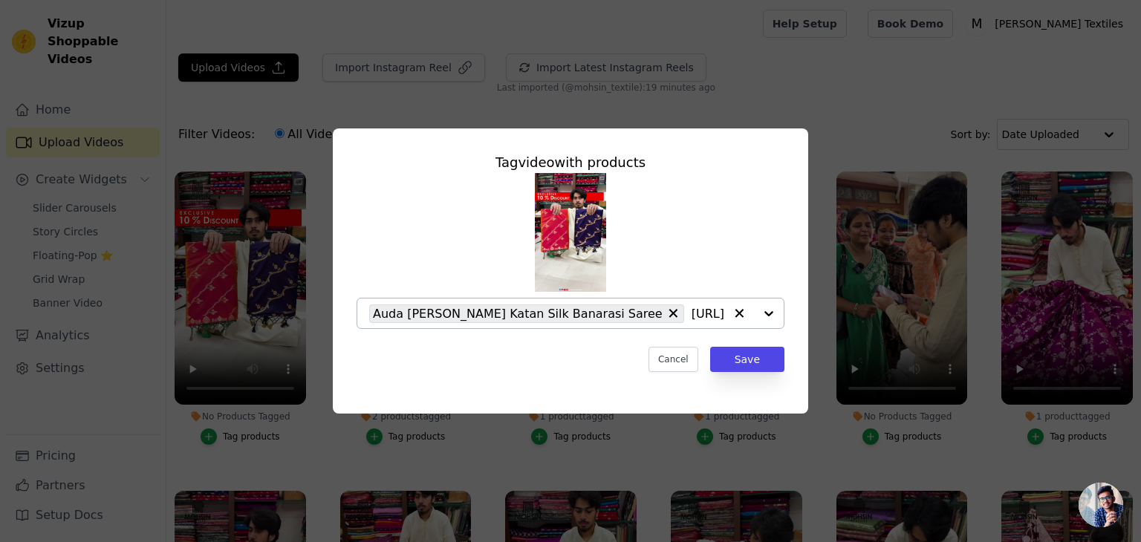
click at [691, 307] on input "https://mohsintextiles.com/products/auda-rowa-laher-katan-silk-banarasi-saree?_…" at bounding box center [707, 314] width 33 height 14
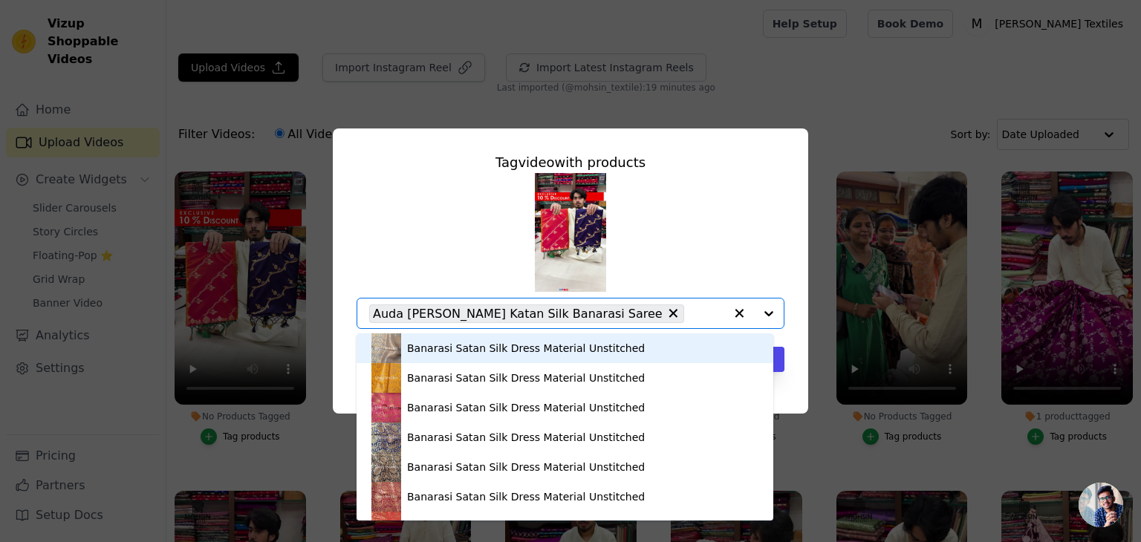
paste input "https://mohsintextiles.com/products/orange-and-green-golden-zari-katan-silk-ban…"
type input "https://mohsintextiles.com/products/orange-and-green-golden-zari-katan-silk-ban…"
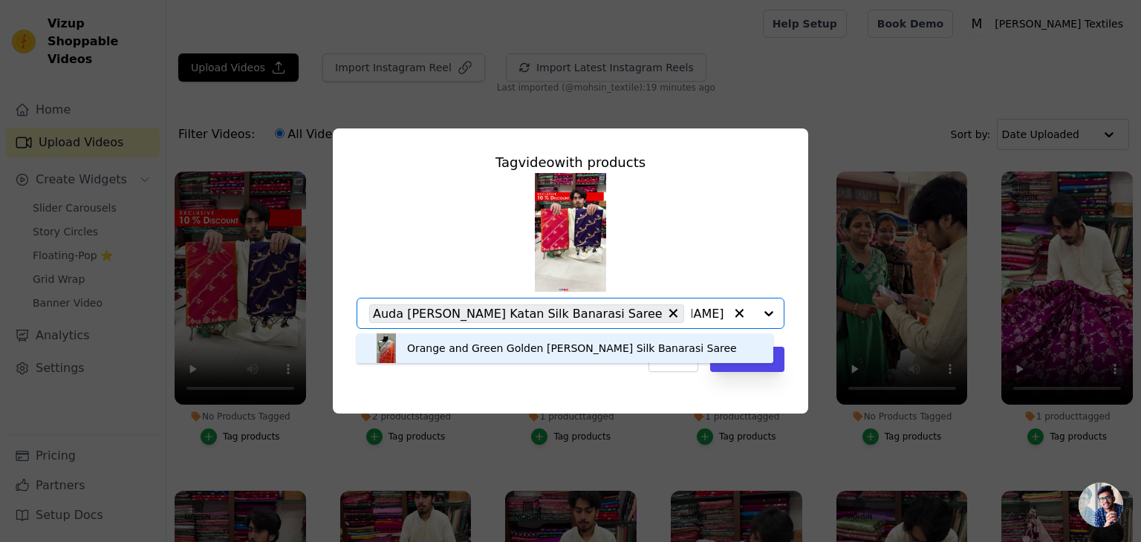
click at [464, 348] on div "Orange and Green Golden Zari Katan Silk Banarasi Saree" at bounding box center [572, 348] width 330 height 15
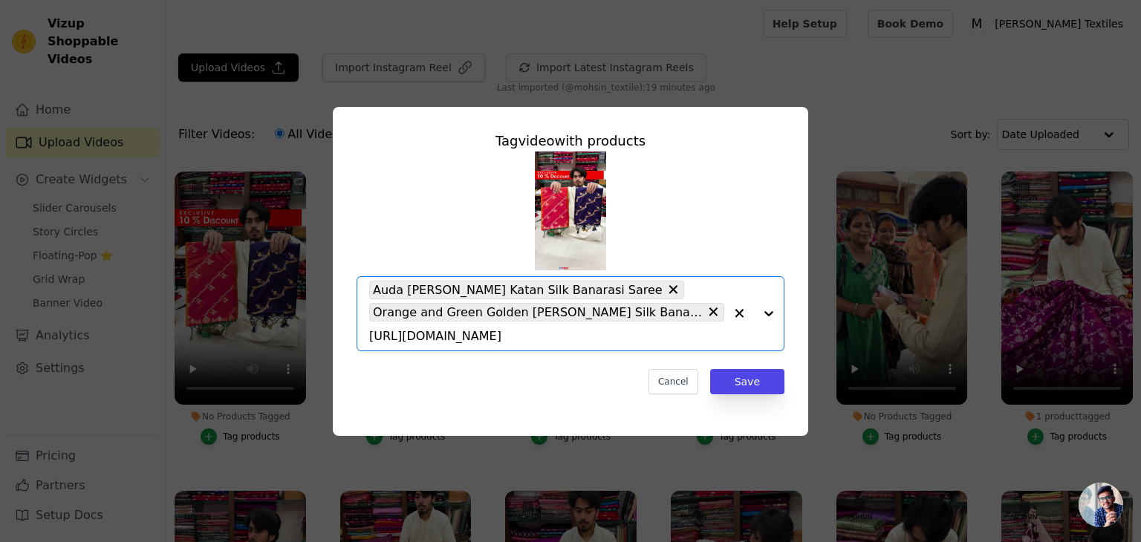
scroll to position [0, 0]
drag, startPoint x: 759, startPoint y: 376, endPoint x: 710, endPoint y: 366, distance: 50.0
click at [759, 376] on button "Save" at bounding box center [747, 381] width 74 height 25
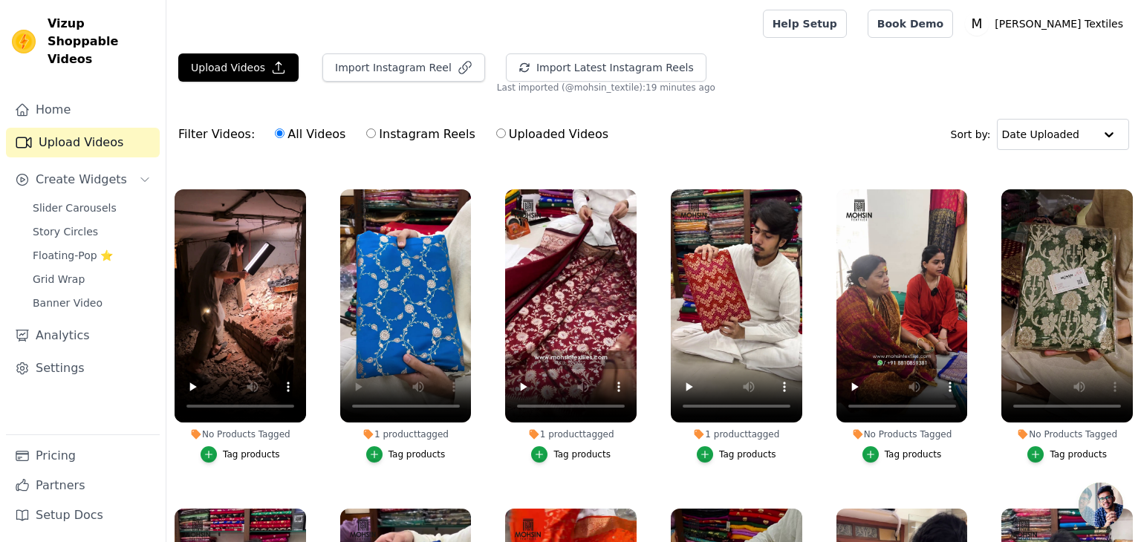
scroll to position [587, 0]
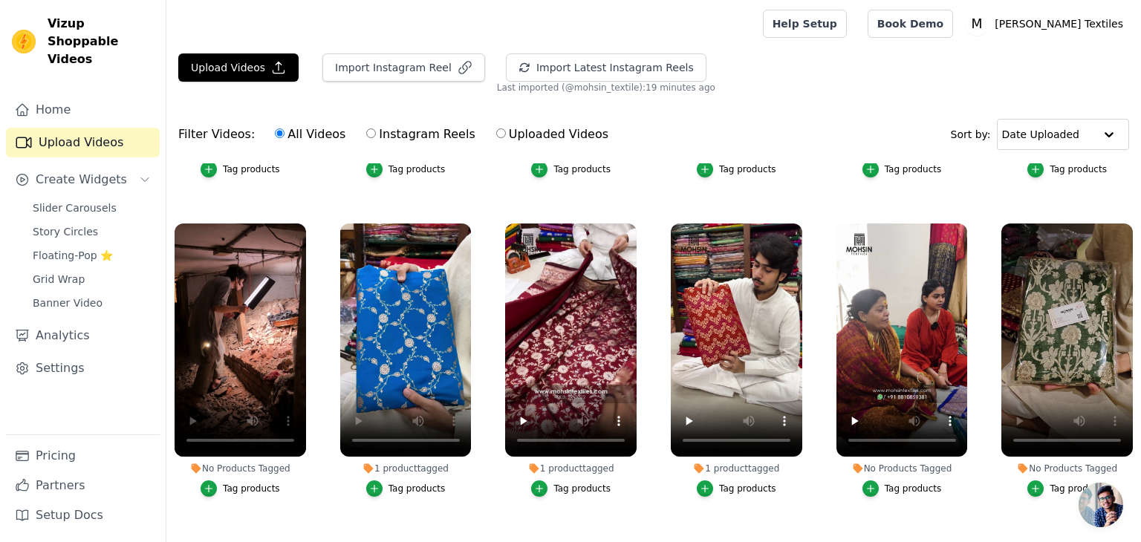
click at [221, 480] on button "Tag products" at bounding box center [240, 488] width 79 height 16
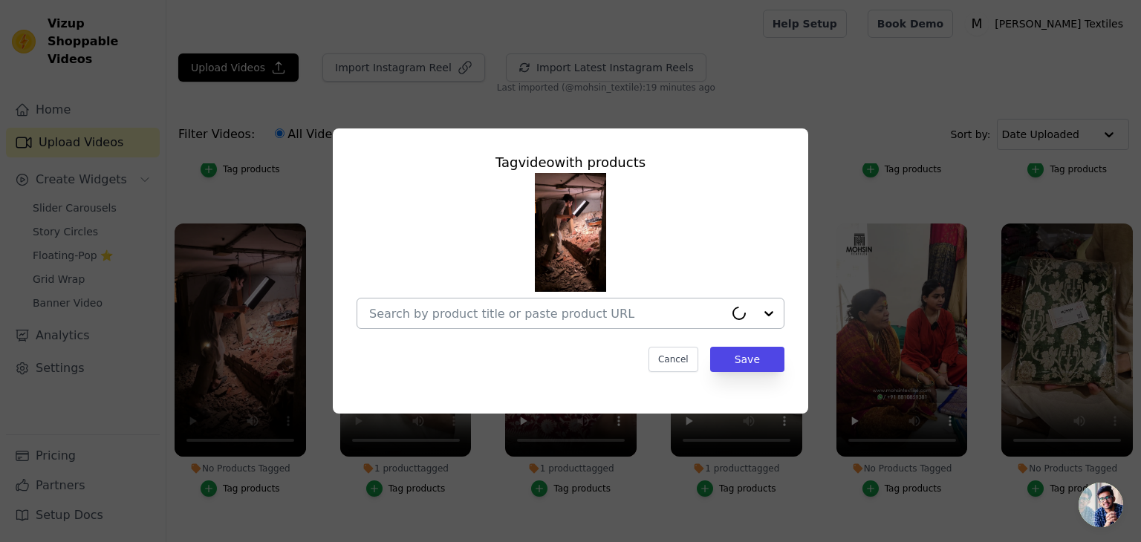
click at [454, 322] on div at bounding box center [546, 314] width 355 height 30
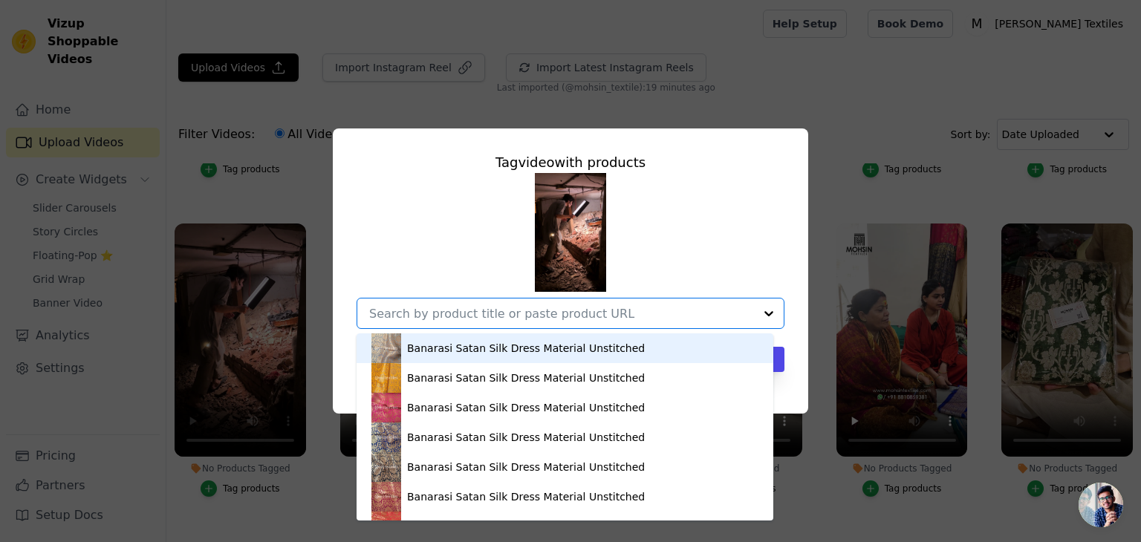
paste input "https://mohsintextiles.com/products/purple-kohinoor-buti-katan-silk-banarasi-sa…"
type input "https://mohsintextiles.com/products/purple-kohinoor-buti-katan-silk-banarasi-sa…"
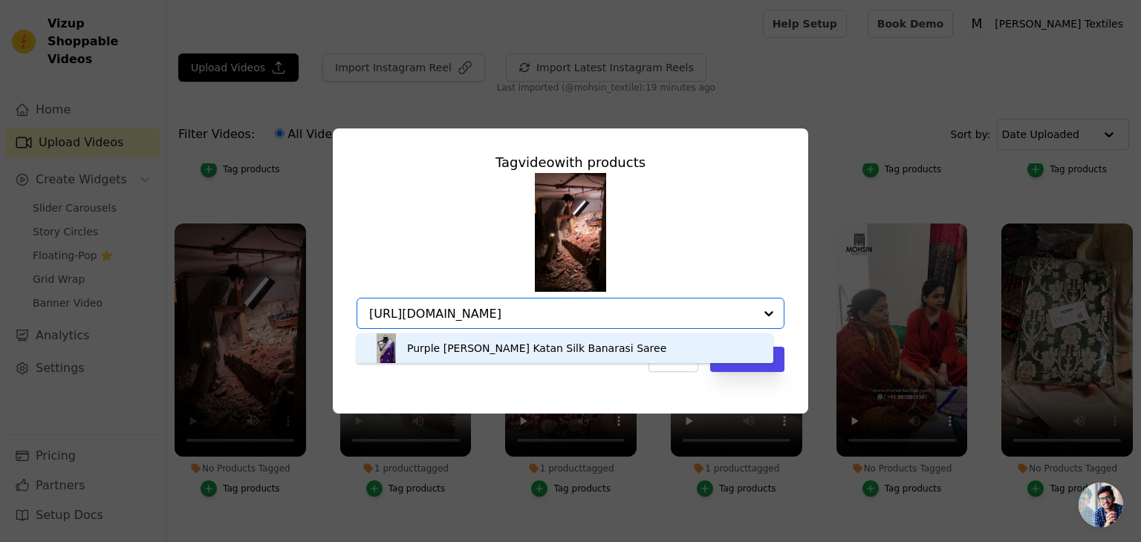
click at [483, 347] on div "Purple Kohinoor Buti Katan Silk Banarasi Saree" at bounding box center [536, 348] width 259 height 15
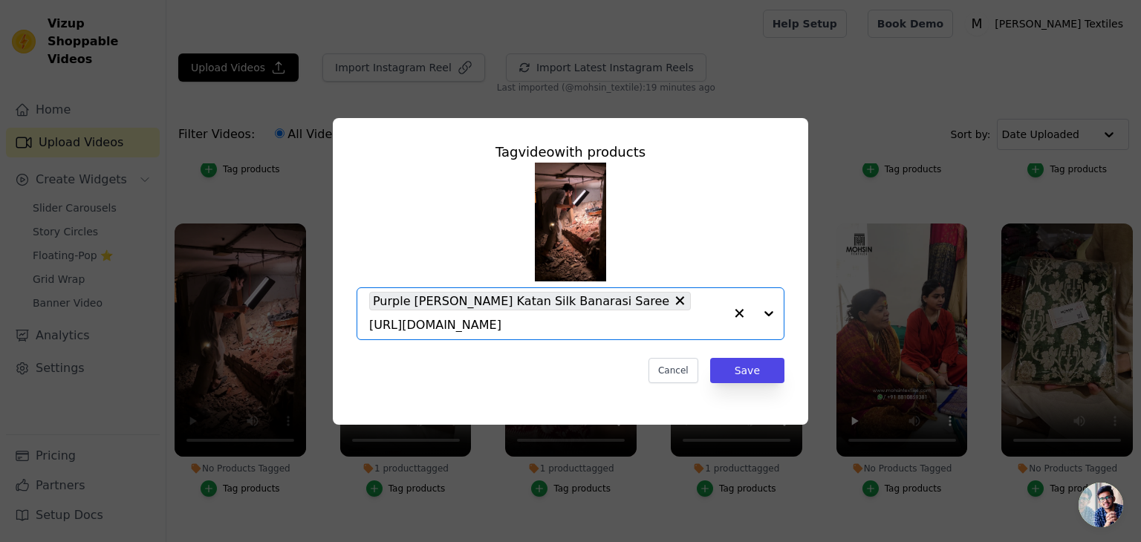
scroll to position [0, 0]
paste input "https://mohsintextiles.com/products/navy-blue-jellyfish-buti-katan-silk-banaras…"
type input "https://mohsintextiles.com/products/navy-blue-jellyfish-buti-katan-silk-banaras…"
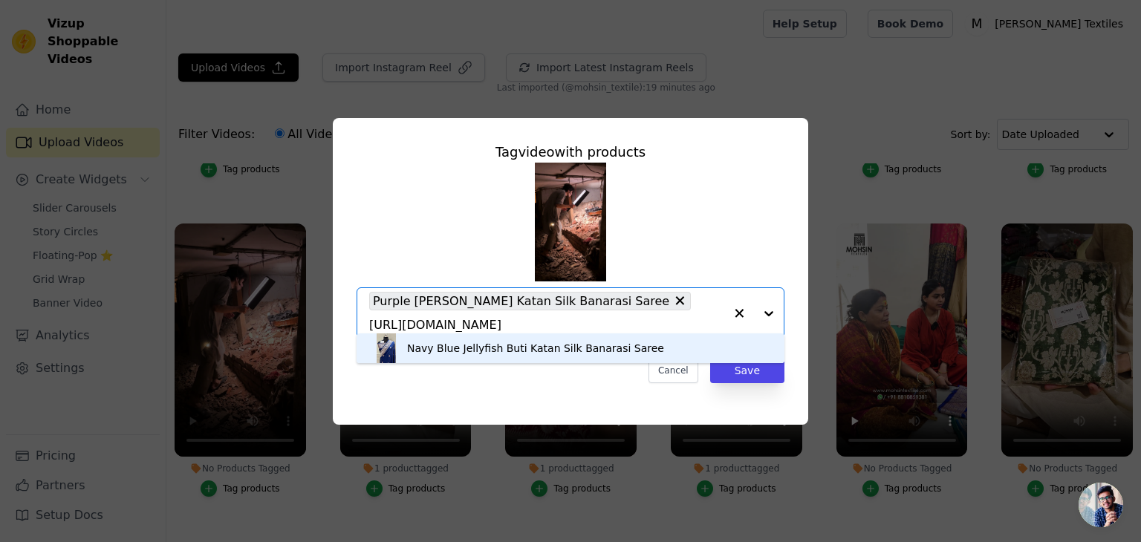
click at [550, 351] on div "Navy Blue Jellyfish Buti Katan Silk Banarasi Saree" at bounding box center [535, 348] width 257 height 15
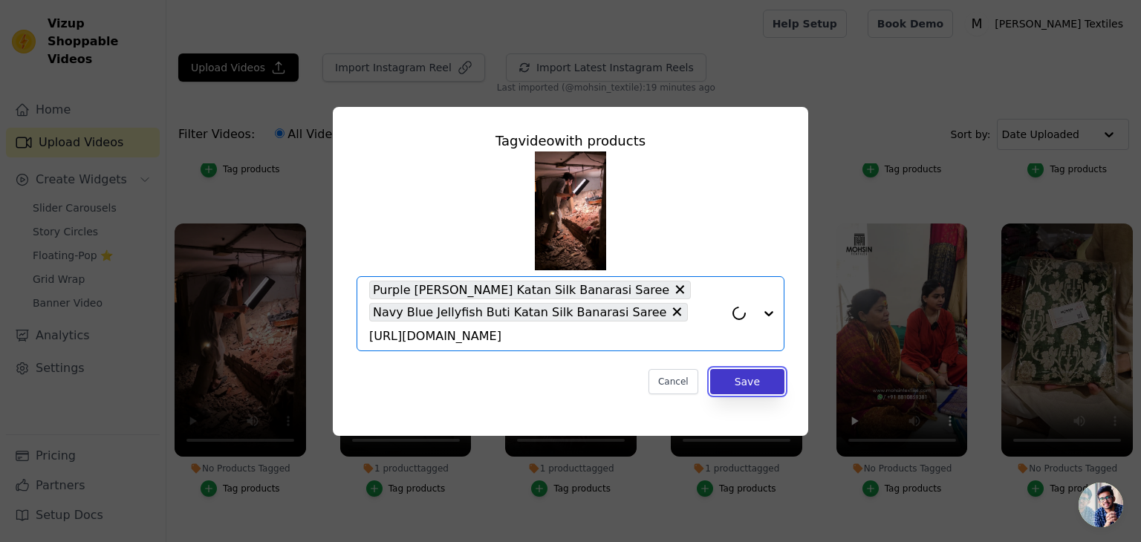
click at [749, 373] on button "Save" at bounding box center [747, 381] width 74 height 25
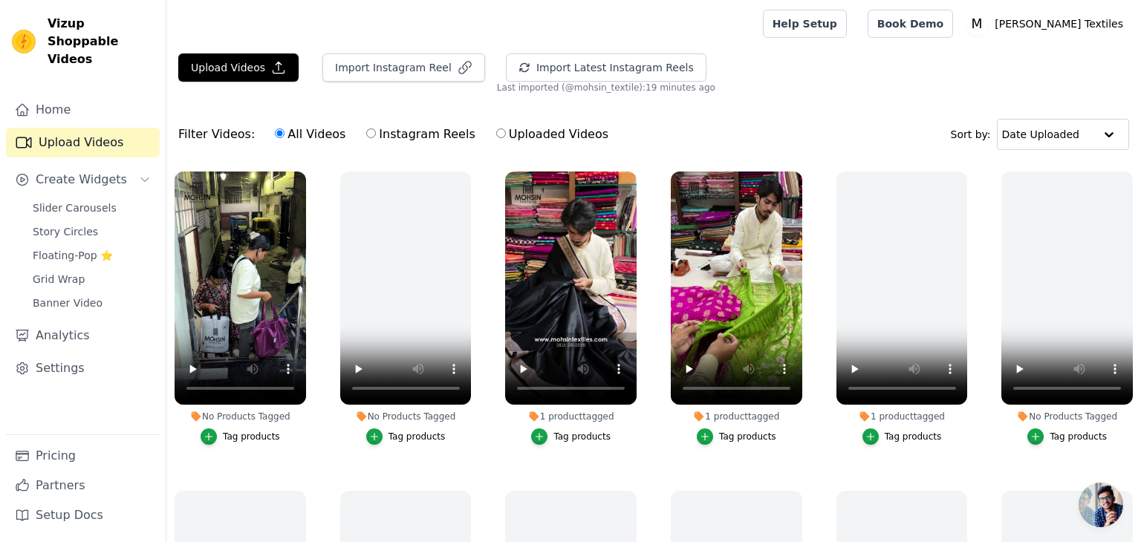
drag, startPoint x: 423, startPoint y: 135, endPoint x: 472, endPoint y: 130, distance: 48.6
click at [423, 135] on label "Instagram Reels" at bounding box center [420, 134] width 110 height 19
click at [376, 135] on input "Instagram Reels" at bounding box center [371, 133] width 10 height 10
radio input "true"
click at [791, 67] on div "Upload Videos Import Instagram Reel Import Latest Instagram Reels Import Latest…" at bounding box center [653, 73] width 974 height 40
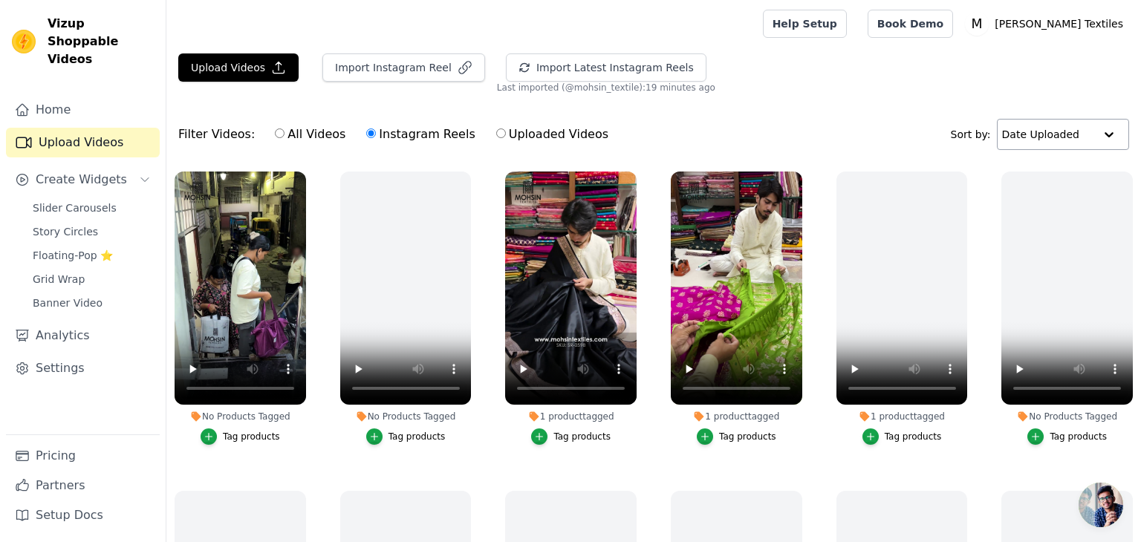
click at [1090, 130] on input "text" at bounding box center [1048, 135] width 92 height 30
click at [1064, 179] on div "Date Created" at bounding box center [1057, 181] width 125 height 18
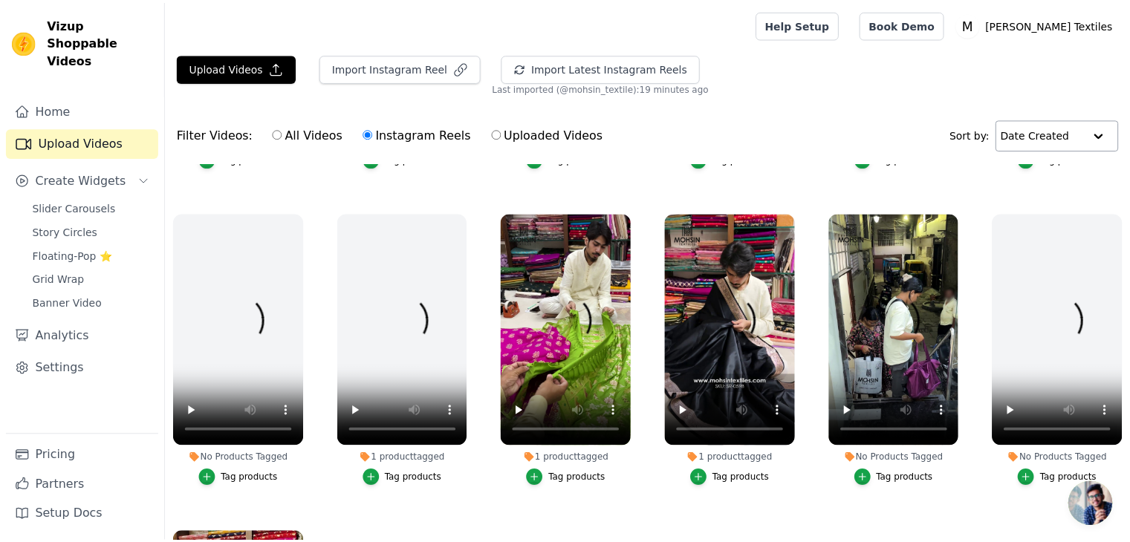
scroll to position [2369, 0]
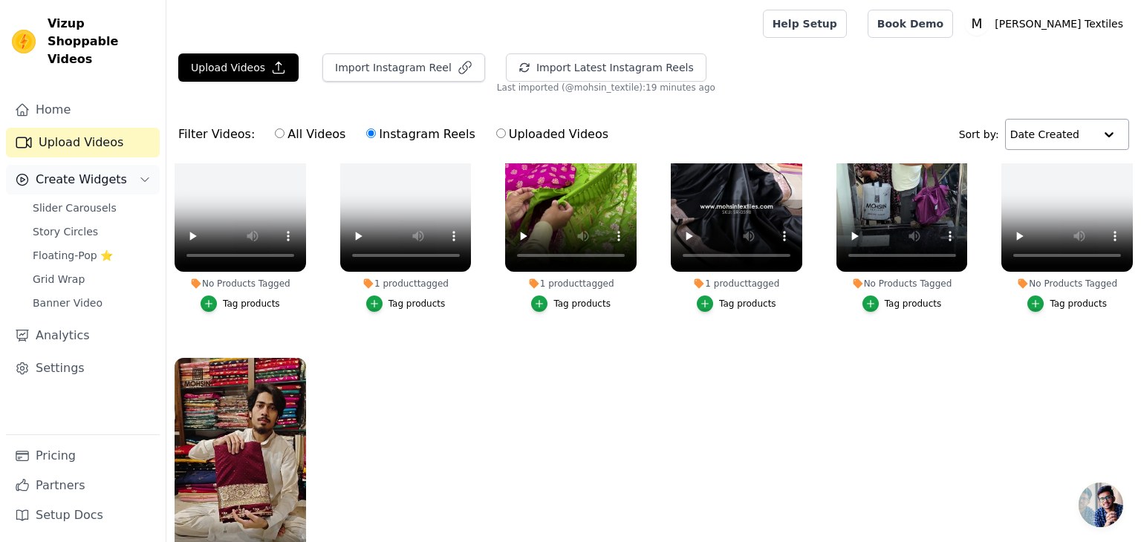
click at [92, 171] on span "Create Widgets" at bounding box center [81, 180] width 91 height 18
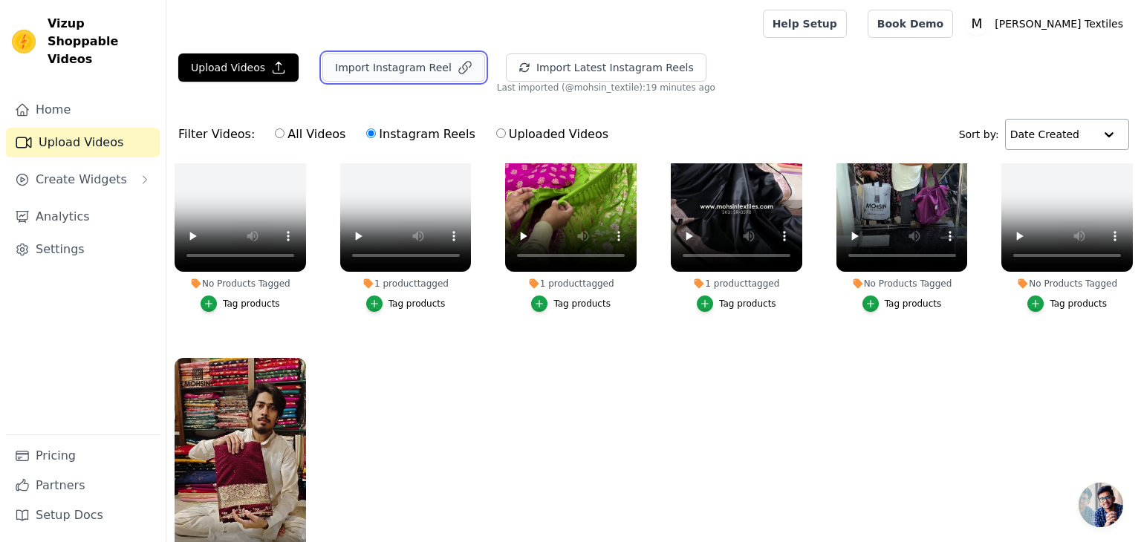
click at [403, 68] on button "Import Instagram Reel" at bounding box center [403, 67] width 163 height 28
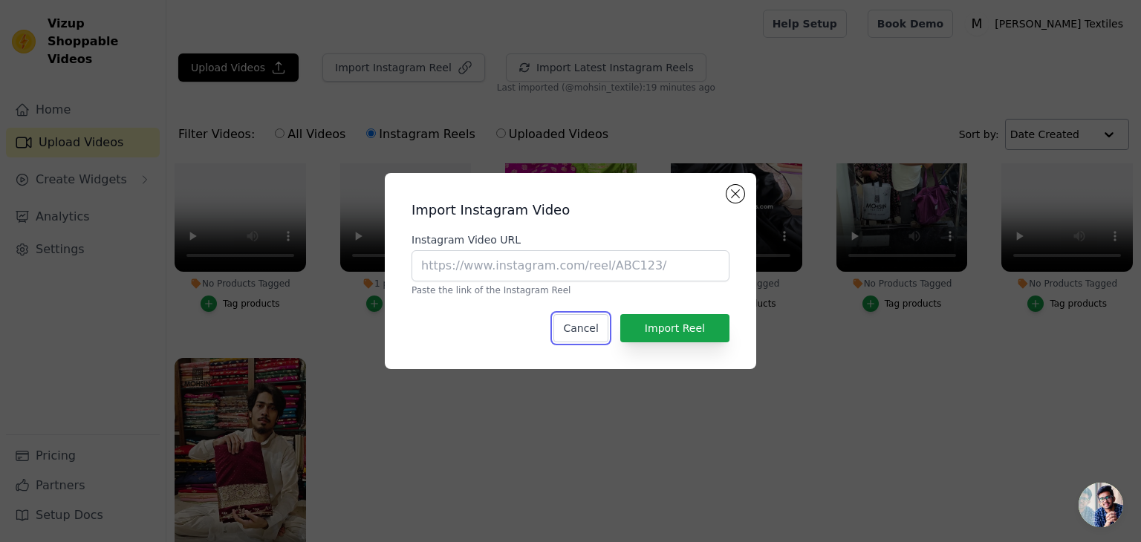
click at [573, 334] on button "Cancel" at bounding box center [580, 328] width 54 height 28
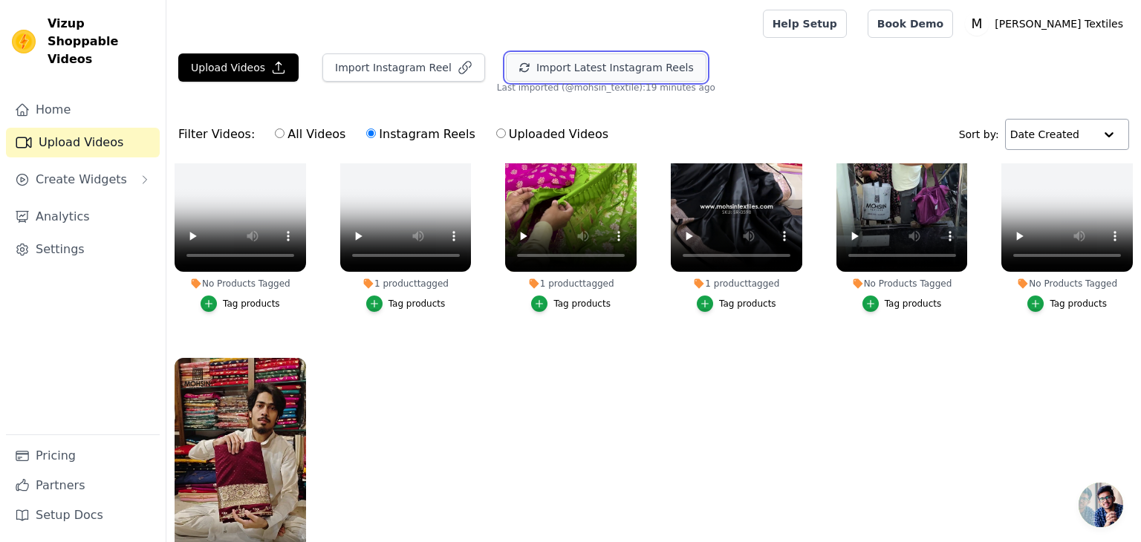
click at [547, 65] on button "Import Latest Instagram Reels" at bounding box center [606, 67] width 201 height 28
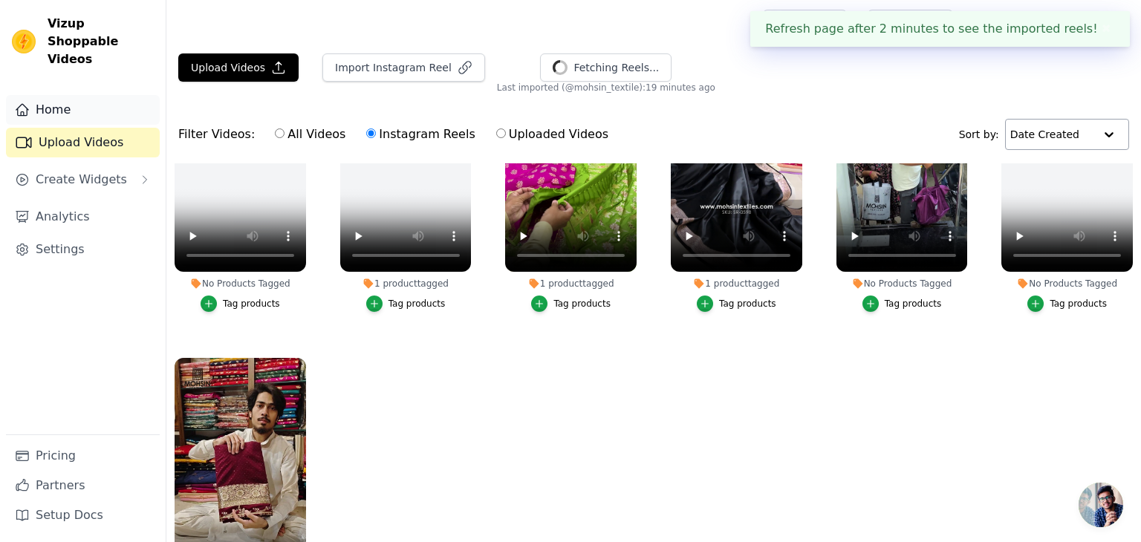
click at [42, 95] on link "Home" at bounding box center [83, 110] width 154 height 30
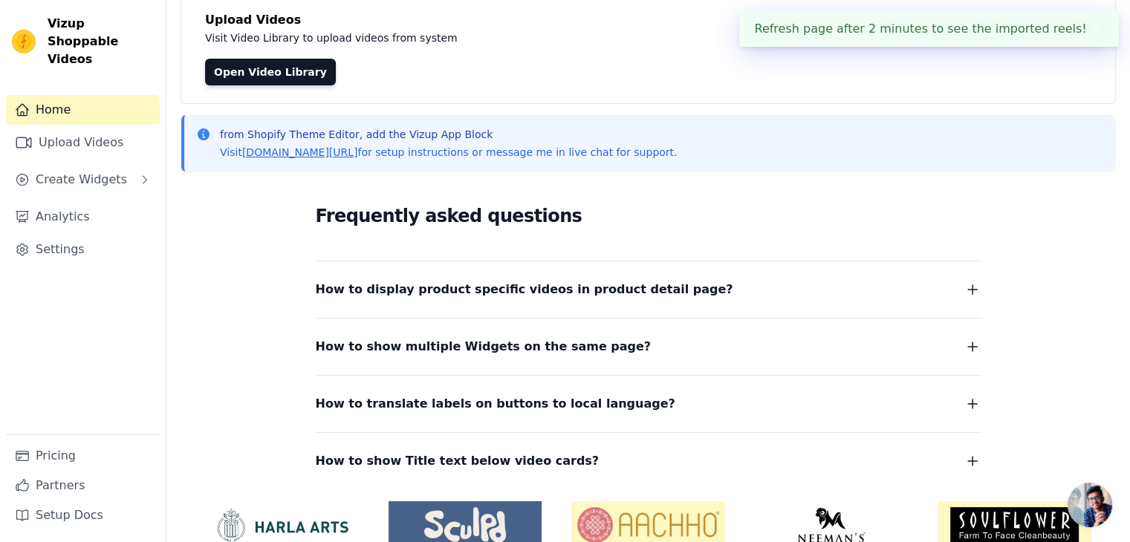
scroll to position [164, 0]
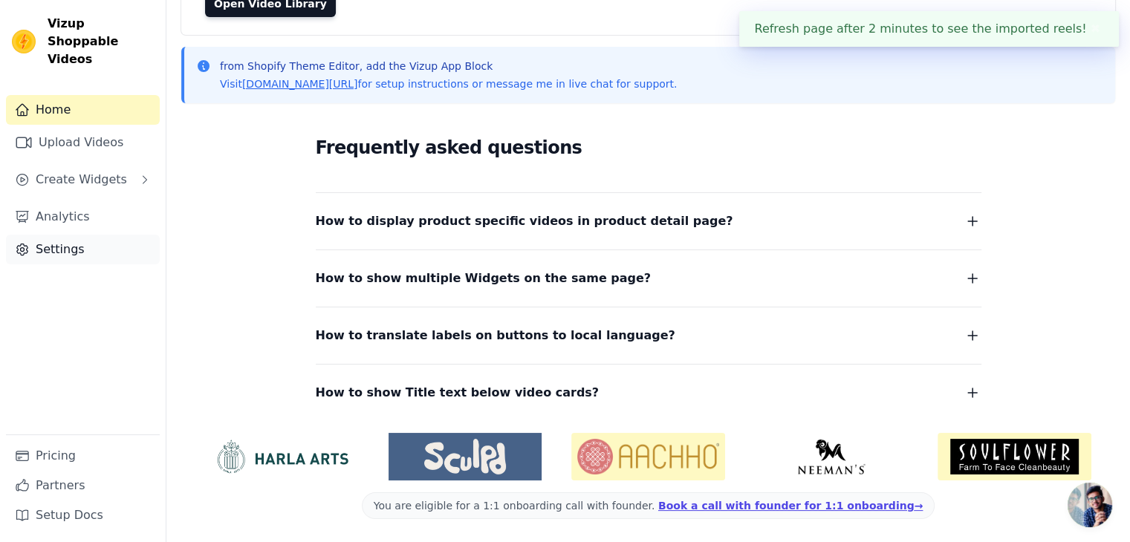
click at [96, 235] on link "Settings" at bounding box center [83, 250] width 154 height 30
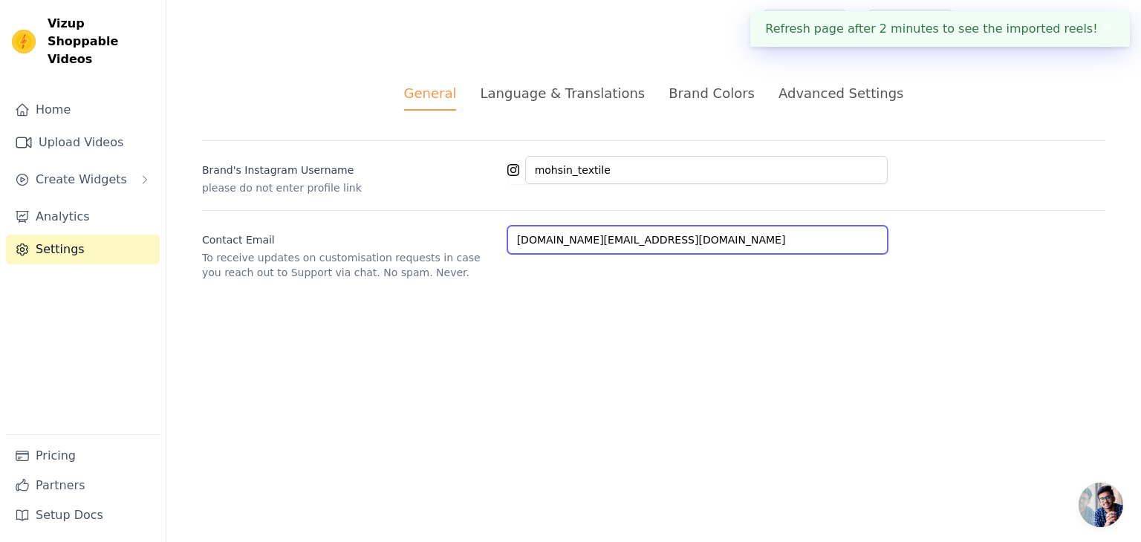
click at [694, 238] on input "motextiles.business@gmail.com" at bounding box center [697, 240] width 380 height 28
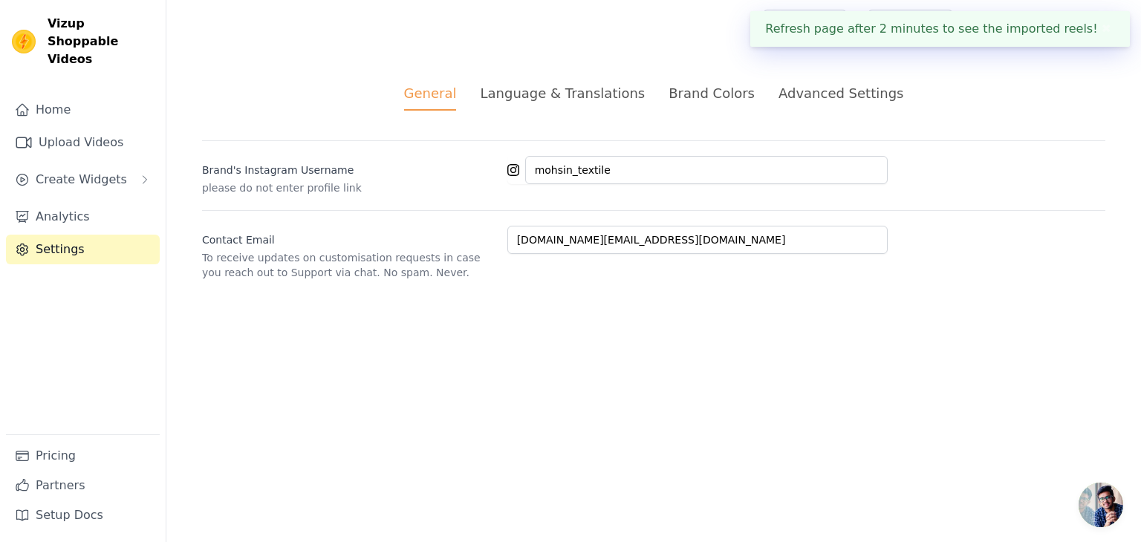
click at [662, 316] on html "Refresh page after 2 minutes to see the imported reels! ✖ Vizup Shoppable Video…" at bounding box center [570, 158] width 1141 height 316
click at [362, 186] on p "please do not enter profile link" at bounding box center [348, 187] width 293 height 15
click at [680, 163] on input "mohsin_textile" at bounding box center [706, 170] width 362 height 28
drag, startPoint x: 547, startPoint y: 429, endPoint x: 538, endPoint y: 192, distance: 237.8
click at [548, 316] on html "Refresh page after 2 minutes to see the imported reels! ✖ Vizup Shoppable Video…" at bounding box center [570, 158] width 1141 height 316
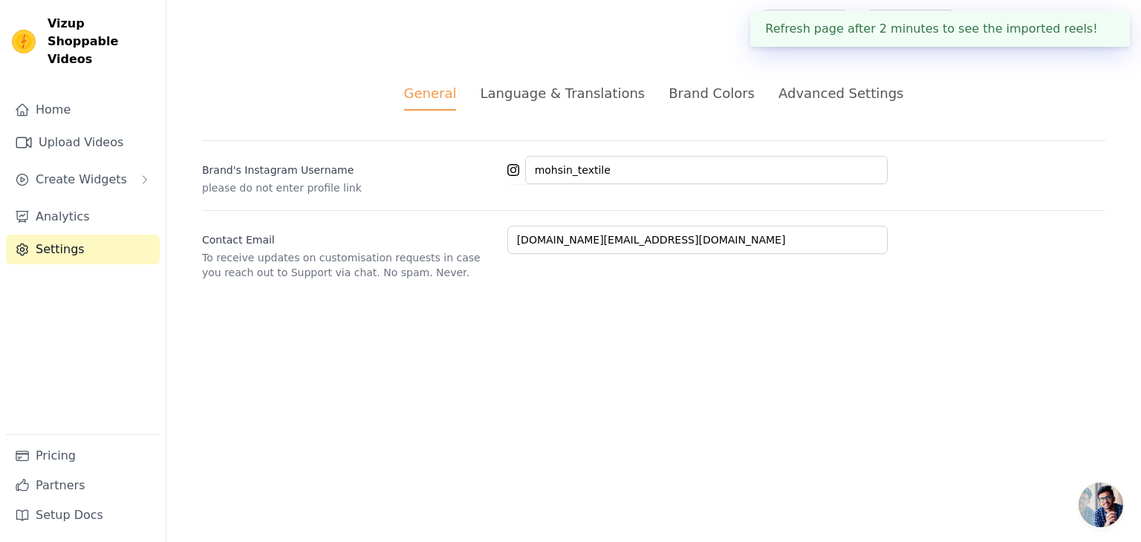
click at [567, 93] on div "Language & Translations" at bounding box center [562, 93] width 165 height 20
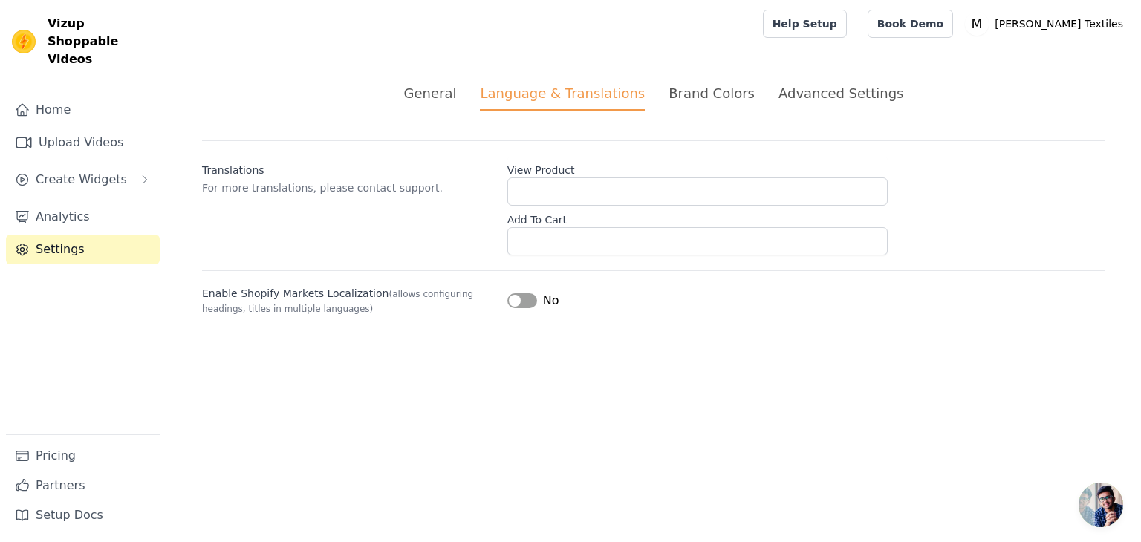
click at [726, 90] on div "Brand Colors" at bounding box center [711, 93] width 86 height 20
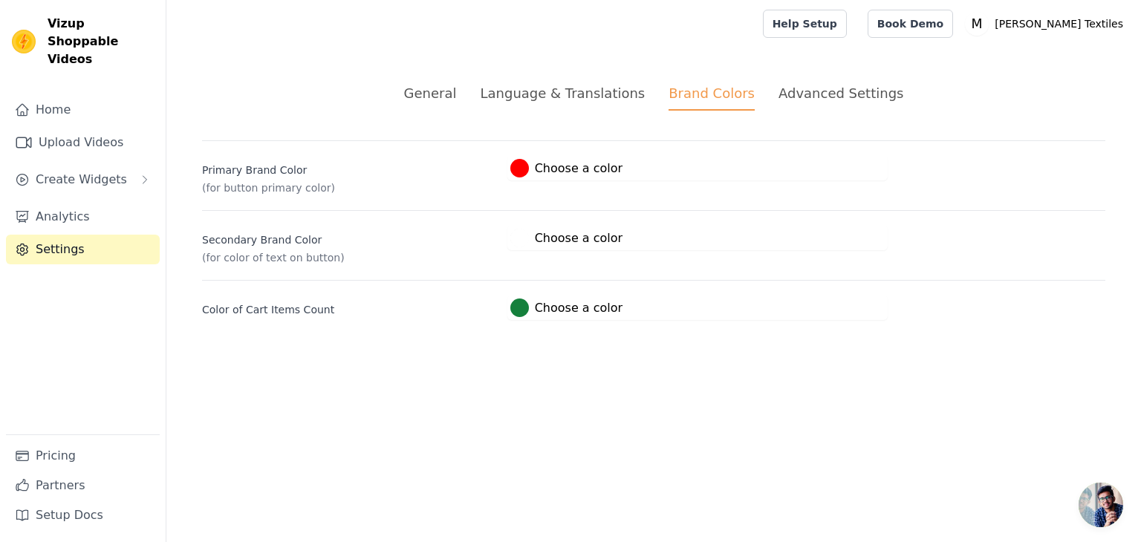
click at [832, 96] on div "Advanced Settings" at bounding box center [840, 93] width 125 height 20
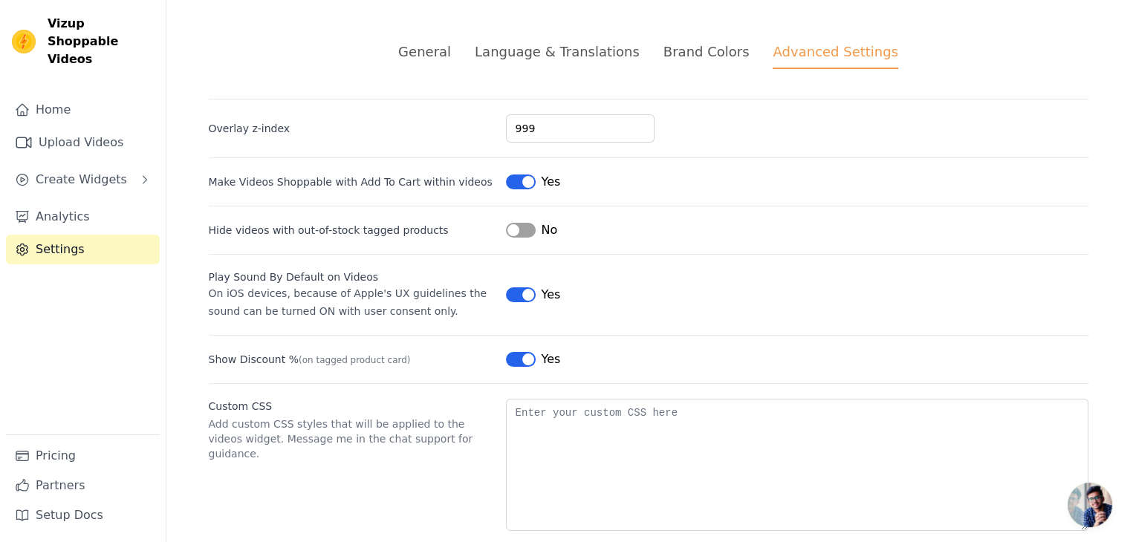
scroll to position [65, 0]
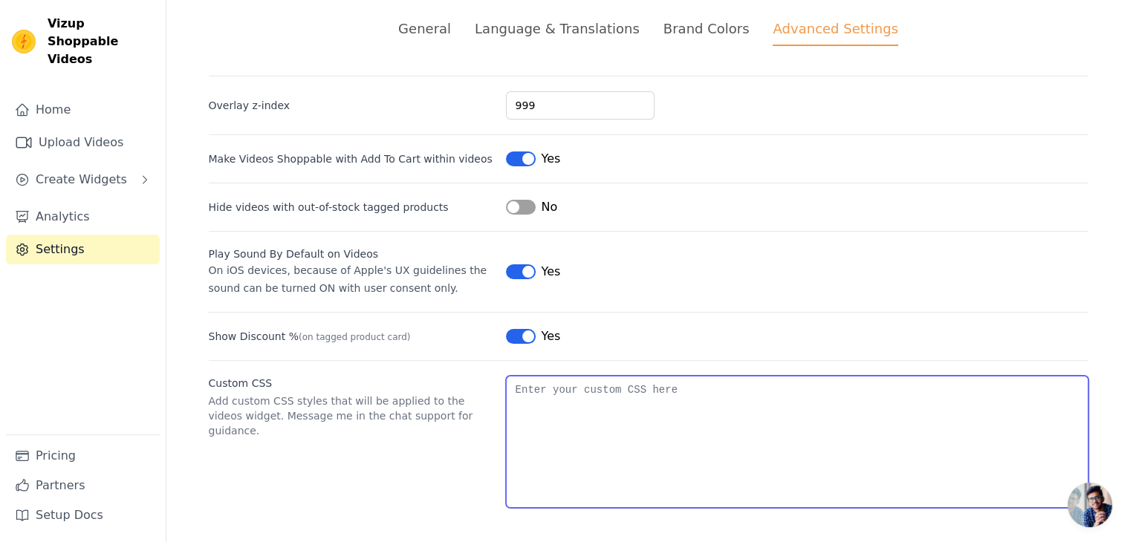
click at [704, 436] on textarea "Custom CSS" at bounding box center [797, 442] width 582 height 132
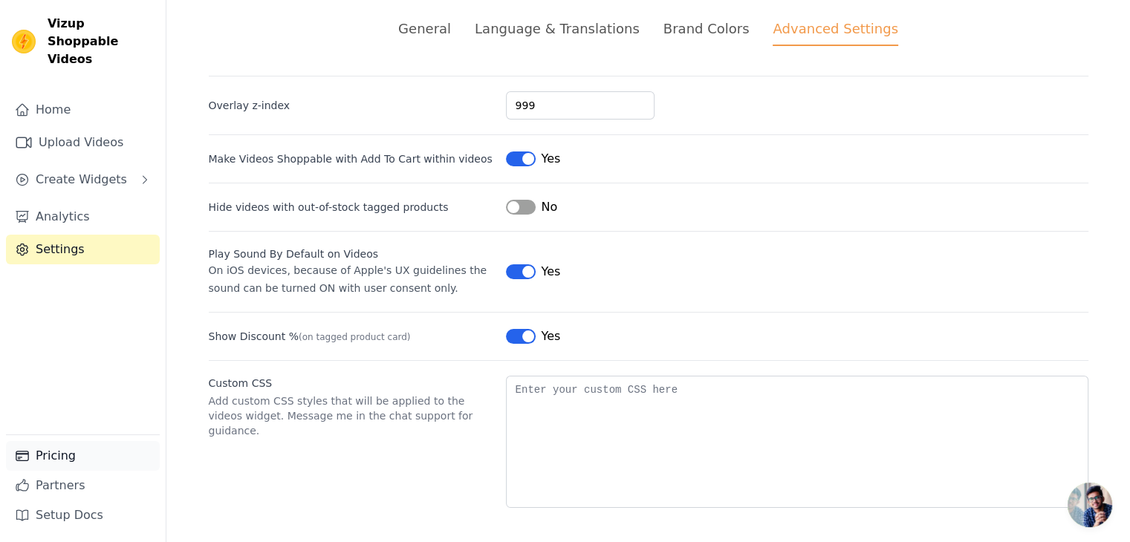
click at [83, 461] on link "Pricing" at bounding box center [83, 456] width 154 height 30
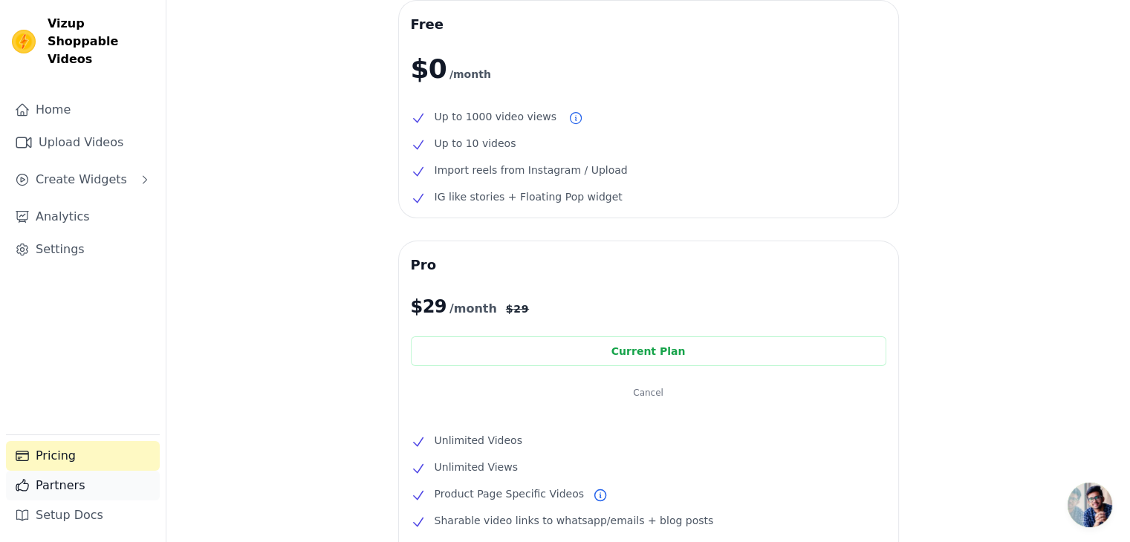
click at [77, 491] on link "Partners" at bounding box center [83, 486] width 154 height 30
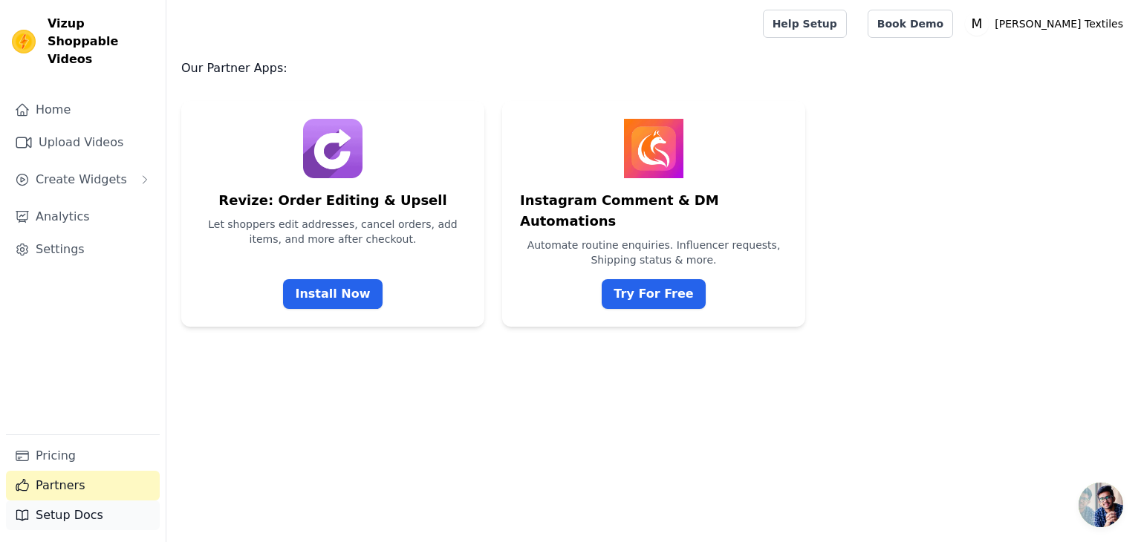
click at [80, 518] on link "Setup Docs" at bounding box center [83, 516] width 154 height 30
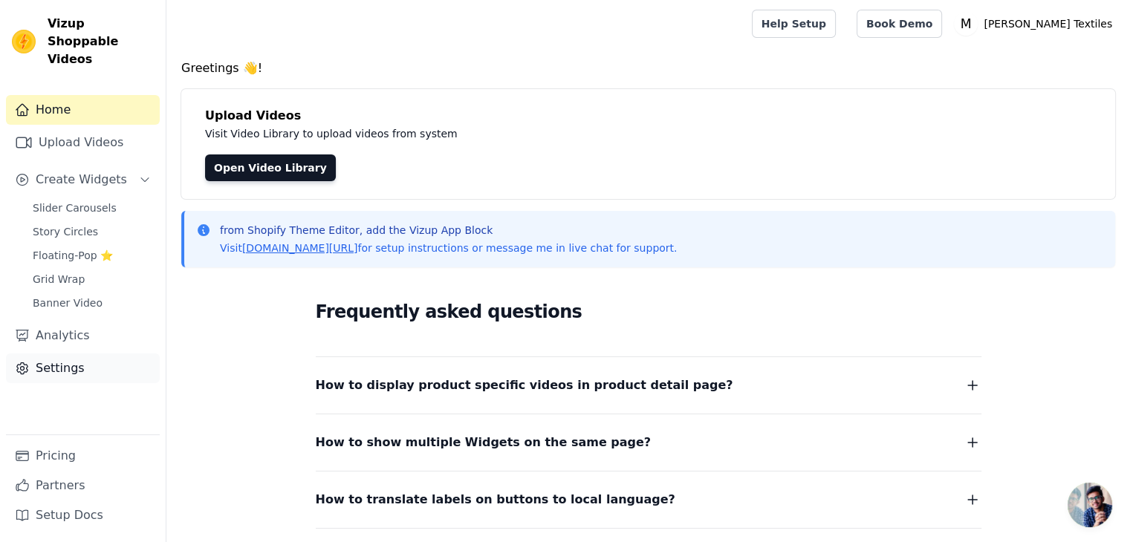
click at [68, 353] on link "Settings" at bounding box center [83, 368] width 154 height 30
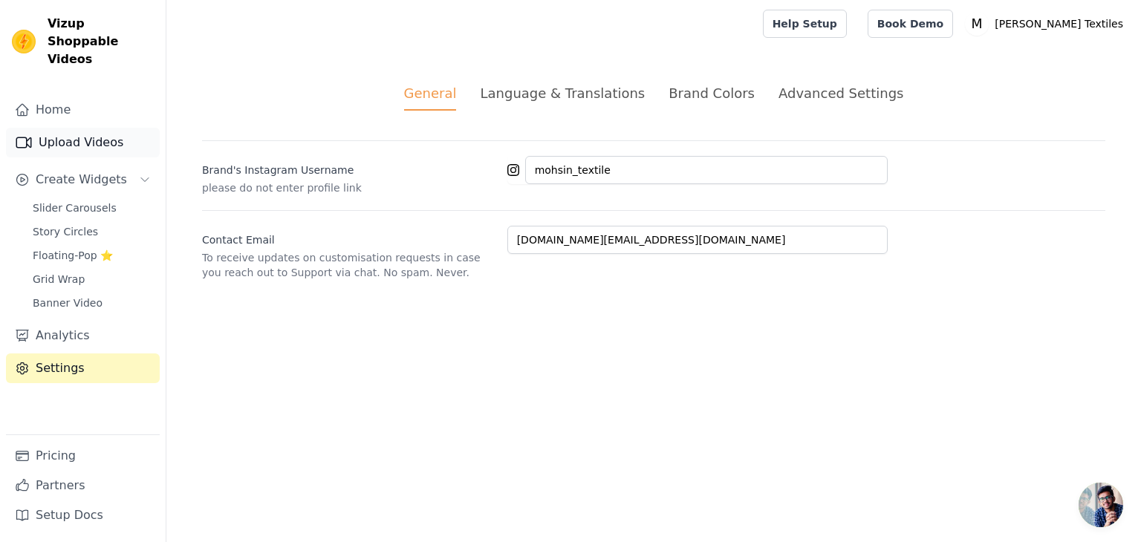
click at [93, 128] on link "Upload Videos" at bounding box center [83, 143] width 154 height 30
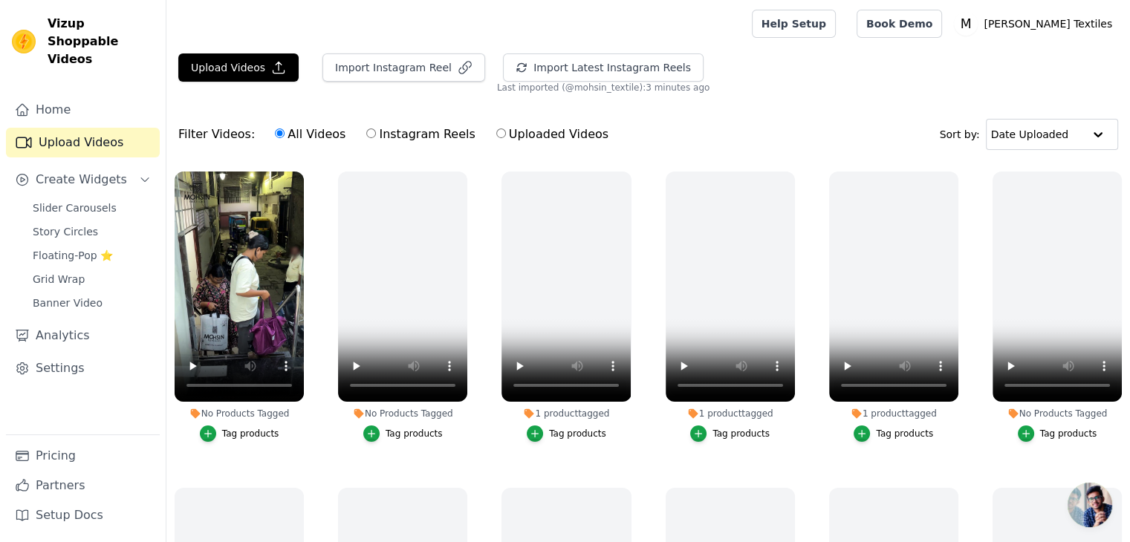
click at [385, 140] on label "Instagram Reels" at bounding box center [420, 134] width 110 height 19
click at [376, 138] on input "Instagram Reels" at bounding box center [371, 133] width 10 height 10
radio input "true"
click at [1061, 134] on input "text" at bounding box center [1037, 135] width 92 height 30
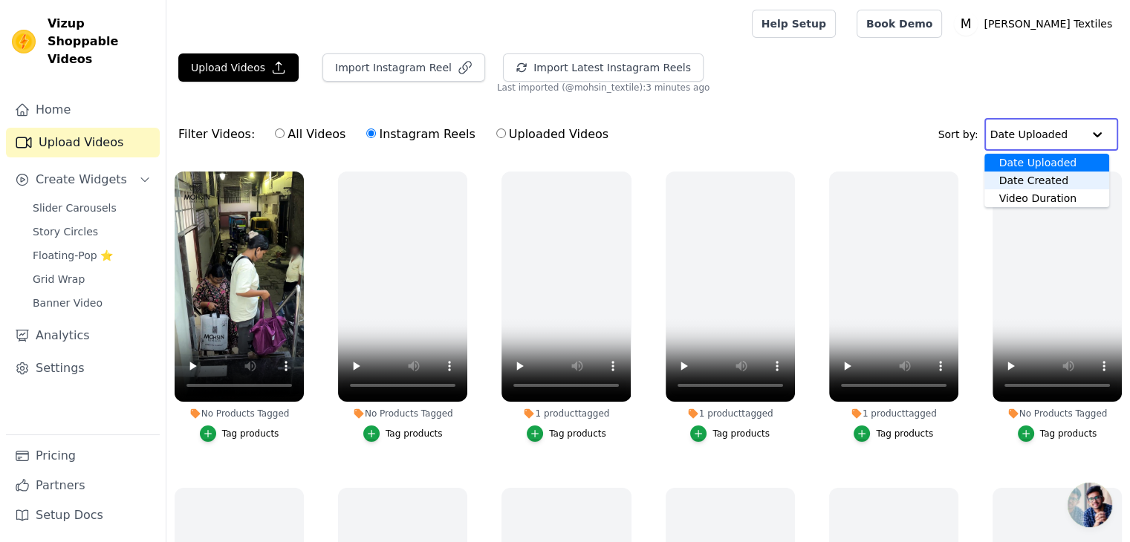
click at [1046, 180] on div "Date Created" at bounding box center [1046, 181] width 125 height 18
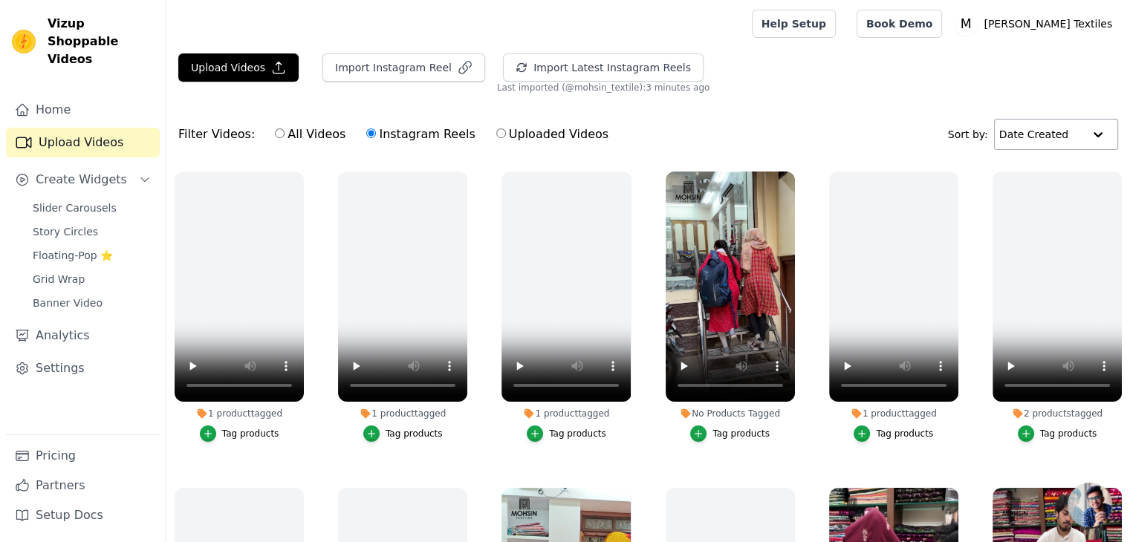
click at [889, 74] on div "Upload Videos Import Instagram Reel Import Latest Instagram Reels Import Latest…" at bounding box center [647, 73] width 963 height 40
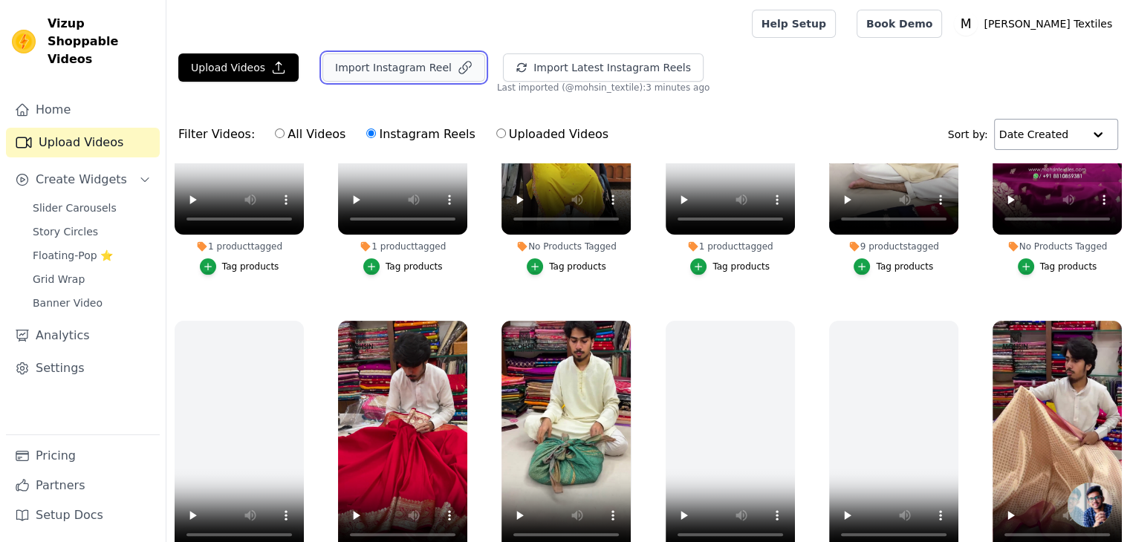
click at [457, 70] on icon "button" at bounding box center [464, 67] width 15 height 15
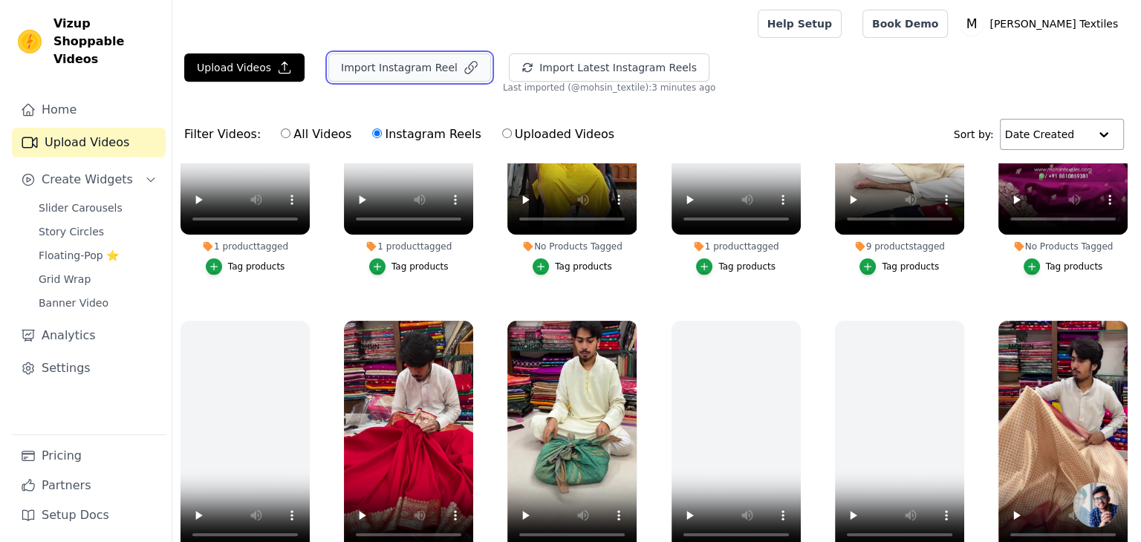
scroll to position [486, 0]
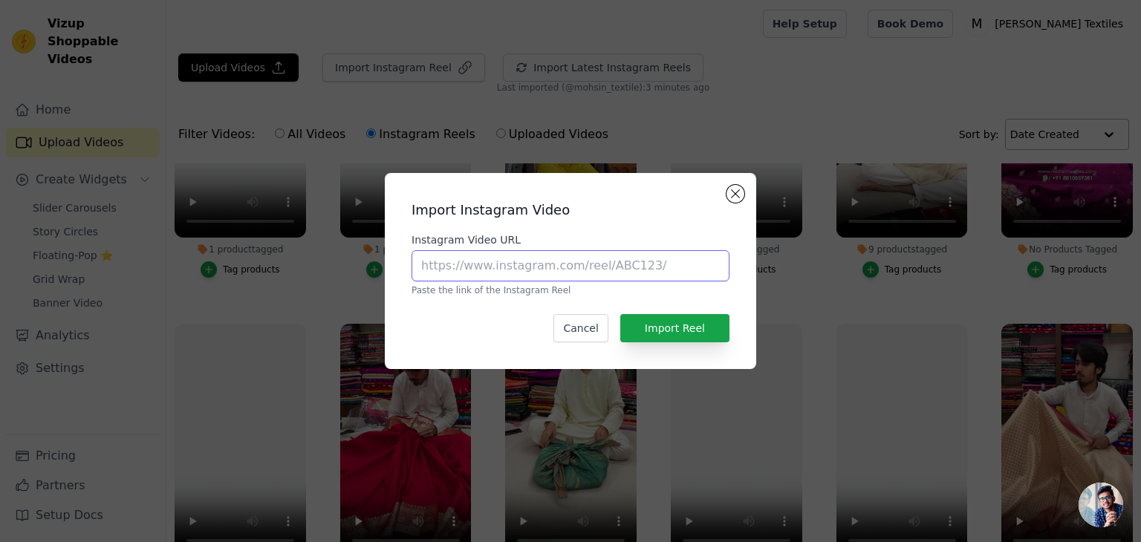
click at [531, 275] on input "Instagram Video URL" at bounding box center [570, 265] width 318 height 31
paste input "[URL][DOMAIN_NAME]"
type input "[URL][DOMAIN_NAME]"
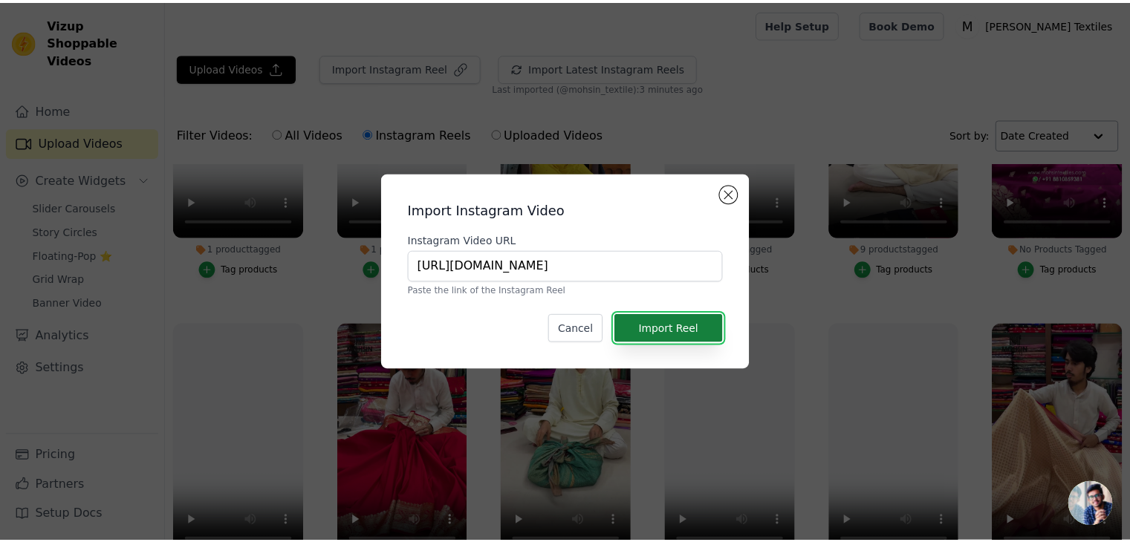
scroll to position [0, 0]
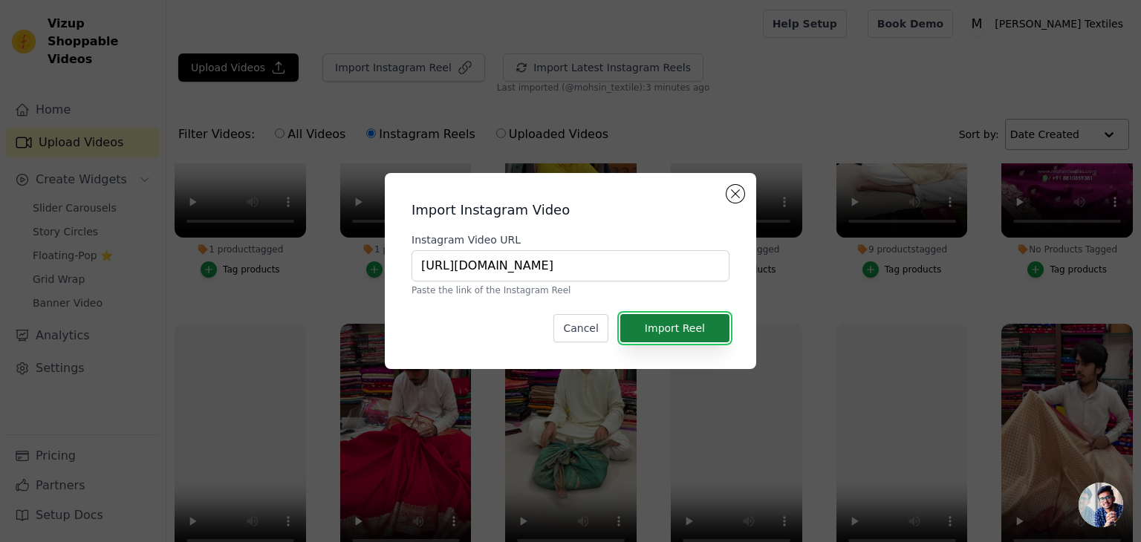
click at [681, 327] on button "Import Reel" at bounding box center [674, 328] width 109 height 28
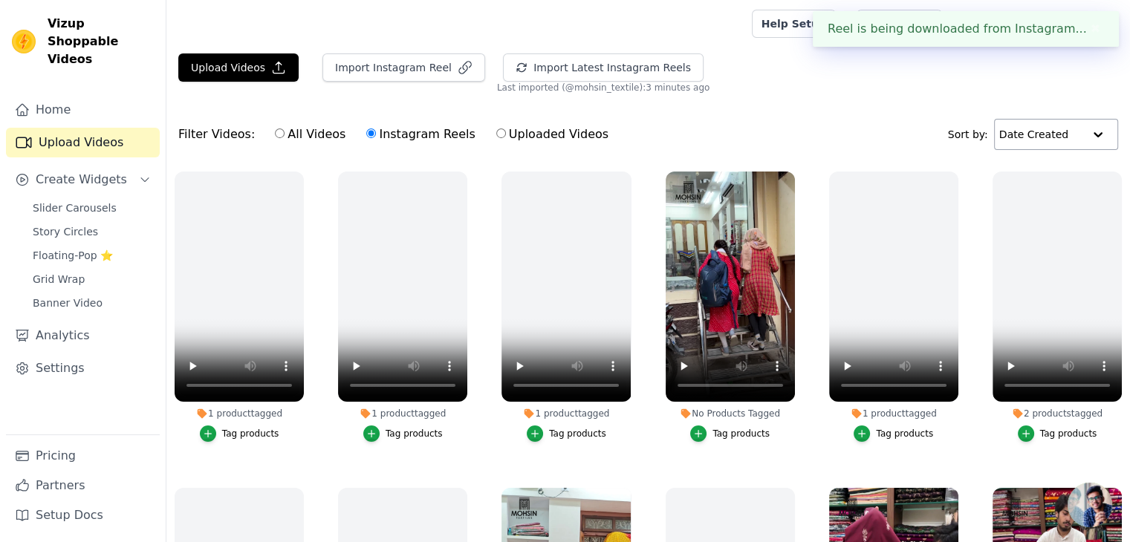
click at [689, 117] on div "Filter Videos: All Videos Instagram Reels Uploaded Videos Sort by: Date Created" at bounding box center [647, 134] width 963 height 58
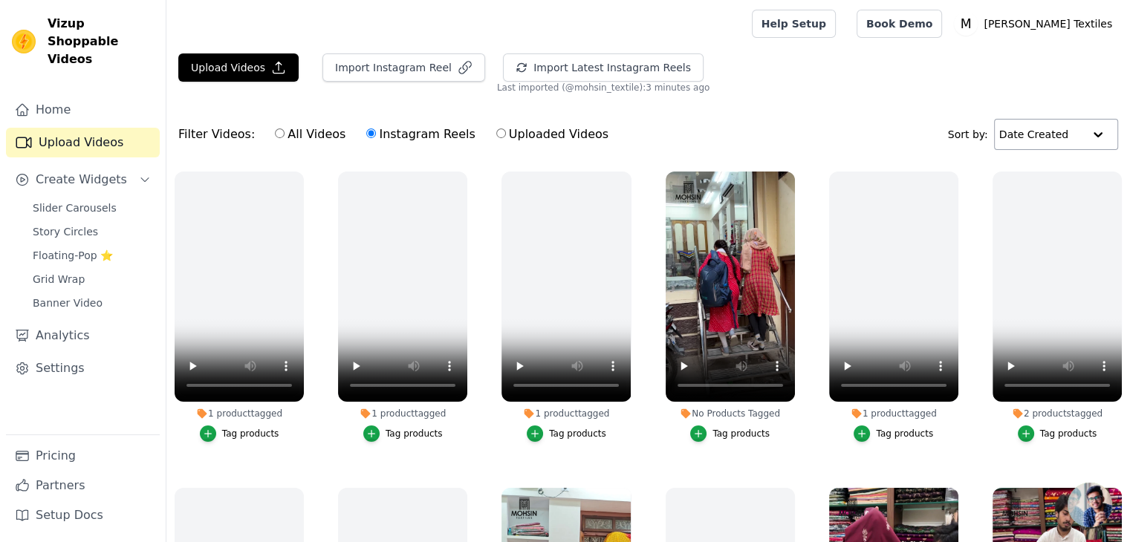
click at [275, 131] on input "All Videos" at bounding box center [280, 133] width 10 height 10
radio input "true"
click at [1090, 134] on div at bounding box center [1098, 135] width 30 height 30
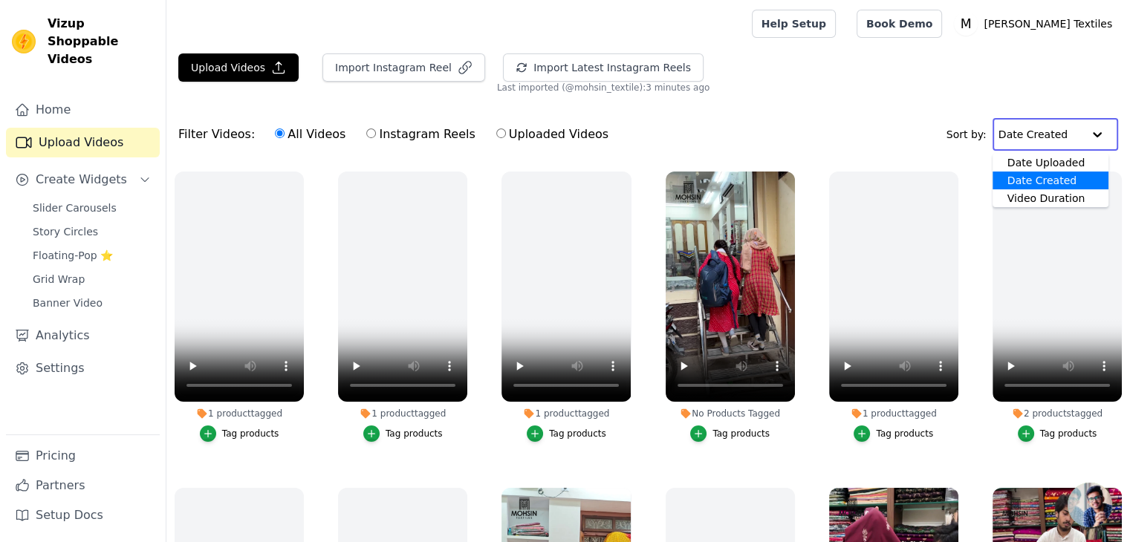
click at [812, 98] on div "Upload Videos Import Instagram Reel Import Latest Instagram Reels Import Latest…" at bounding box center [647, 355] width 963 height 605
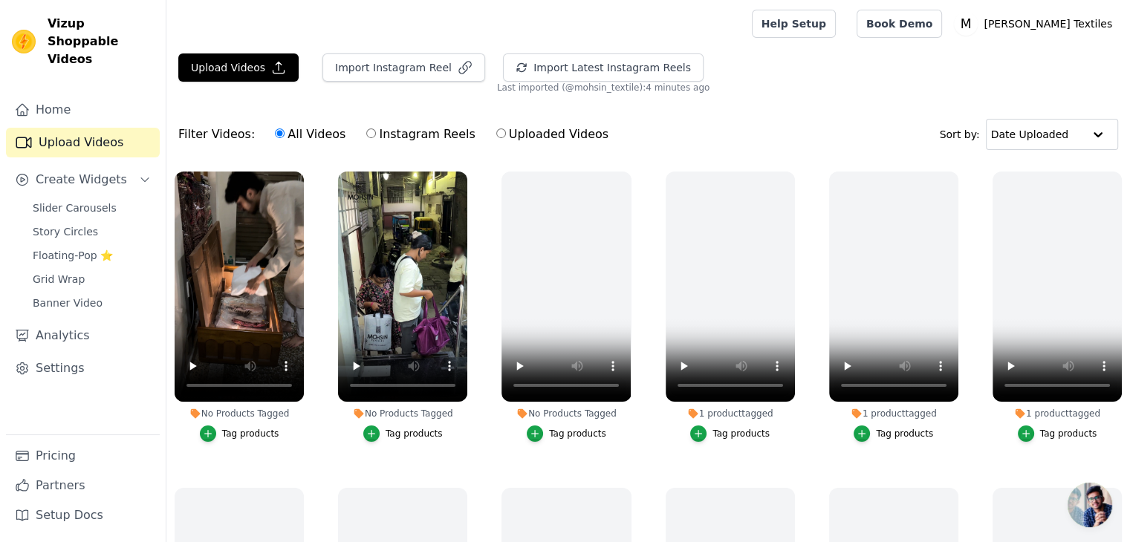
click at [221, 429] on button "Tag products" at bounding box center [239, 434] width 79 height 16
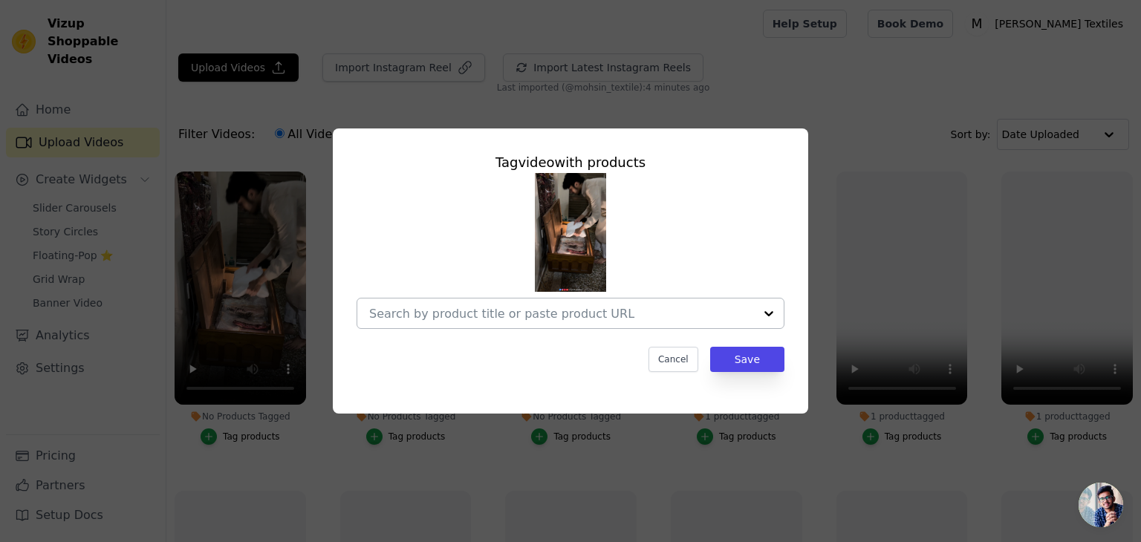
click at [561, 307] on input "No Products Tagged Tag video with products Cancel Save Tag products" at bounding box center [561, 314] width 385 height 14
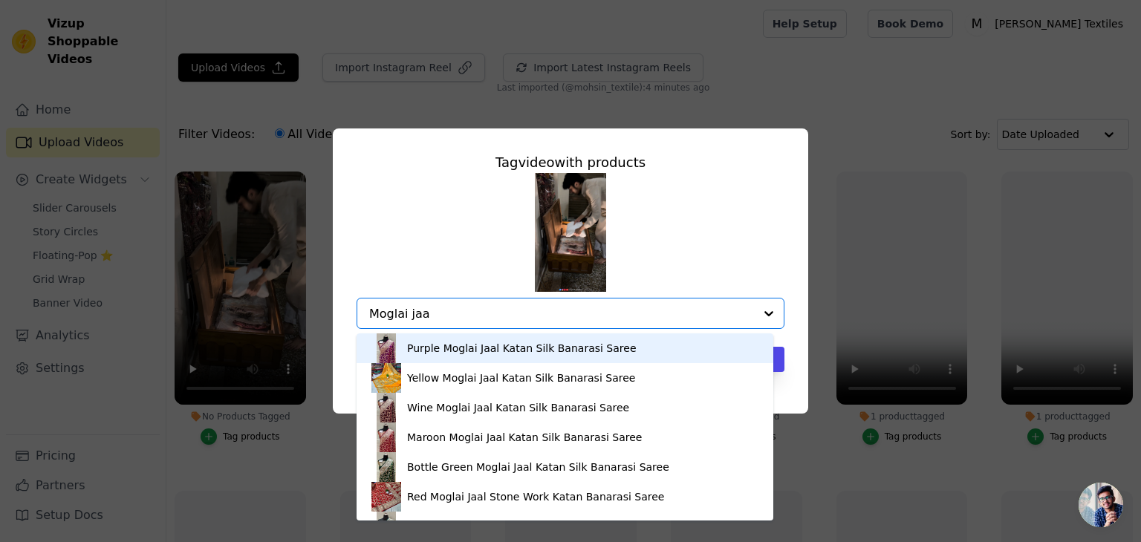
type input "Moglai jaal"
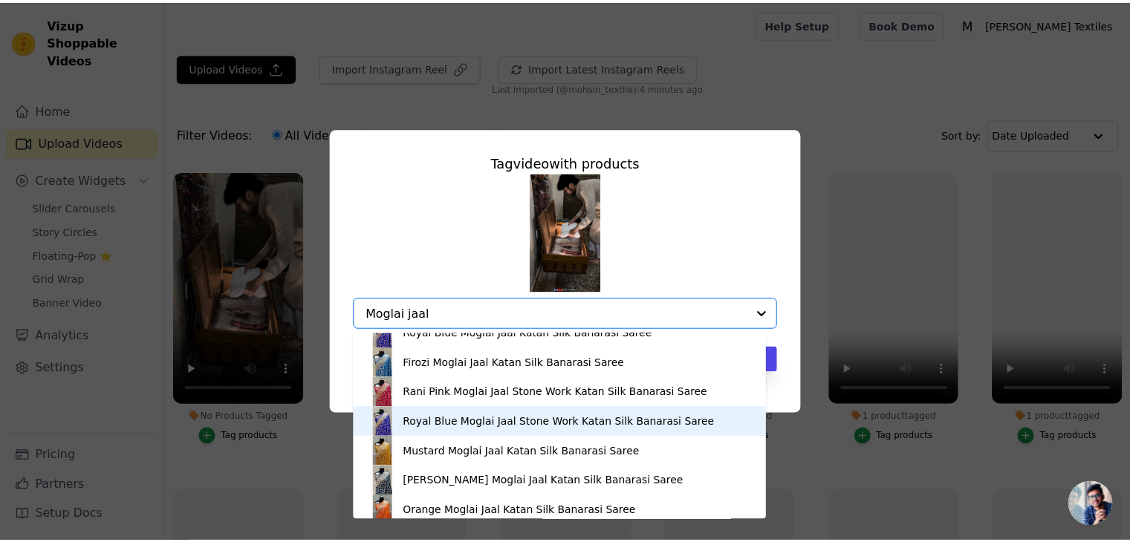
scroll to position [297, 0]
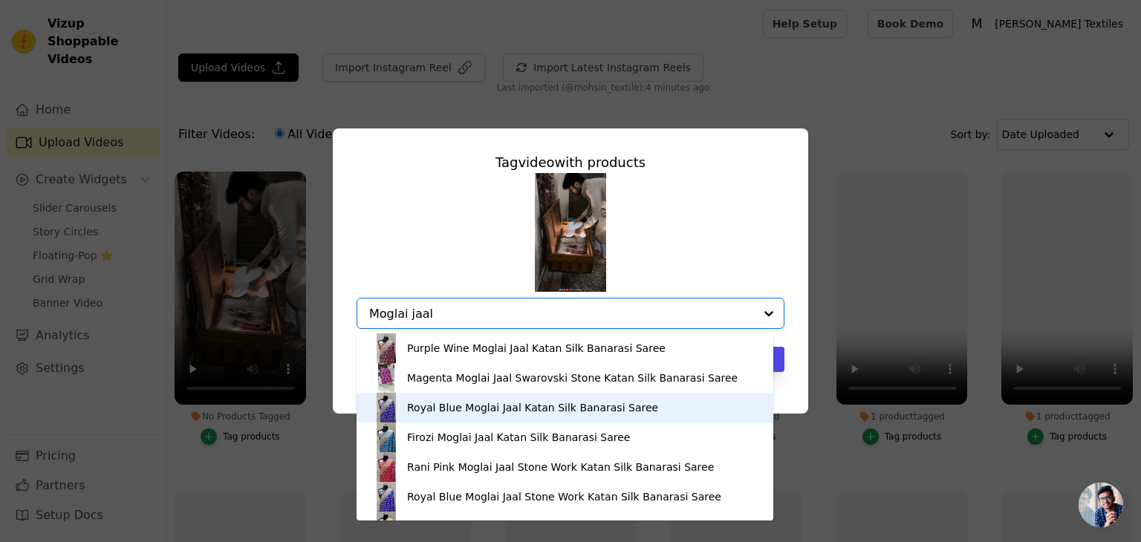
click at [466, 408] on div "Royal Blue Moglai Jaal Katan Silk Banarasi Saree" at bounding box center [532, 407] width 251 height 15
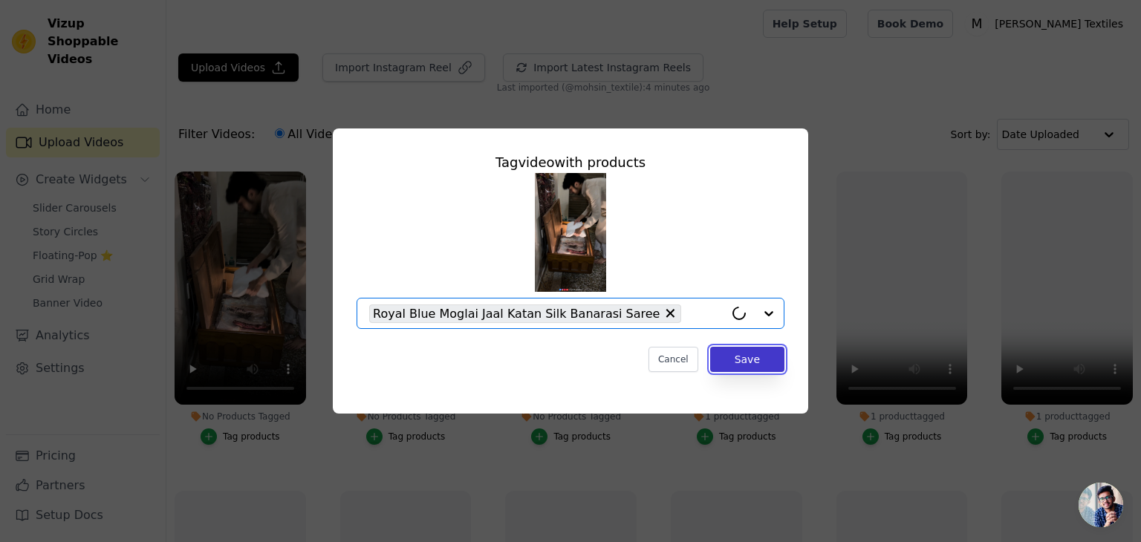
click at [749, 357] on button "Save" at bounding box center [747, 359] width 74 height 25
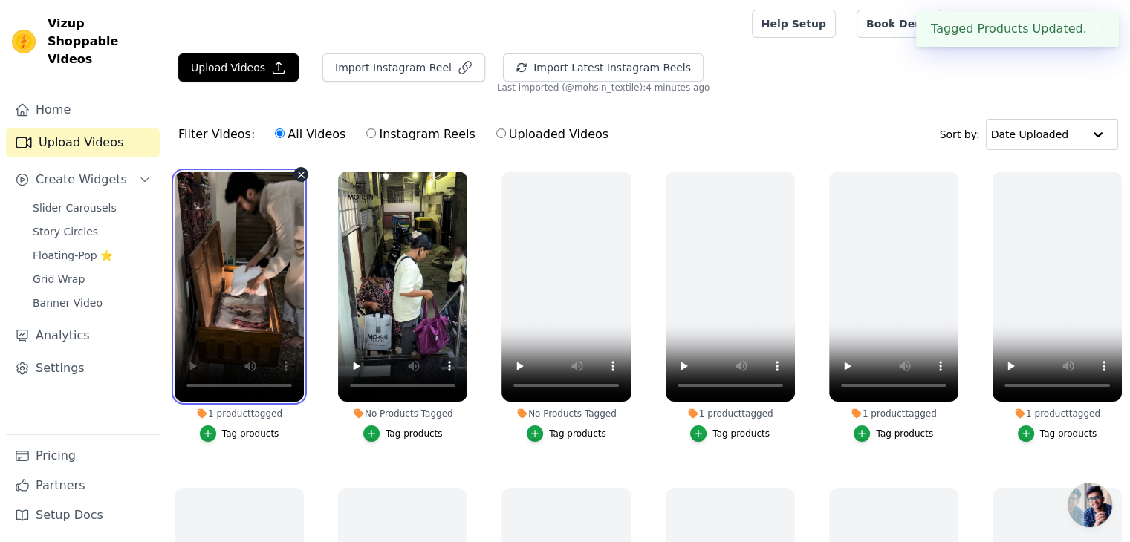
click at [258, 286] on video at bounding box center [239, 287] width 129 height 230
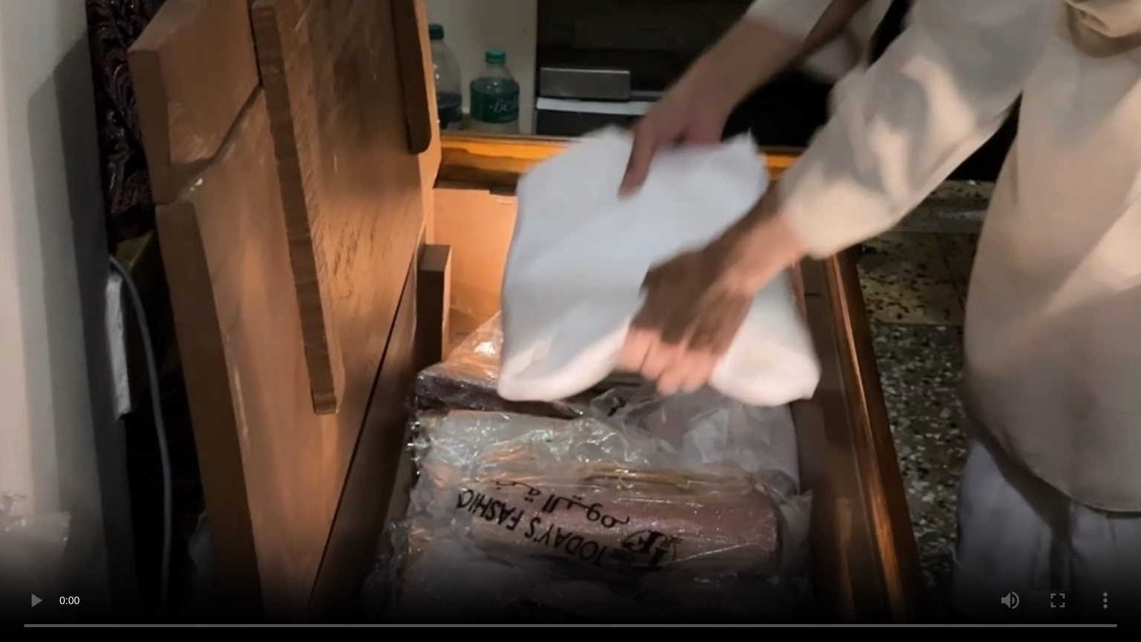
click at [757, 290] on video at bounding box center [570, 321] width 1141 height 642
drag, startPoint x: 757, startPoint y: 290, endPoint x: 753, endPoint y: 228, distance: 62.5
click at [757, 290] on video at bounding box center [570, 321] width 1141 height 642
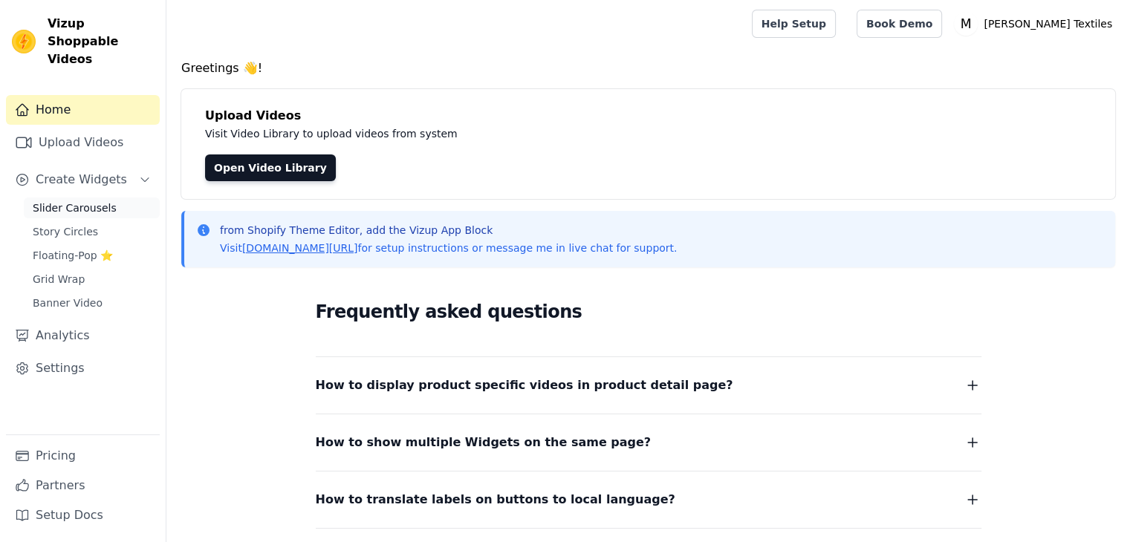
click at [68, 201] on span "Slider Carousels" at bounding box center [75, 208] width 84 height 15
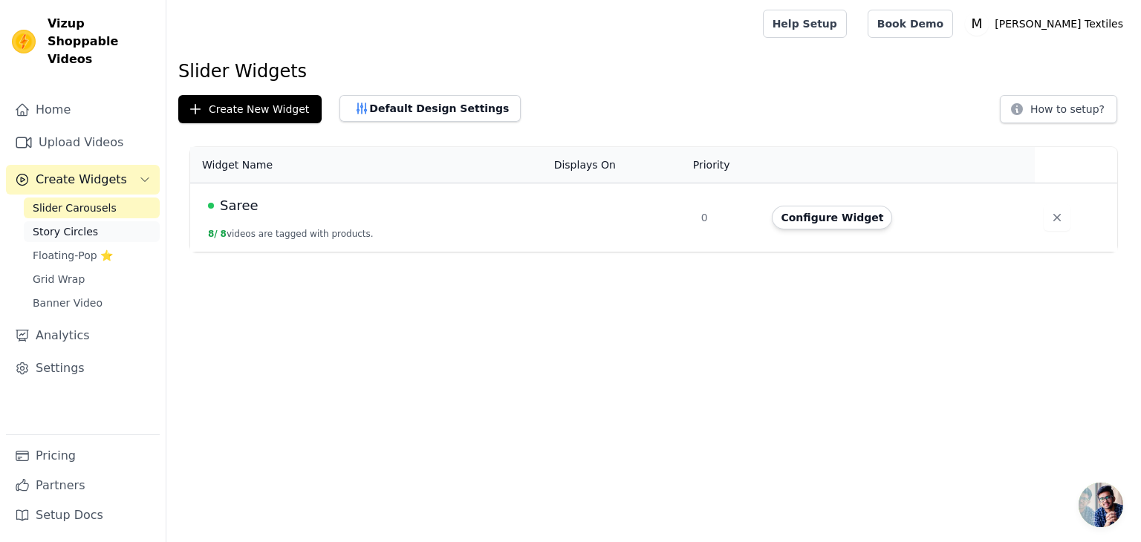
click at [81, 224] on span "Story Circles" at bounding box center [65, 231] width 65 height 15
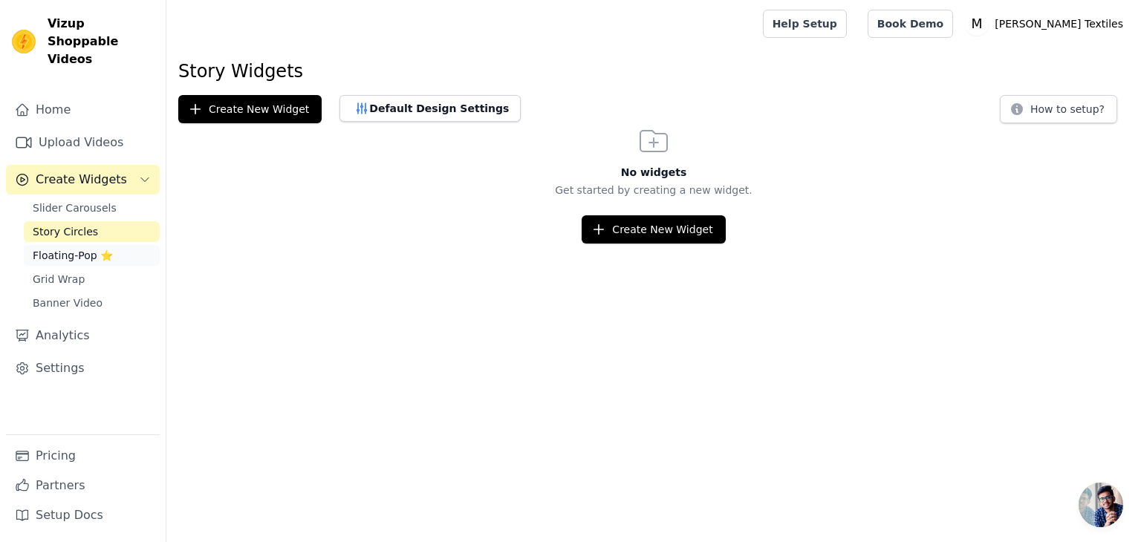
click at [74, 248] on span "Floating-Pop ⭐" at bounding box center [73, 255] width 80 height 15
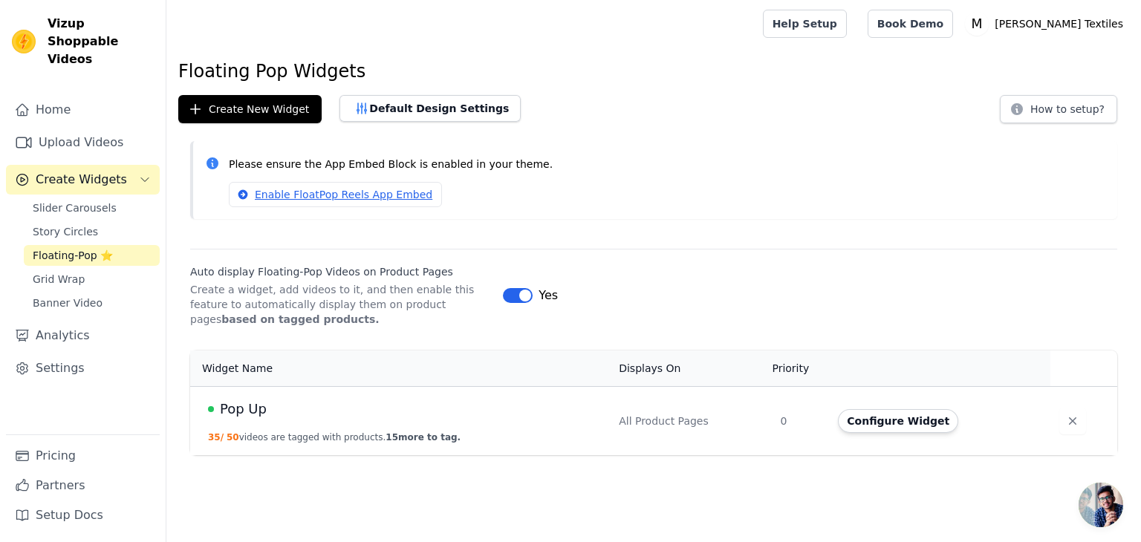
click at [250, 408] on span "Pop Up" at bounding box center [243, 409] width 47 height 21
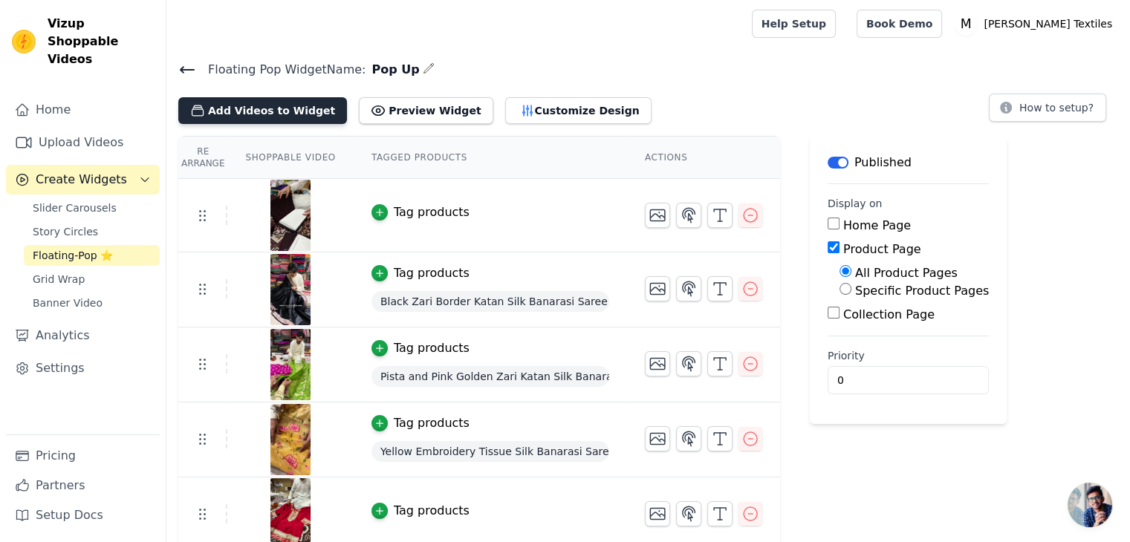
click at [252, 108] on button "Add Videos to Widget" at bounding box center [262, 110] width 169 height 27
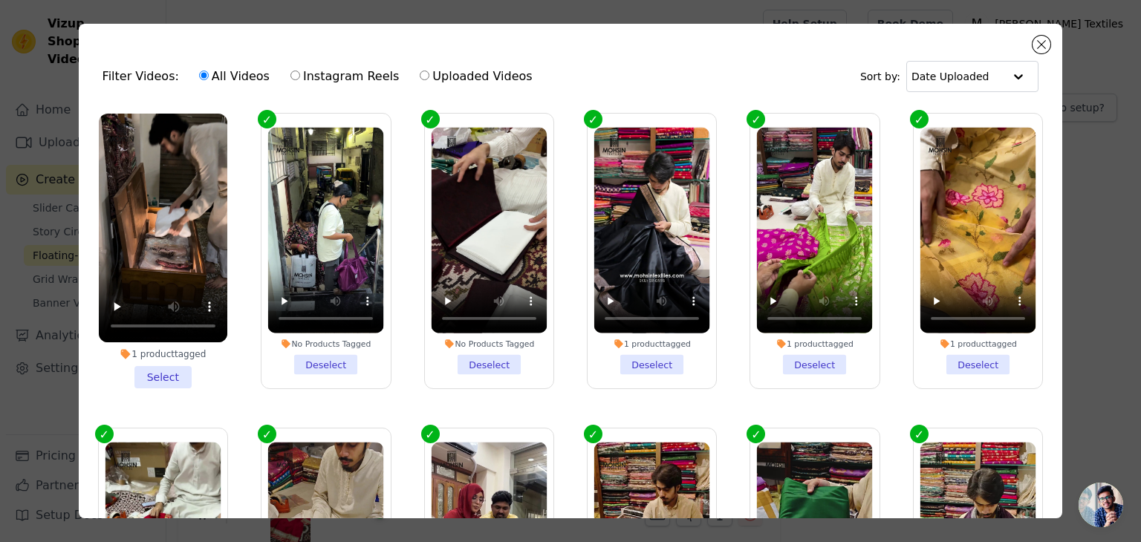
click at [156, 373] on li "1 product tagged Select" at bounding box center [163, 251] width 128 height 275
click at [0, 0] on input "1 product tagged Select" at bounding box center [0, 0] width 0 height 0
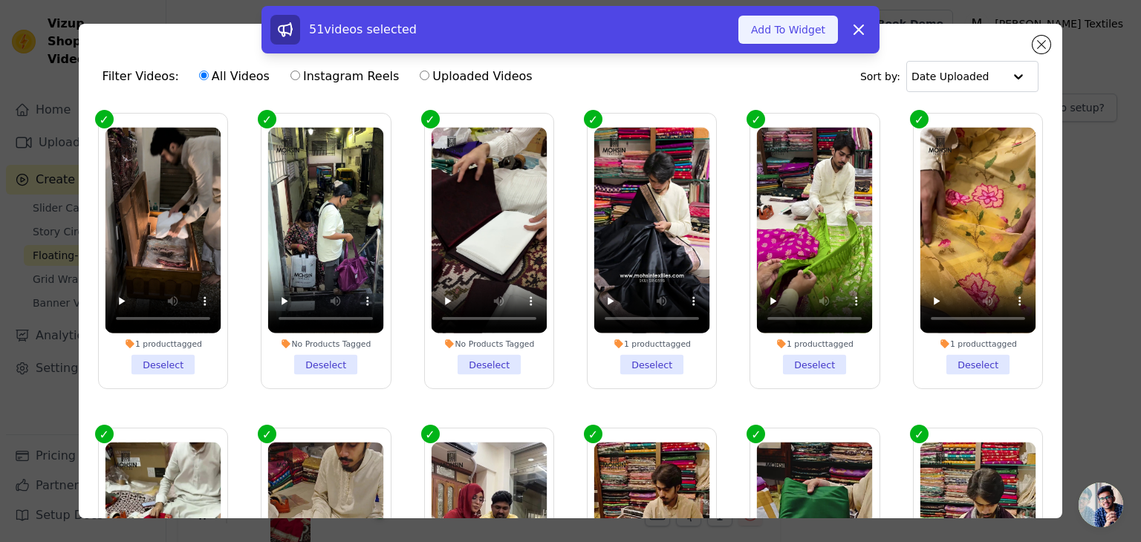
click at [781, 29] on button "Add To Widget" at bounding box center [788, 30] width 100 height 28
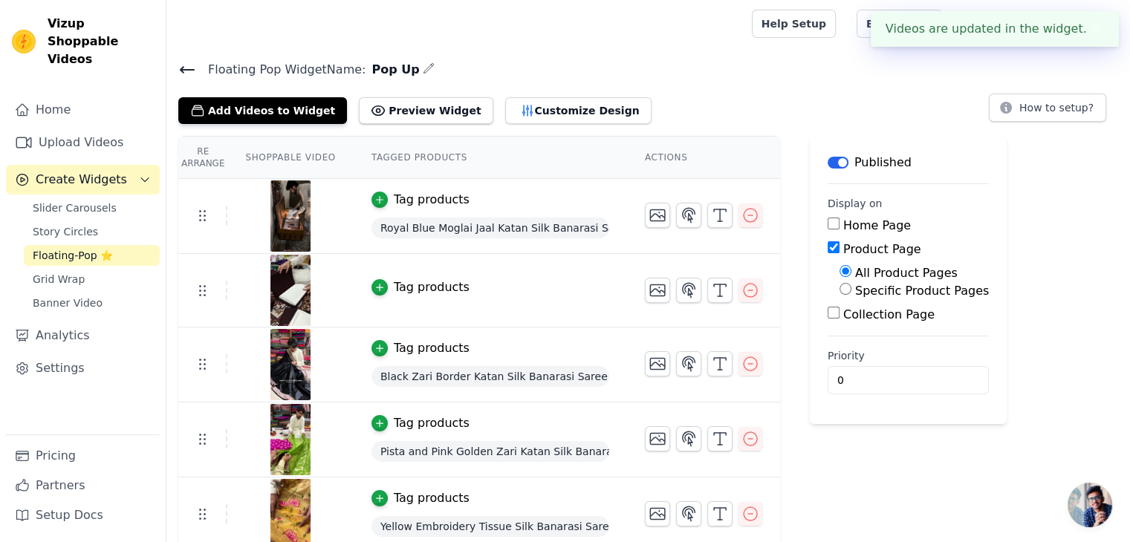
click at [65, 248] on span "Floating-Pop ⭐" at bounding box center [73, 255] width 80 height 15
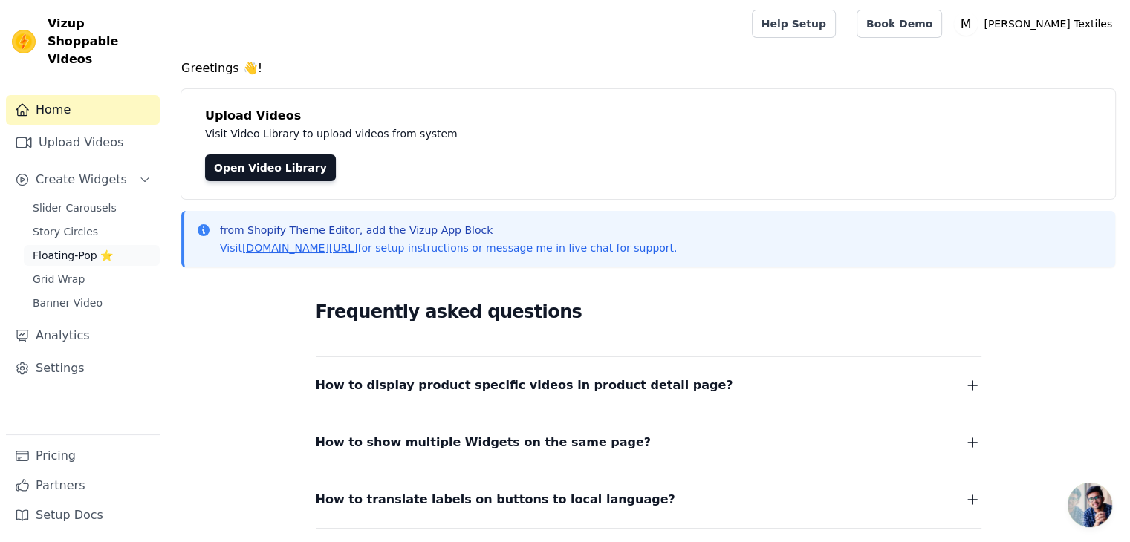
click at [72, 248] on span "Floating-Pop ⭐" at bounding box center [73, 255] width 80 height 15
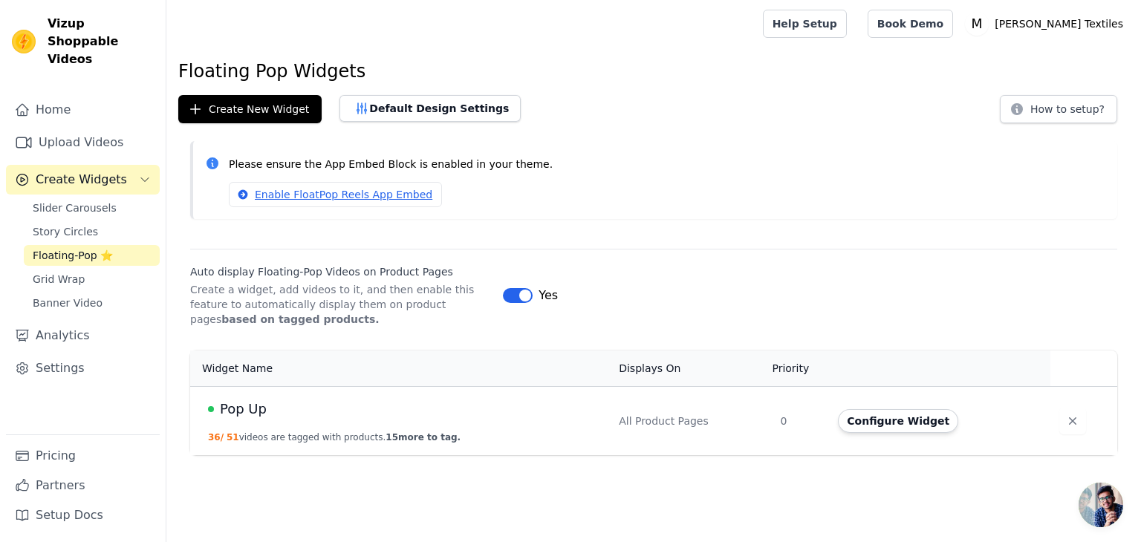
click at [242, 405] on span "Pop Up" at bounding box center [243, 409] width 47 height 21
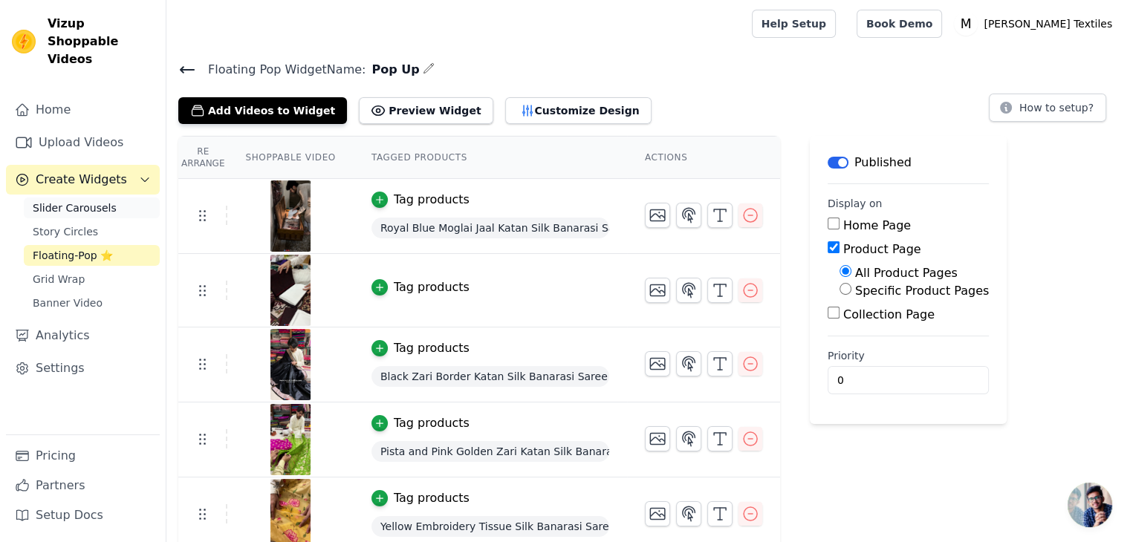
click at [77, 201] on span "Slider Carousels" at bounding box center [75, 208] width 84 height 15
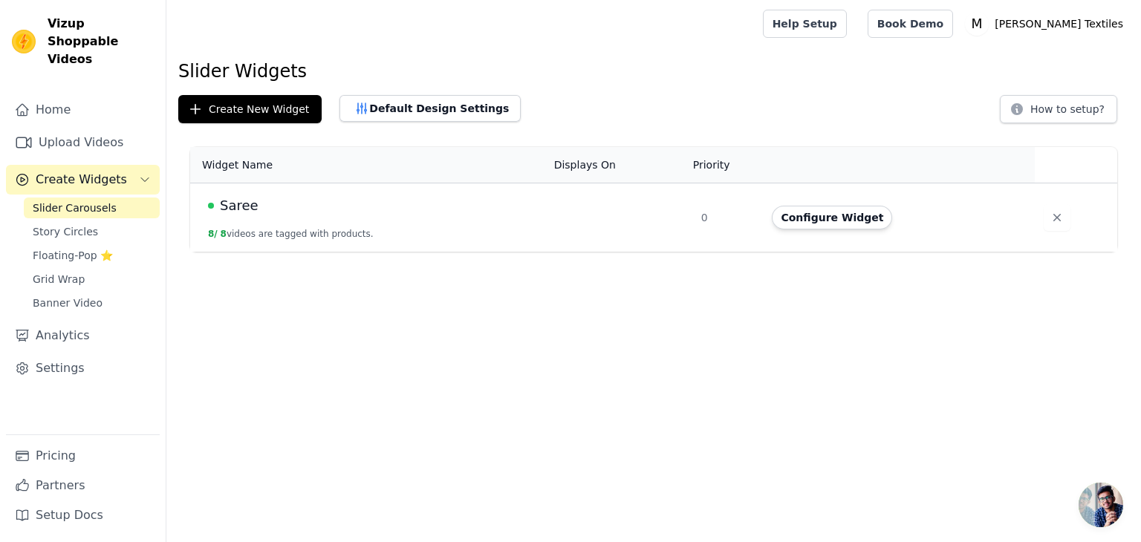
click at [96, 171] on span "Create Widgets" at bounding box center [81, 180] width 91 height 18
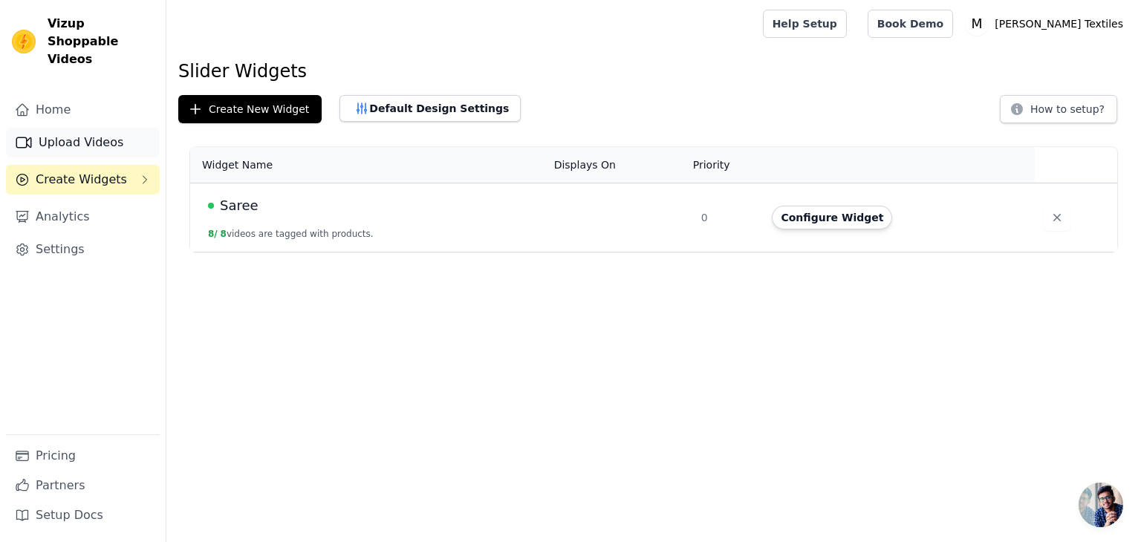
click at [82, 128] on link "Upload Videos" at bounding box center [83, 143] width 154 height 30
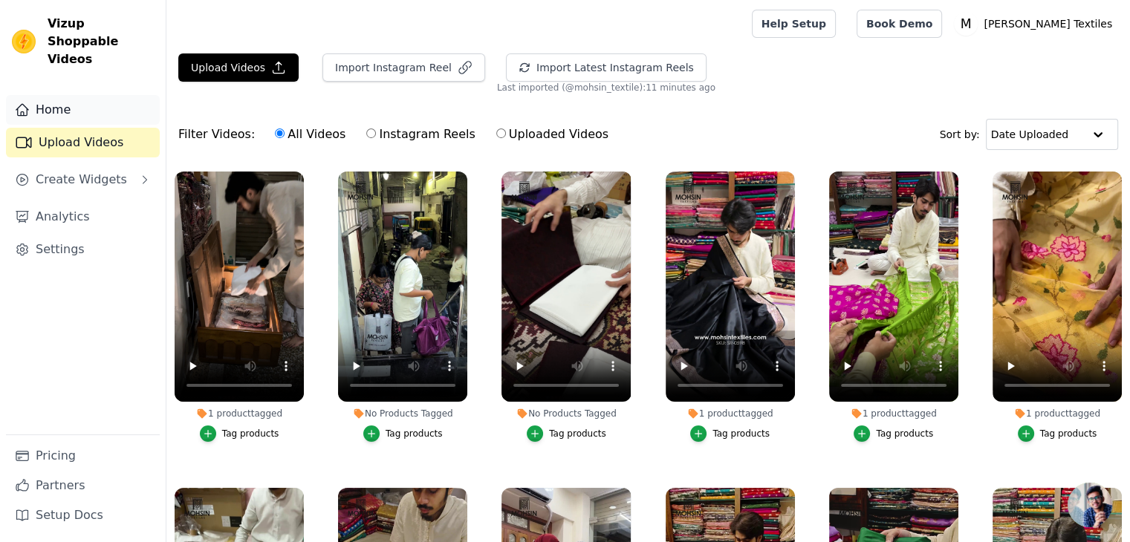
click at [65, 96] on link "Home" at bounding box center [83, 110] width 154 height 30
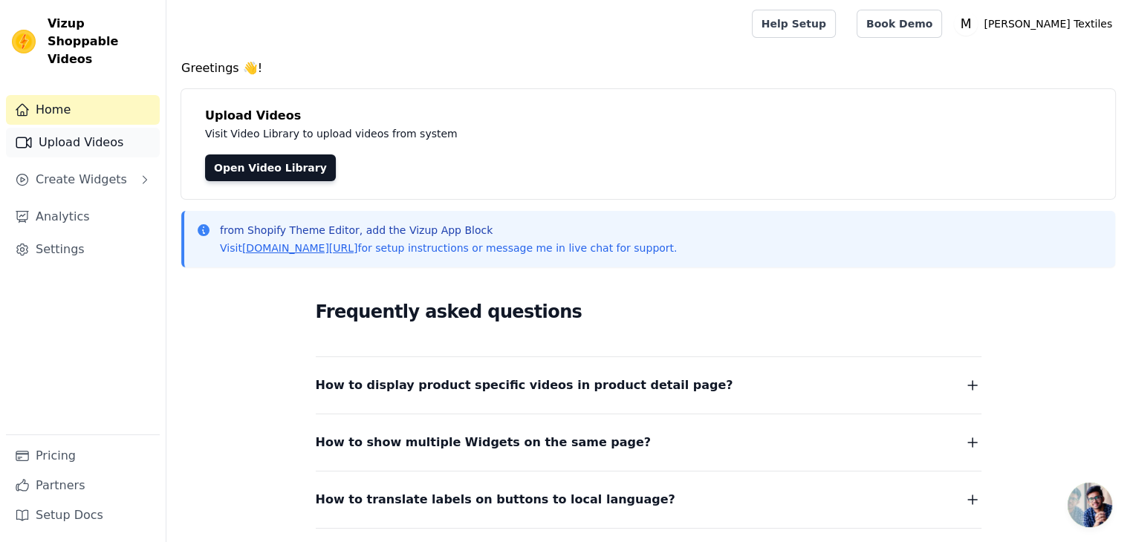
click at [76, 128] on link "Upload Videos" at bounding box center [83, 143] width 154 height 30
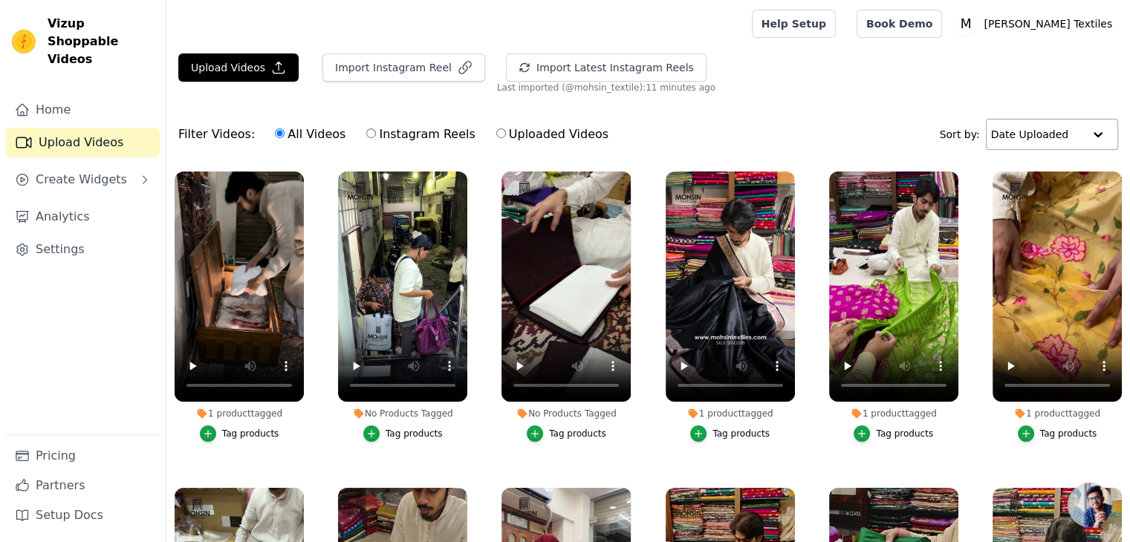
click at [1052, 133] on input "text" at bounding box center [1037, 135] width 92 height 30
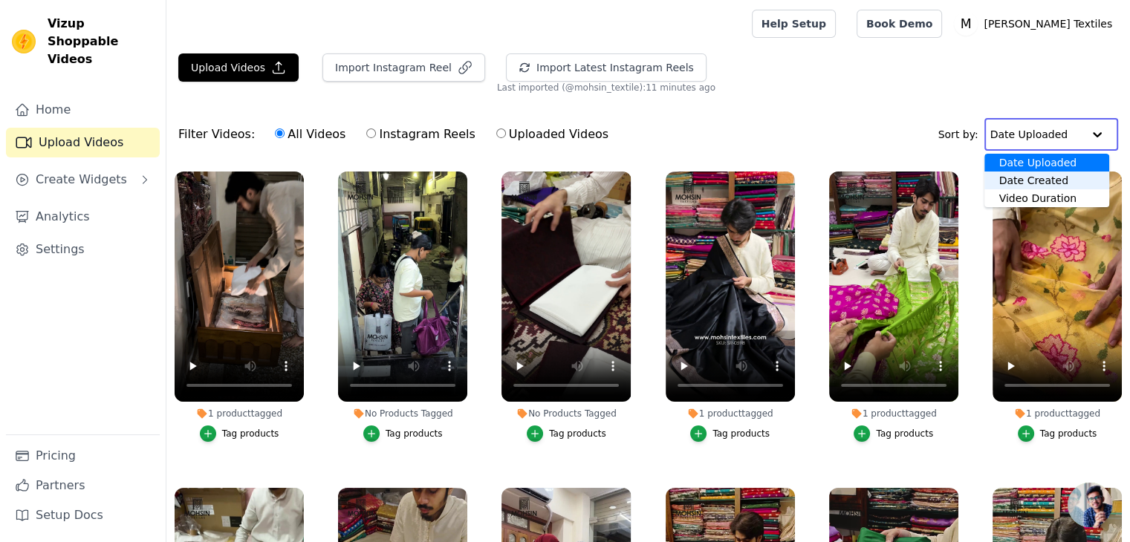
click at [1040, 183] on div "Date Created" at bounding box center [1046, 181] width 125 height 18
